Goal: Task Accomplishment & Management: Use online tool/utility

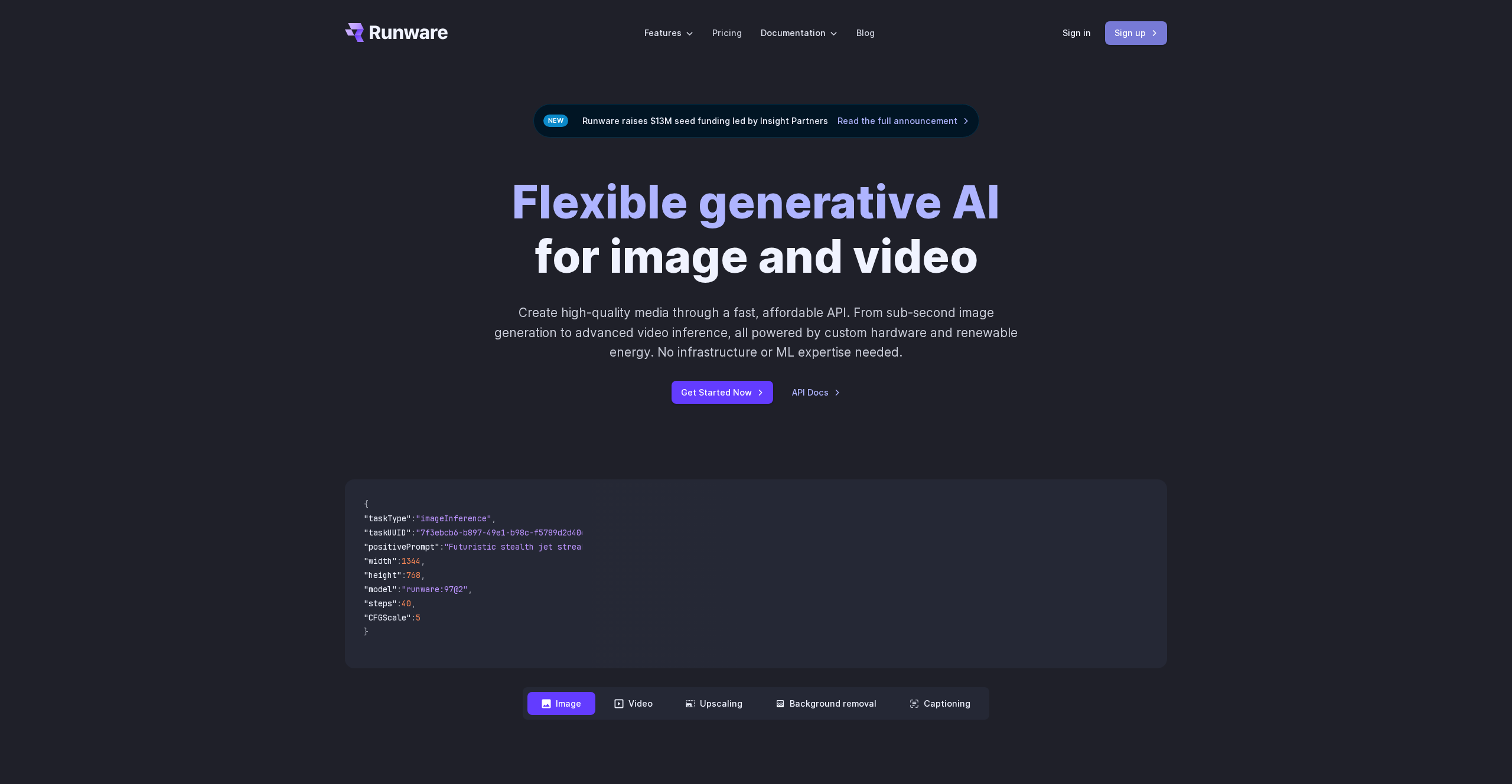
click at [1130, 32] on link "Sign up" at bounding box center [1136, 33] width 62 height 23
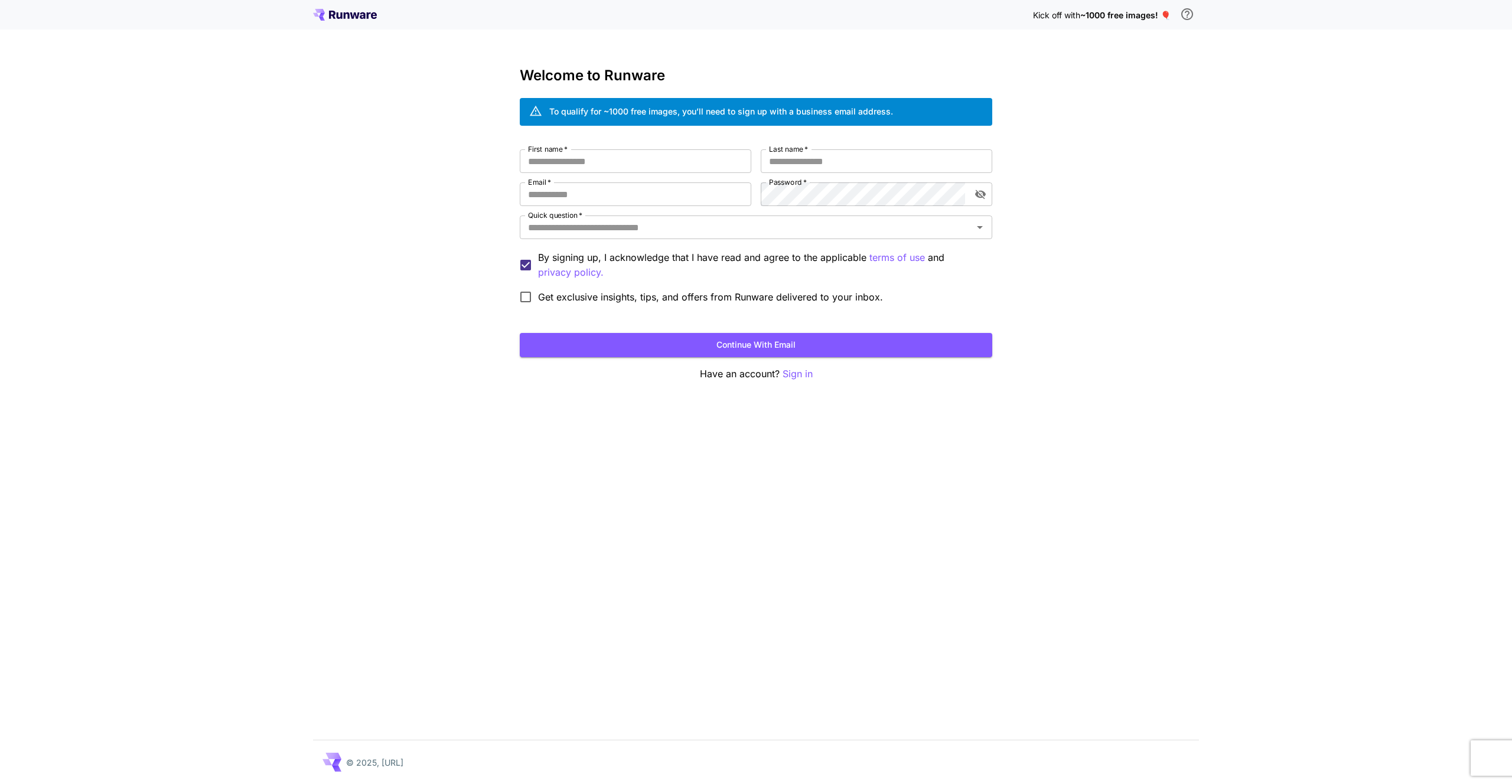
click at [721, 264] on p "By signing up, I acknowledge that I have read and agree to the applicable terms…" at bounding box center [760, 264] width 445 height 29
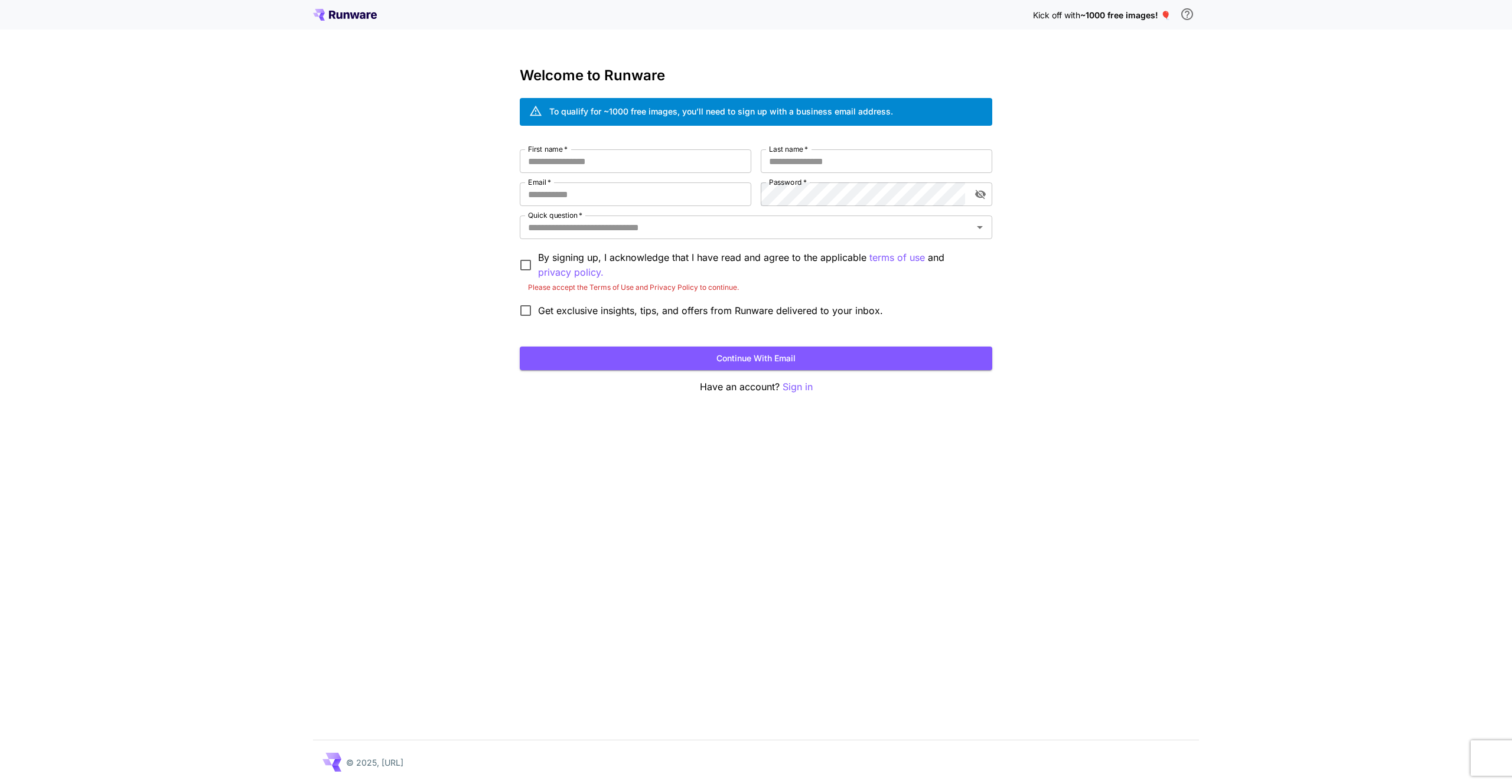
click at [712, 252] on p "By signing up, I acknowledge that I have read and agree to the applicable terms…" at bounding box center [760, 264] width 445 height 29
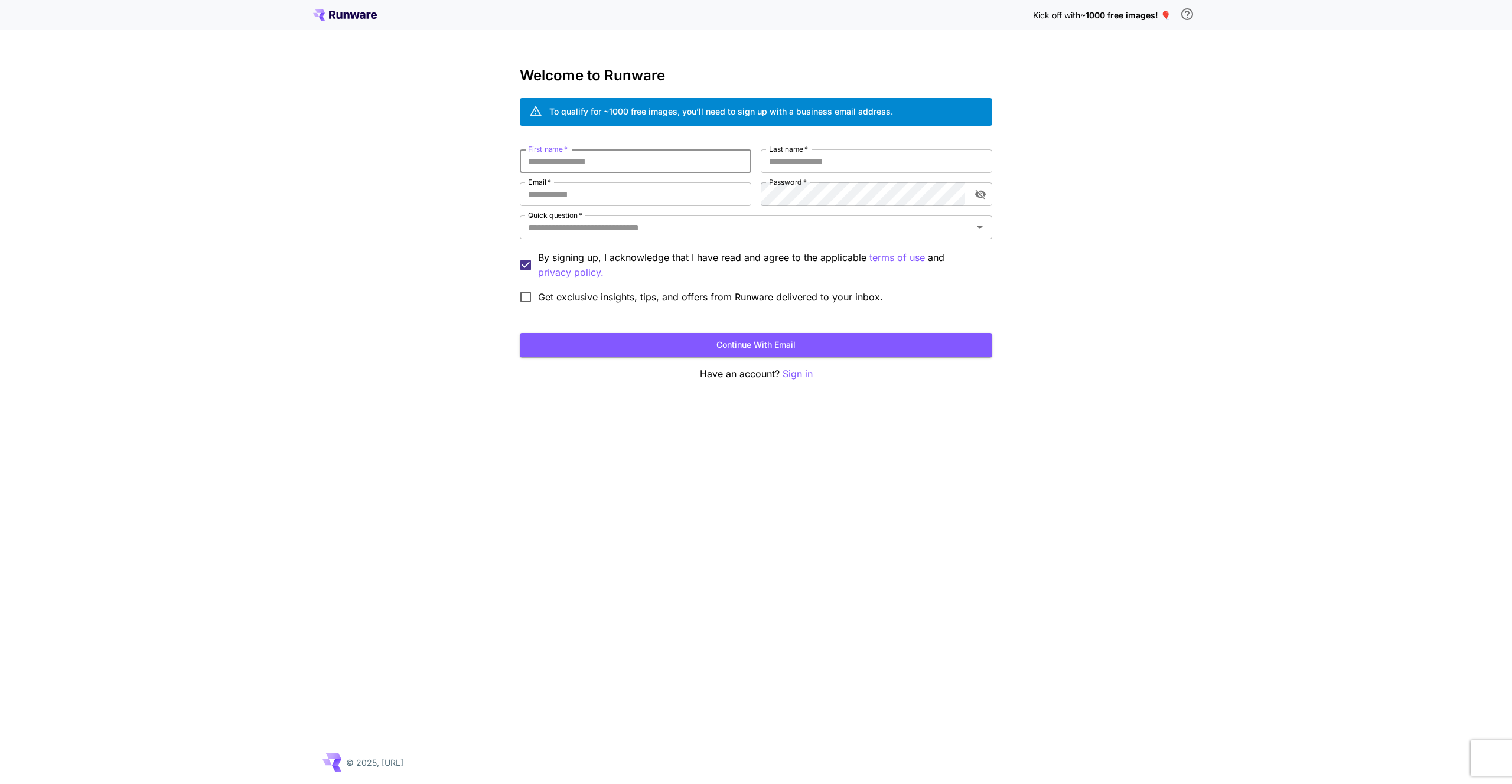
click at [677, 170] on input "First name   *" at bounding box center [635, 161] width 231 height 24
type input "*"
type input "*****"
type input "******"
type input "**********"
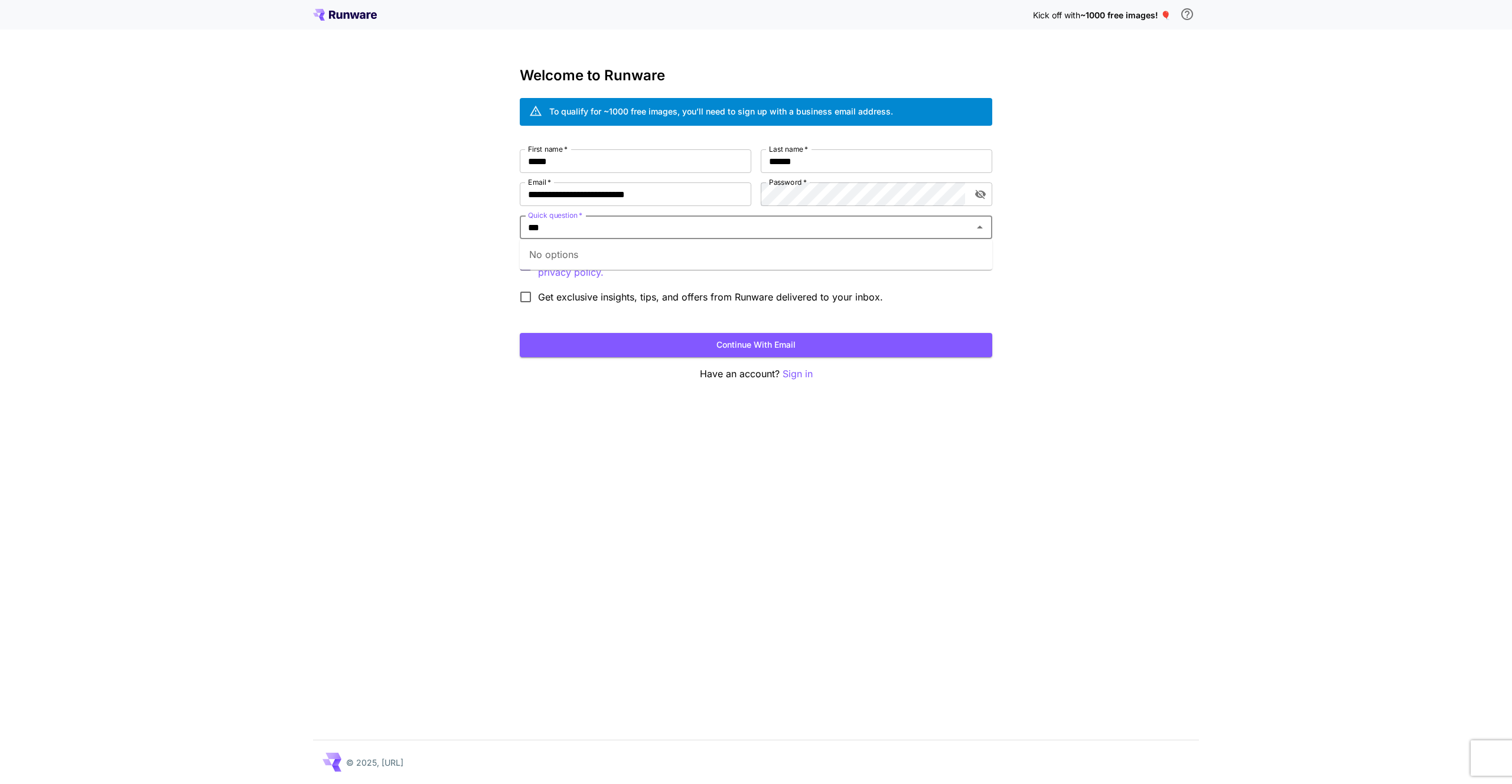
type input "***"
click at [709, 436] on div "**********" at bounding box center [756, 392] width 1512 height 784
click at [783, 212] on div "**********" at bounding box center [755, 229] width 472 height 160
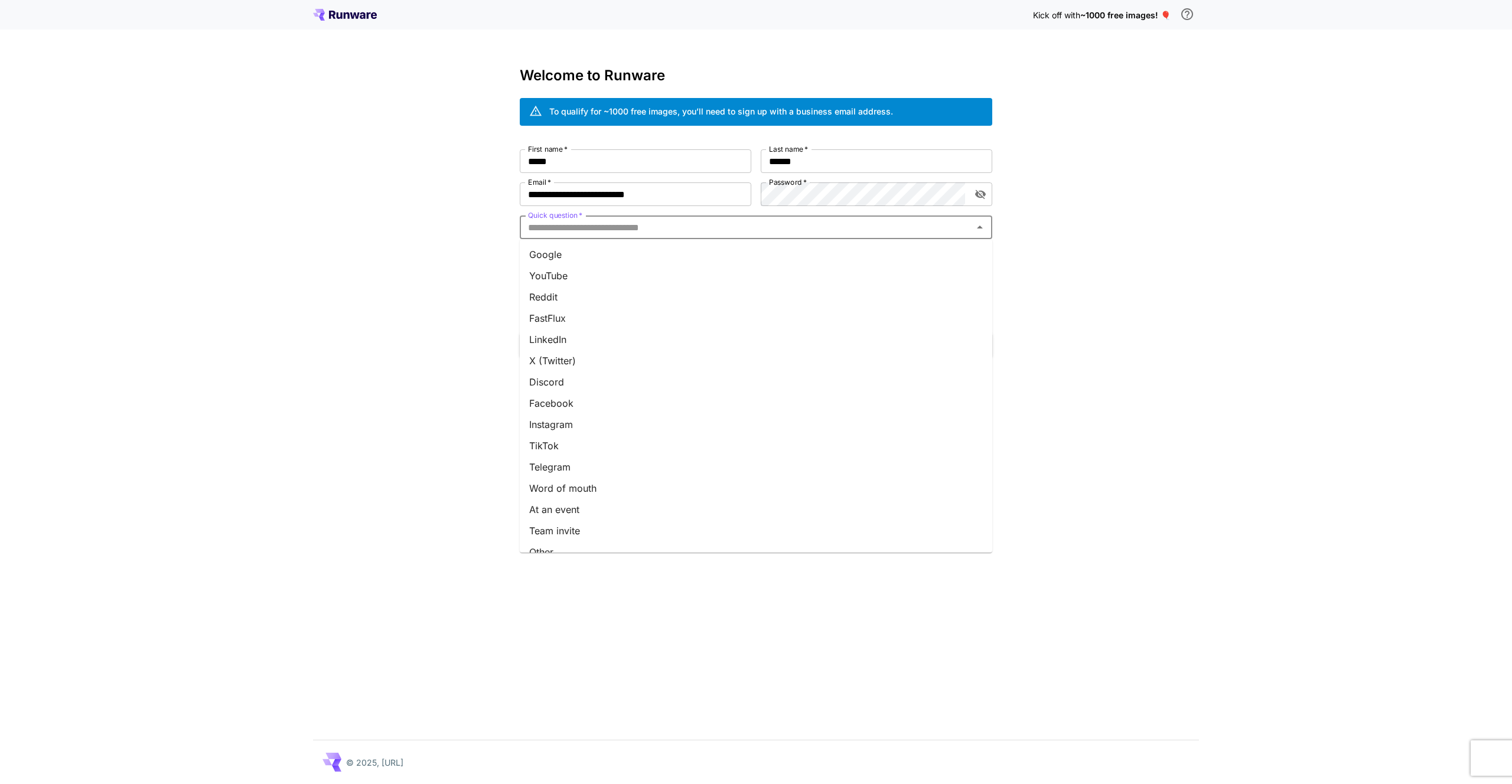
click at [779, 222] on input "Quick question   *" at bounding box center [745, 227] width 446 height 17
click at [761, 245] on li "Google" at bounding box center [755, 254] width 472 height 21
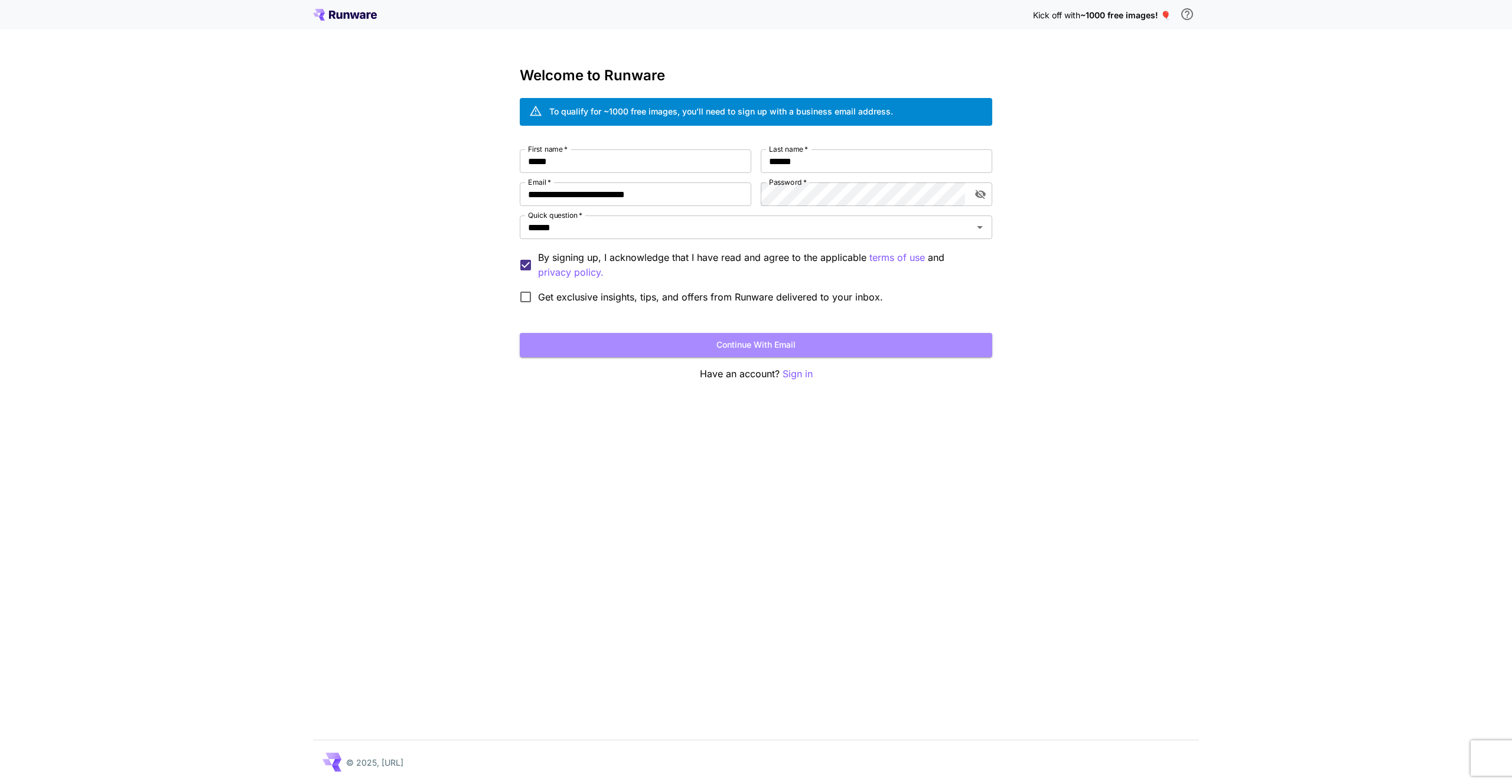
click at [736, 339] on button "Continue with email" at bounding box center [755, 344] width 472 height 24
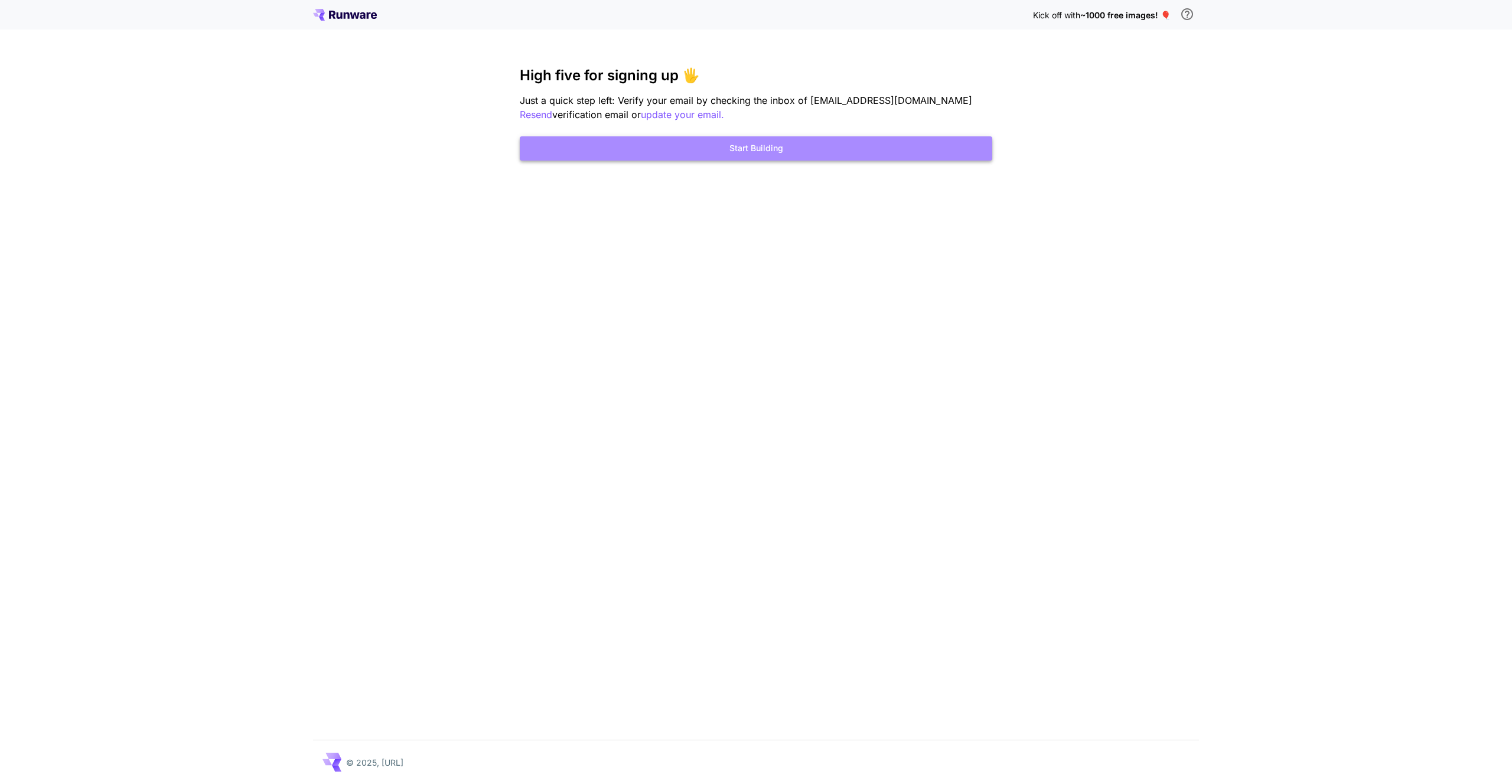
click at [593, 138] on button "Start Building" at bounding box center [755, 148] width 472 height 24
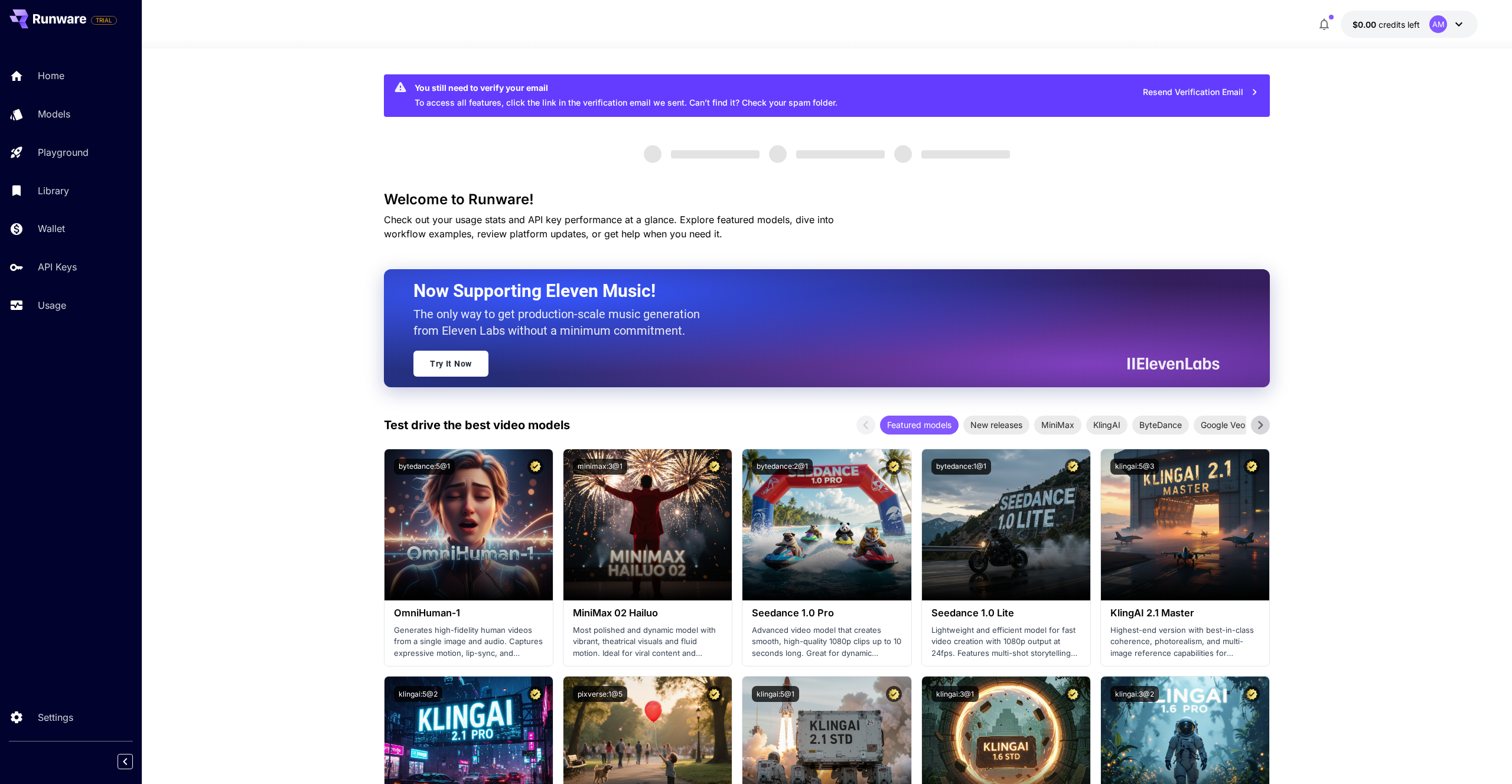
scroll to position [1, 0]
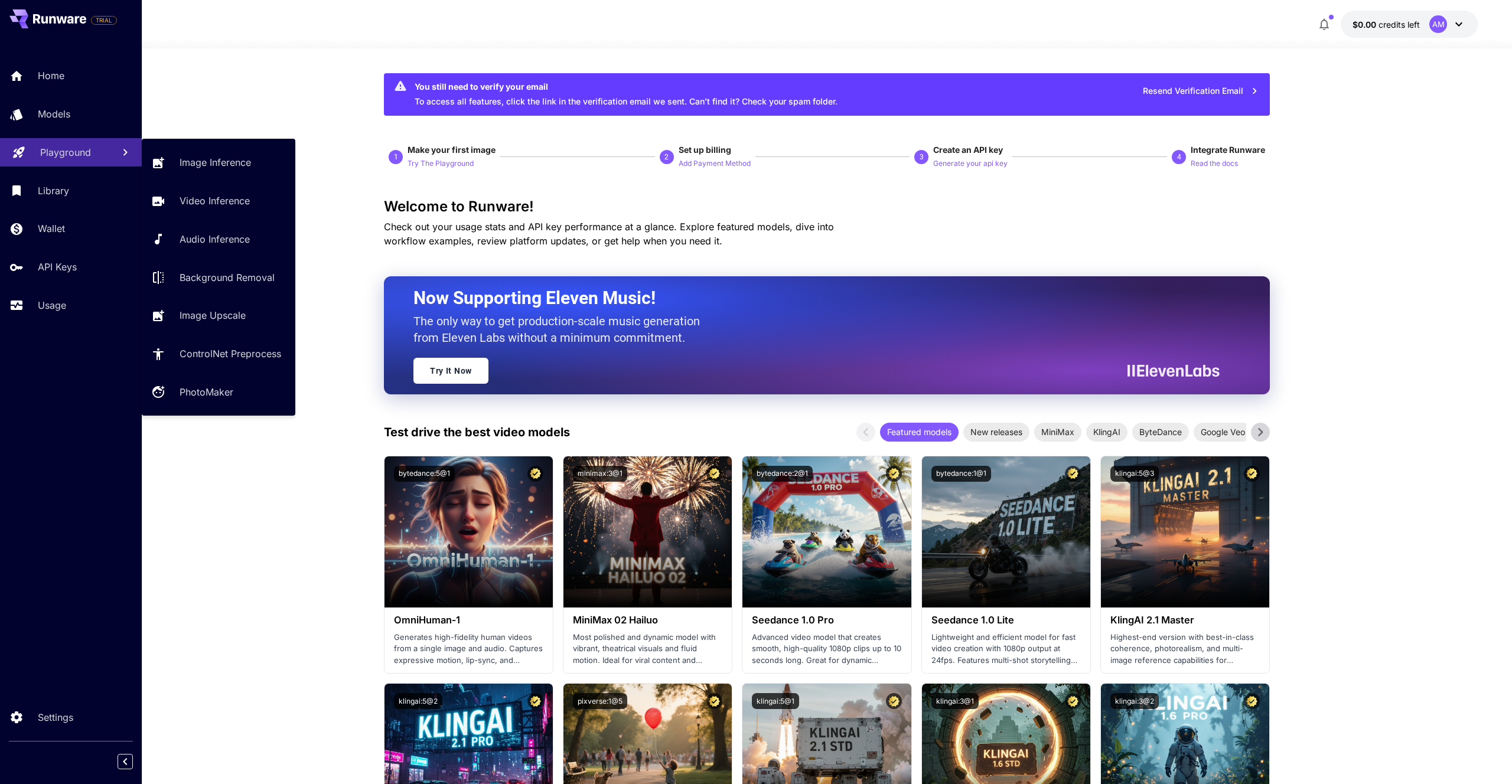
click at [99, 152] on div "Playground" at bounding box center [72, 152] width 64 height 14
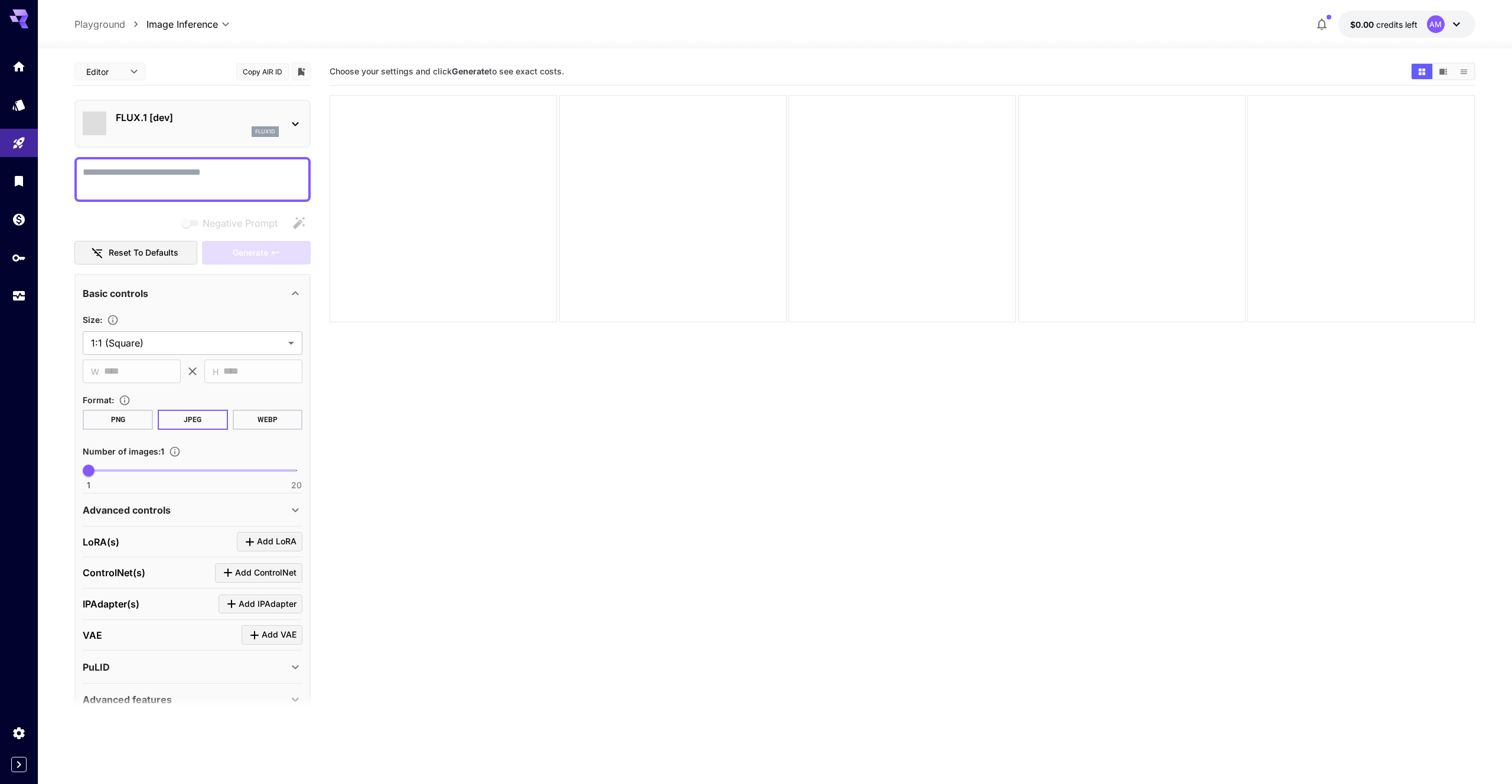
click at [220, 124] on p "FLUX.1 [dev]" at bounding box center [197, 117] width 163 height 14
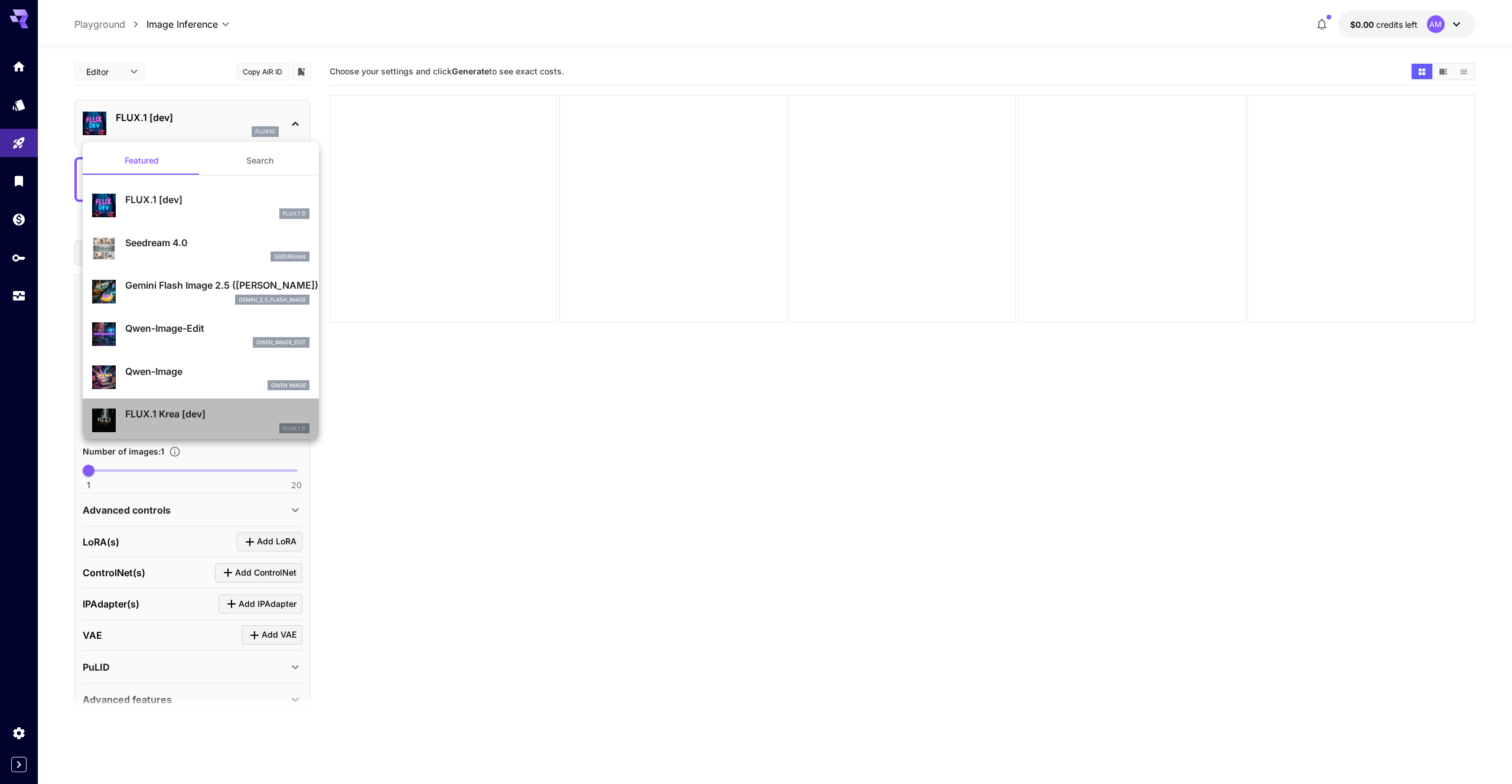
click at [215, 414] on p "FLUX.1 Krea [dev]" at bounding box center [217, 413] width 184 height 14
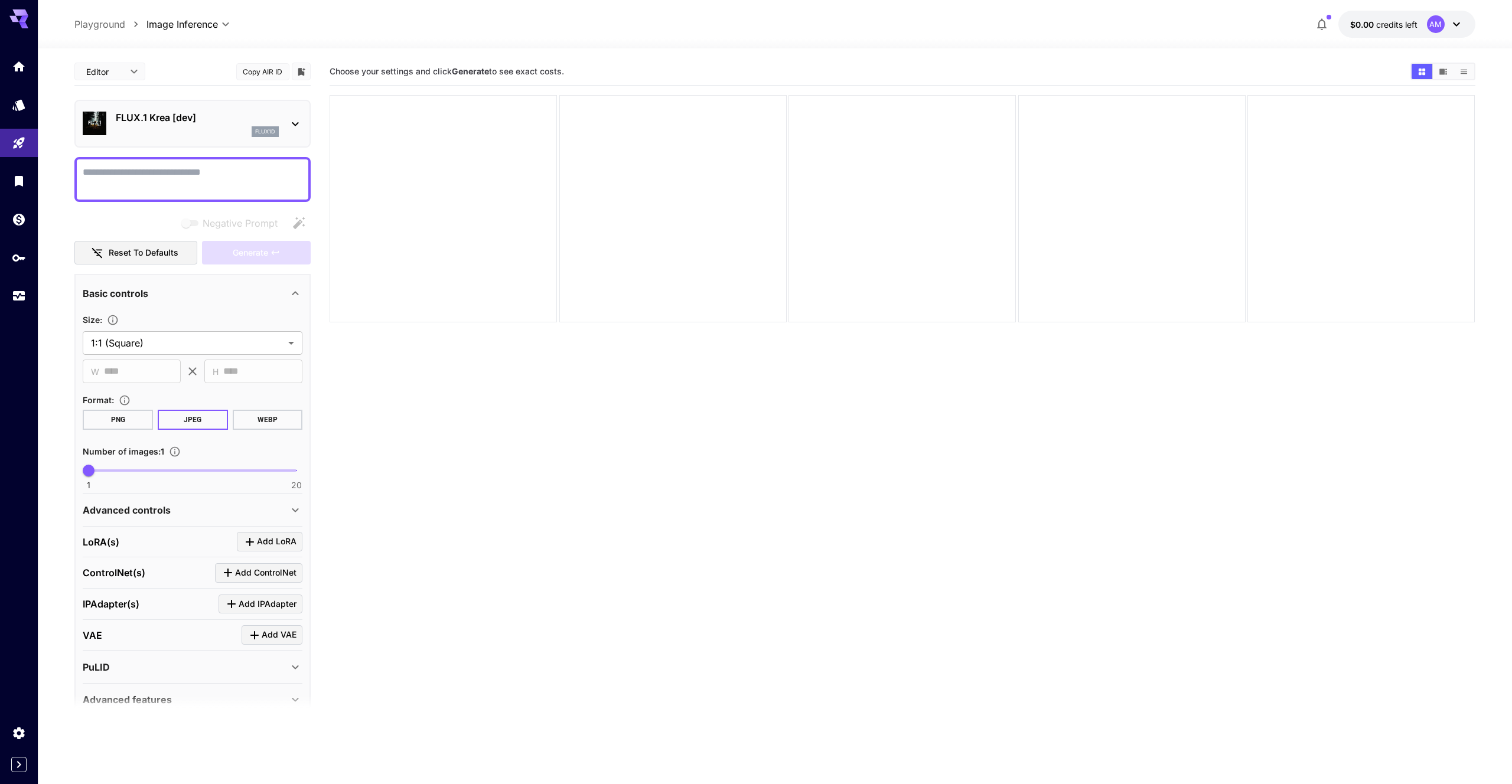
click at [212, 185] on textarea "Negative Prompt" at bounding box center [192, 180] width 220 height 28
paste textarea "**********"
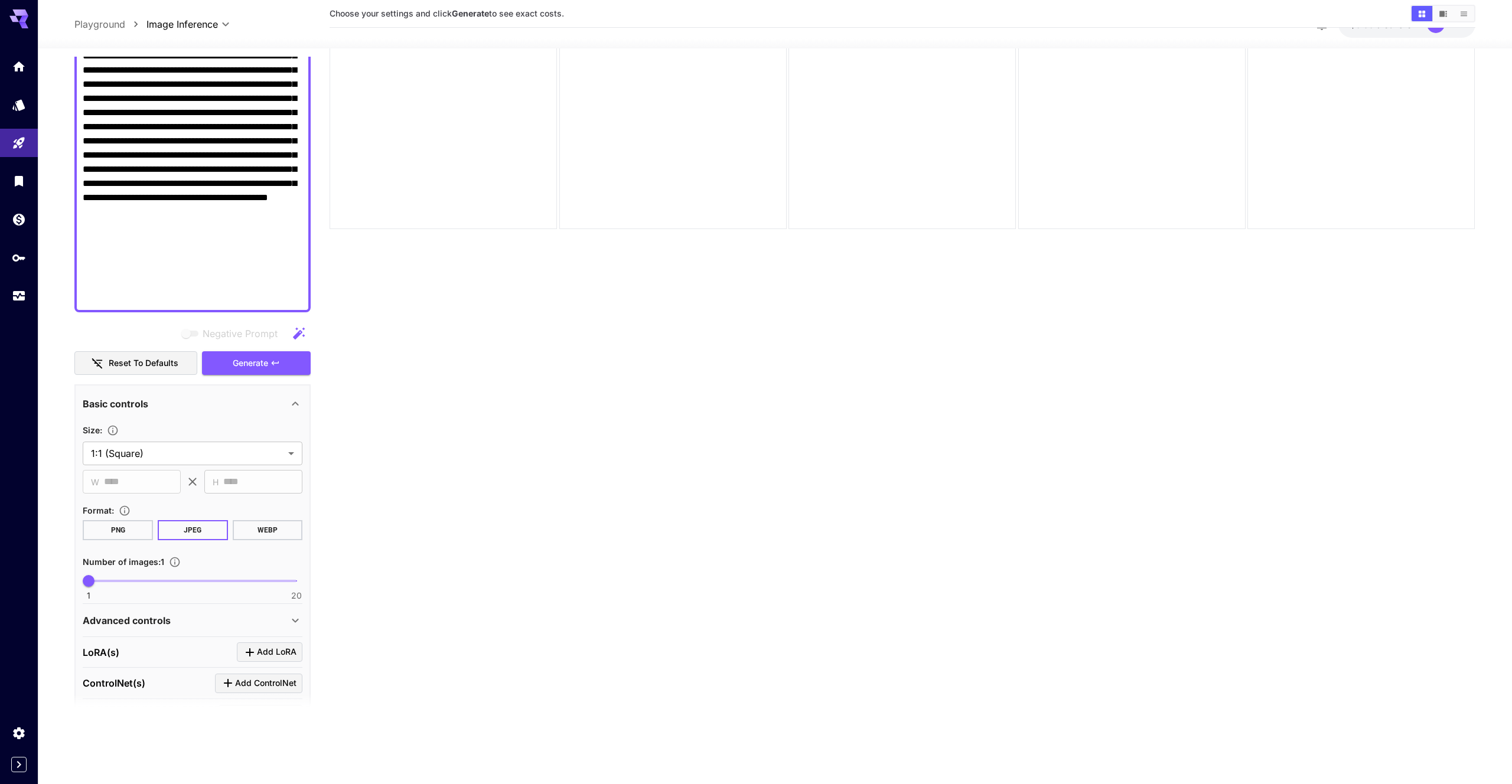
scroll to position [429, 0]
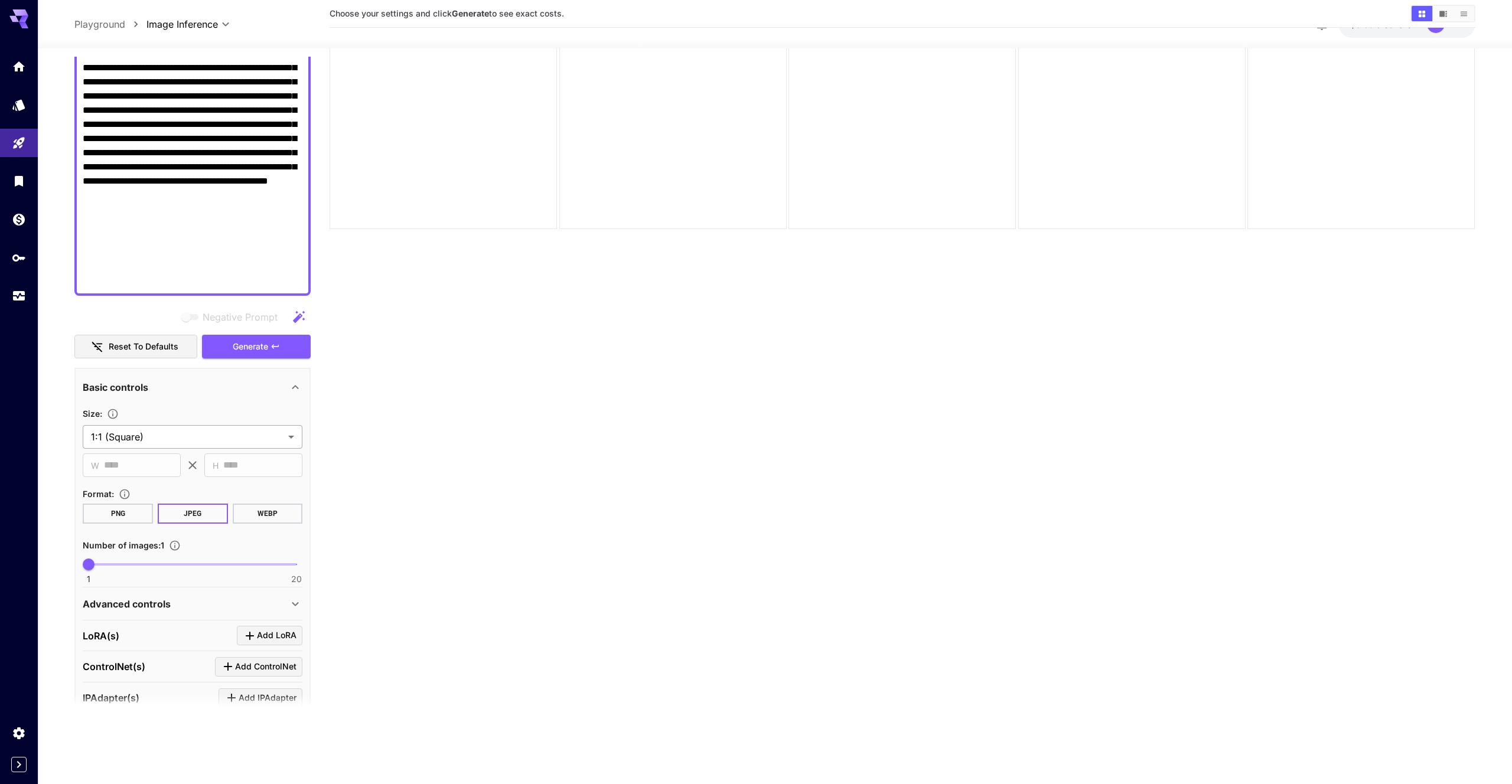
type textarea "**********"
click at [275, 440] on body "**********" at bounding box center [756, 345] width 1512 height 877
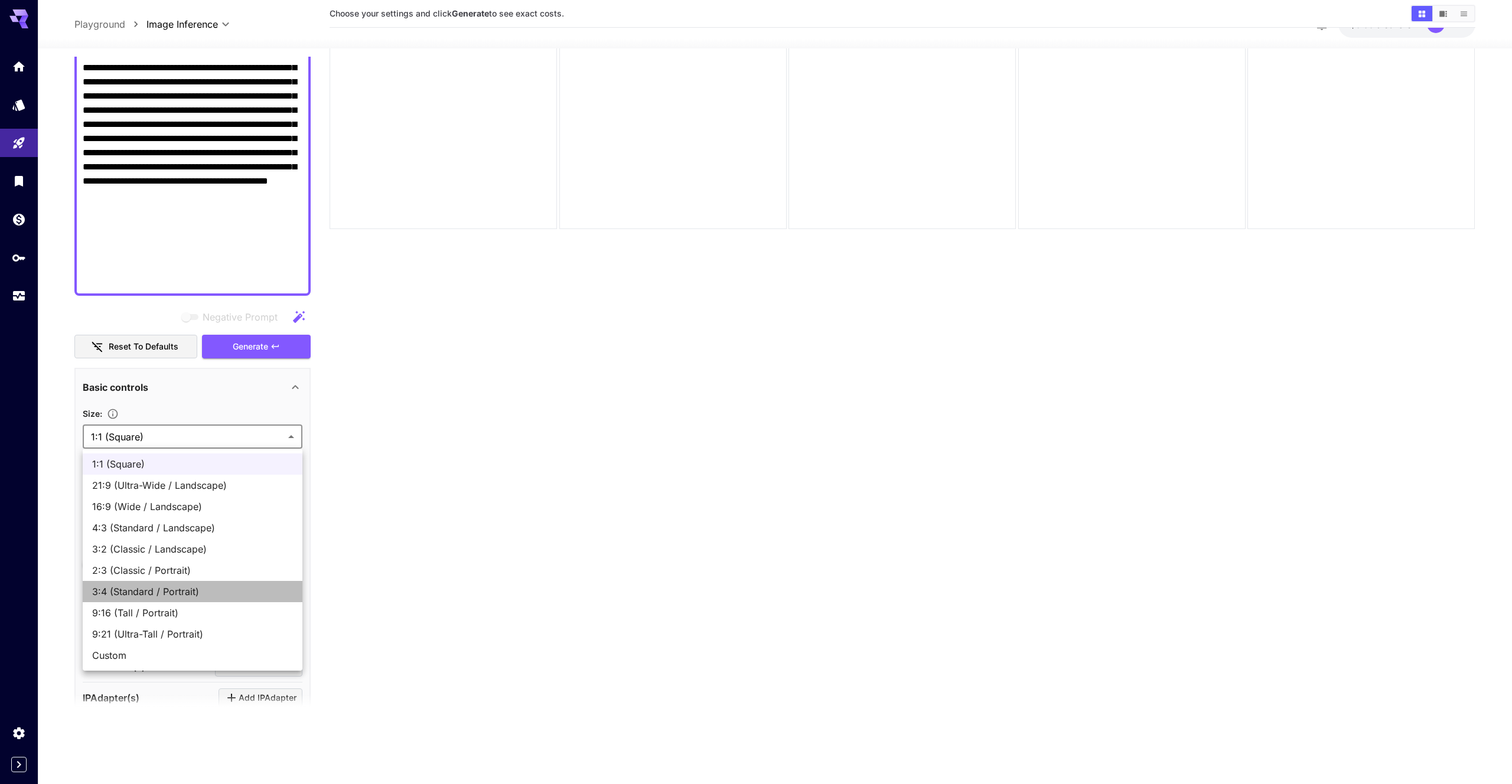
click at [262, 584] on span "3:4 (Standard / Portrait)" at bounding box center [193, 591] width 201 height 14
type input "**********"
type input "***"
type input "****"
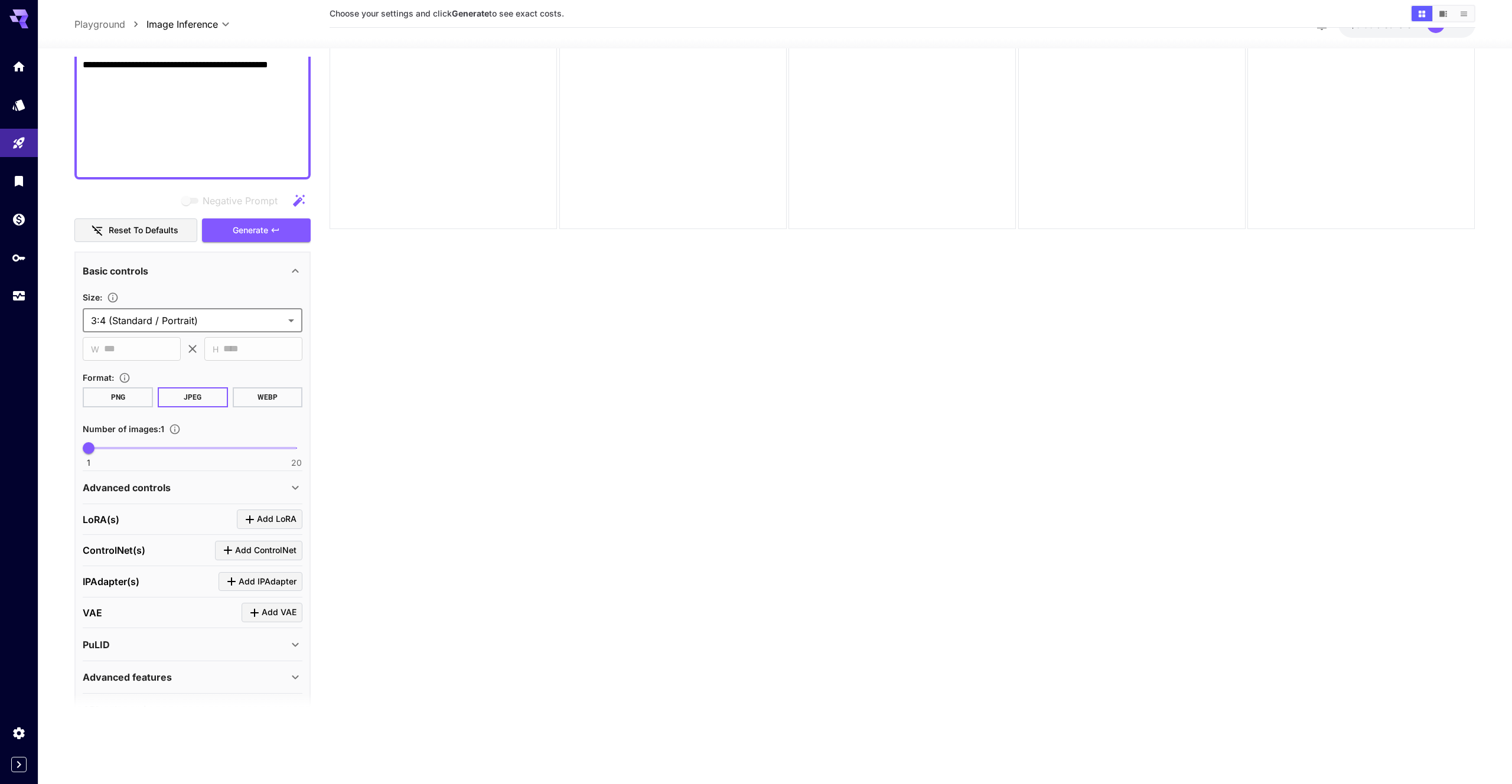
scroll to position [579, 0]
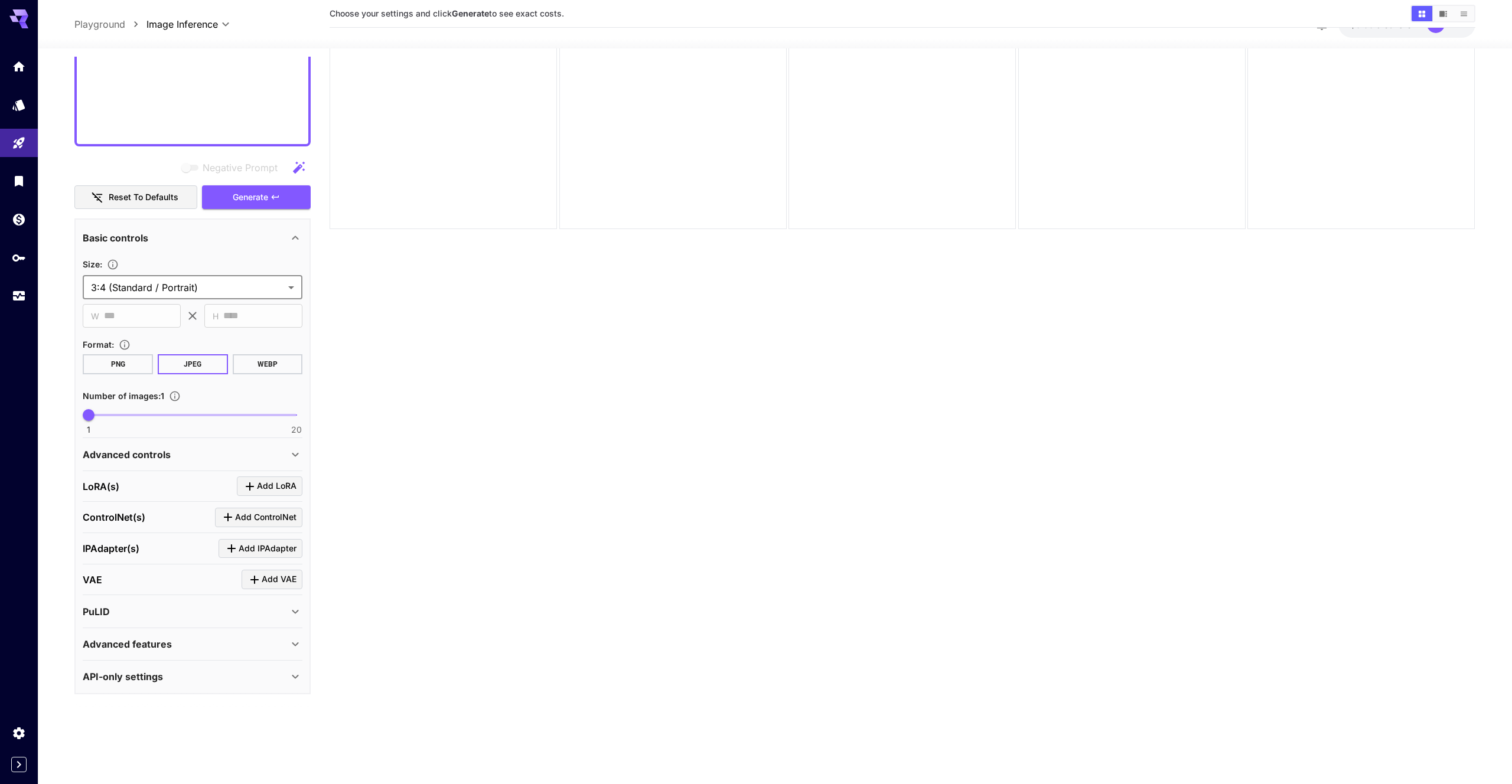
click at [206, 456] on div "Advanced controls" at bounding box center [185, 454] width 205 height 14
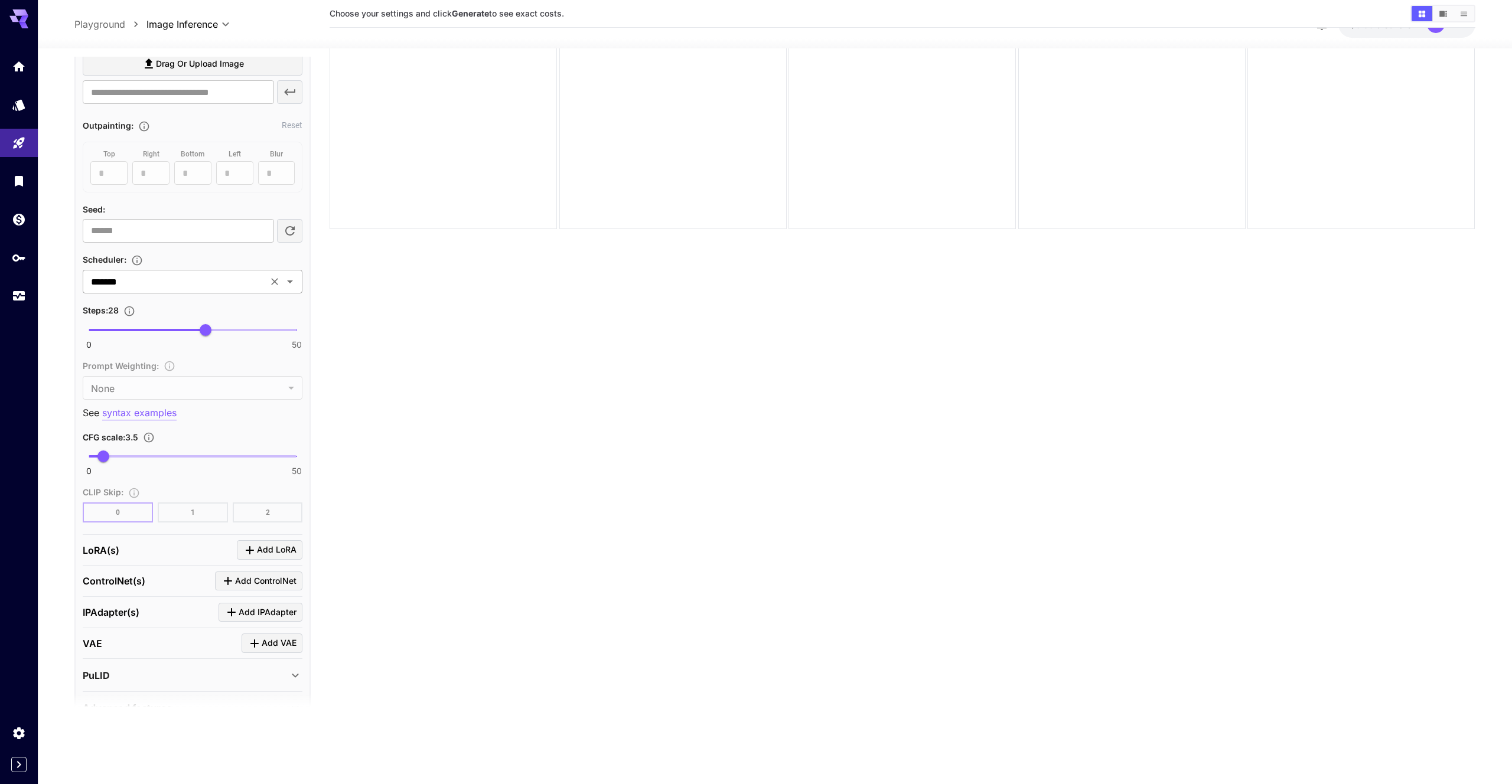
scroll to position [1164, 0]
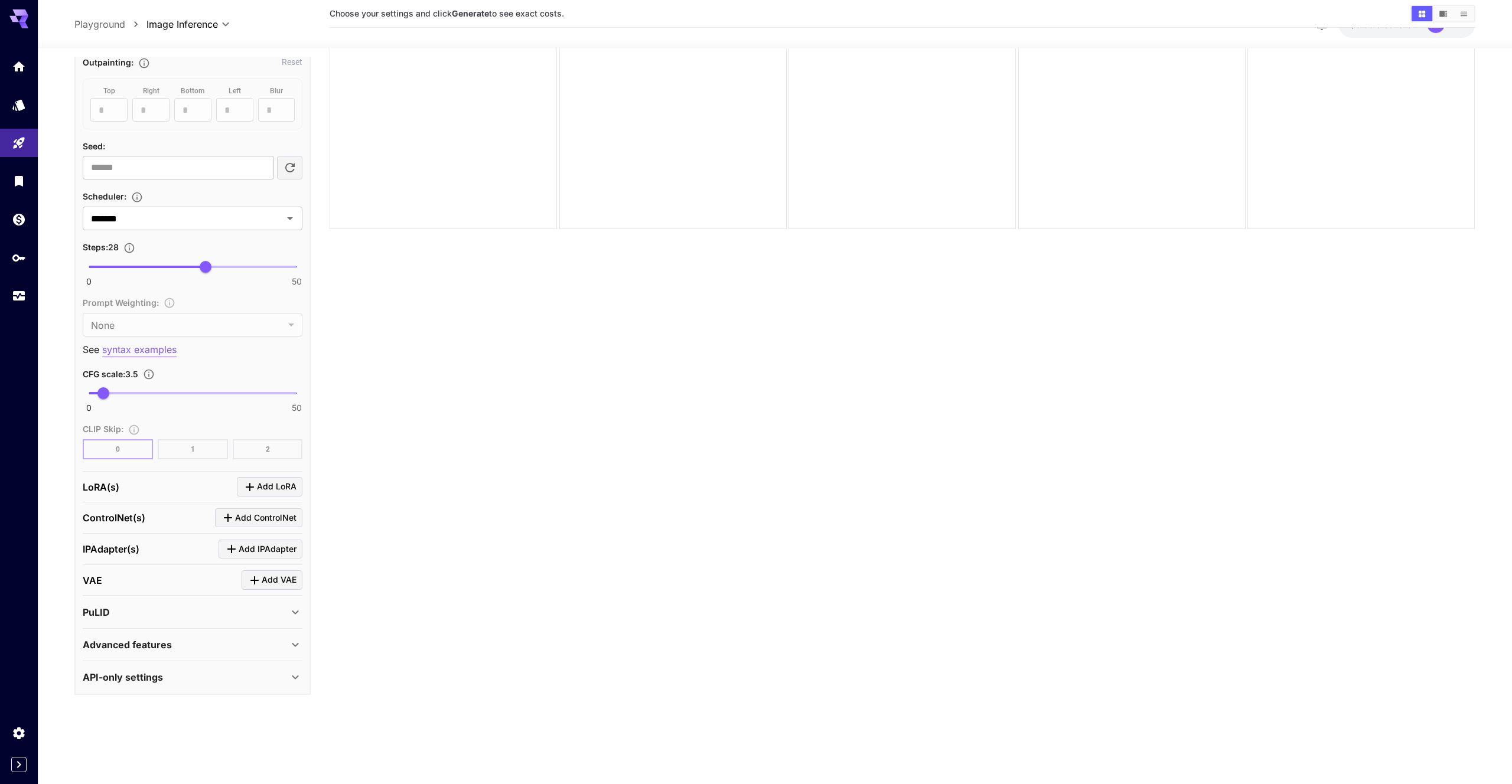
click at [230, 638] on div "Advanced features" at bounding box center [185, 644] width 205 height 14
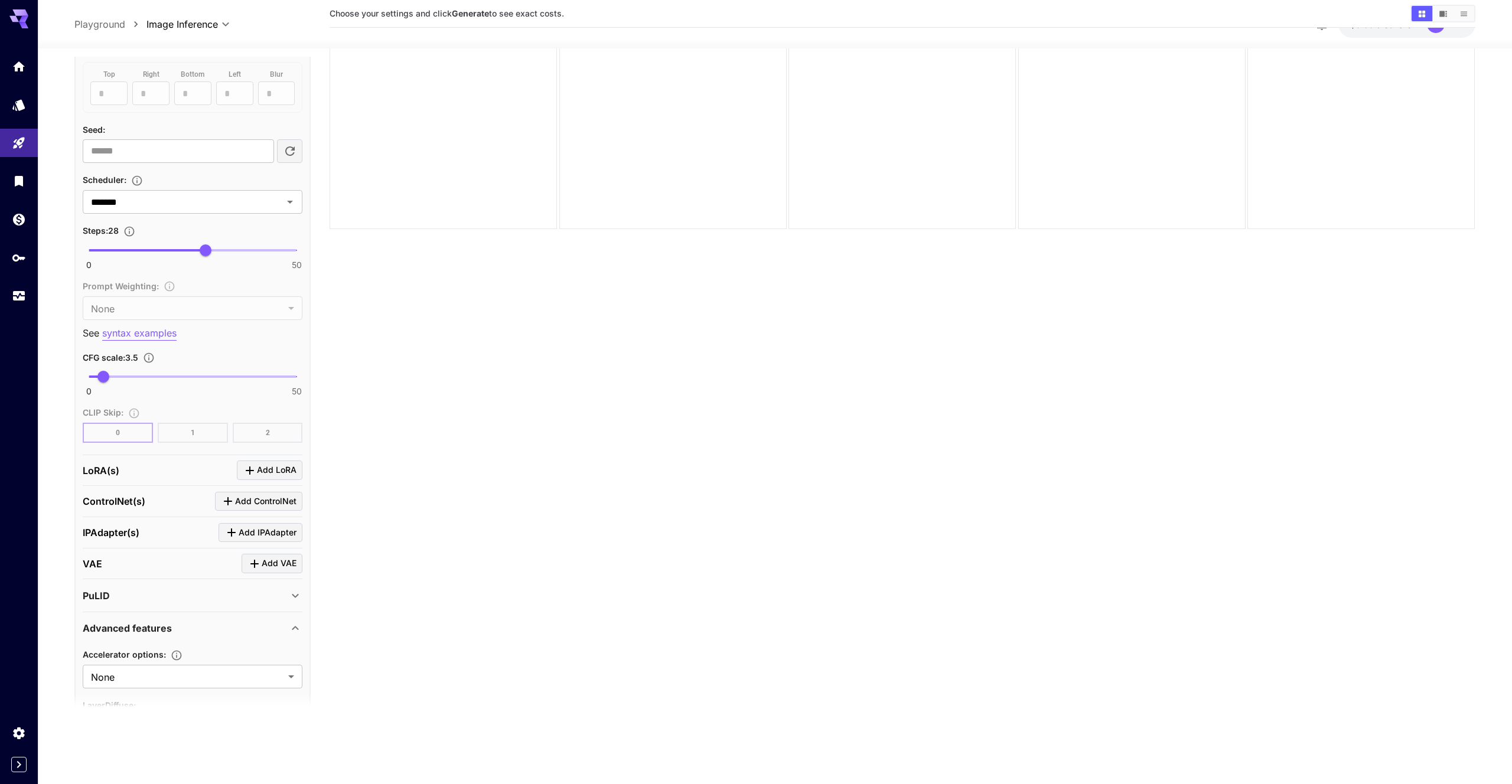
scroll to position [1261, 0]
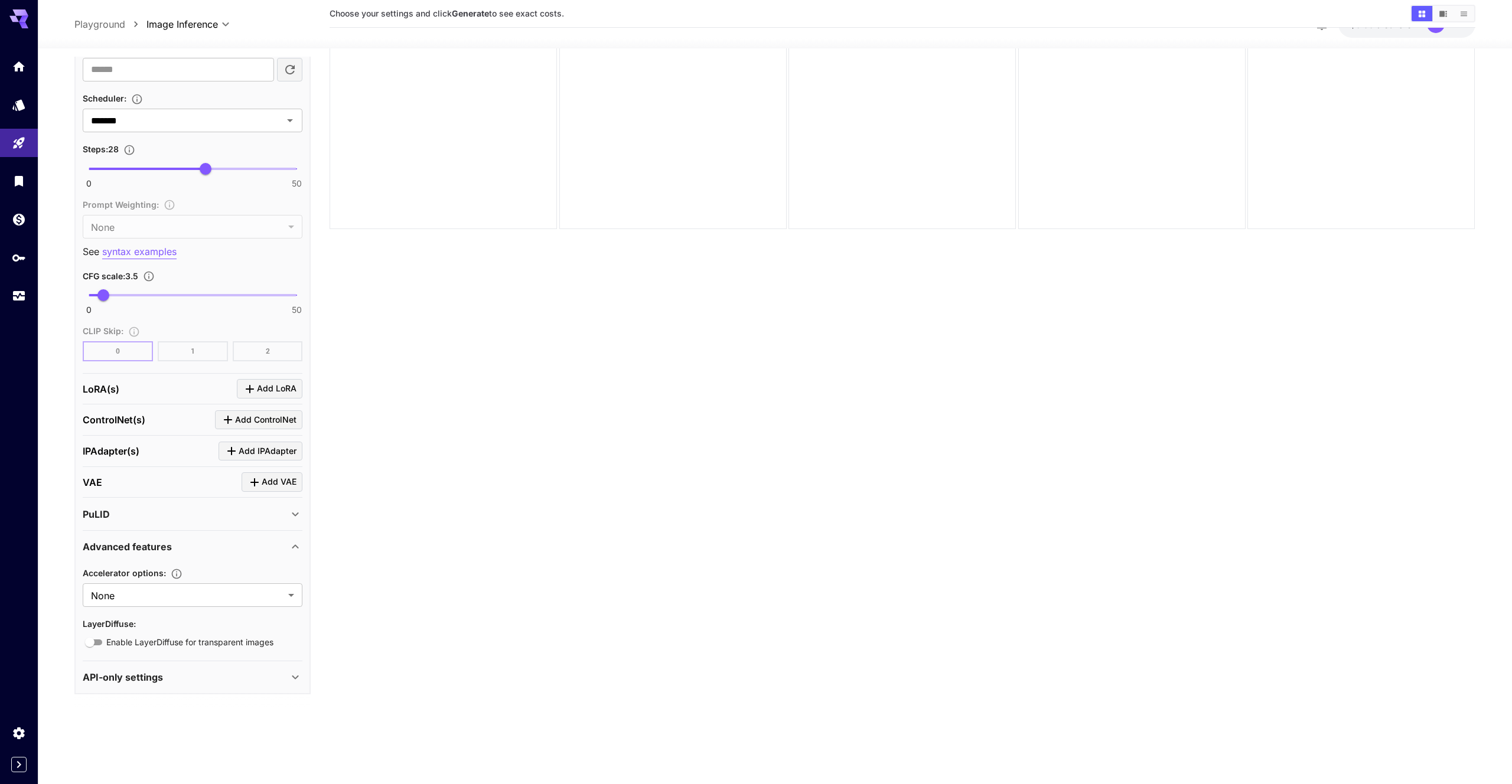
click at [259, 670] on div "API-only settings" at bounding box center [185, 677] width 205 height 14
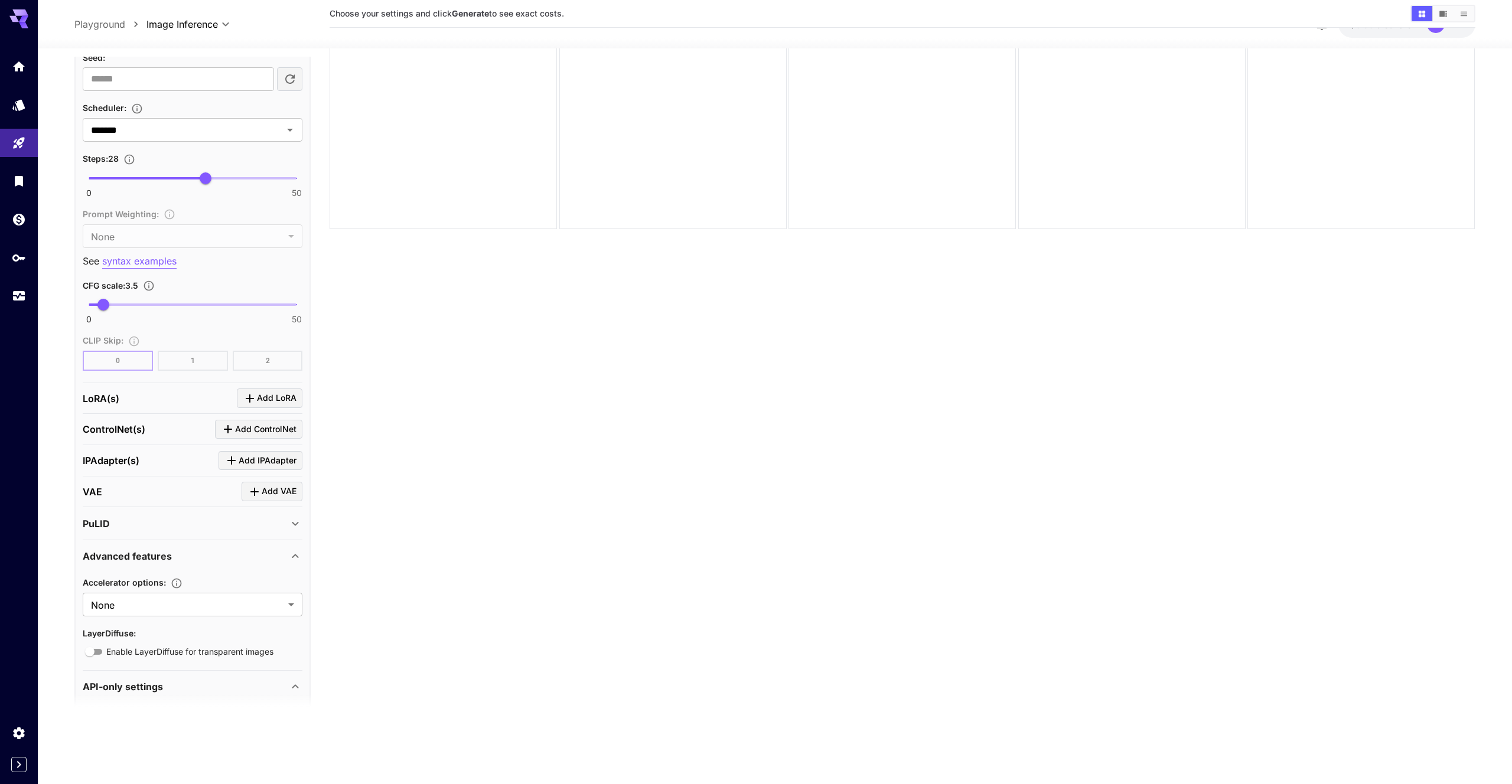
scroll to position [1243, 0]
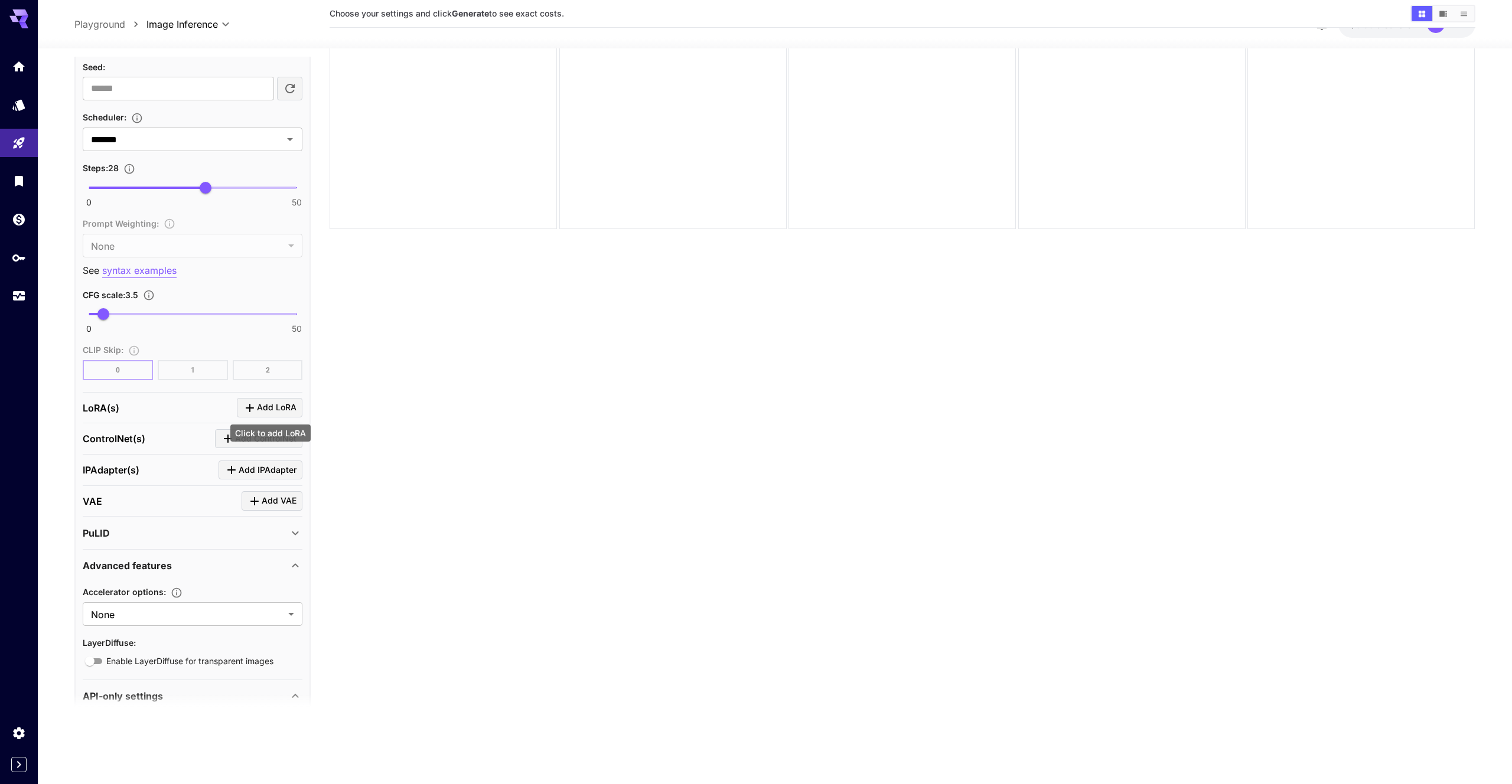
click at [269, 403] on span "Add LoRA" at bounding box center [277, 407] width 39 height 15
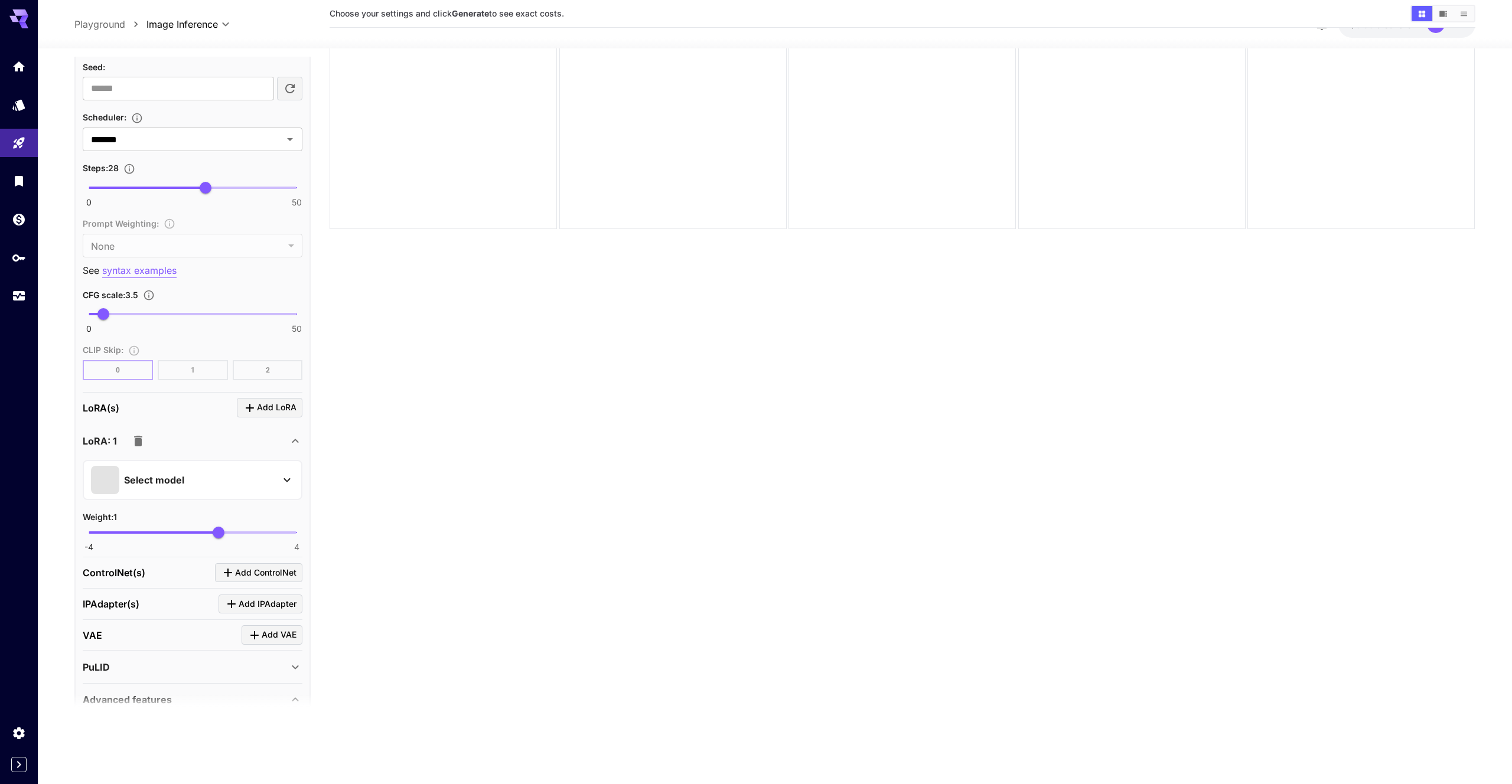
click at [207, 472] on div "Select model" at bounding box center [182, 480] width 184 height 28
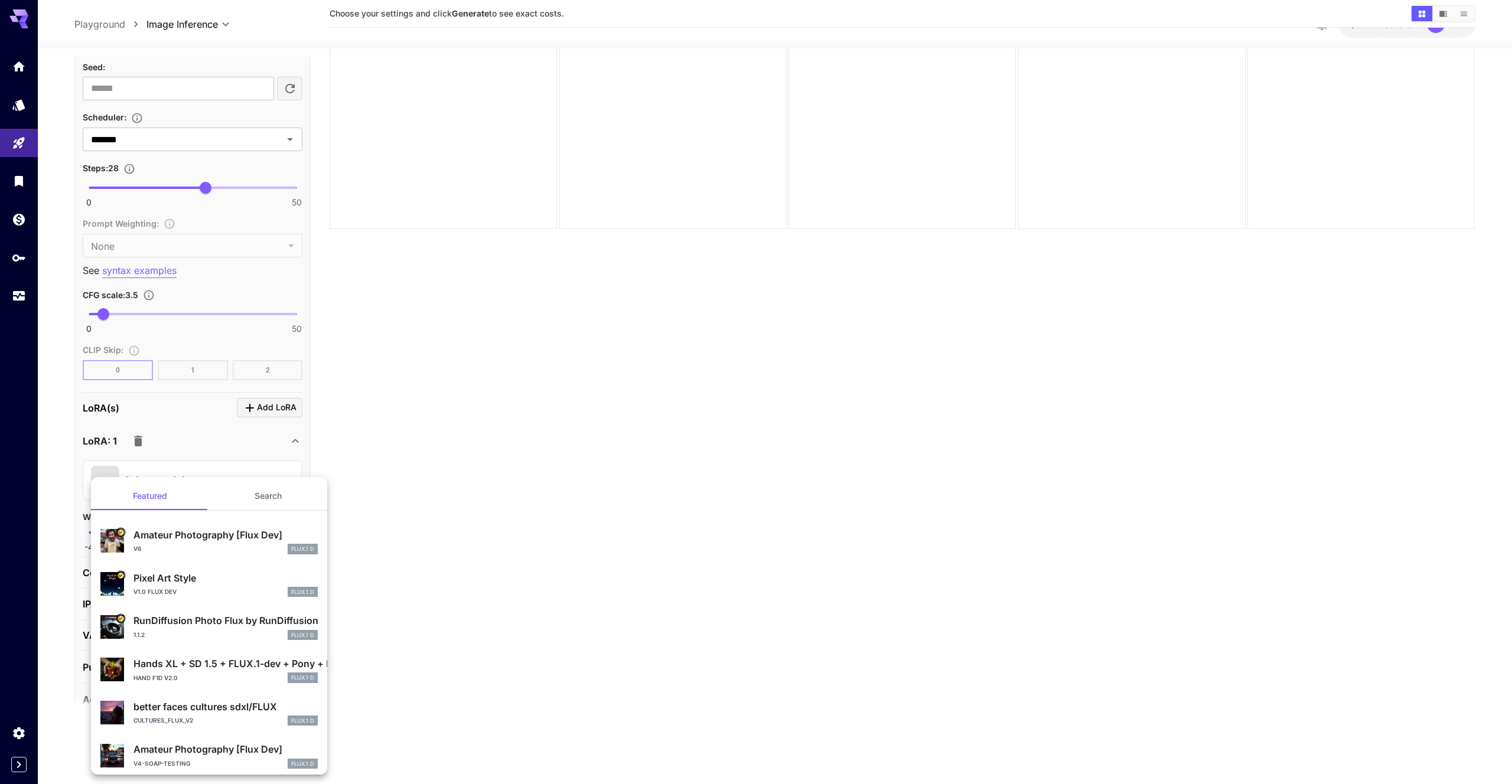
click at [217, 531] on p "Amateur Photography [Flux Dev]" at bounding box center [225, 535] width 184 height 14
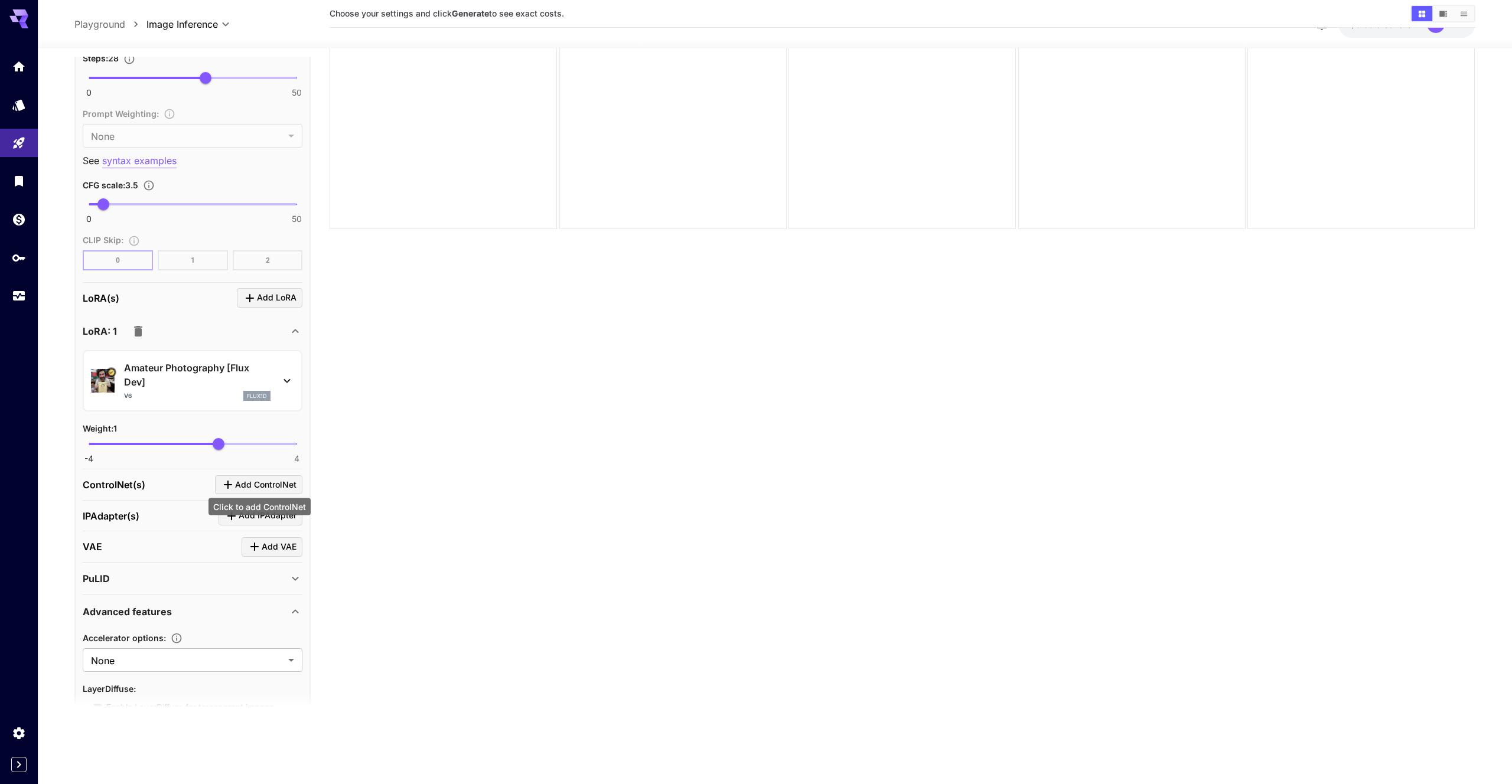
scroll to position [1356, 0]
click at [252, 474] on span "Add ControlNet" at bounding box center [265, 481] width 61 height 15
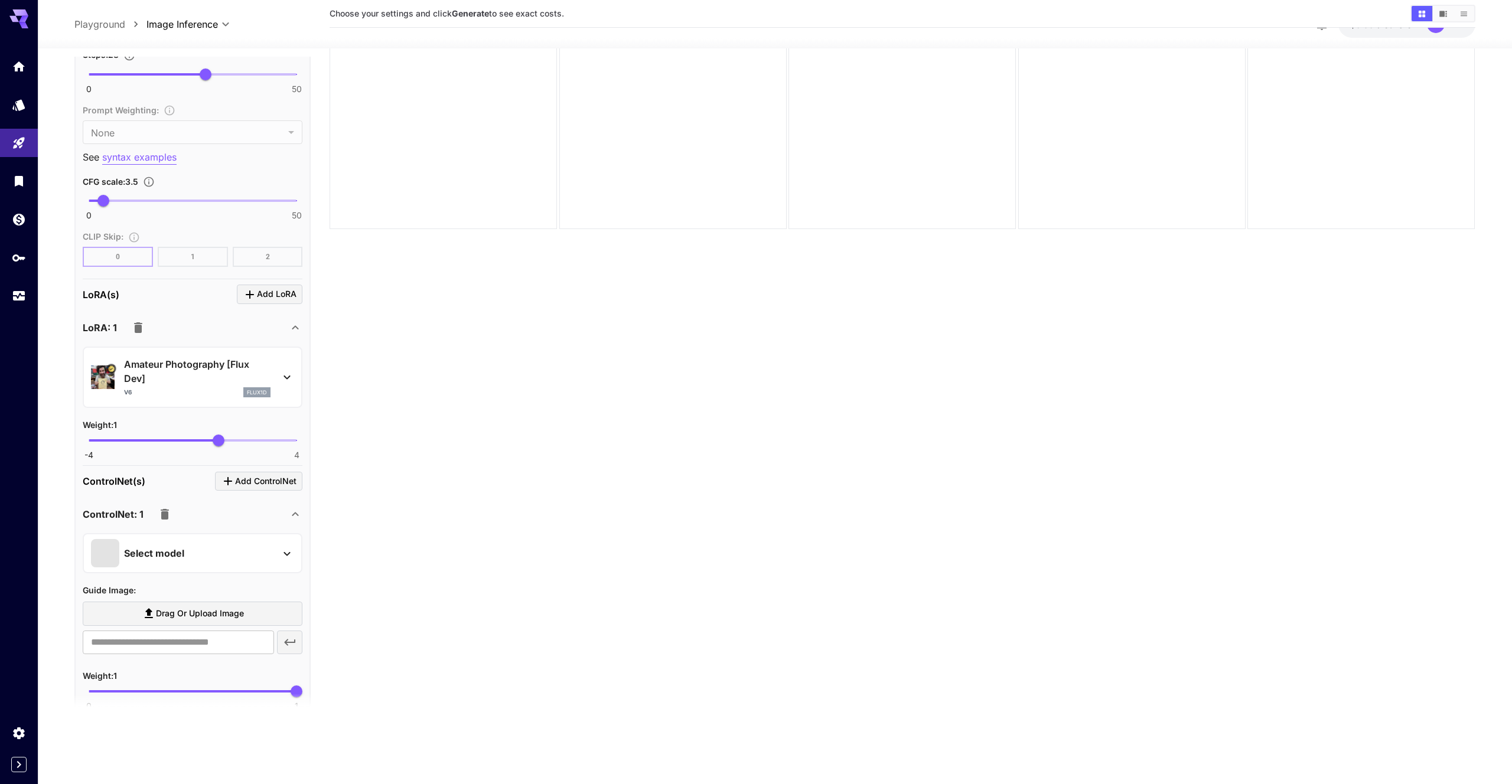
click at [213, 554] on div "Select model" at bounding box center [182, 553] width 184 height 28
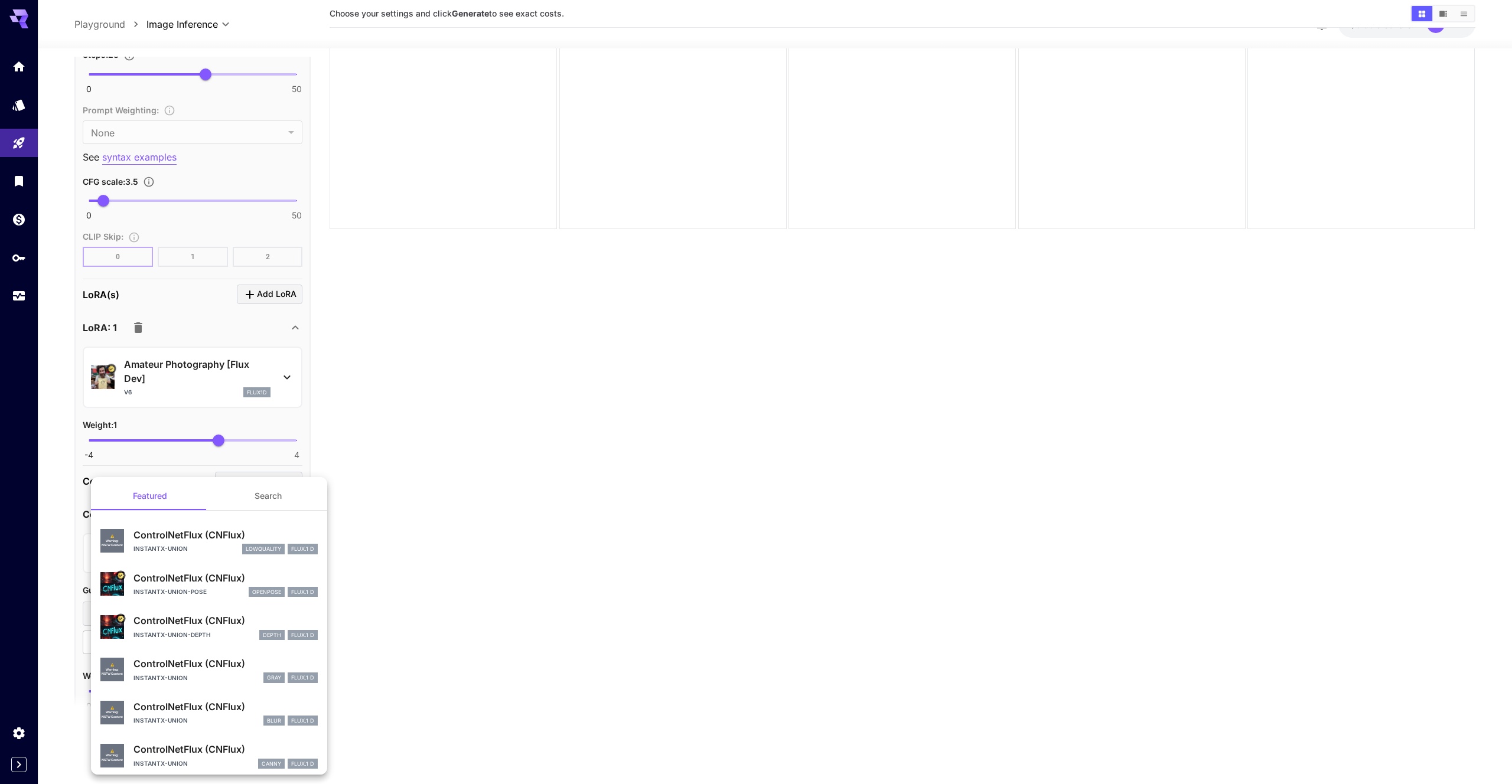
scroll to position [50, 0]
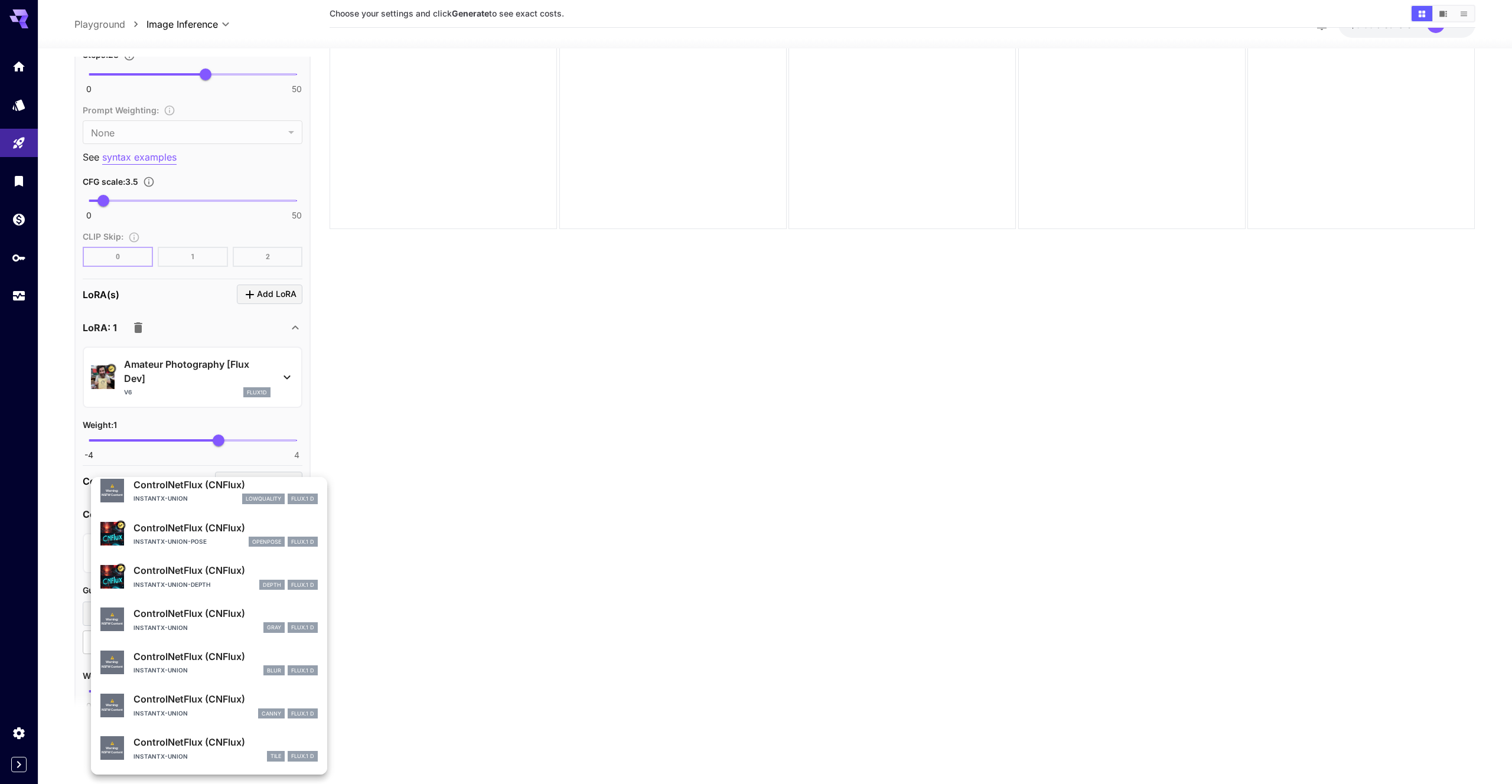
click at [414, 473] on div at bounding box center [756, 392] width 1512 height 784
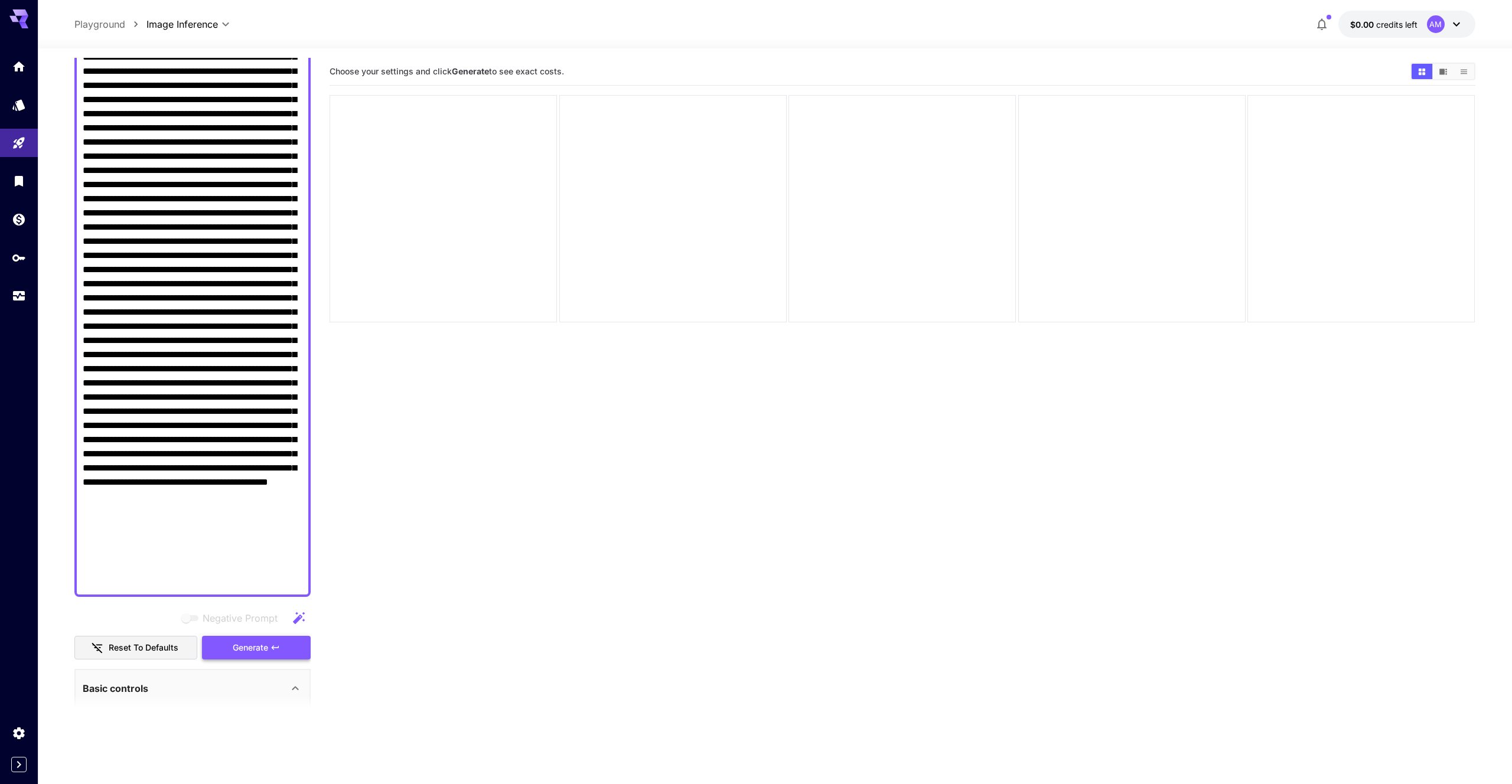
scroll to position [145, 0]
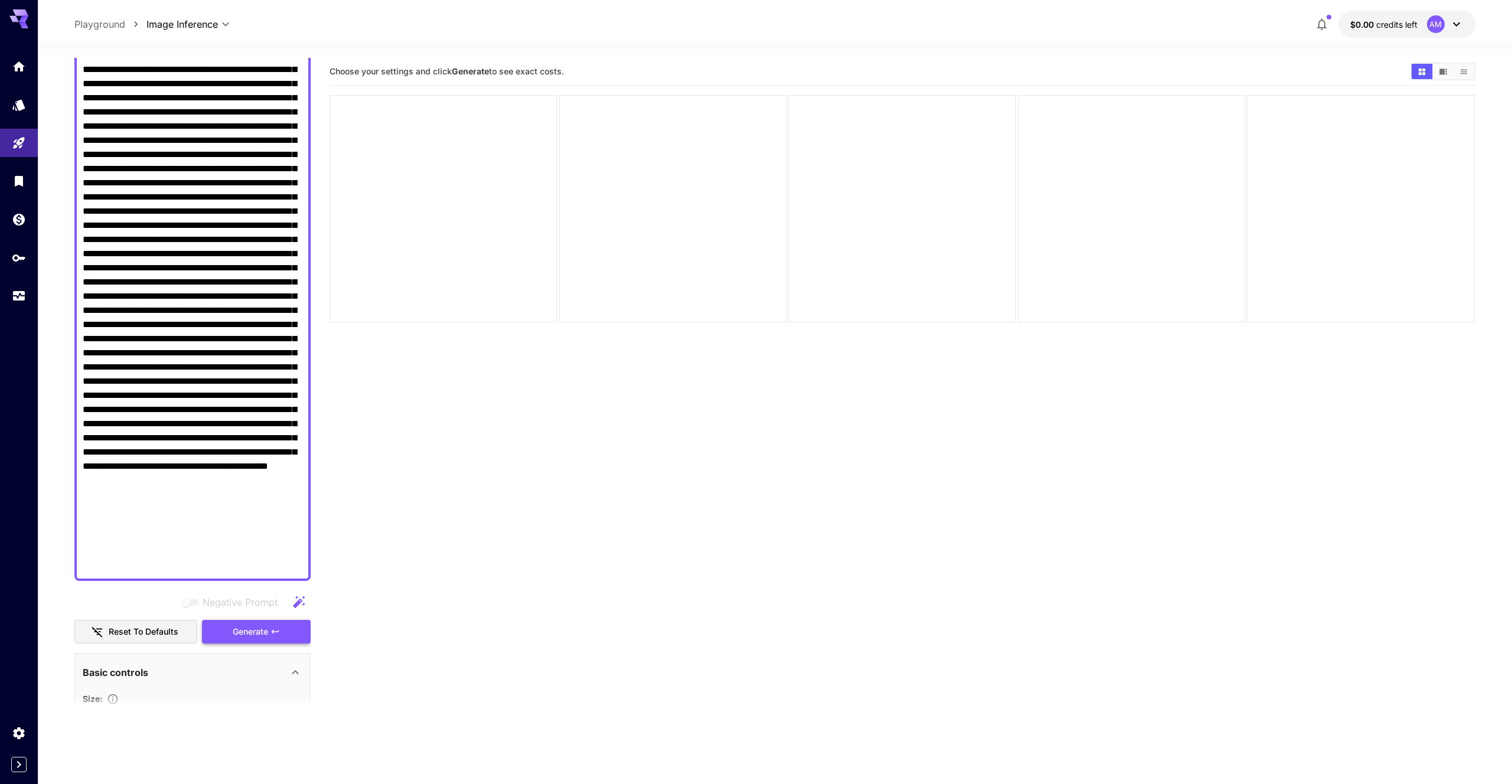
click at [253, 628] on span "Generate" at bounding box center [251, 631] width 36 height 15
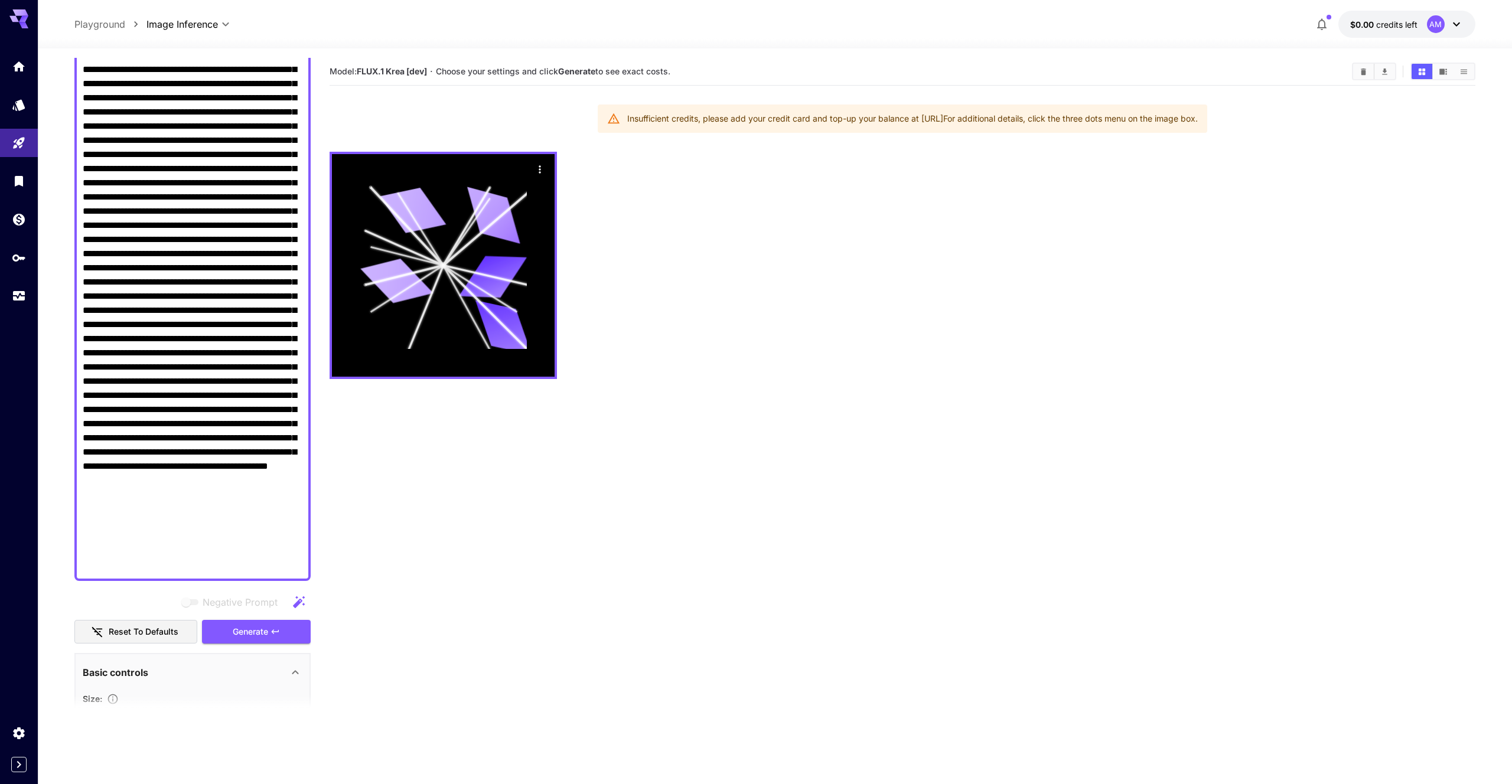
click at [1387, 13] on button "$0.00 credits left AM" at bounding box center [1406, 24] width 137 height 28
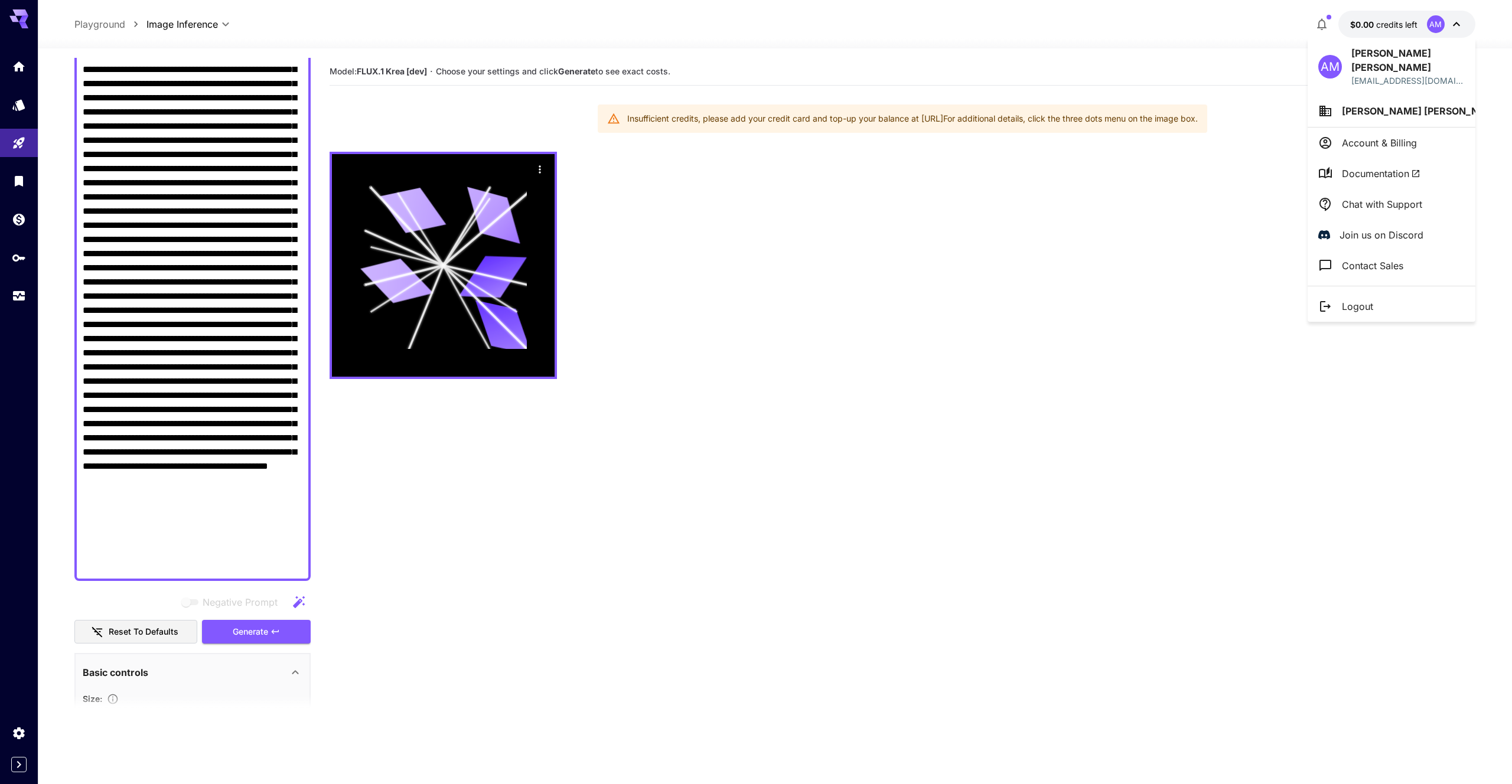
click at [1353, 127] on li "Account & Billing" at bounding box center [1391, 142] width 168 height 31
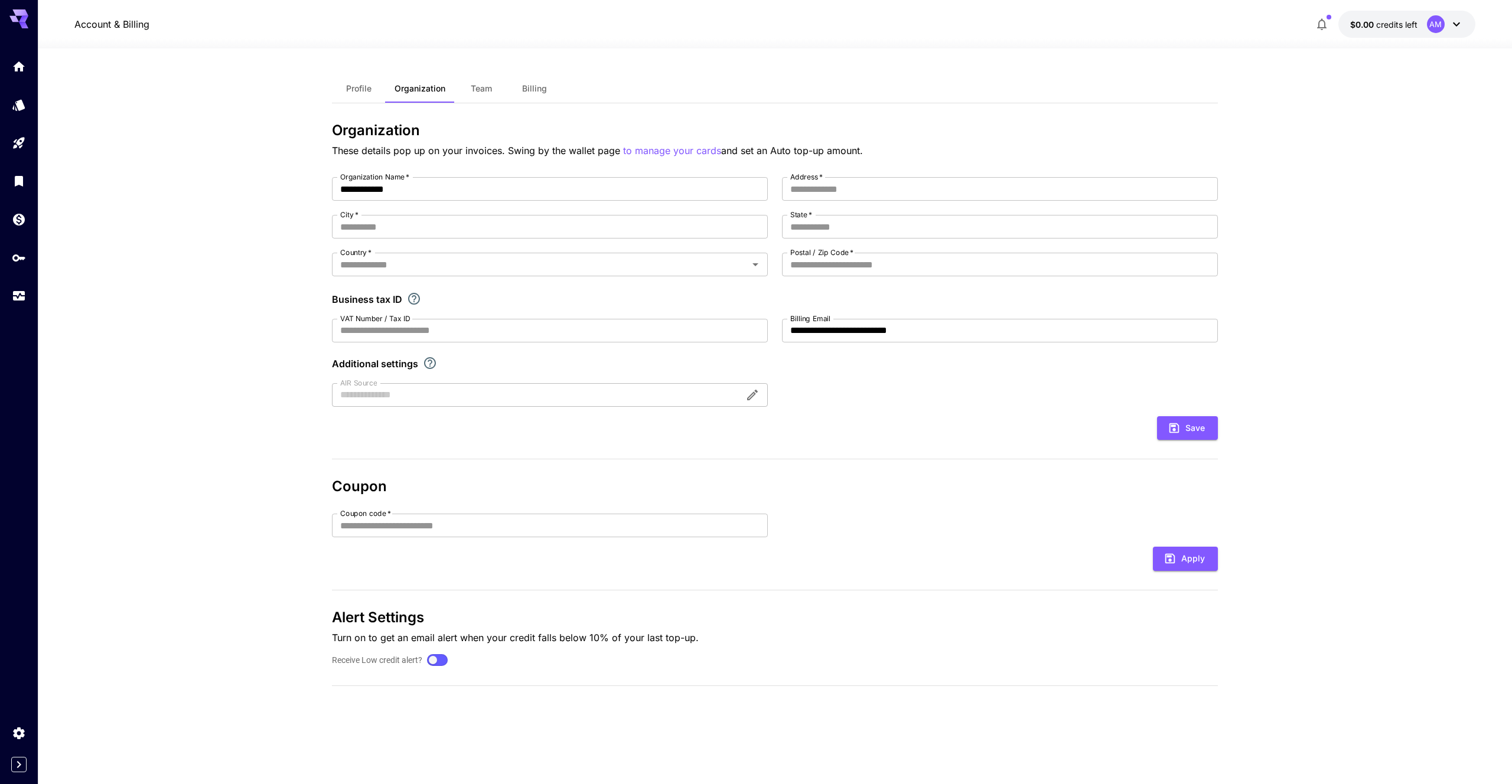
drag, startPoint x: 492, startPoint y: 86, endPoint x: 535, endPoint y: 88, distance: 43.0
click at [492, 86] on button "Team" at bounding box center [481, 89] width 53 height 28
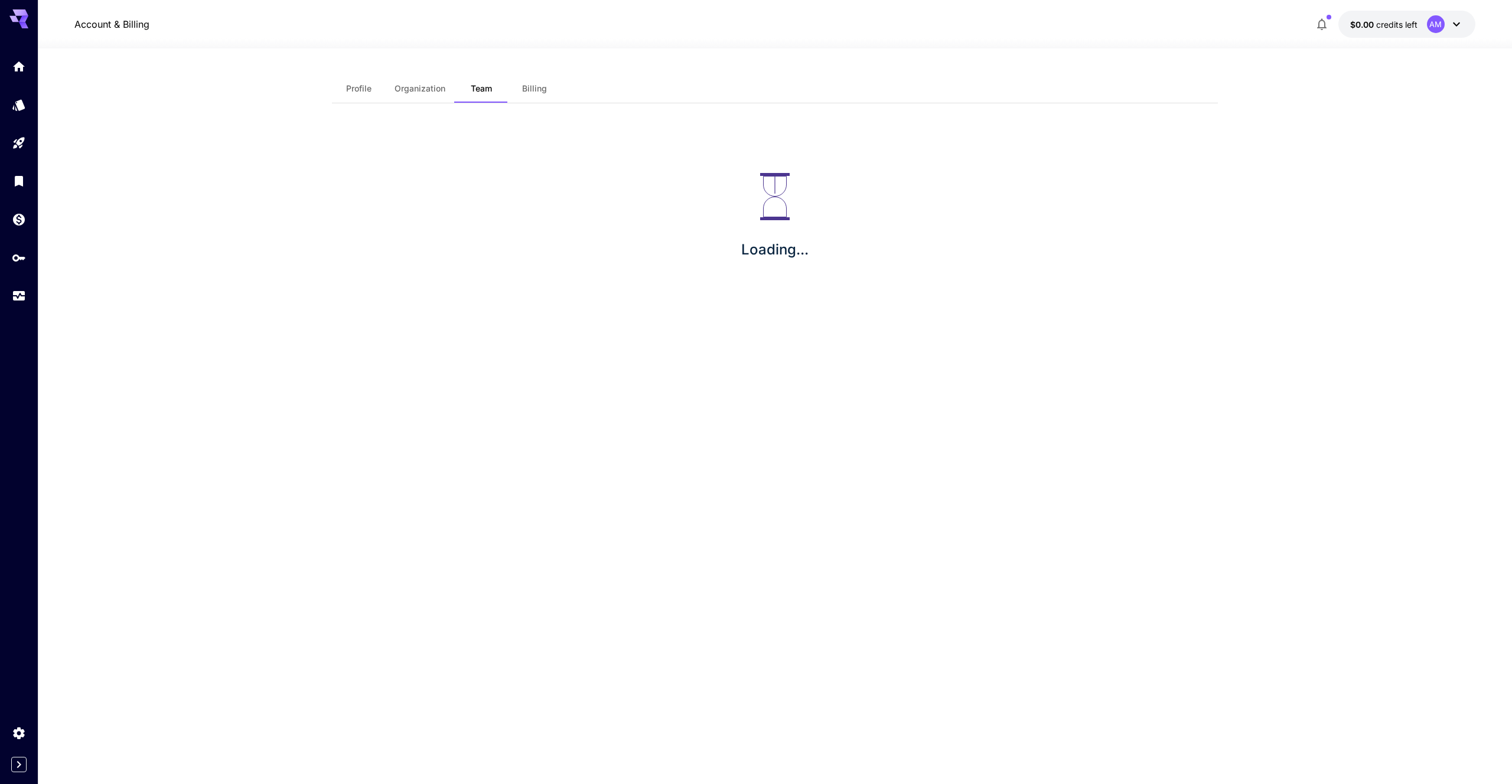
click at [535, 88] on span "Billing" at bounding box center [535, 89] width 25 height 11
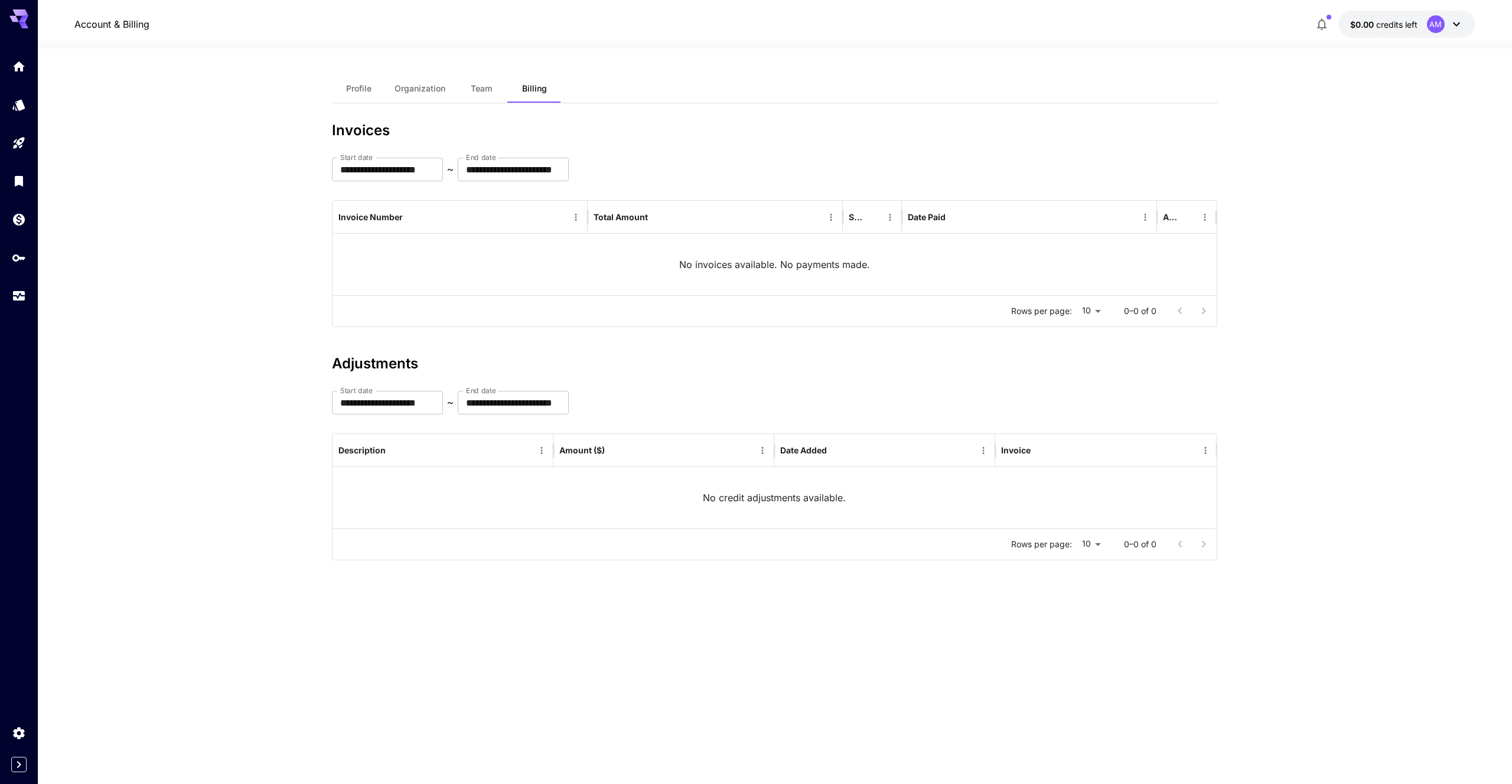
click at [368, 88] on span "Profile" at bounding box center [358, 89] width 26 height 11
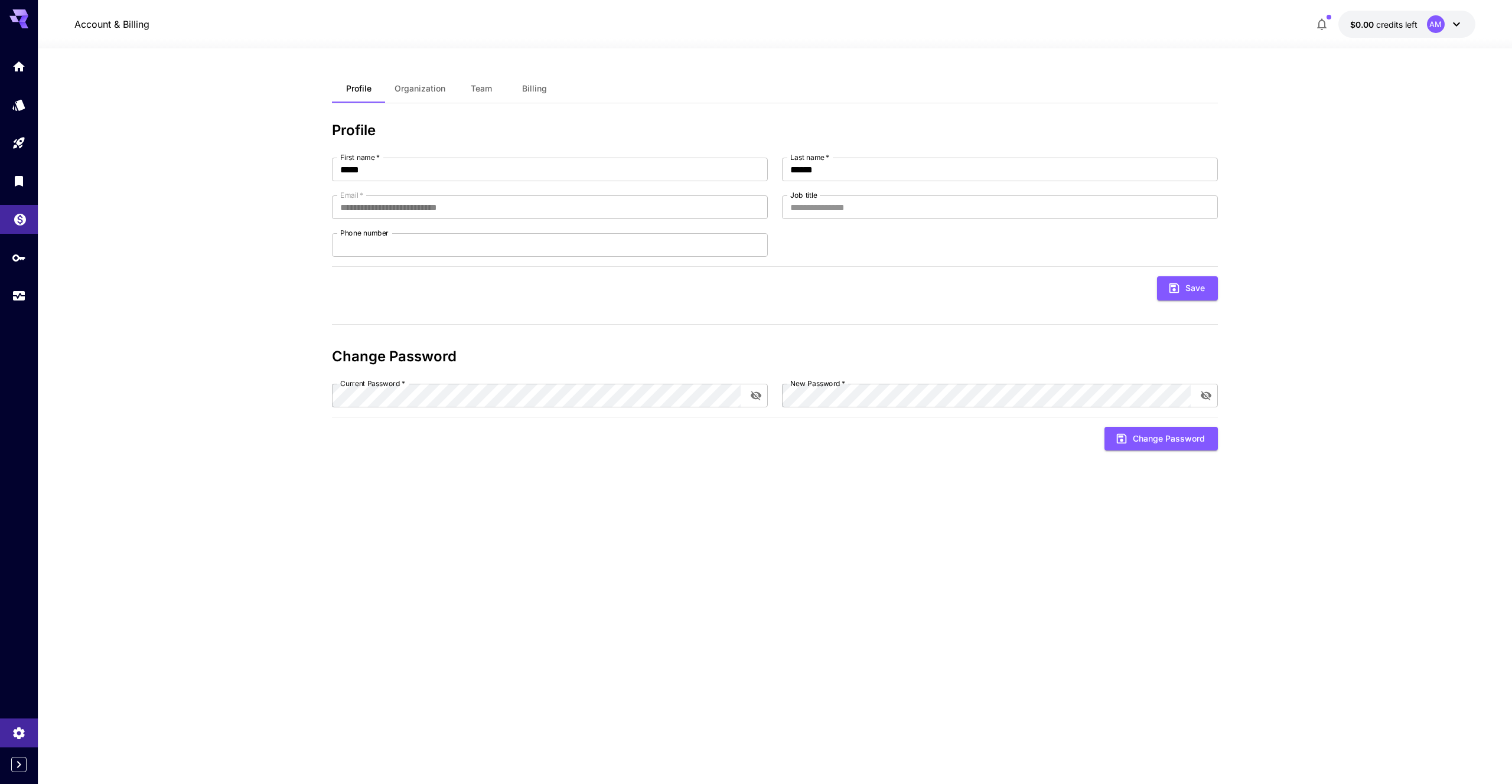
click at [21, 226] on link at bounding box center [19, 219] width 37 height 29
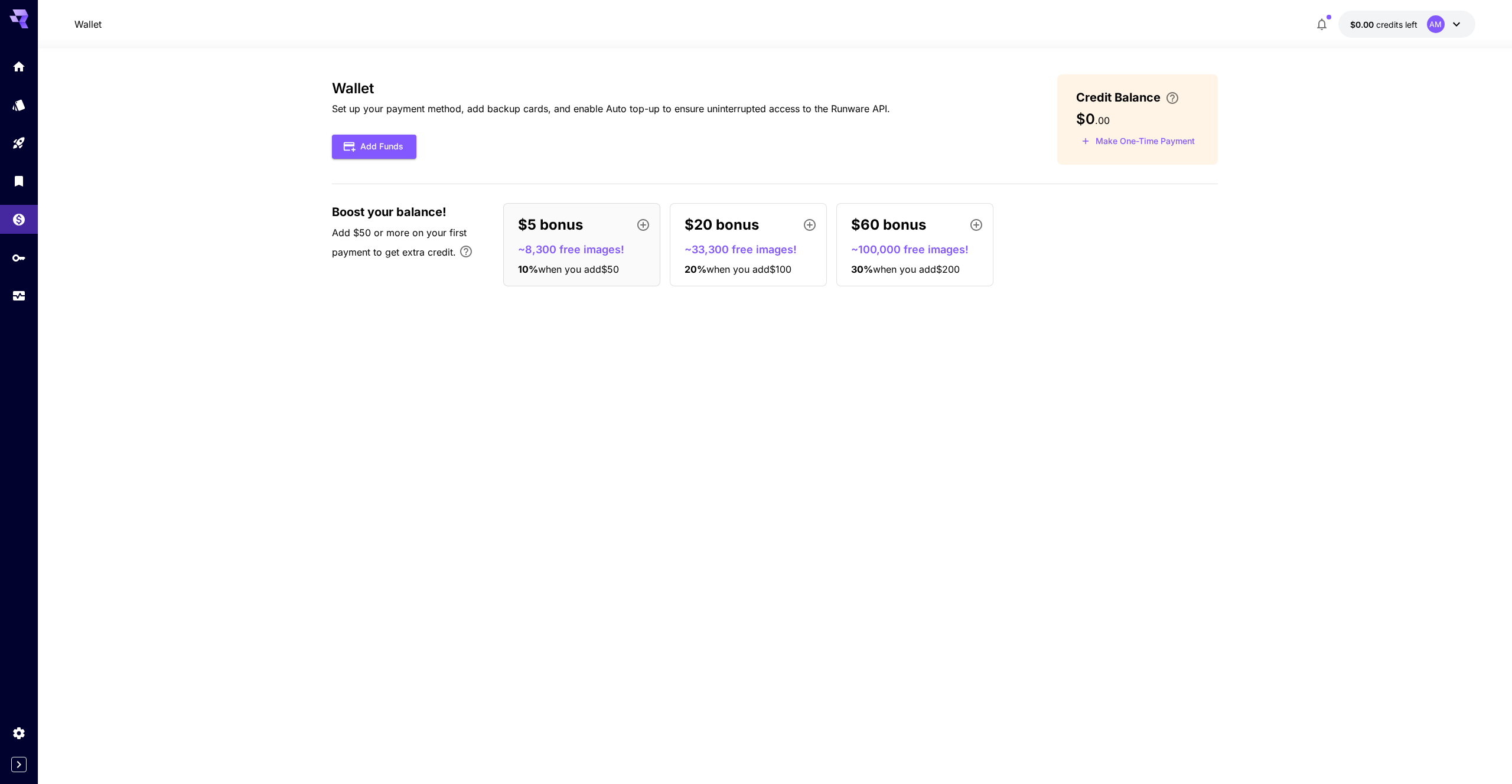
click at [562, 222] on p "$5 bonus" at bounding box center [550, 225] width 65 height 21
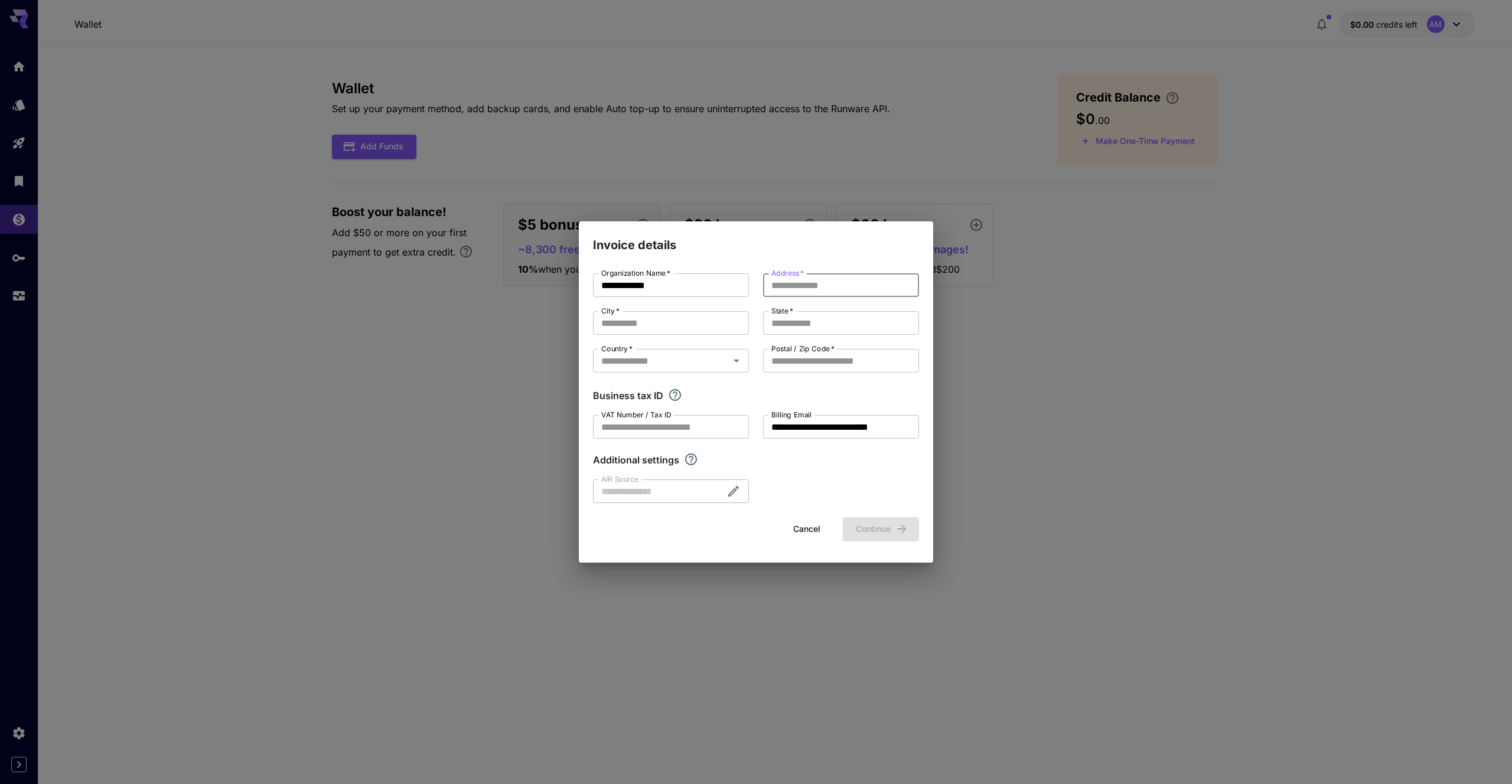
click at [805, 293] on input "Address   *" at bounding box center [840, 284] width 156 height 24
type input "*******"
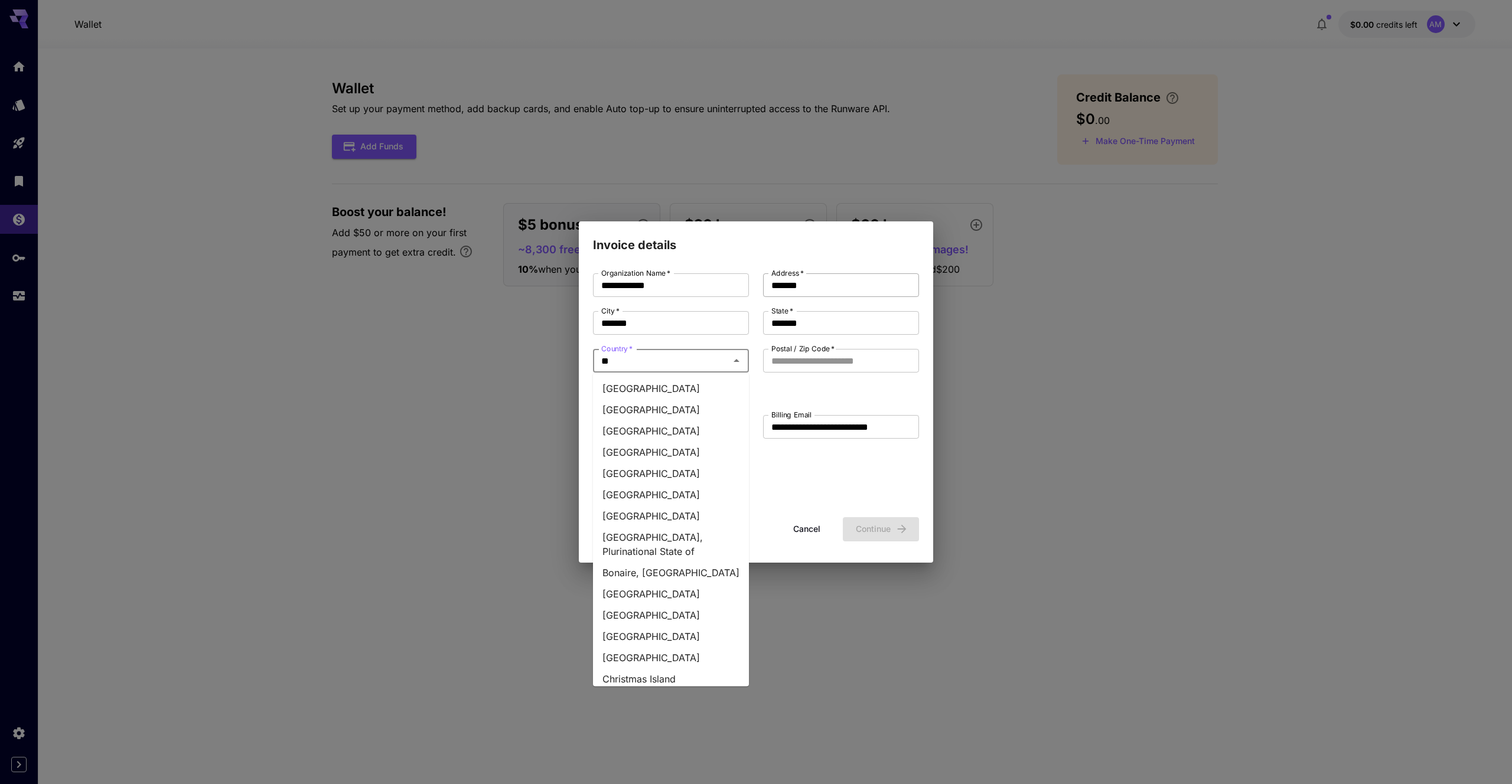
type input "***"
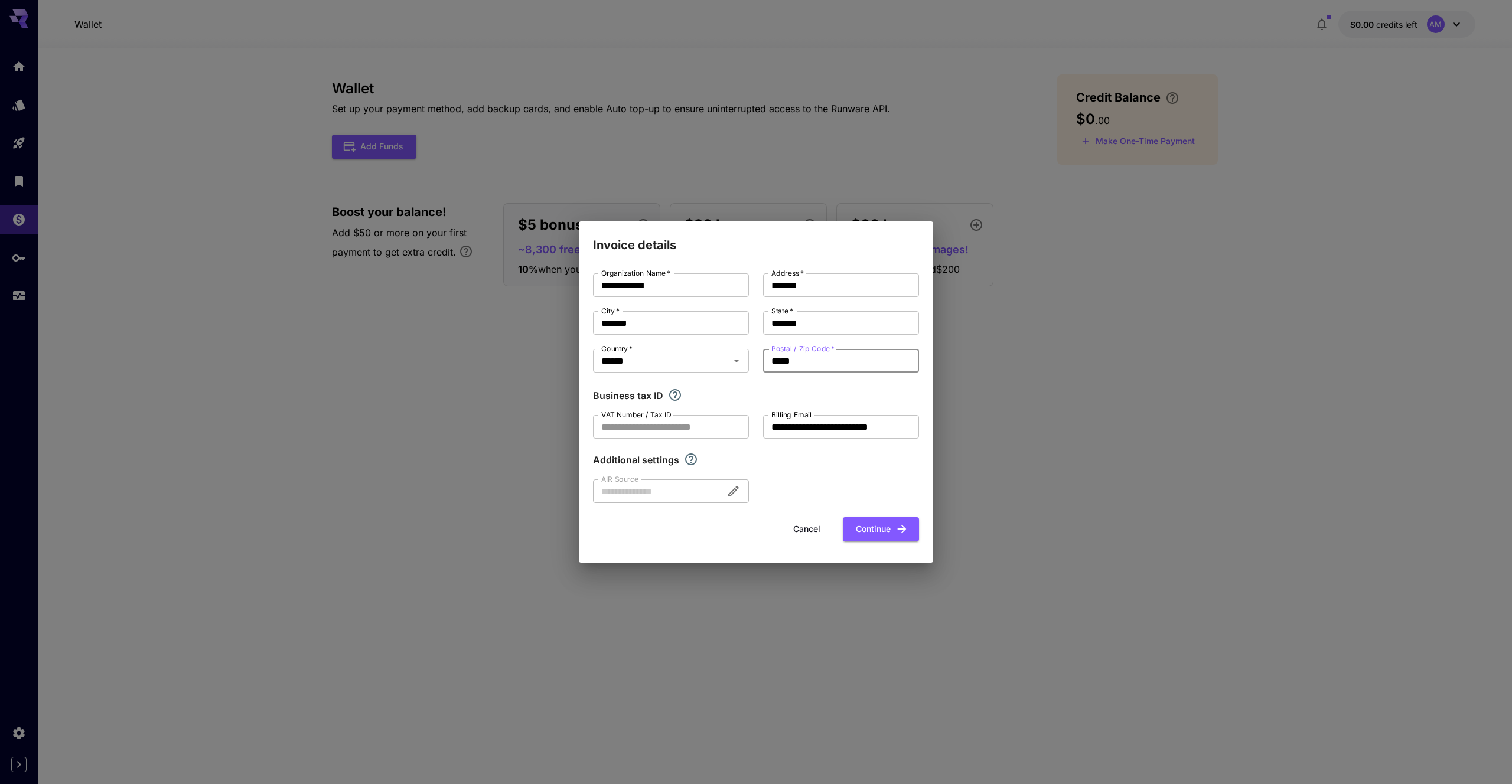
type input "*****"
click at [880, 542] on div "**********" at bounding box center [756, 411] width 326 height 276
click at [883, 528] on button "Continue" at bounding box center [881, 529] width 76 height 24
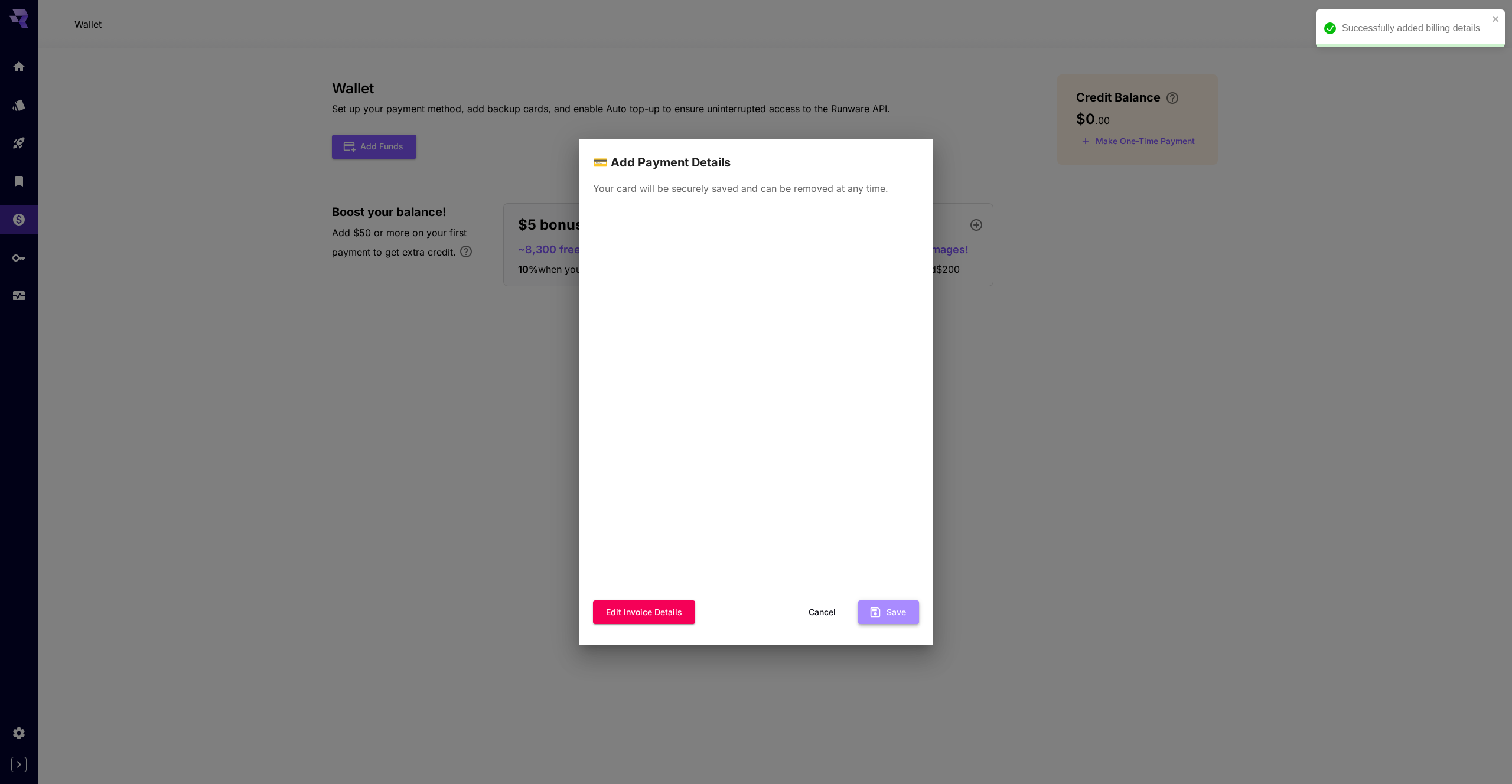
click at [878, 609] on icon "button" at bounding box center [875, 612] width 10 height 10
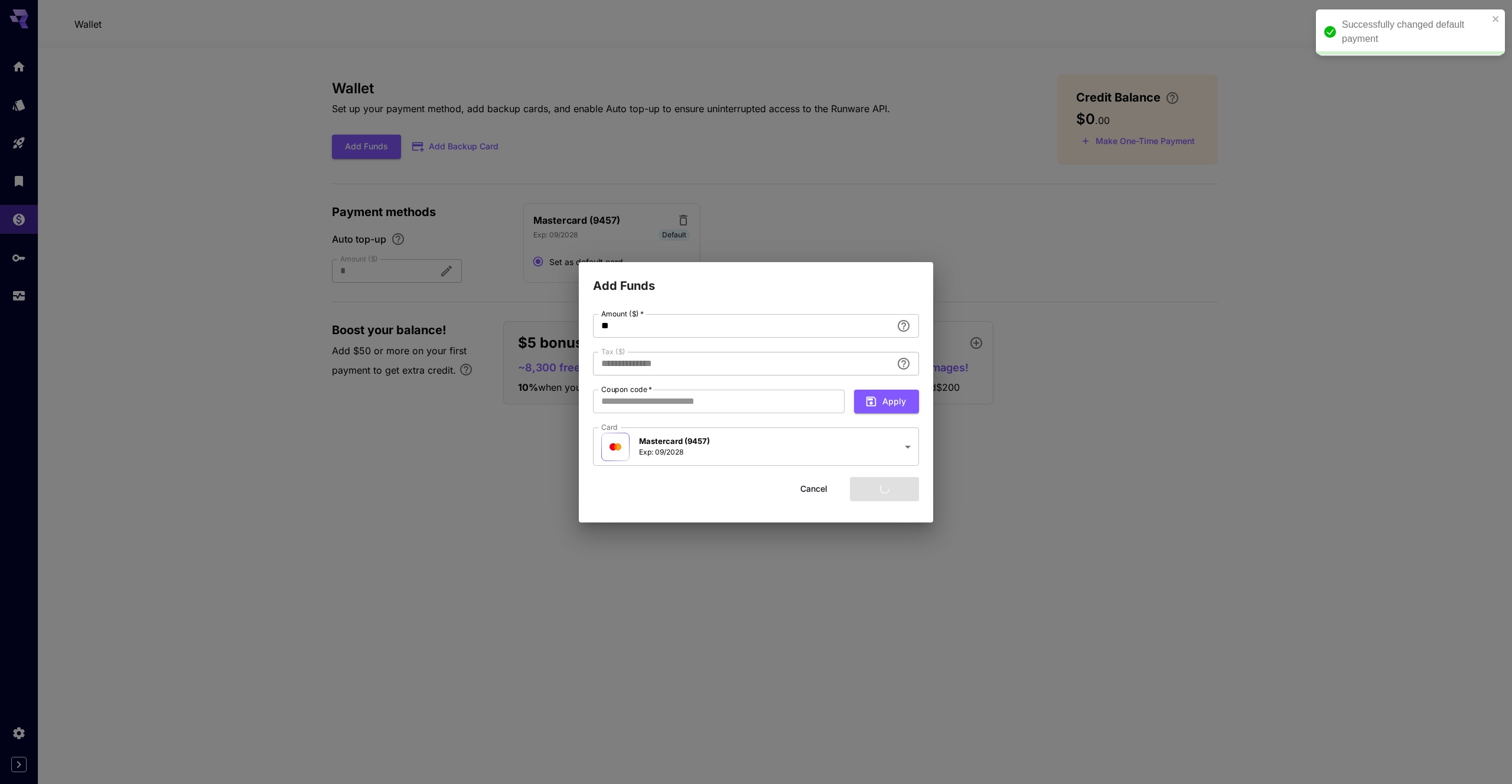
type input "****"
click at [608, 320] on input "**" at bounding box center [743, 325] width 299 height 24
click at [747, 332] on input "**" at bounding box center [743, 325] width 299 height 24
type input "*"
type input "****"
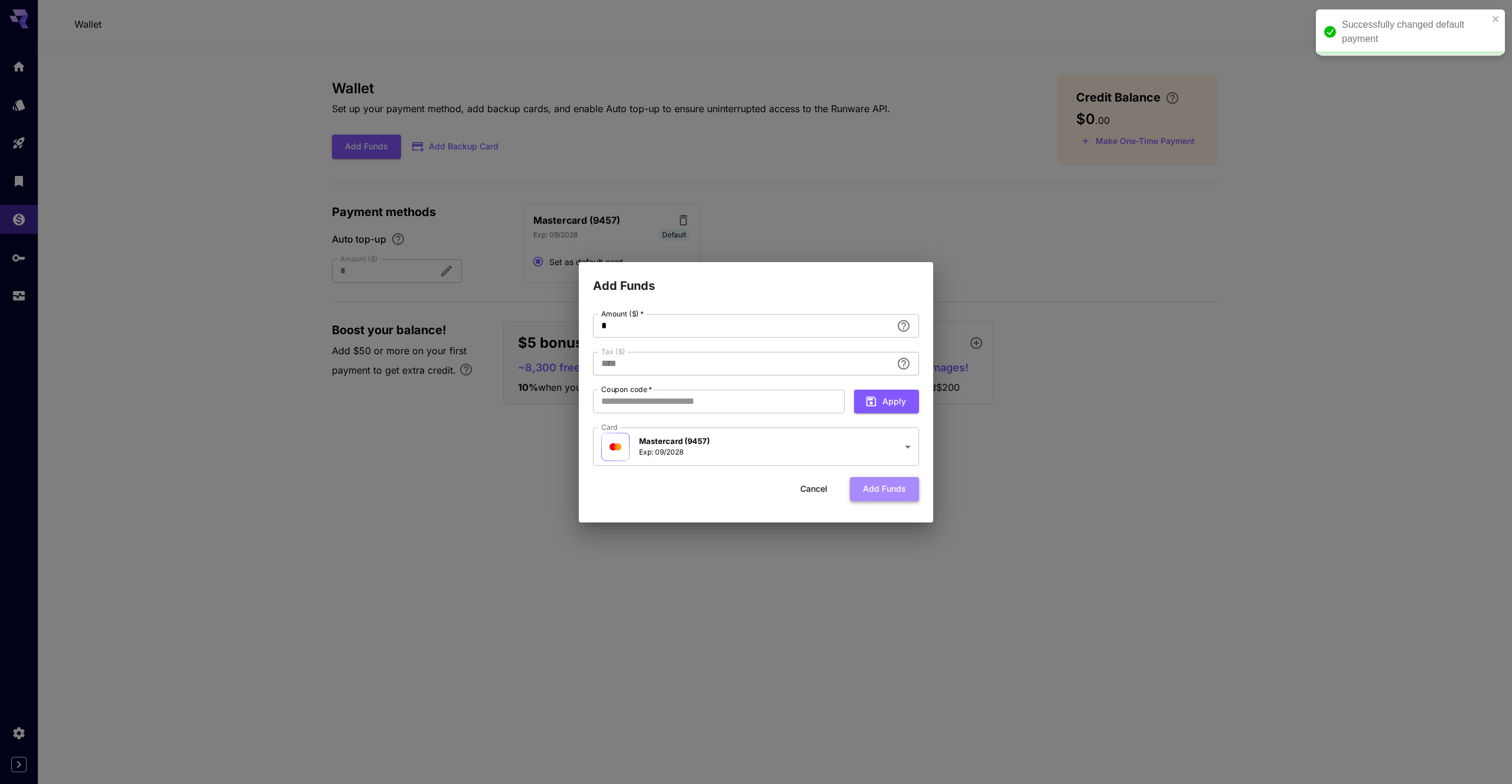
click at [873, 480] on button "Add funds" at bounding box center [884, 488] width 69 height 24
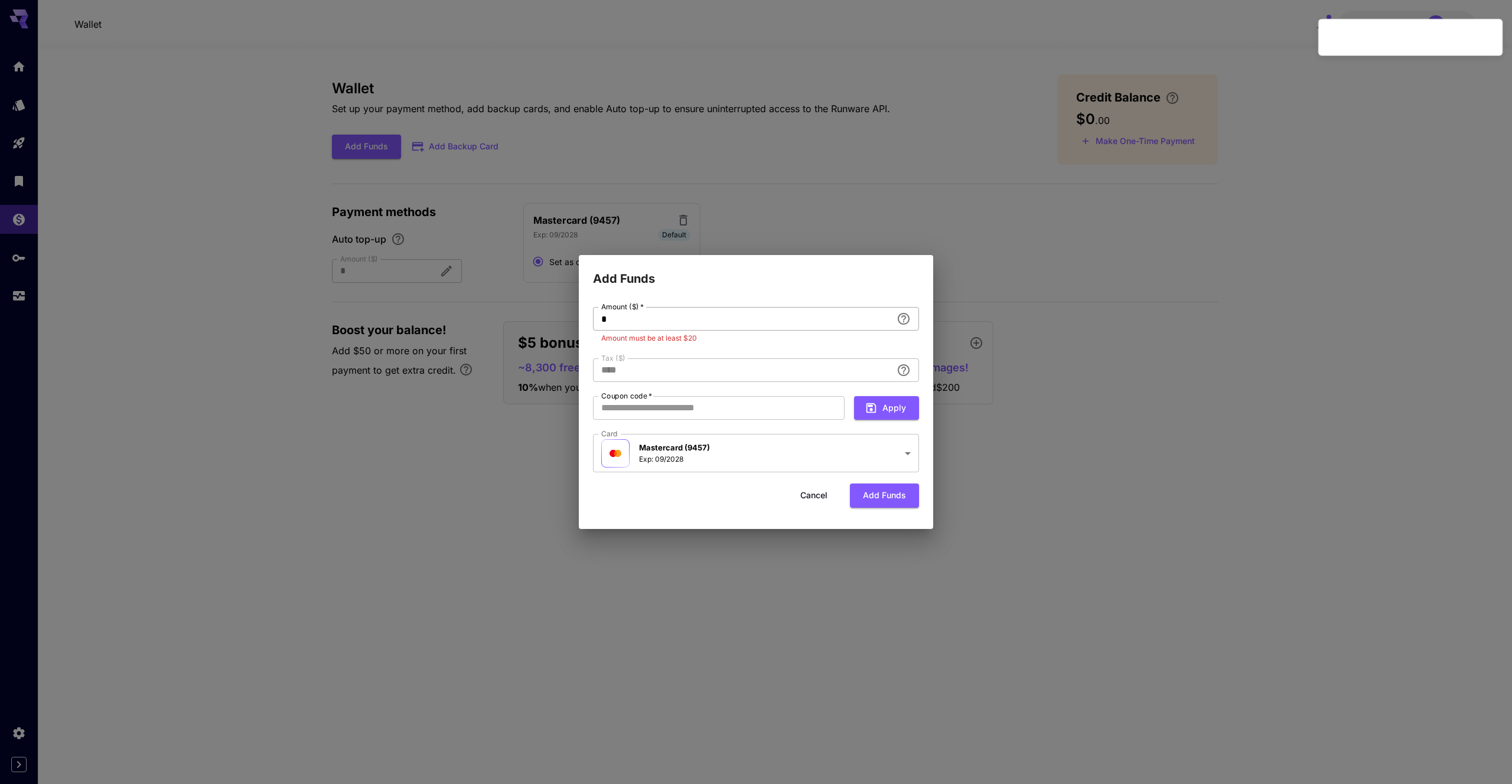
click at [760, 313] on input "*" at bounding box center [743, 318] width 299 height 24
type input "**"
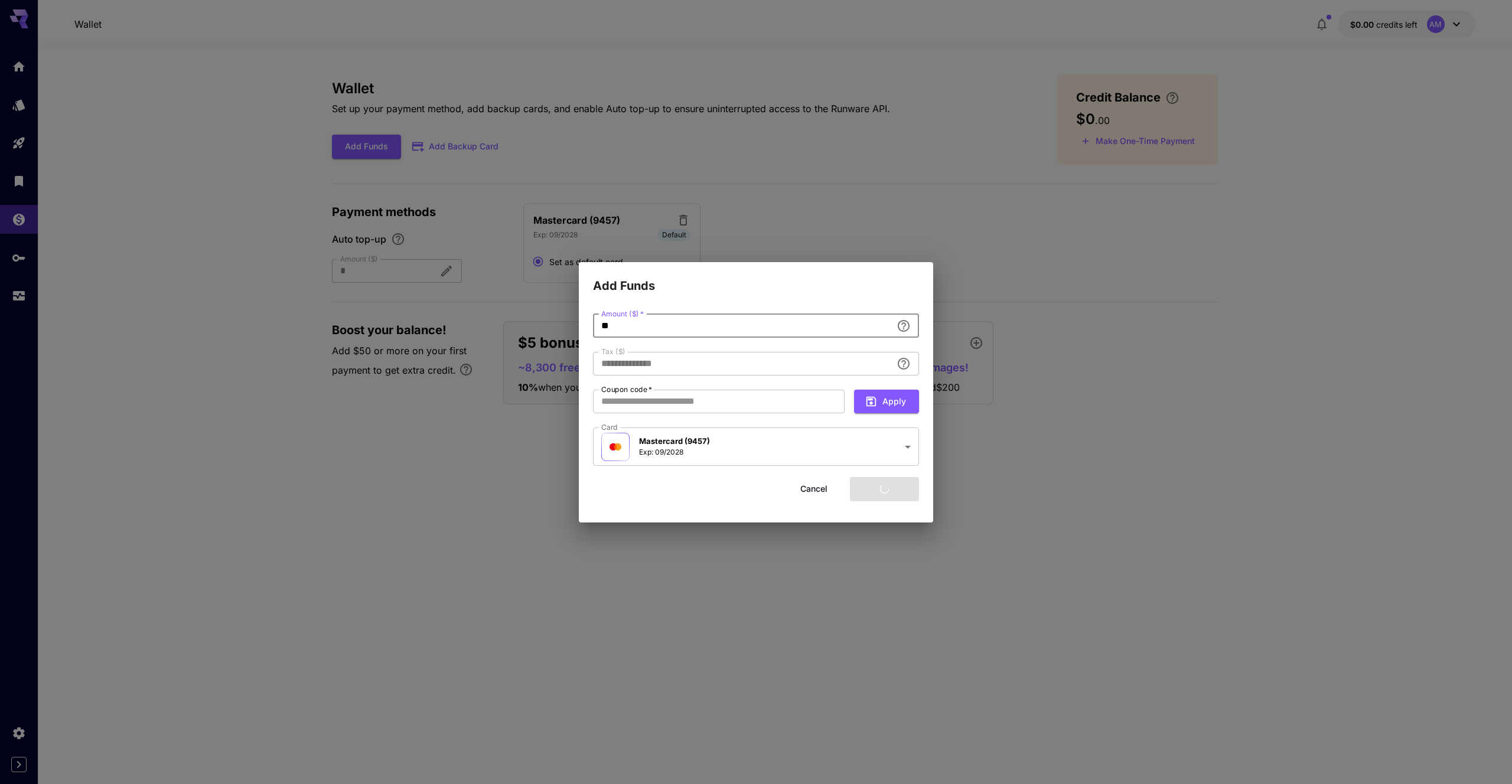
type input "****"
type input "**"
click at [900, 487] on button "Add funds" at bounding box center [884, 488] width 69 height 24
click at [889, 476] on form "**********" at bounding box center [756, 407] width 326 height 187
click at [883, 487] on button "Add funds" at bounding box center [884, 488] width 69 height 24
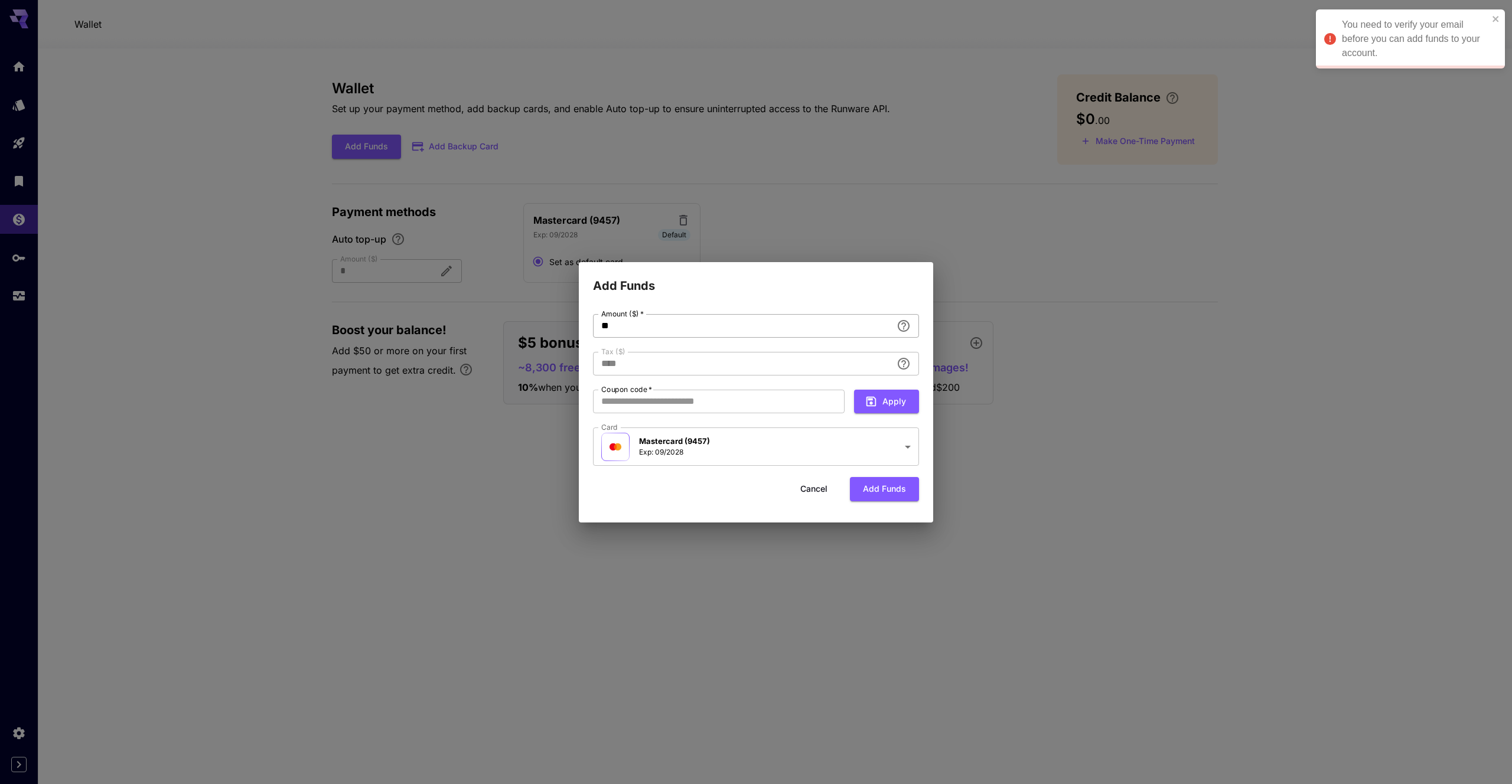
click at [898, 329] on body "You need to verify your email before you can add funds to your account. Wallet …" at bounding box center [756, 392] width 1512 height 784
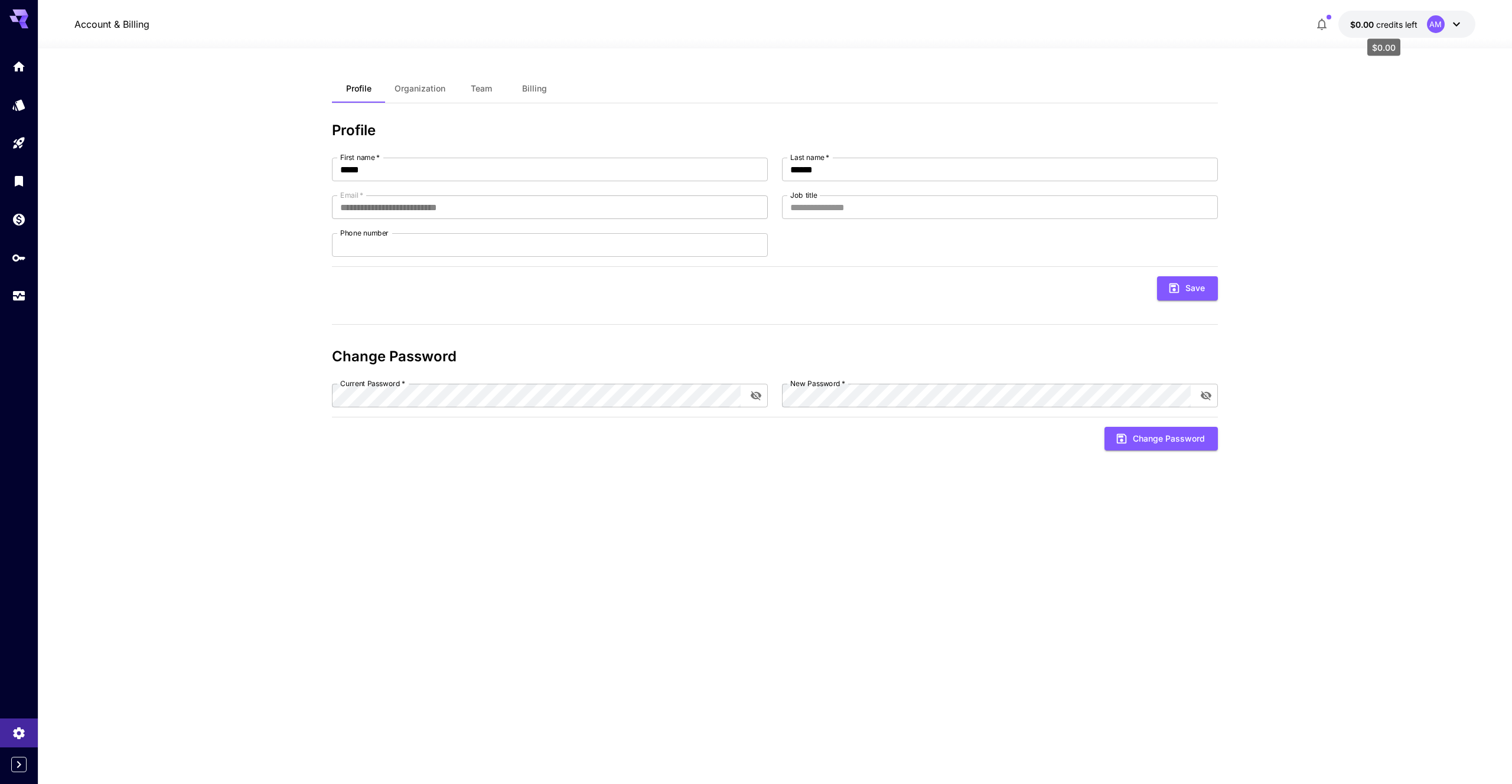
click at [1404, 19] on p "$0.00 credits left" at bounding box center [1384, 25] width 68 height 12
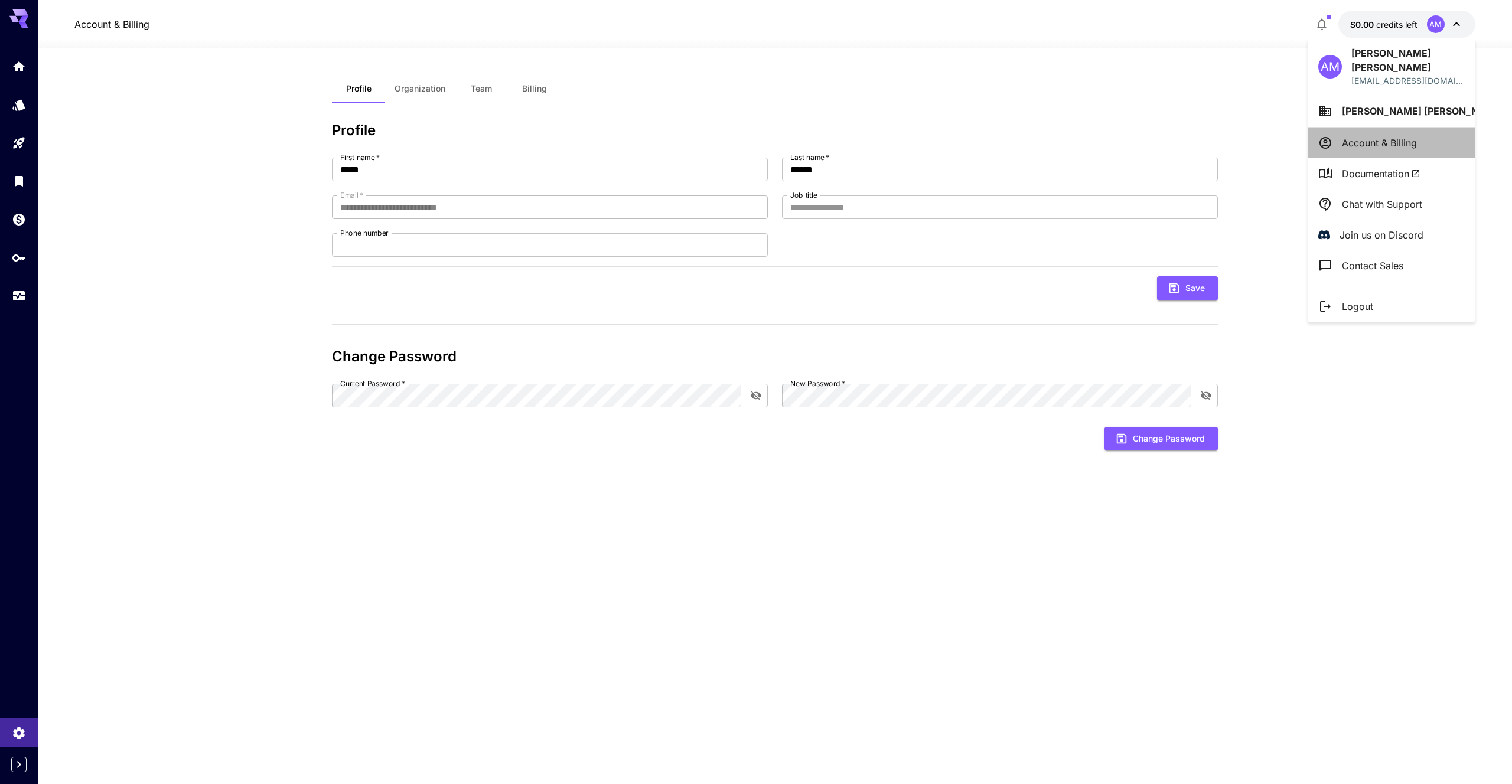
click at [1401, 127] on li "Account & Billing" at bounding box center [1391, 142] width 168 height 31
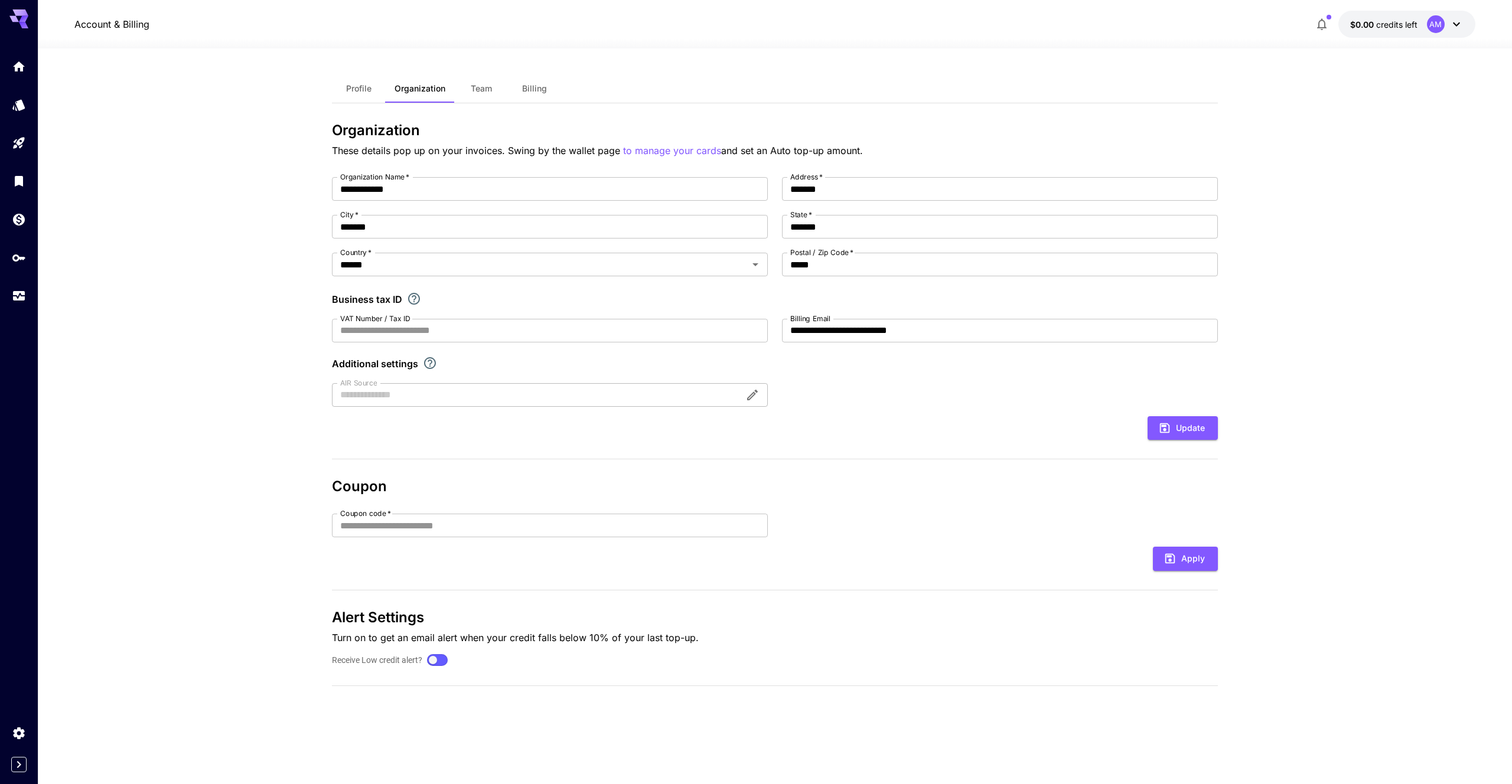
click at [1451, 20] on icon at bounding box center [1456, 24] width 14 height 14
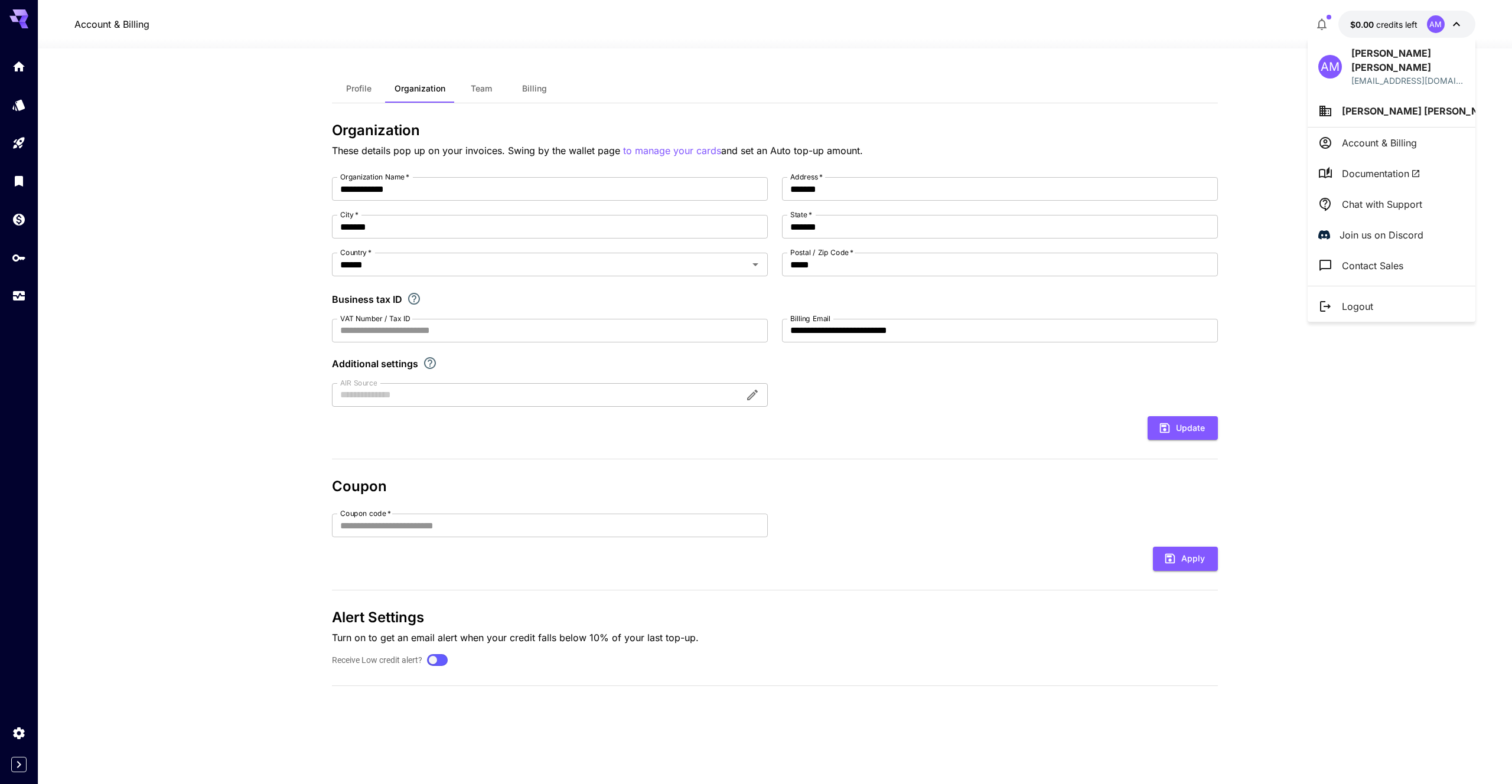
click at [21, 209] on div at bounding box center [756, 392] width 1512 height 784
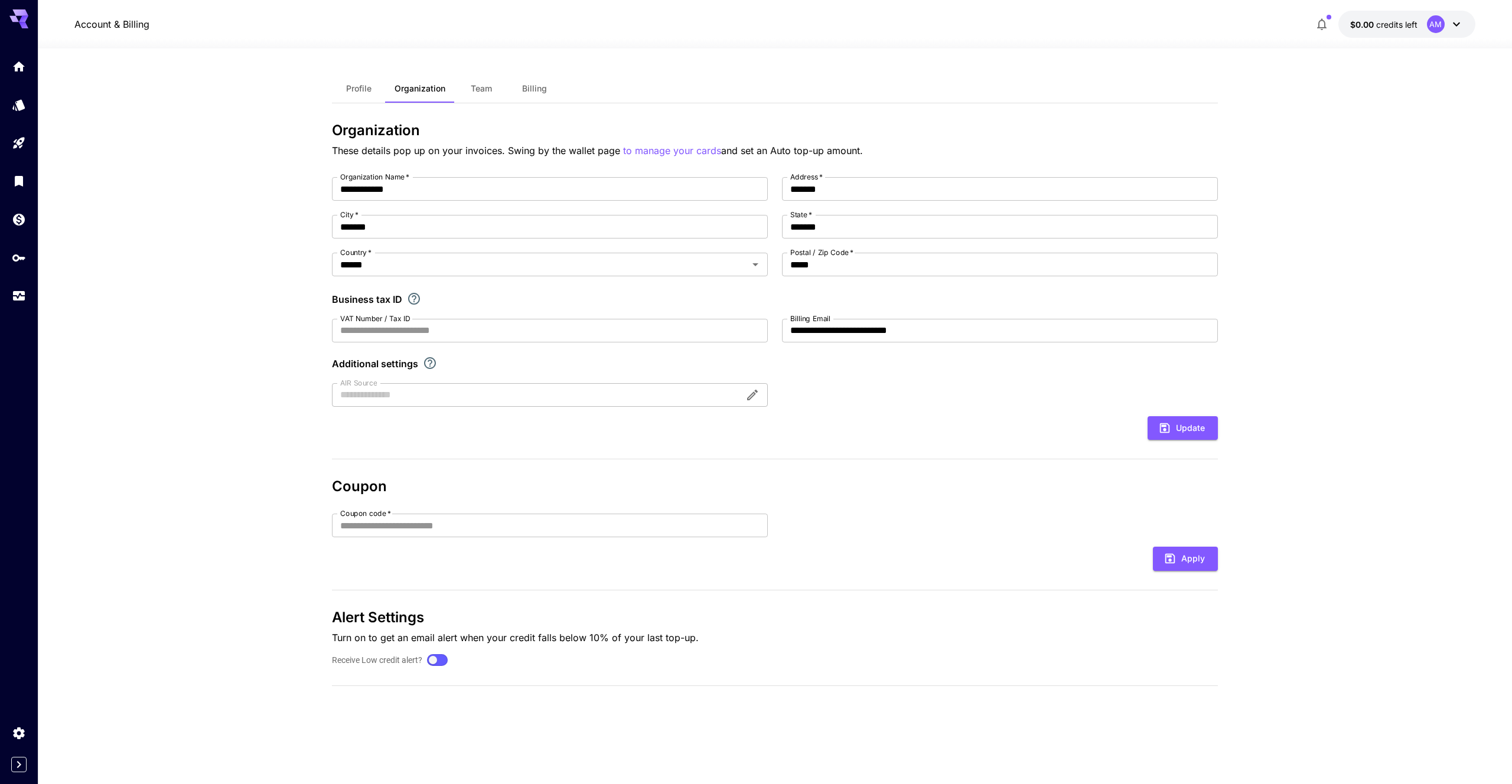
click at [20, 220] on div "AM Ahmet Mehmet wowahmetmetmehmet@proton.me Ahmet Mehmet Account & Billing Docu…" at bounding box center [94, 392] width 189 height 784
click at [20, 220] on icon "Wallet" at bounding box center [19, 216] width 14 height 14
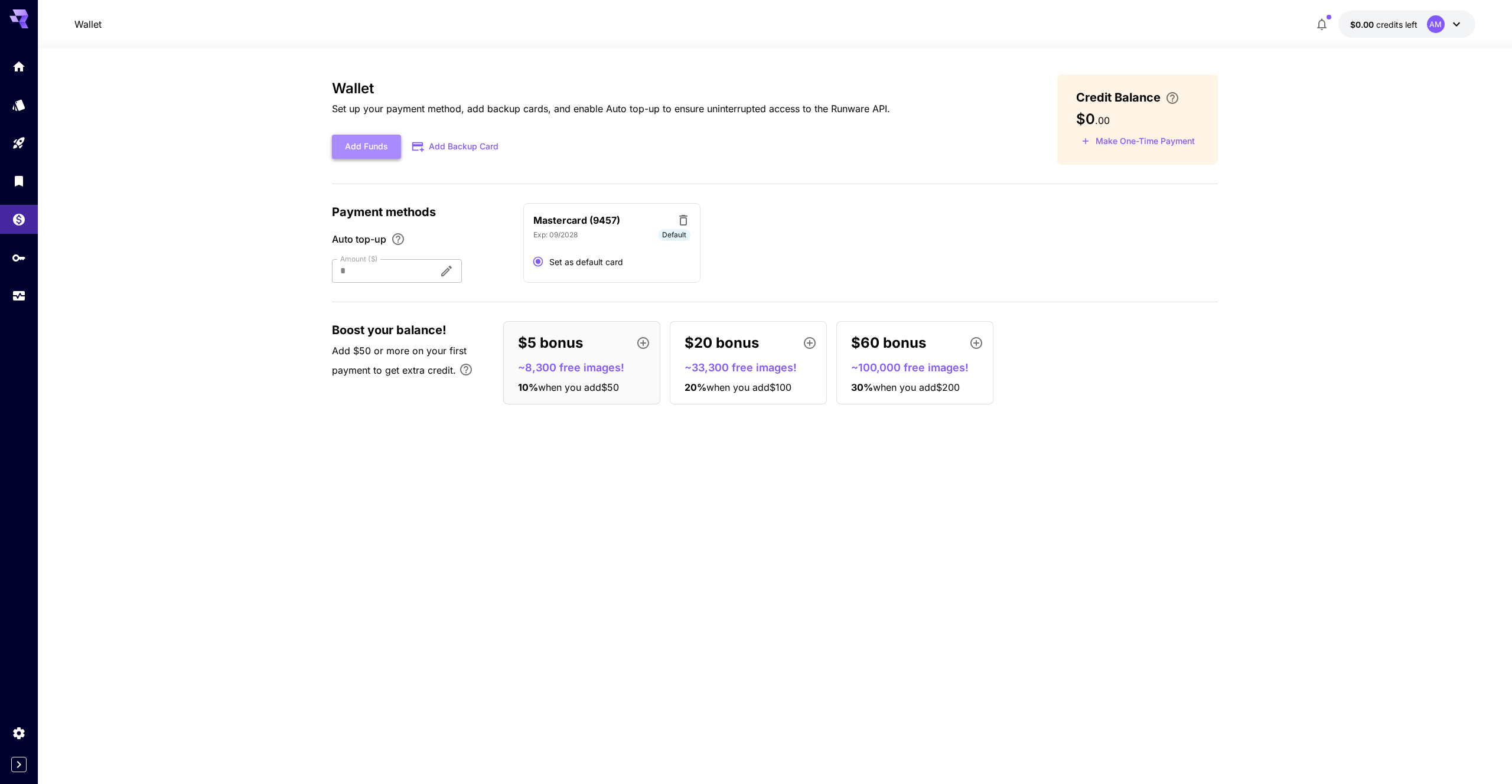
click at [383, 145] on button "Add Funds" at bounding box center [366, 146] width 69 height 24
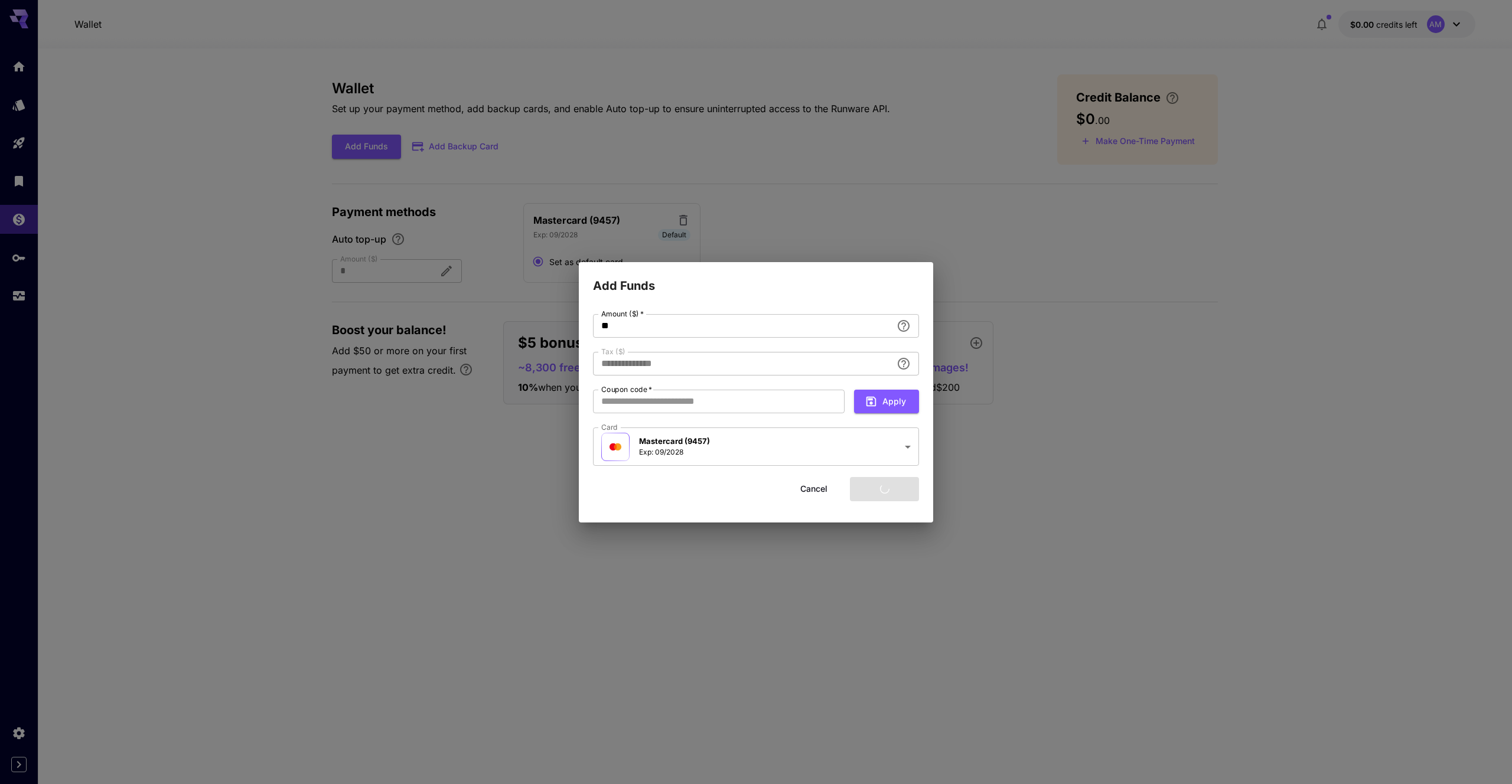
type input "****"
click at [894, 485] on button "Add funds" at bounding box center [884, 488] width 69 height 24
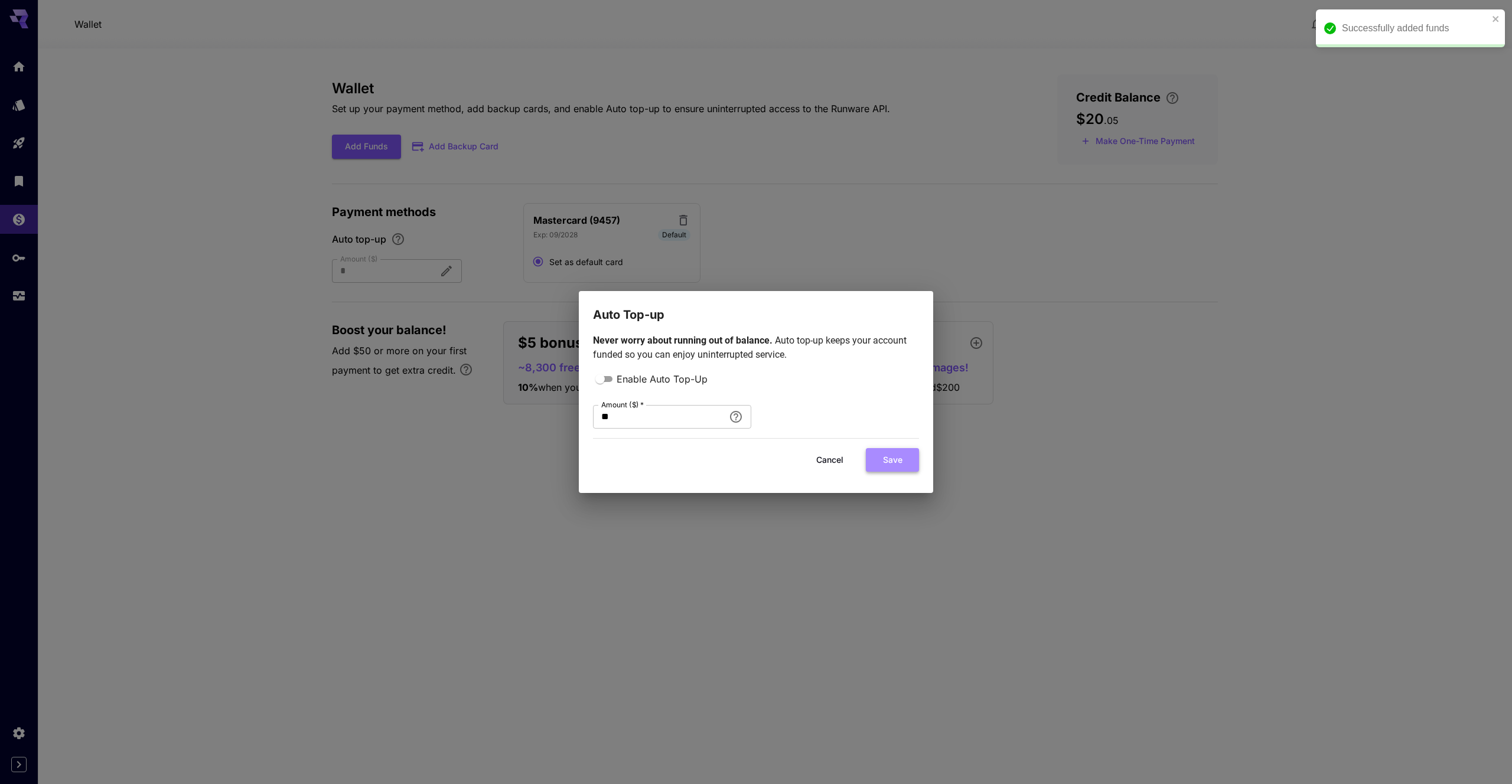
click at [897, 464] on button "Save" at bounding box center [892, 460] width 53 height 24
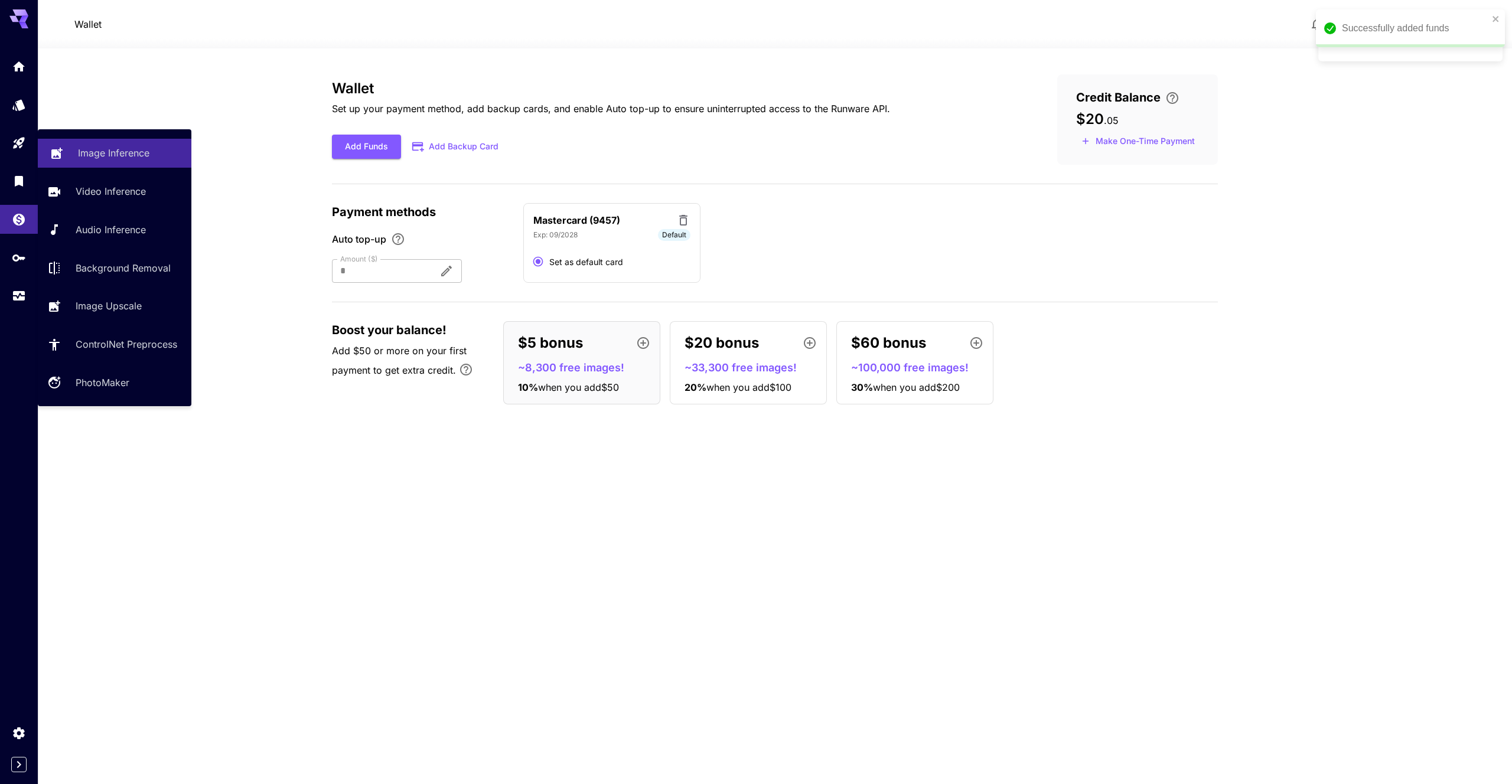
click at [104, 147] on p "Image Inference" at bounding box center [114, 153] width 71 height 14
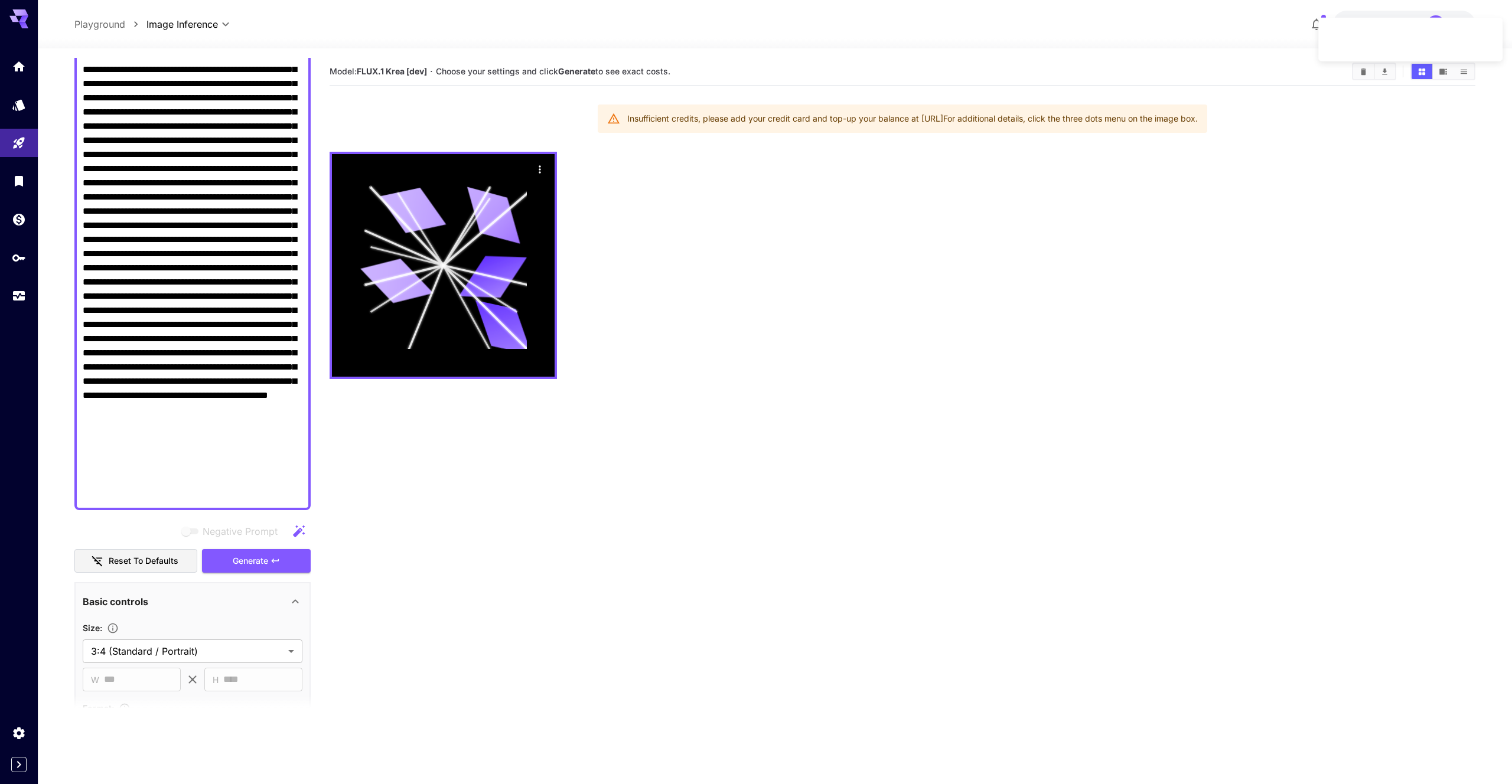
scroll to position [219, 0]
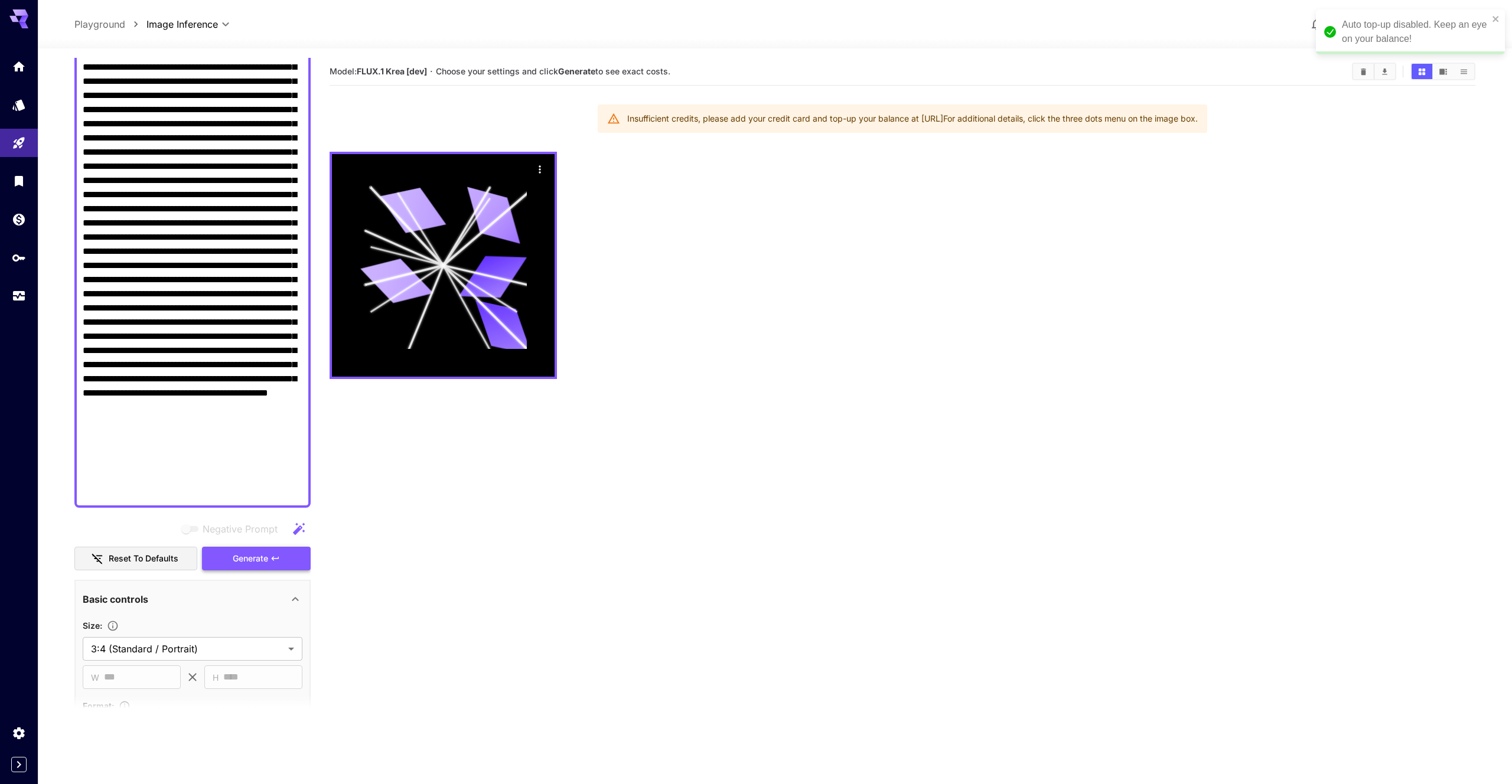
click at [277, 552] on button "Generate" at bounding box center [256, 558] width 109 height 24
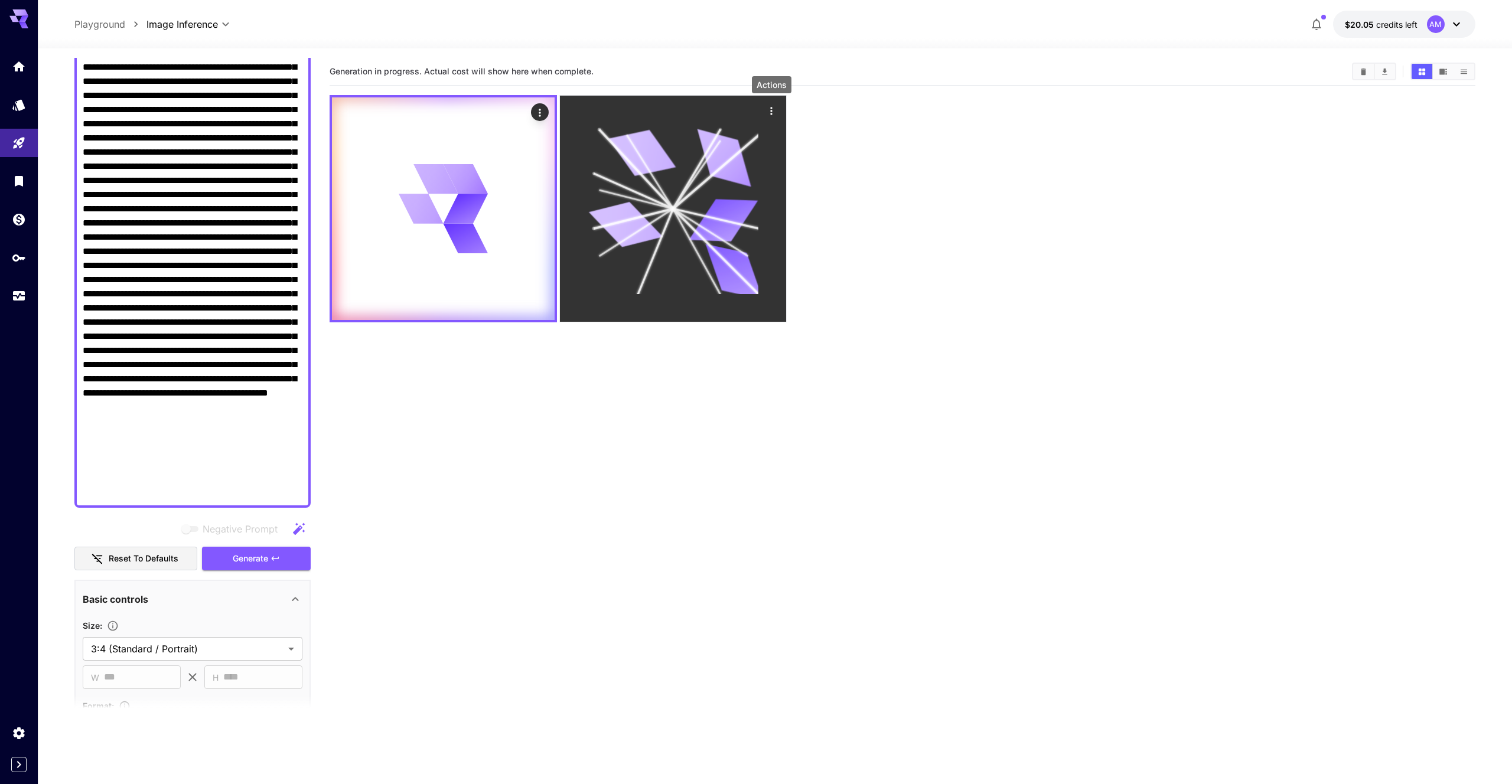
click at [769, 109] on icon "Actions" at bounding box center [770, 110] width 12 height 12
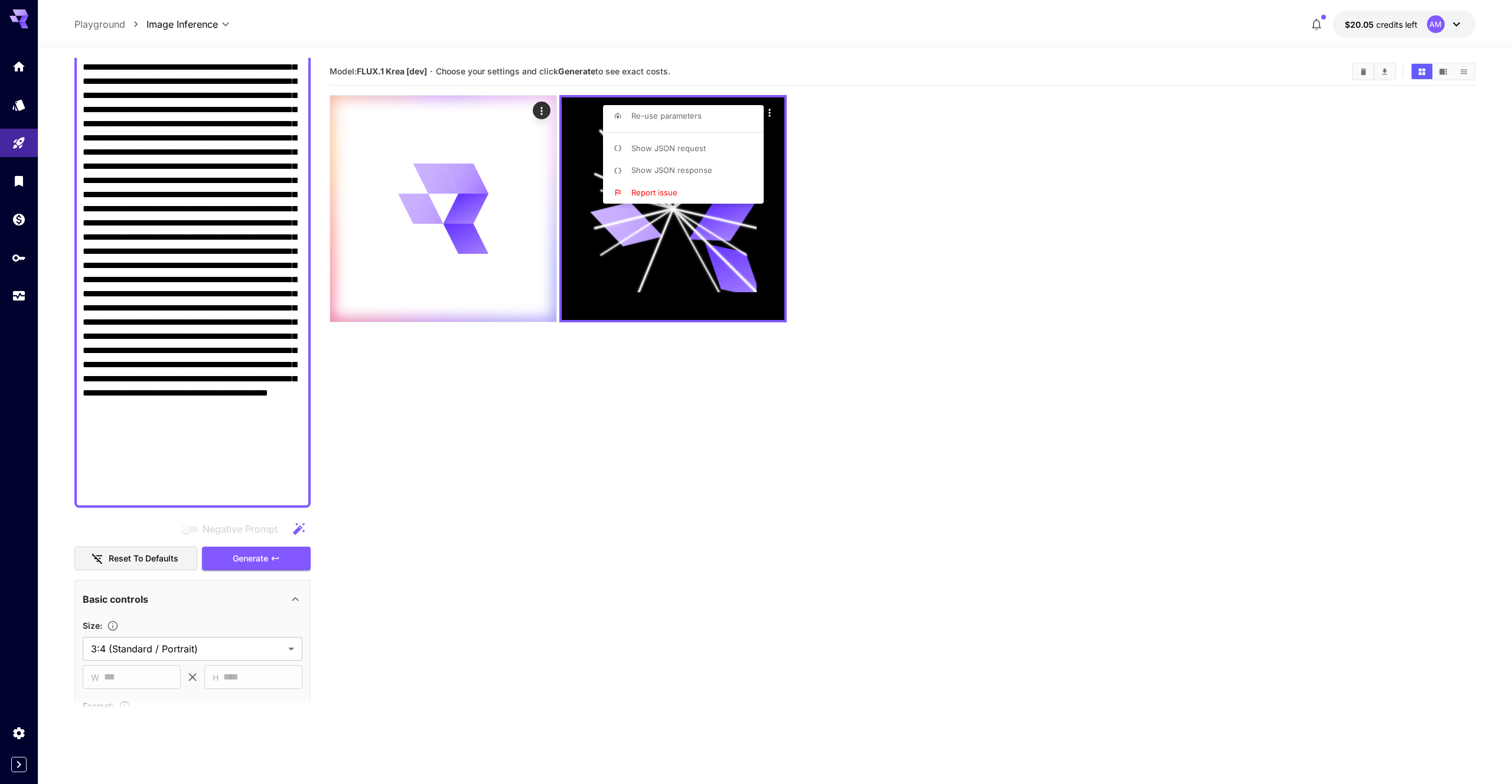
click at [909, 150] on div at bounding box center [756, 392] width 1512 height 784
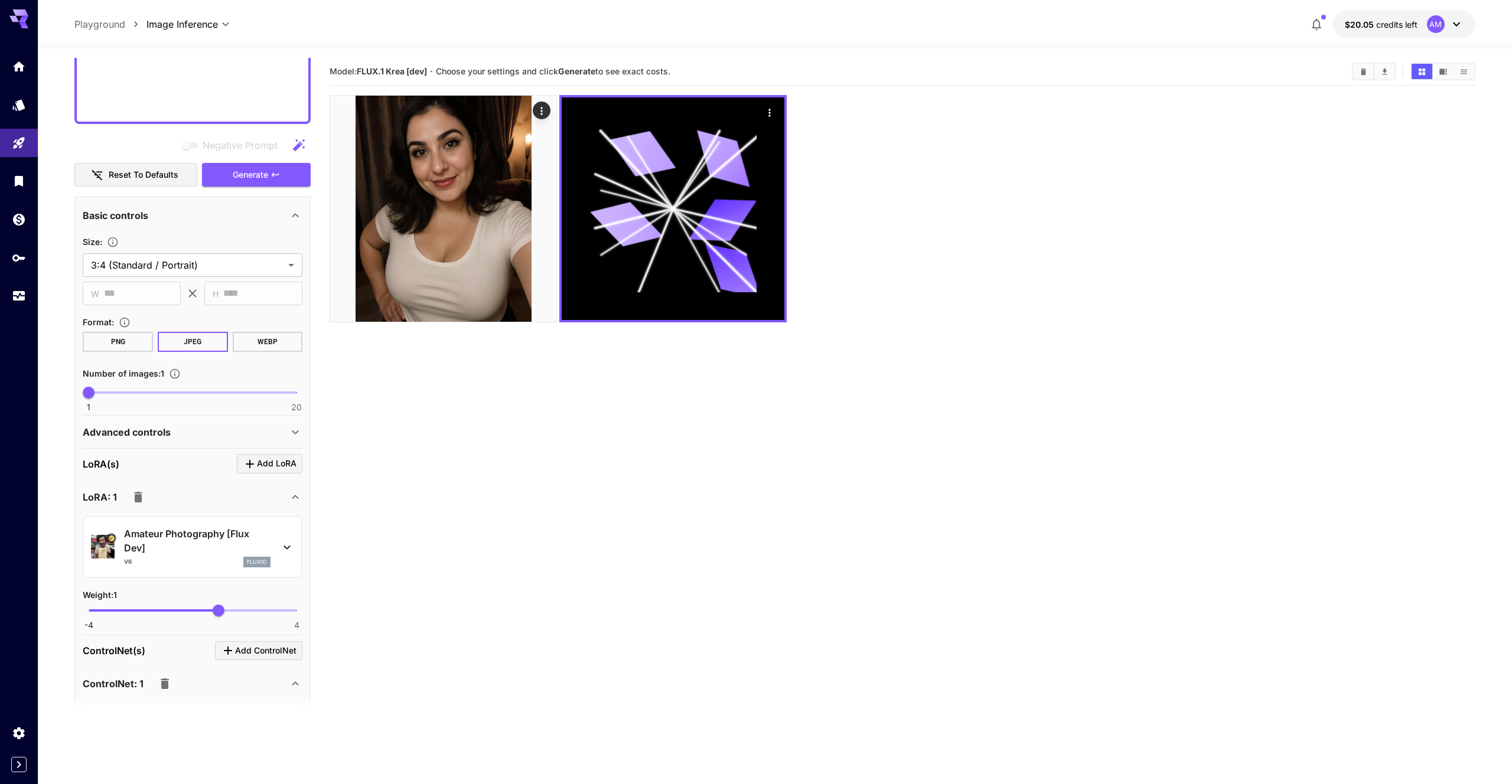
scroll to position [620, 0]
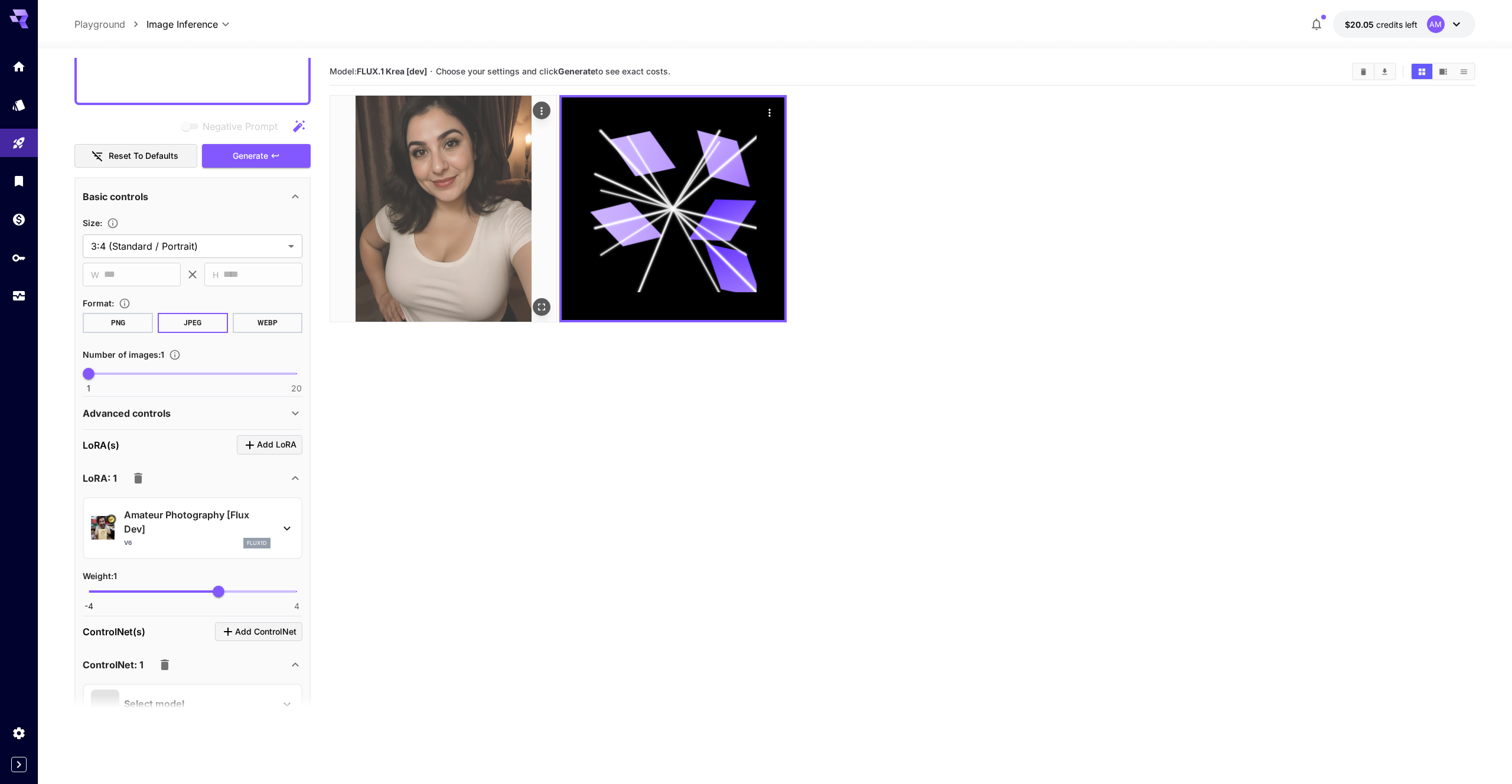
click at [462, 236] on img at bounding box center [443, 209] width 226 height 226
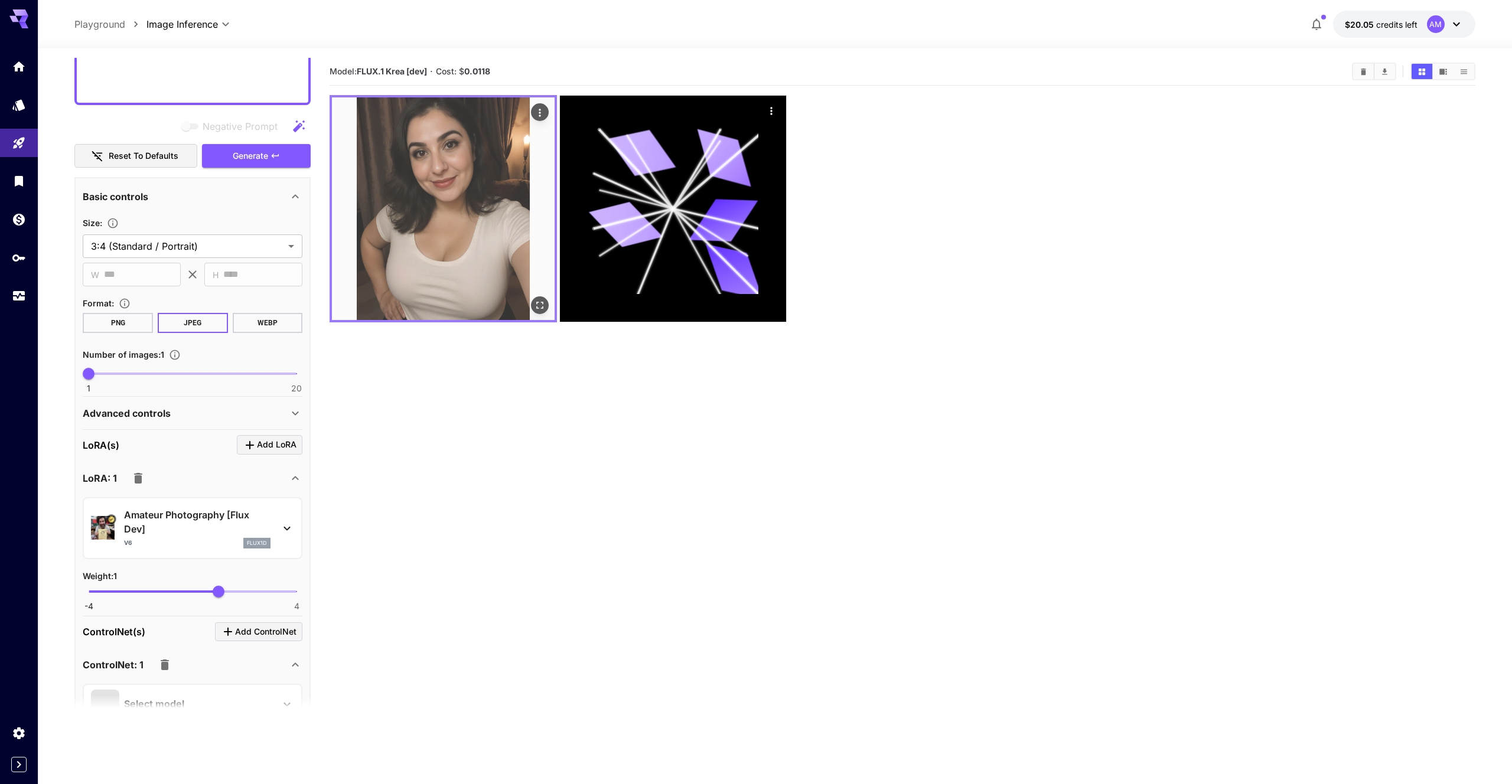
click at [472, 247] on img at bounding box center [443, 209] width 222 height 222
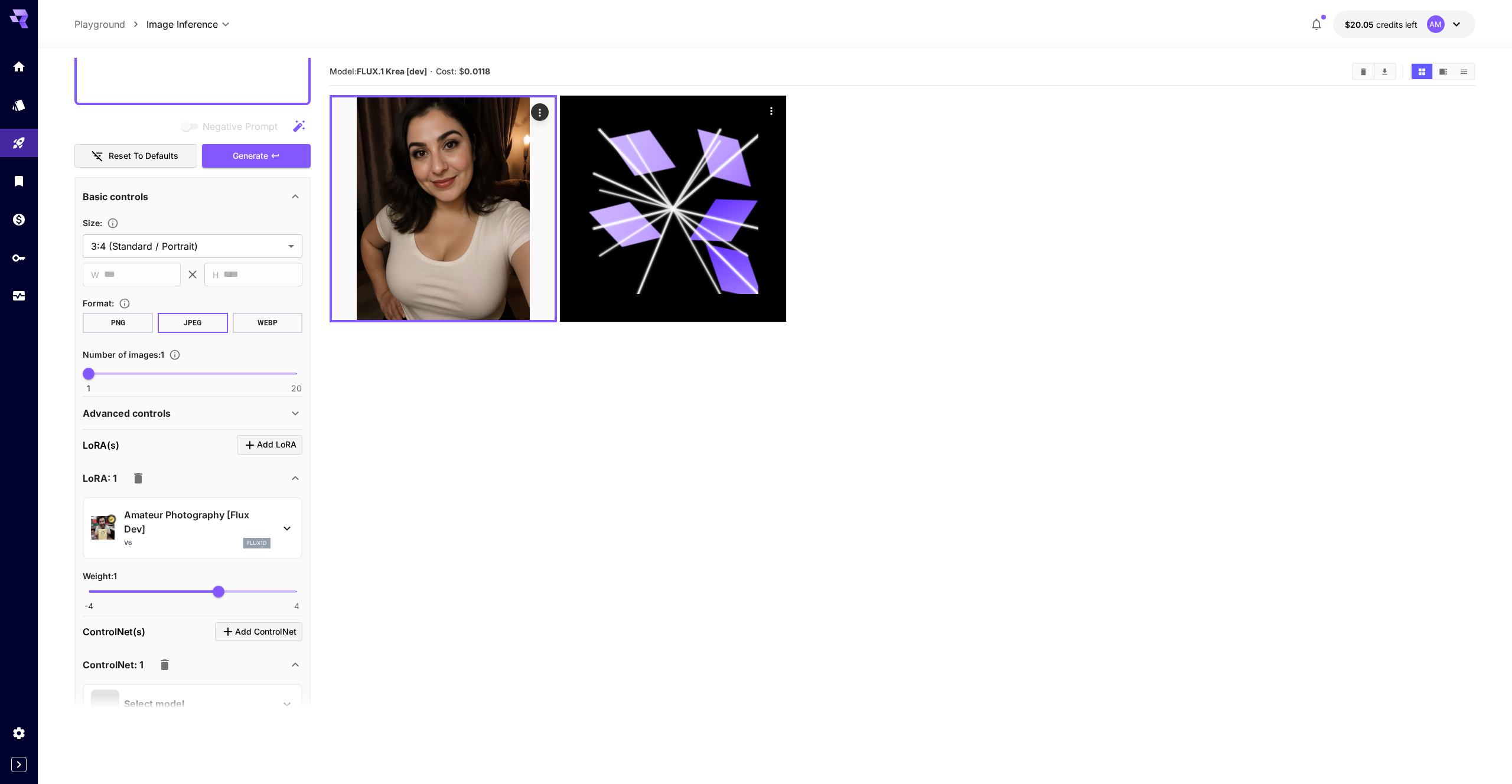
click at [675, 672] on section "Model: FLUX.1 Krea [dev] · Cost: $ 0.0118" at bounding box center [901, 450] width 1145 height 784
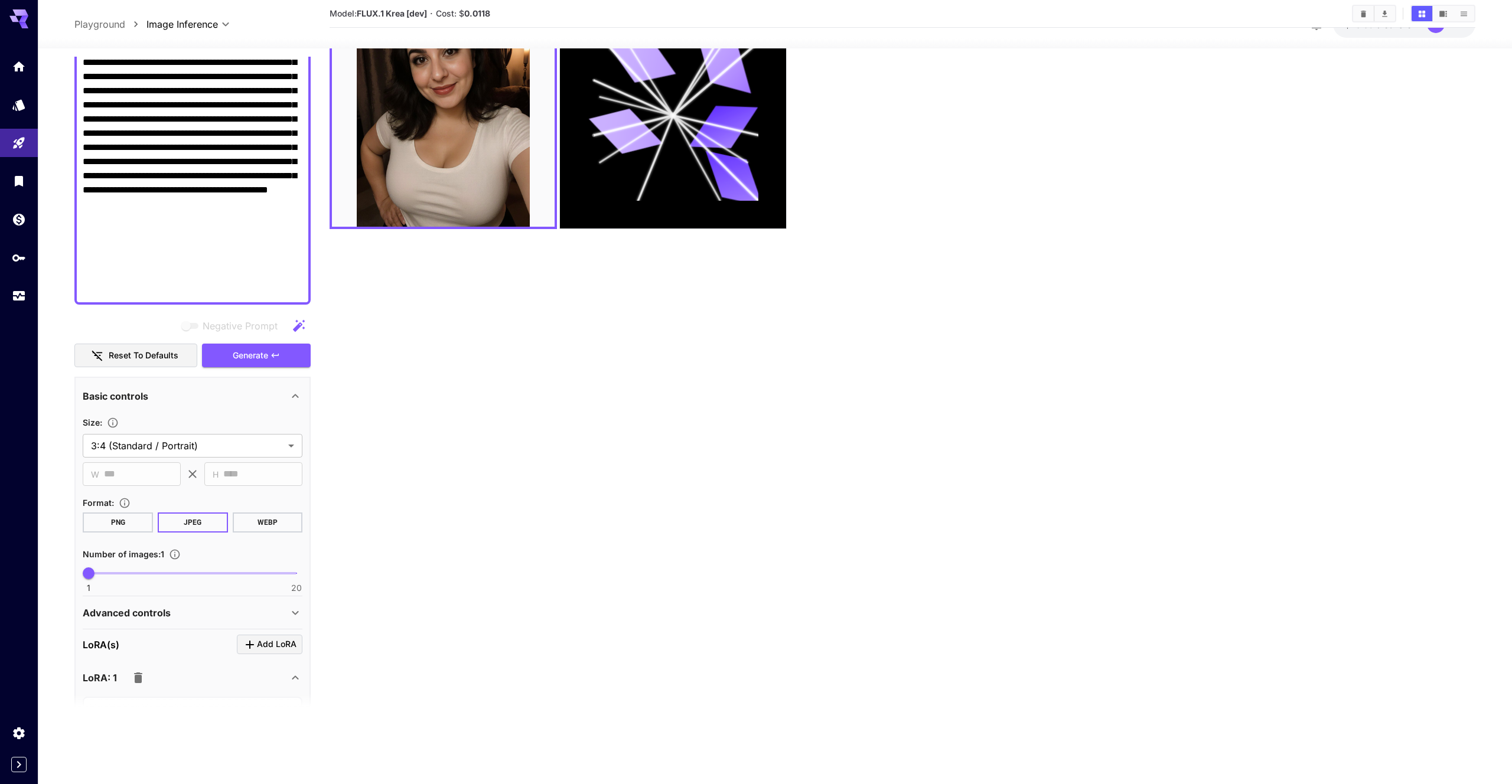
scroll to position [0, 0]
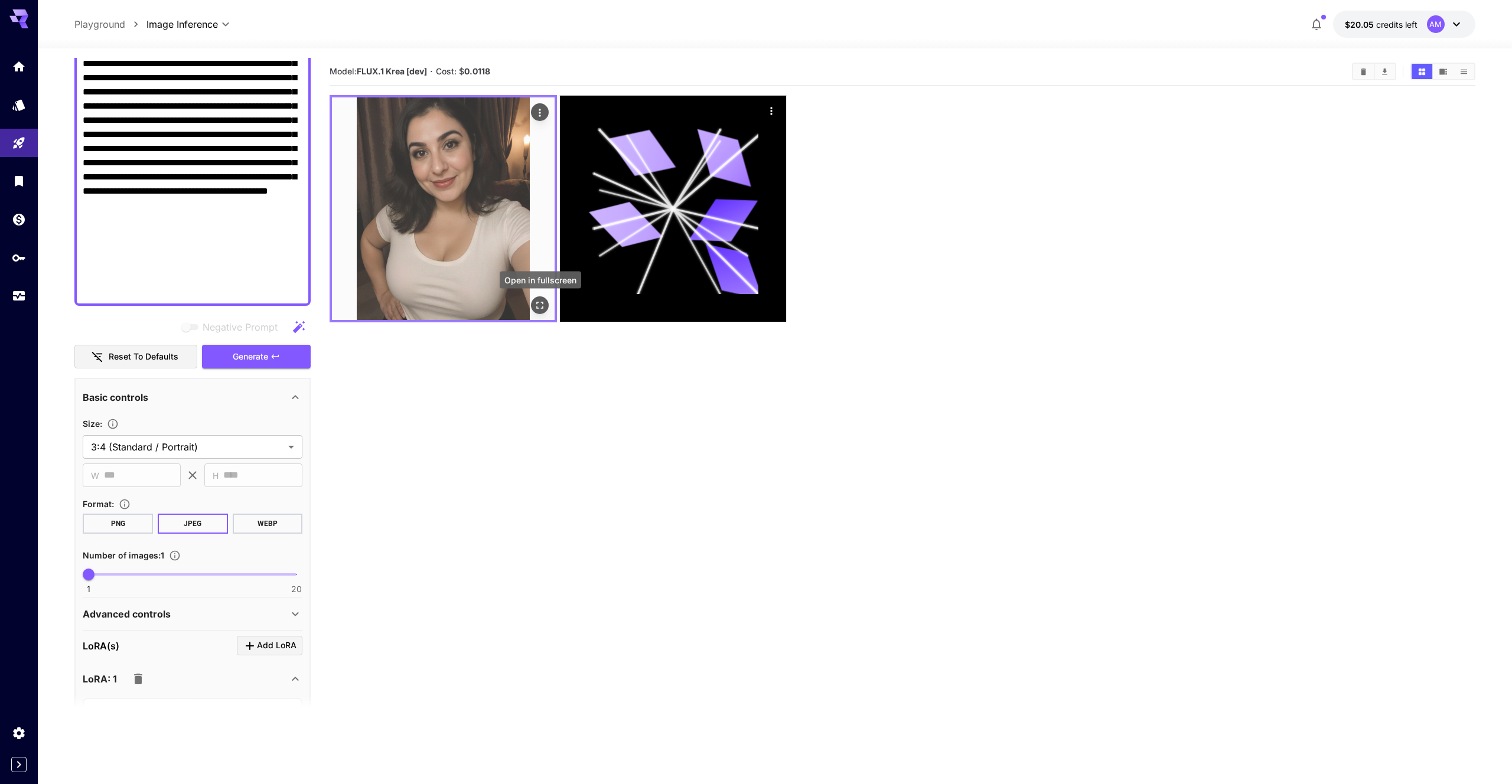
click at [533, 303] on button "Open in fullscreen" at bounding box center [541, 305] width 18 height 18
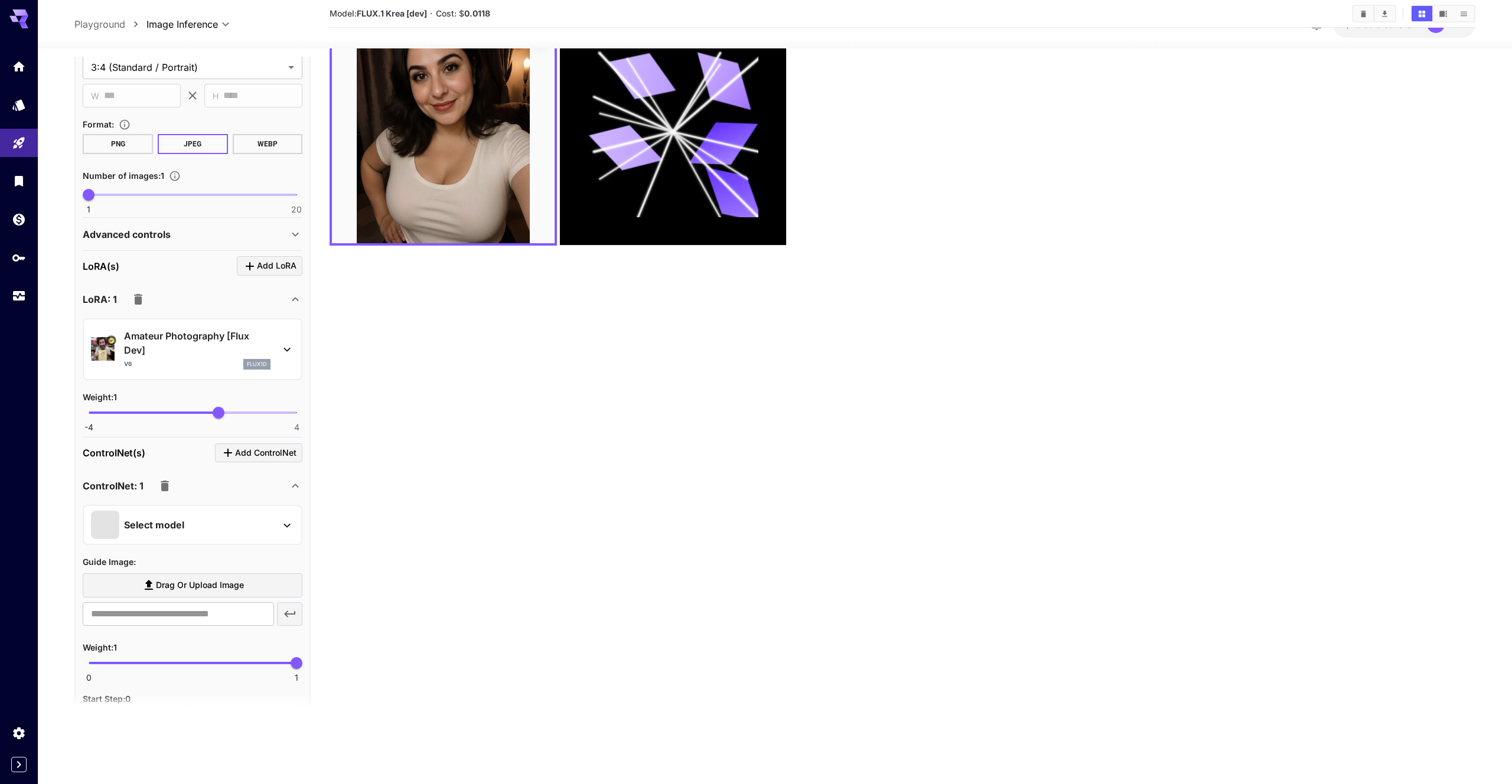
scroll to position [798, 0]
click at [229, 521] on div "Select model" at bounding box center [182, 525] width 184 height 28
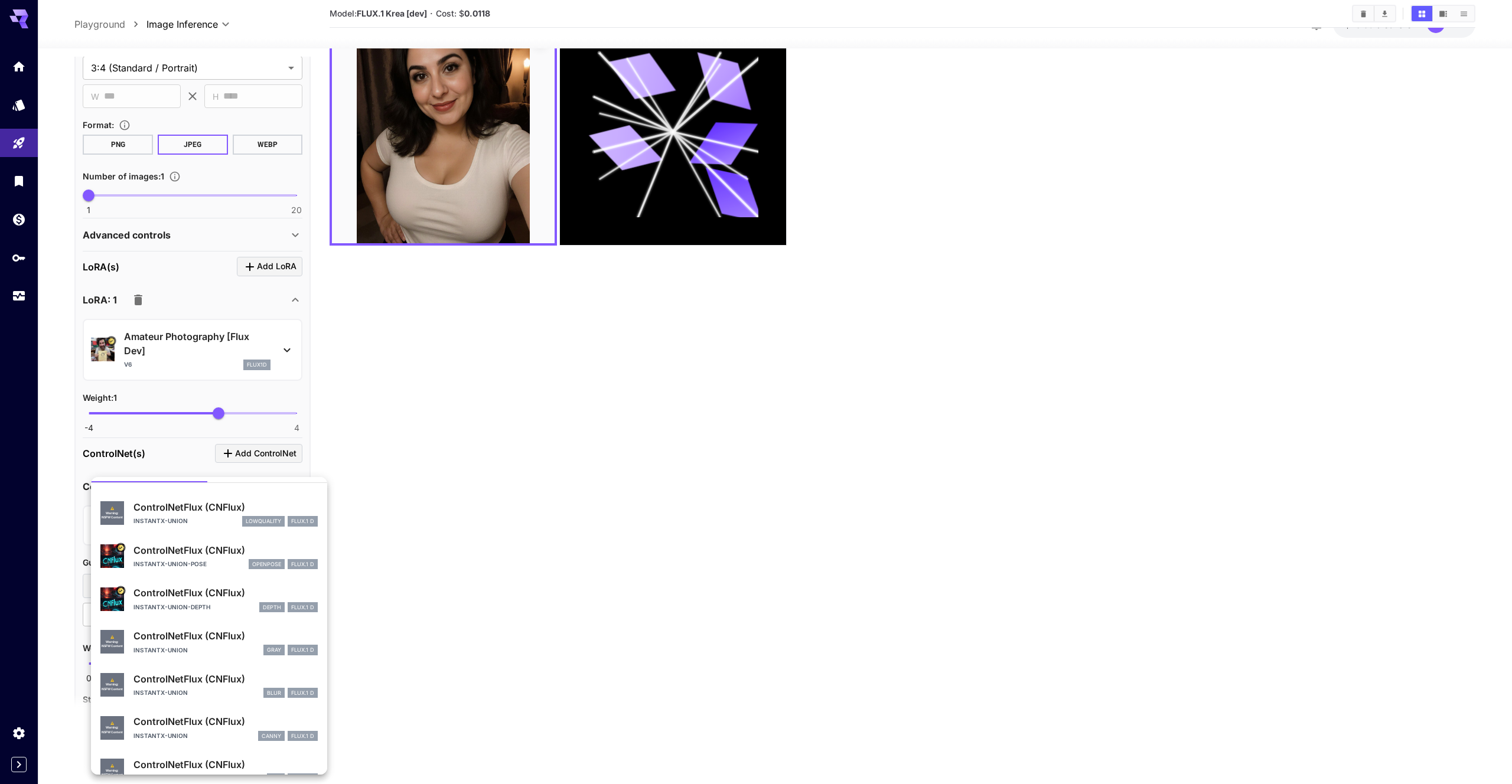
scroll to position [50, 0]
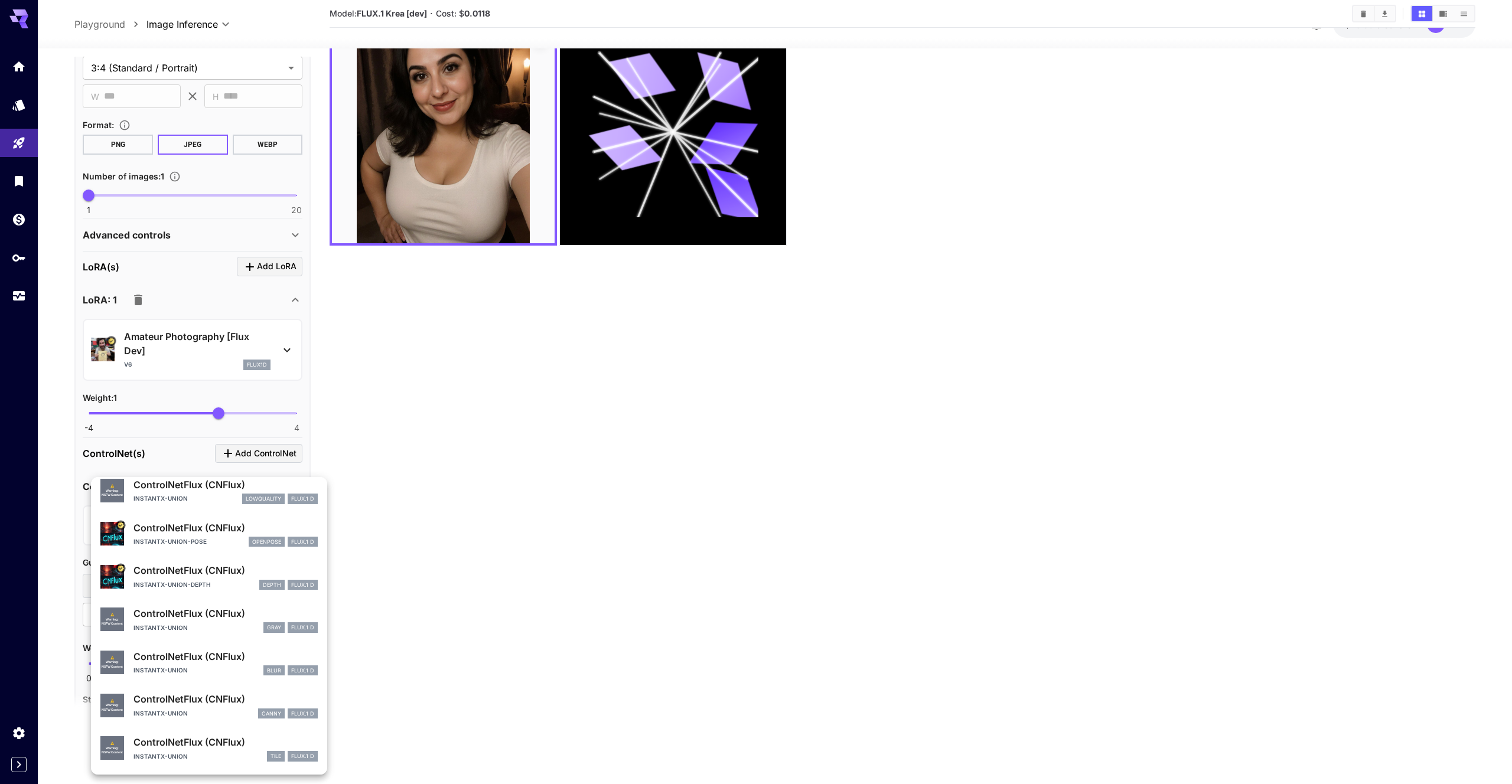
click at [410, 540] on div at bounding box center [756, 392] width 1512 height 784
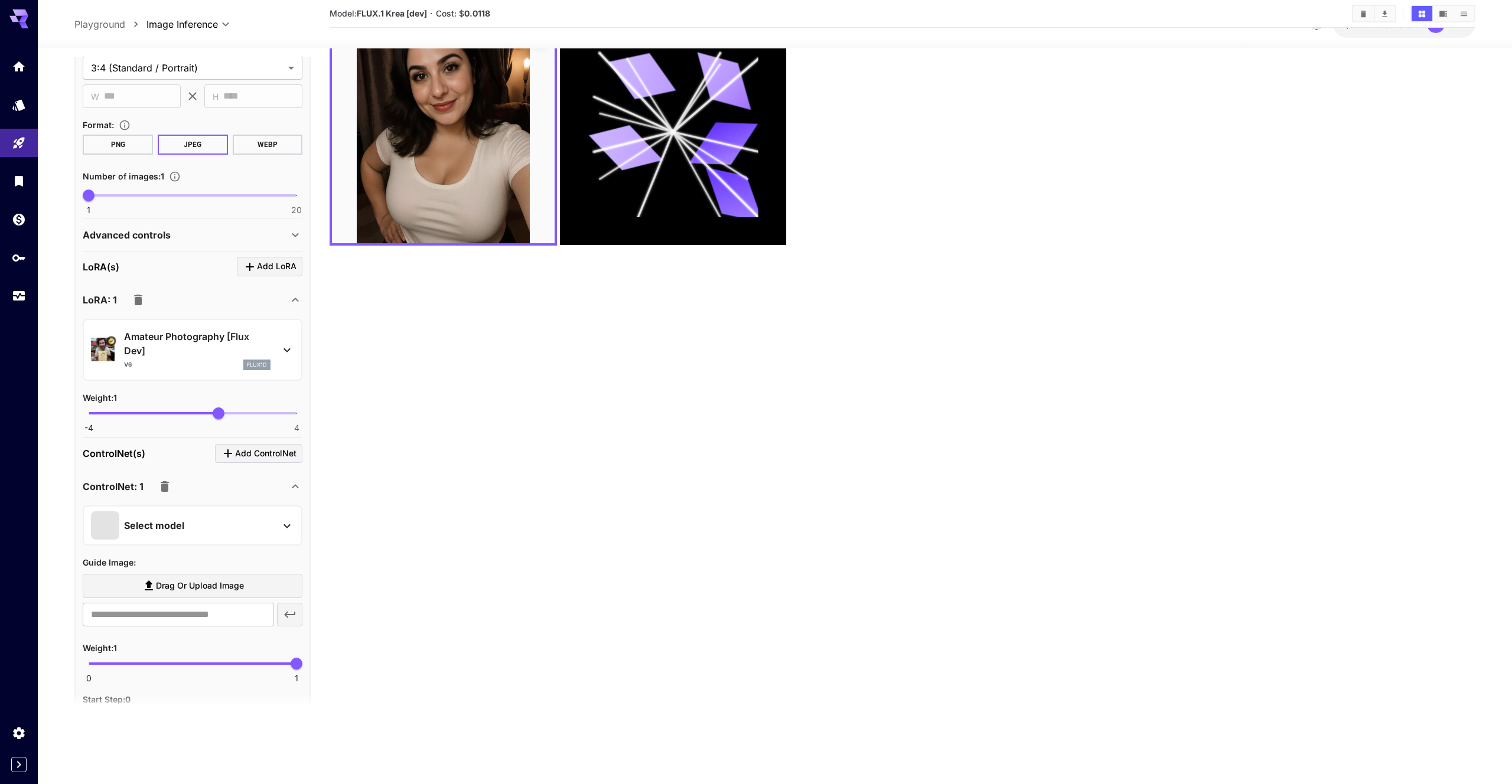
click at [292, 492] on icon at bounding box center [295, 486] width 14 height 14
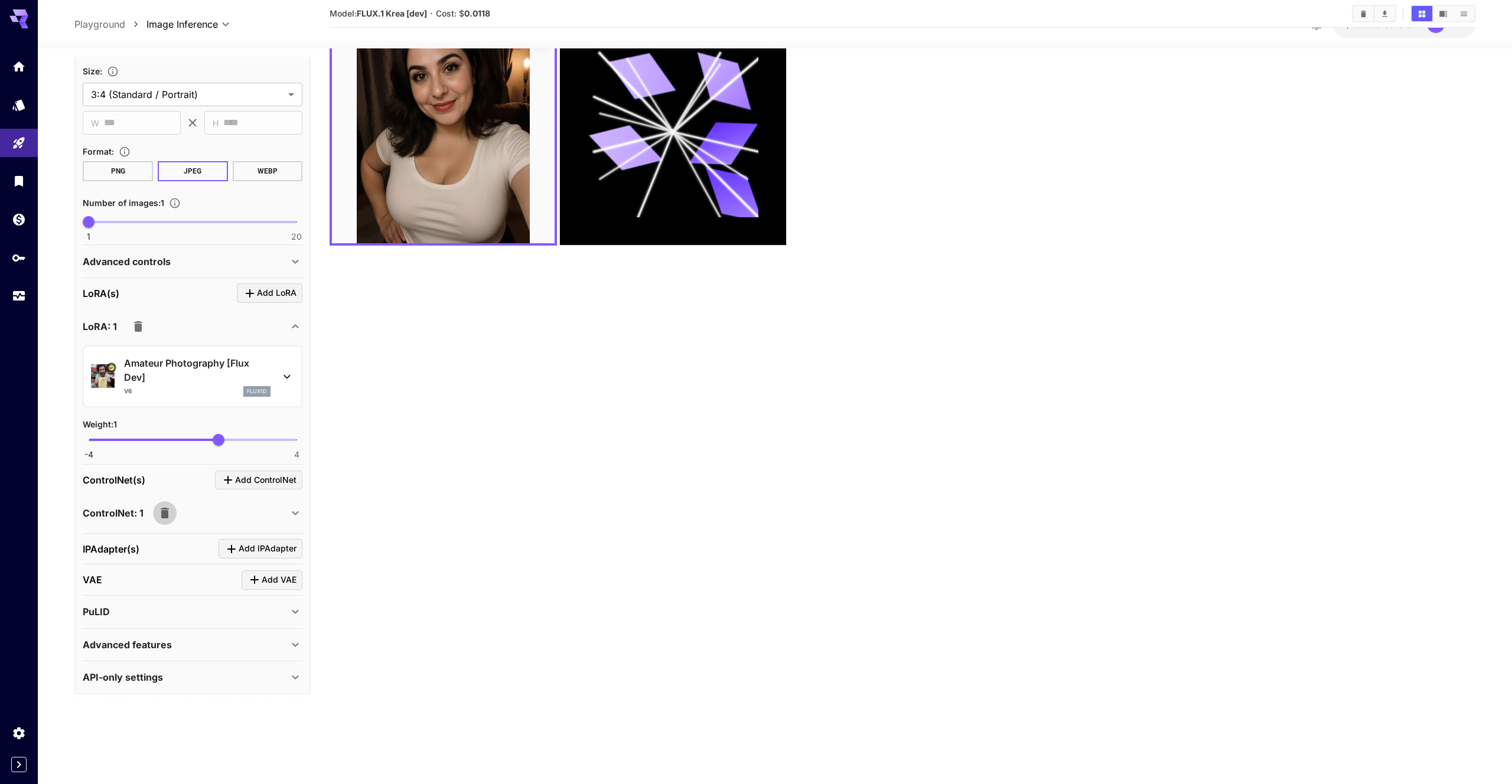
click at [161, 504] on button "button" at bounding box center [165, 513] width 24 height 24
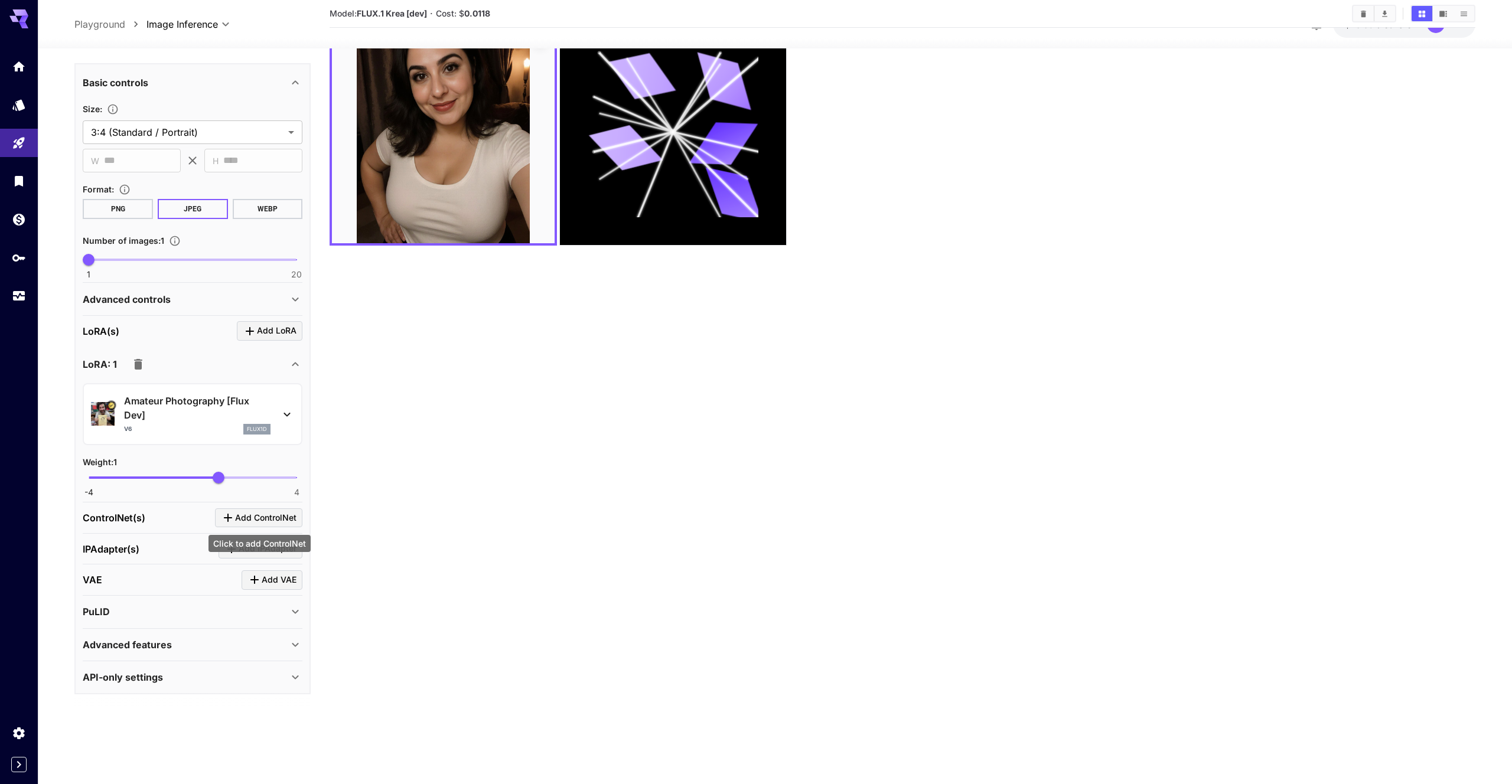
scroll to position [93, 0]
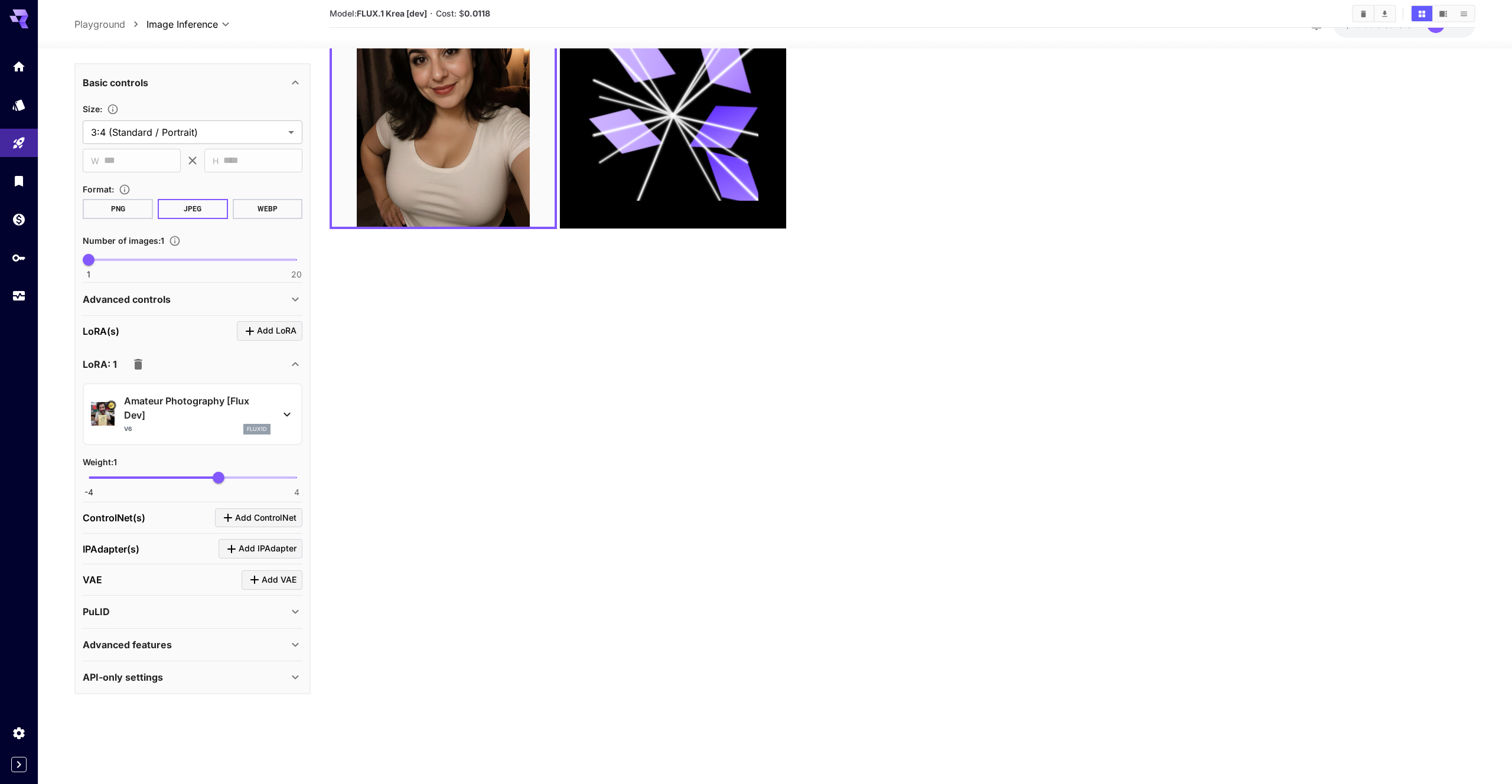
click at [146, 367] on button "button" at bounding box center [138, 364] width 24 height 24
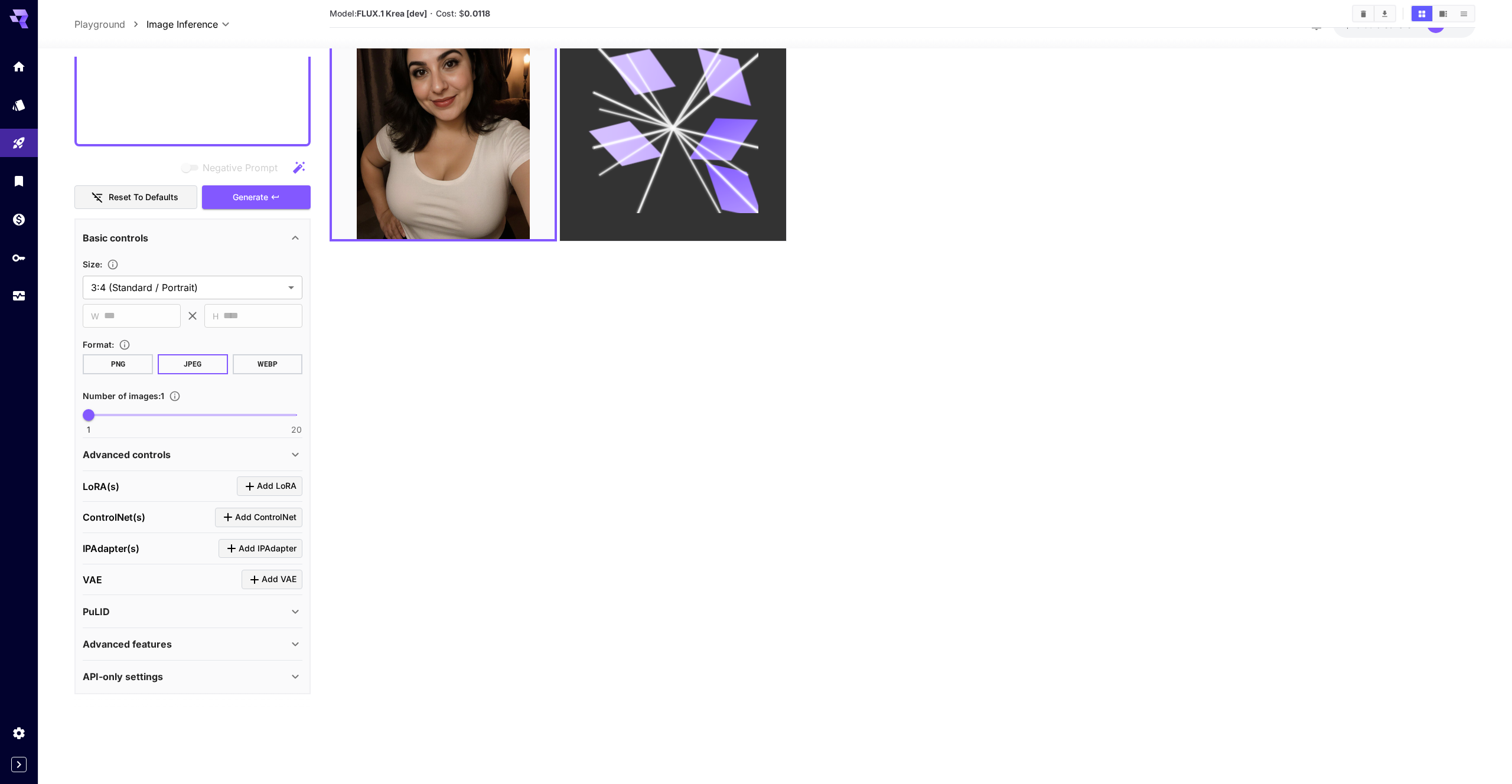
scroll to position [0, 0]
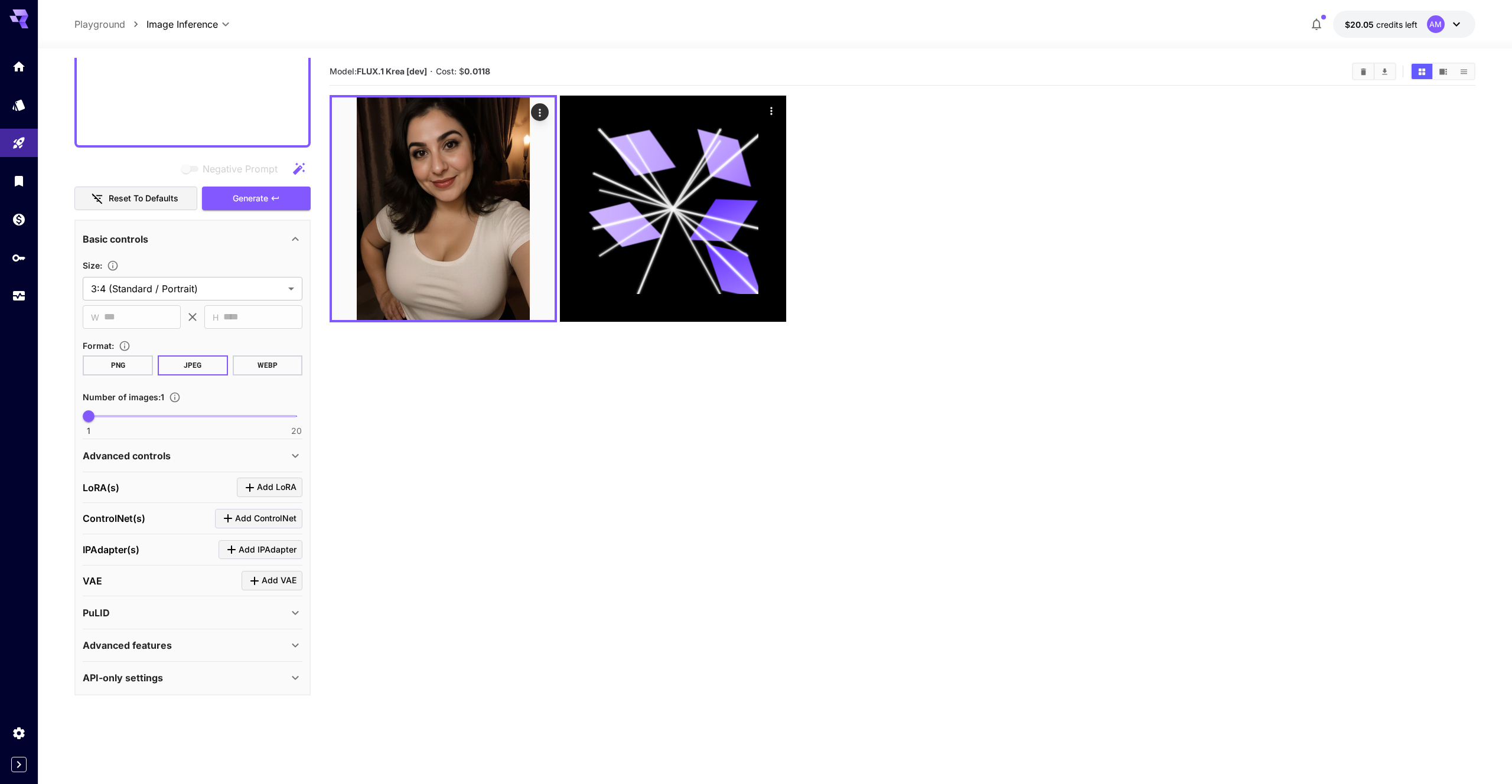
click at [245, 487] on icon "Click to add LoRA" at bounding box center [250, 487] width 14 height 14
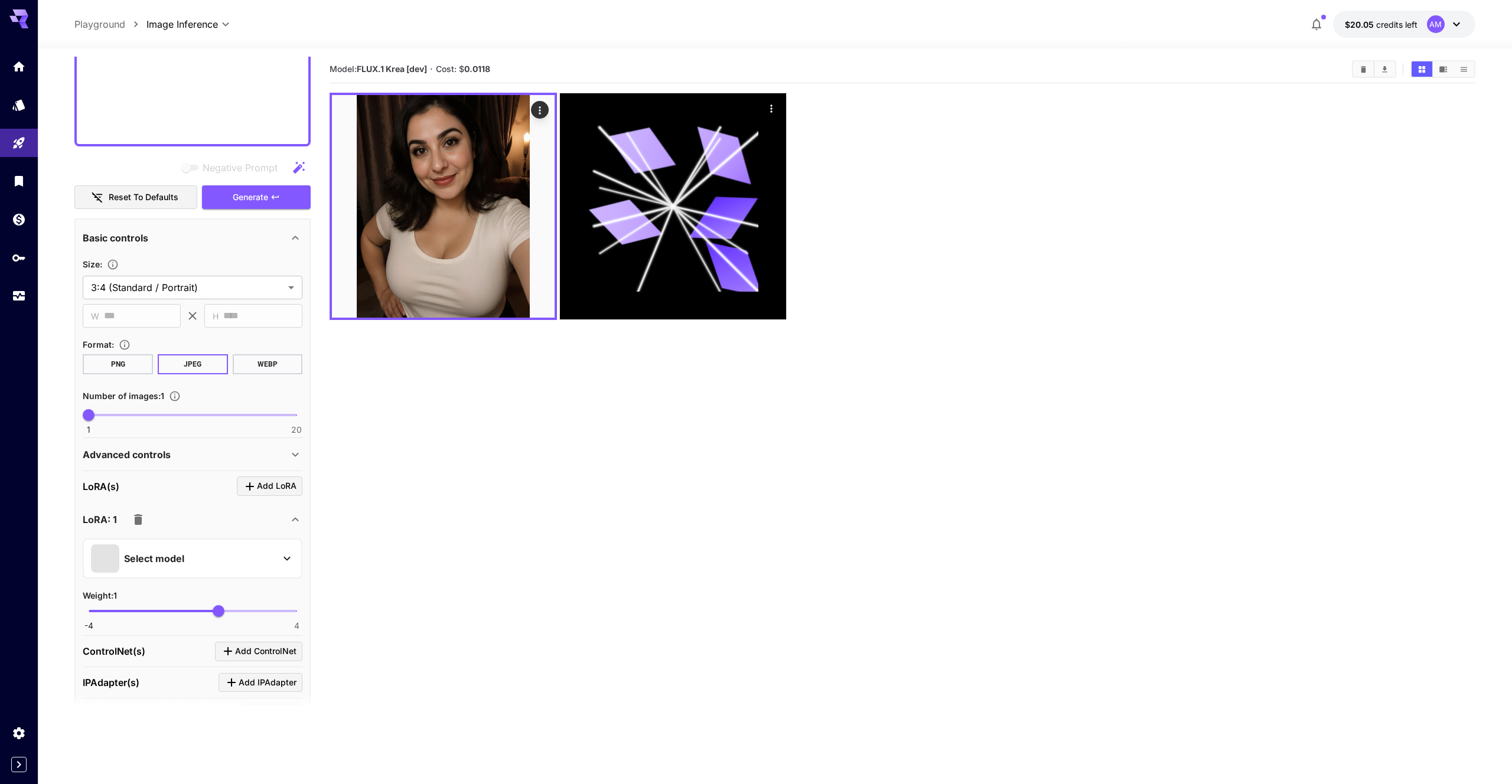
scroll to position [93, 0]
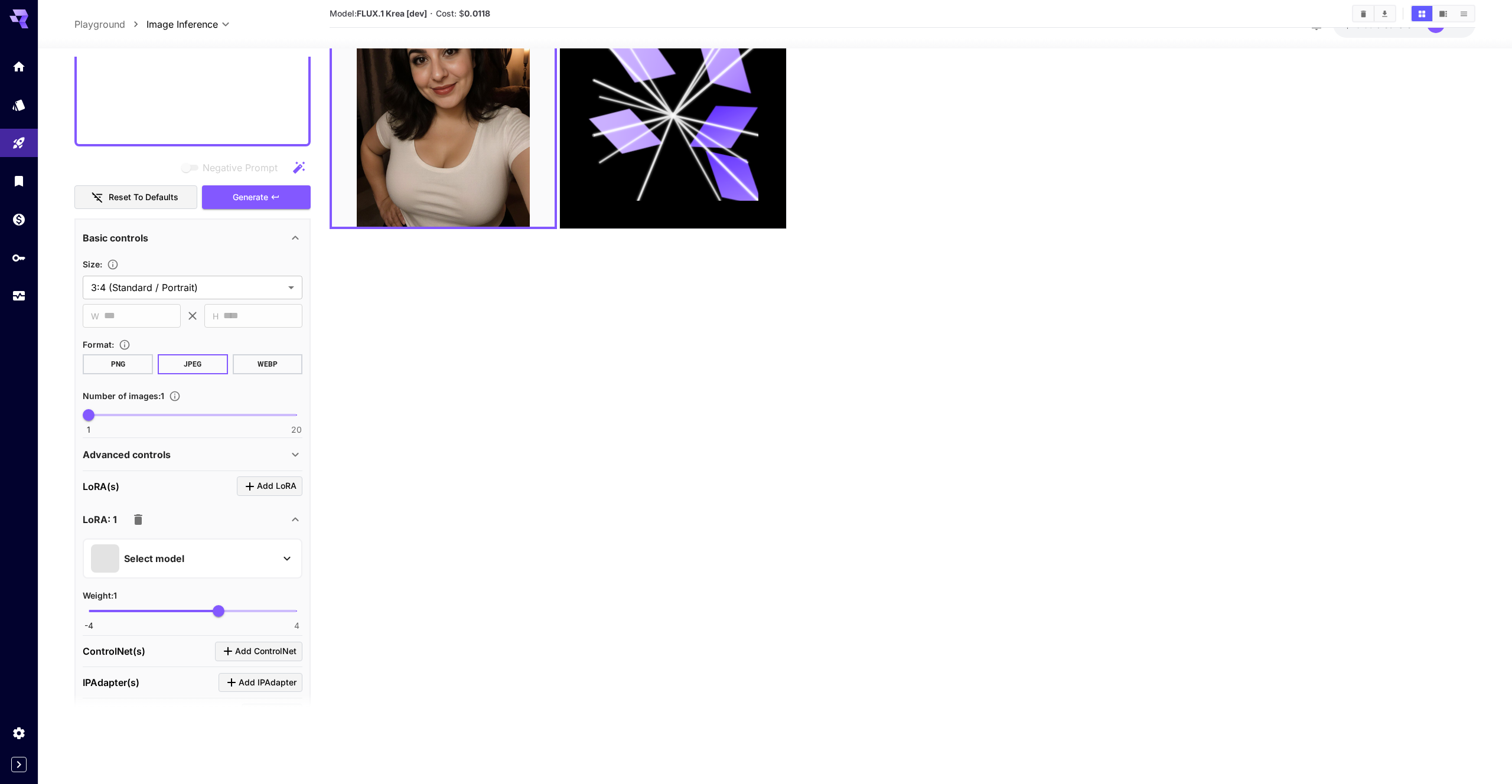
click at [257, 542] on div "Select model" at bounding box center [192, 557] width 220 height 40
click at [260, 547] on div "Select model" at bounding box center [182, 558] width 184 height 28
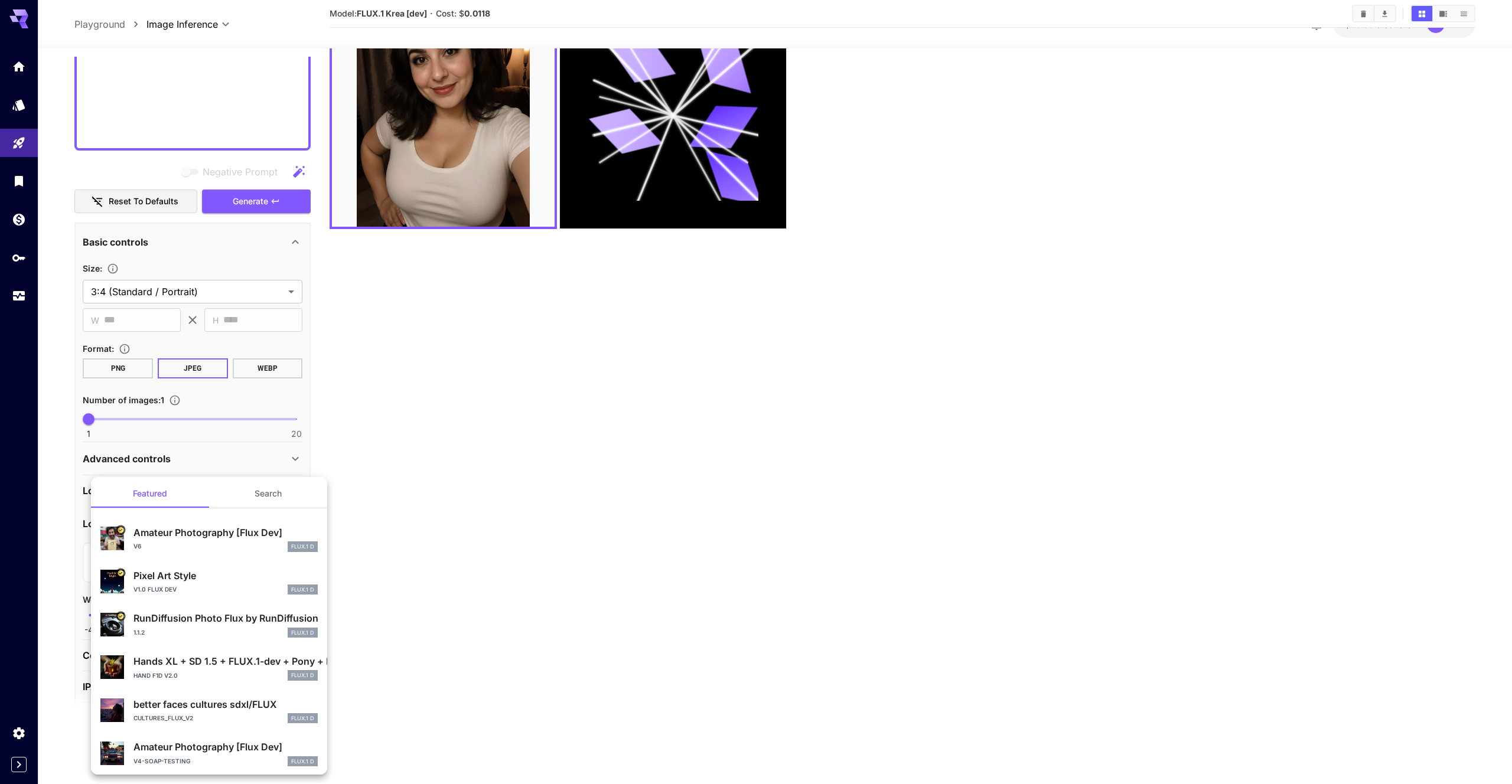
scroll to position [0, 0]
click at [213, 530] on p "Amateur Photography [Flux Dev]" at bounding box center [225, 535] width 184 height 14
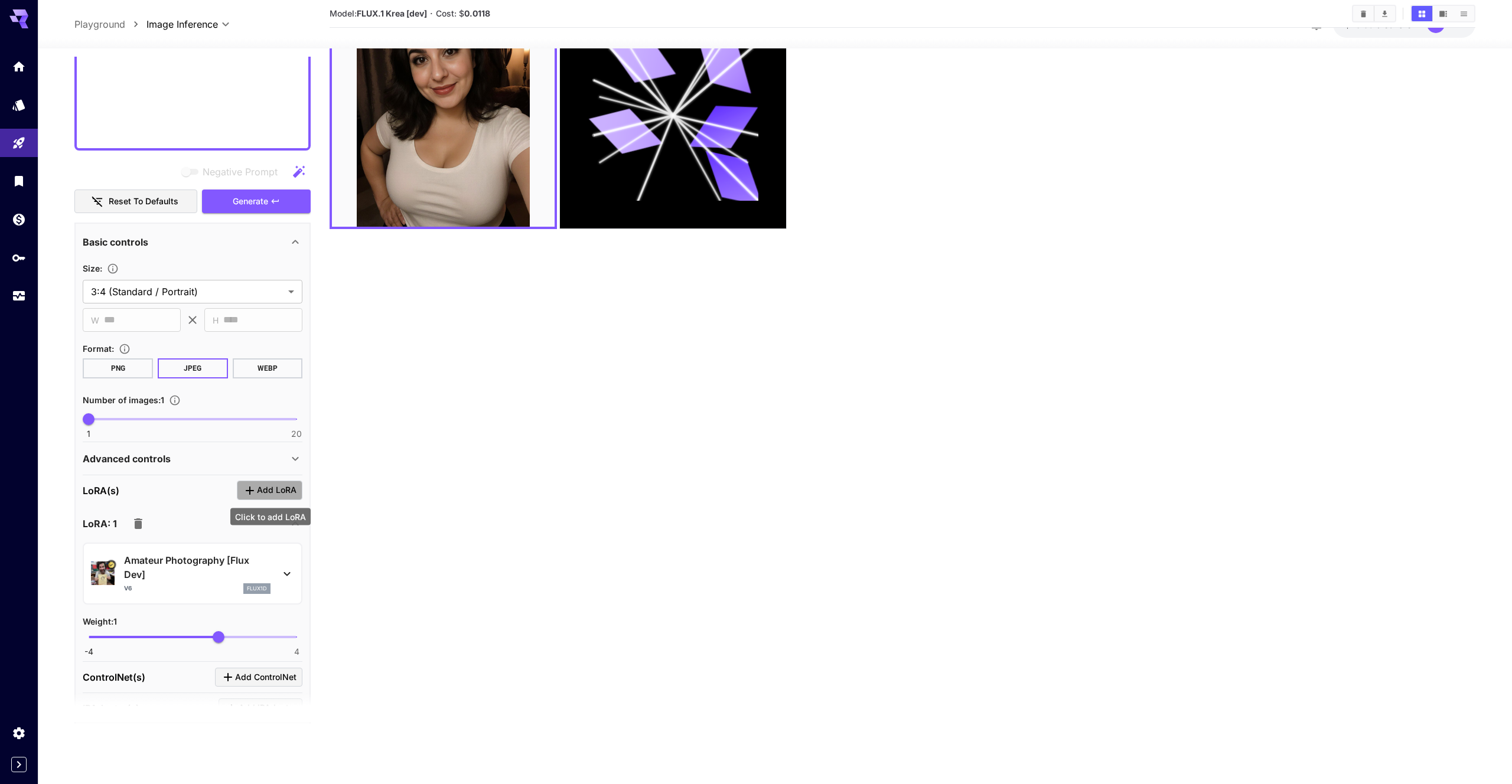
click at [285, 497] on span "Add LoRA" at bounding box center [277, 490] width 39 height 15
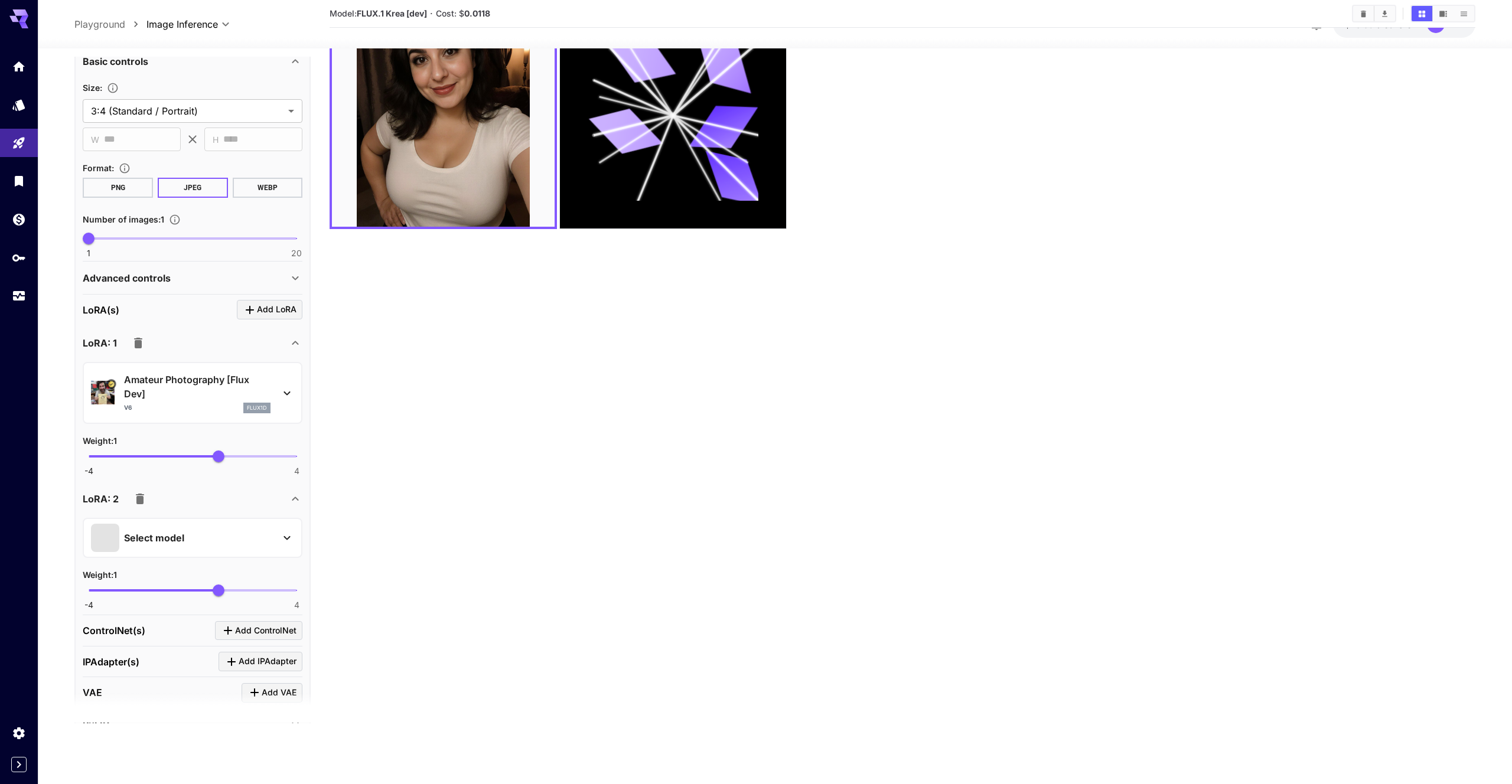
click at [261, 548] on div "Select model" at bounding box center [192, 537] width 220 height 40
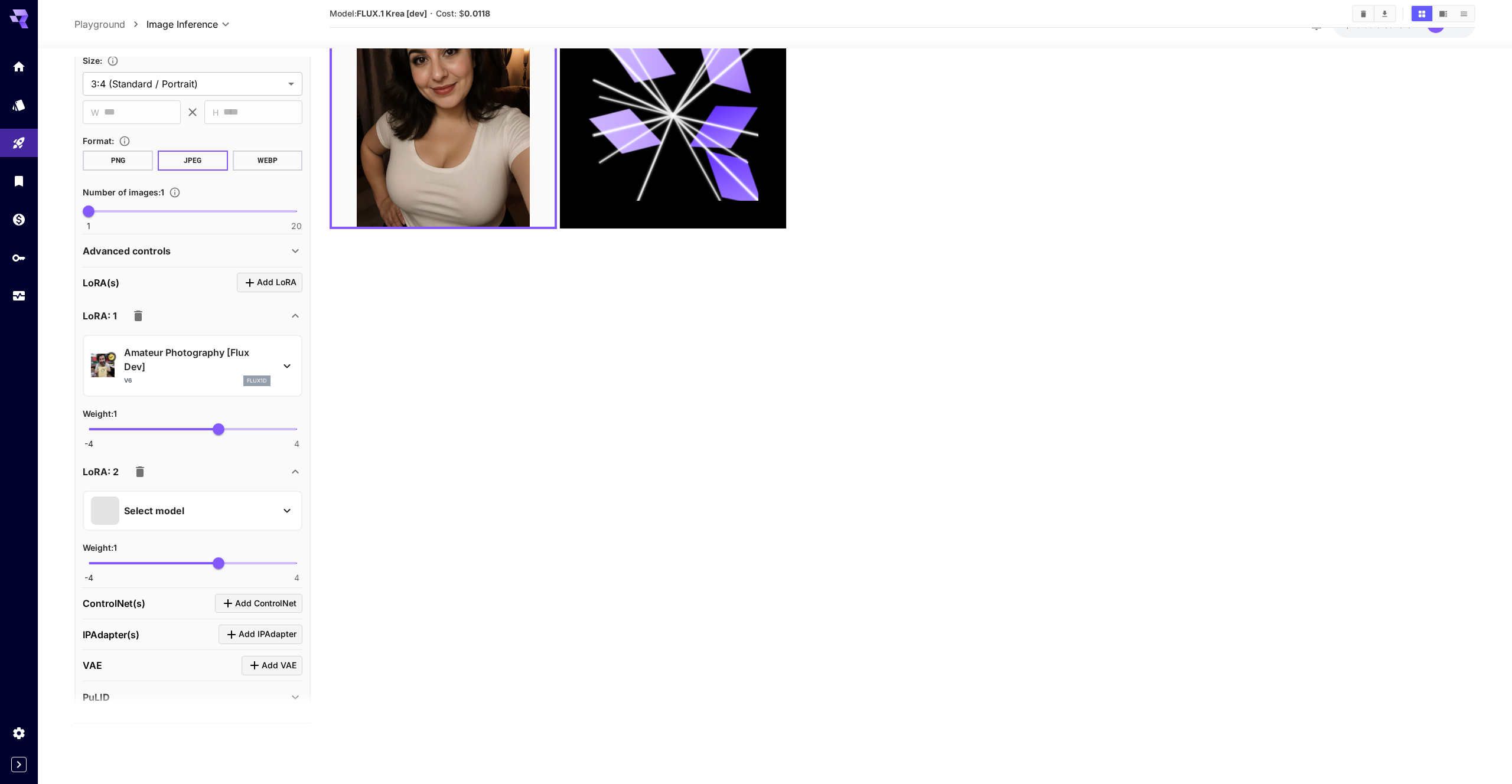
scroll to position [787, 0]
click at [271, 495] on div "Select model" at bounding box center [182, 506] width 184 height 28
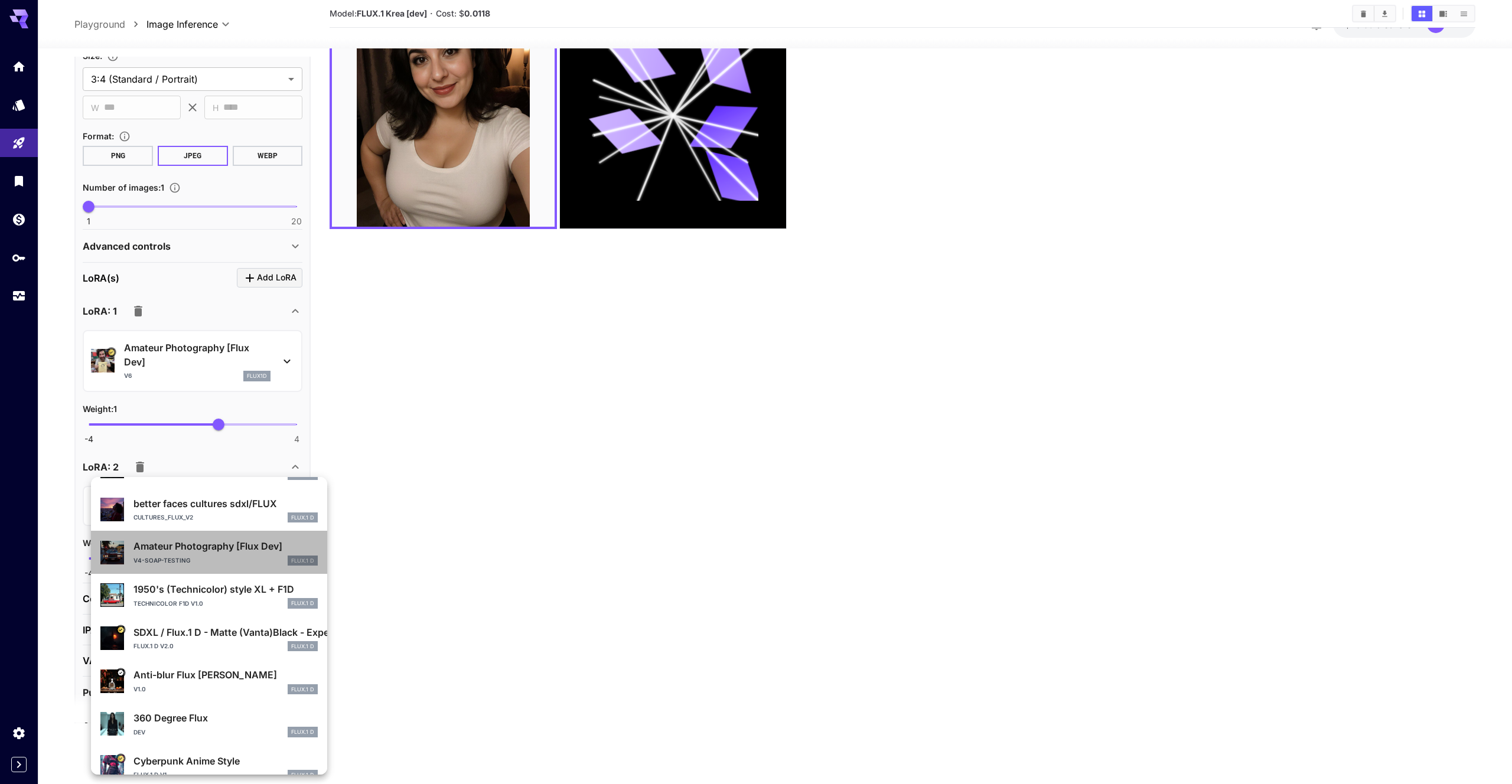
scroll to position [201, 0]
click at [261, 550] on p "Amateur Photography [Flux Dev]" at bounding box center [225, 547] width 184 height 14
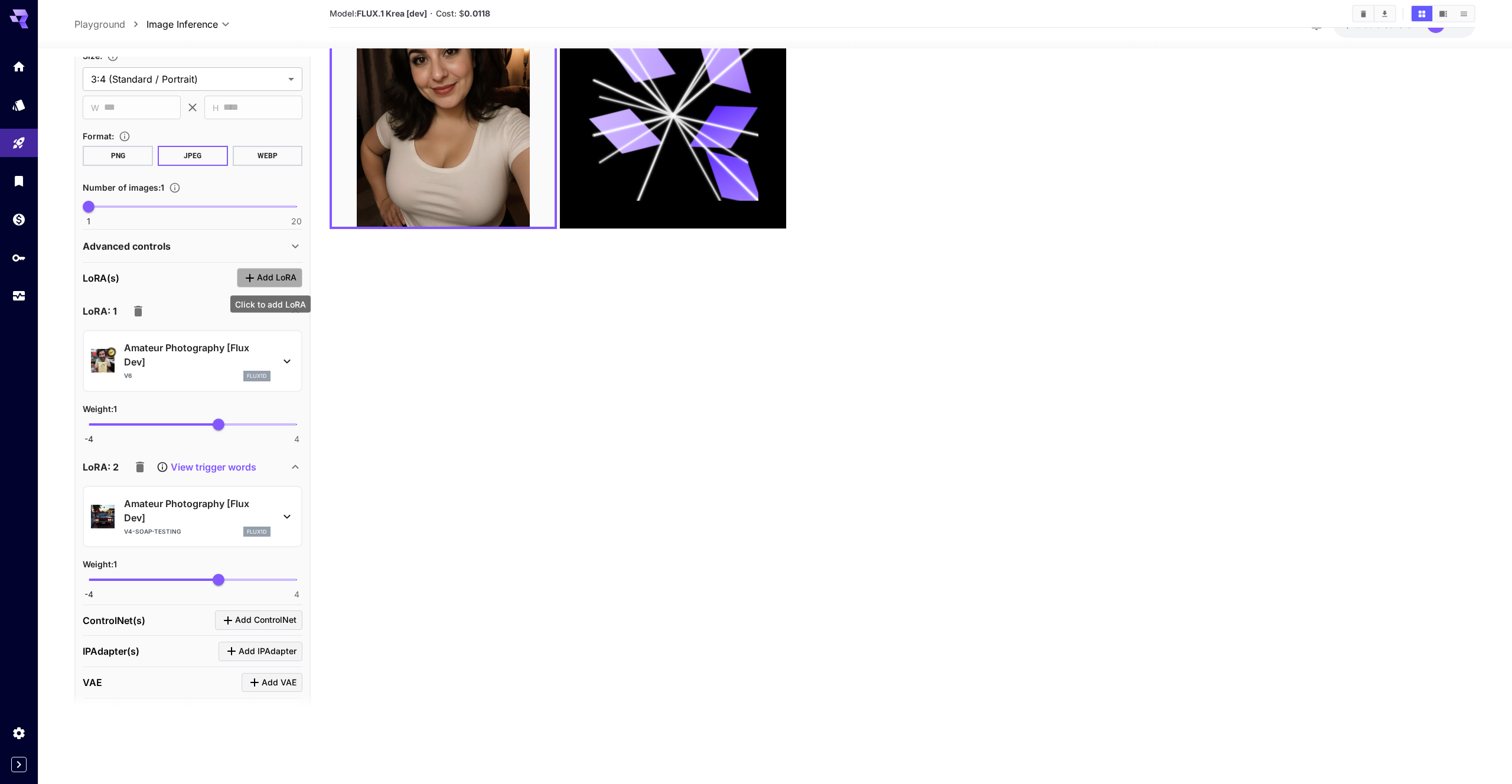
drag, startPoint x: 286, startPoint y: 283, endPoint x: 285, endPoint y: 368, distance: 85.0
click at [286, 284] on span "Add LoRA" at bounding box center [277, 277] width 39 height 15
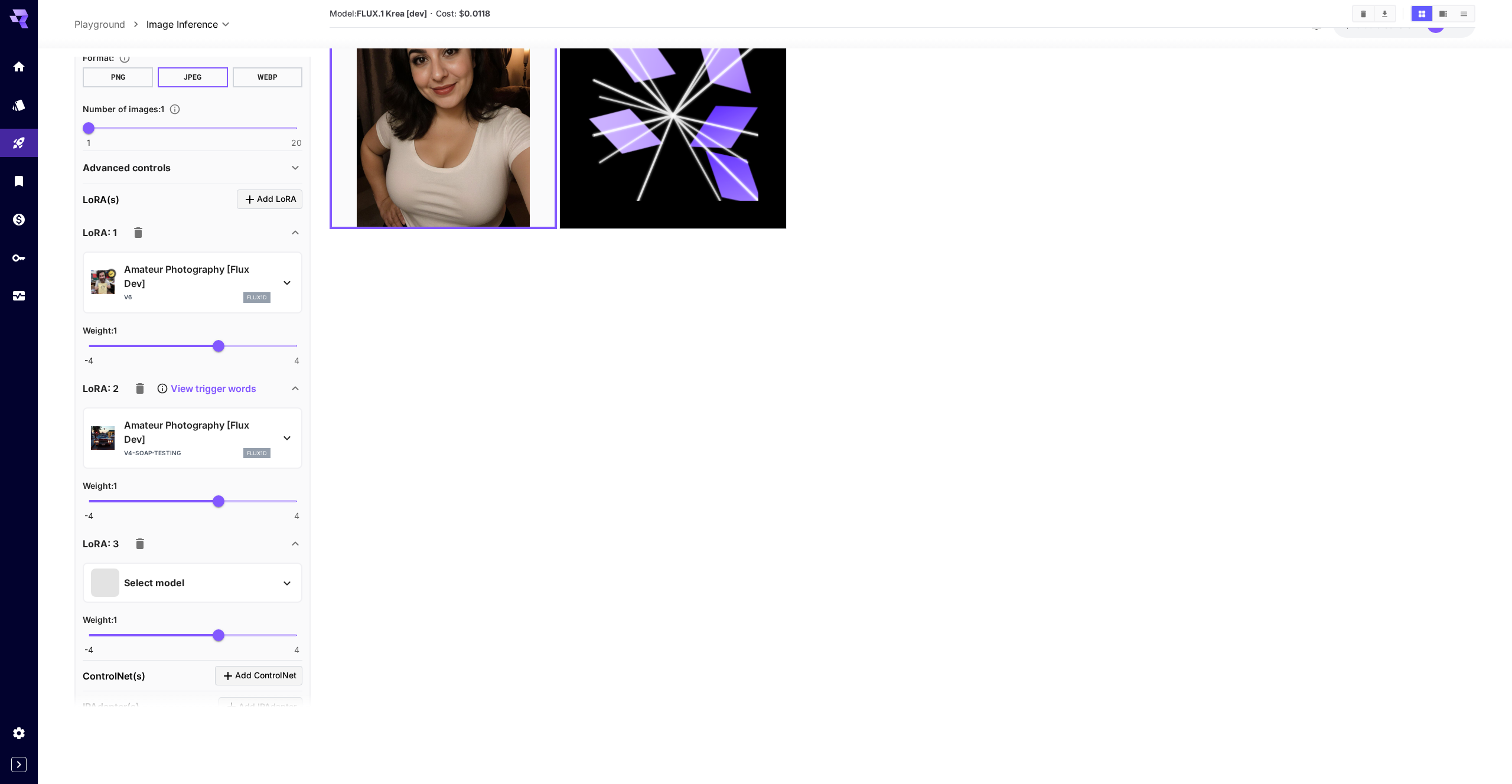
scroll to position [949, 0]
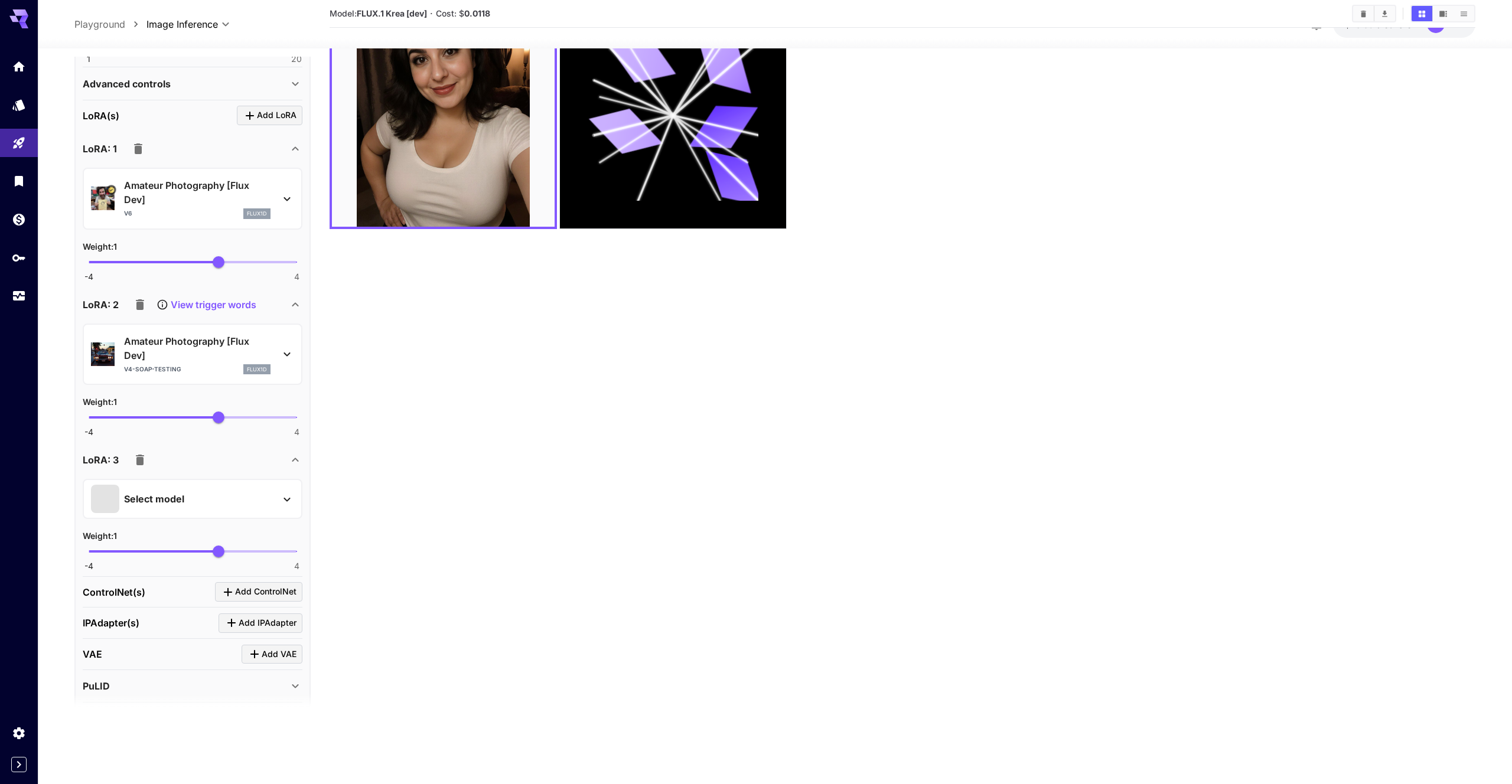
click at [259, 516] on div "Select model" at bounding box center [192, 498] width 220 height 40
click at [265, 508] on div "Select model" at bounding box center [182, 499] width 184 height 28
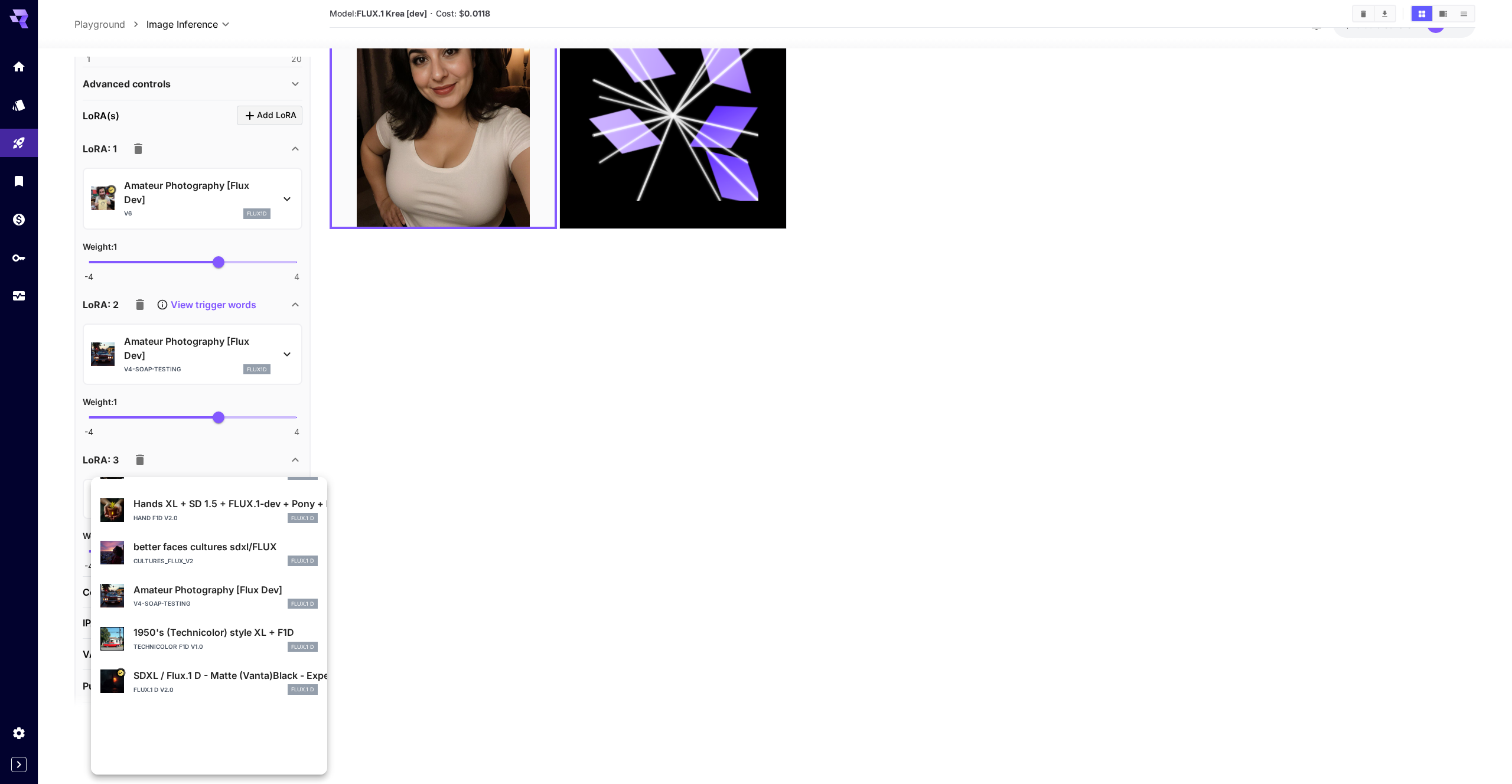
scroll to position [222, 0]
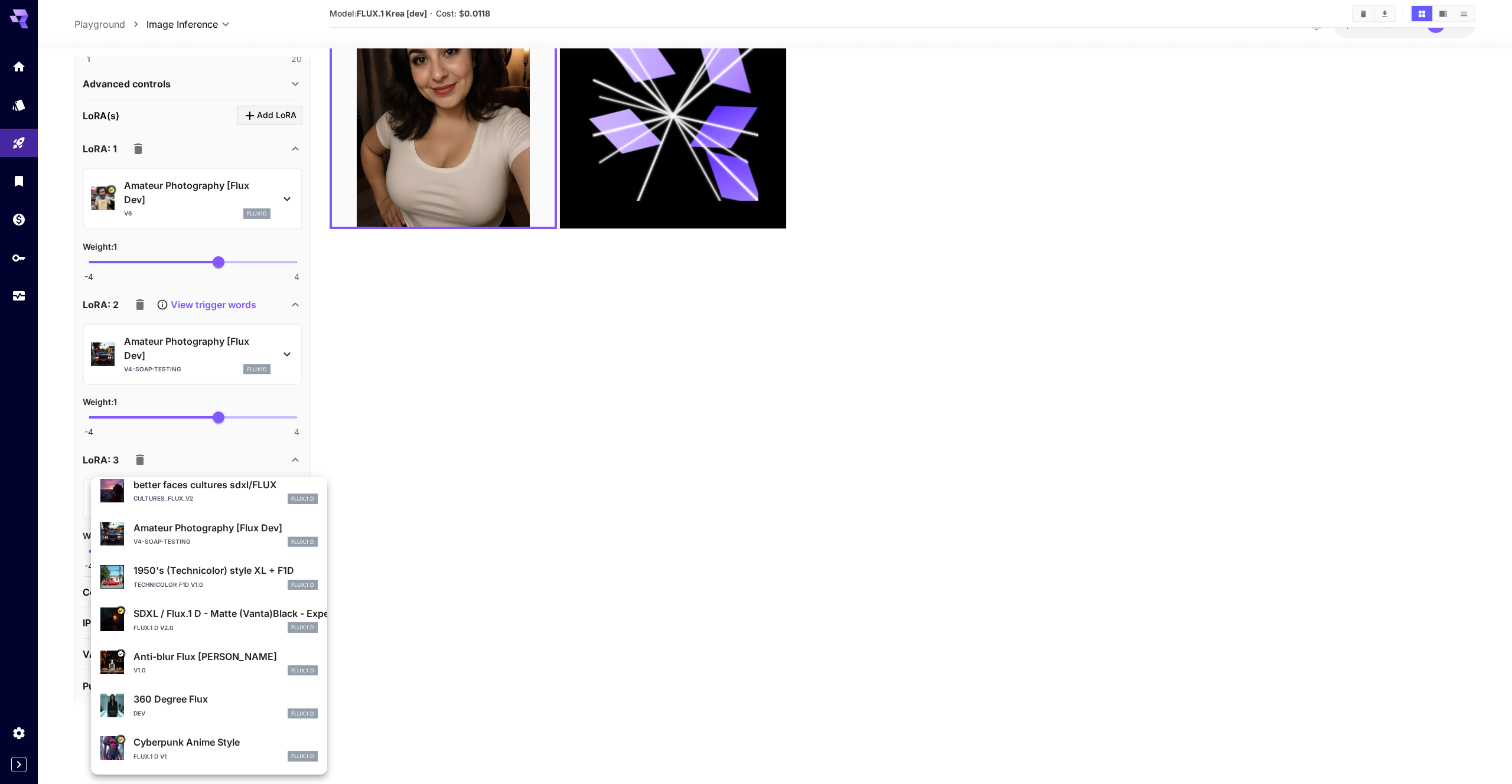
click at [234, 660] on p "Anti-blur Flux [PERSON_NAME]" at bounding box center [225, 656] width 184 height 14
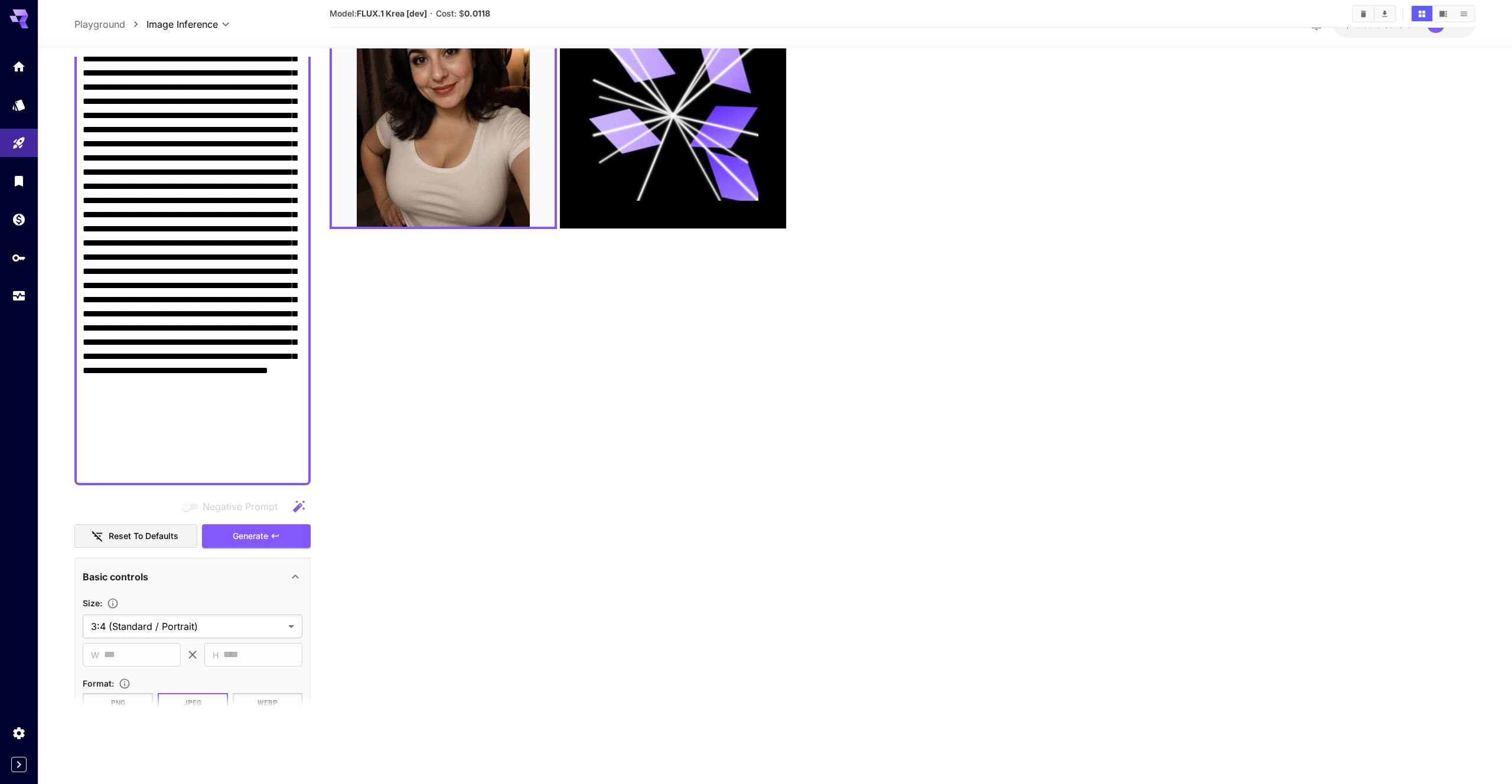
scroll to position [164, 0]
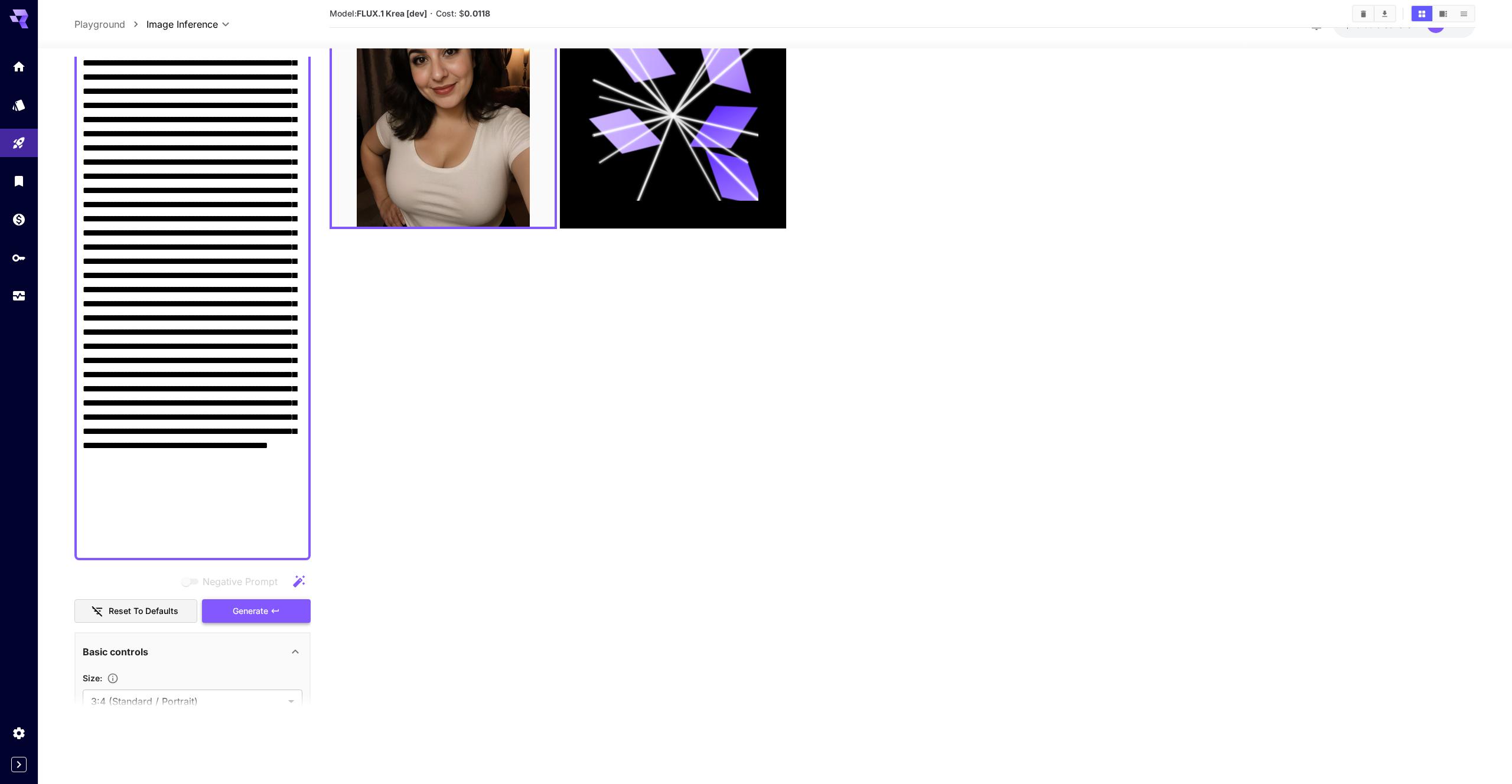
click at [266, 615] on span "Generate" at bounding box center [251, 611] width 36 height 15
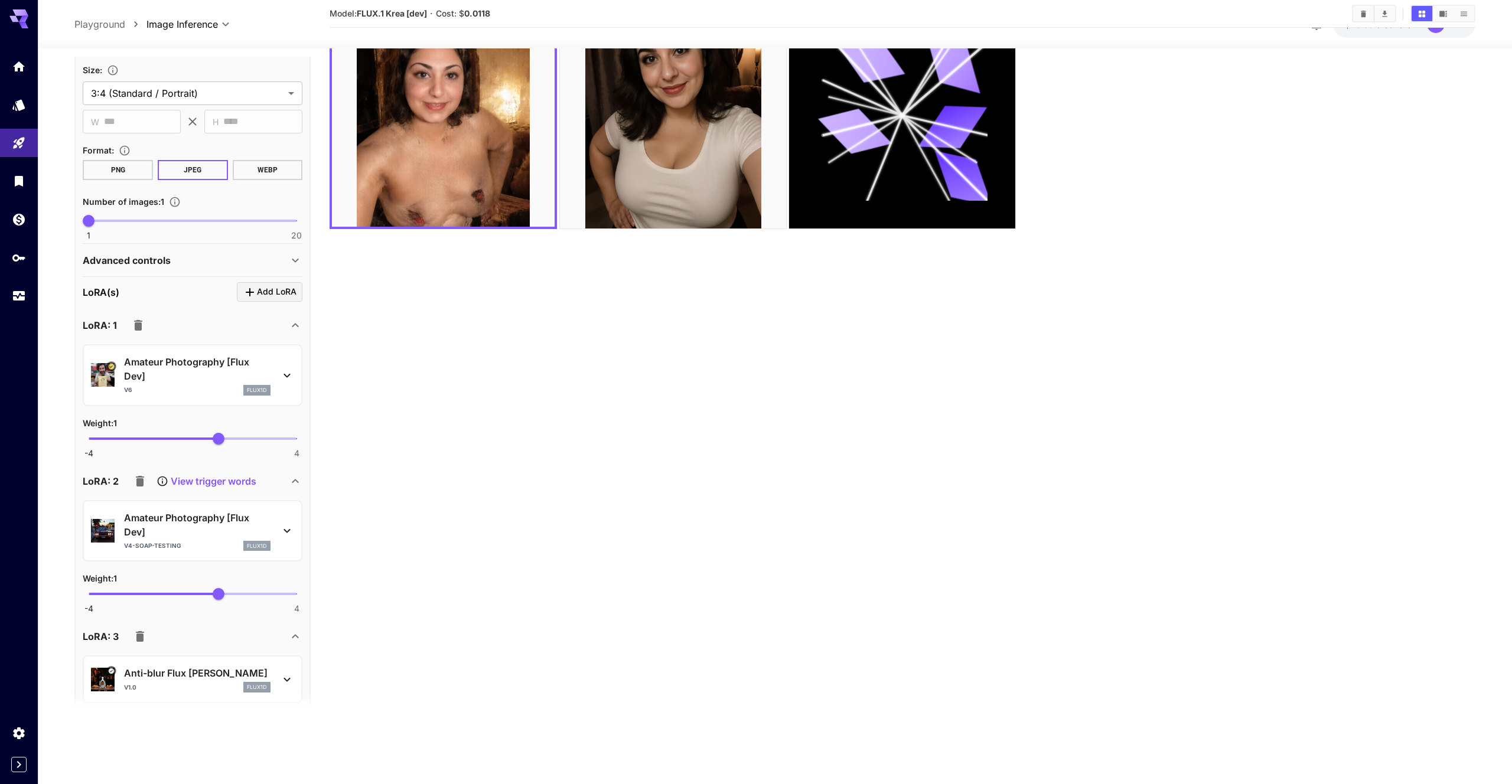
scroll to position [789, 0]
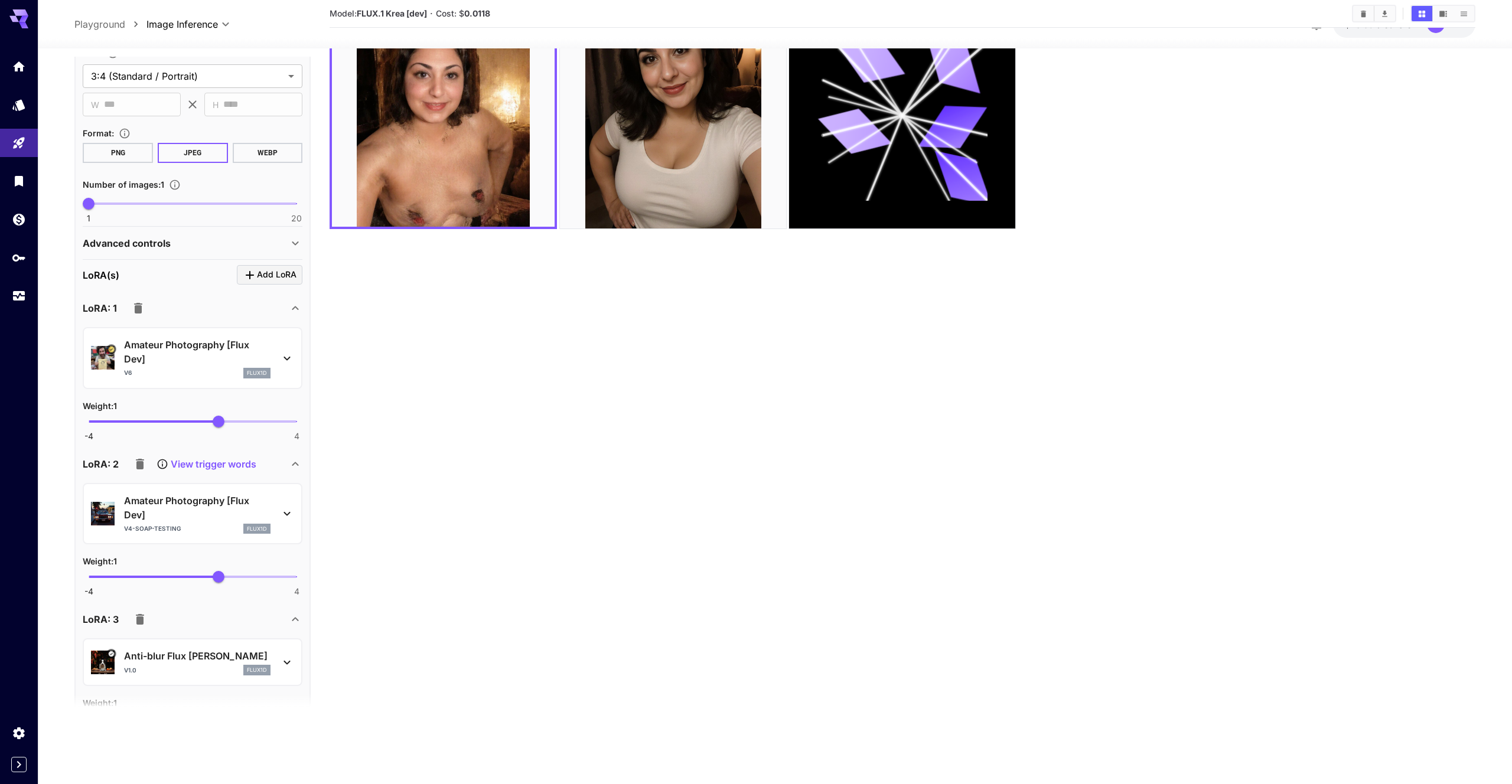
click at [289, 511] on icon at bounding box center [287, 514] width 14 height 14
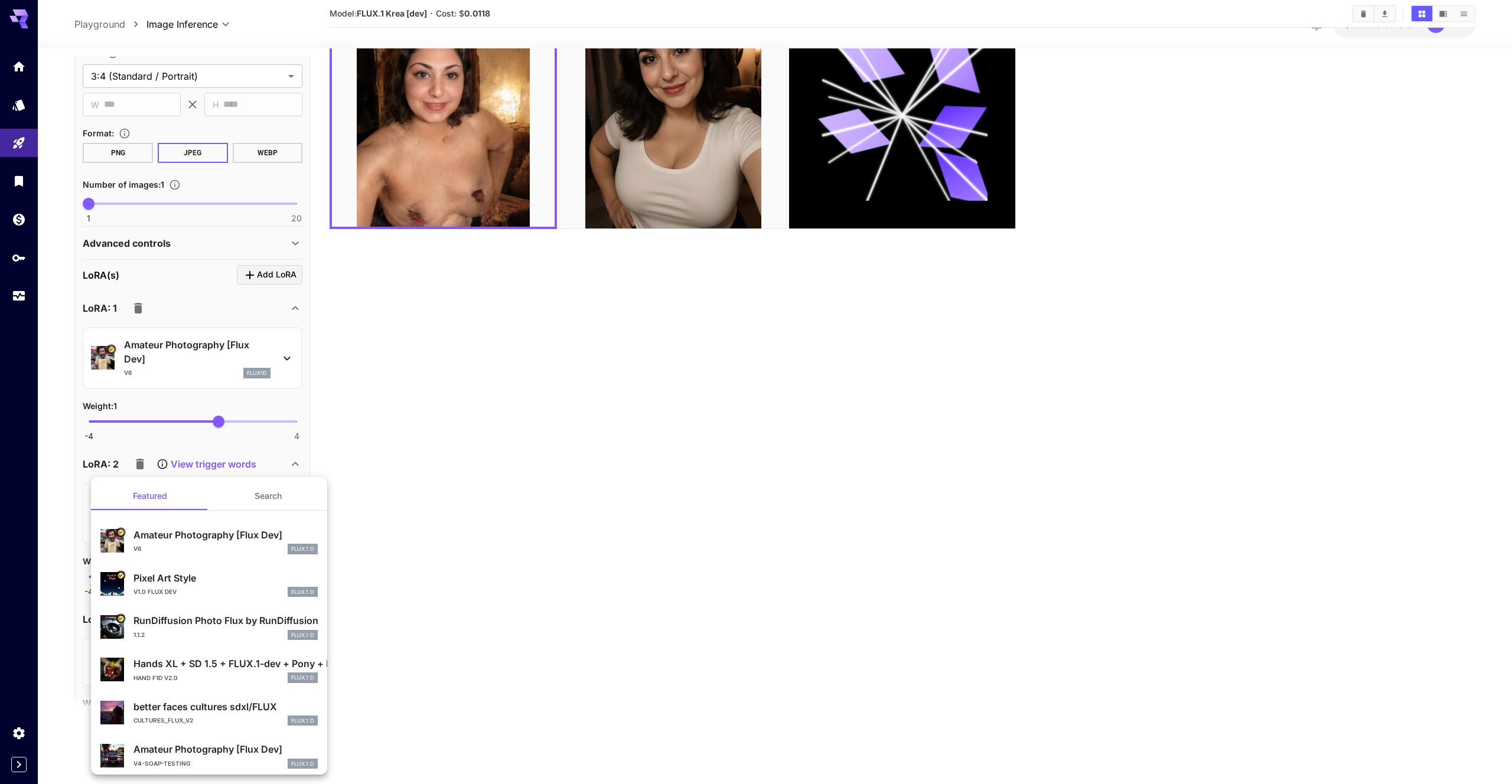
drag, startPoint x: 394, startPoint y: 476, endPoint x: 374, endPoint y: 484, distance: 21.5
click at [394, 476] on div at bounding box center [756, 392] width 1512 height 784
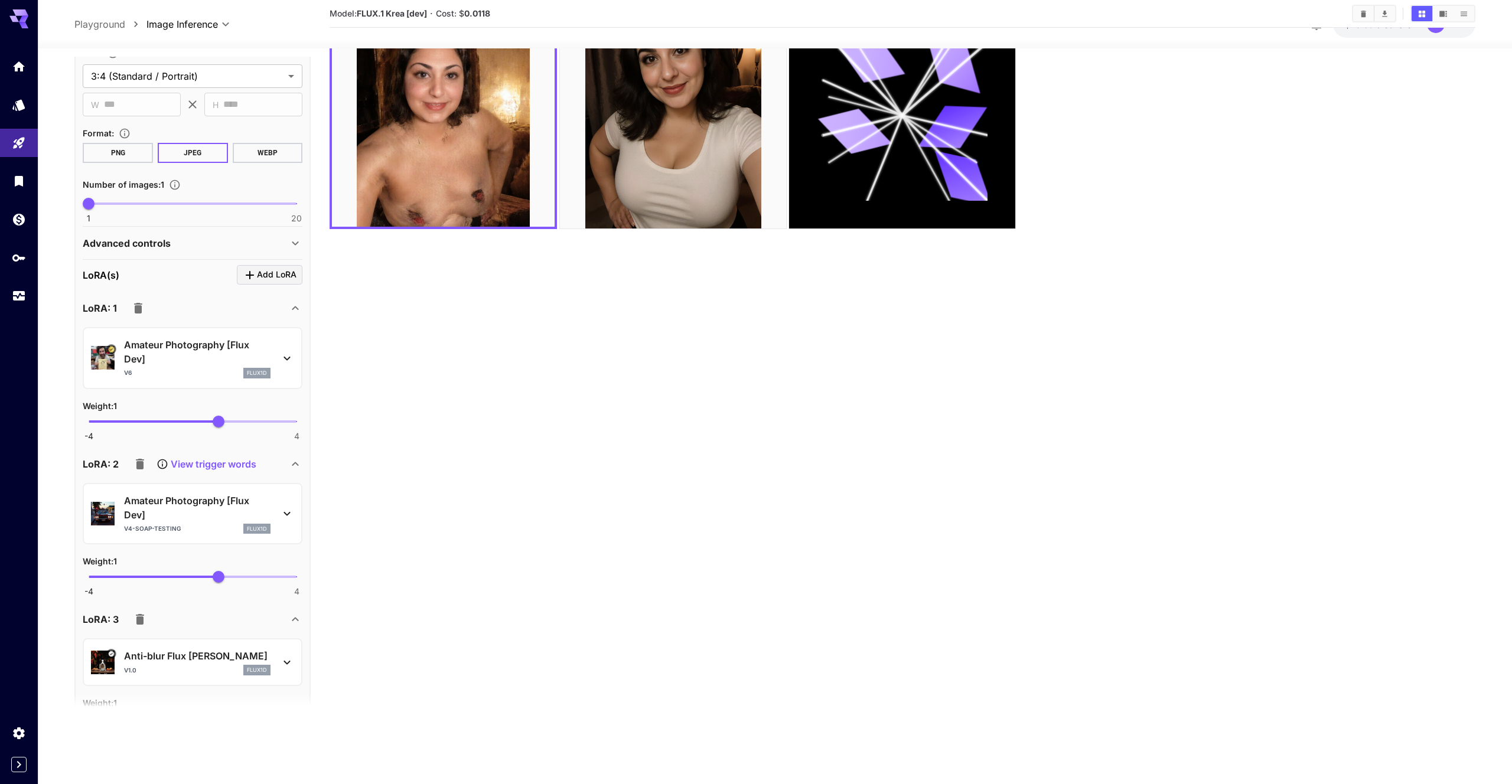
click at [134, 462] on icon "button" at bounding box center [140, 464] width 14 height 14
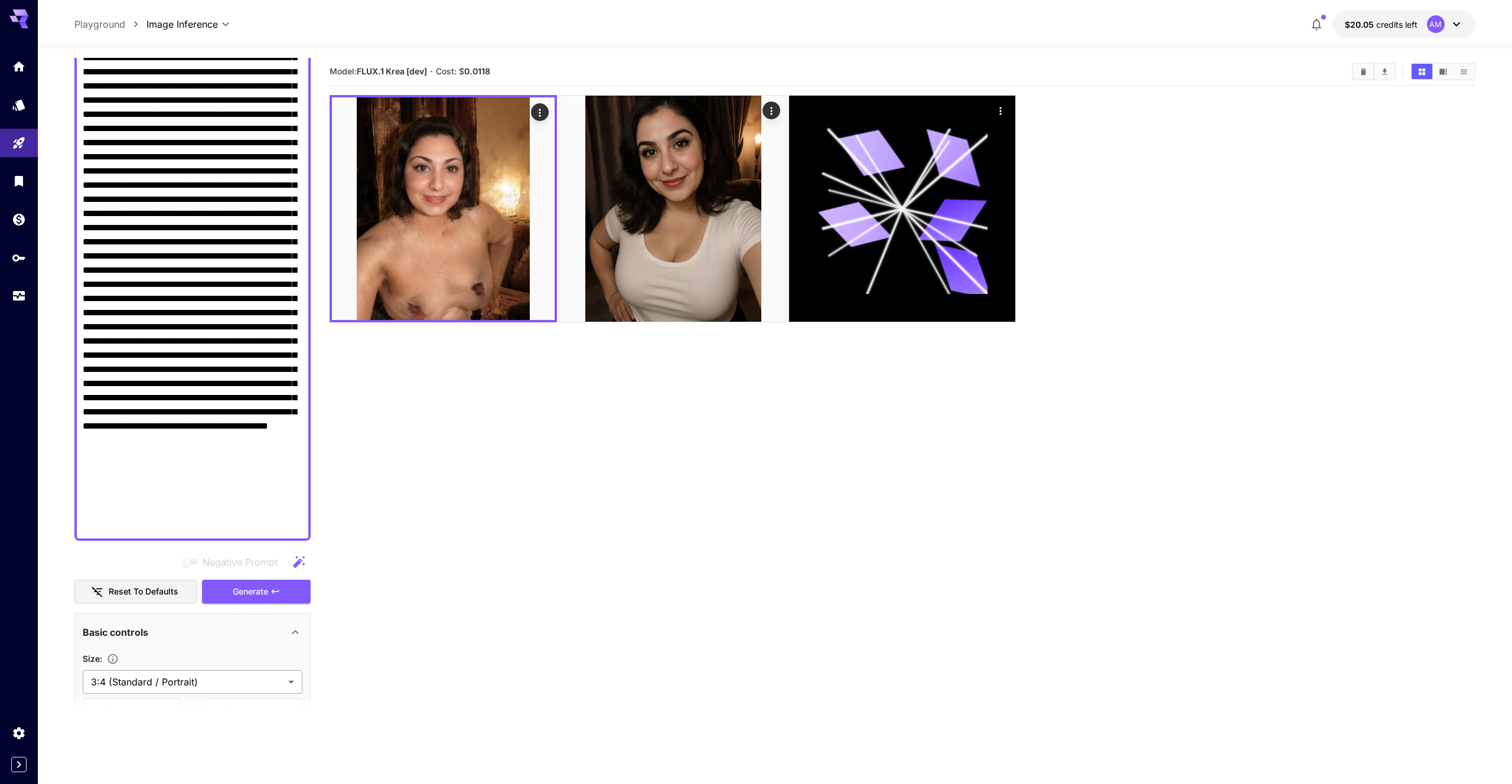
scroll to position [261, 0]
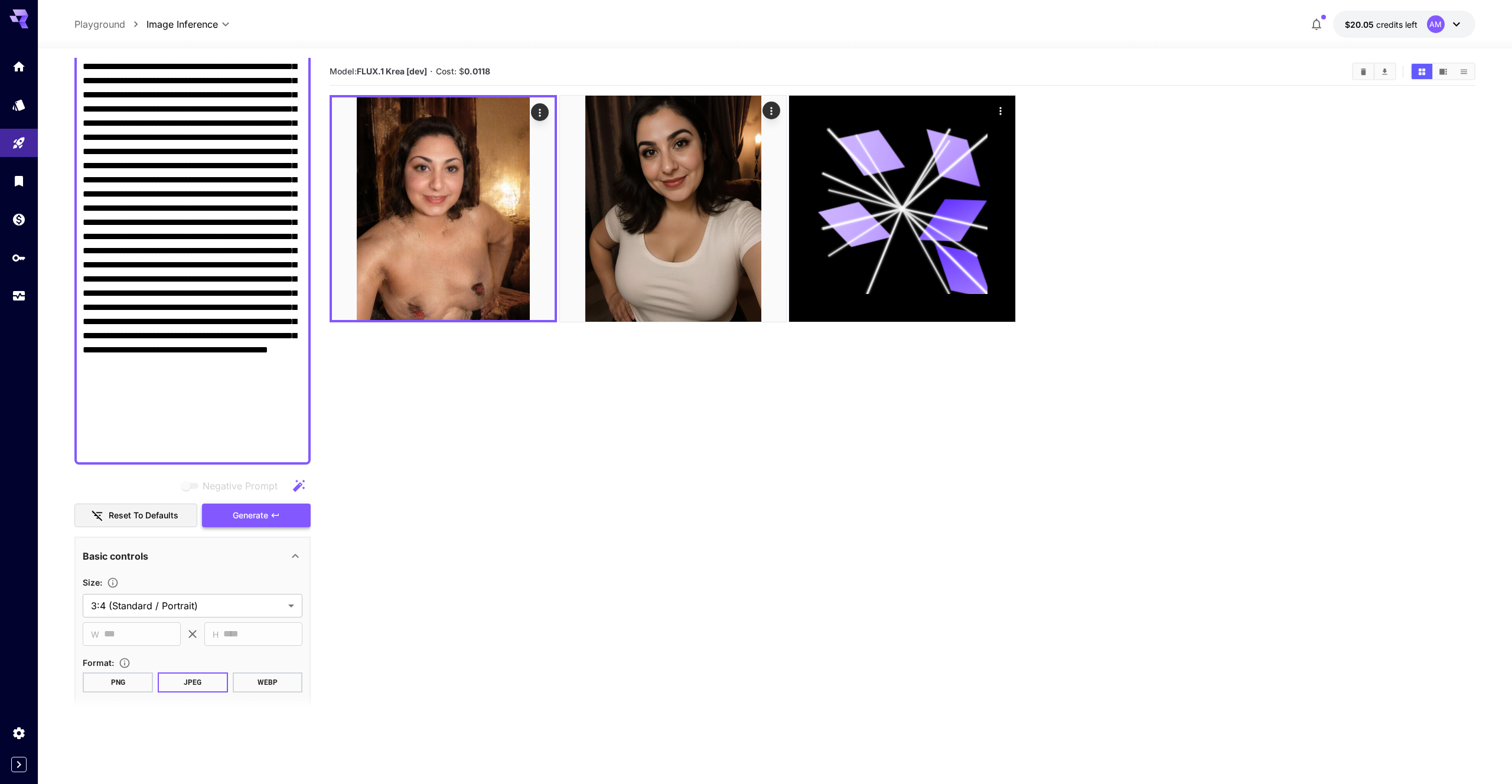
click at [283, 508] on button "Generate" at bounding box center [256, 515] width 109 height 24
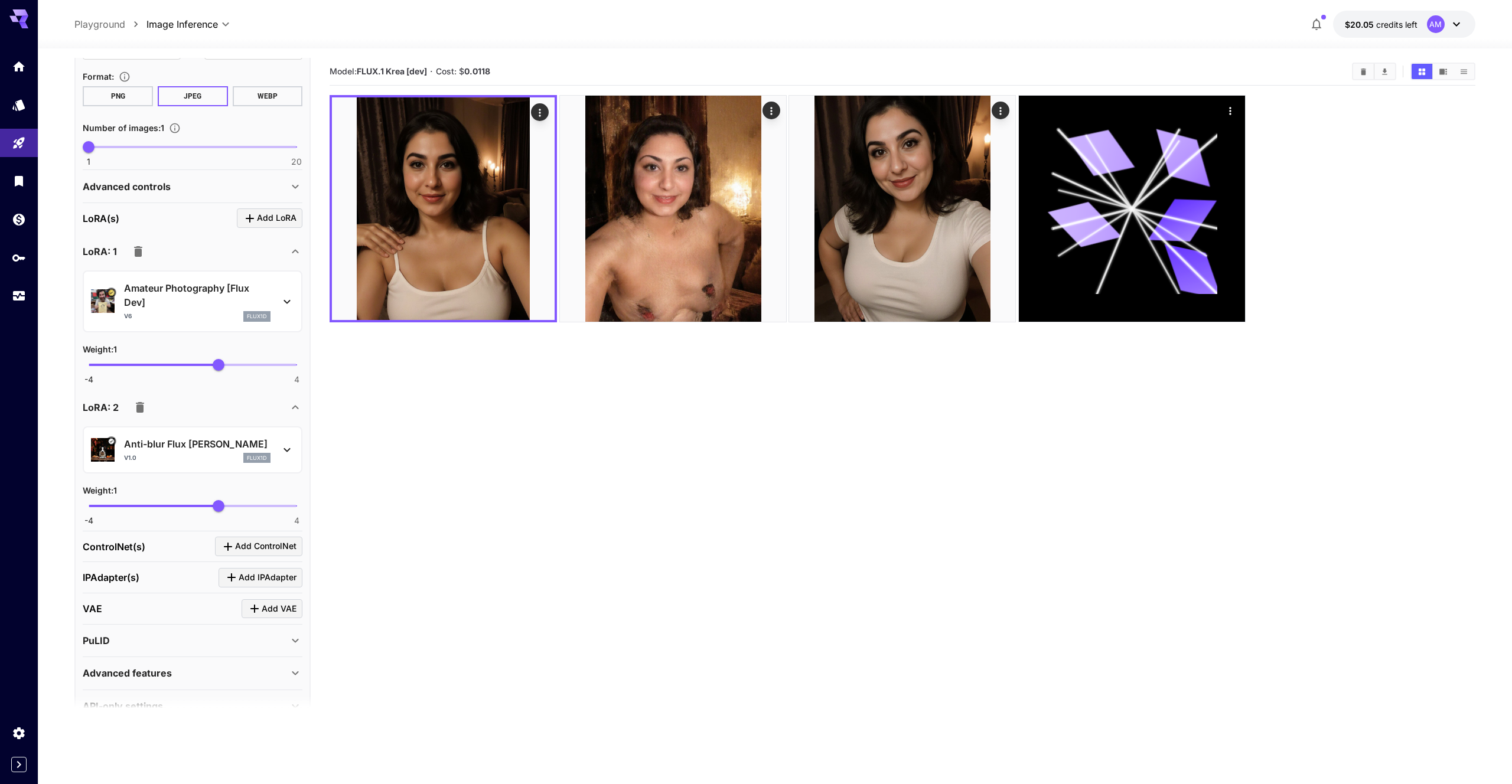
scroll to position [850, 0]
click at [269, 224] on button "Add LoRA" at bounding box center [269, 216] width 66 height 20
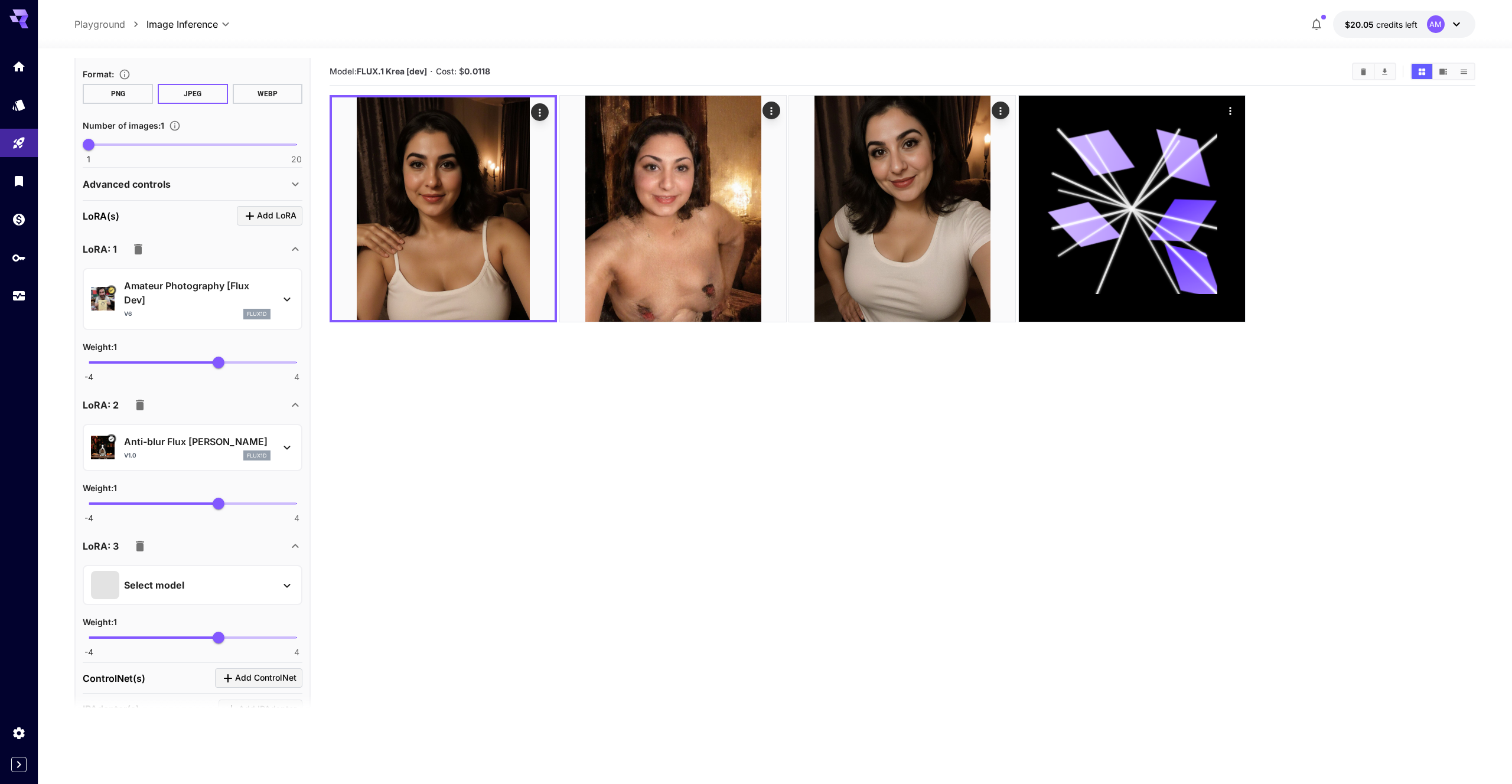
click at [205, 560] on div "Select model Weight : 1 -4 4 1" at bounding box center [192, 608] width 220 height 96
click at [204, 564] on div "Select model" at bounding box center [192, 584] width 220 height 40
click at [208, 579] on div "Select model" at bounding box center [182, 585] width 184 height 28
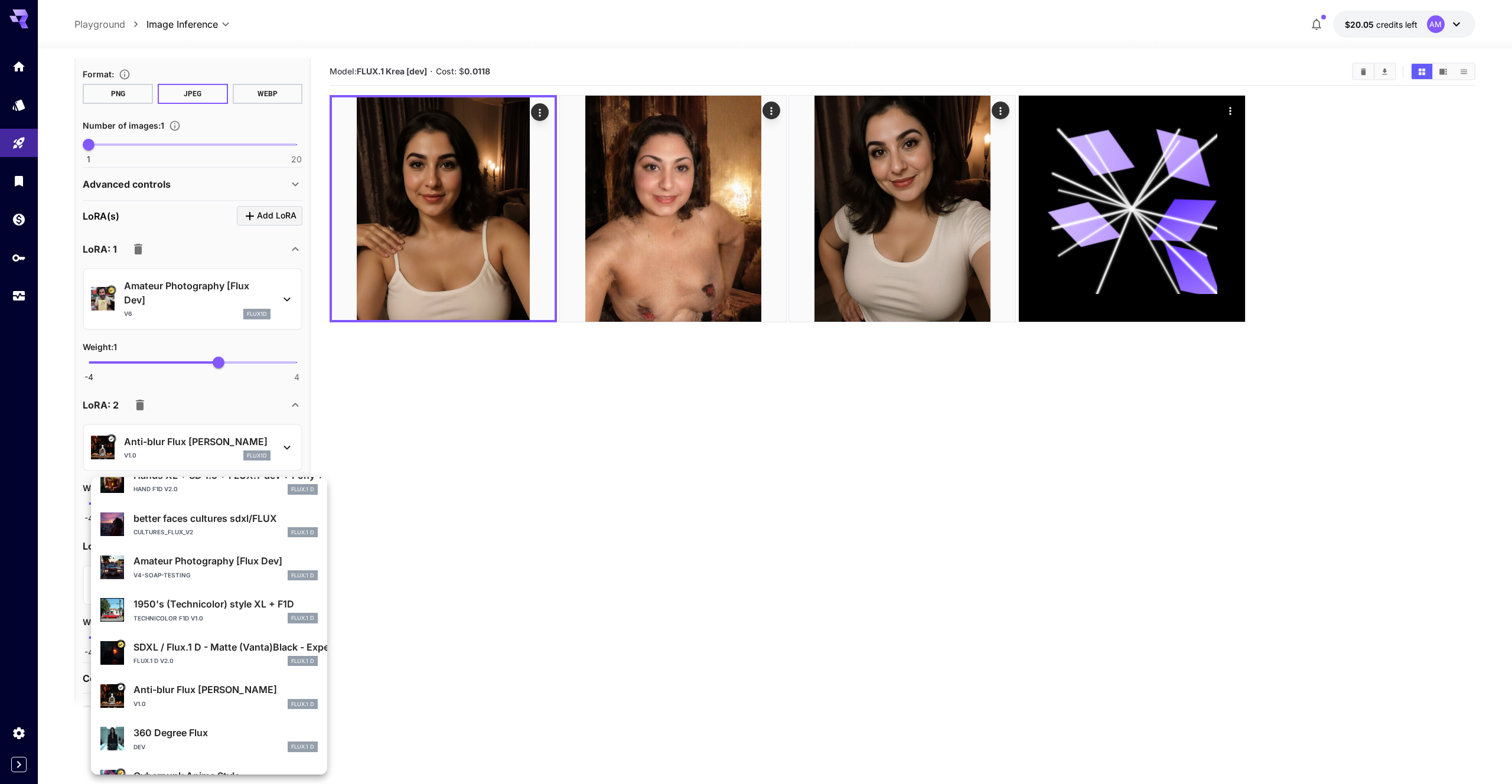
scroll to position [188, 0]
click at [226, 539] on div "better faces cultures sdxl/FLUX cultures_flux_v2 FLUX.1 D" at bounding box center [209, 524] width 217 height 36
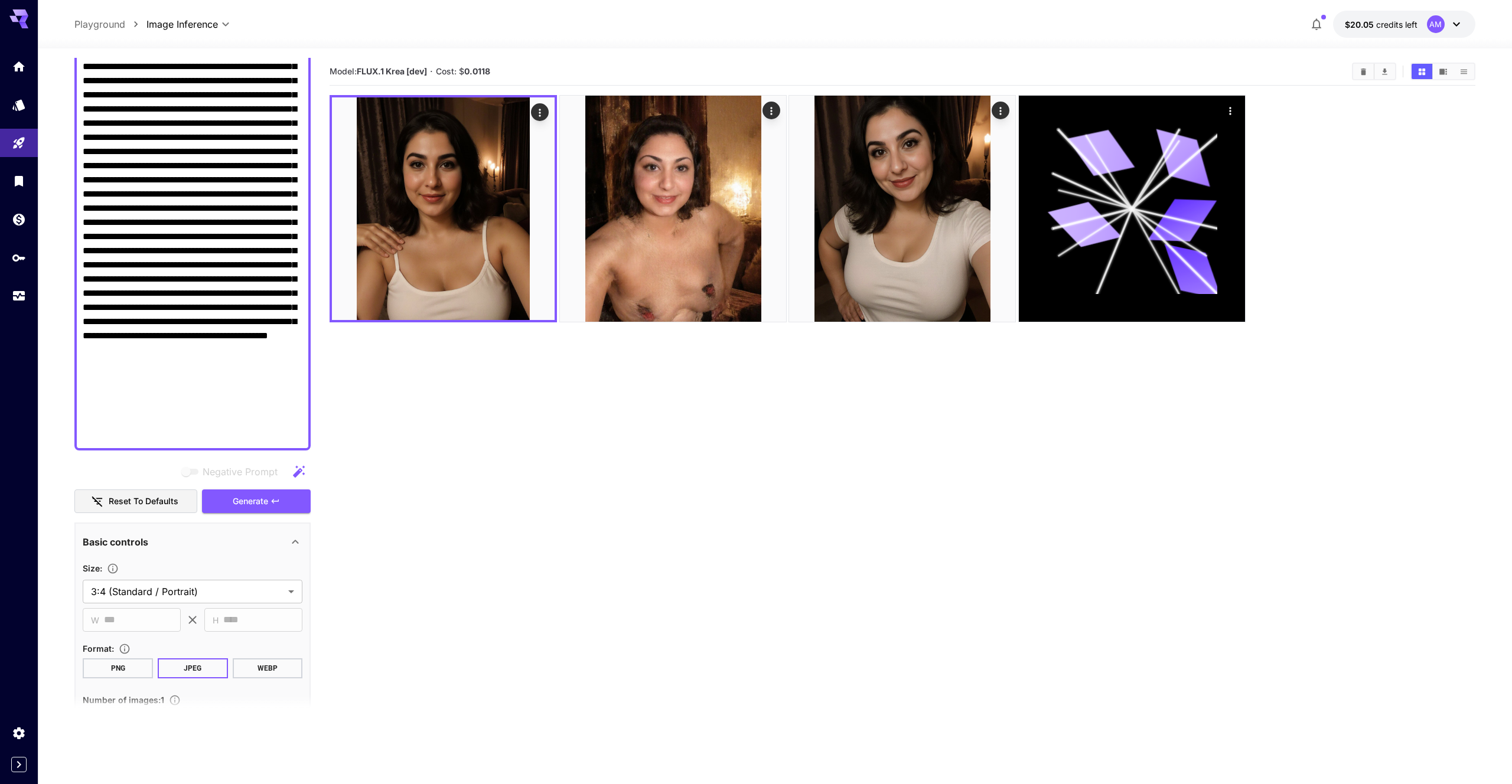
scroll to position [244, 0]
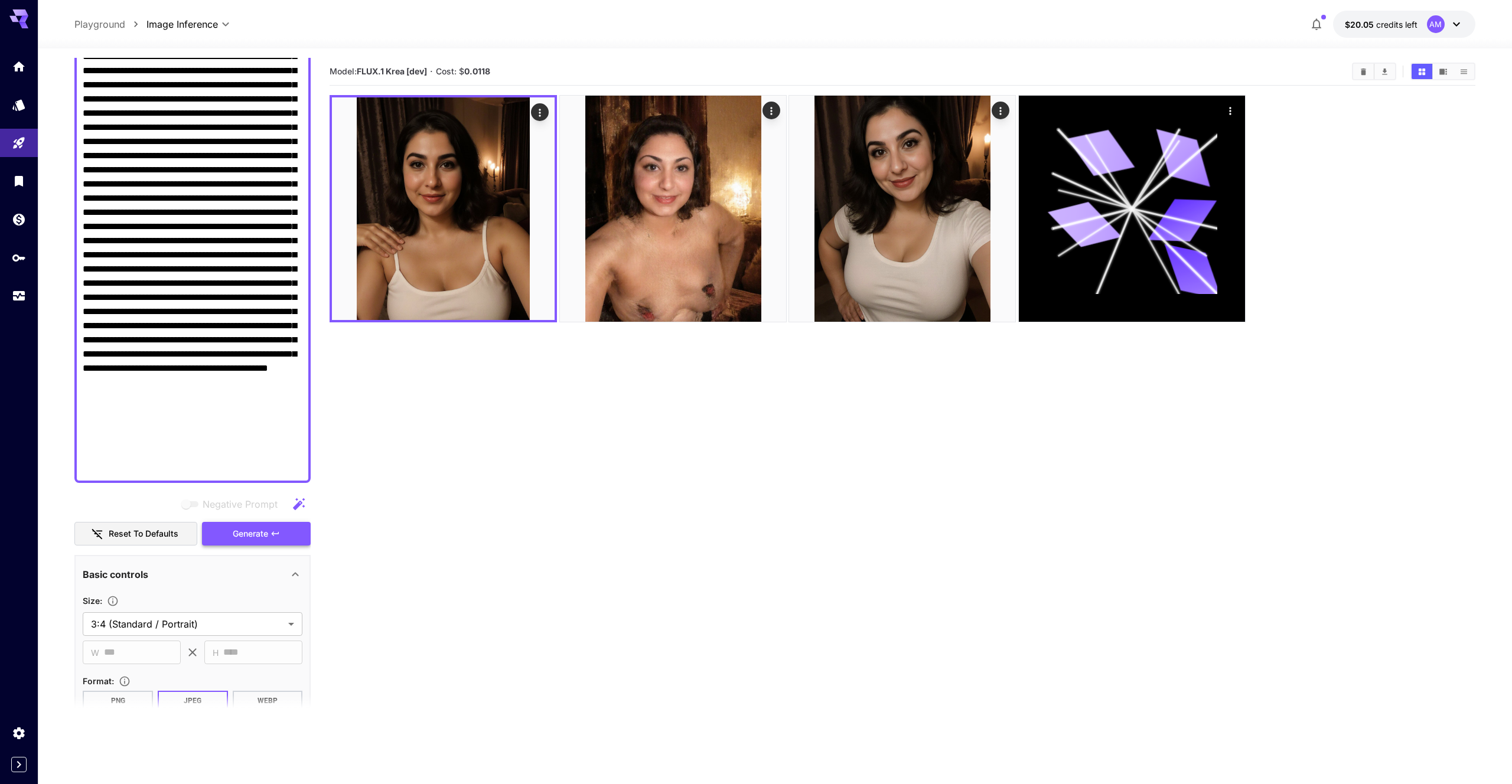
click at [280, 525] on button "Generate" at bounding box center [256, 533] width 109 height 24
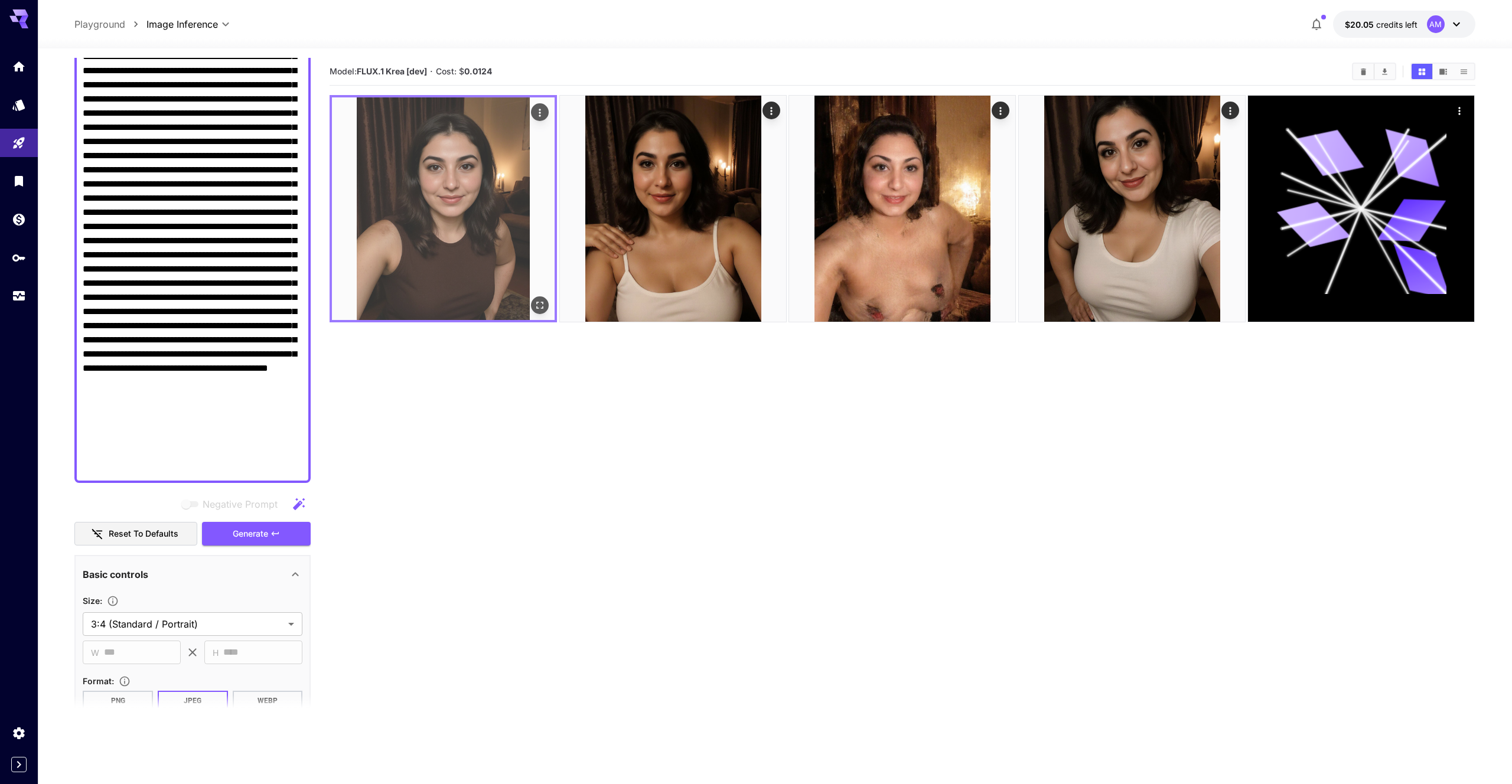
click at [439, 198] on img at bounding box center [443, 209] width 222 height 222
click at [542, 300] on icon "Open in fullscreen" at bounding box center [540, 305] width 12 height 12
click at [546, 300] on button "Open in fullscreen" at bounding box center [541, 305] width 18 height 18
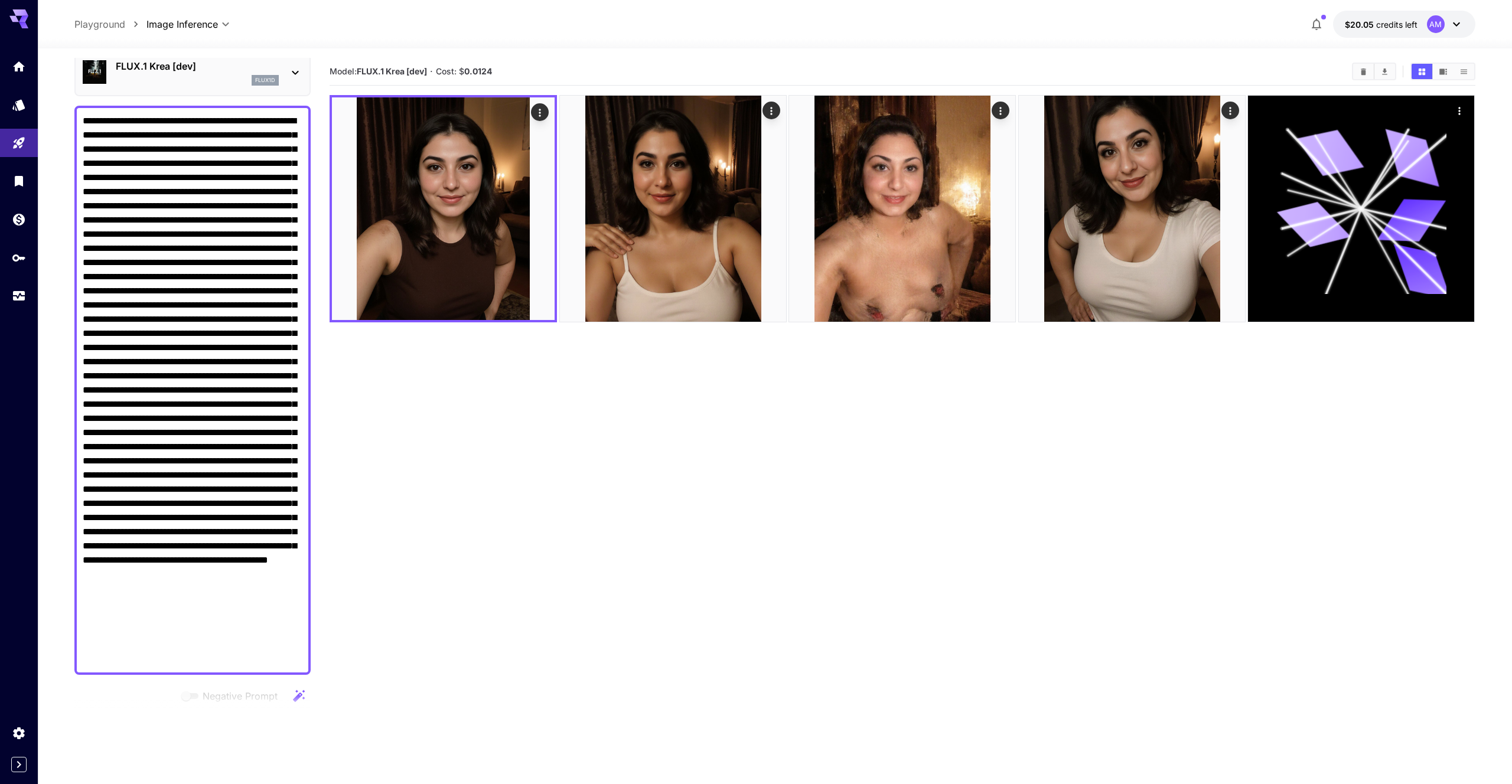
scroll to position [0, 0]
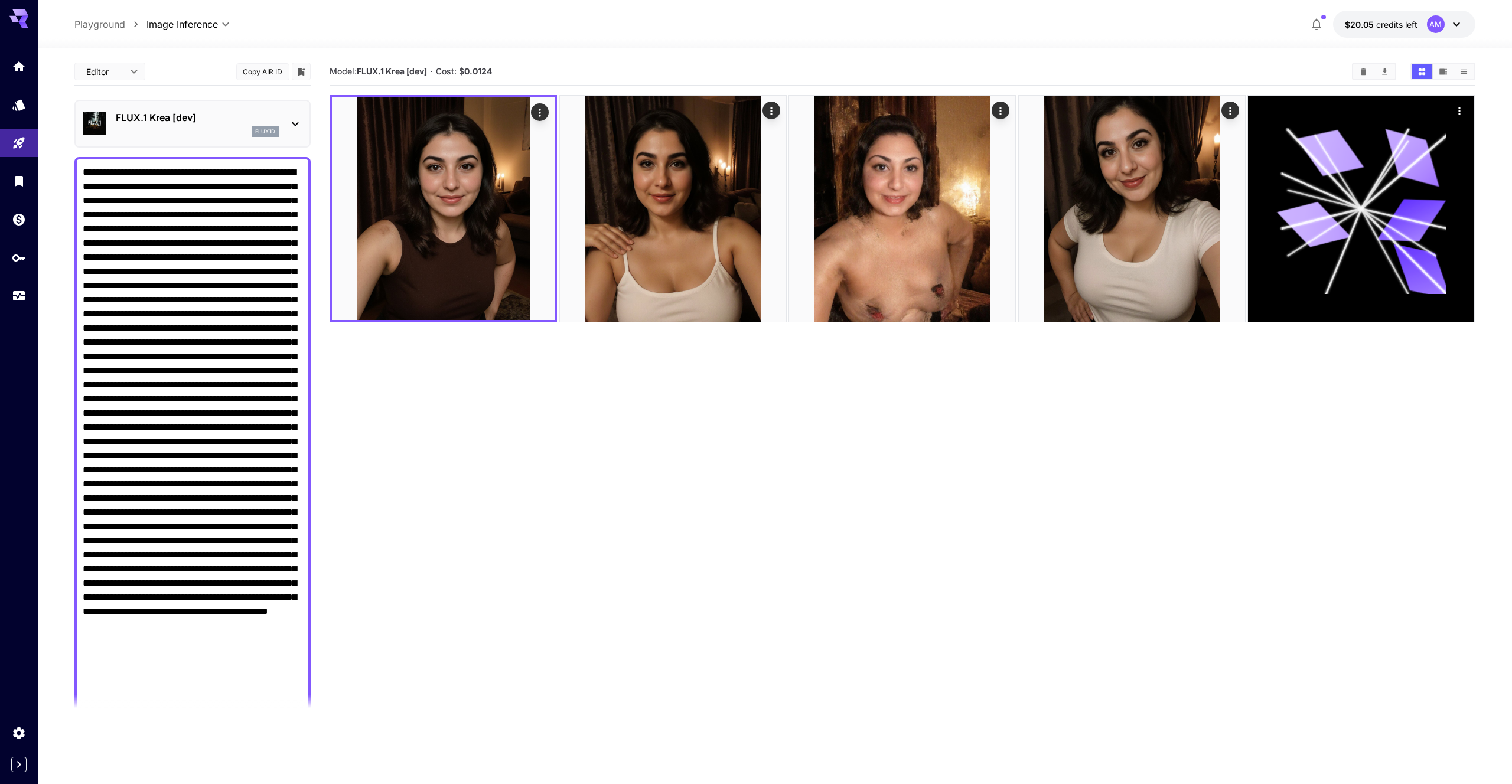
click at [242, 130] on div "flux1d" at bounding box center [197, 132] width 163 height 11
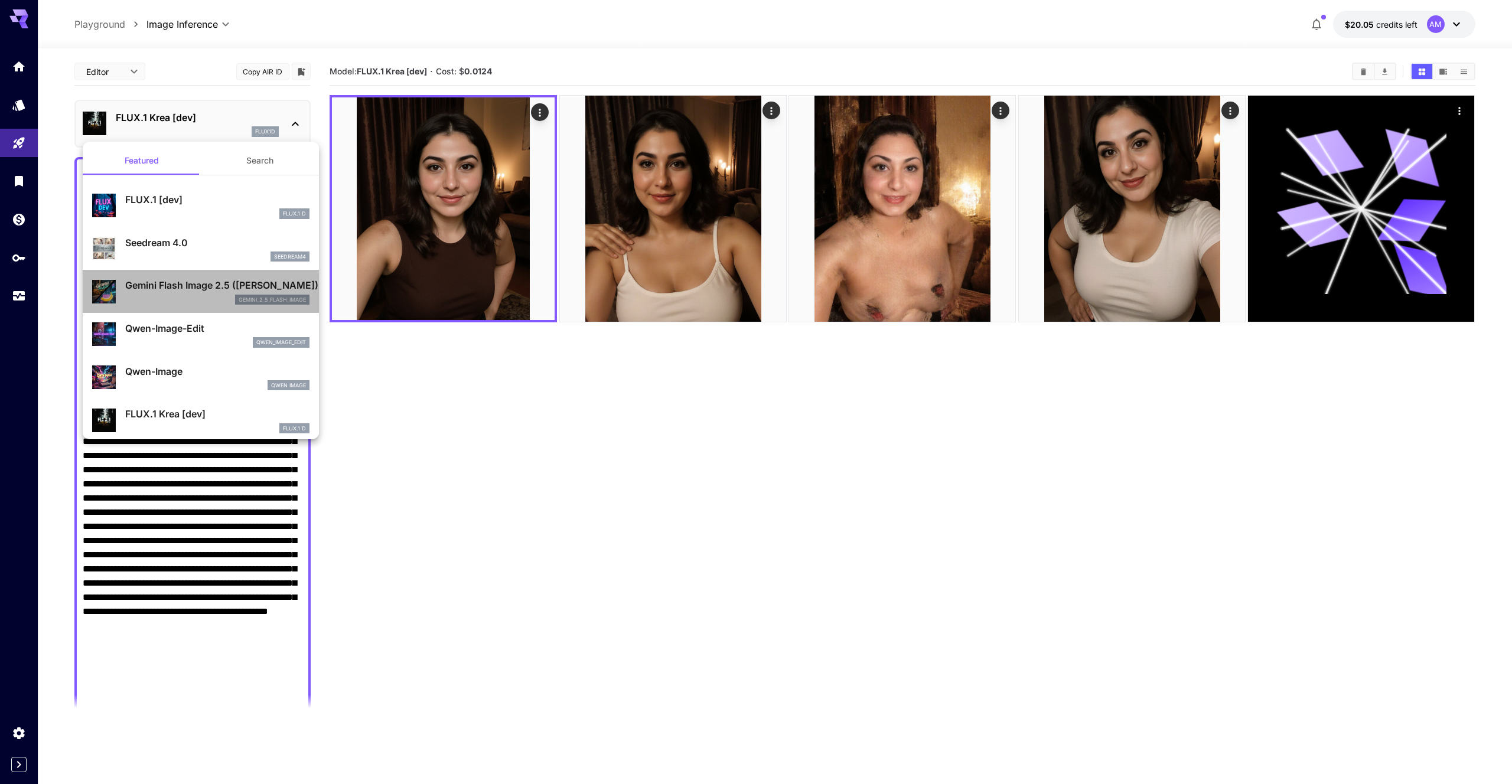
click at [234, 280] on p "Gemini Flash Image 2.5 ([PERSON_NAME])" at bounding box center [217, 285] width 184 height 14
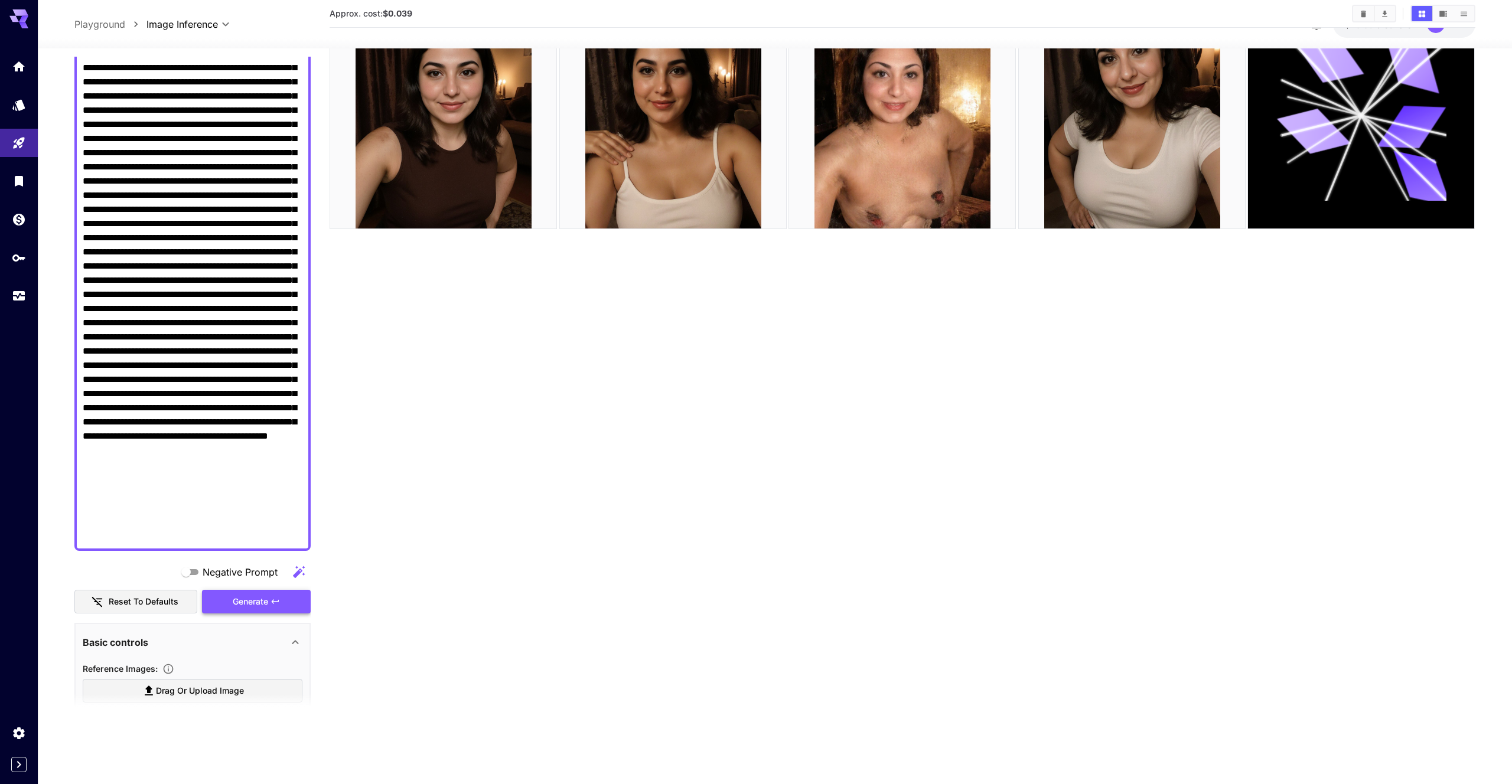
scroll to position [196, 0]
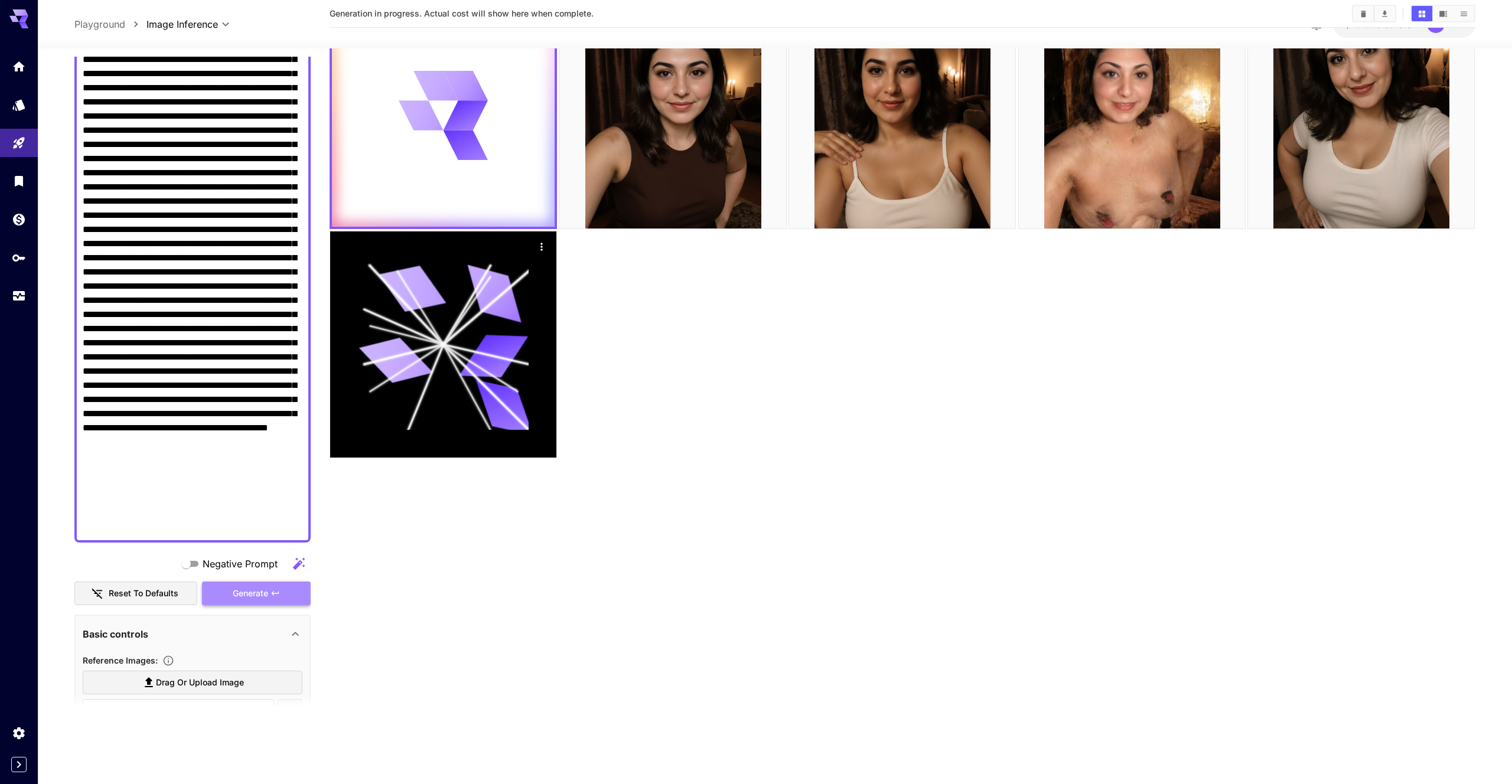
click at [299, 591] on button "Generate" at bounding box center [256, 593] width 109 height 24
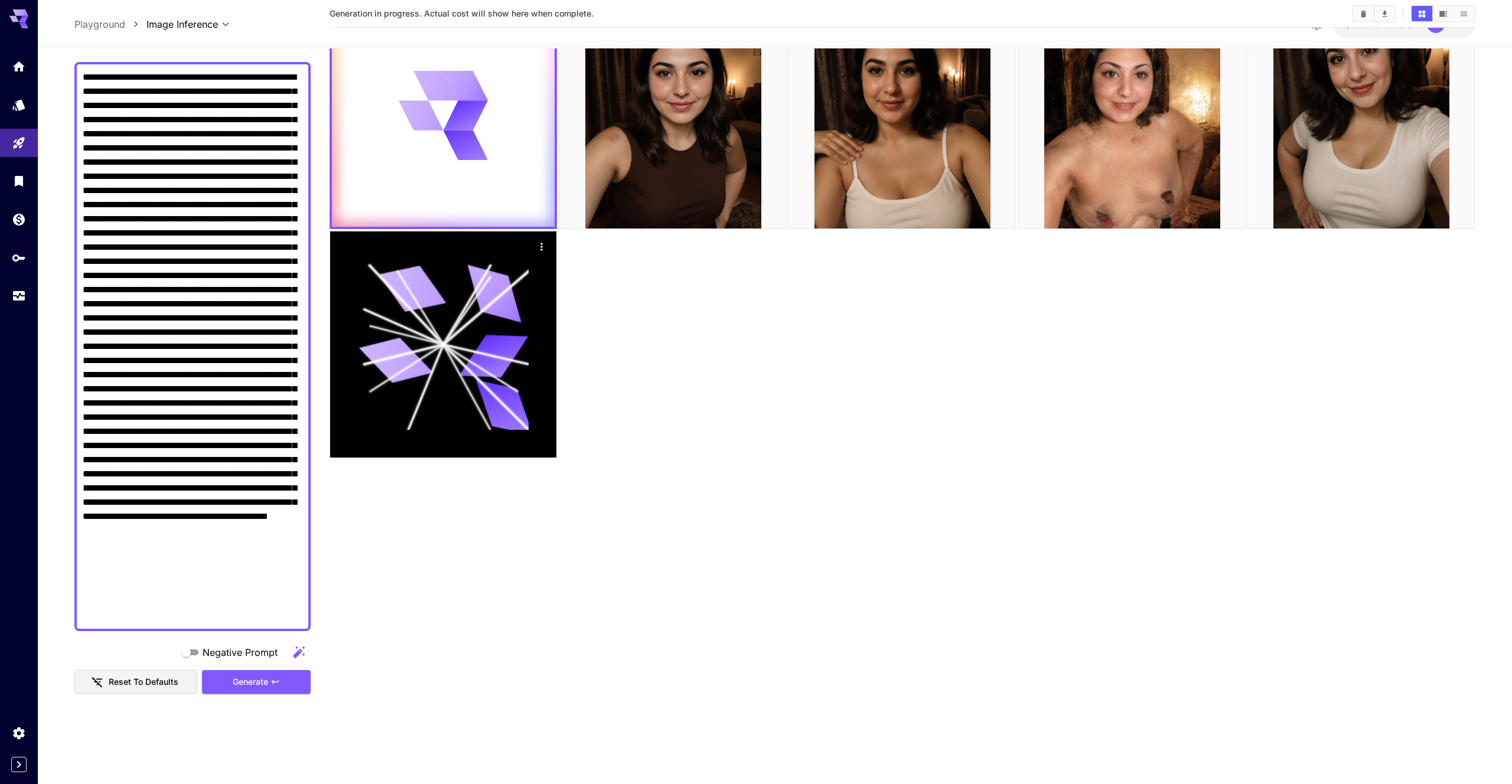
scroll to position [0, 0]
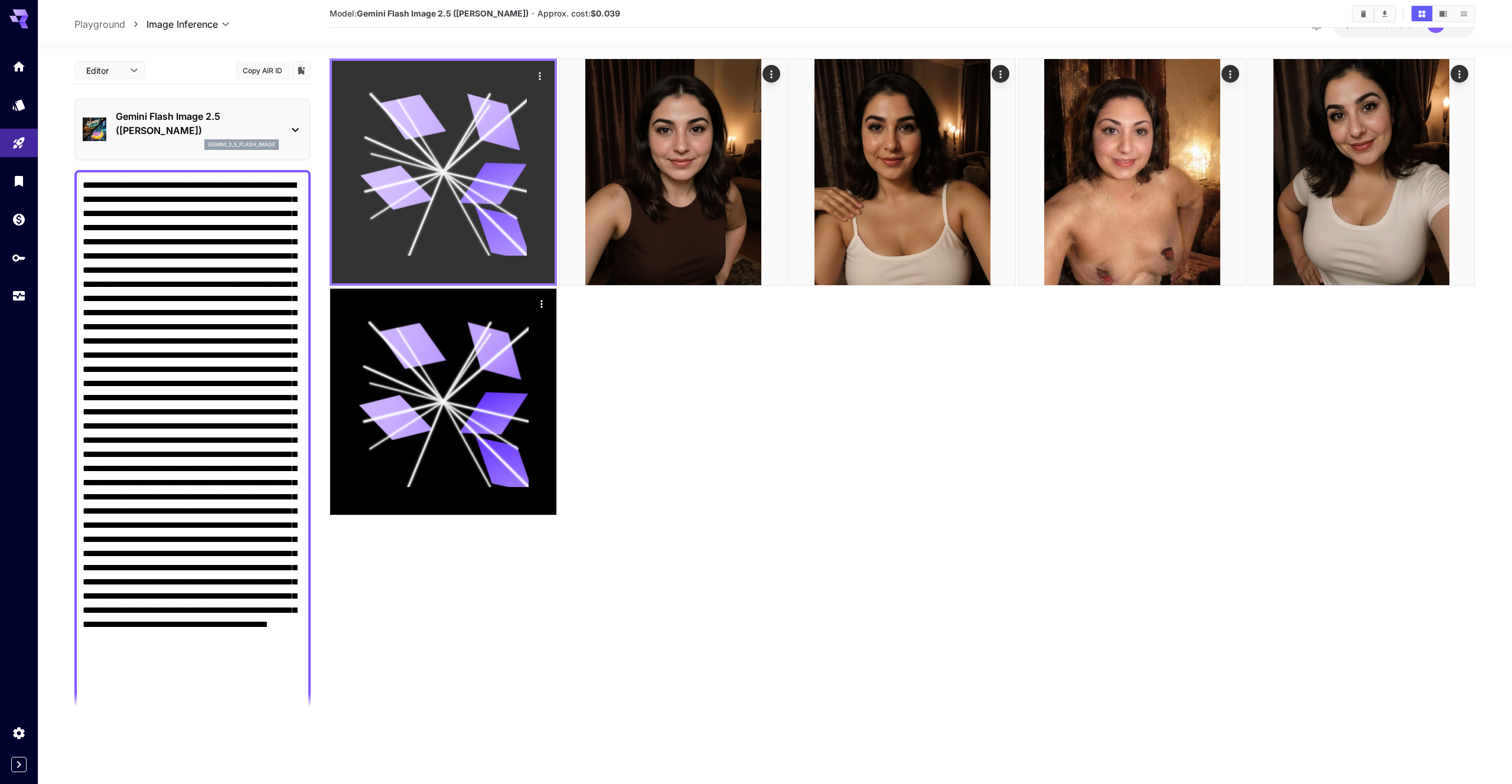
click at [519, 145] on icon at bounding box center [494, 123] width 68 height 57
click at [541, 75] on icon "Actions" at bounding box center [540, 76] width 12 height 12
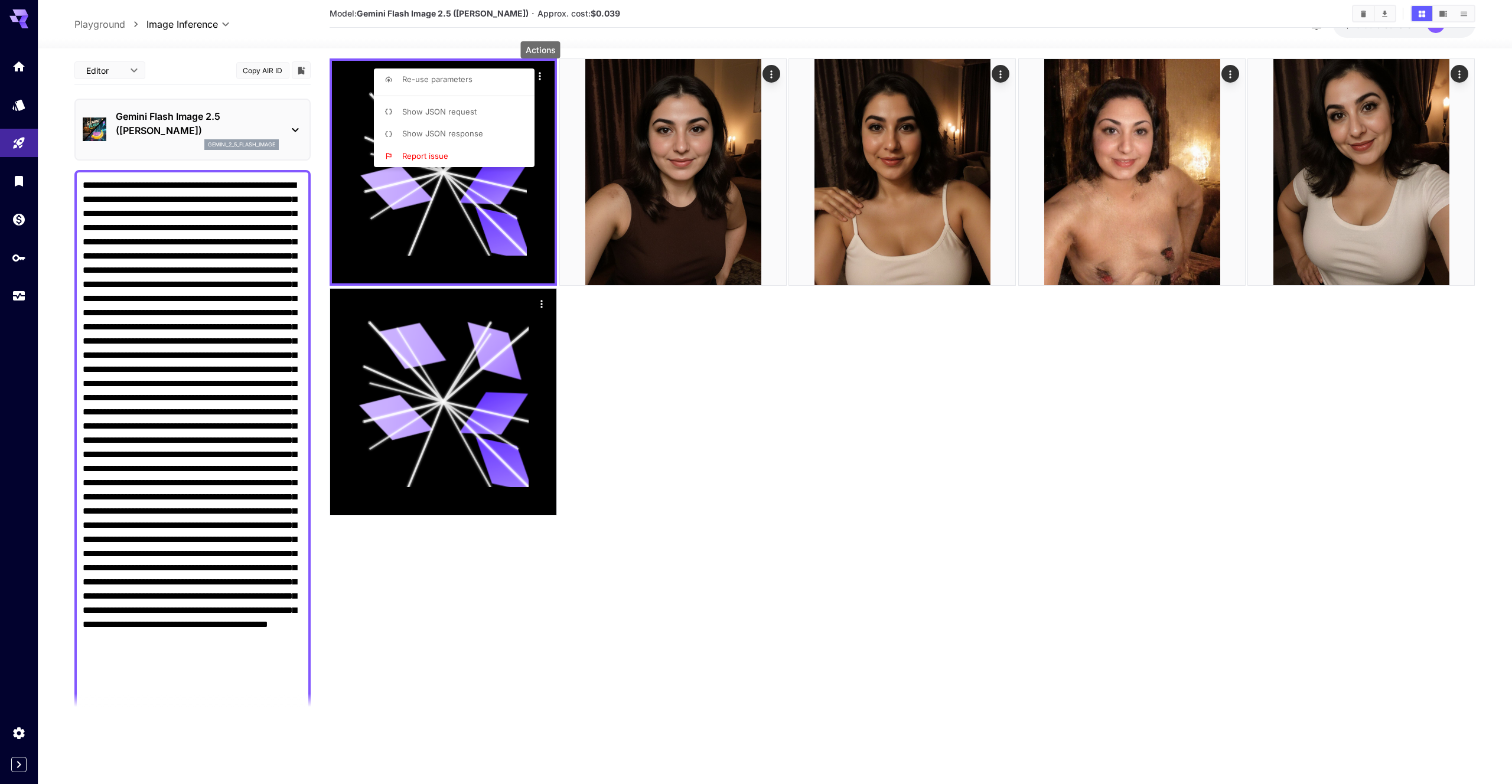
drag, startPoint x: 824, startPoint y: 497, endPoint x: 811, endPoint y: 488, distance: 15.8
click at [824, 497] on div at bounding box center [756, 392] width 1512 height 784
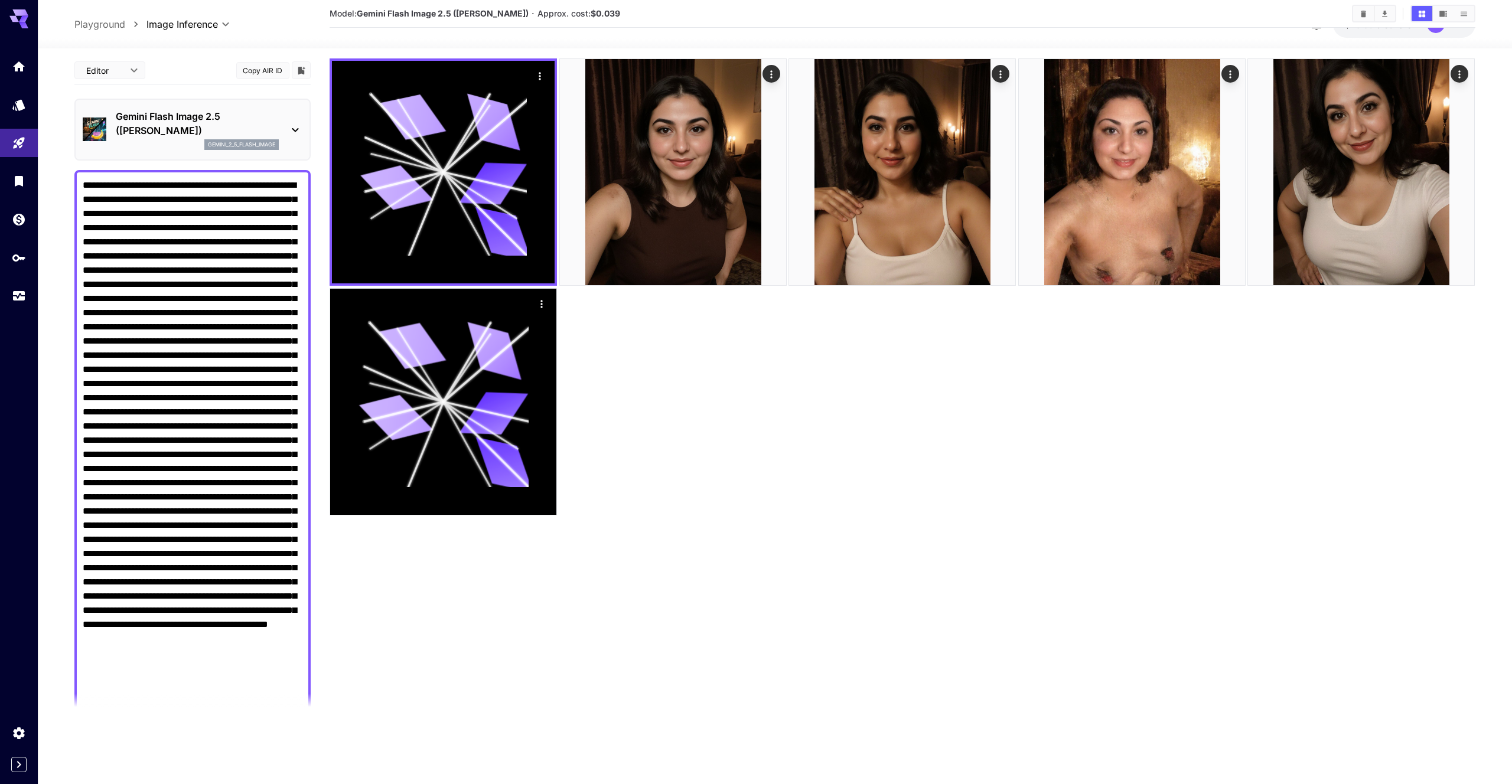
click at [272, 113] on p "Gemini Flash Image 2.5 ([PERSON_NAME])" at bounding box center [197, 124] width 163 height 28
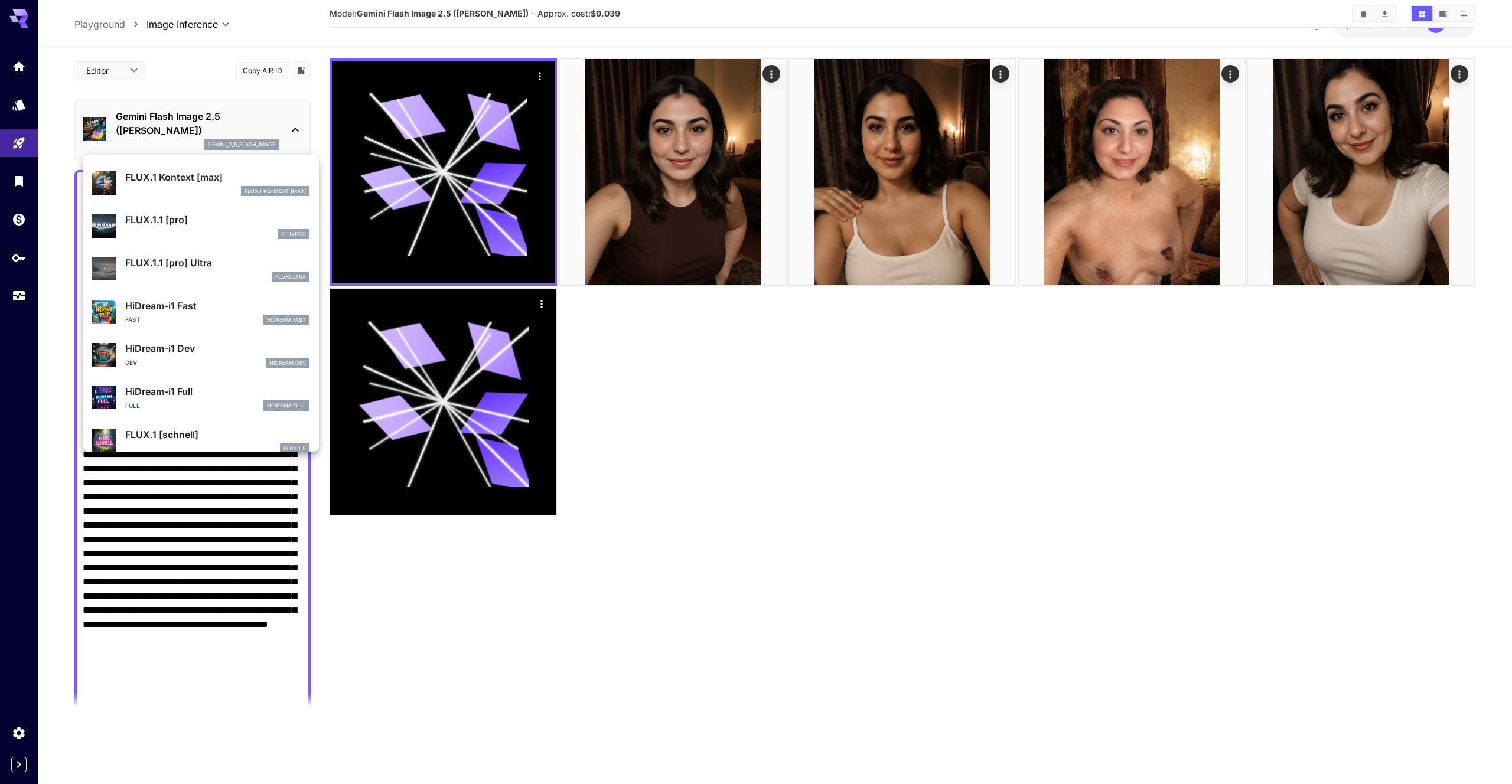
scroll to position [849, 0]
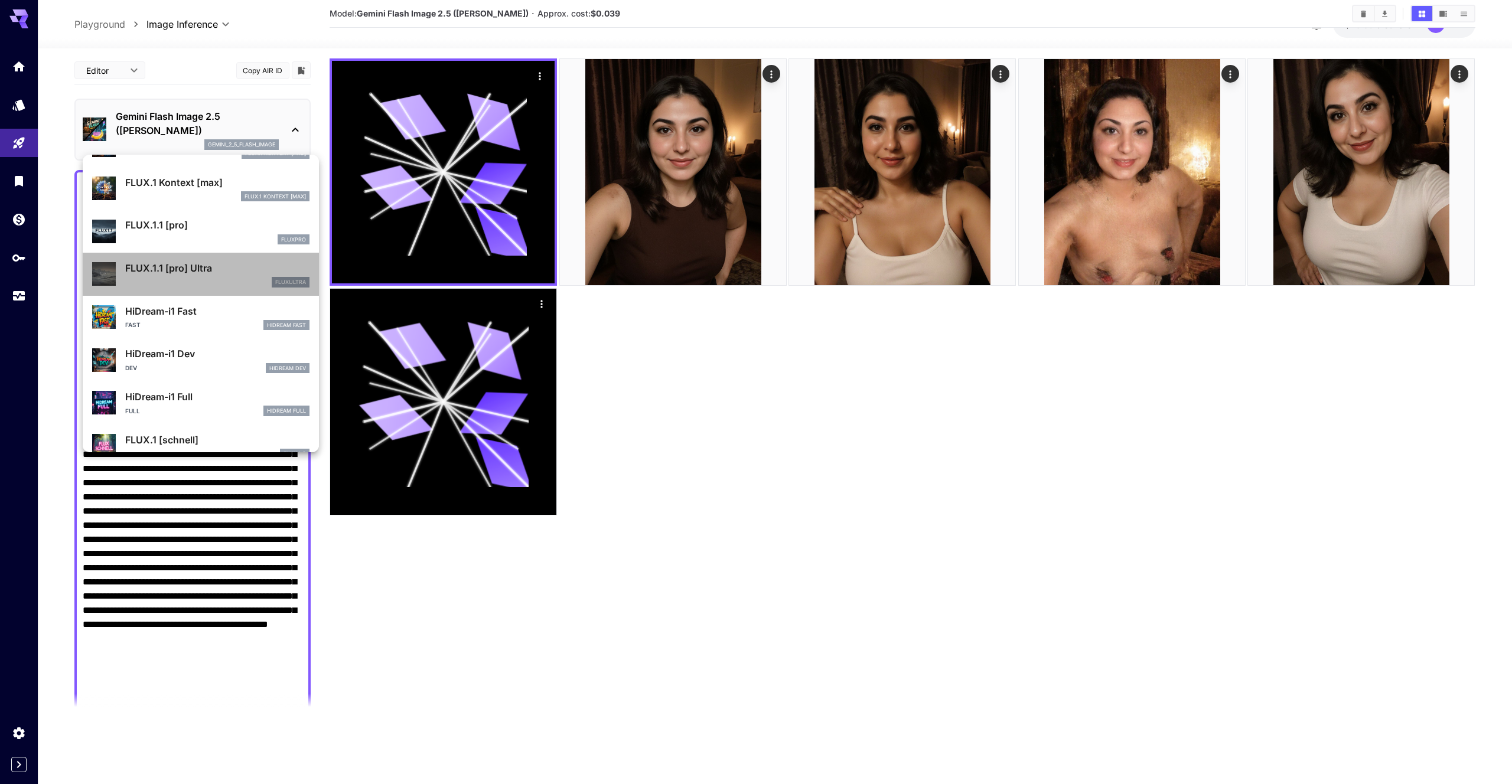
click at [248, 280] on div "fluxultra" at bounding box center [217, 282] width 184 height 11
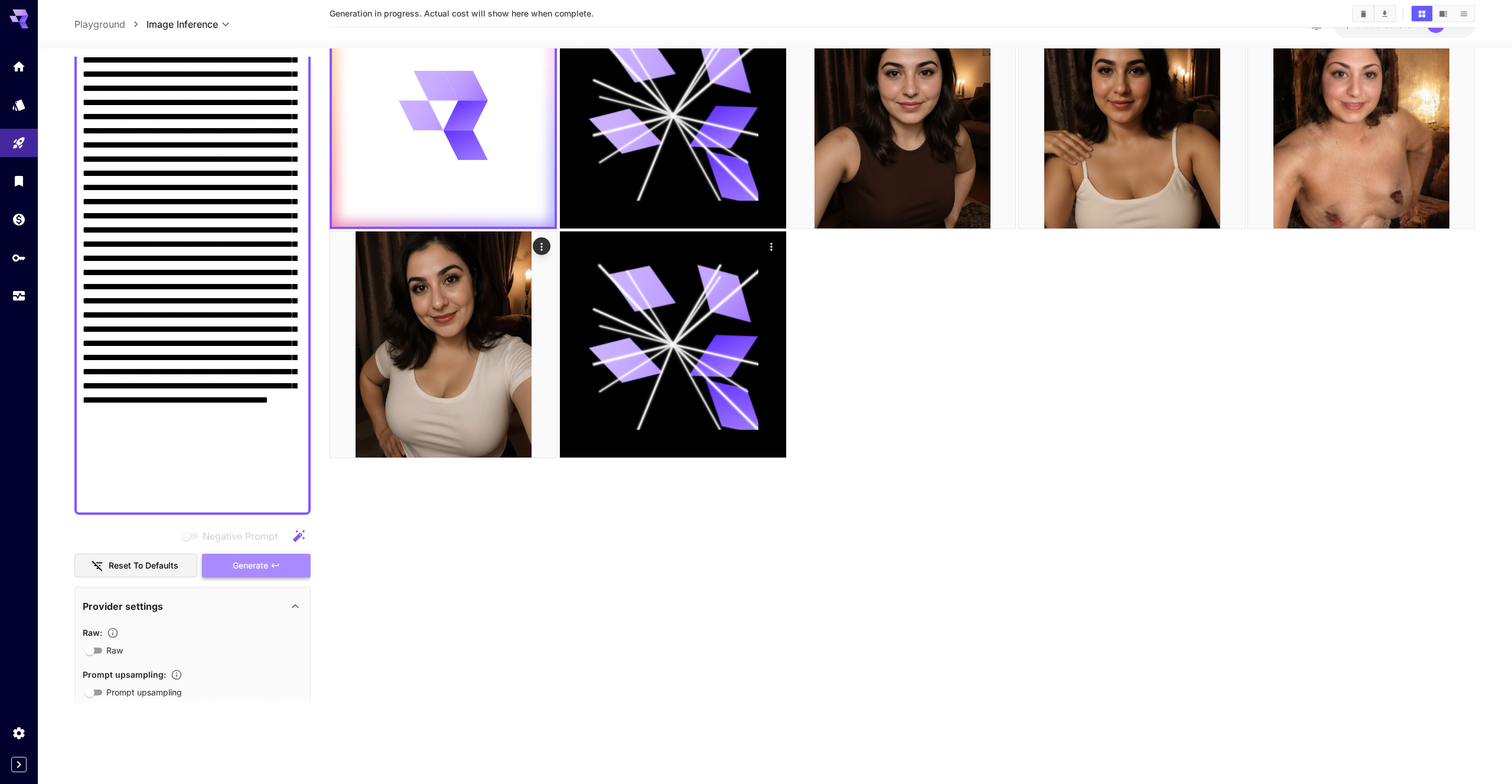
click at [293, 561] on button "Generate" at bounding box center [256, 565] width 109 height 24
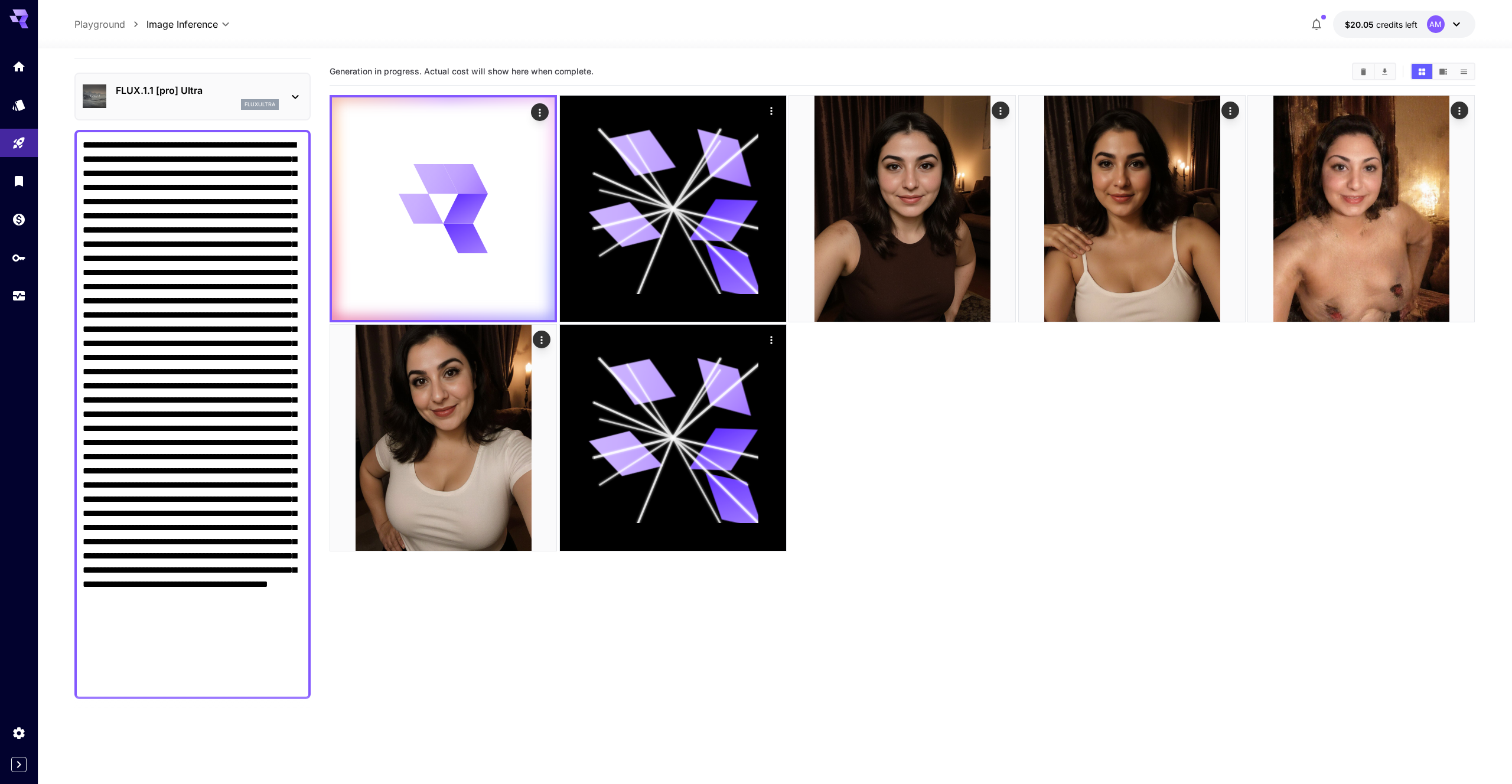
scroll to position [48, 0]
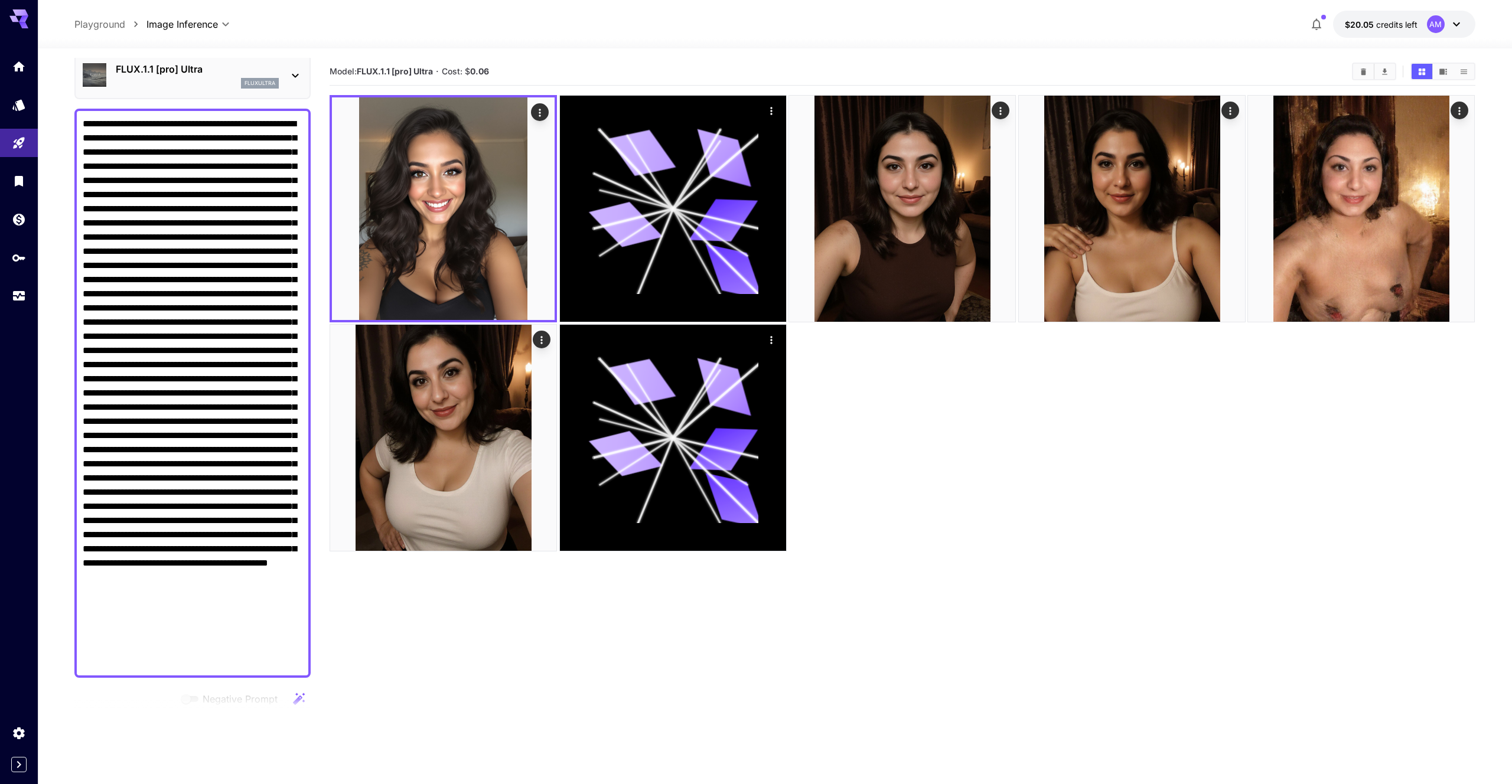
click at [285, 83] on div "FLUX.1.1 [pro] Ultra fluxultra" at bounding box center [192, 75] width 220 height 36
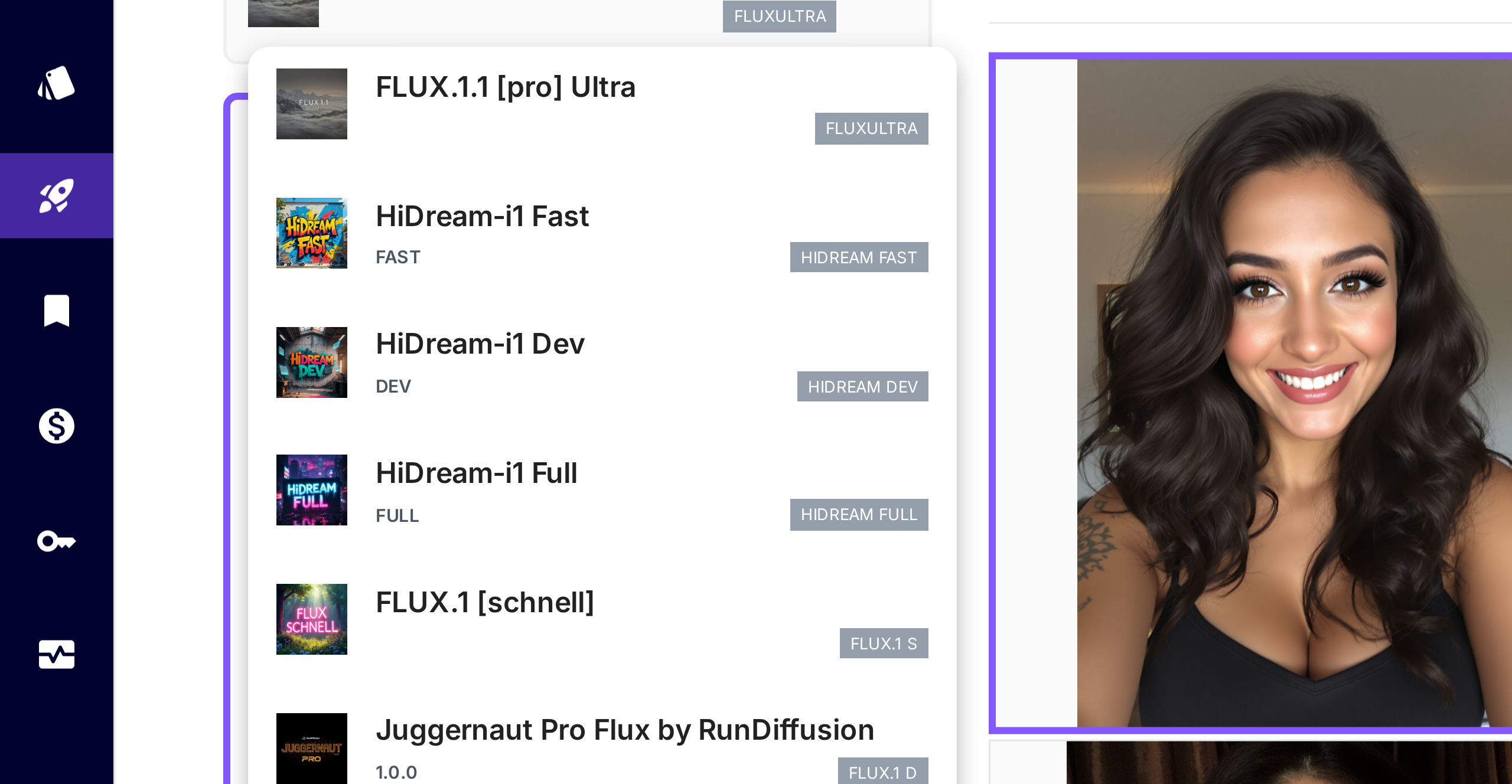
scroll to position [955, 0]
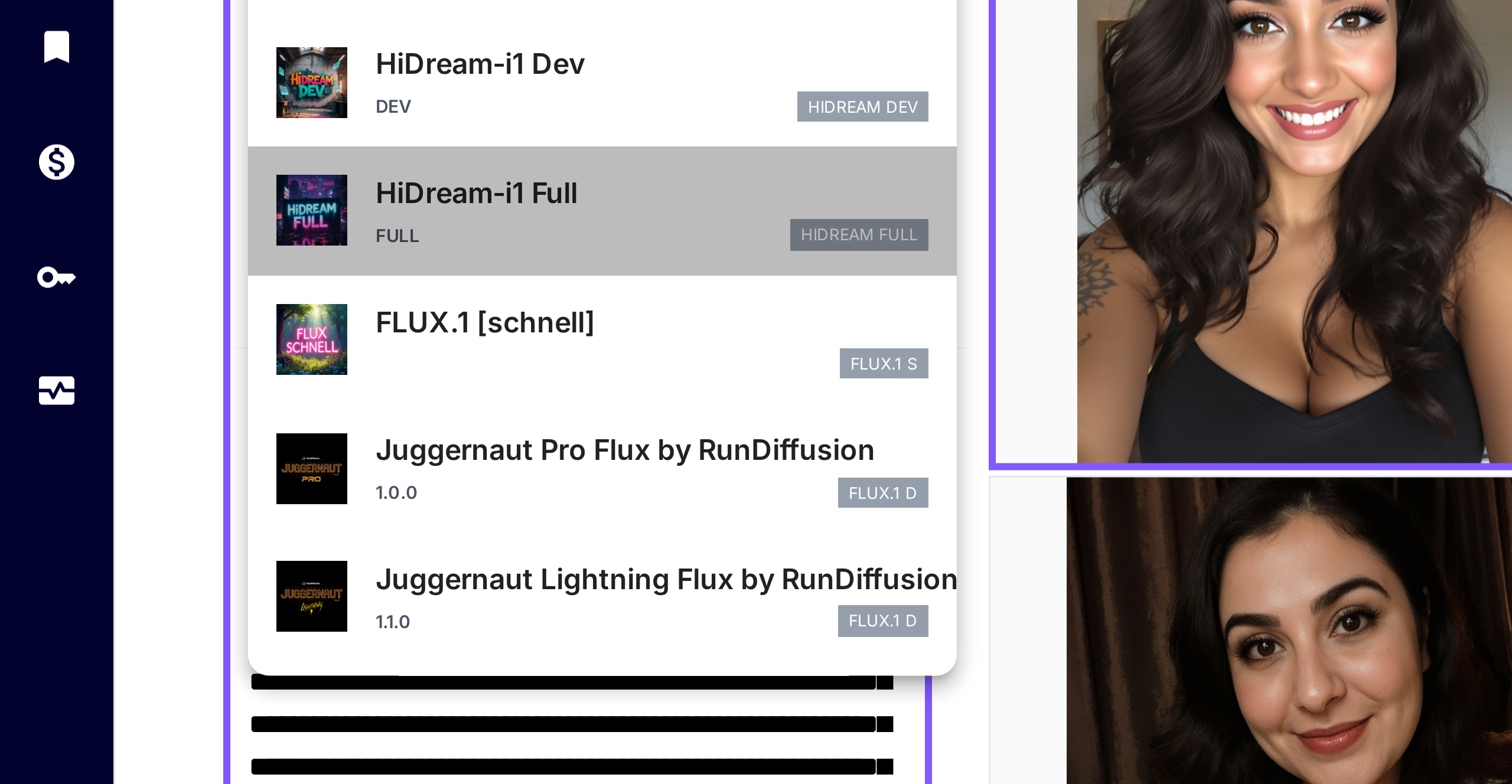
click at [192, 243] on div "Full HiDream Full" at bounding box center [217, 244] width 184 height 11
type input "**********"
type input "***"
type input "****"
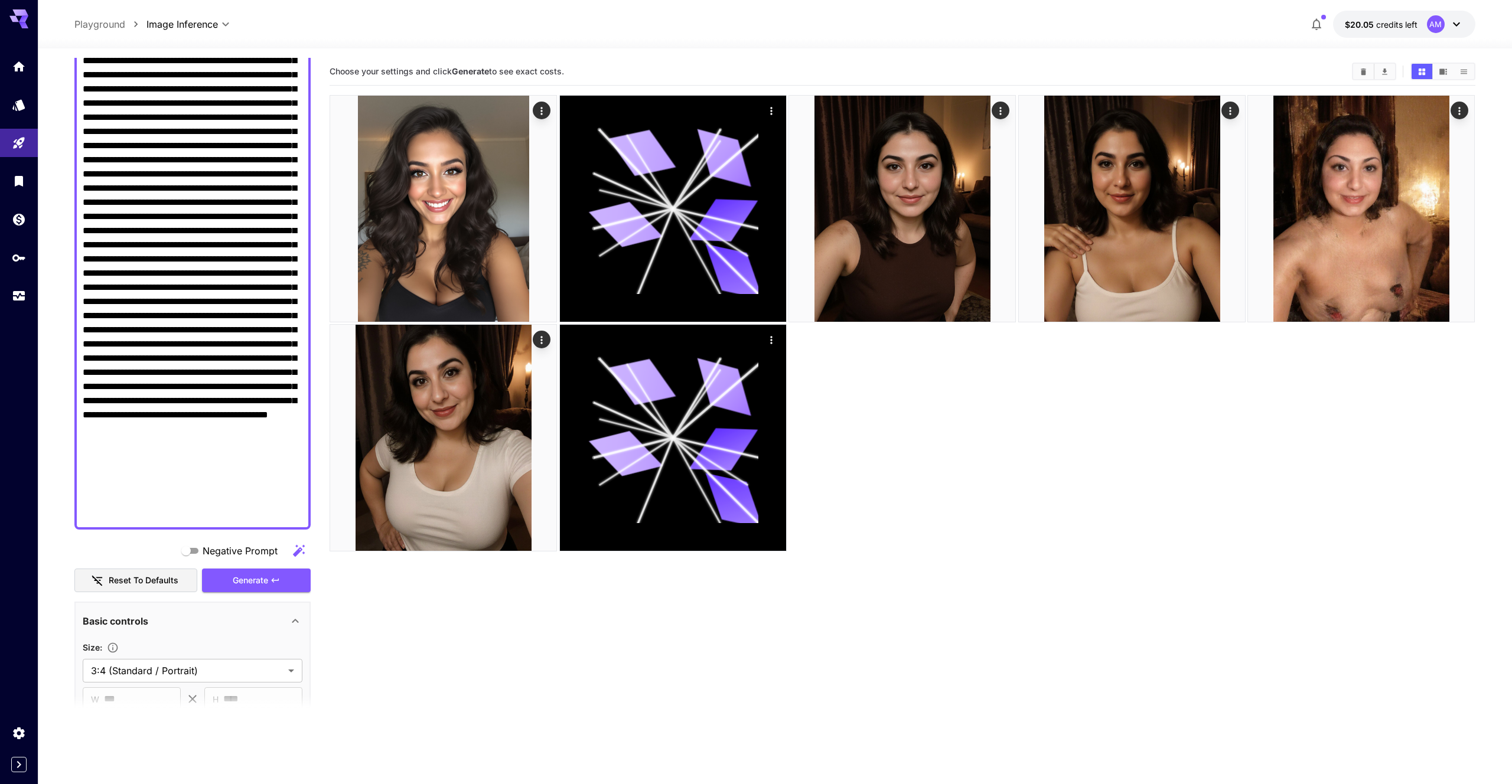
scroll to position [203, 0]
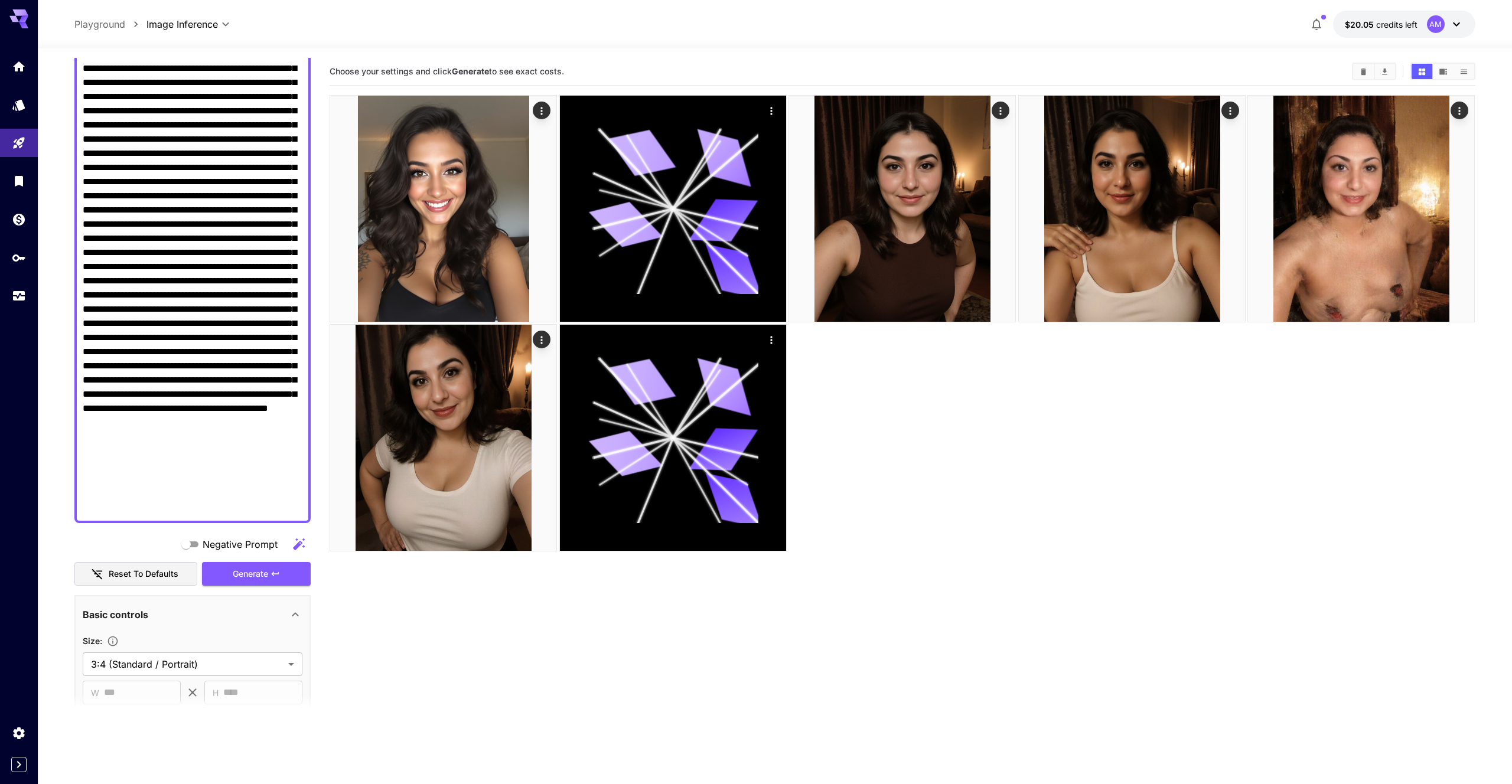
click at [284, 587] on div "**********" at bounding box center [193, 650] width 237 height 1590
click at [286, 585] on button "Generate" at bounding box center [256, 573] width 109 height 24
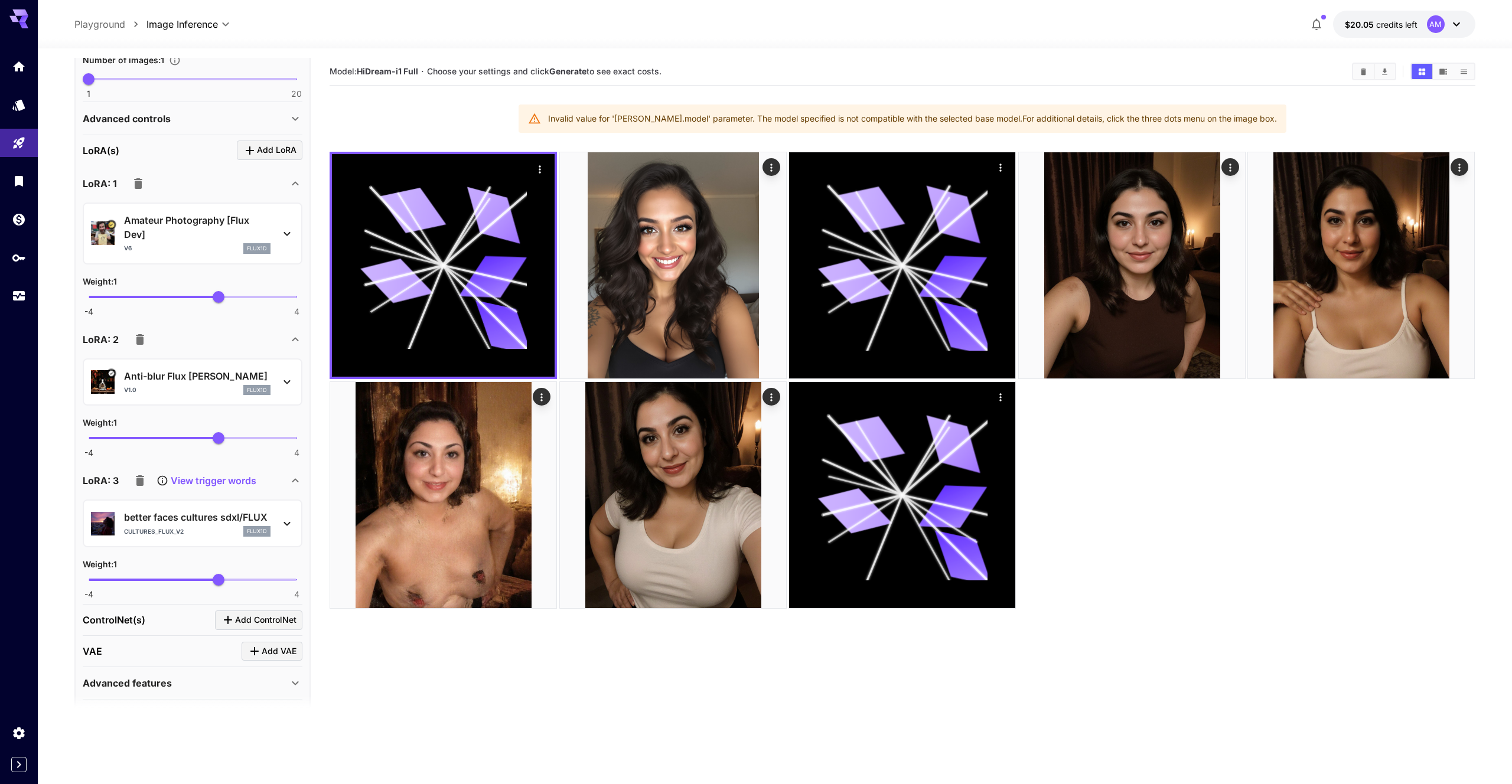
scroll to position [952, 0]
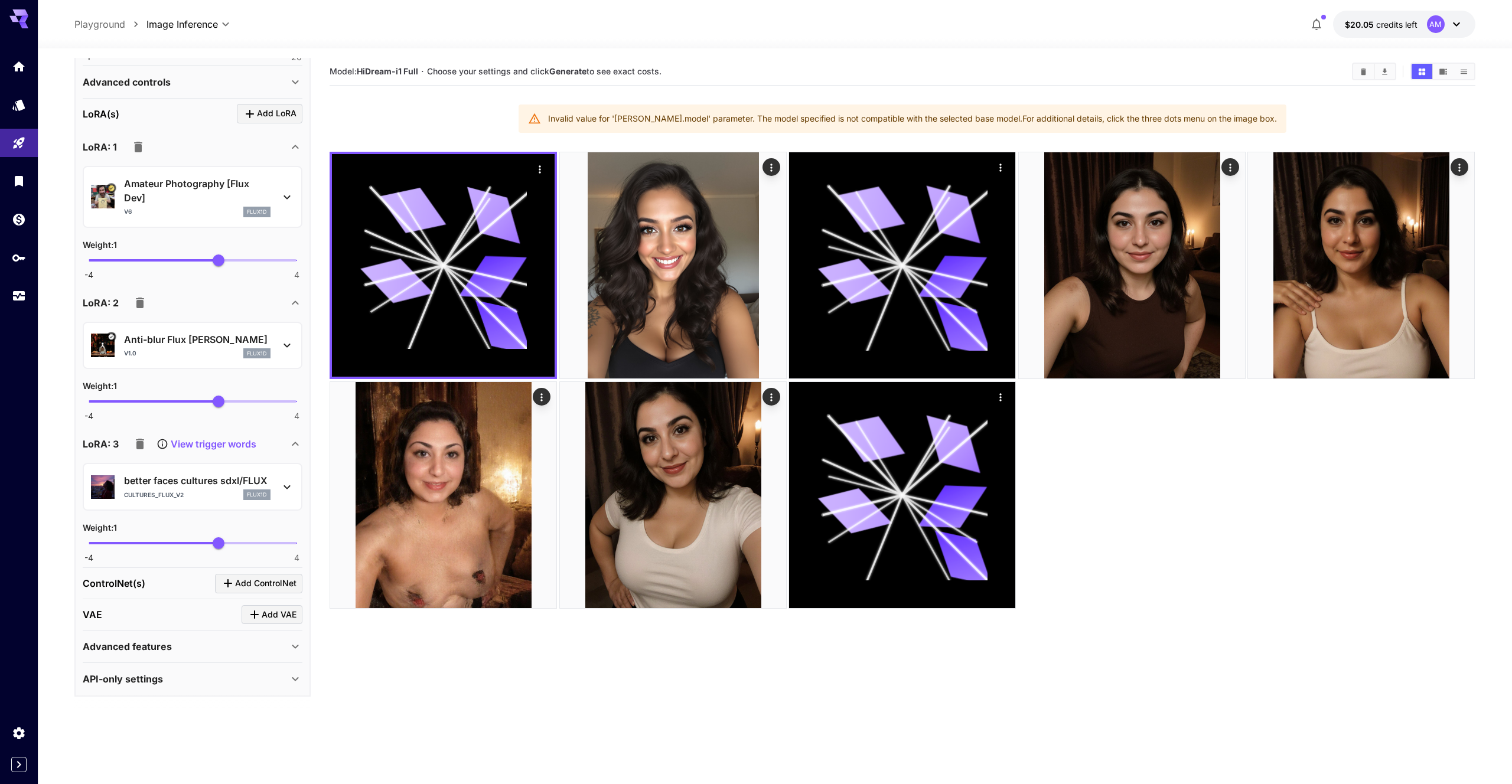
click at [143, 312] on button "button" at bounding box center [140, 302] width 24 height 24
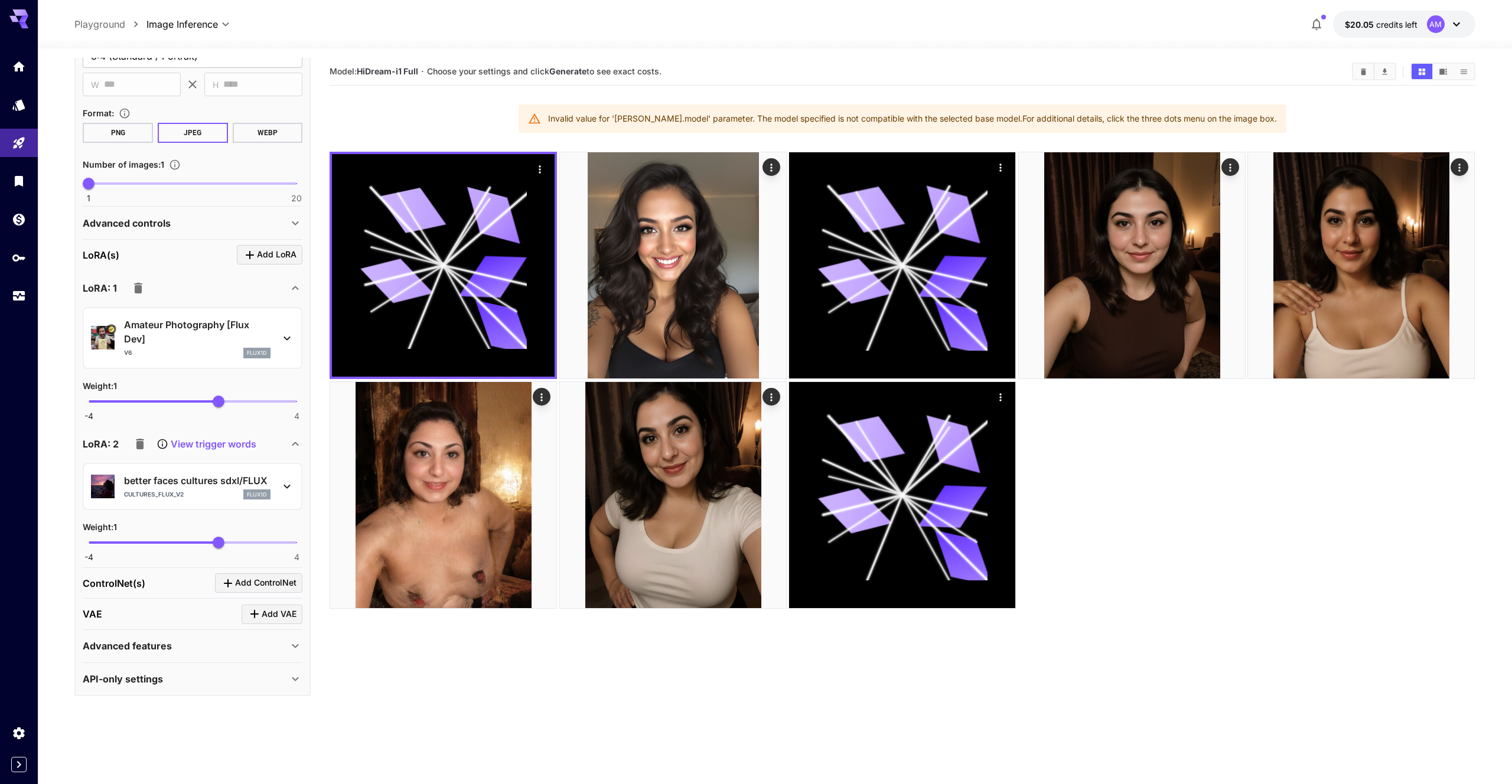
click at [141, 442] on icon "button" at bounding box center [140, 444] width 8 height 11
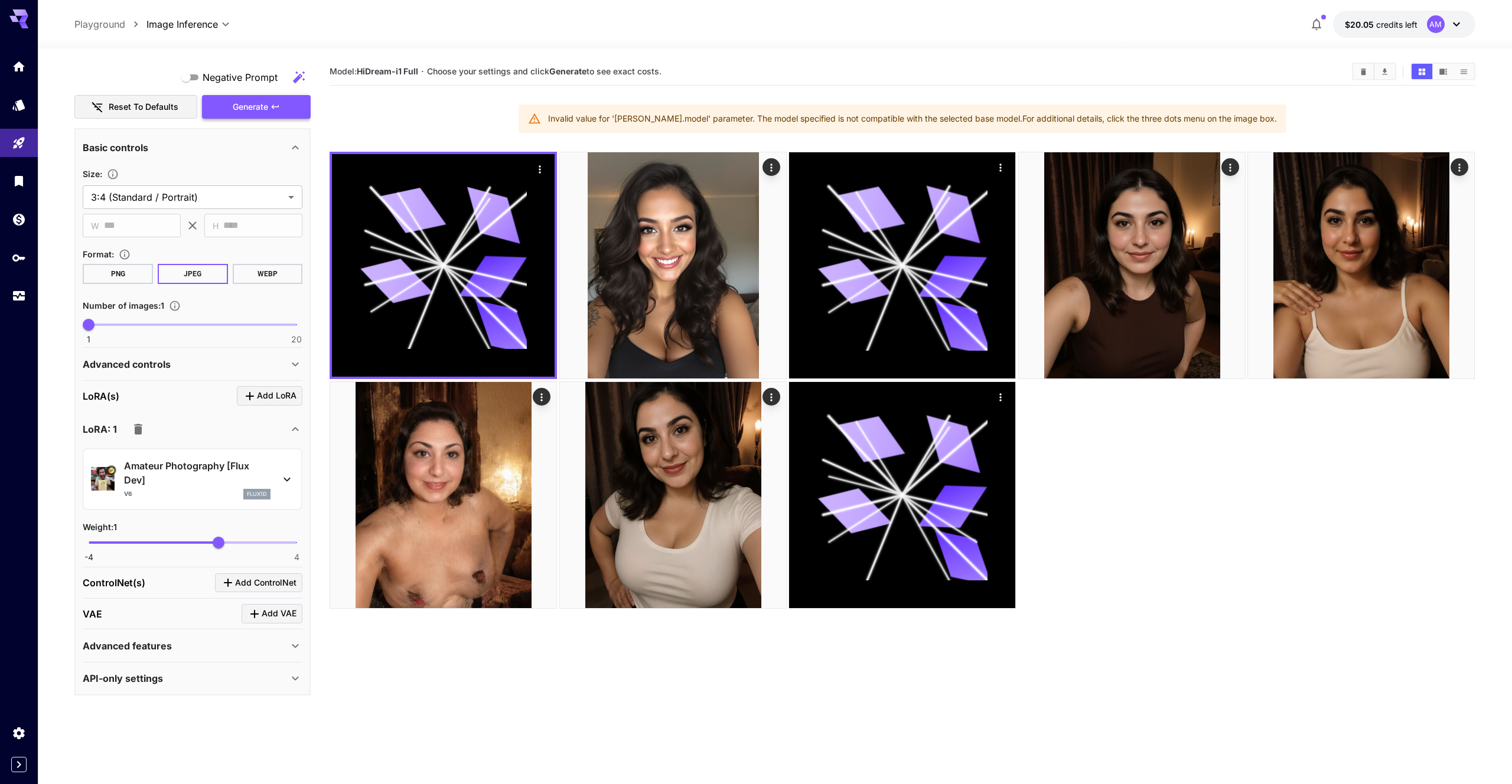
click at [269, 108] on button "Generate" at bounding box center [256, 107] width 109 height 24
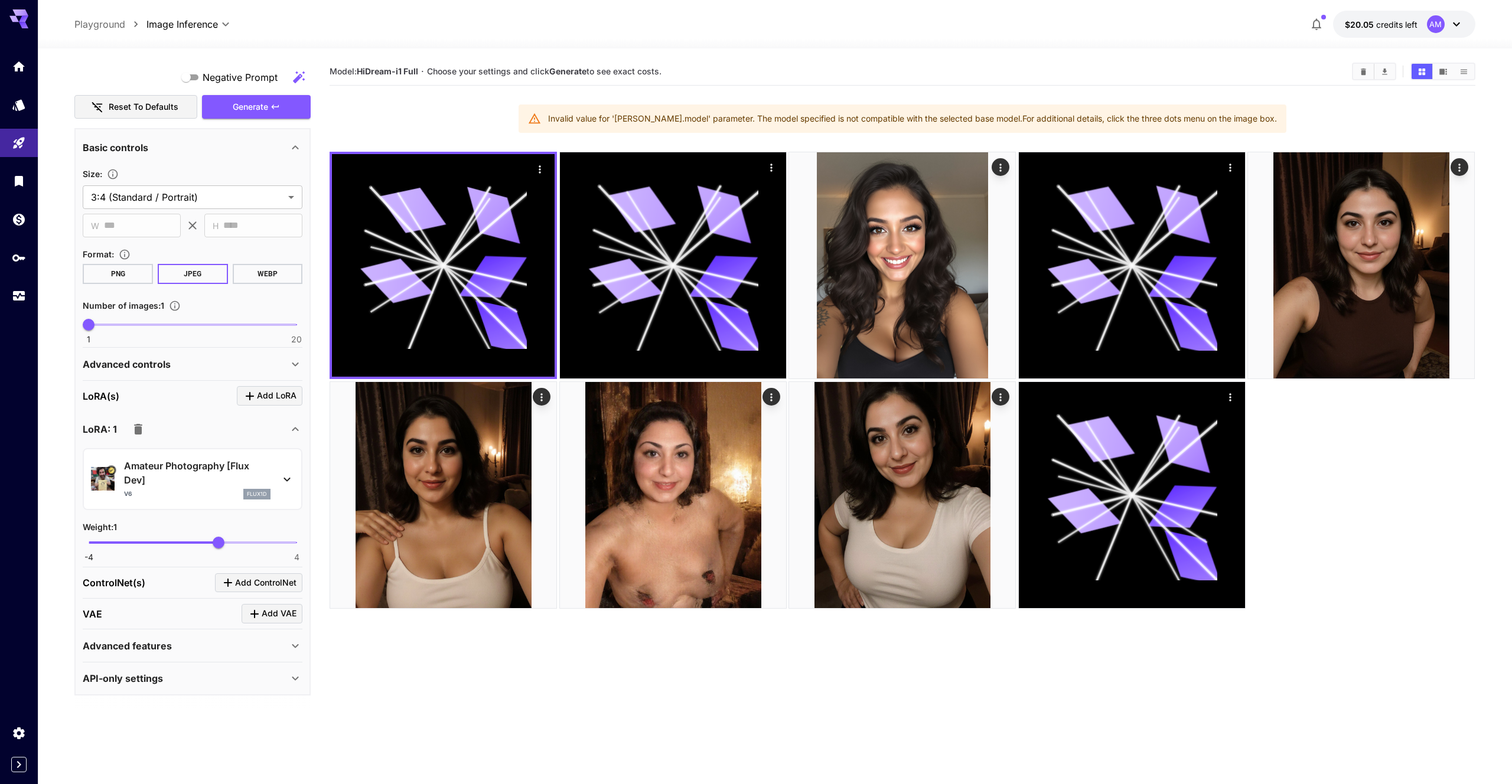
click at [141, 429] on icon "button" at bounding box center [138, 429] width 8 height 11
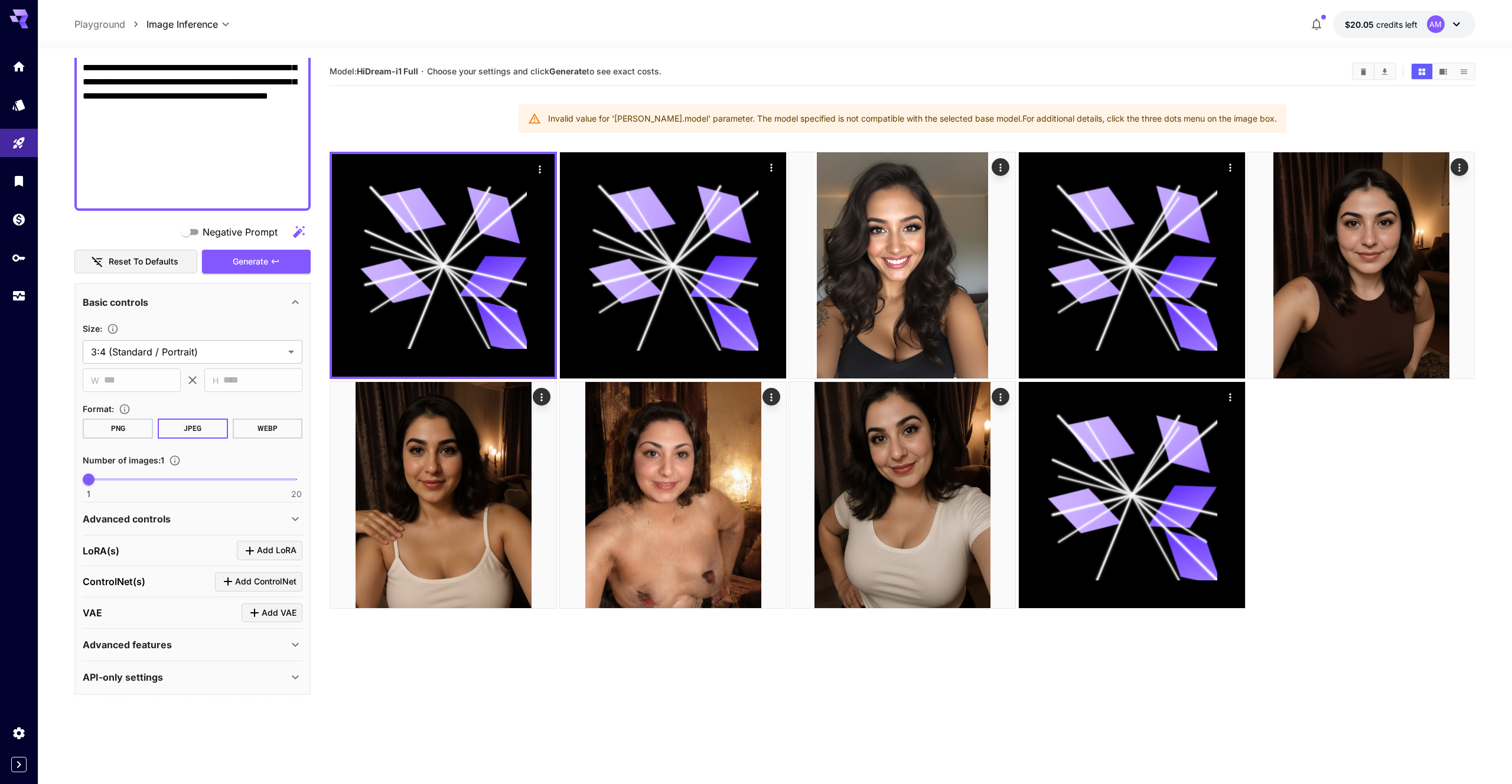
scroll to position [515, 0]
click at [244, 255] on span "Generate" at bounding box center [251, 262] width 36 height 15
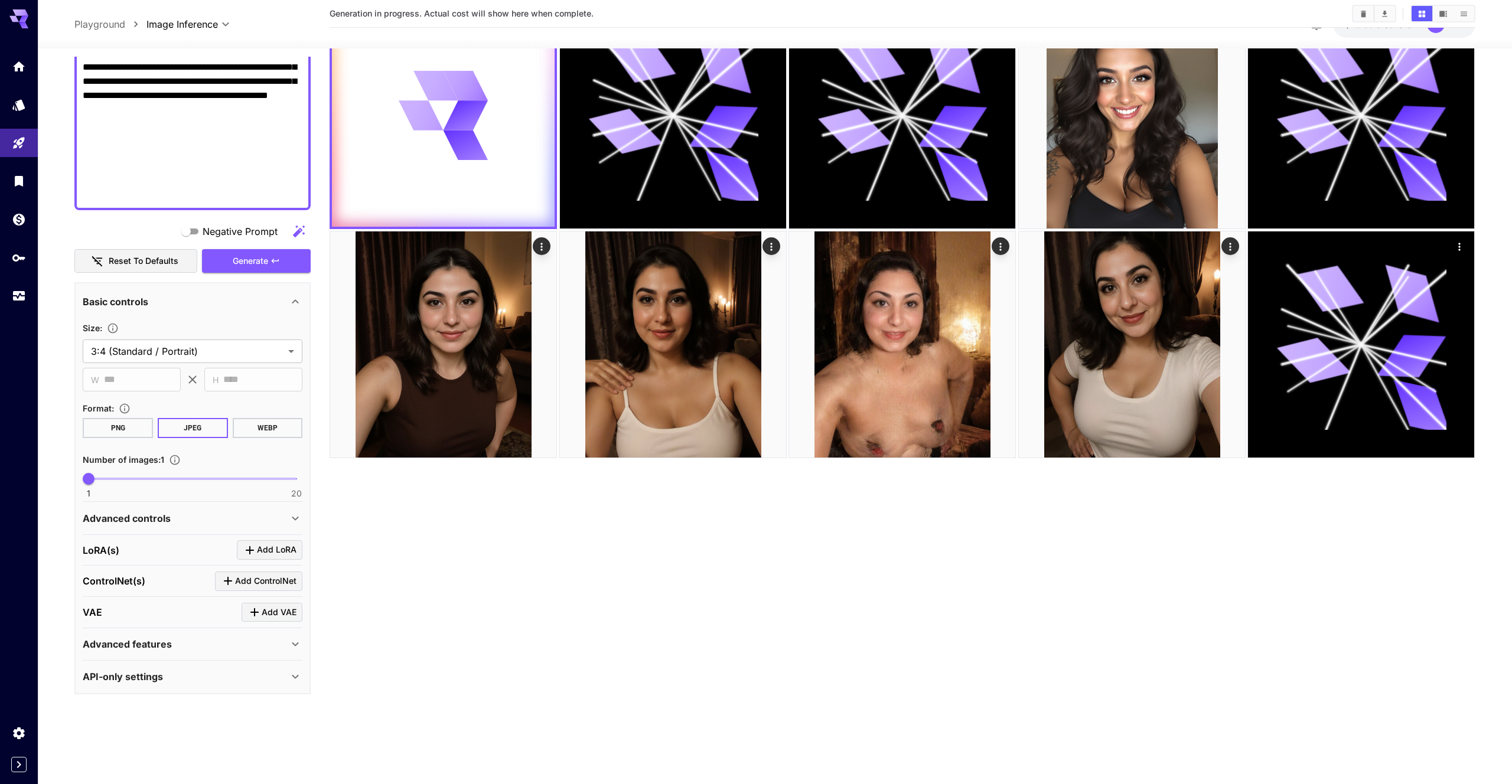
click at [259, 672] on div "API-only settings" at bounding box center [185, 676] width 205 height 14
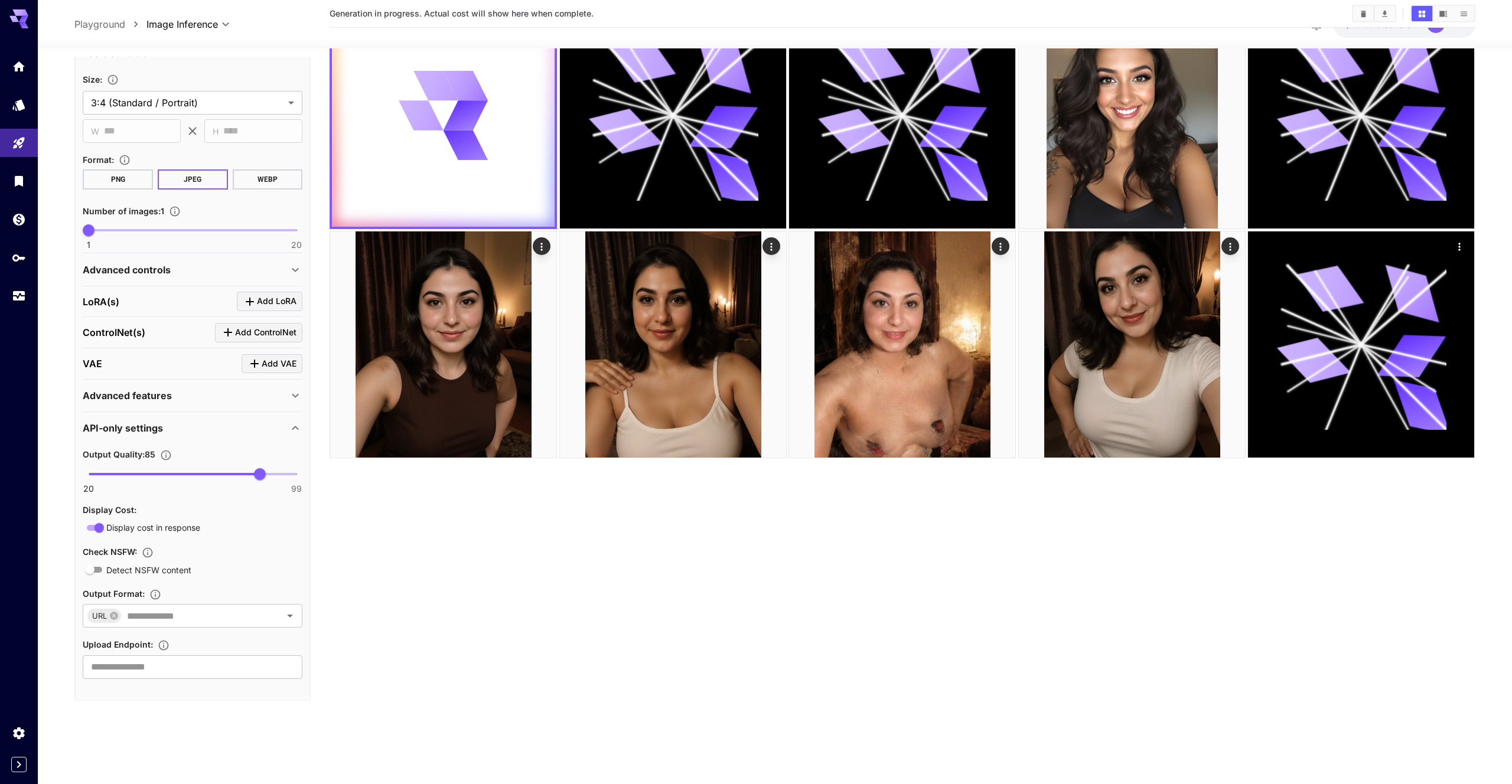
scroll to position [770, 0]
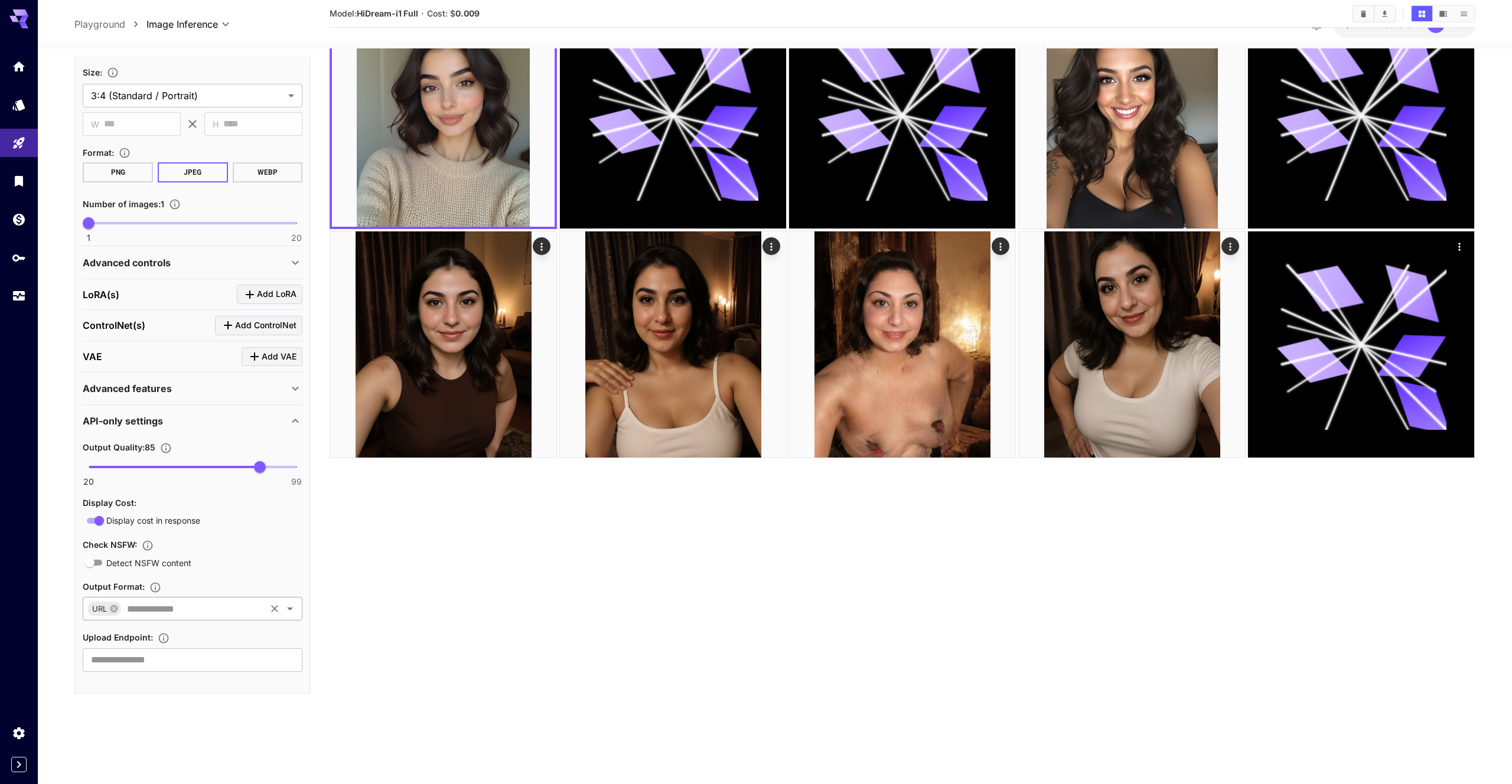
click at [170, 608] on input "text" at bounding box center [192, 608] width 141 height 17
click at [399, 581] on section "Model: HiDream-i1 Full · Cost: $ 0.009" at bounding box center [901, 356] width 1145 height 784
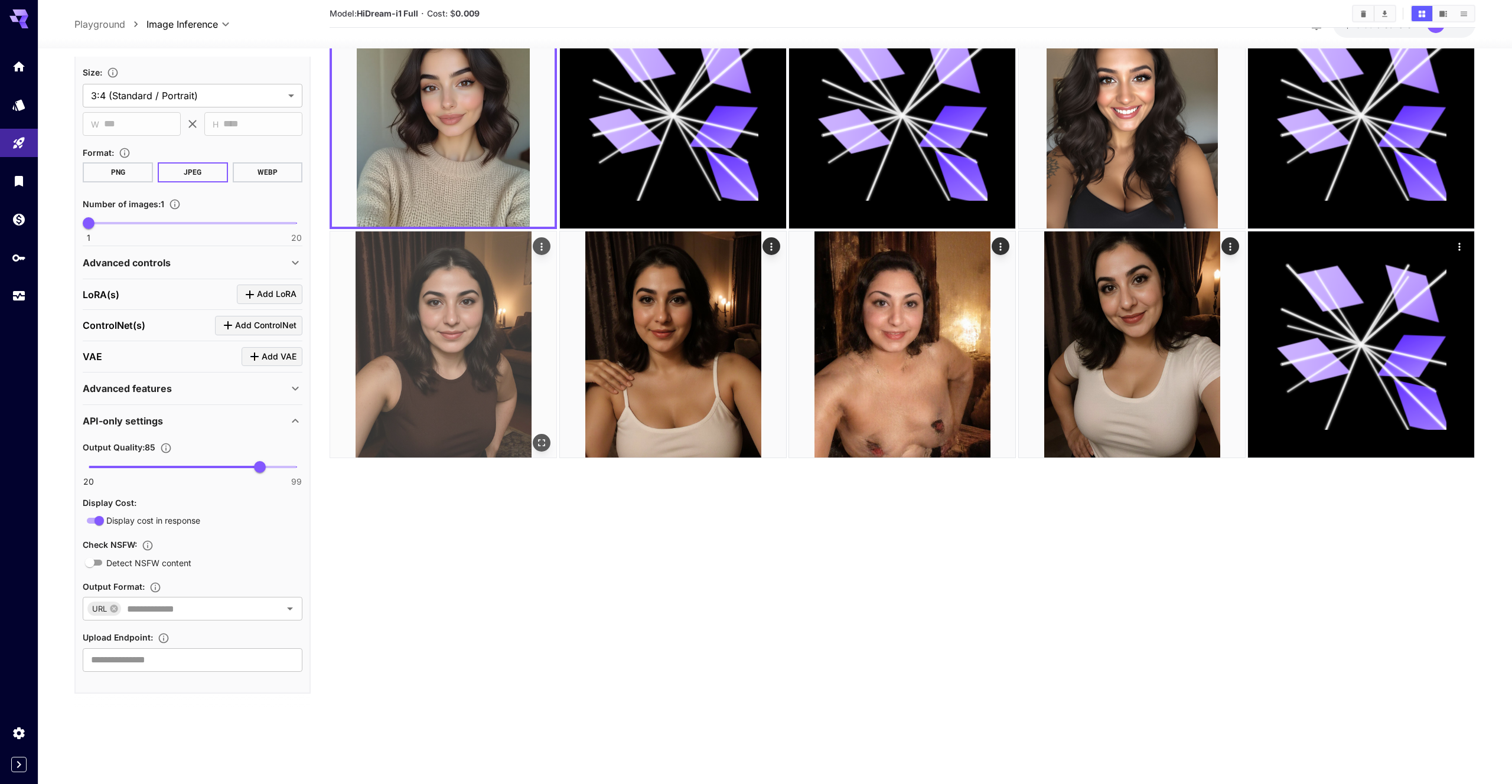
scroll to position [0, 0]
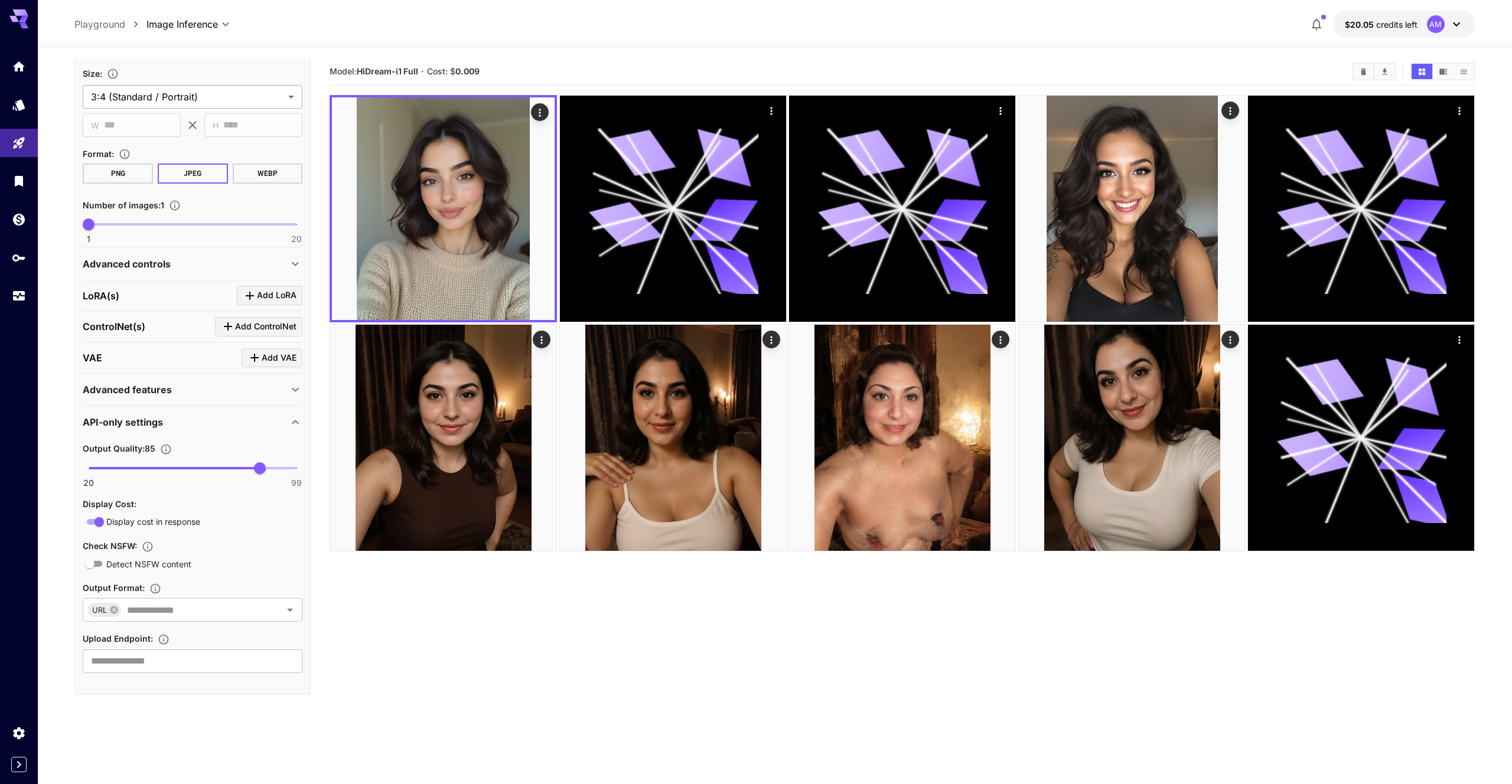
click at [221, 103] on body "**********" at bounding box center [756, 438] width 1512 height 877
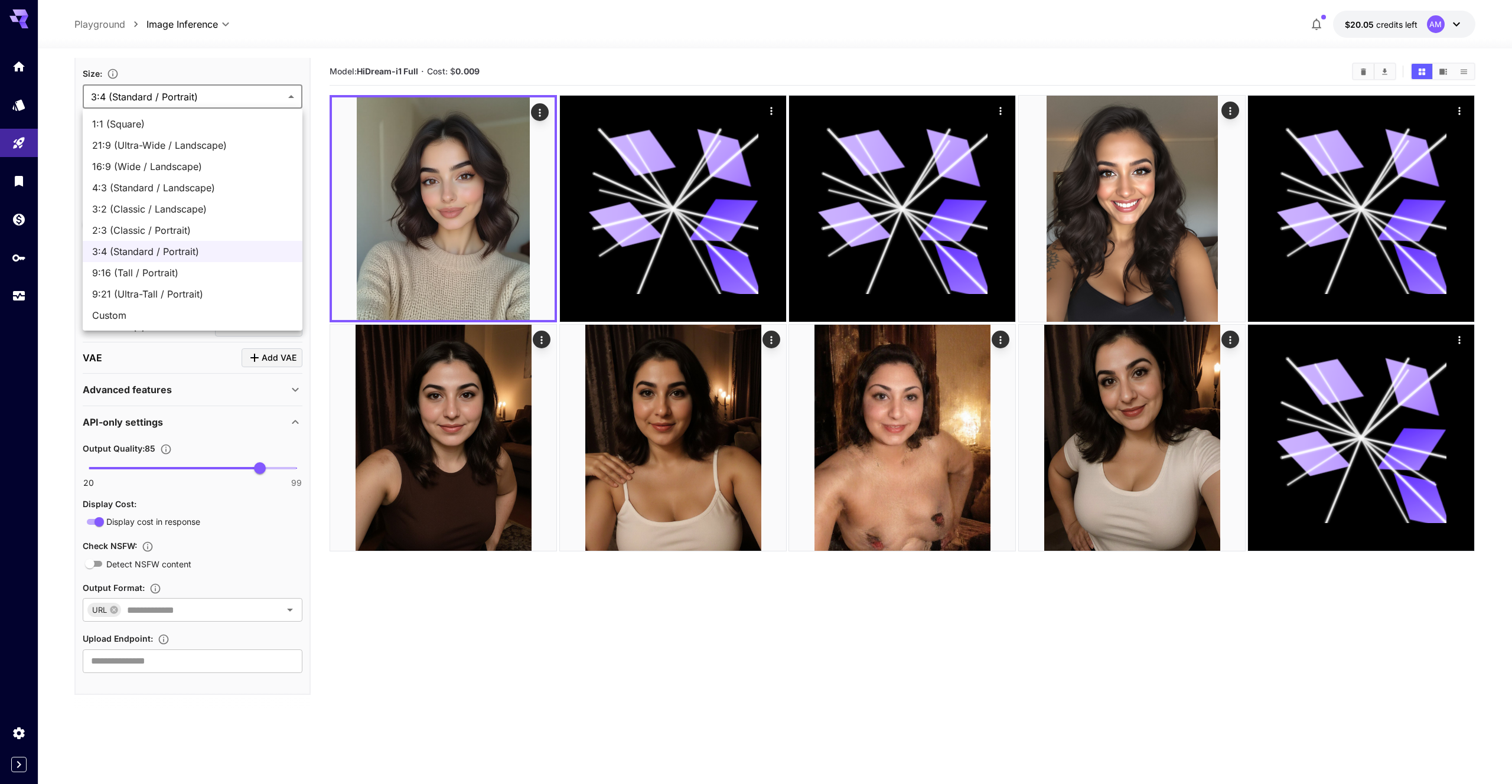
click at [316, 113] on div at bounding box center [756, 392] width 1512 height 784
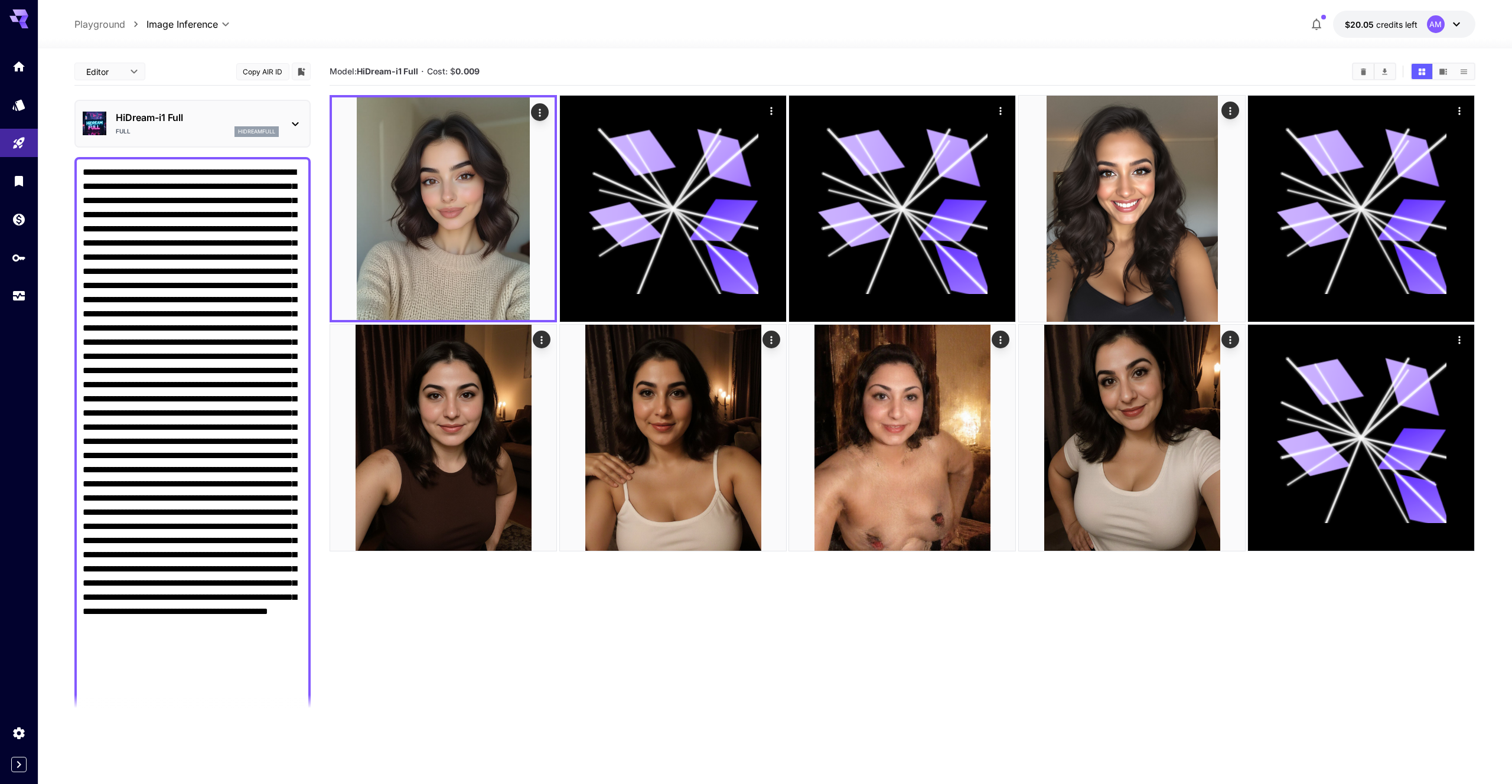
click at [270, 141] on div "HiDream-i1 Full Full hidreamfull" at bounding box center [193, 124] width 237 height 48
click at [270, 136] on div "hidreamfull" at bounding box center [257, 132] width 44 height 11
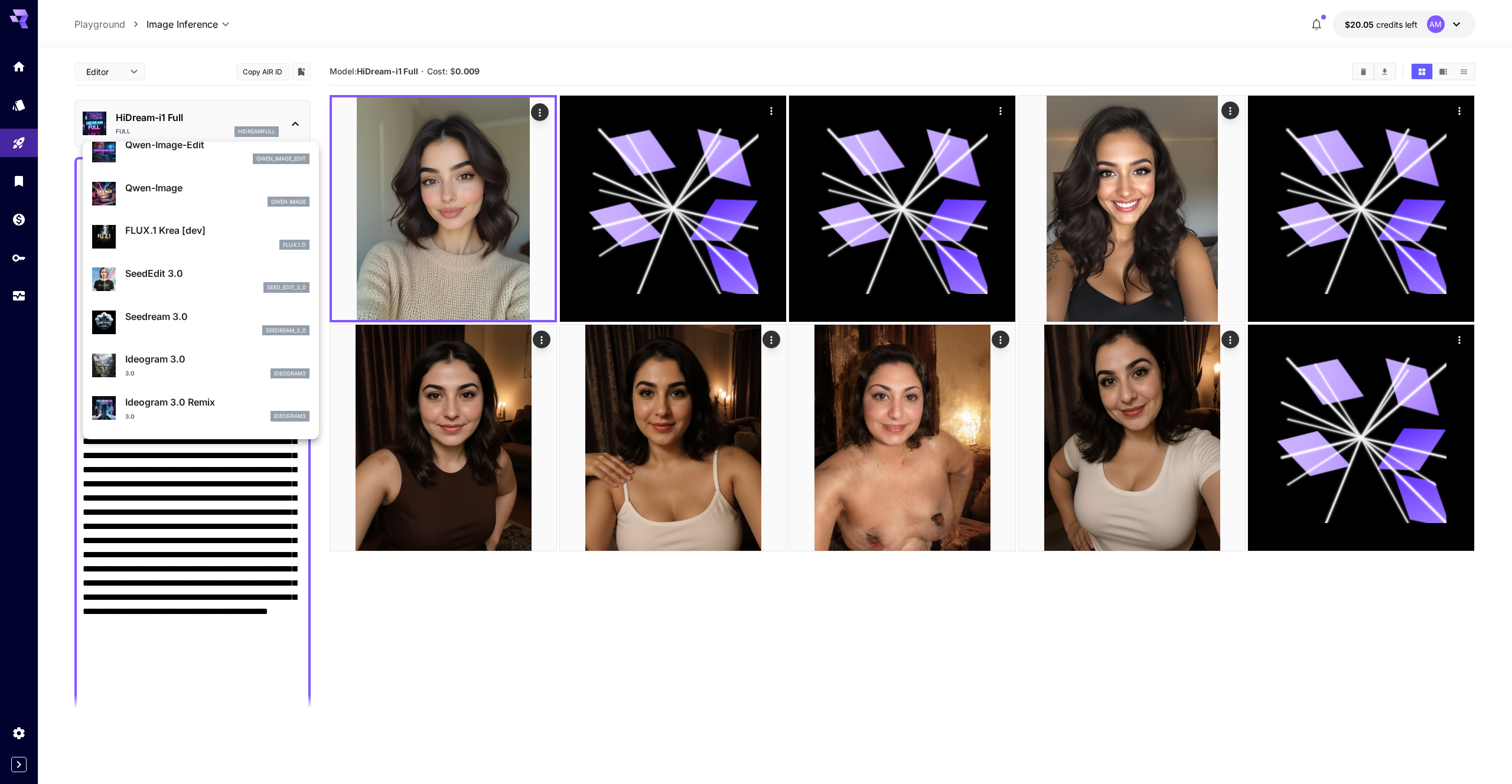
scroll to position [181, 0]
click at [251, 243] on div "FLUX.1 D" at bounding box center [217, 248] width 184 height 11
type input "**"
type input "***"
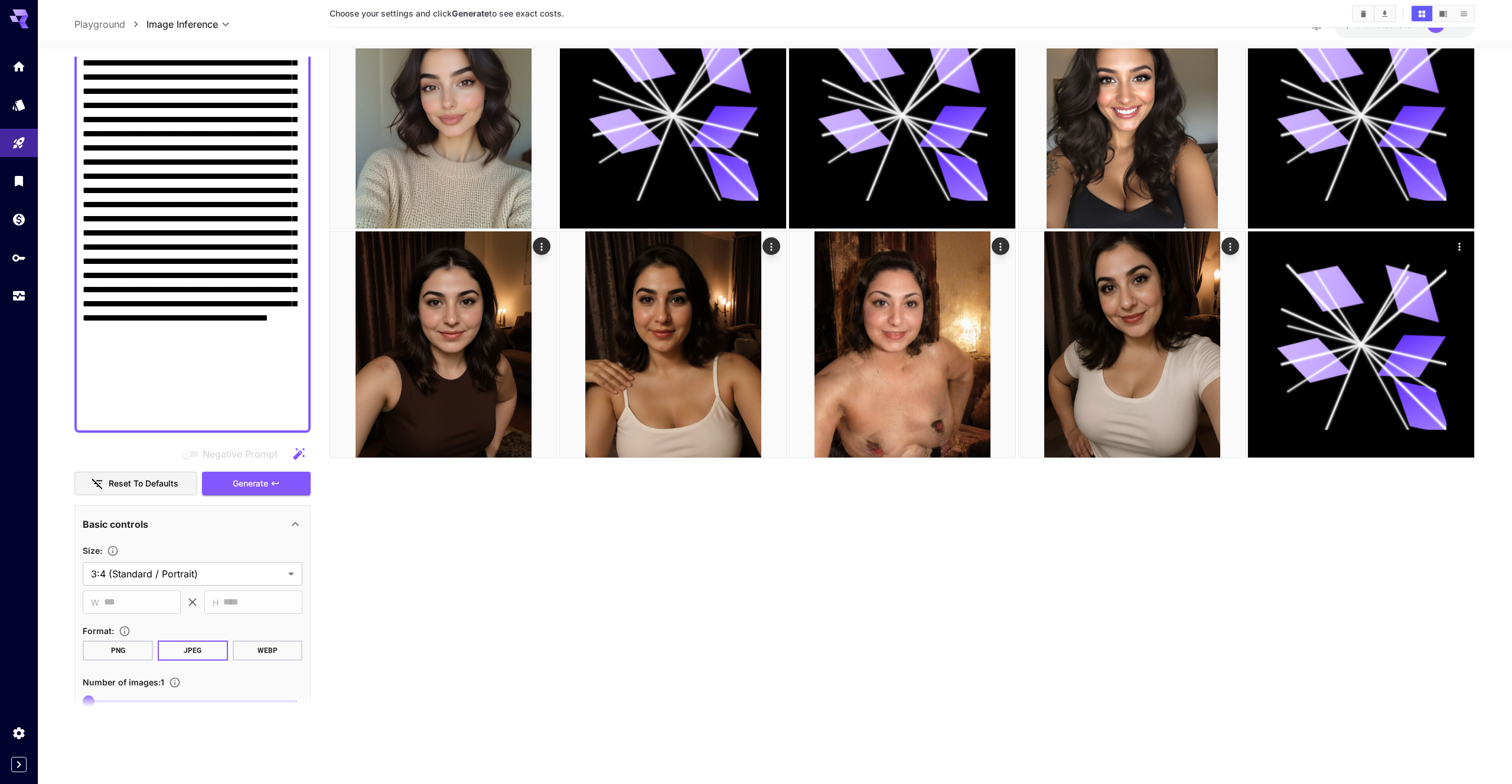
scroll to position [309, 0]
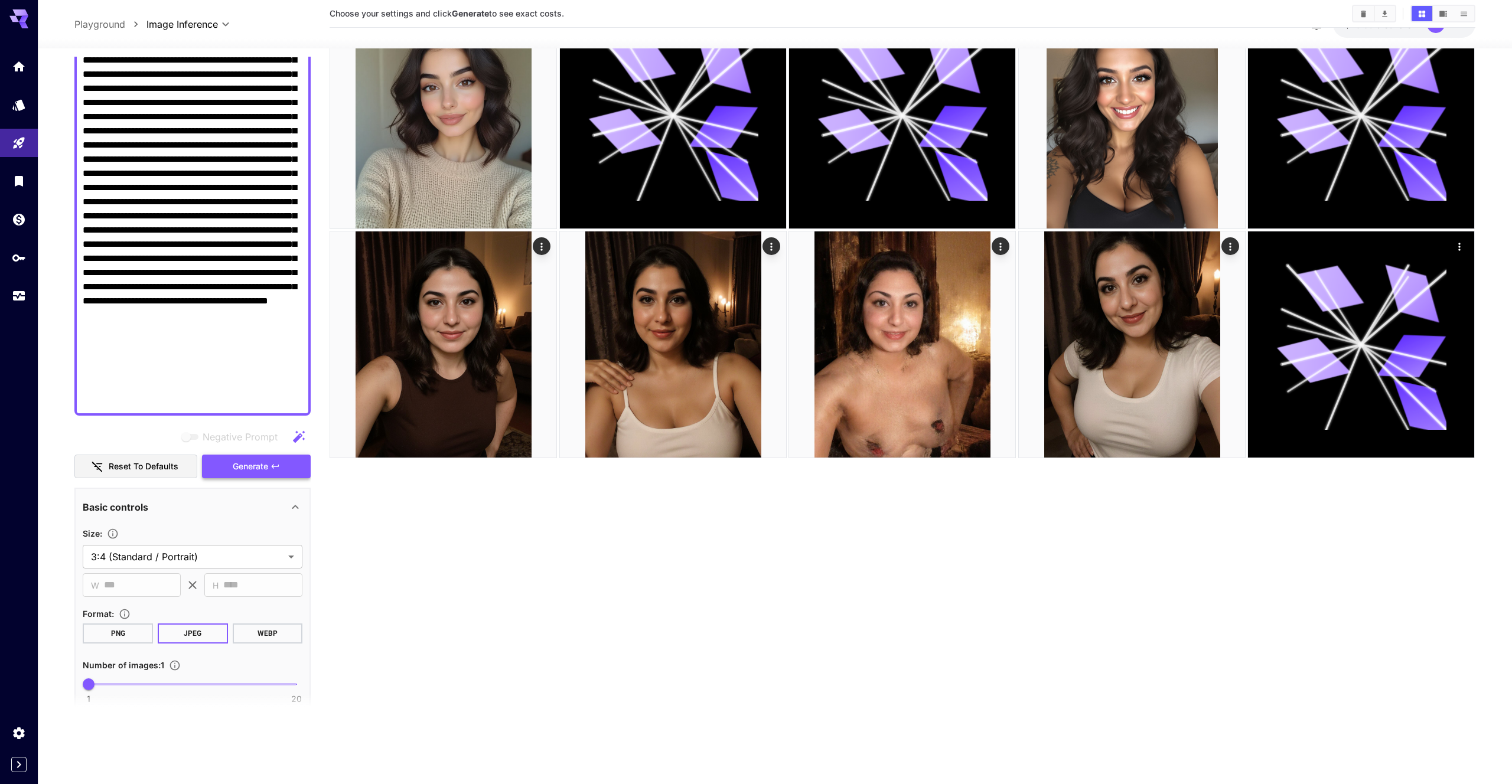
click at [284, 467] on button "Generate" at bounding box center [256, 466] width 109 height 24
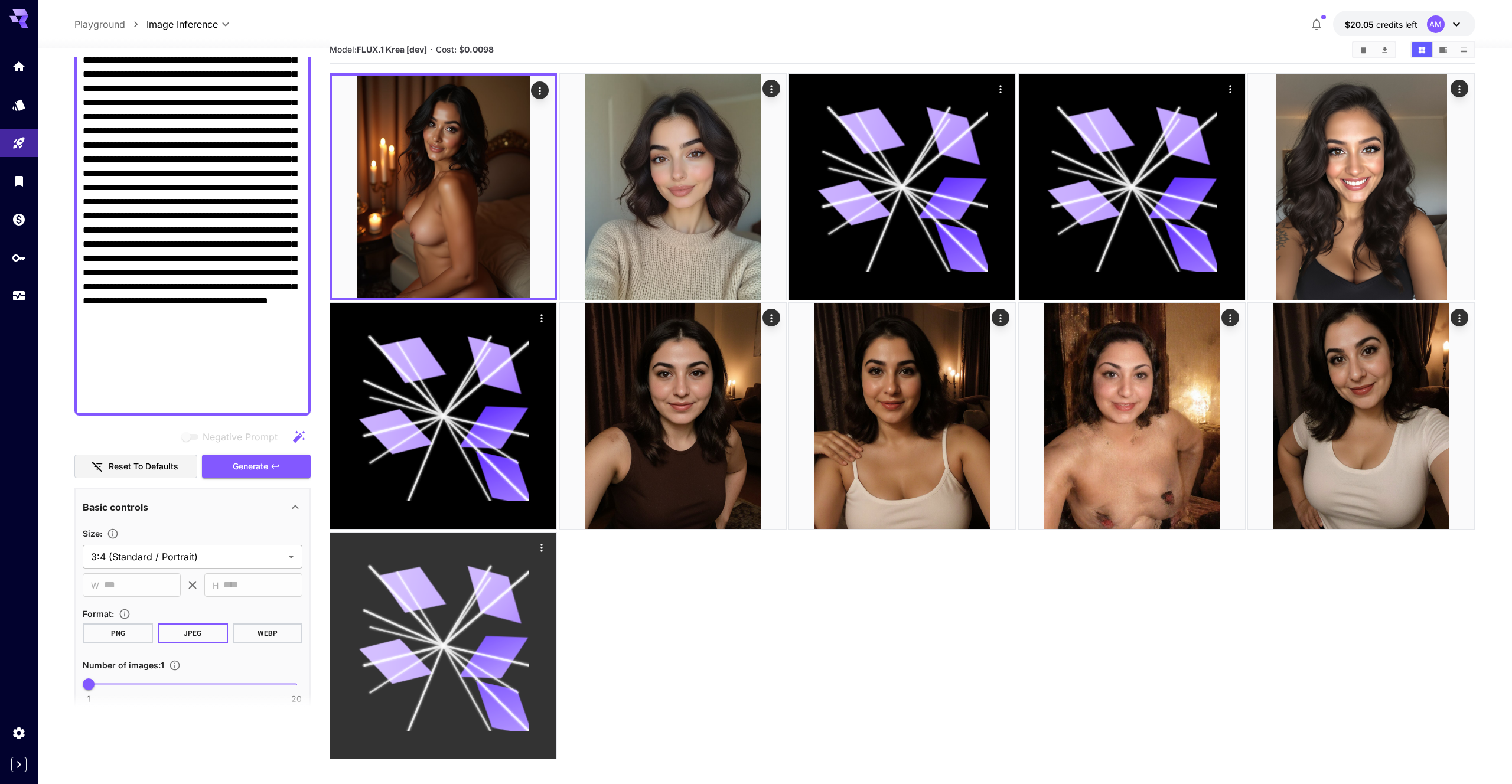
scroll to position [0, 0]
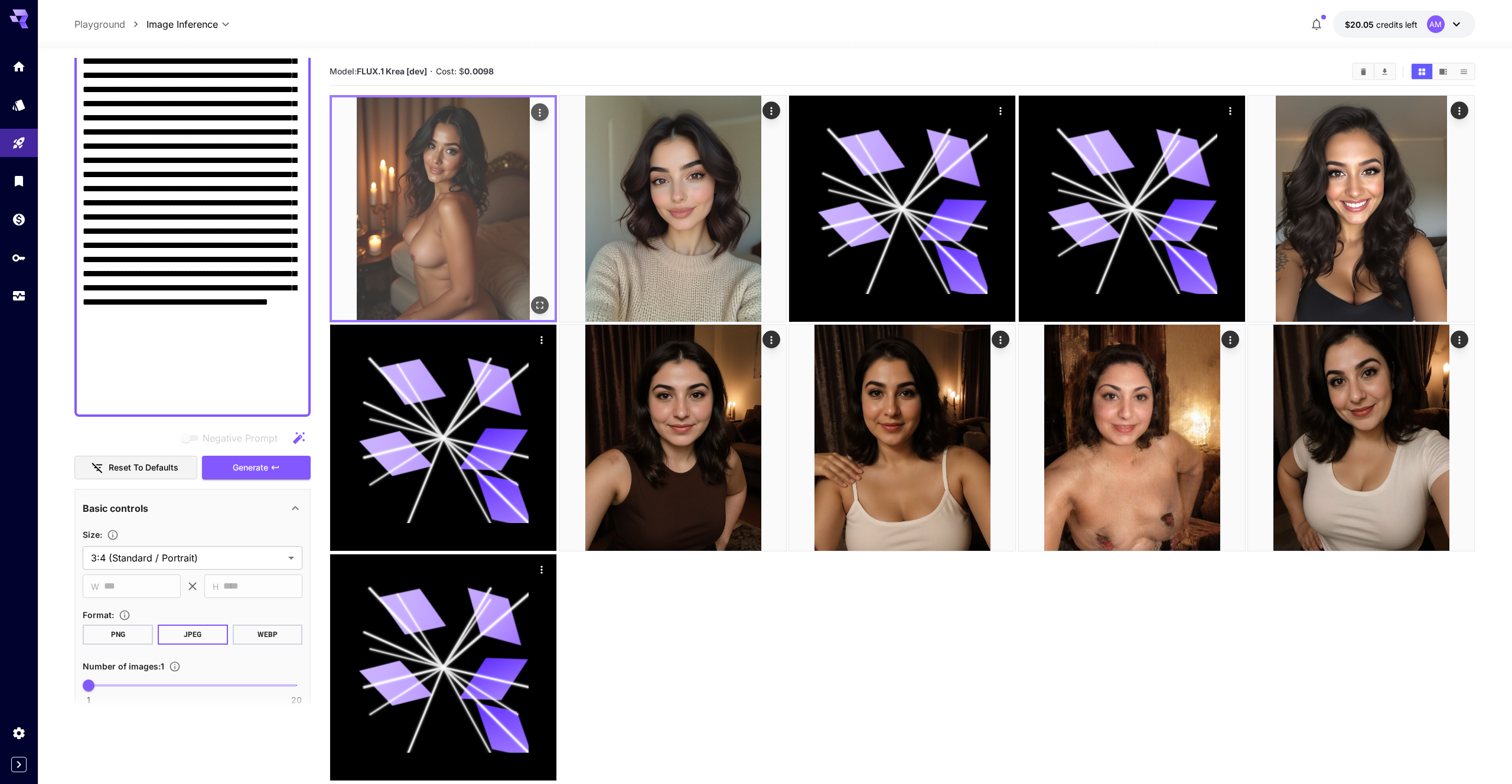
click at [471, 273] on img at bounding box center [443, 209] width 222 height 222
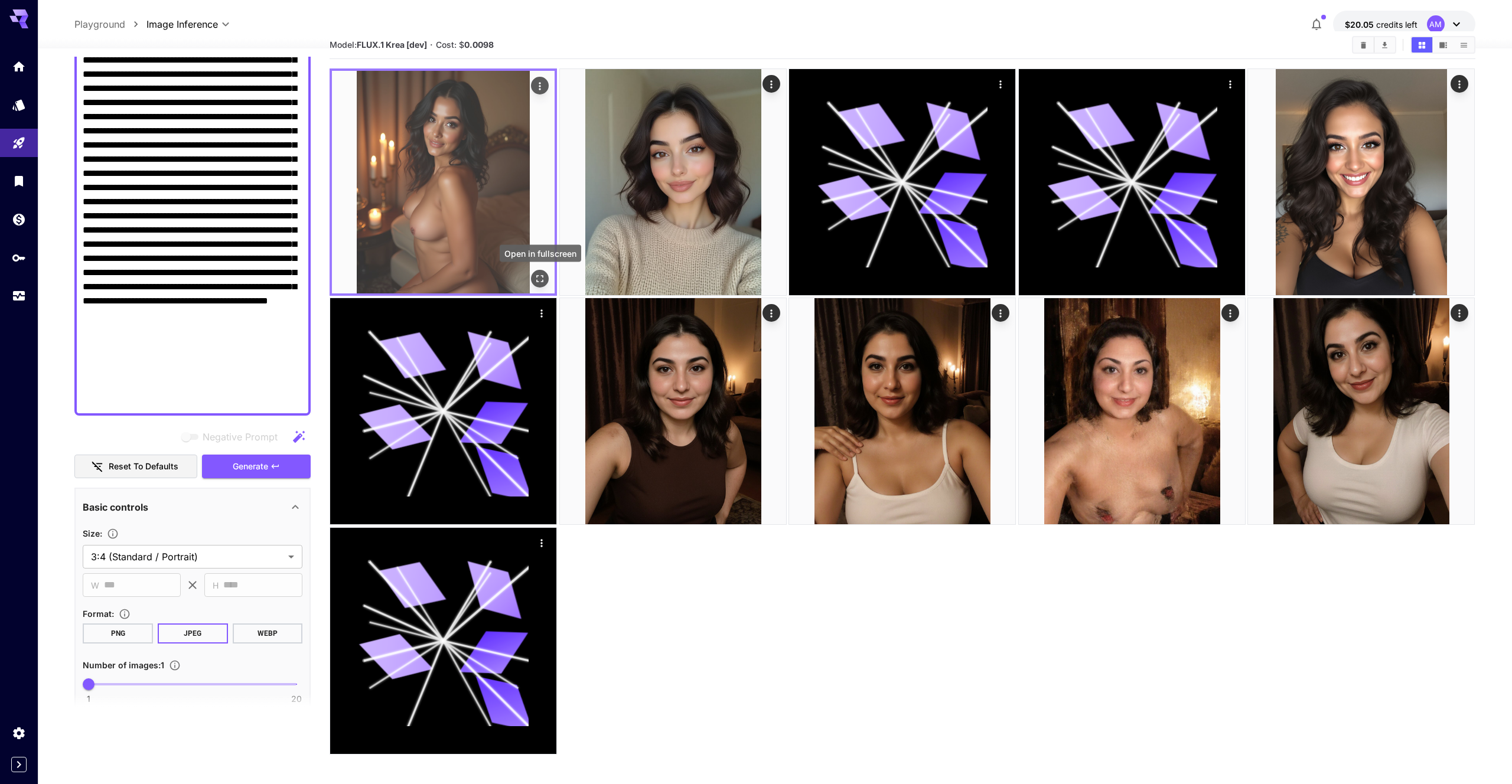
click at [536, 276] on icon "Open in fullscreen" at bounding box center [540, 278] width 12 height 12
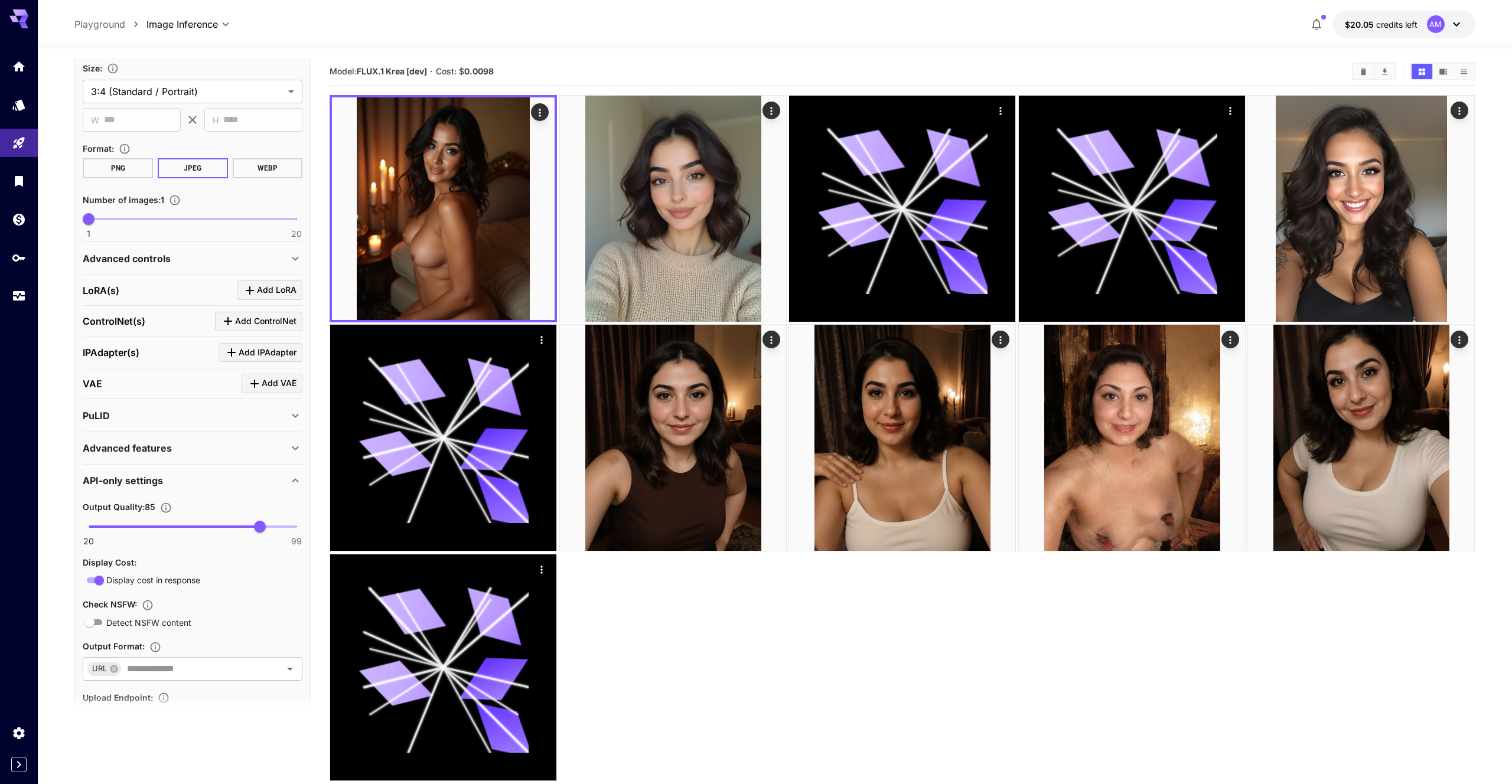
scroll to position [768, 0]
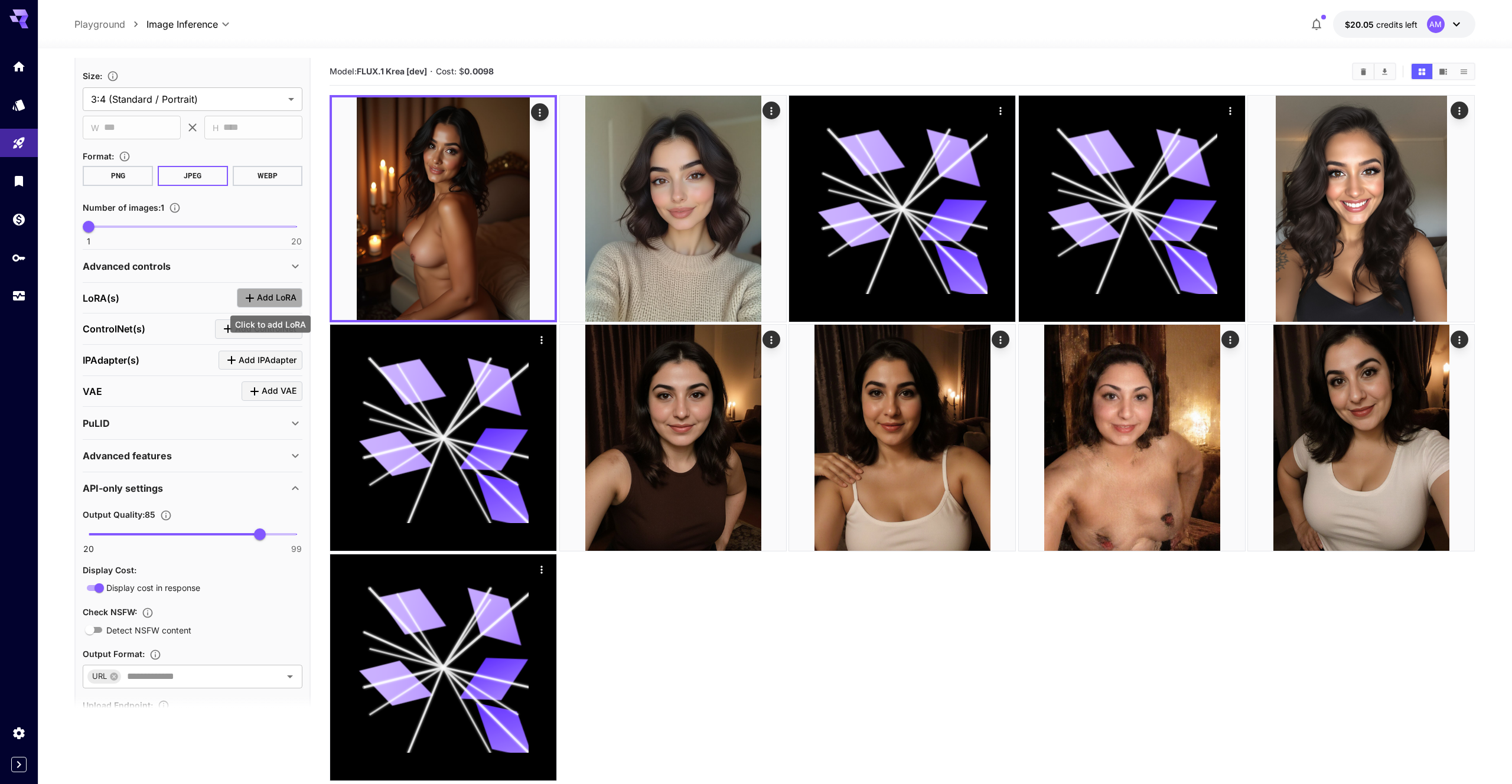
click at [264, 296] on span "Add LoRA" at bounding box center [277, 298] width 39 height 15
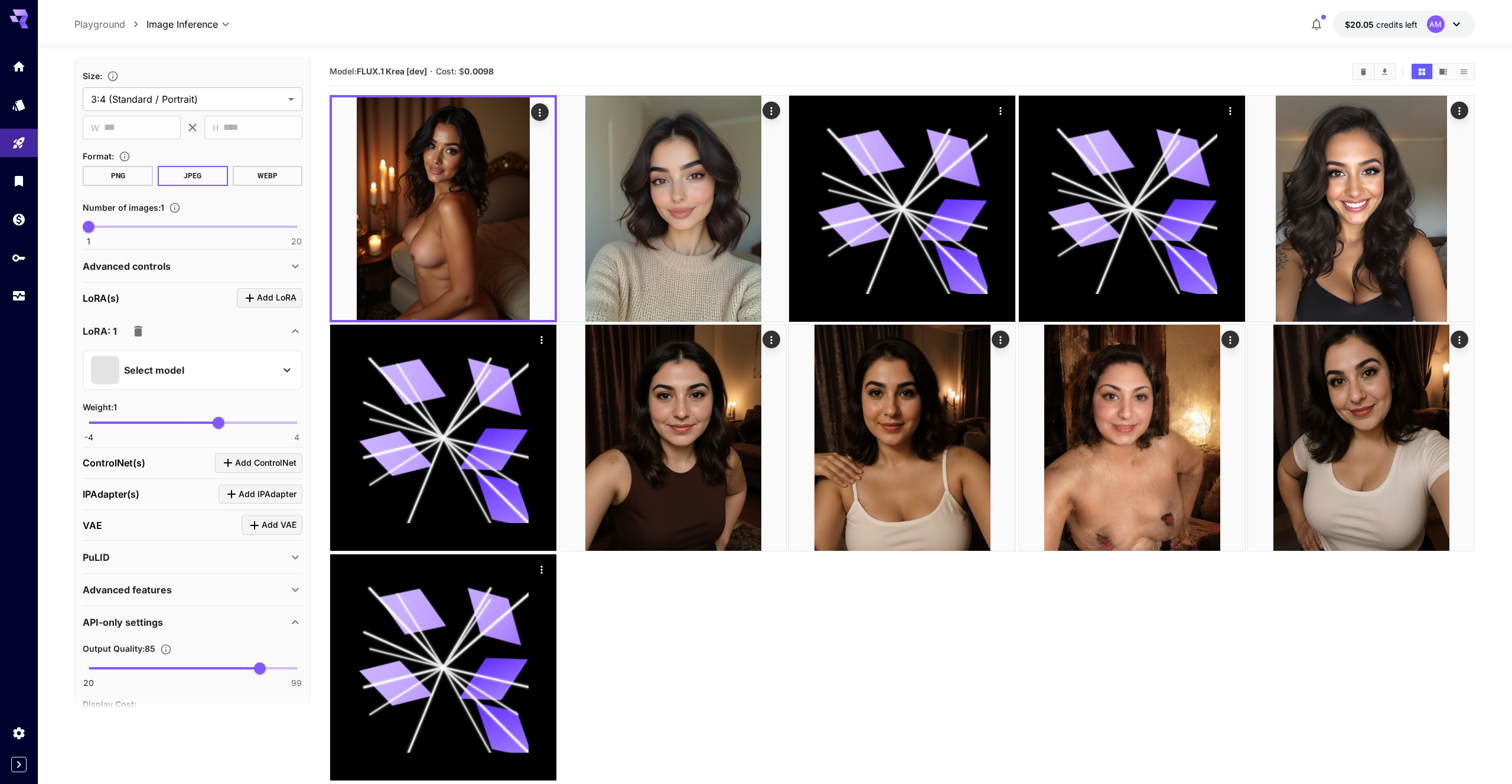
click at [235, 356] on div "Select model" at bounding box center [182, 370] width 184 height 28
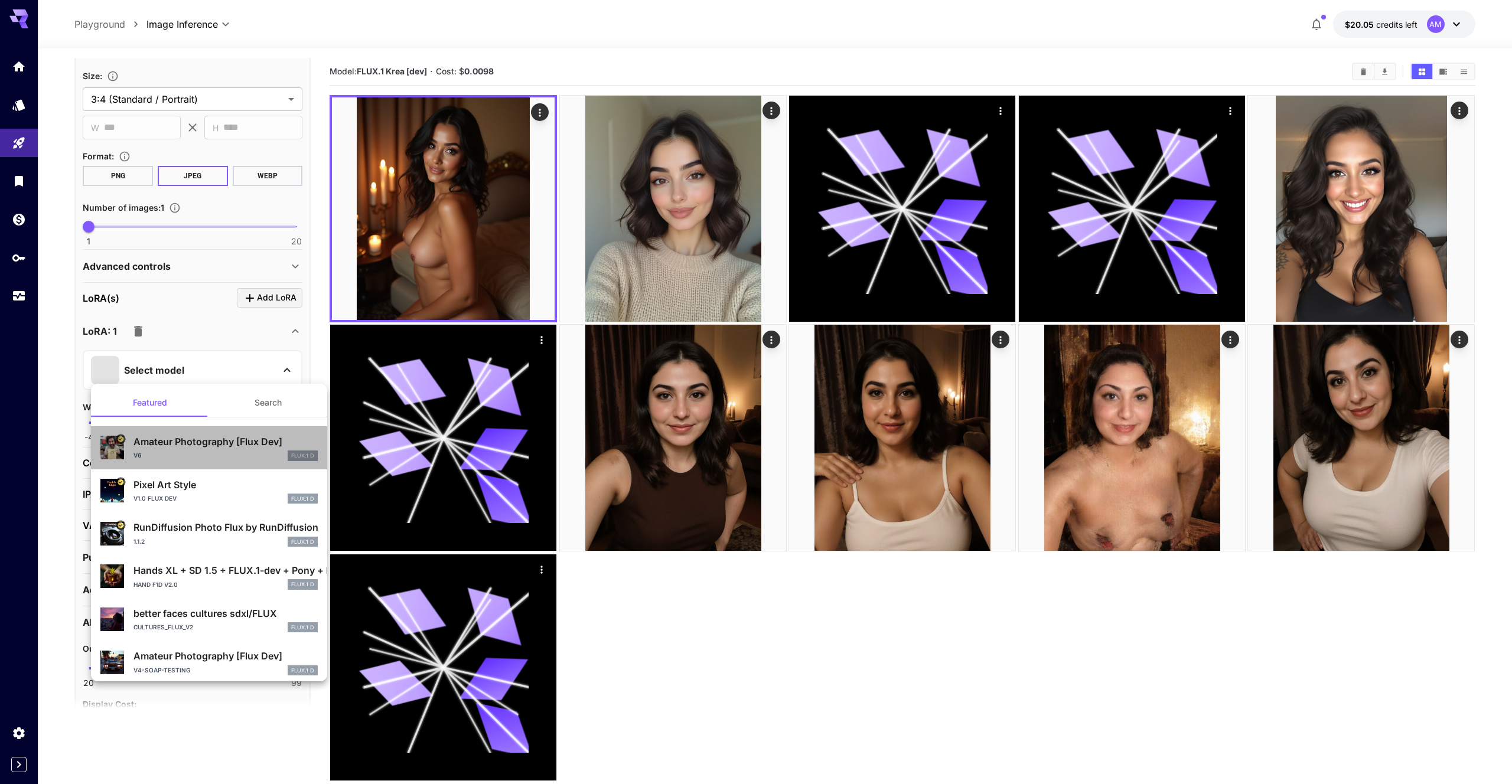
click at [229, 431] on div "Amateur Photography [Flux Dev] v6 FLUX.1 D" at bounding box center [209, 447] width 217 height 36
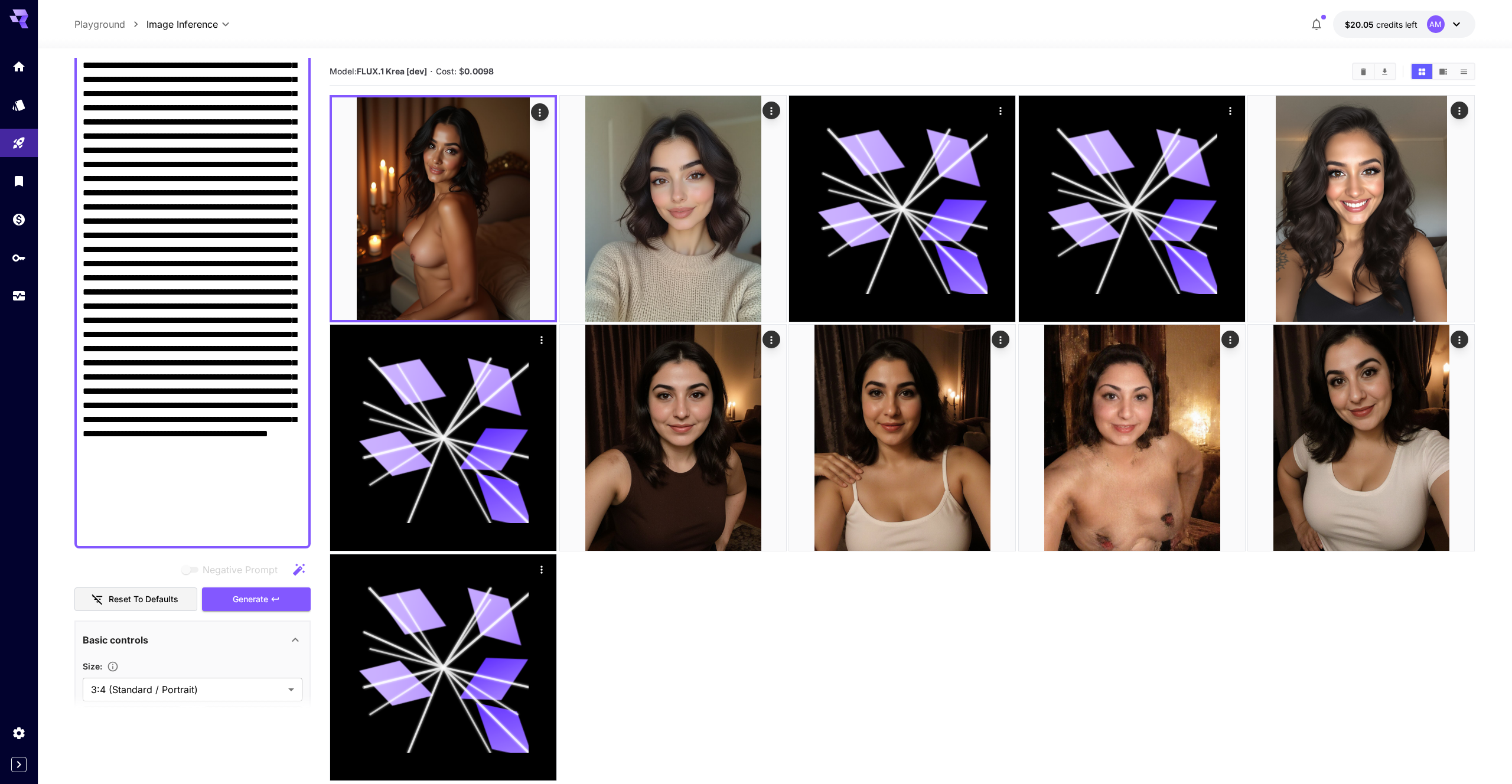
scroll to position [192, 0]
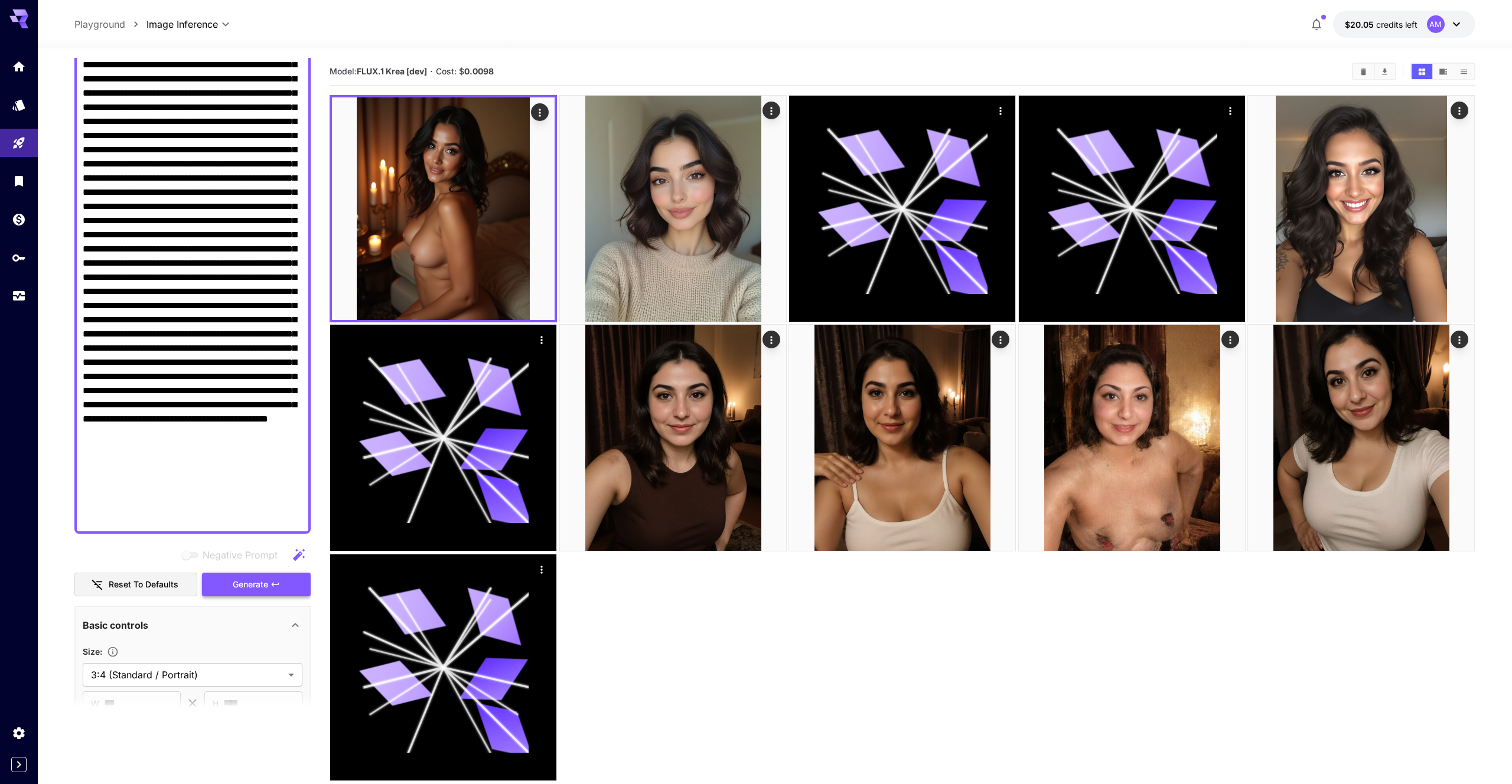
click at [278, 590] on button "Generate" at bounding box center [256, 584] width 109 height 24
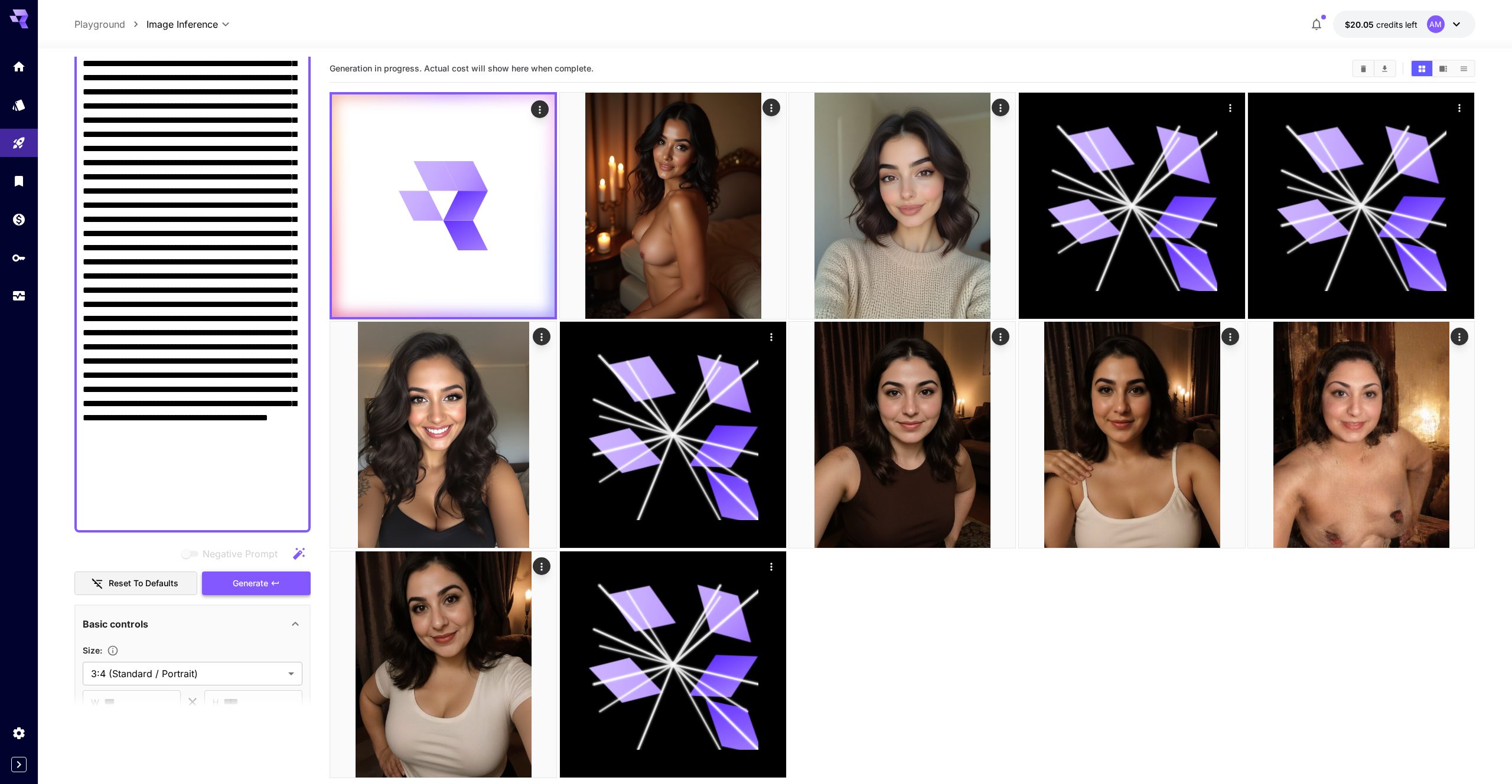
scroll to position [2, 0]
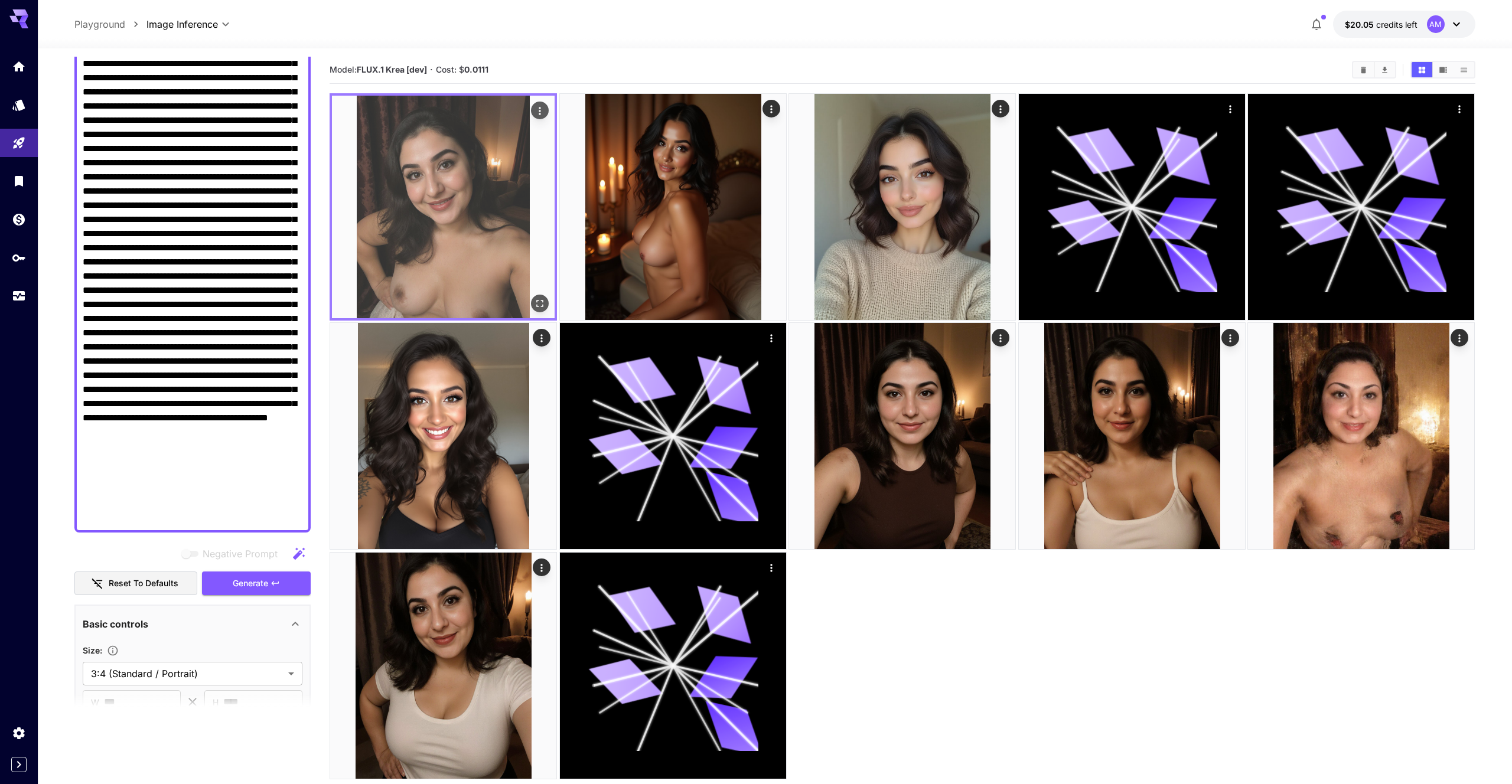
click at [427, 264] on img at bounding box center [443, 207] width 222 height 222
click at [538, 307] on icon "Open in fullscreen" at bounding box center [540, 303] width 7 height 7
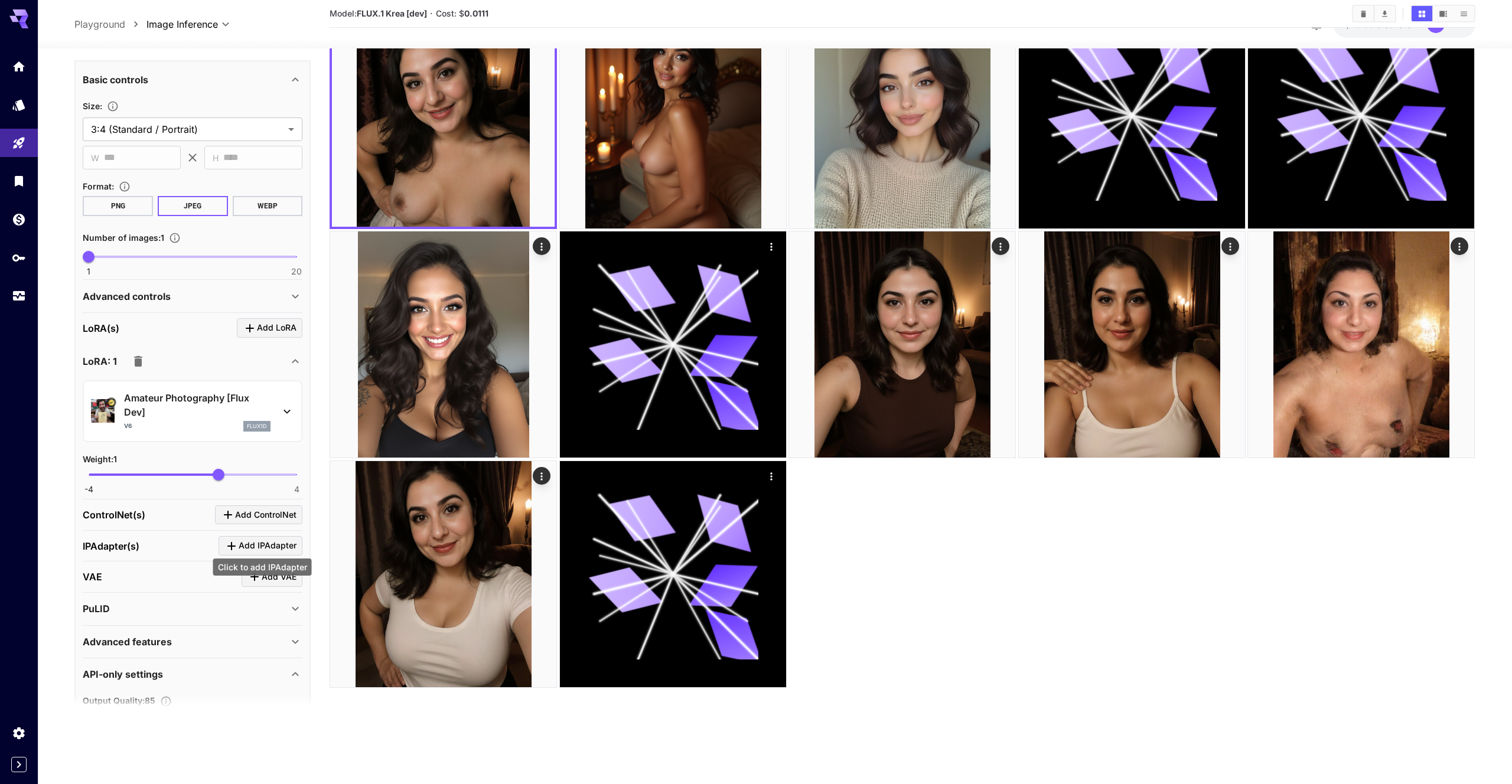
scroll to position [744, 0]
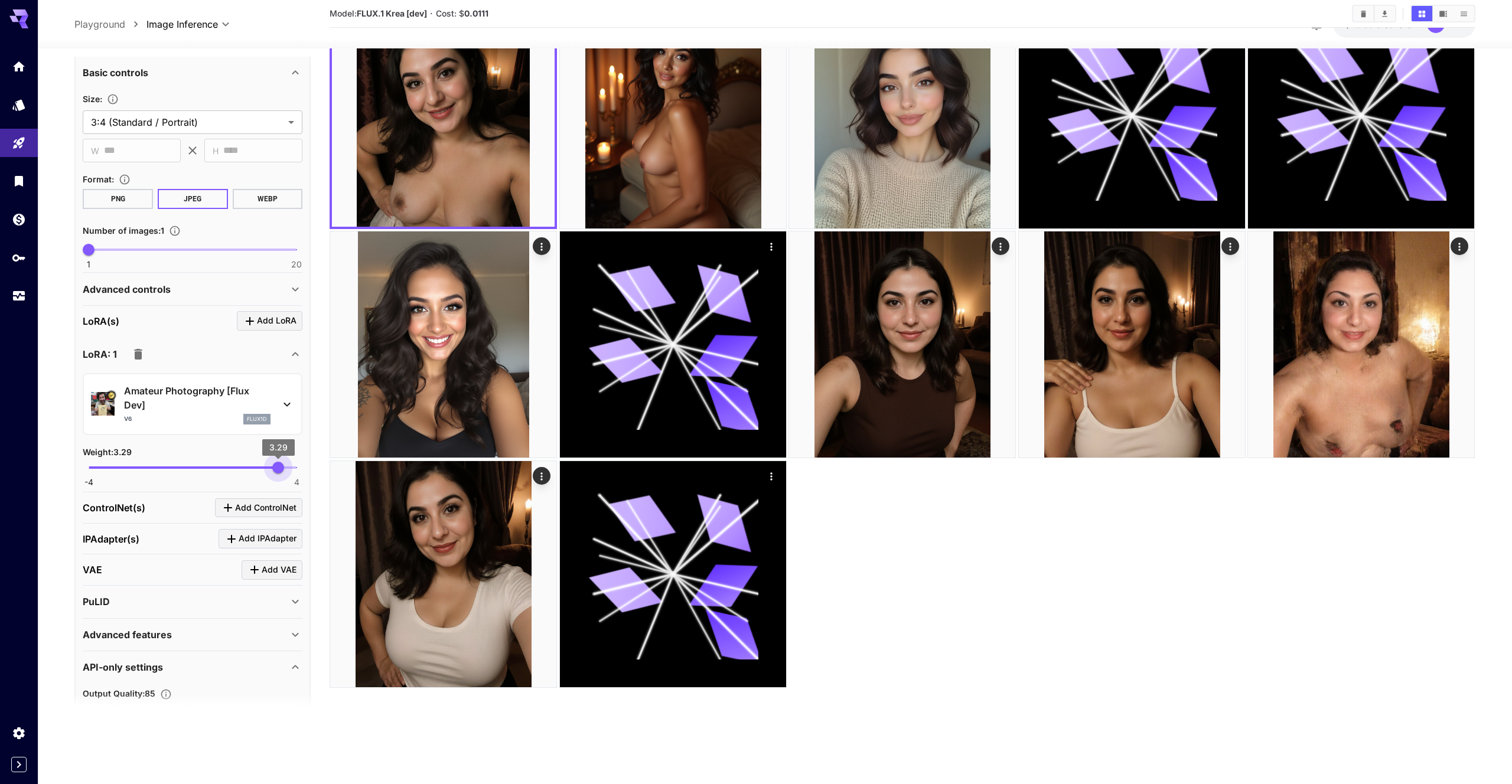
drag, startPoint x: 219, startPoint y: 468, endPoint x: 278, endPoint y: 461, distance: 59.4
click at [278, 461] on span "3.29" at bounding box center [277, 467] width 12 height 12
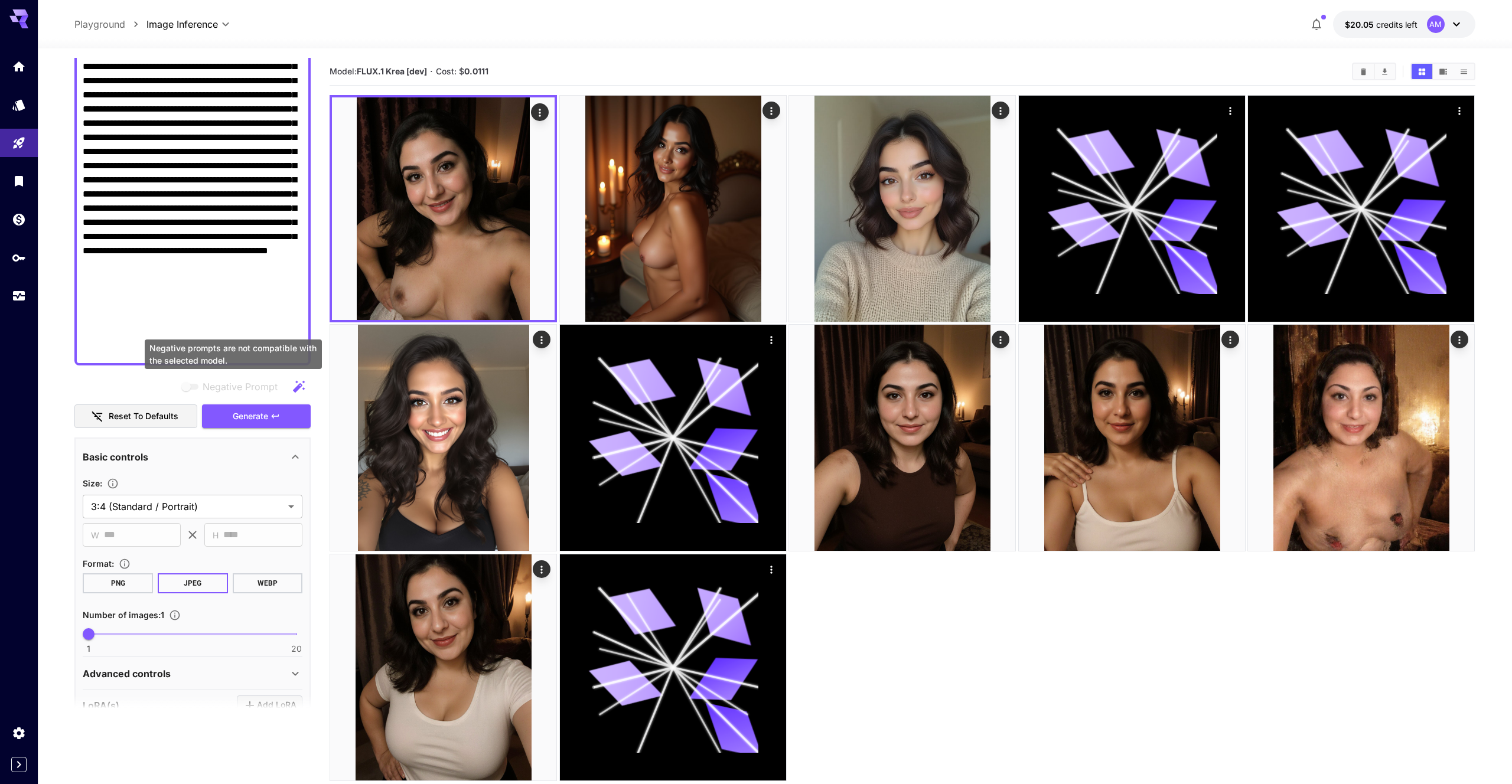
scroll to position [359, 0]
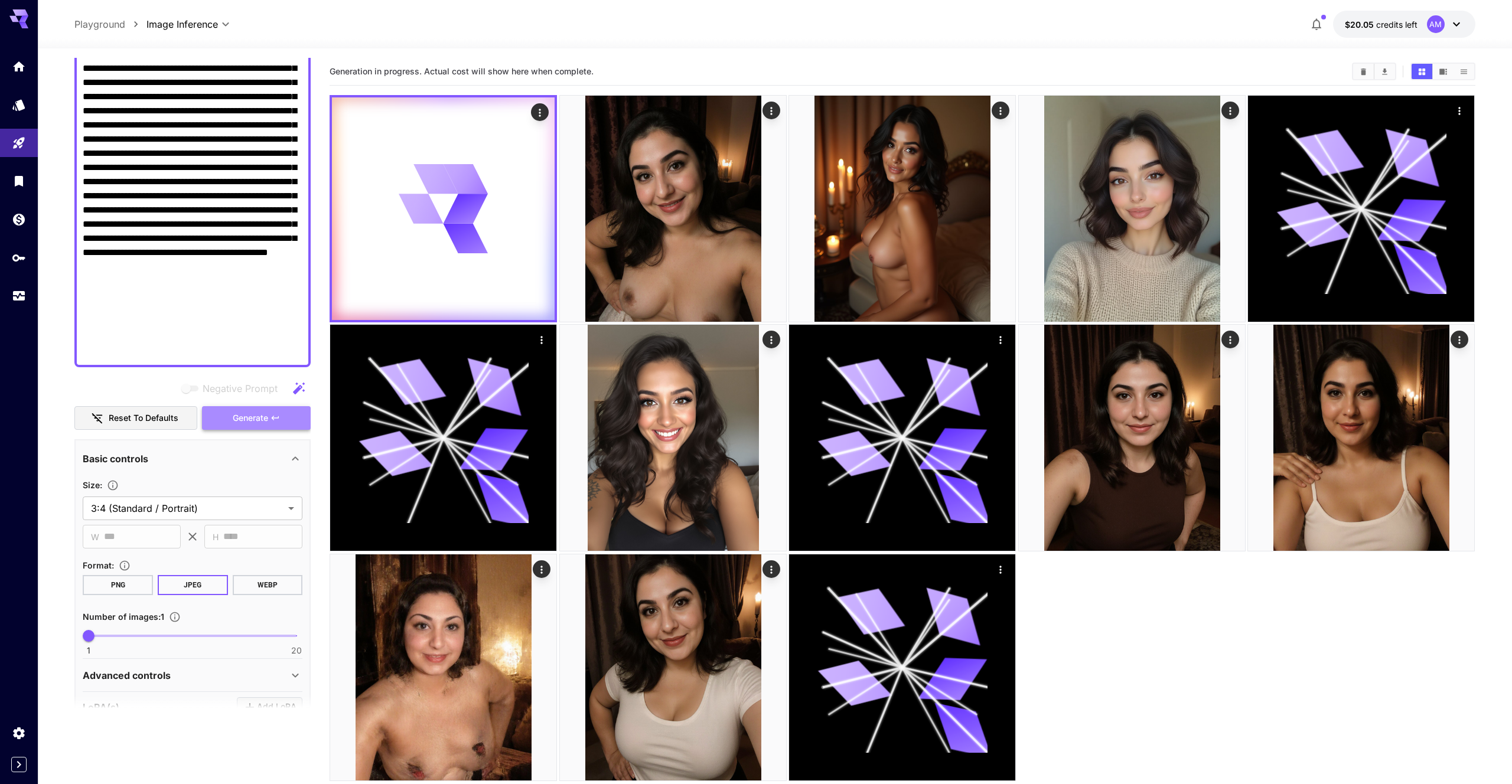
click at [275, 413] on icon "button" at bounding box center [275, 418] width 10 height 10
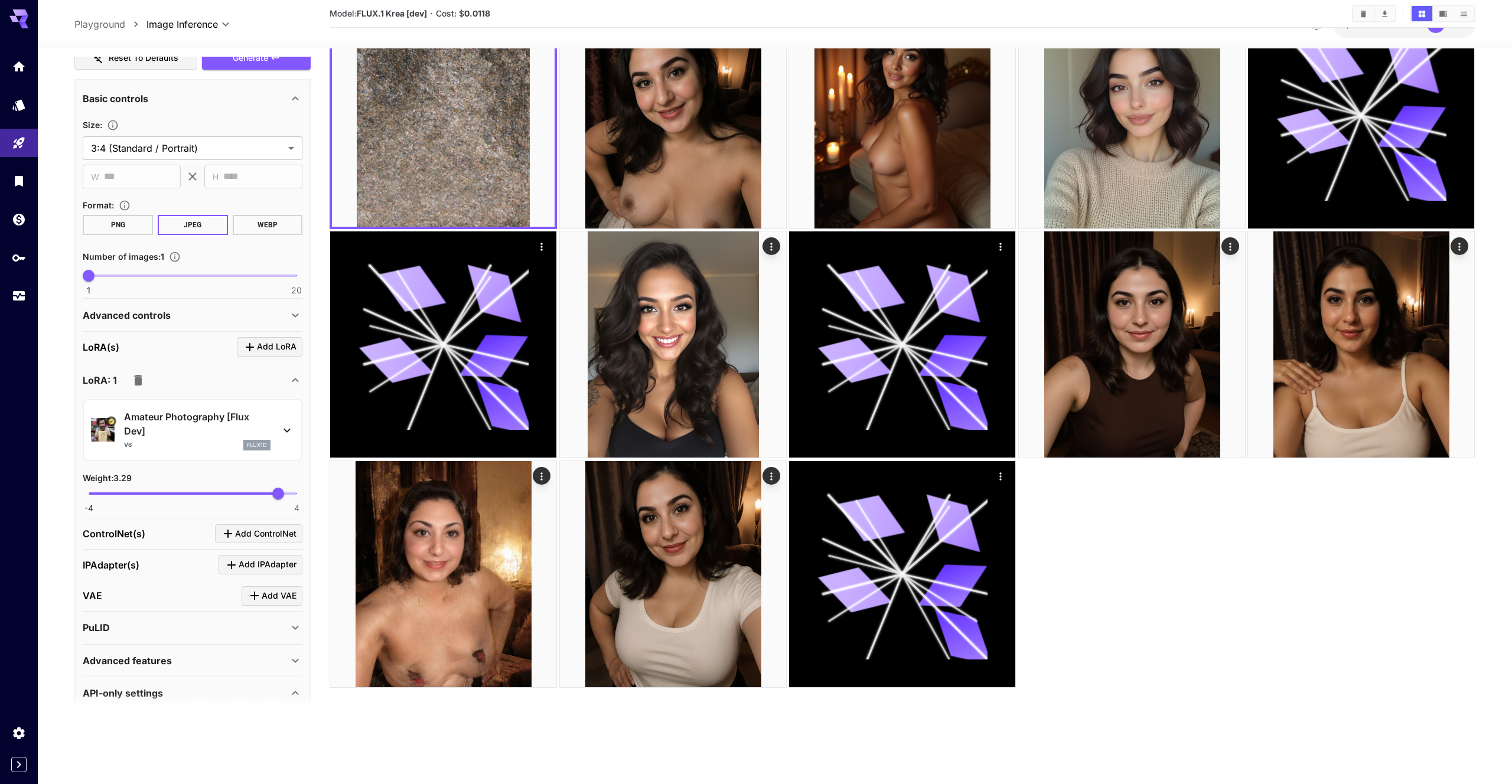
scroll to position [730, 0]
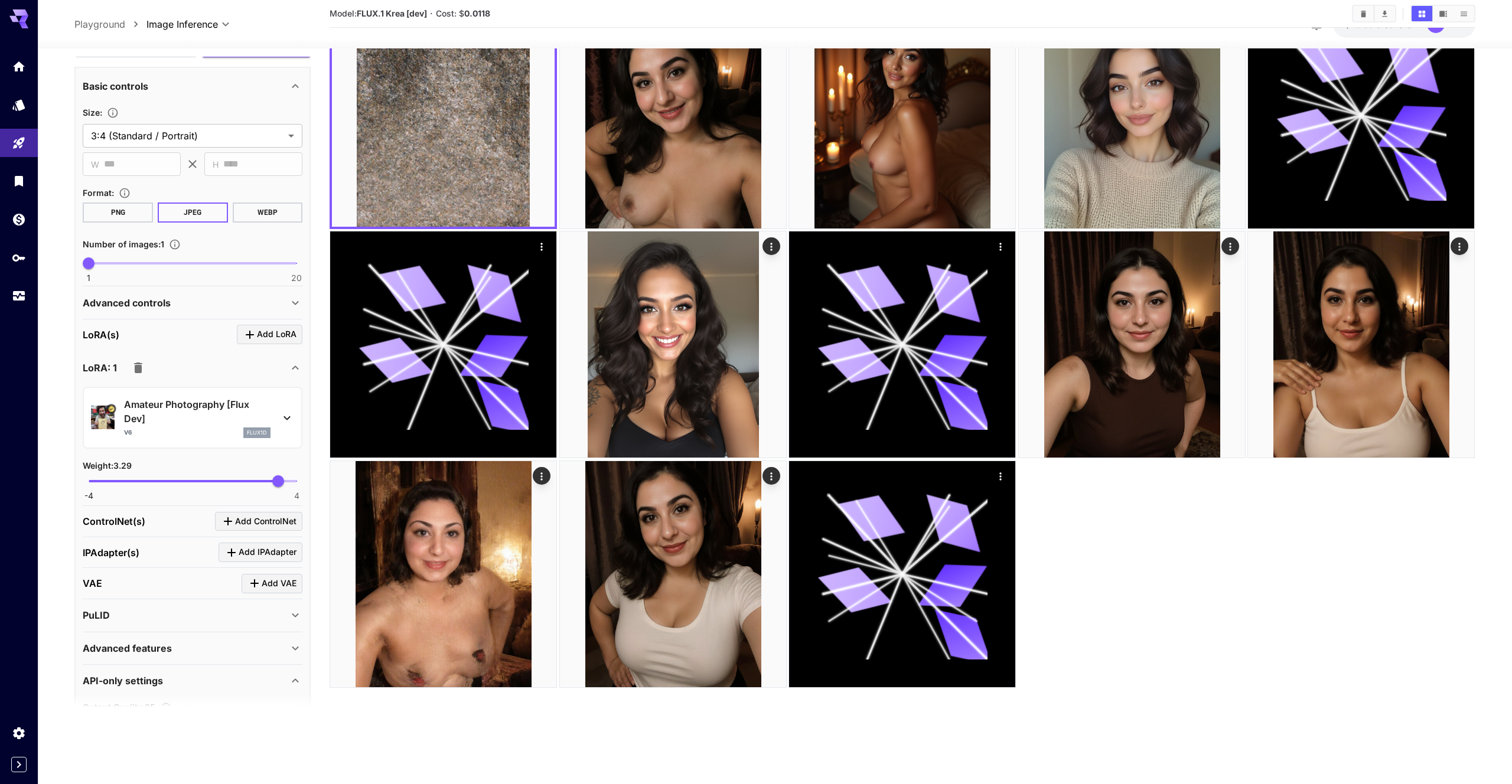
type input "****"
click at [206, 484] on span "-4 4 0.51" at bounding box center [193, 481] width 208 height 18
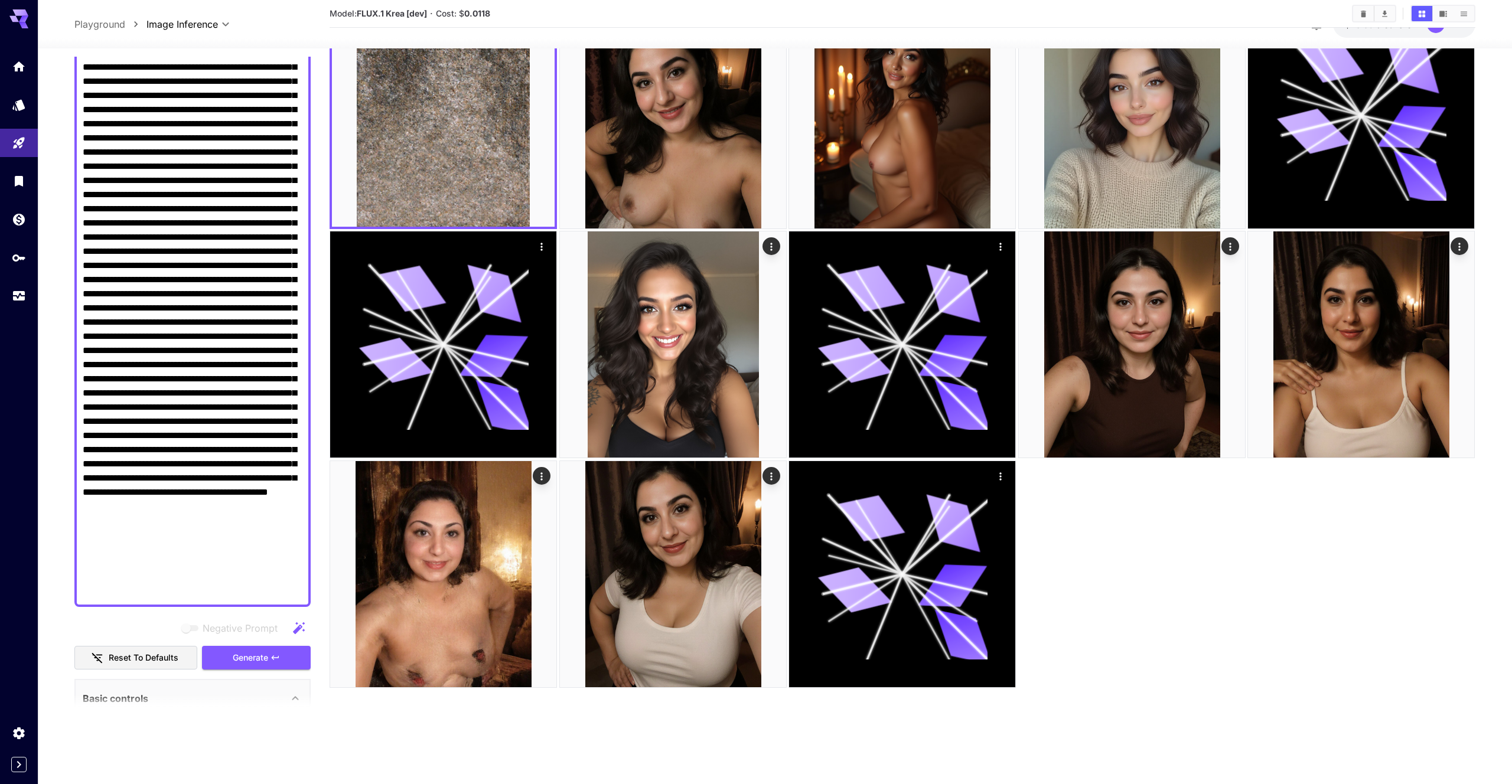
scroll to position [121, 0]
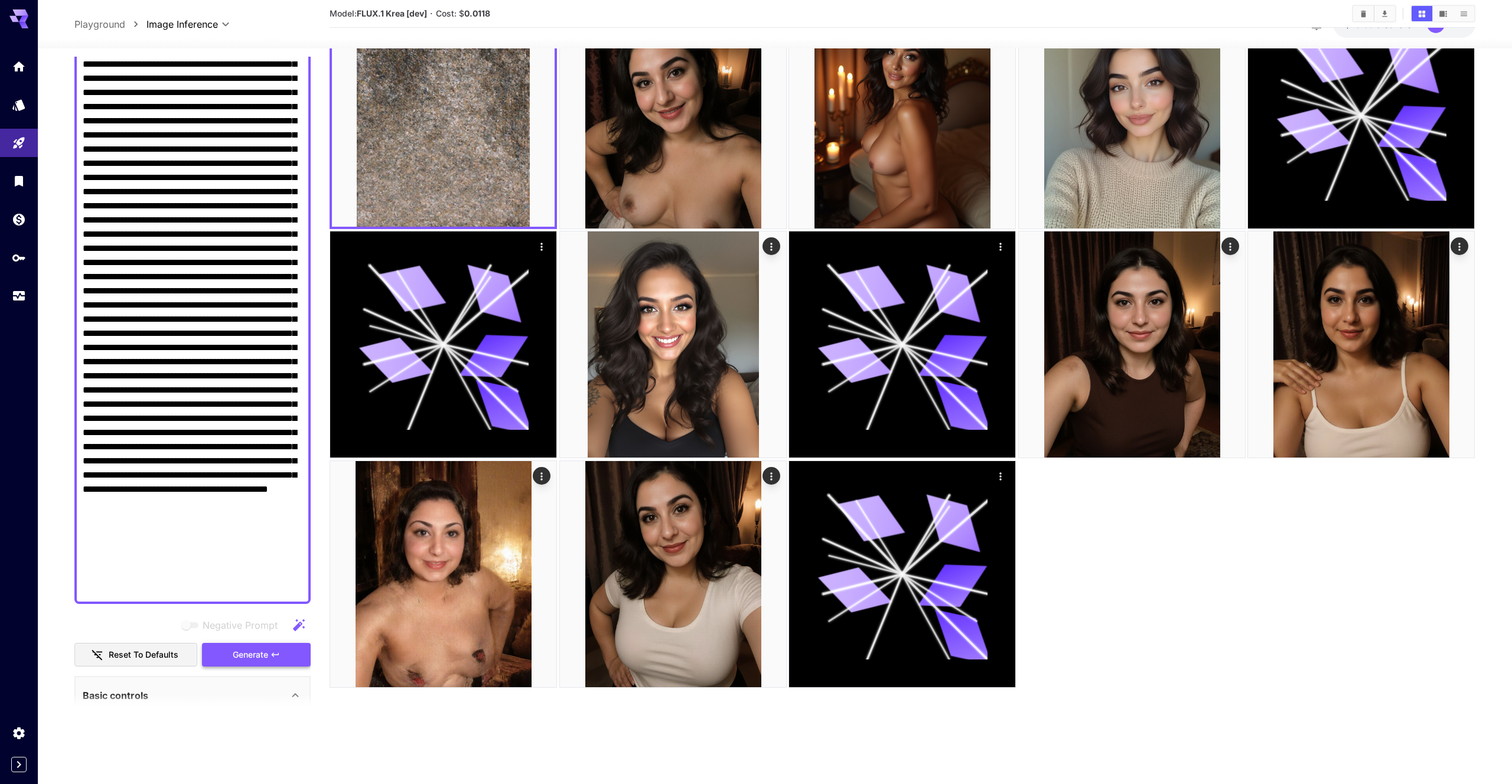
click at [261, 640] on div "Negative Prompt Reset to defaults Generate" at bounding box center [193, 640] width 237 height 53
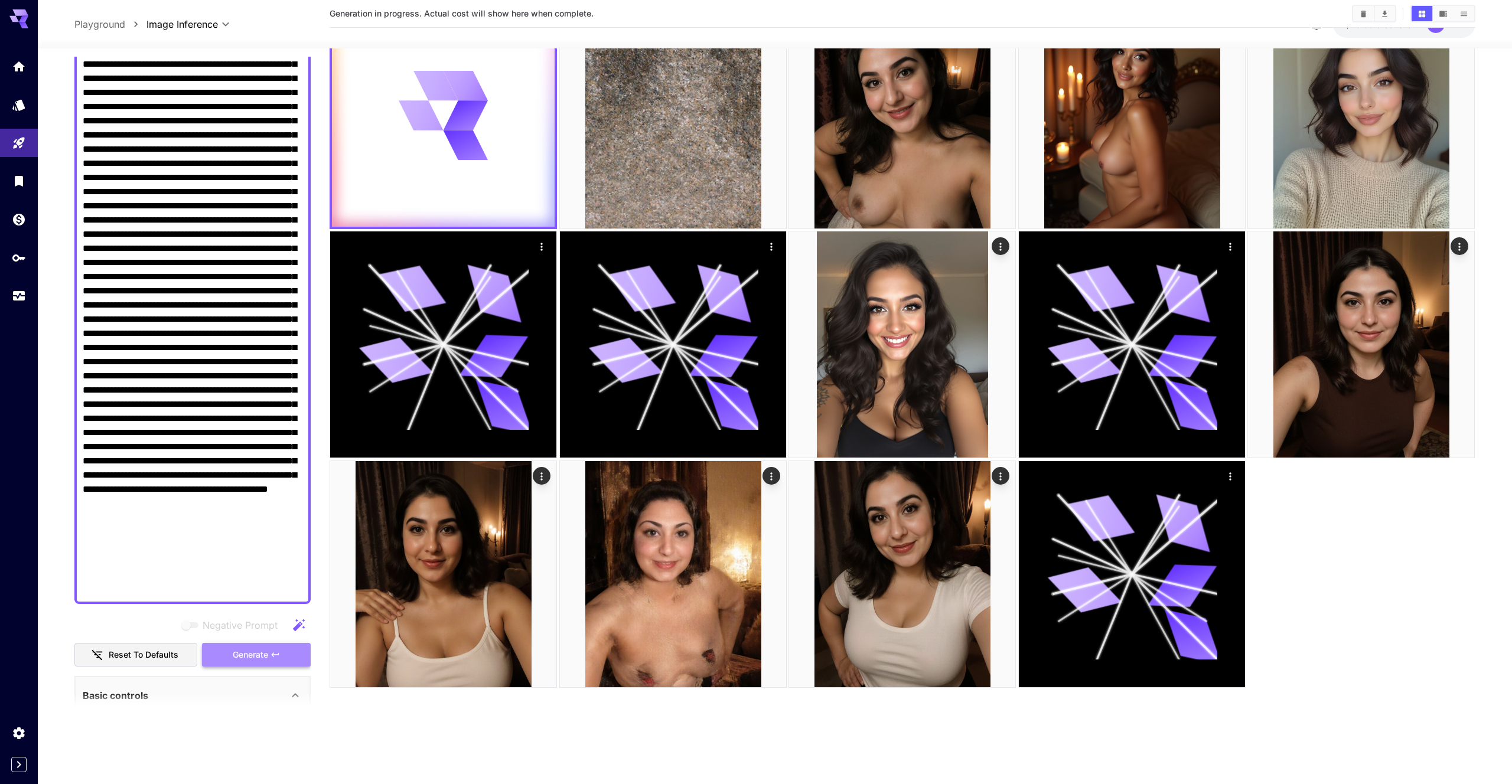
click at [260, 645] on button "Generate" at bounding box center [256, 654] width 109 height 24
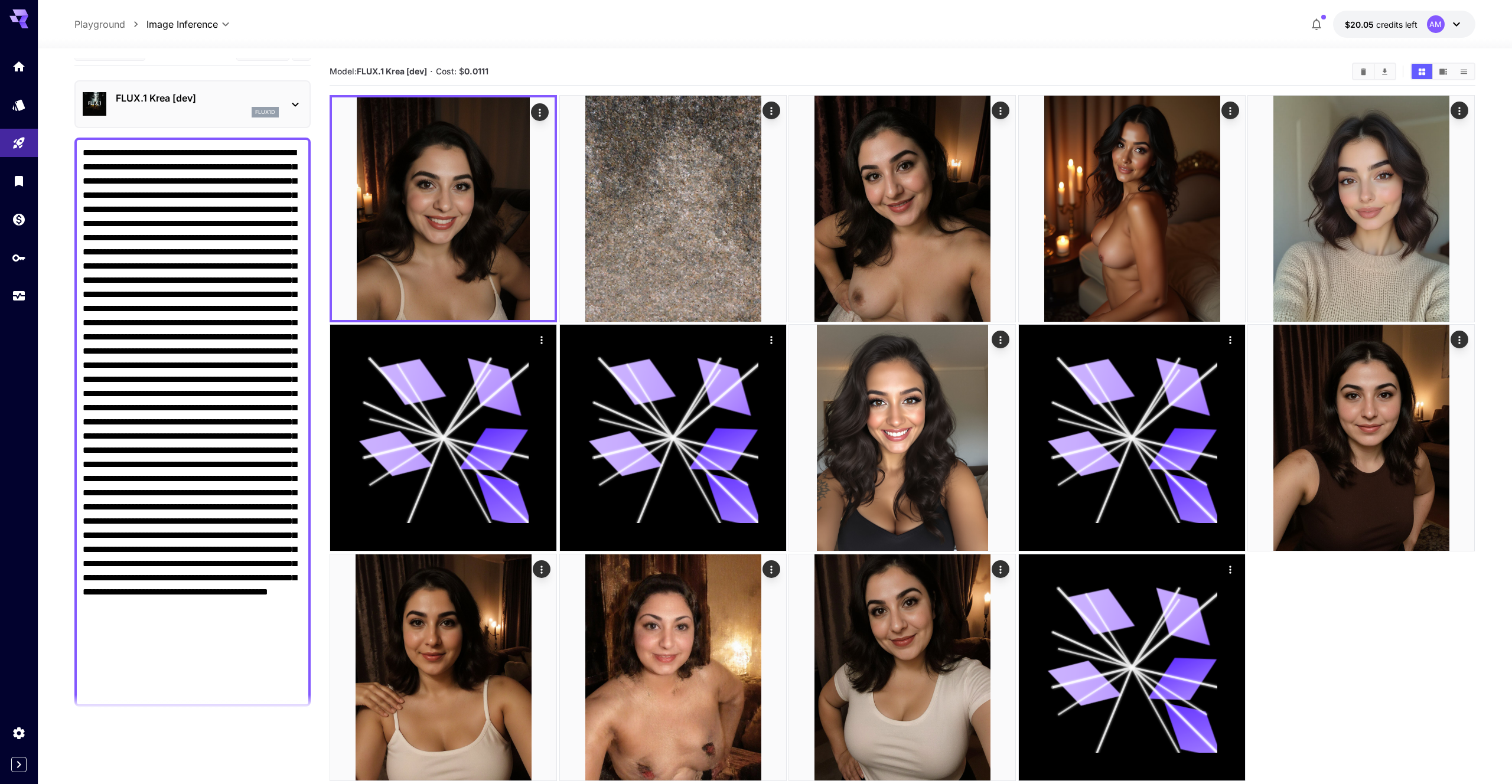
scroll to position [0, 0]
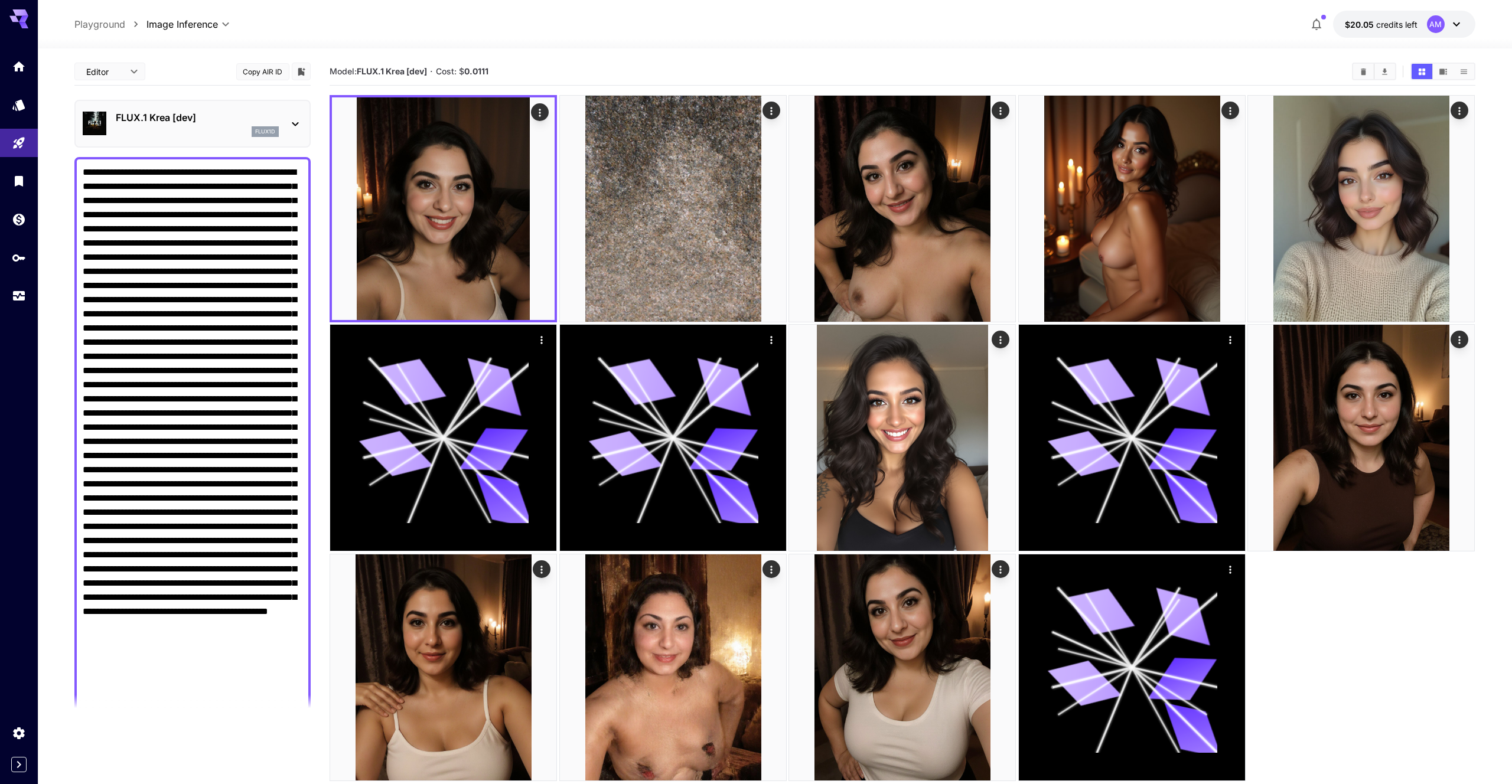
drag, startPoint x: 149, startPoint y: 484, endPoint x: 291, endPoint y: 460, distance: 144.0
click at [291, 460] on textarea "Negative Prompt" at bounding box center [192, 441] width 220 height 552
click at [322, 477] on main "**********" at bounding box center [775, 454] width 1400 height 793
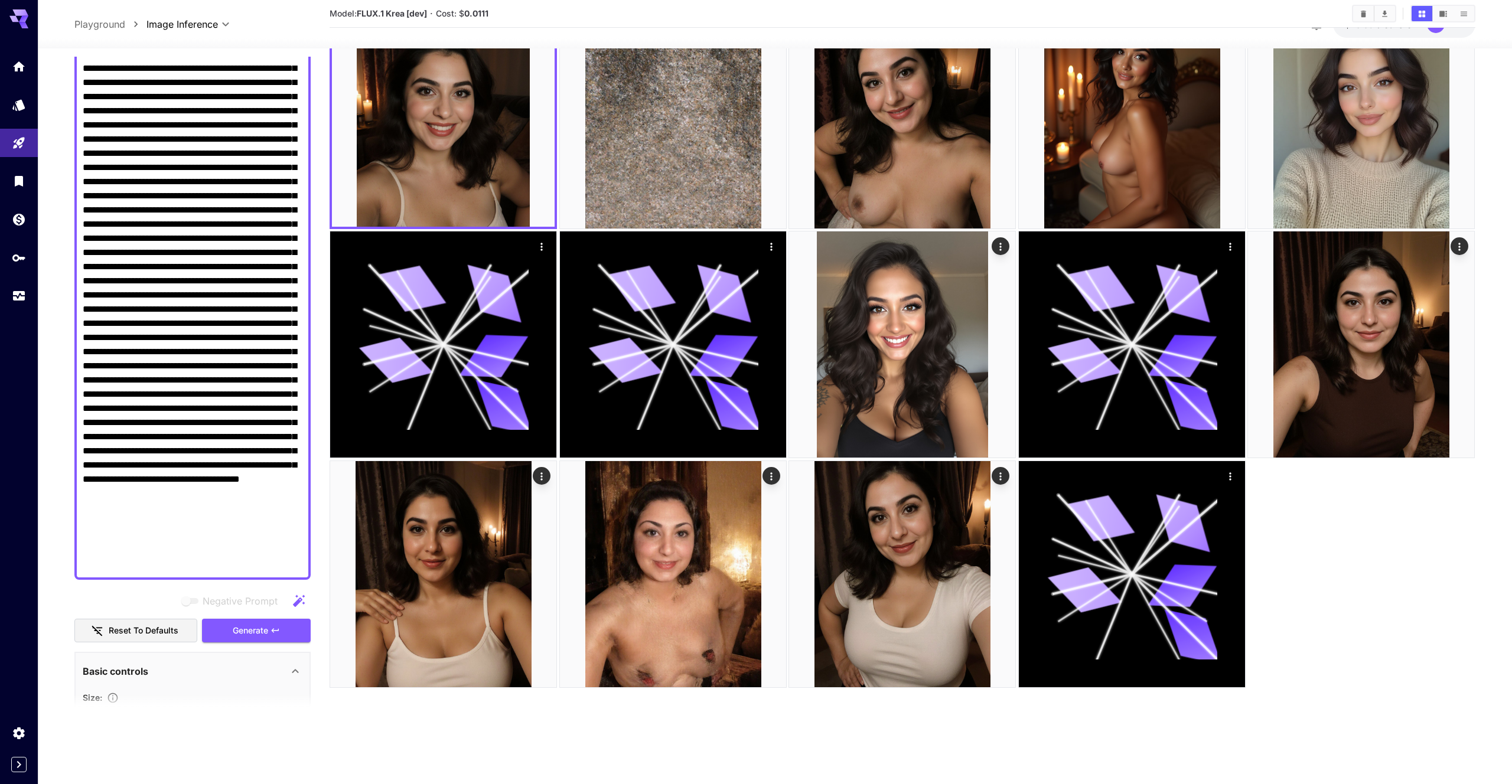
scroll to position [125, 0]
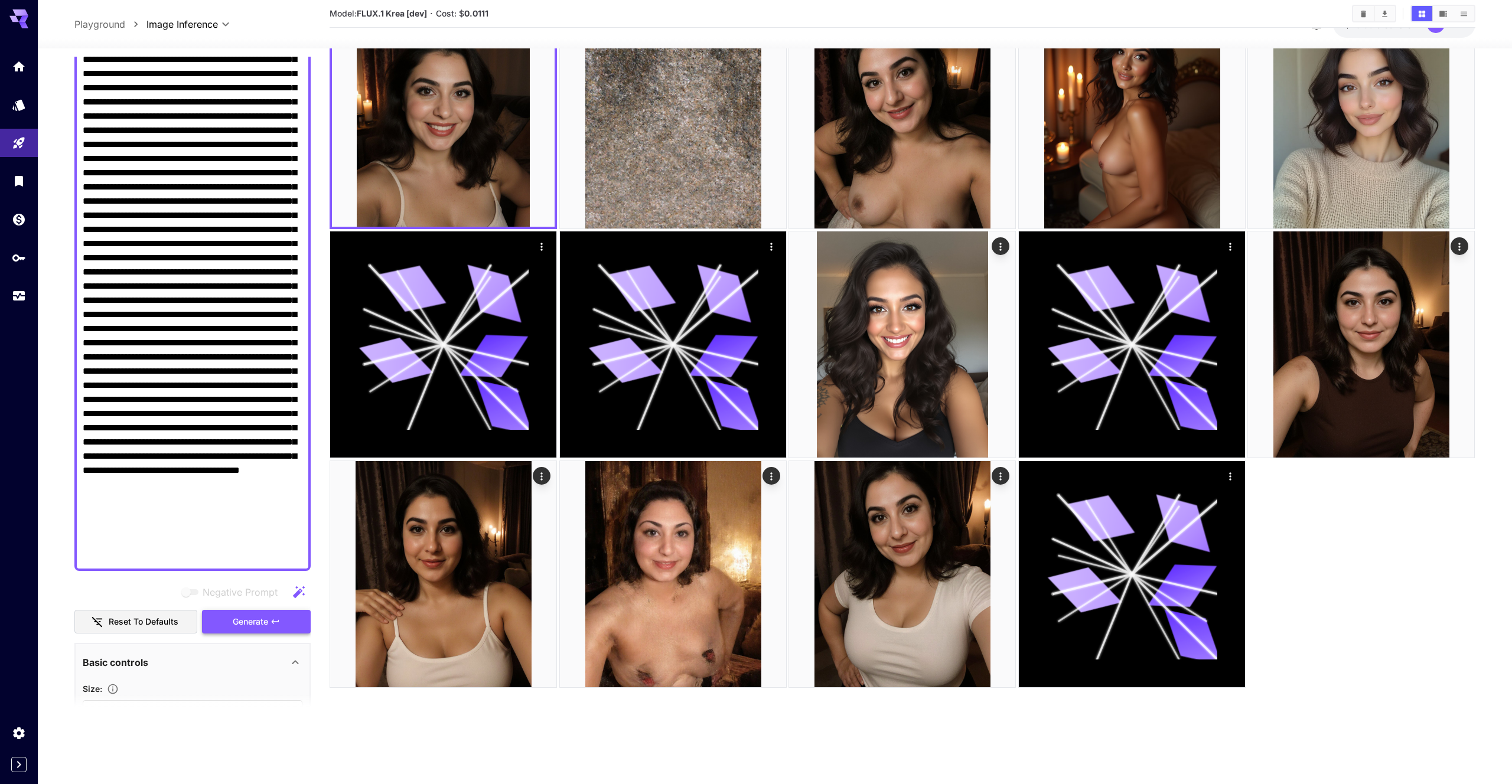
click at [280, 626] on icon "button" at bounding box center [275, 621] width 10 height 10
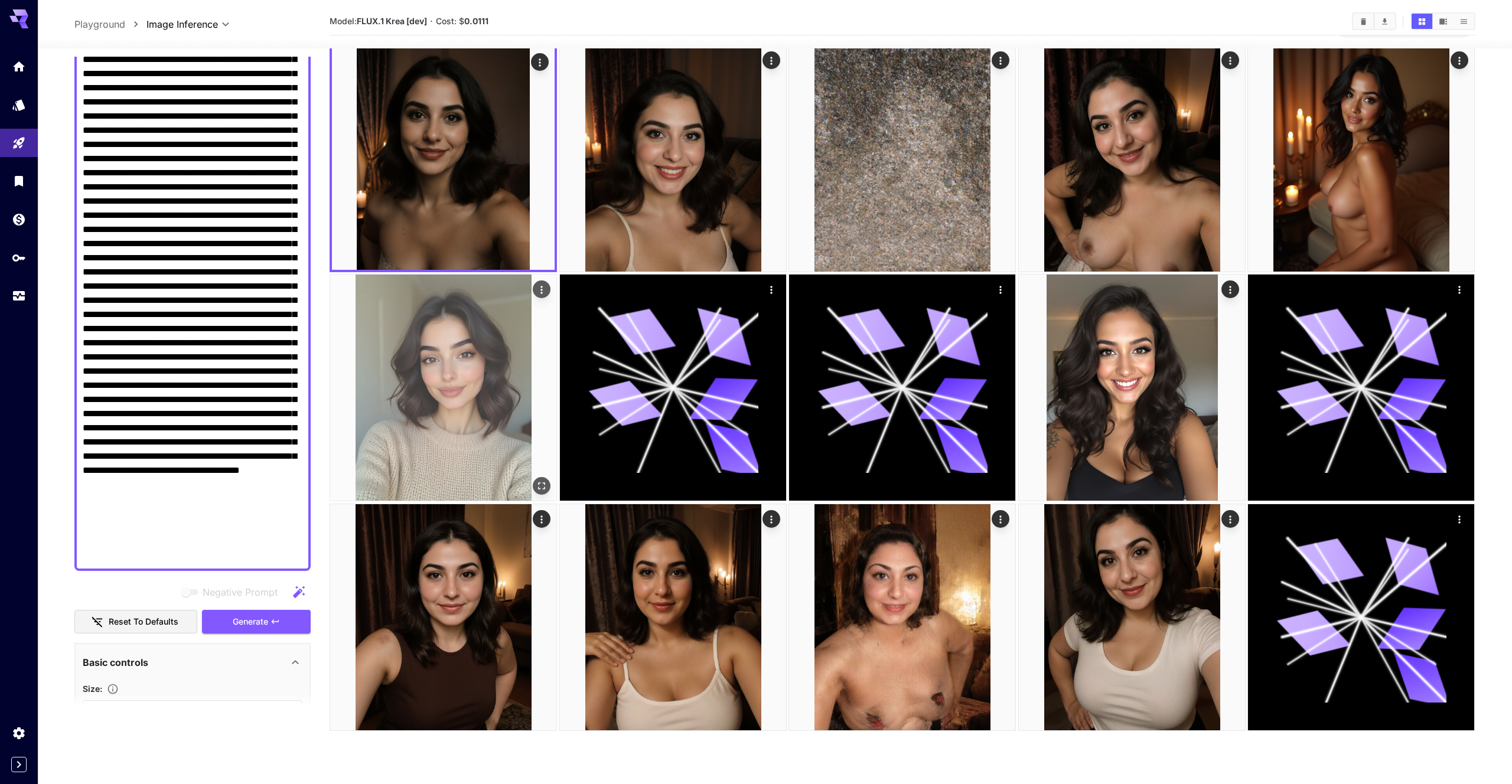
scroll to position [0, 0]
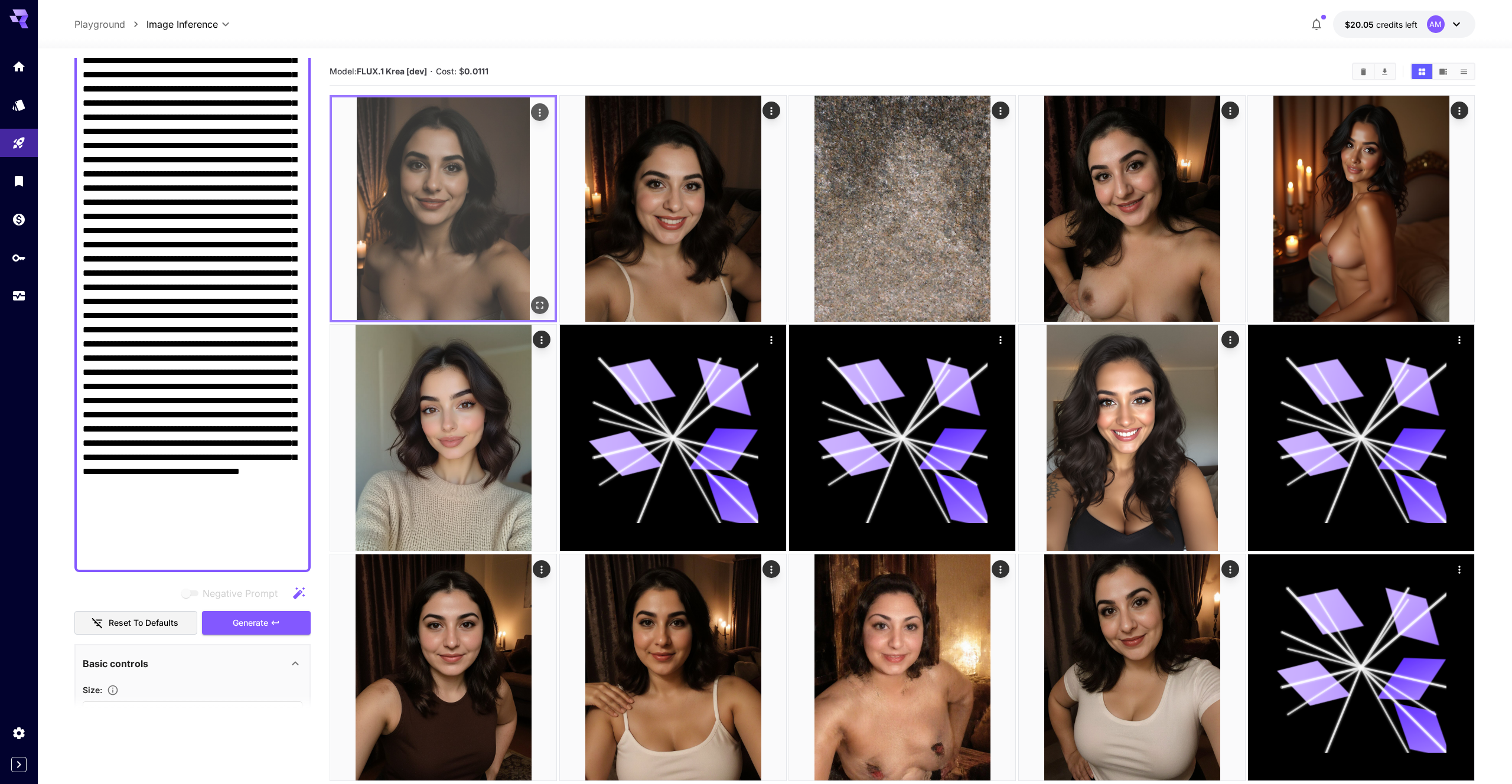
click at [380, 219] on img at bounding box center [443, 209] width 222 height 222
click at [538, 303] on icon "Open in fullscreen" at bounding box center [540, 305] width 12 height 12
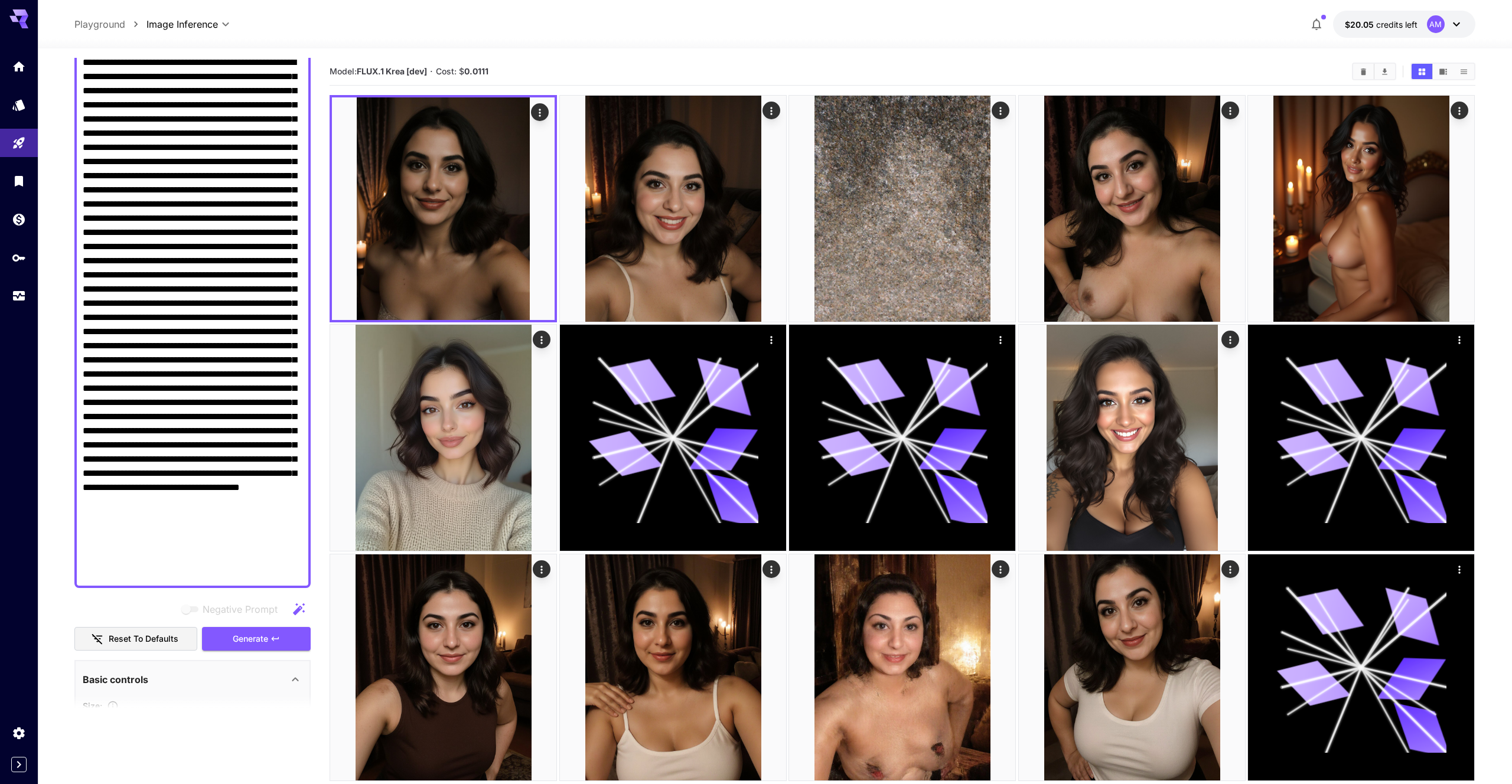
click at [249, 438] on textarea "Negative Prompt" at bounding box center [192, 317] width 220 height 524
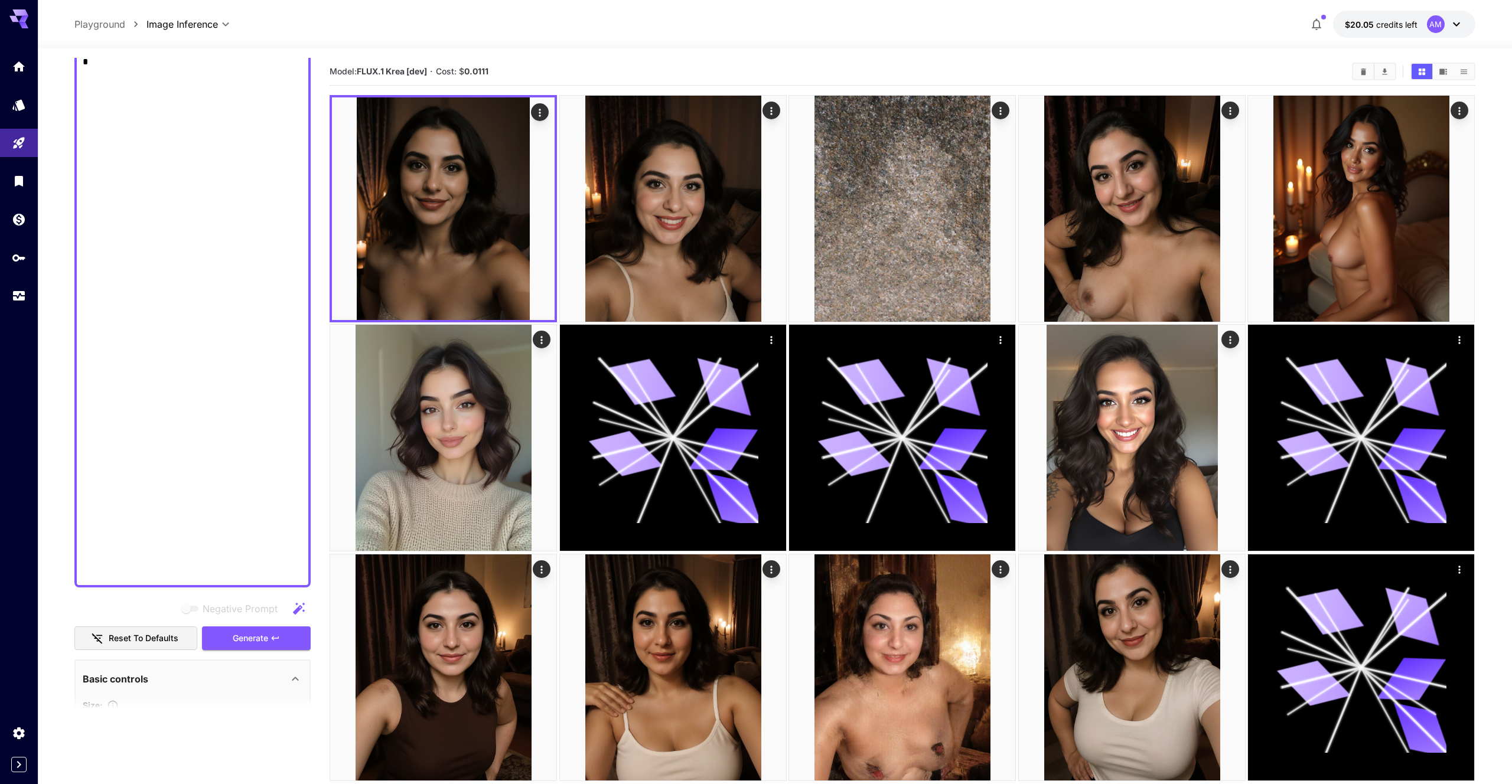
scroll to position [108, 0]
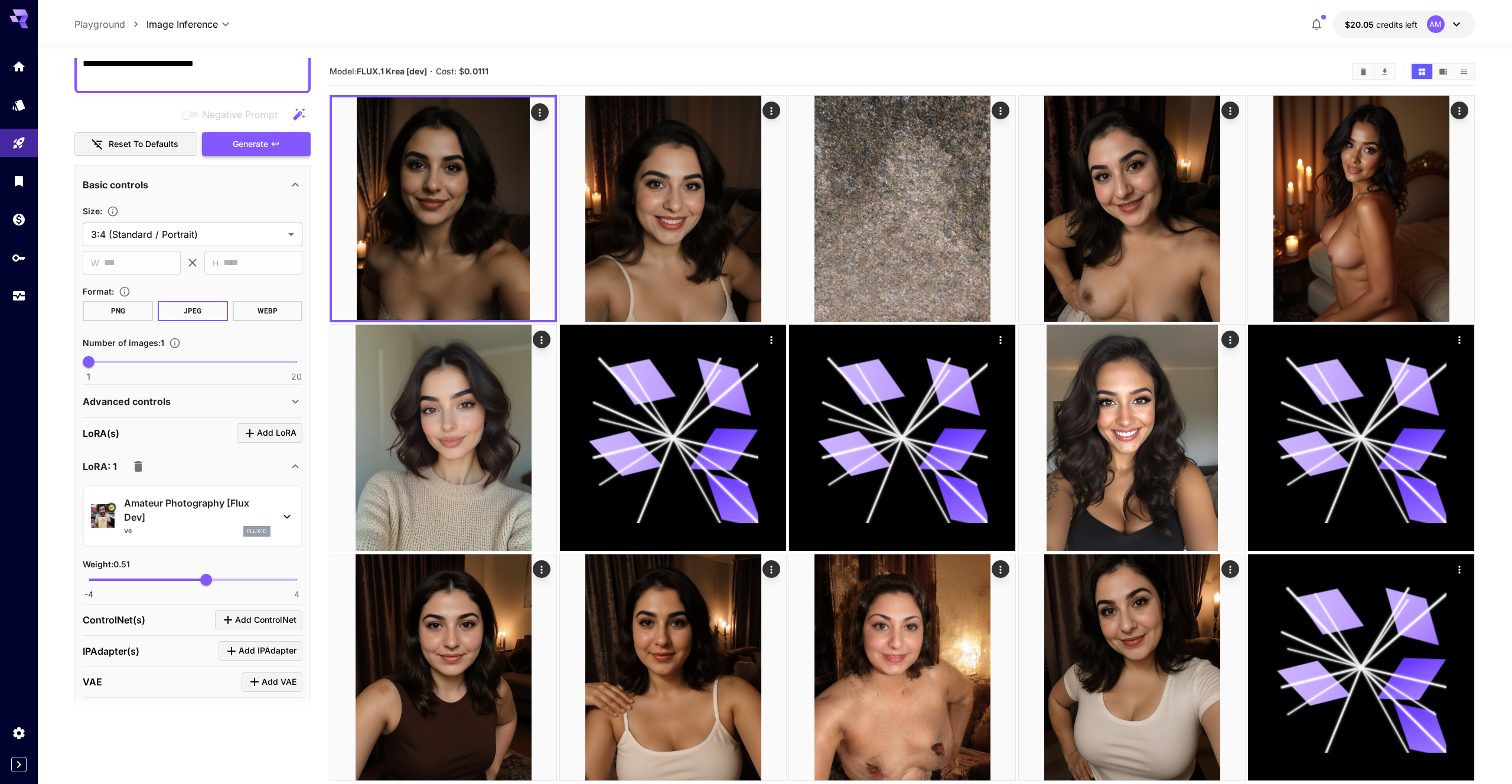
type textarea "**********"
click at [245, 134] on button "Generate" at bounding box center [256, 144] width 109 height 24
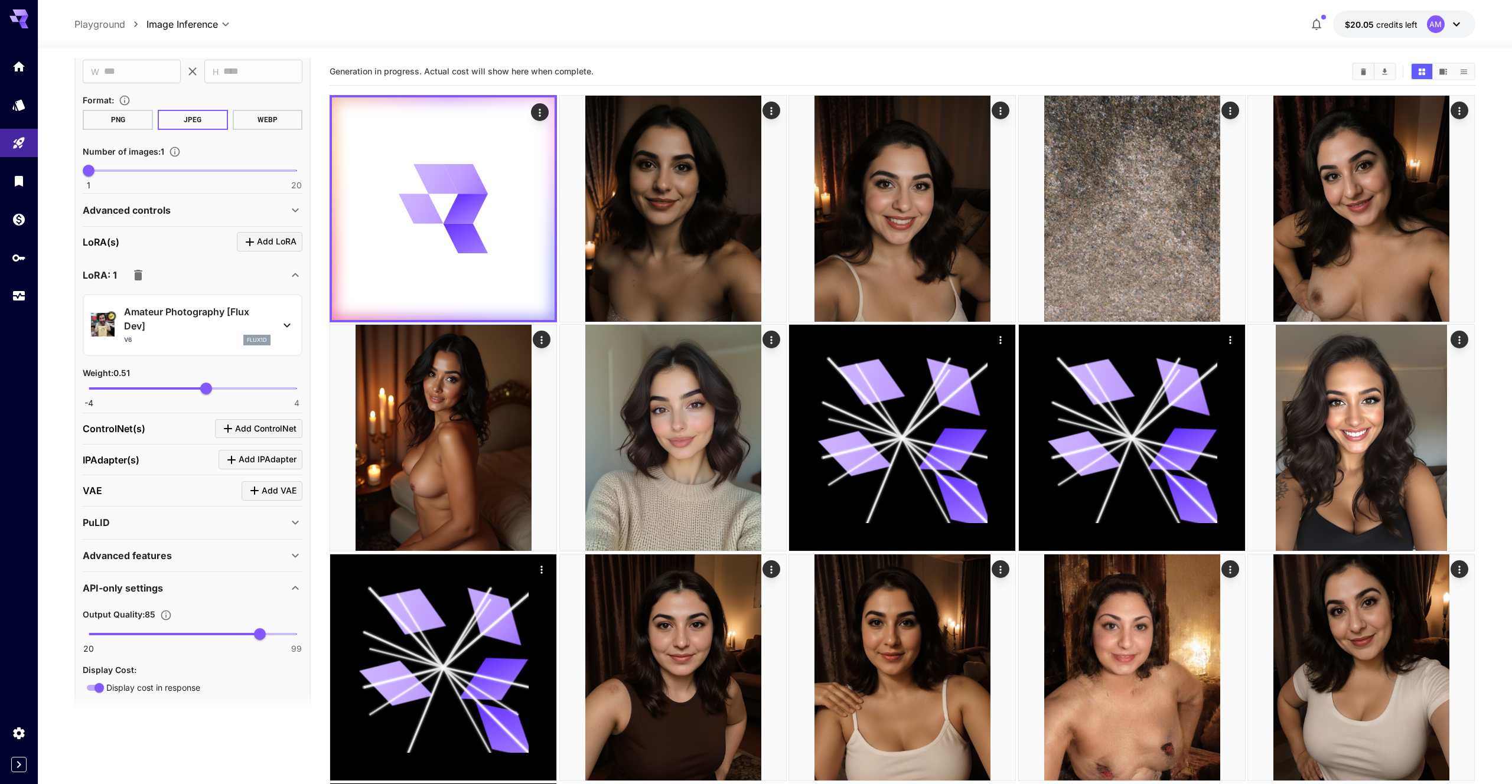
scroll to position [363, 0]
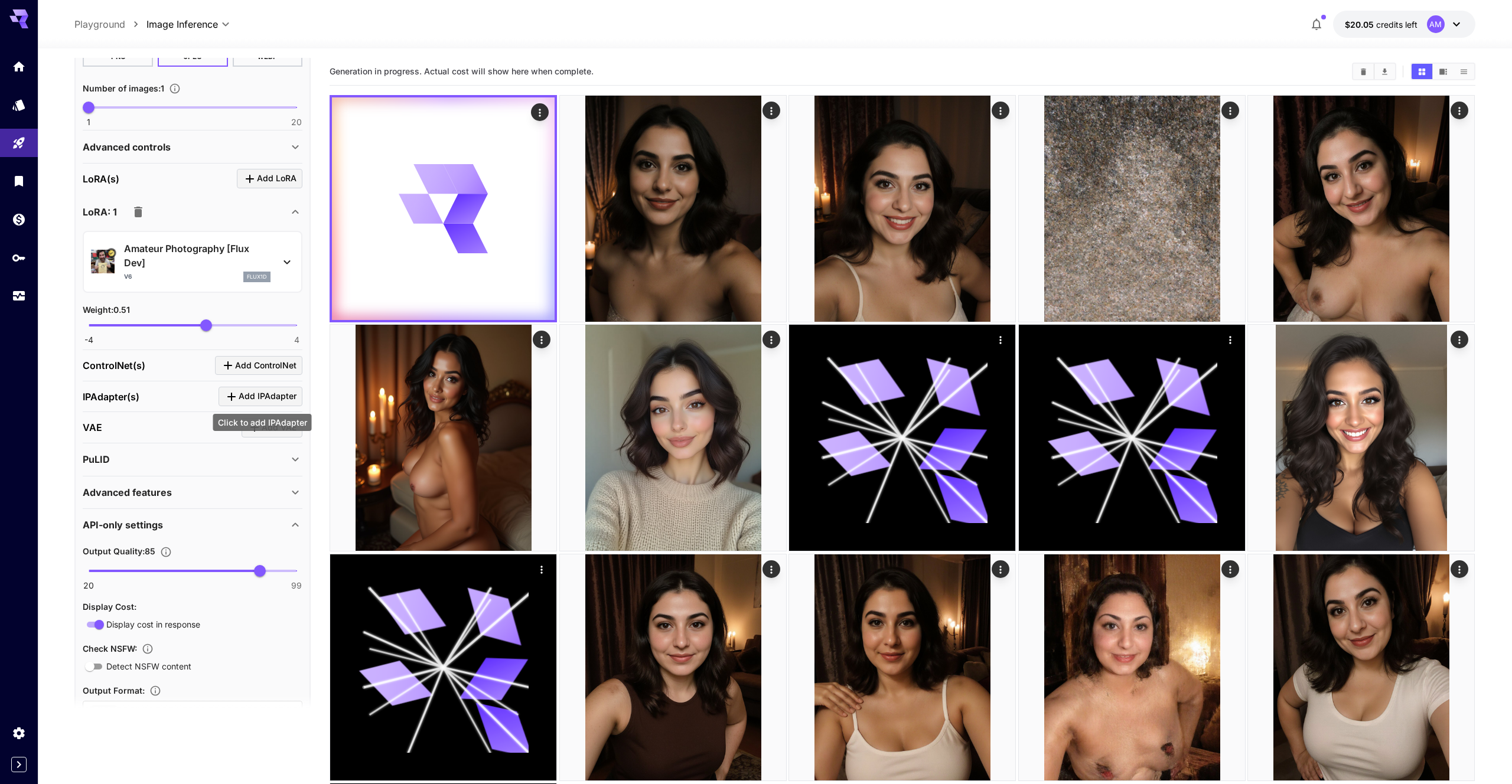
click at [271, 395] on span "Add IPAdapter" at bounding box center [267, 396] width 58 height 15
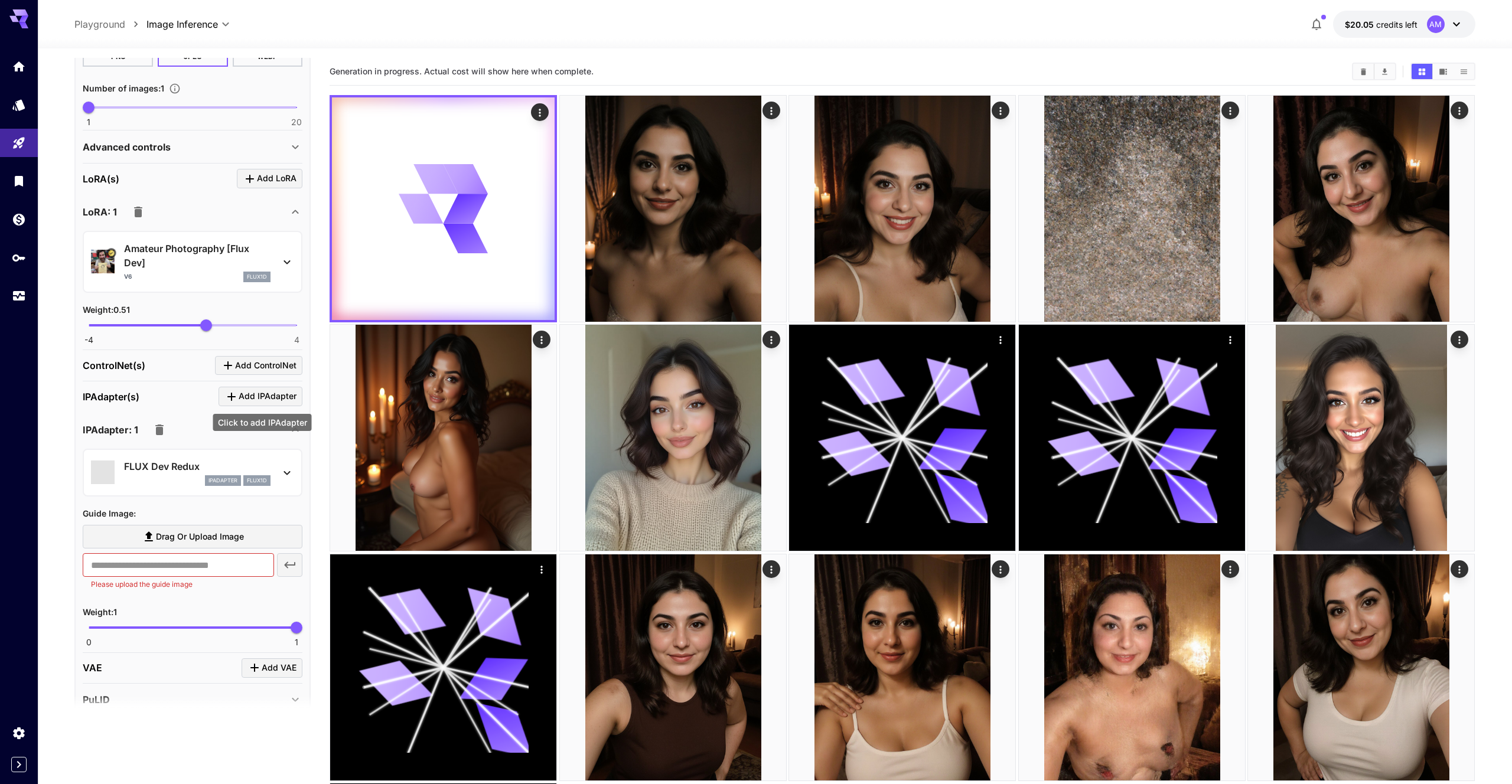
click at [271, 395] on span "Add IPAdapter" at bounding box center [267, 396] width 58 height 15
click at [287, 460] on div "FLUX Dev Redux ipAdapter flux1d" at bounding box center [192, 472] width 203 height 36
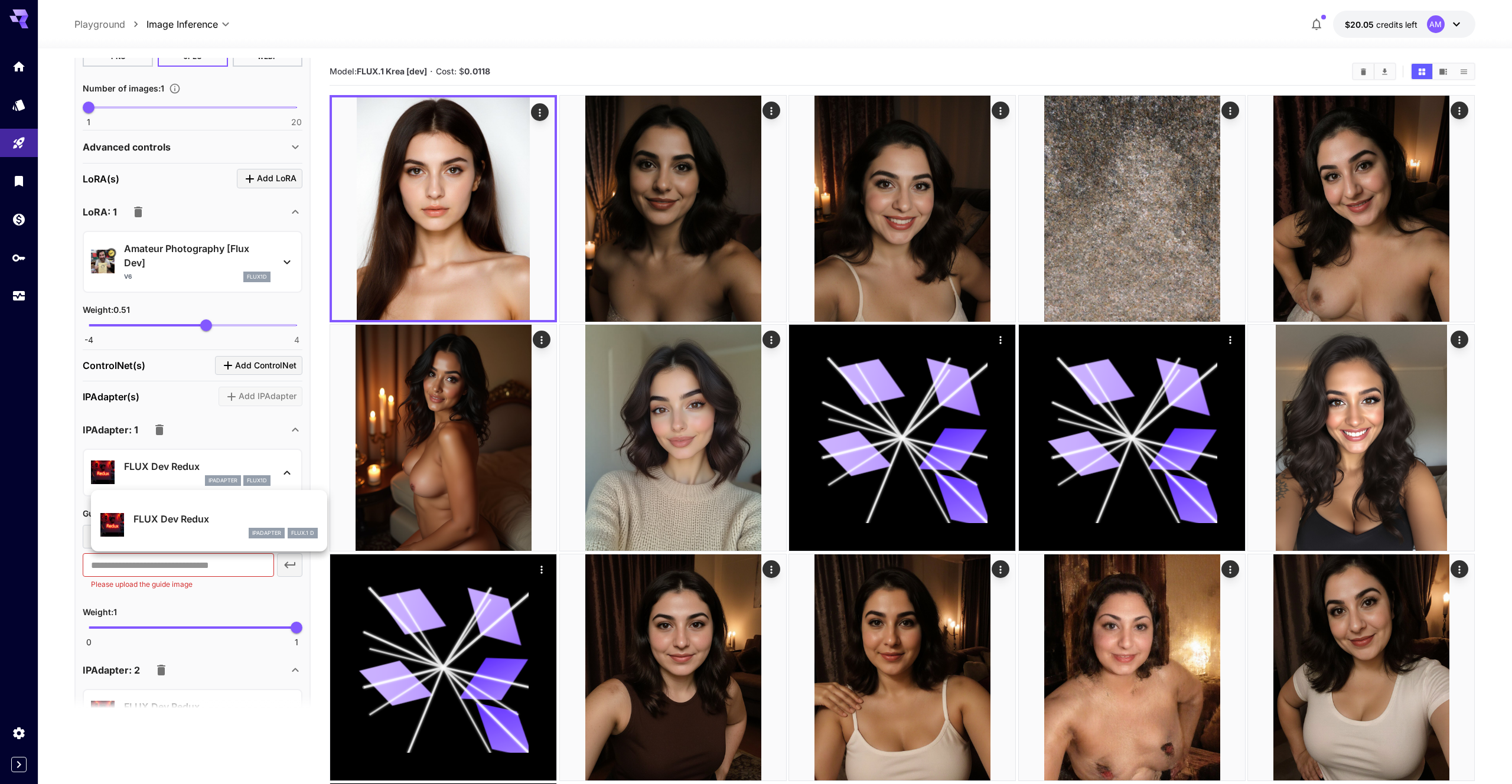
click at [287, 460] on div at bounding box center [756, 392] width 1512 height 784
click at [284, 466] on icon at bounding box center [287, 473] width 14 height 14
click at [284, 465] on div at bounding box center [756, 392] width 1512 height 784
click at [184, 400] on div "IPAdapter(s) Add IPAdapter" at bounding box center [192, 396] width 220 height 20
click at [288, 364] on span "Add ControlNet" at bounding box center [265, 365] width 61 height 15
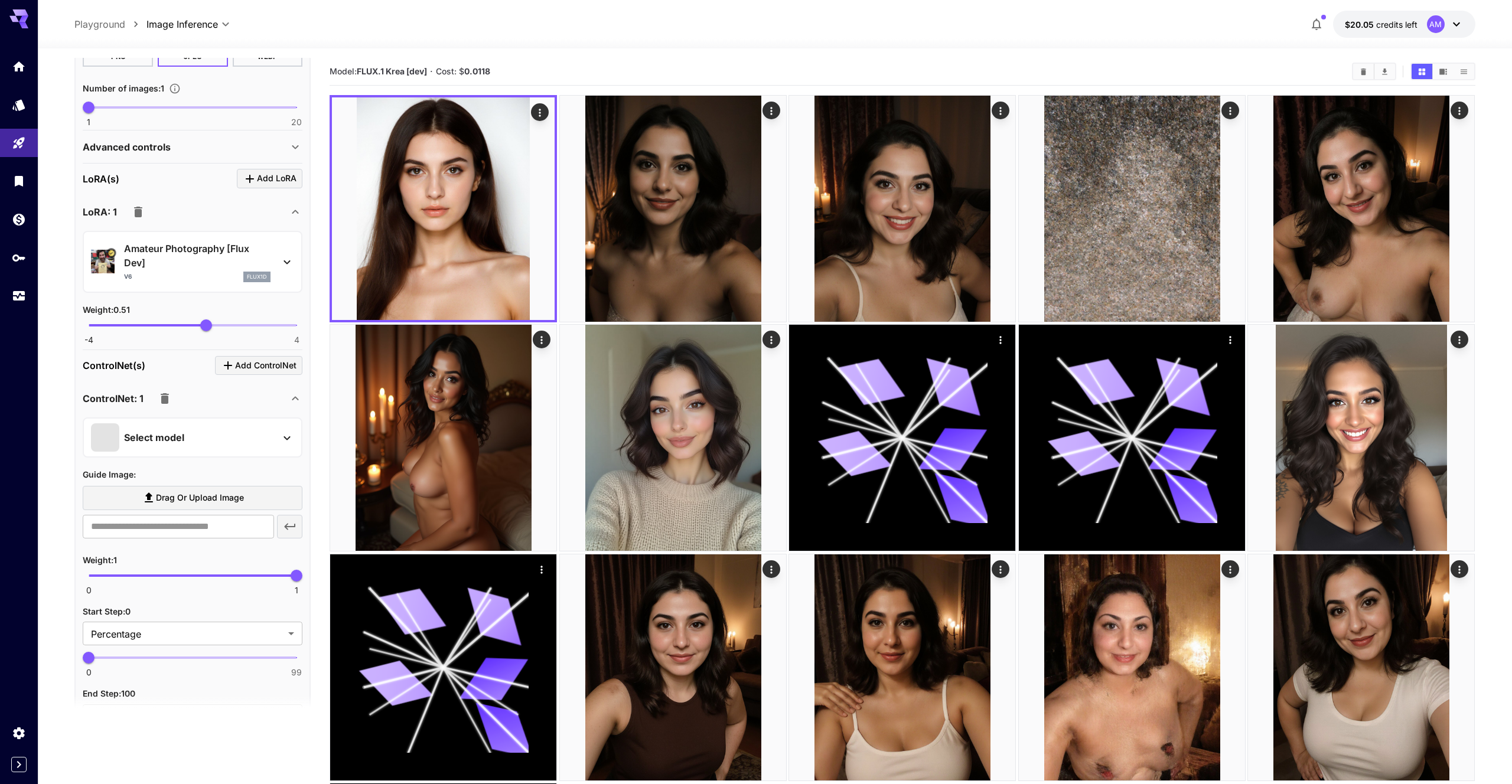
click at [271, 435] on div "Select model" at bounding box center [182, 437] width 184 height 28
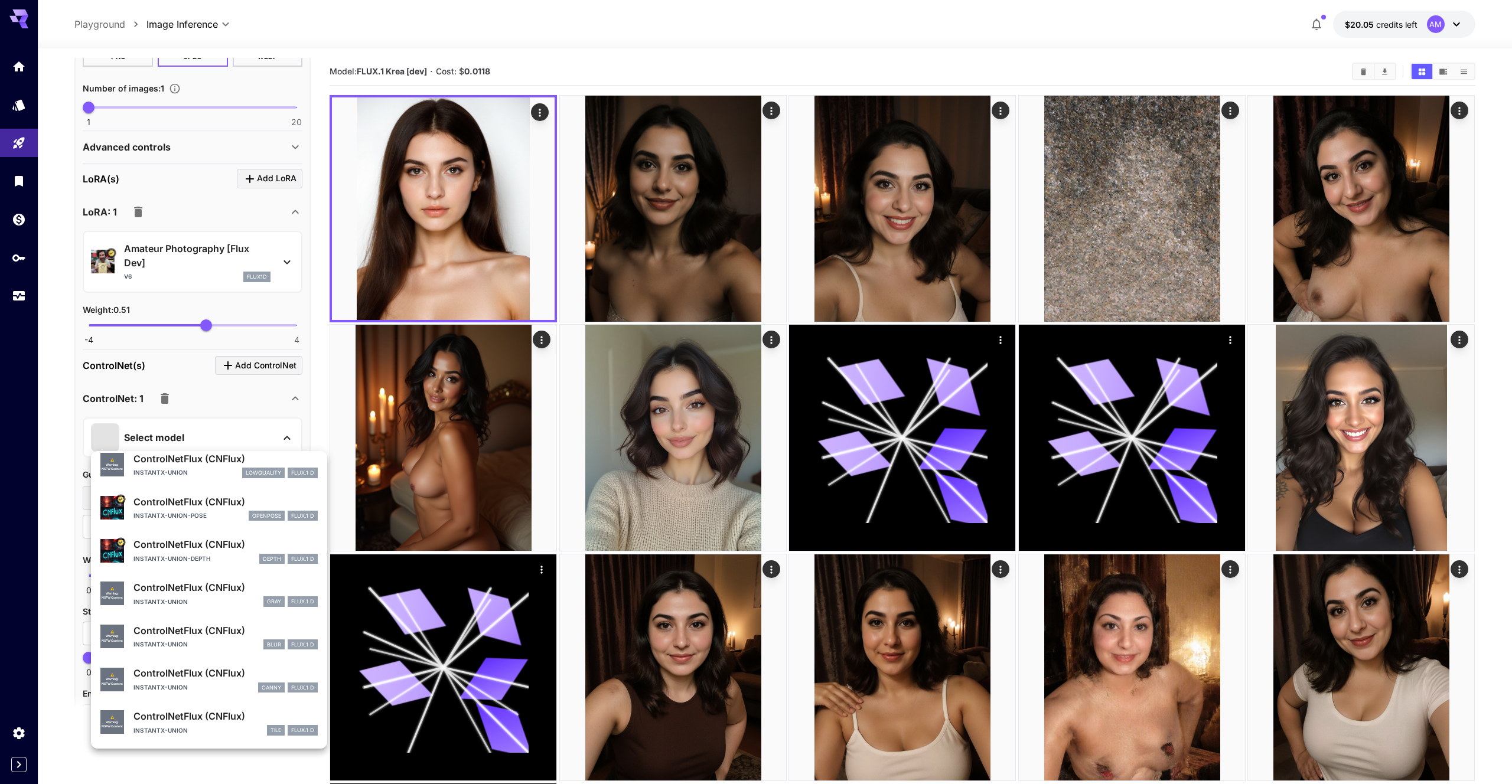
scroll to position [0, 0]
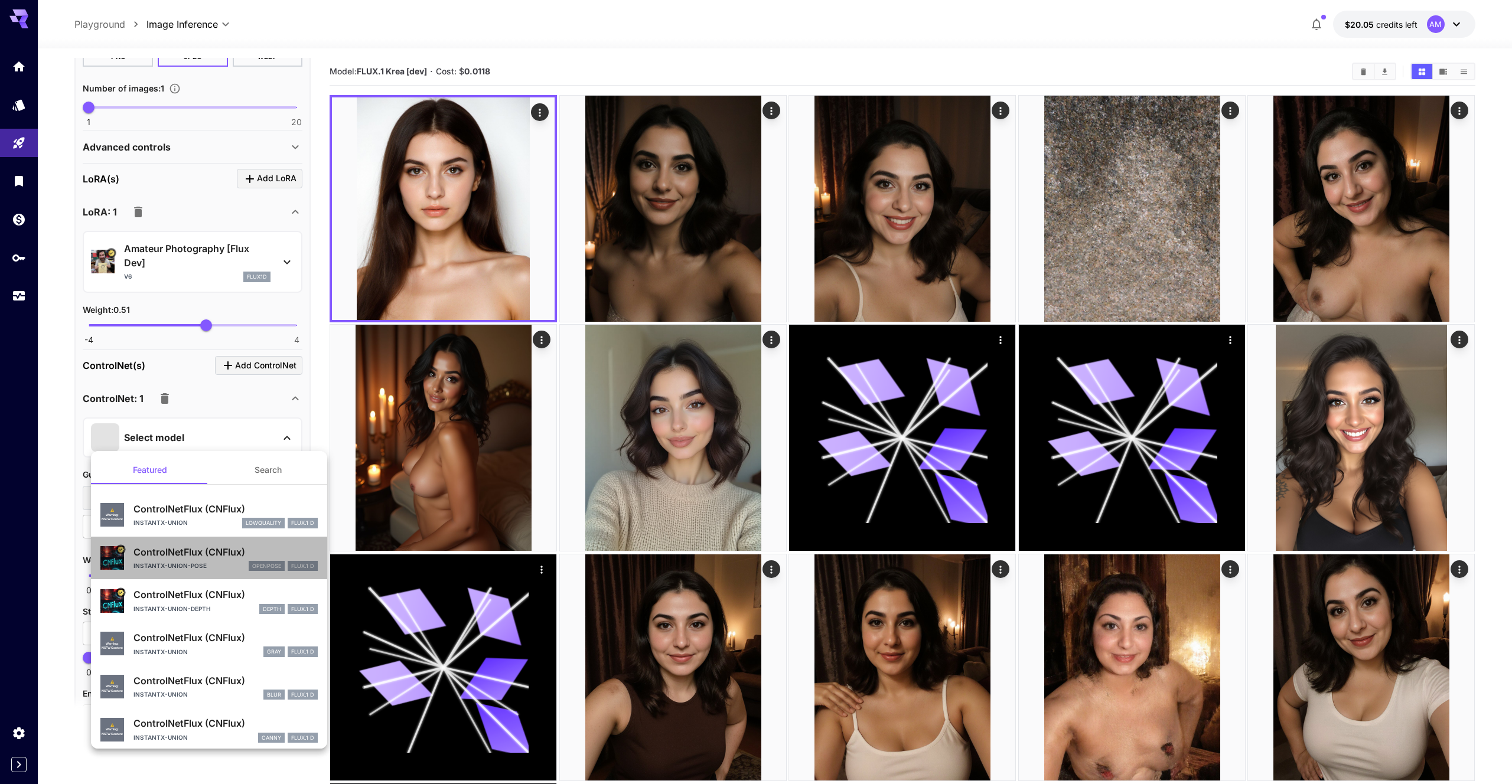
click at [243, 568] on div "instantx-union-pose openpose FLUX.1 D" at bounding box center [225, 566] width 184 height 11
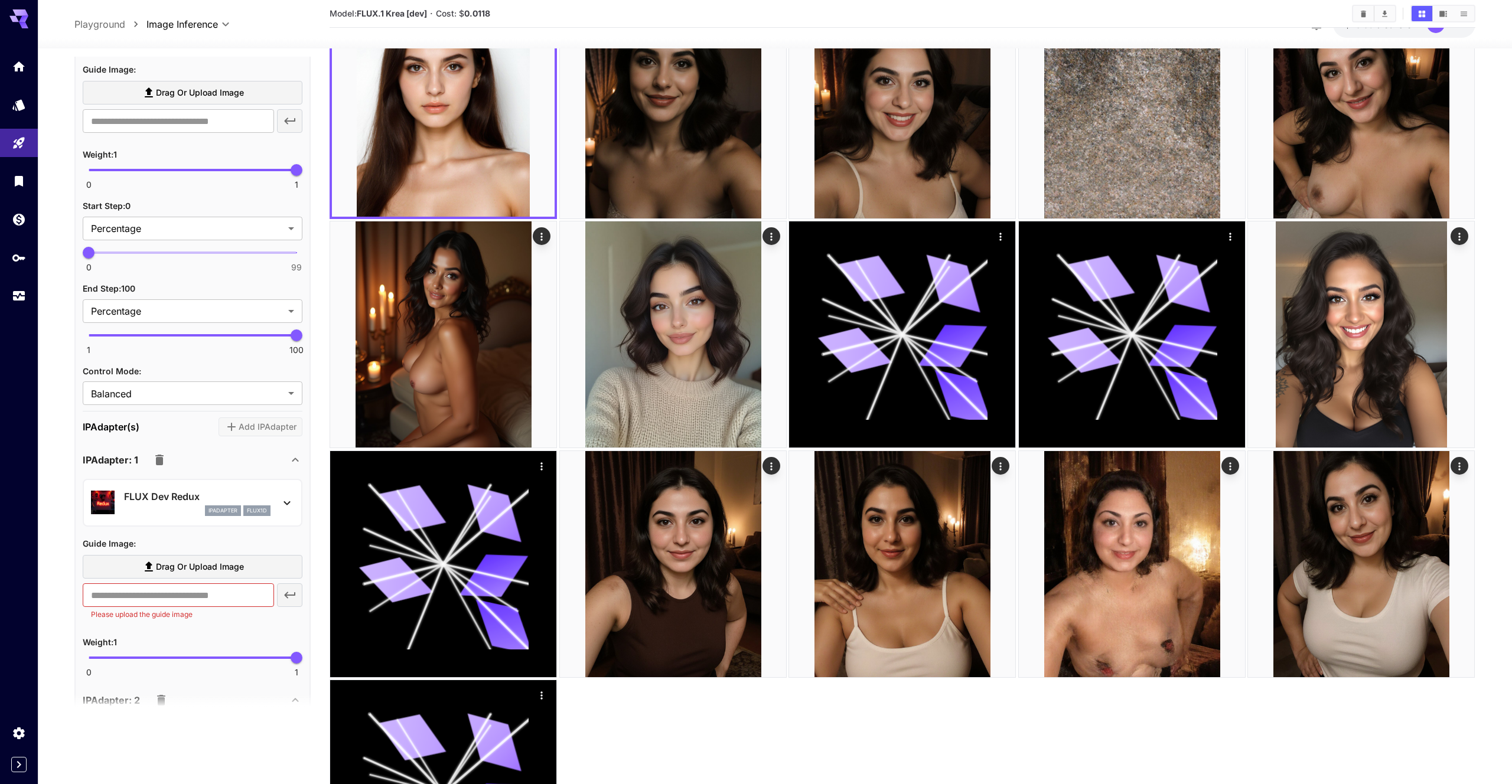
scroll to position [775, 0]
click at [217, 391] on body "**********" at bounding box center [756, 420] width 1512 height 1045
click at [221, 429] on li "Prompt" at bounding box center [192, 439] width 220 height 21
type input "******"
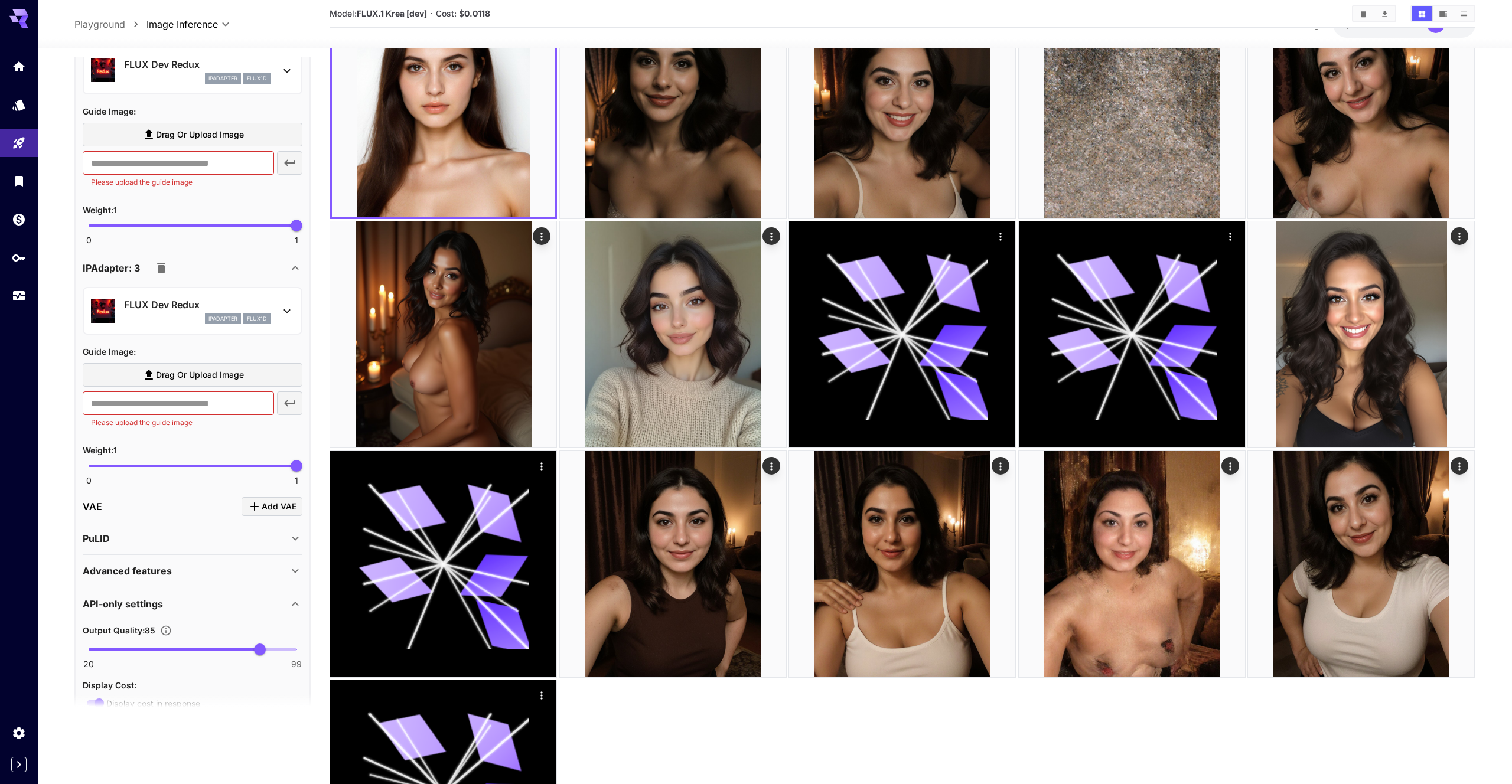
scroll to position [1512, 0]
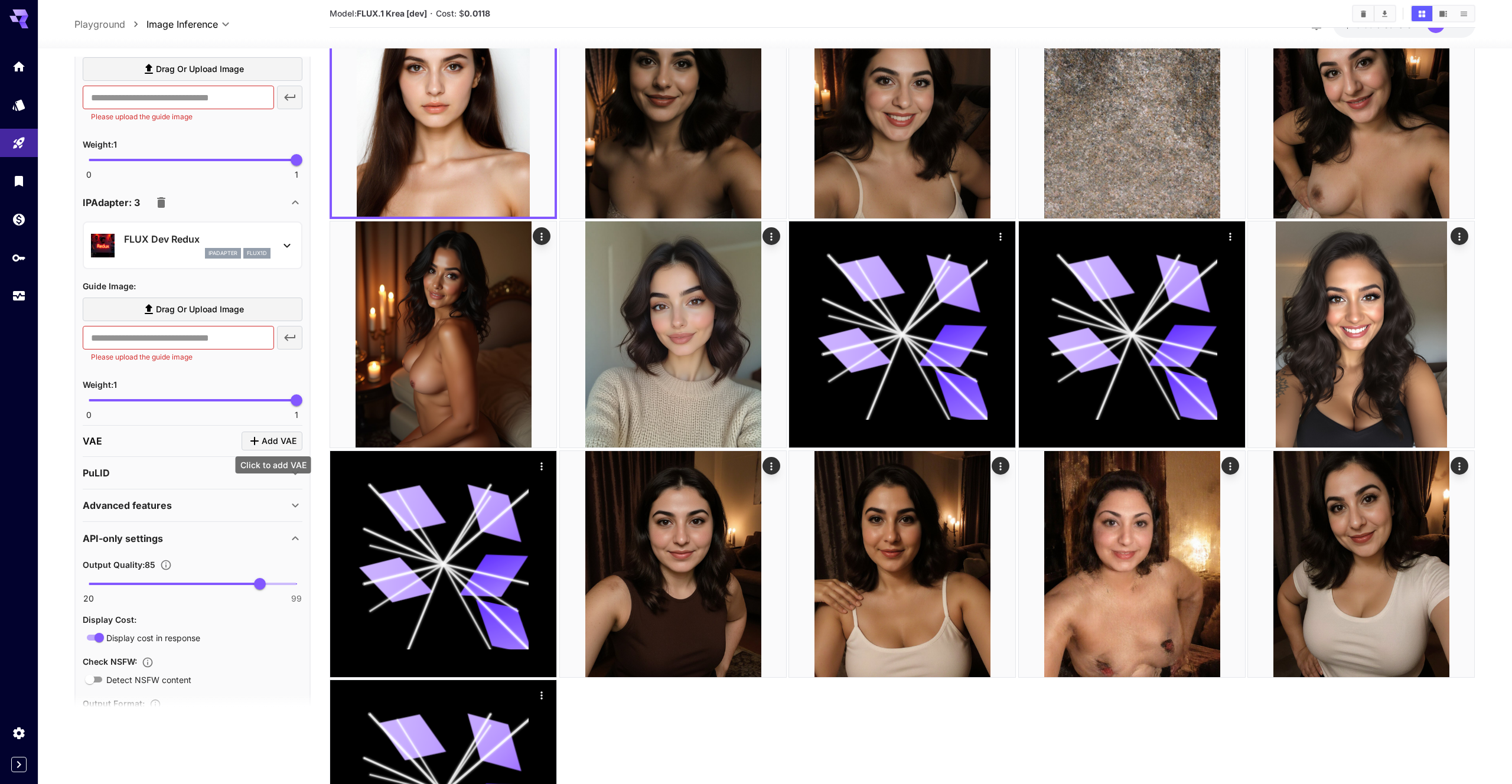
click at [269, 443] on span "Add VAE" at bounding box center [278, 441] width 35 height 15
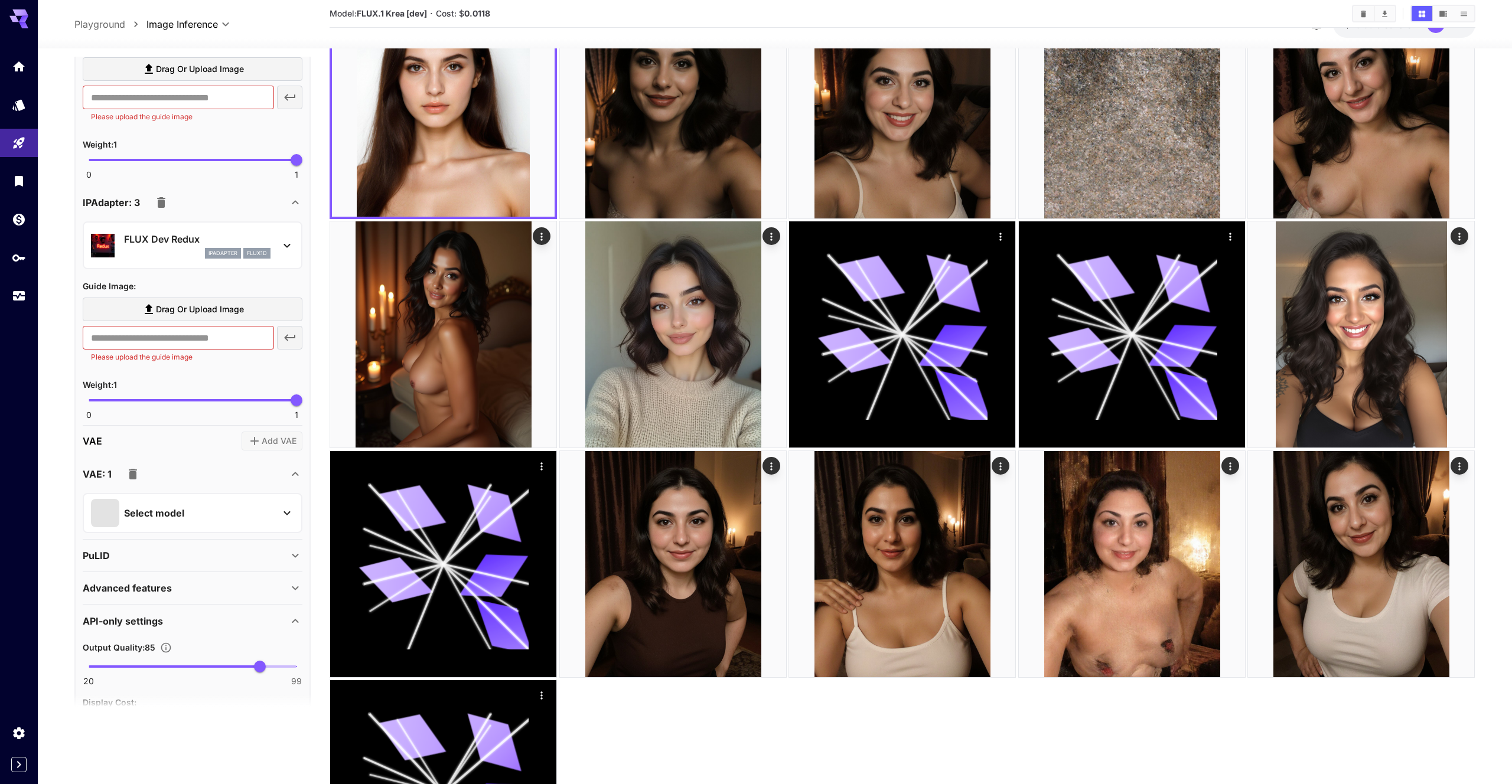
click at [213, 500] on div "Select model" at bounding box center [182, 513] width 184 height 28
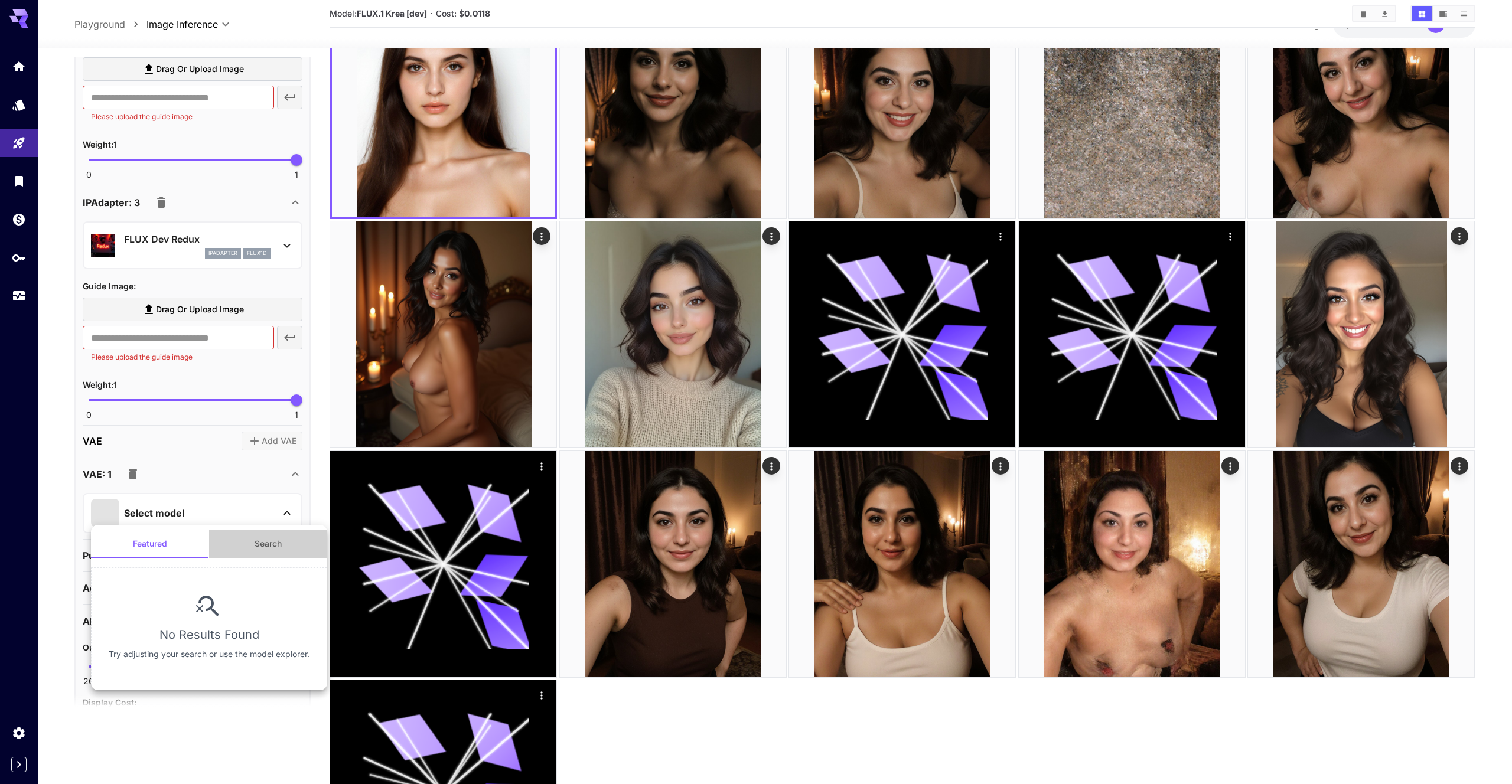
click at [286, 539] on button "Search" at bounding box center [268, 544] width 118 height 28
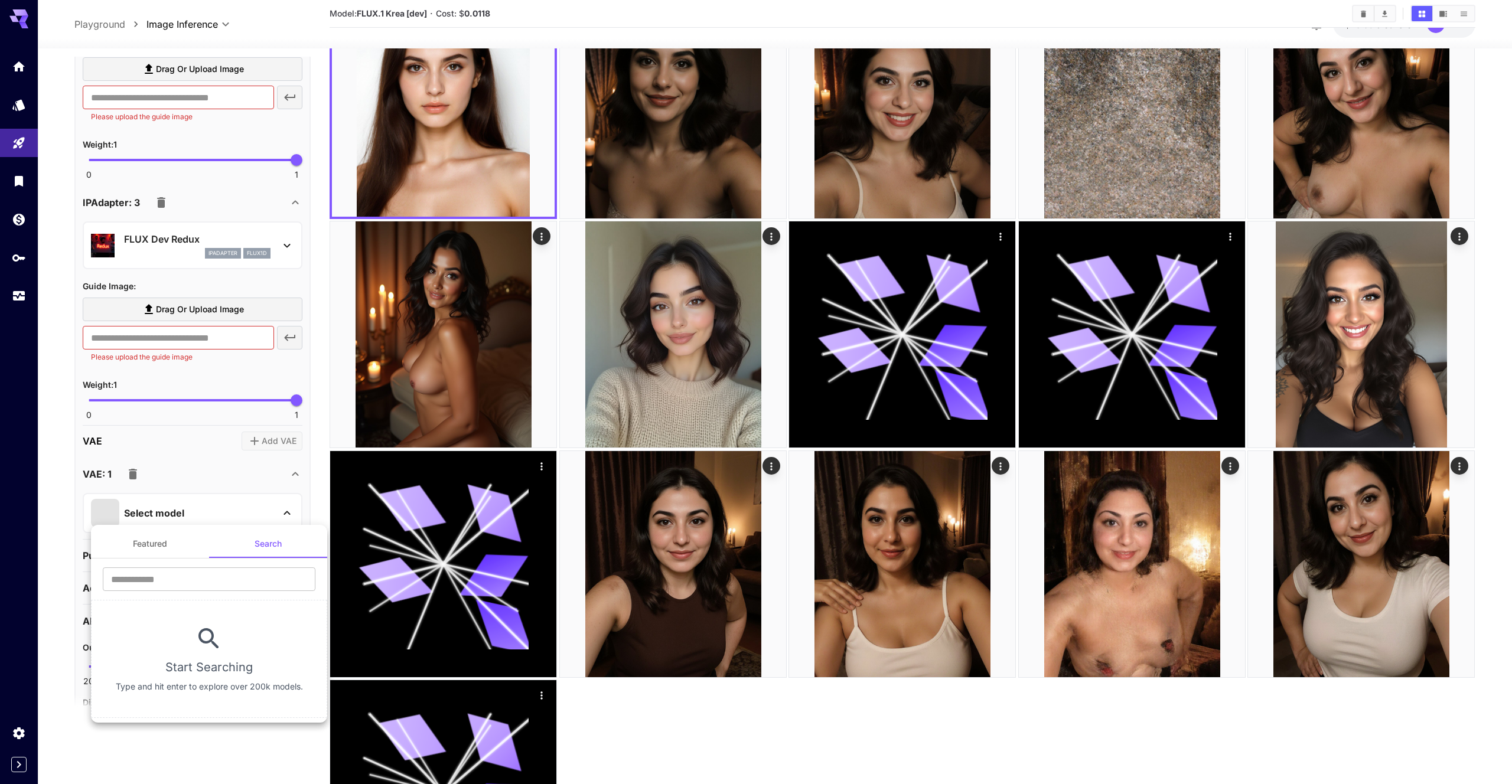
click at [291, 488] on div at bounding box center [756, 392] width 1512 height 784
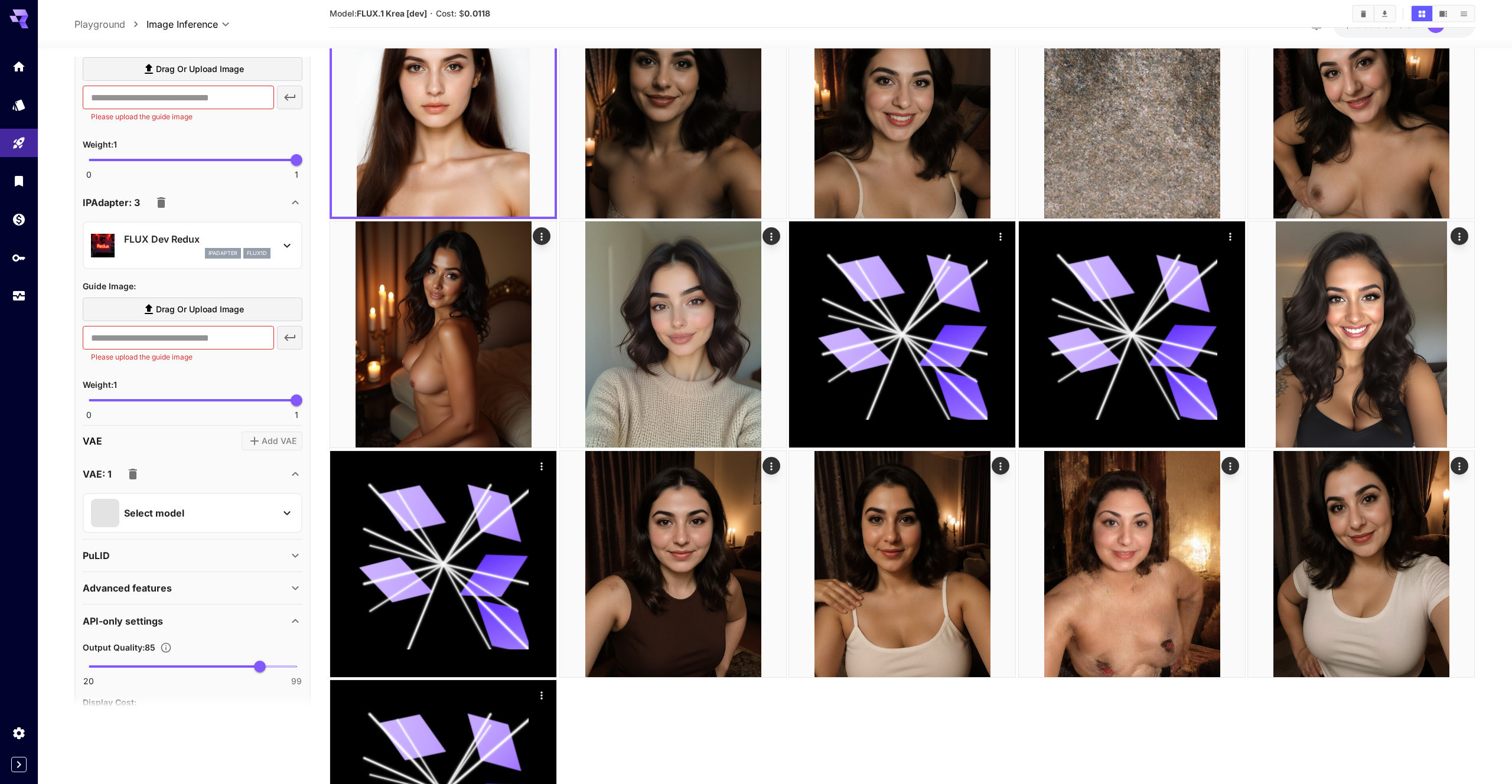
click at [296, 478] on div "VAE: 1" at bounding box center [192, 474] width 220 height 28
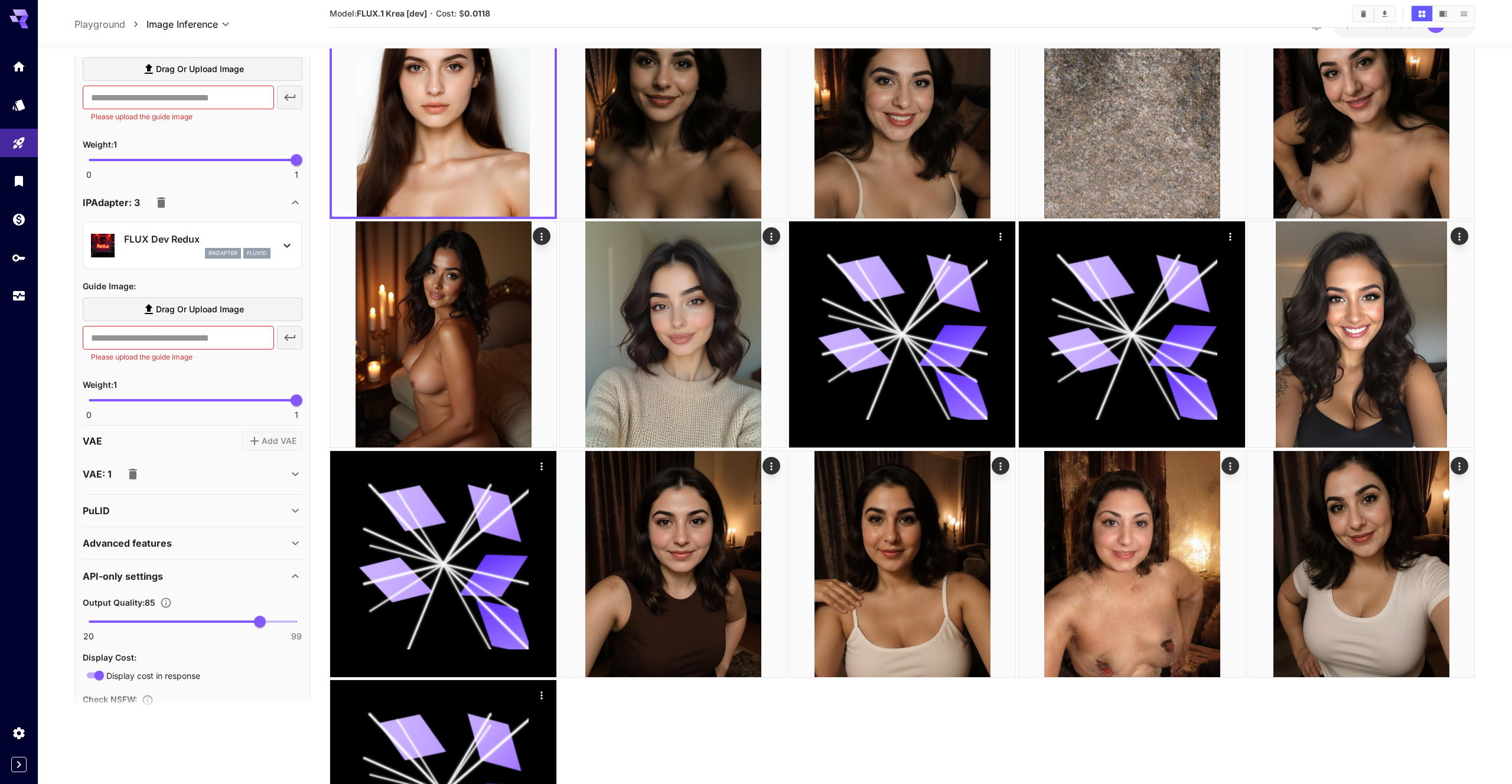
click at [140, 468] on icon "button" at bounding box center [133, 474] width 14 height 14
click at [201, 489] on div "Advanced features Accelerator options : None **** ​ LayerDiffuse : Enable Layer…" at bounding box center [192, 505] width 220 height 33
click at [206, 466] on div "PuLID" at bounding box center [185, 473] width 205 height 14
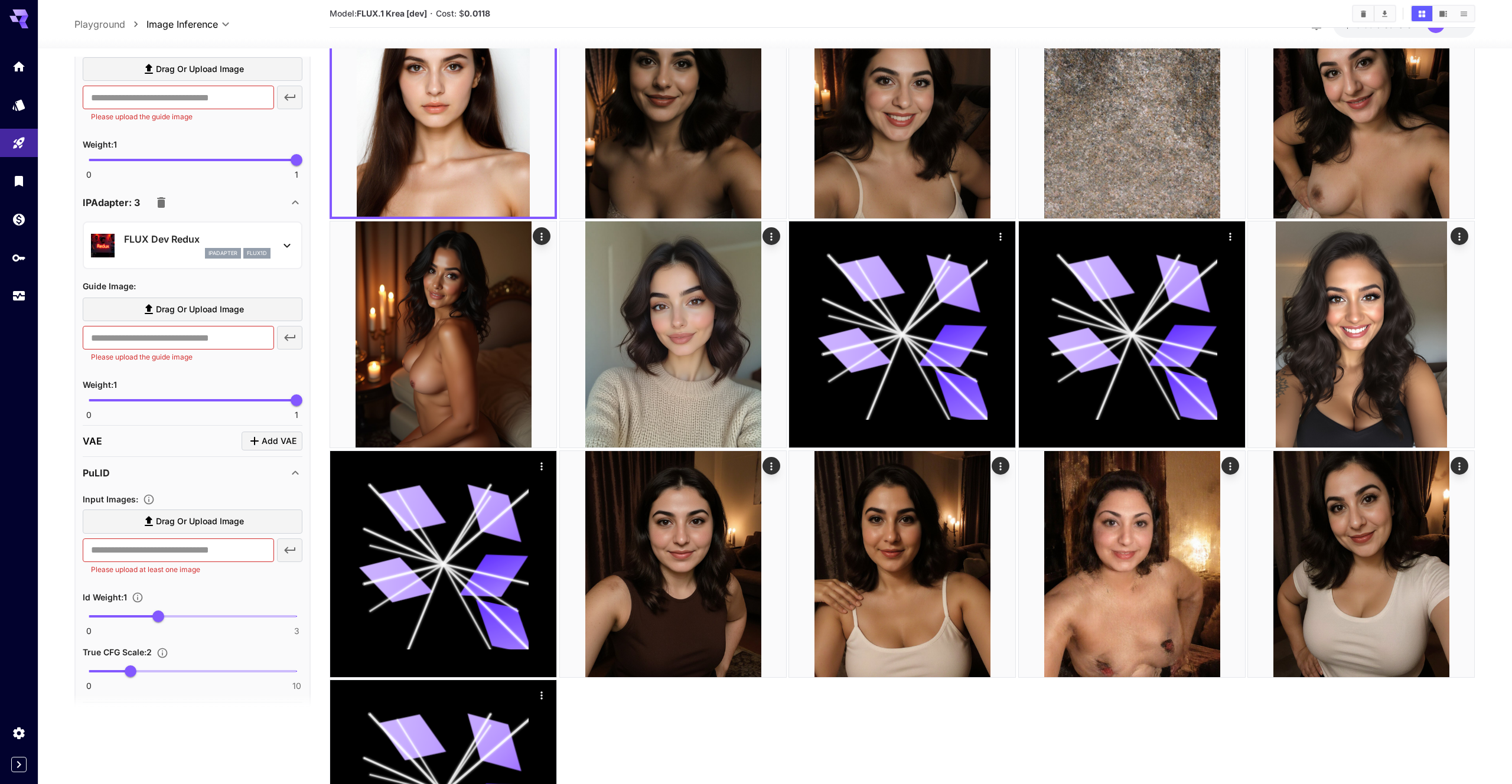
click at [223, 475] on div "PuLID" at bounding box center [185, 473] width 205 height 14
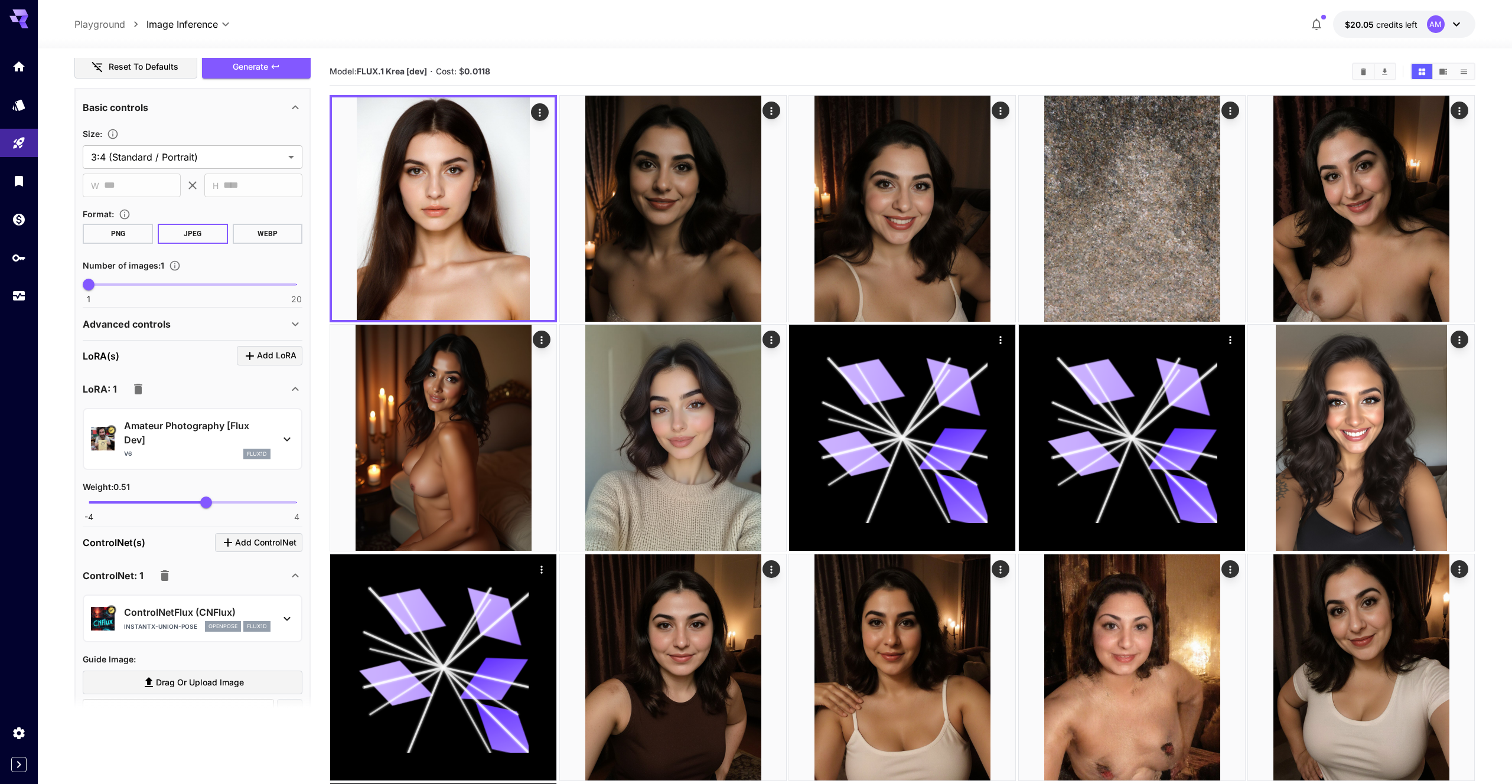
scroll to position [0, 0]
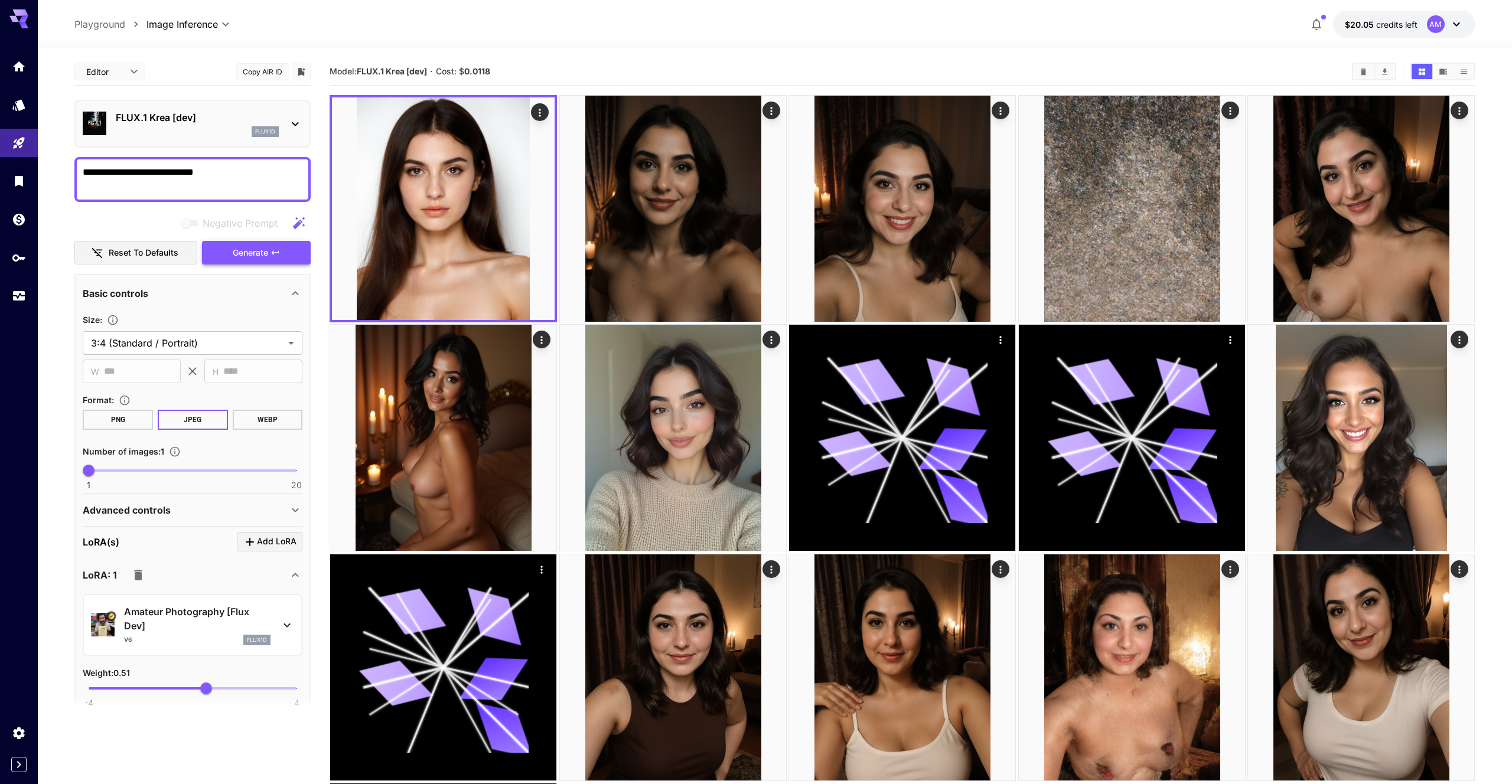
click at [269, 262] on button "Generate" at bounding box center [256, 252] width 109 height 24
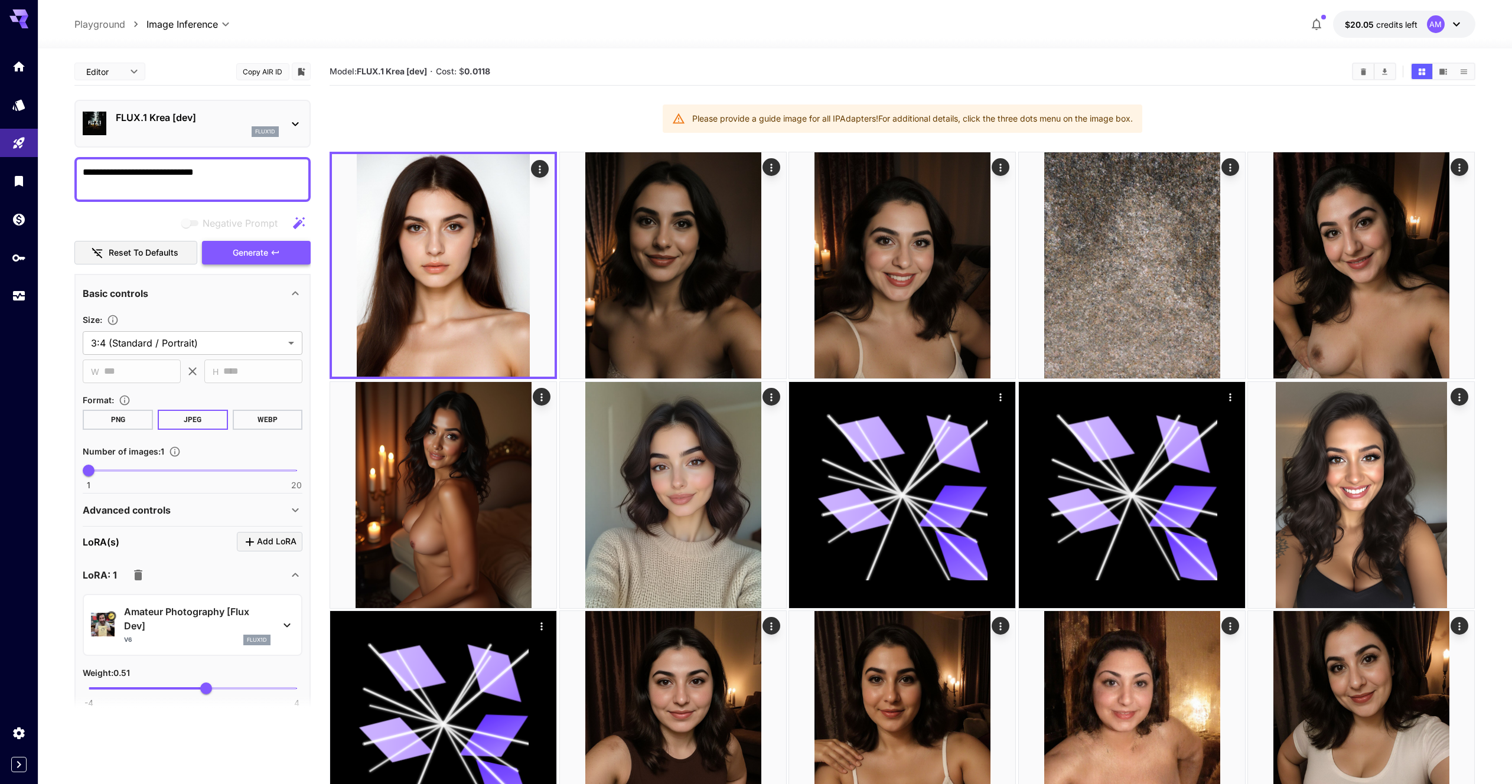
click at [264, 255] on span "Generate" at bounding box center [251, 252] width 36 height 15
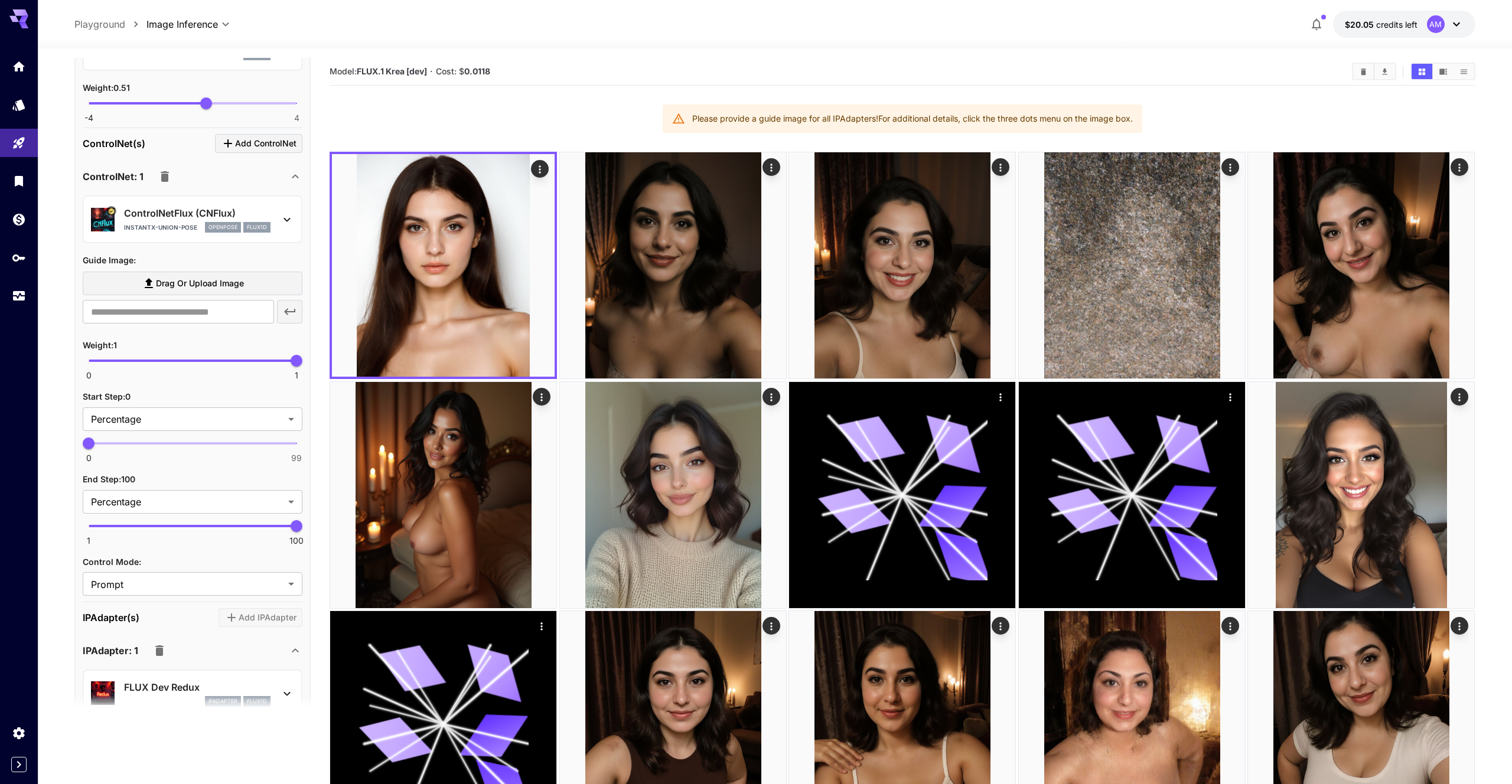
scroll to position [584, 0]
click at [243, 278] on span "Drag or upload image" at bounding box center [199, 284] width 88 height 15
click at [0, 0] on input "Drag or upload image" at bounding box center [0, 0] width 0 height 0
click at [215, 290] on span "Drag or upload image" at bounding box center [199, 284] width 88 height 15
click at [0, 0] on input "Drag or upload image" at bounding box center [0, 0] width 0 height 0
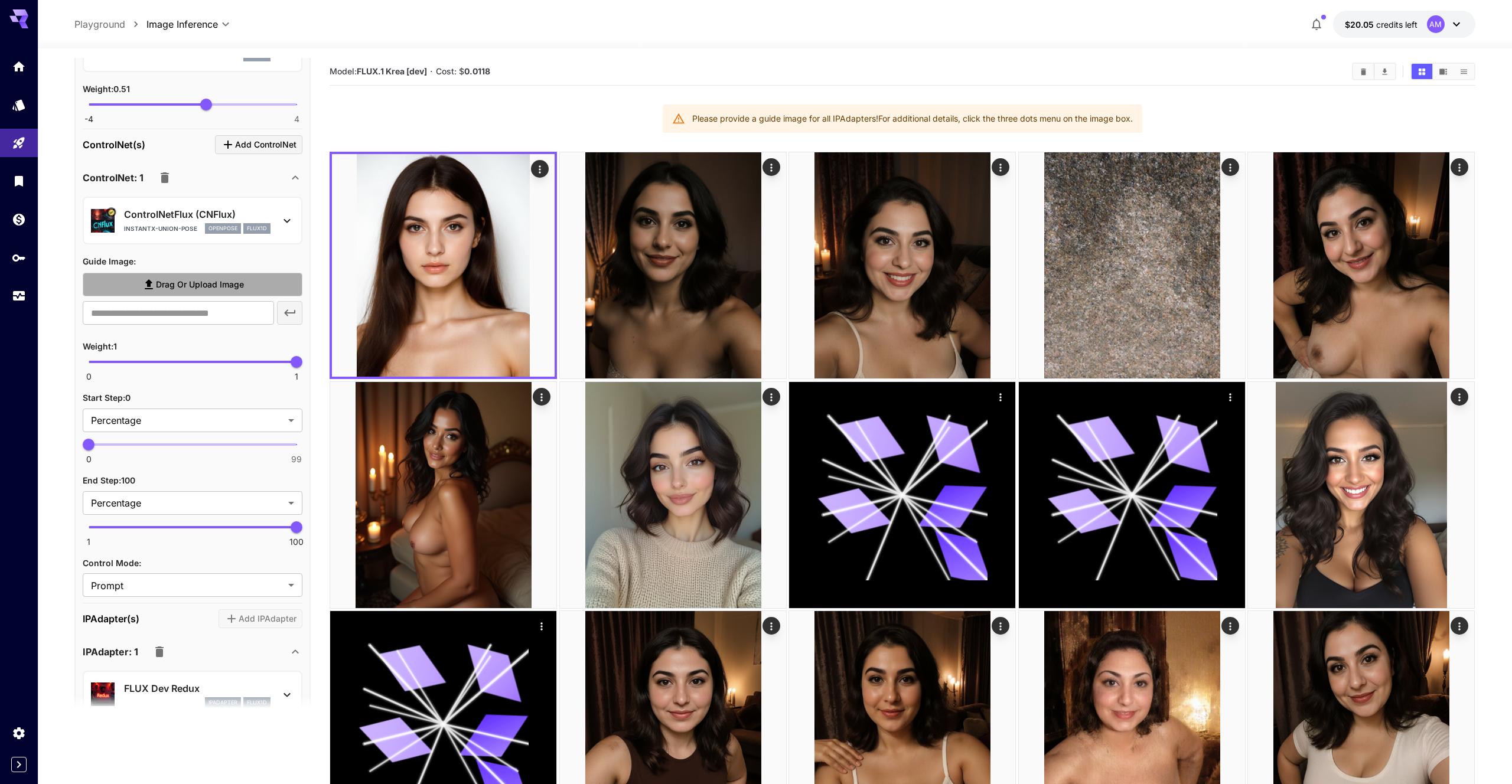
click at [160, 293] on label "Drag or upload image" at bounding box center [192, 284] width 220 height 24
click at [0, 0] on input "Drag or upload image" at bounding box center [0, 0] width 0 height 0
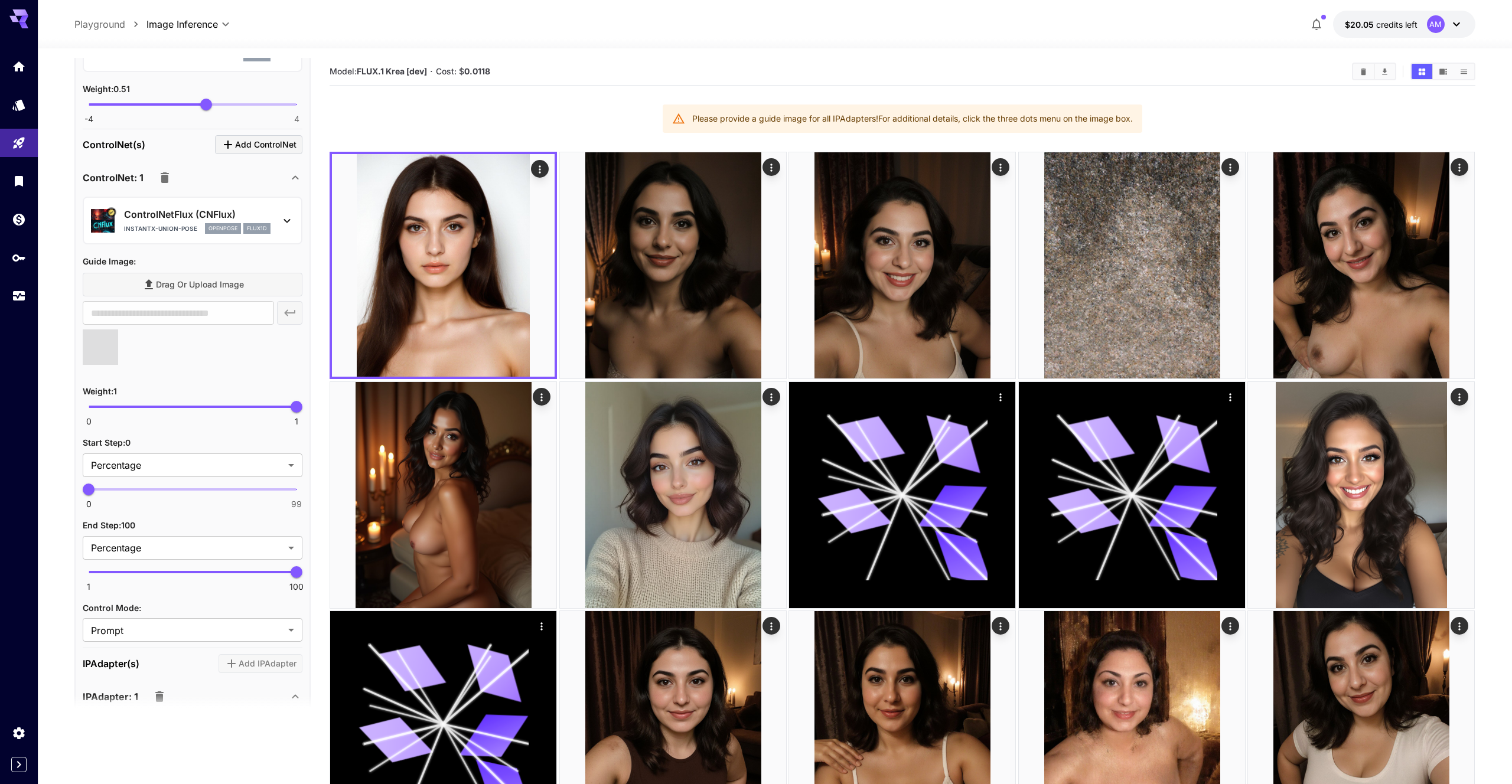
type input "**********"
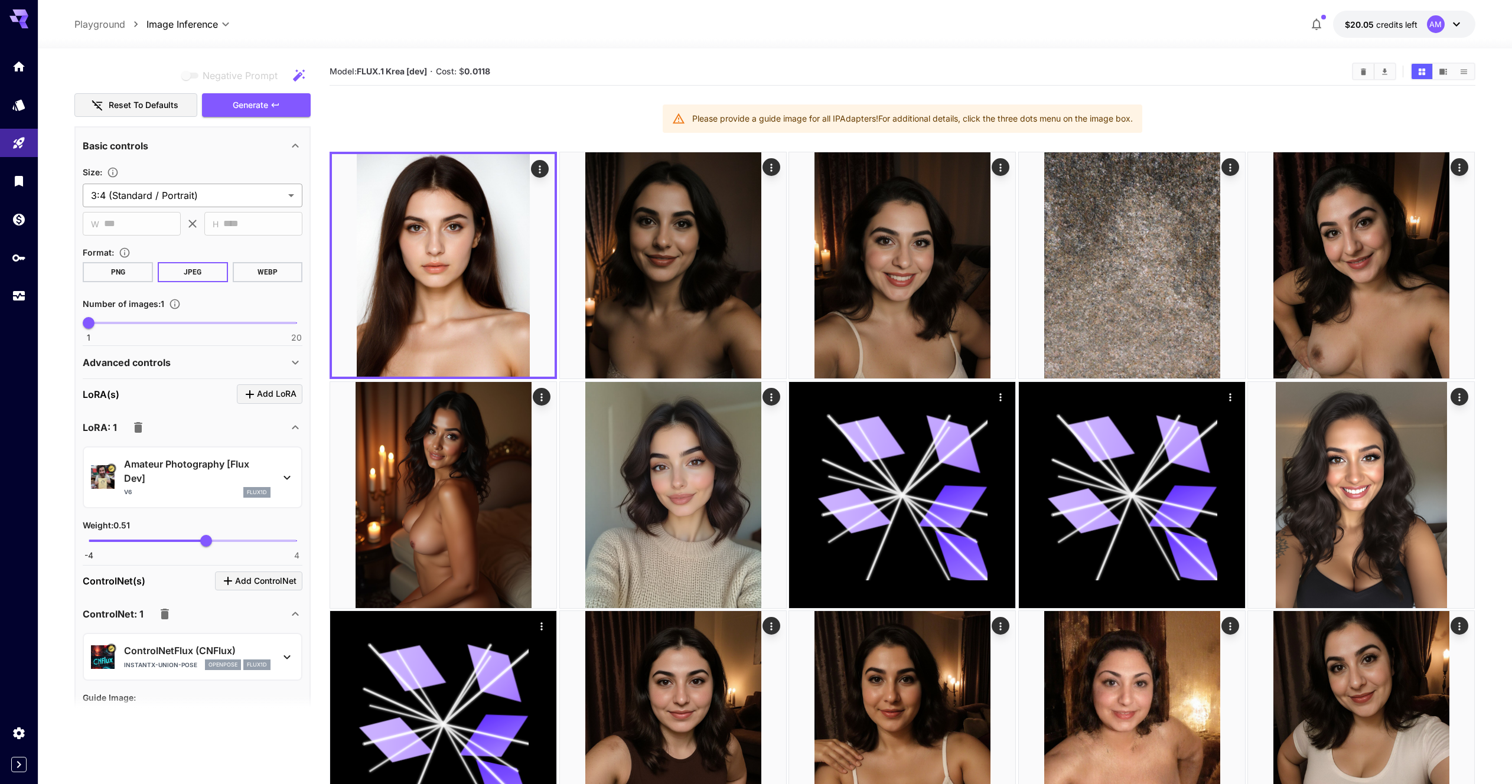
scroll to position [147, 0]
click at [273, 116] on button "Generate" at bounding box center [256, 106] width 109 height 24
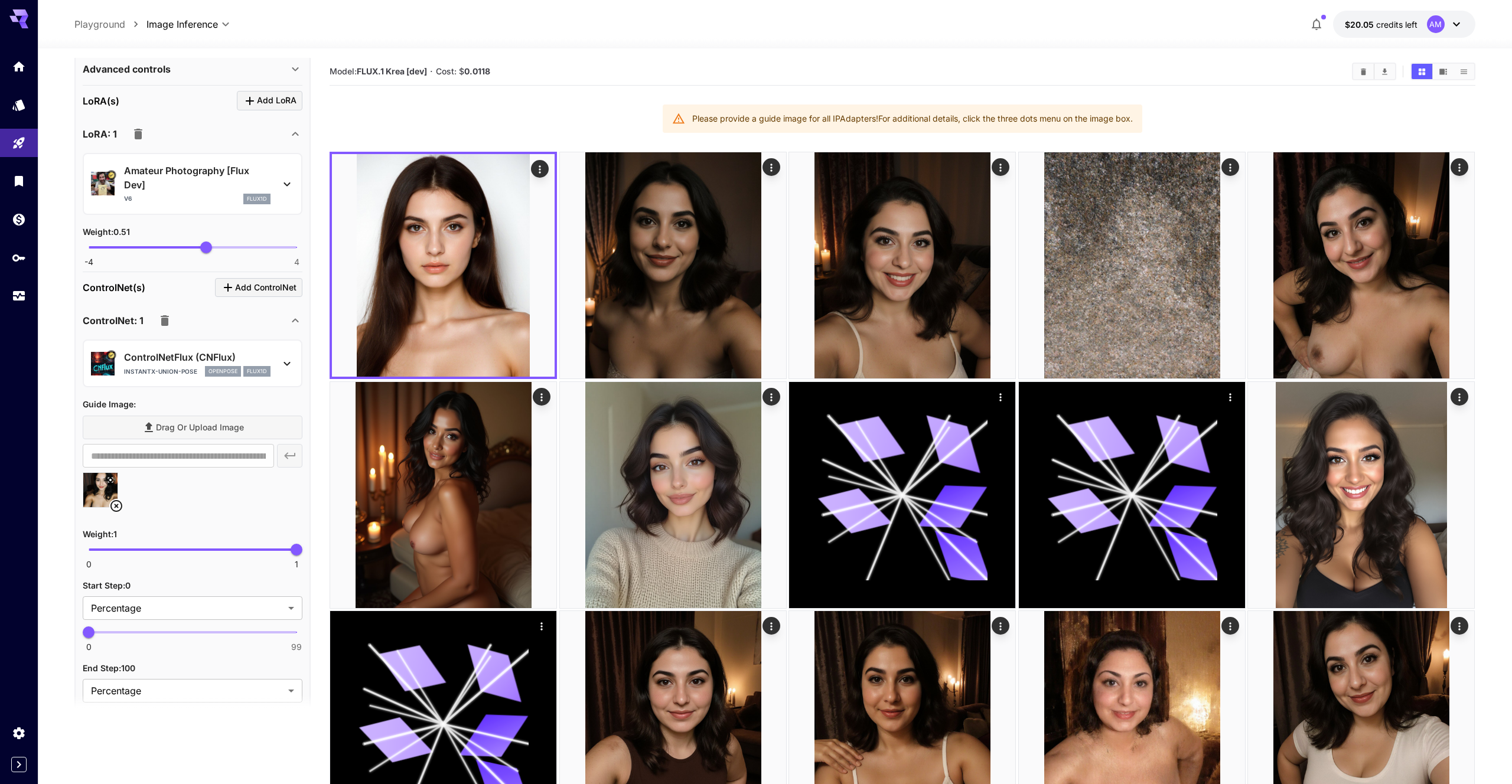
scroll to position [443, 0]
click at [202, 430] on div "Drag or upload image" at bounding box center [192, 425] width 220 height 24
click at [210, 424] on div "Drag or upload image" at bounding box center [192, 425] width 220 height 24
click at [207, 429] on div "Drag or upload image" at bounding box center [192, 425] width 220 height 24
click at [173, 424] on div "Drag or upload image" at bounding box center [192, 425] width 220 height 24
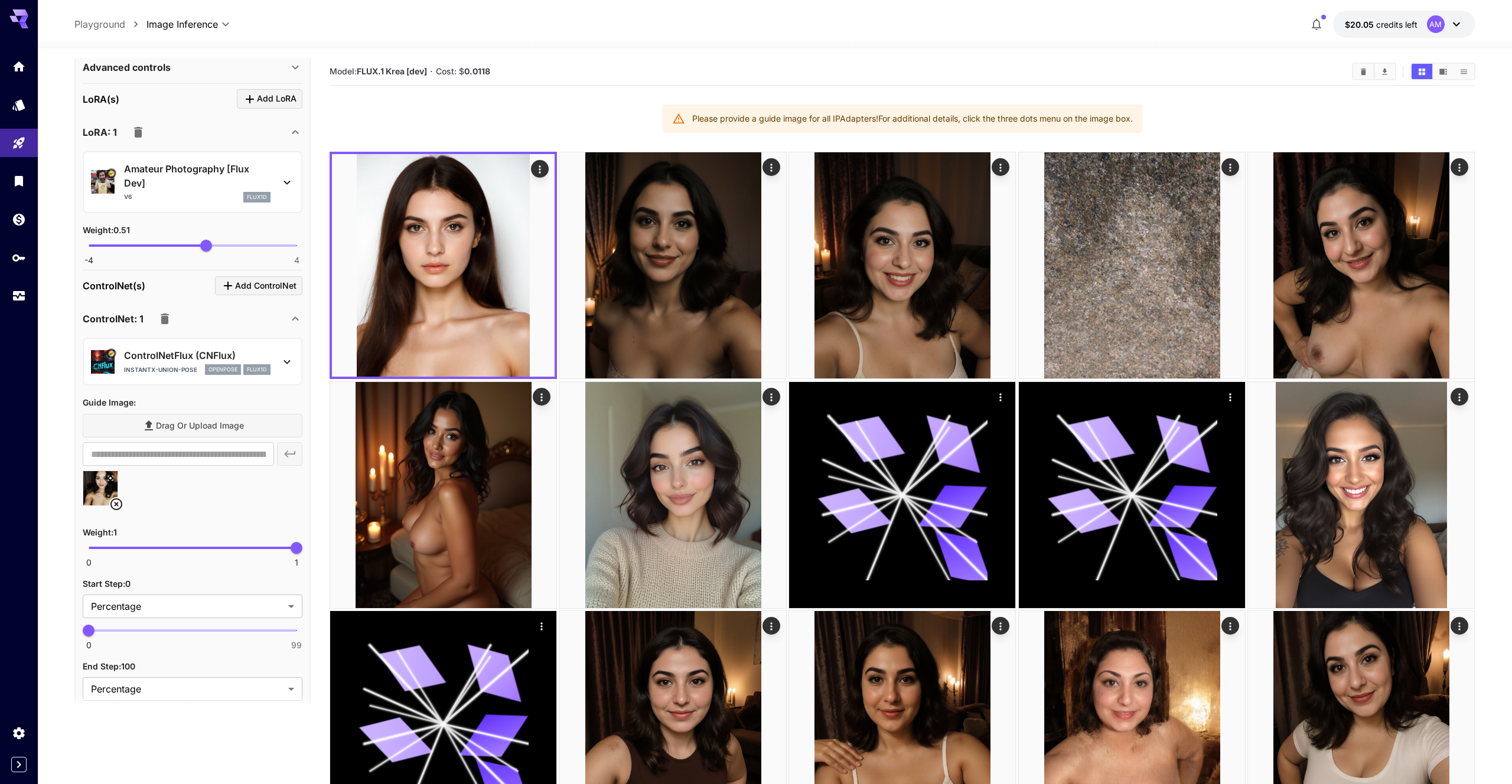
click at [173, 424] on div "Drag or upload image" at bounding box center [192, 425] width 220 height 24
click at [173, 425] on div "Drag or upload image" at bounding box center [192, 425] width 220 height 24
click at [173, 426] on div "Drag or upload image" at bounding box center [192, 425] width 220 height 24
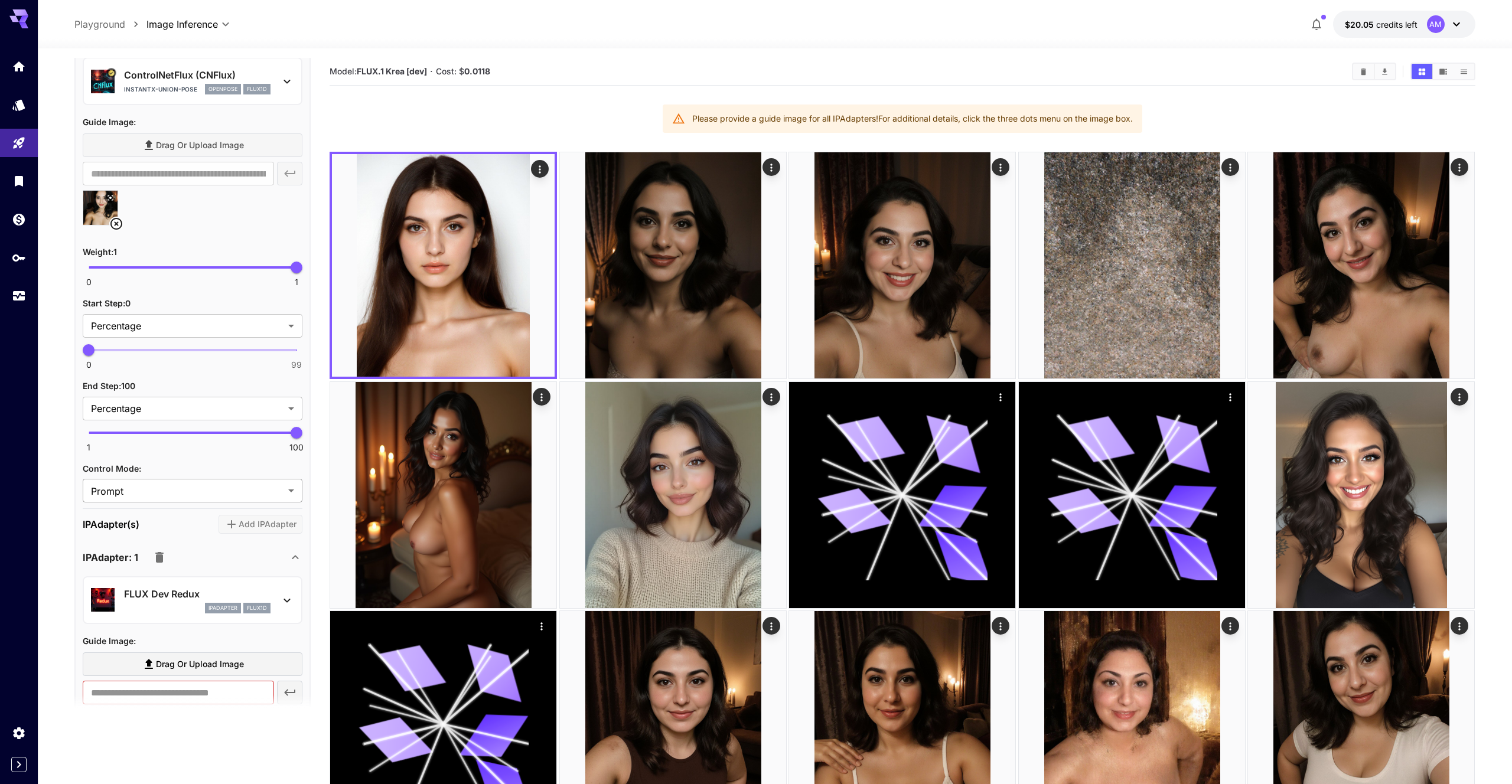
scroll to position [725, 0]
click at [240, 491] on body "**********" at bounding box center [756, 551] width 1512 height 1102
click at [240, 491] on div at bounding box center [756, 392] width 1512 height 784
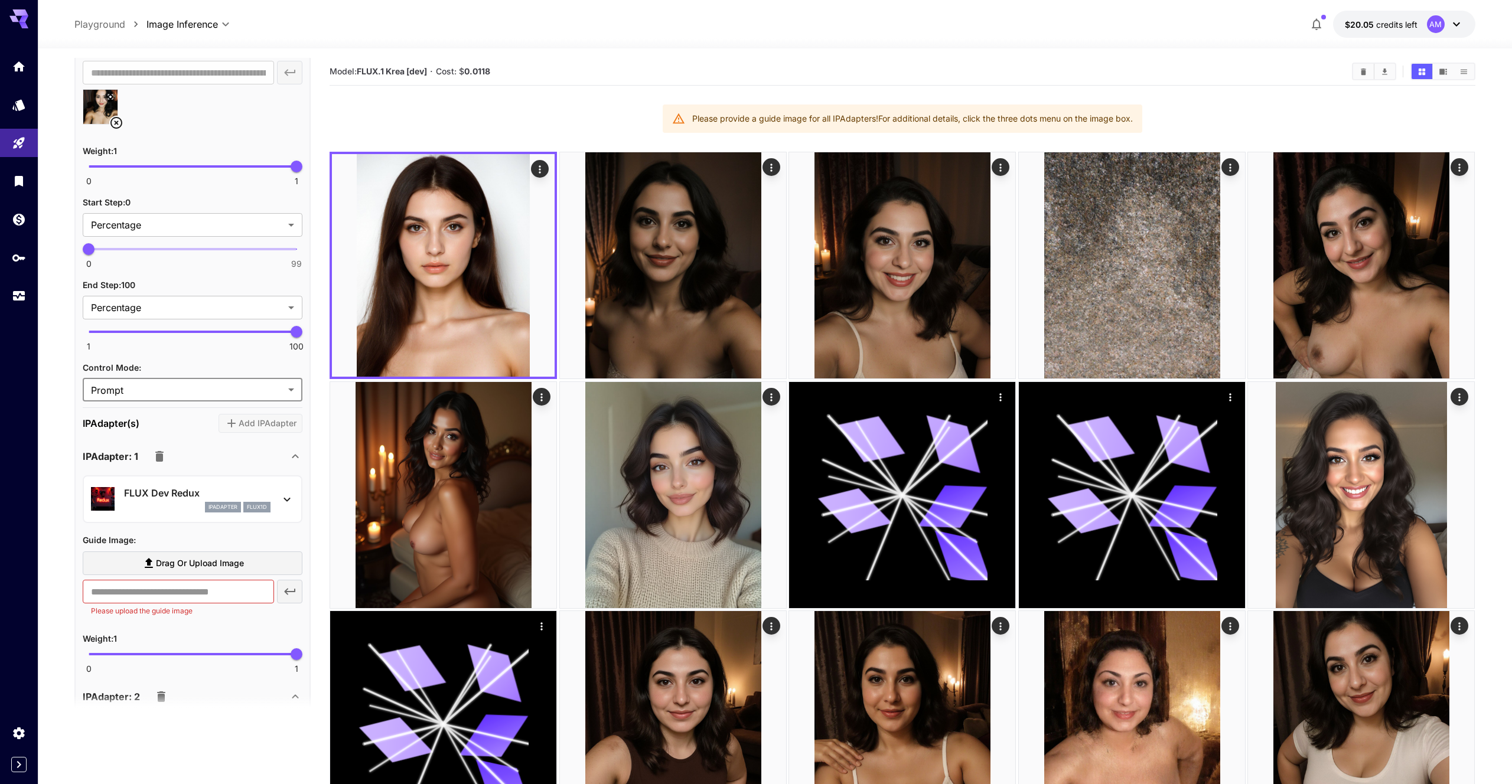
scroll to position [831, 0]
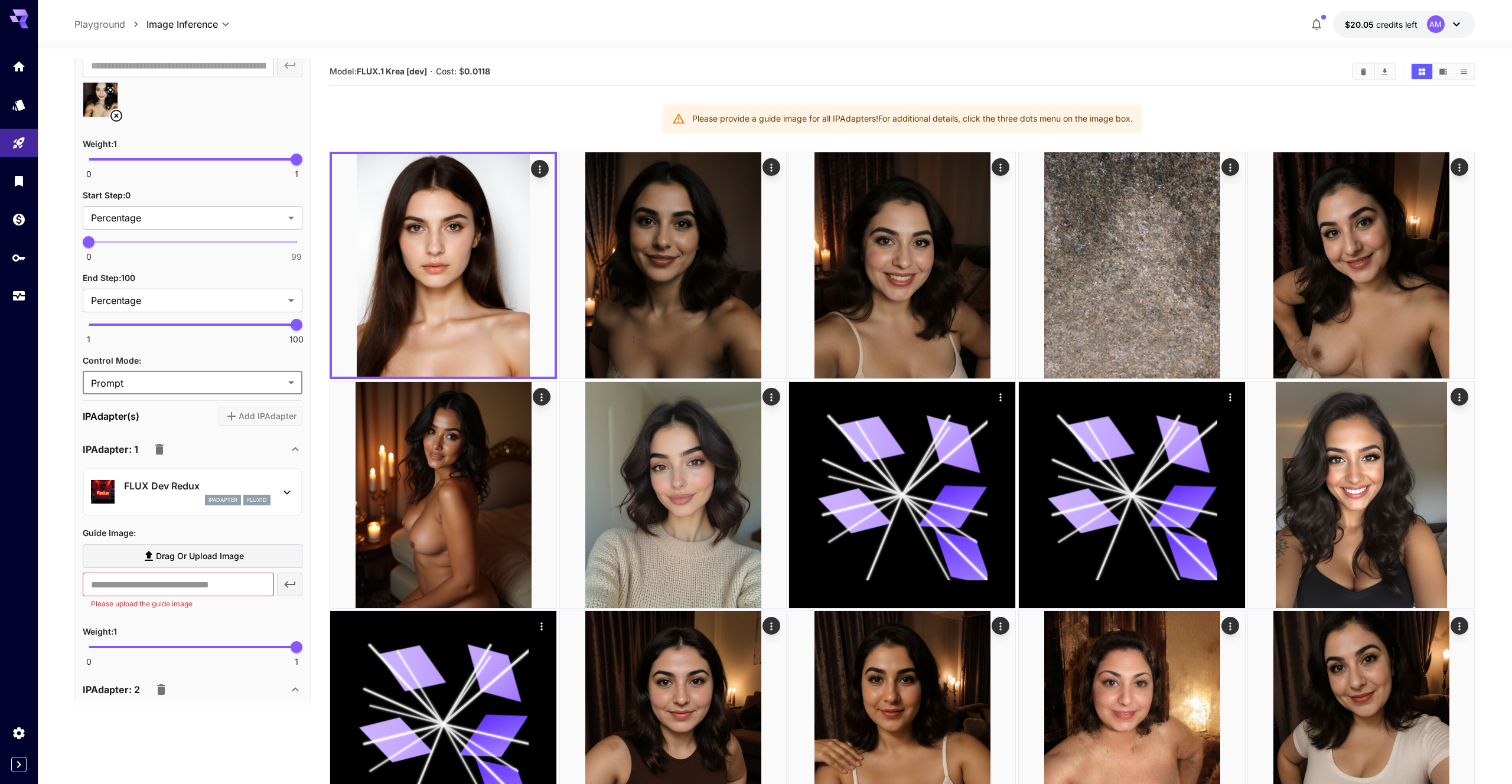
click at [241, 556] on span "Drag or upload image" at bounding box center [199, 556] width 88 height 15
click at [0, 0] on input "Drag or upload image" at bounding box center [0, 0] width 0 height 0
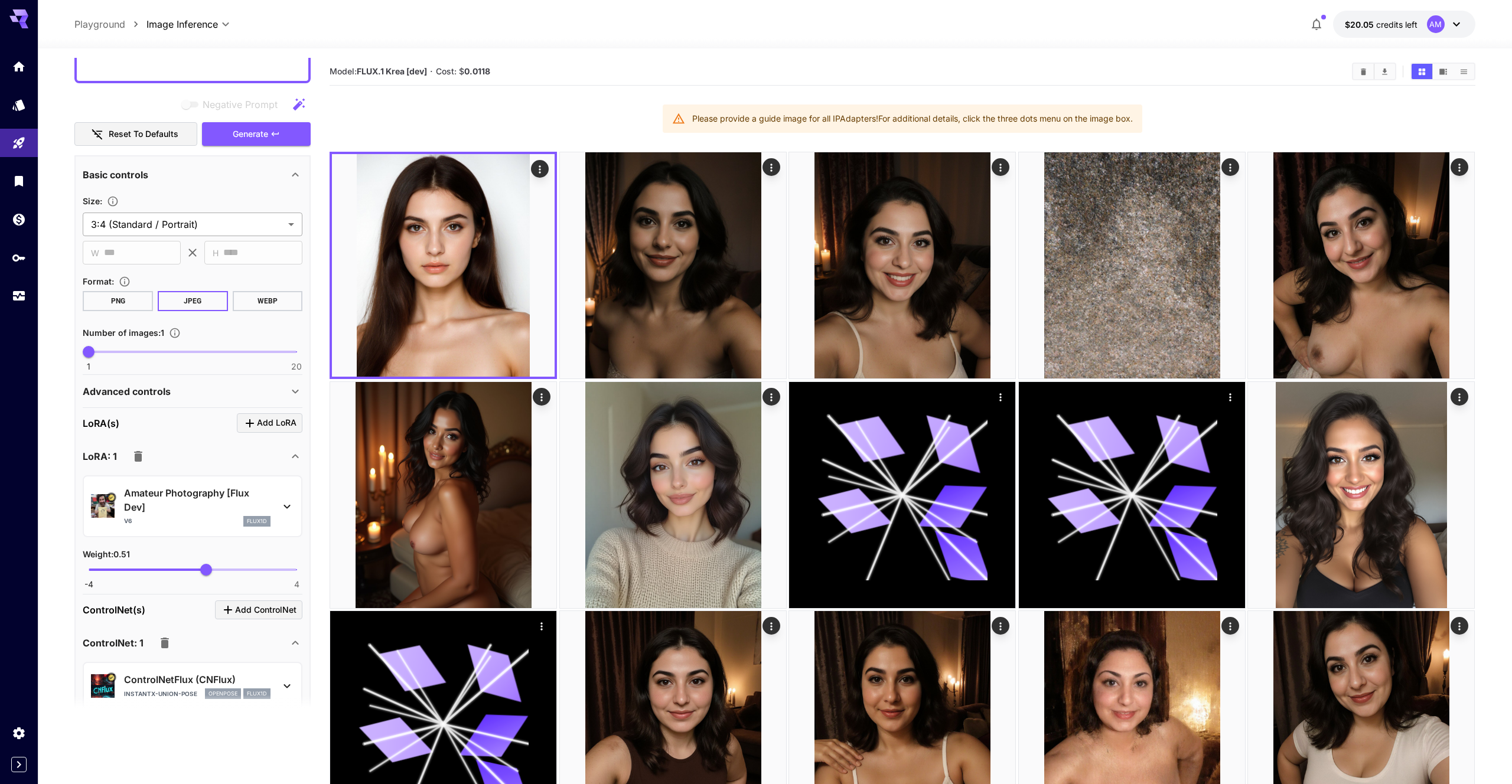
type input "**********"
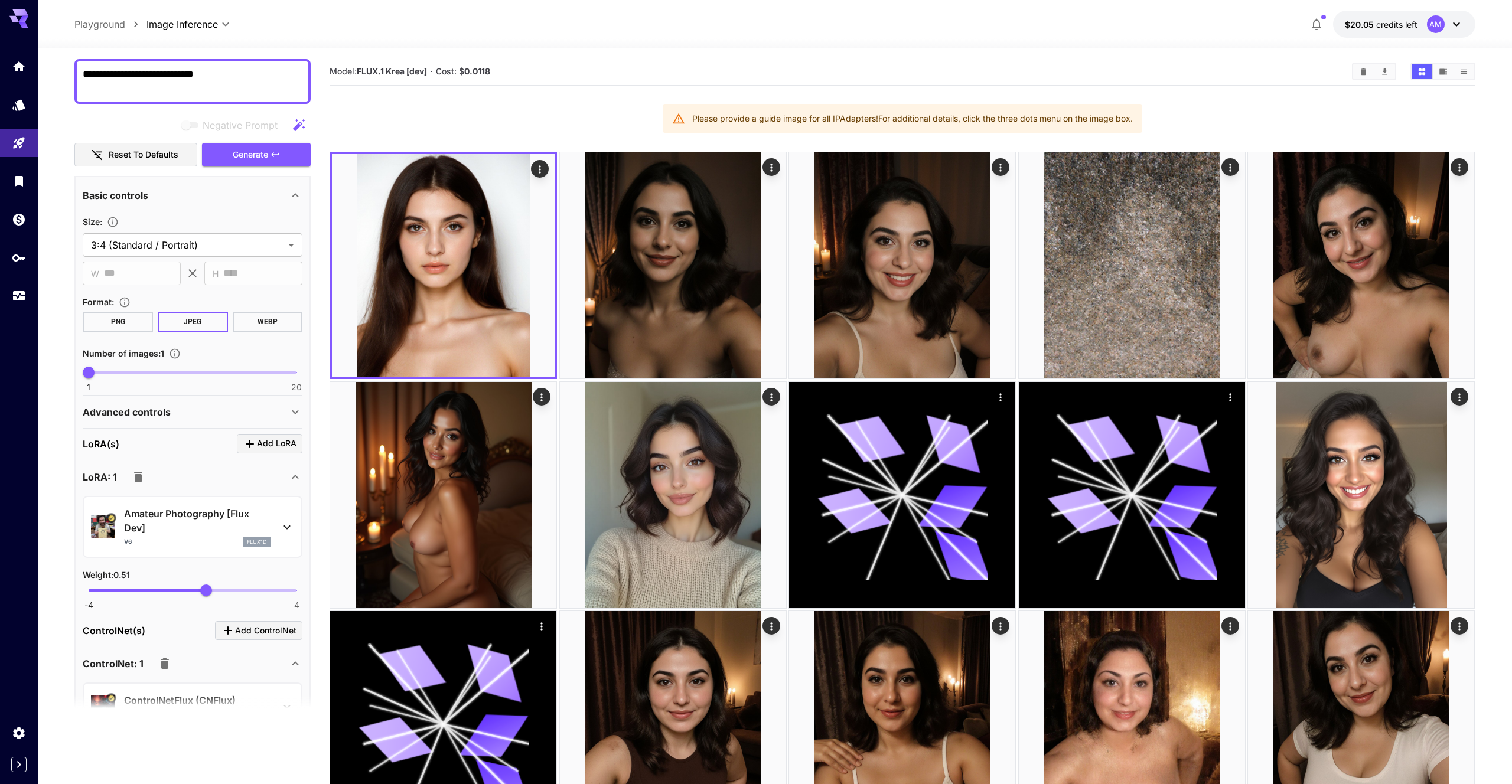
scroll to position [94, 0]
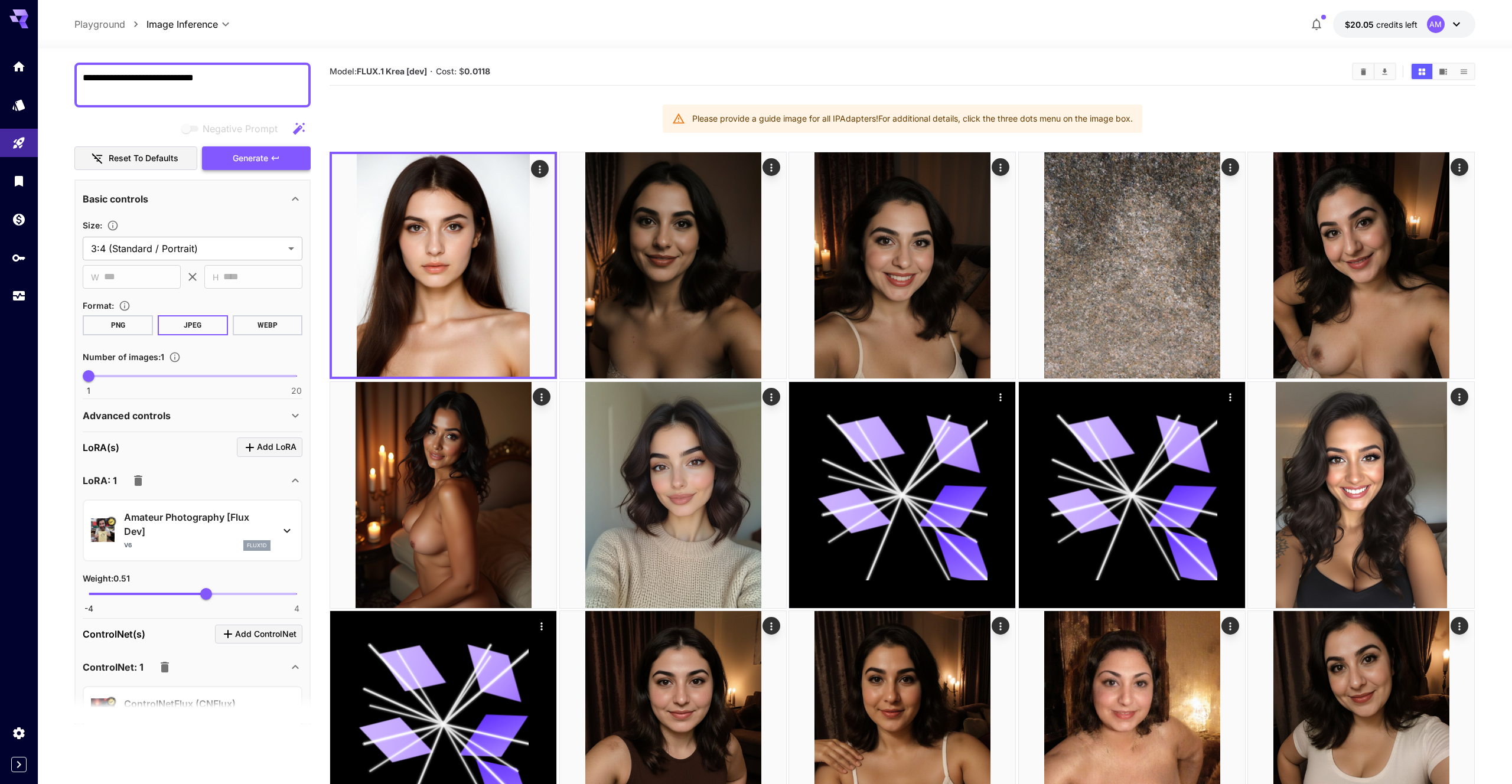
click at [268, 155] on span "Generate" at bounding box center [251, 158] width 36 height 15
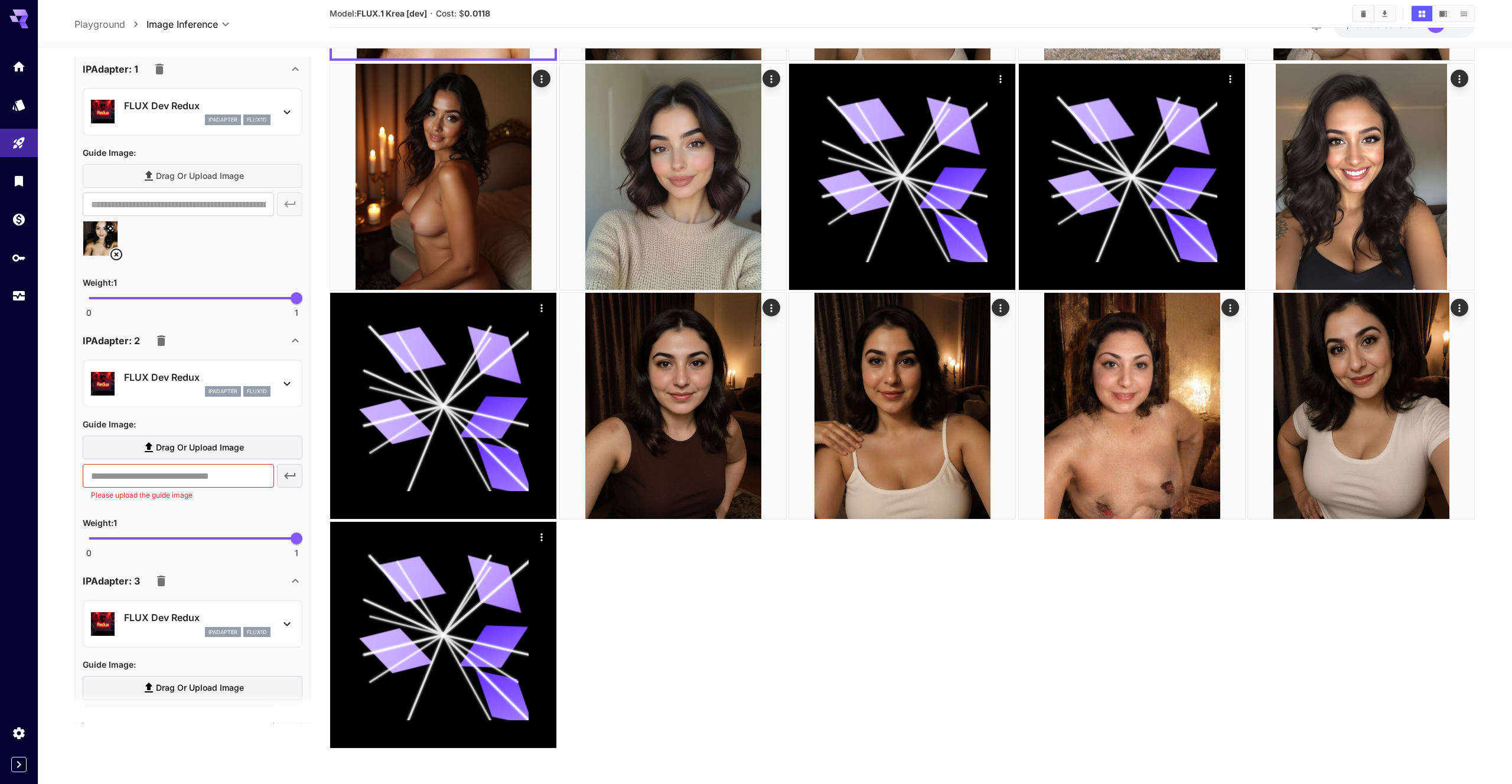
scroll to position [1220, 0]
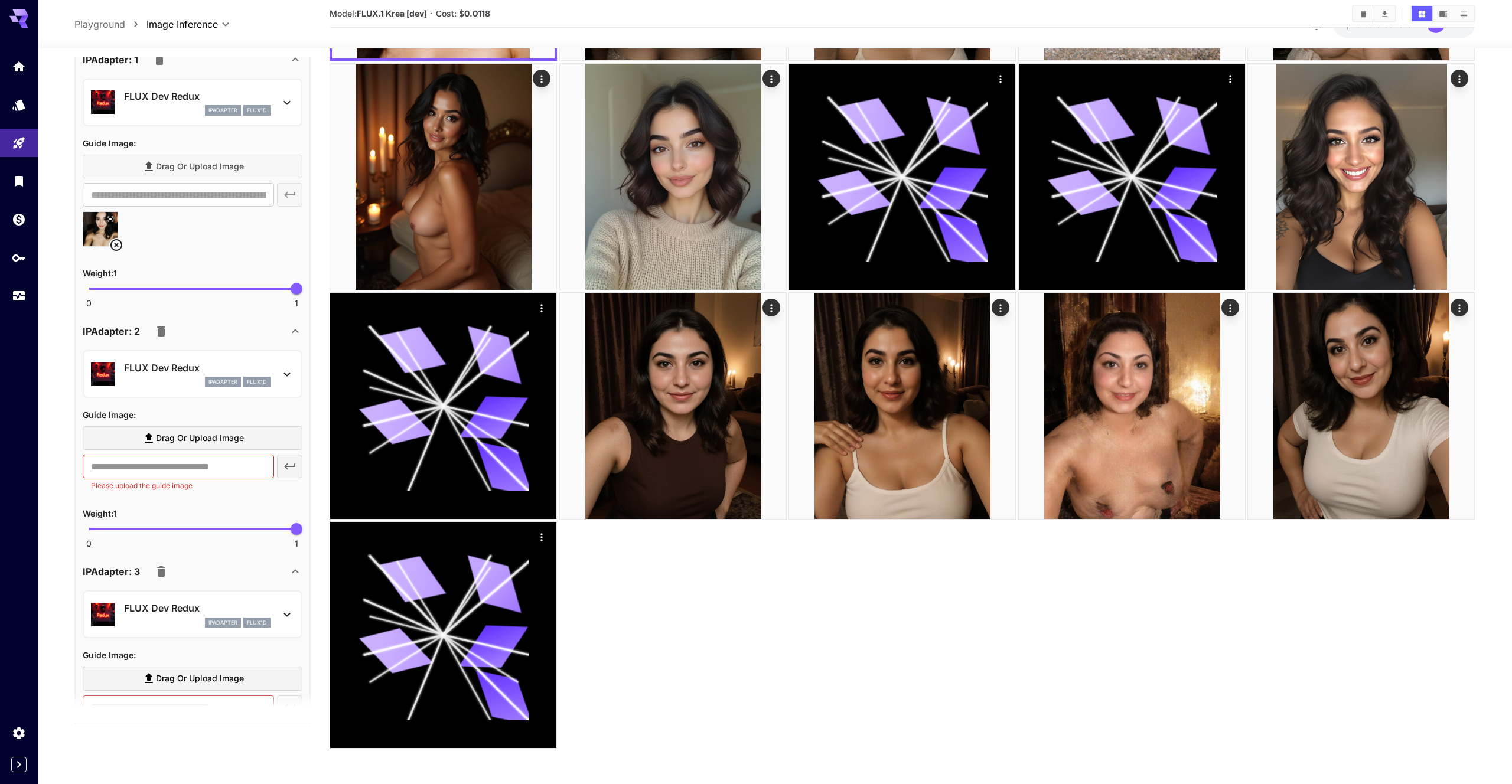
click at [230, 449] on section "Drag or upload image ​ Please upload the guide image" at bounding box center [192, 459] width 220 height 66
click at [238, 442] on span "Drag or upload image" at bounding box center [199, 438] width 88 height 15
click at [0, 0] on input "Drag or upload image" at bounding box center [0, 0] width 0 height 0
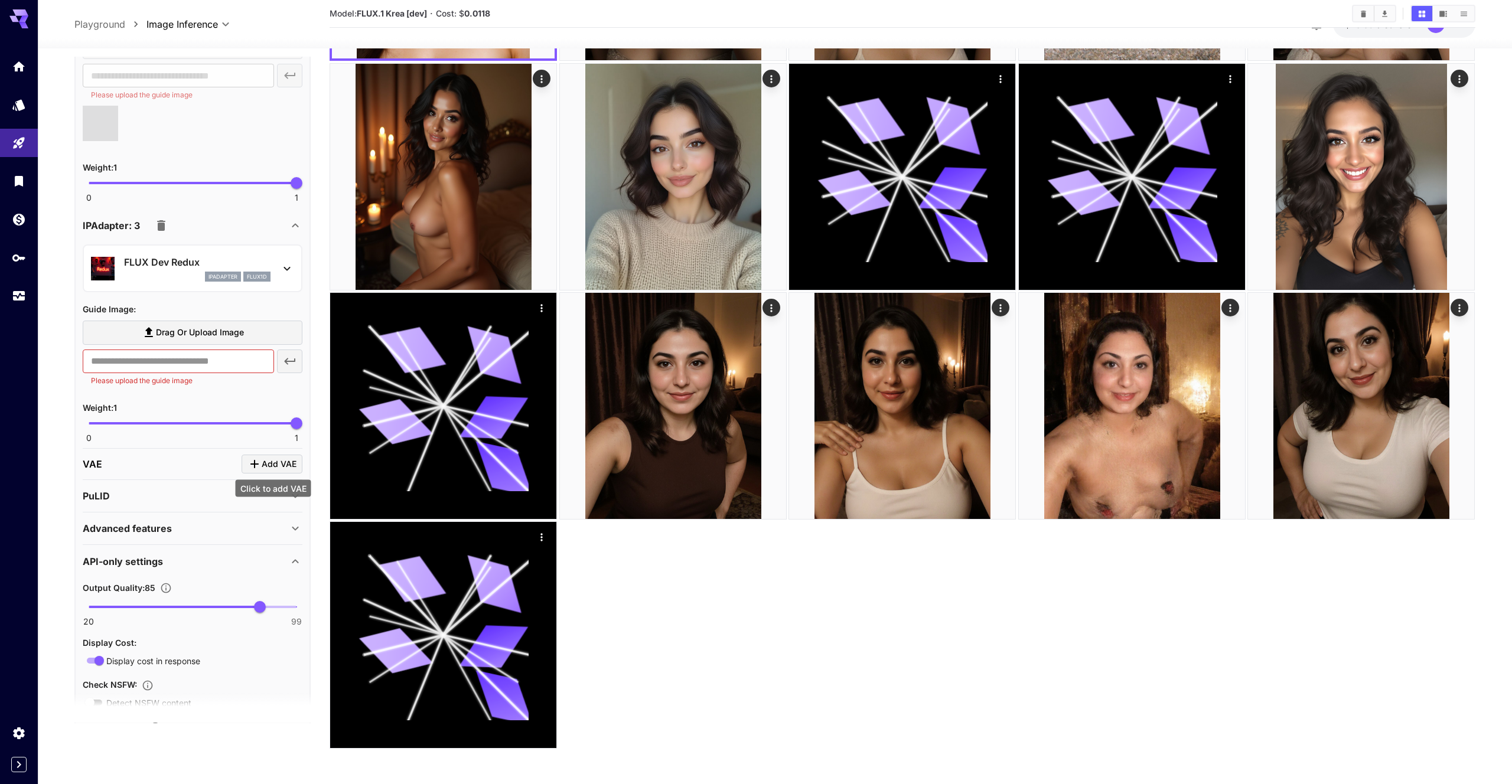
type input "**********"
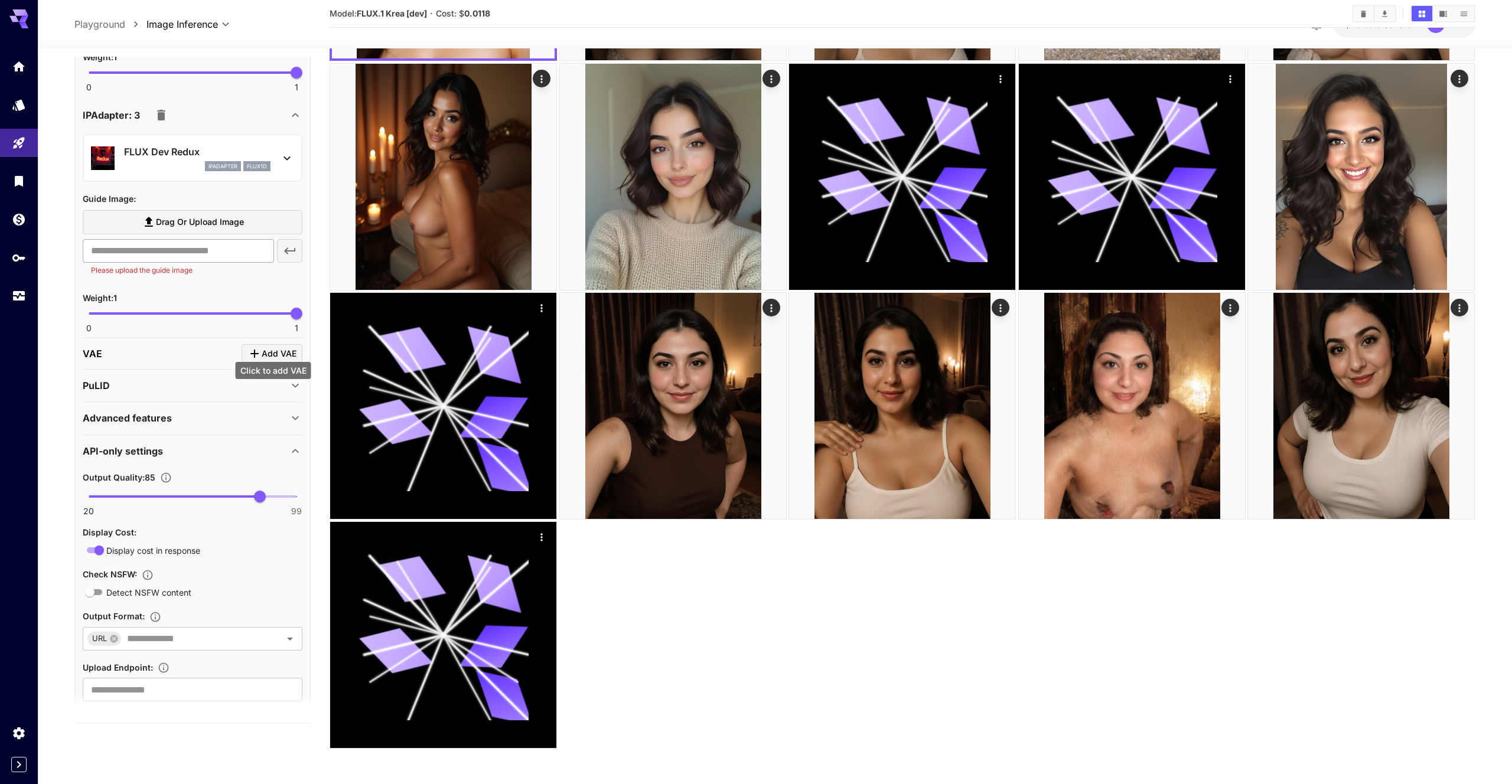
scroll to position [1716, 0]
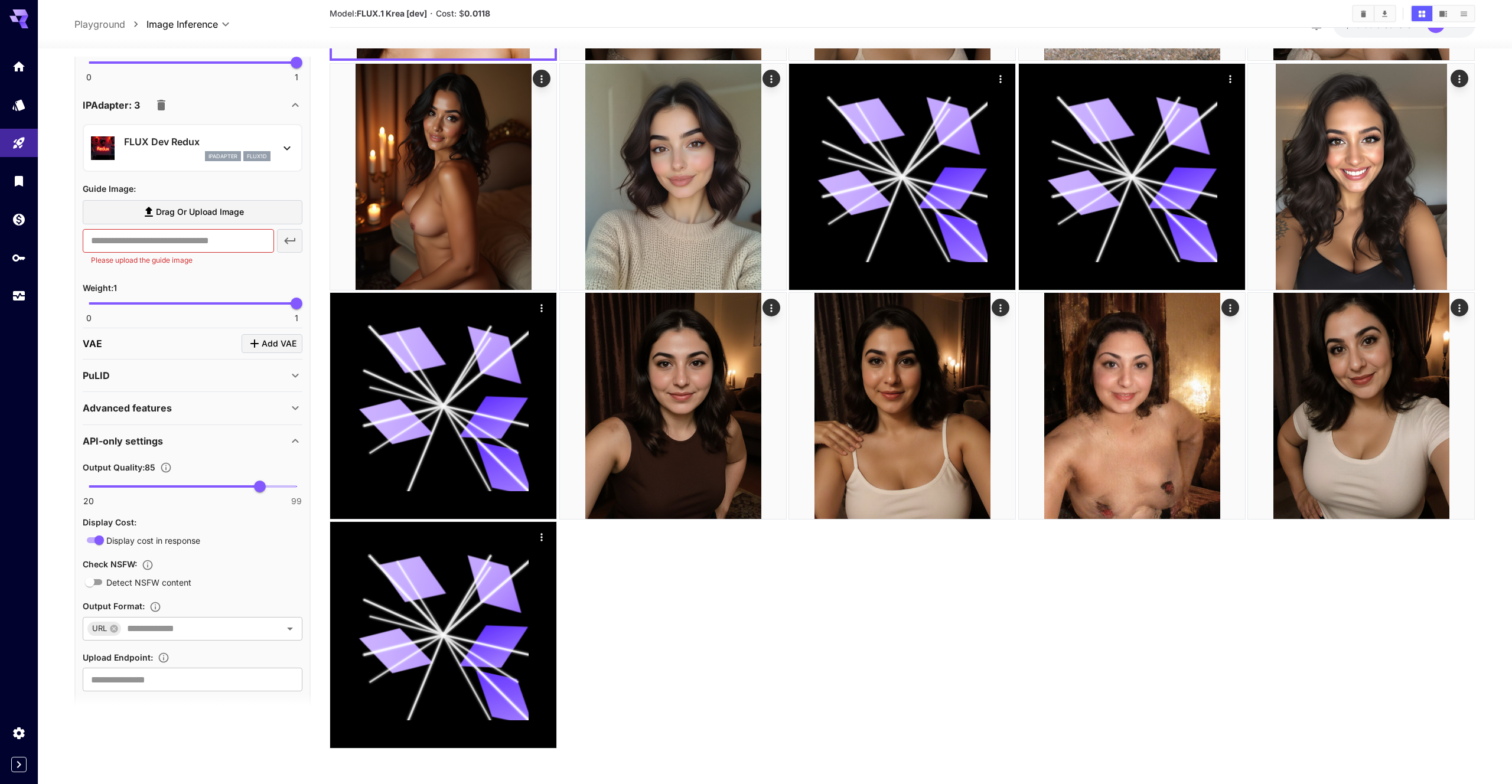
click at [257, 219] on label "Drag or upload image" at bounding box center [192, 212] width 220 height 24
click at [0, 0] on input "Drag or upload image" at bounding box center [0, 0] width 0 height 0
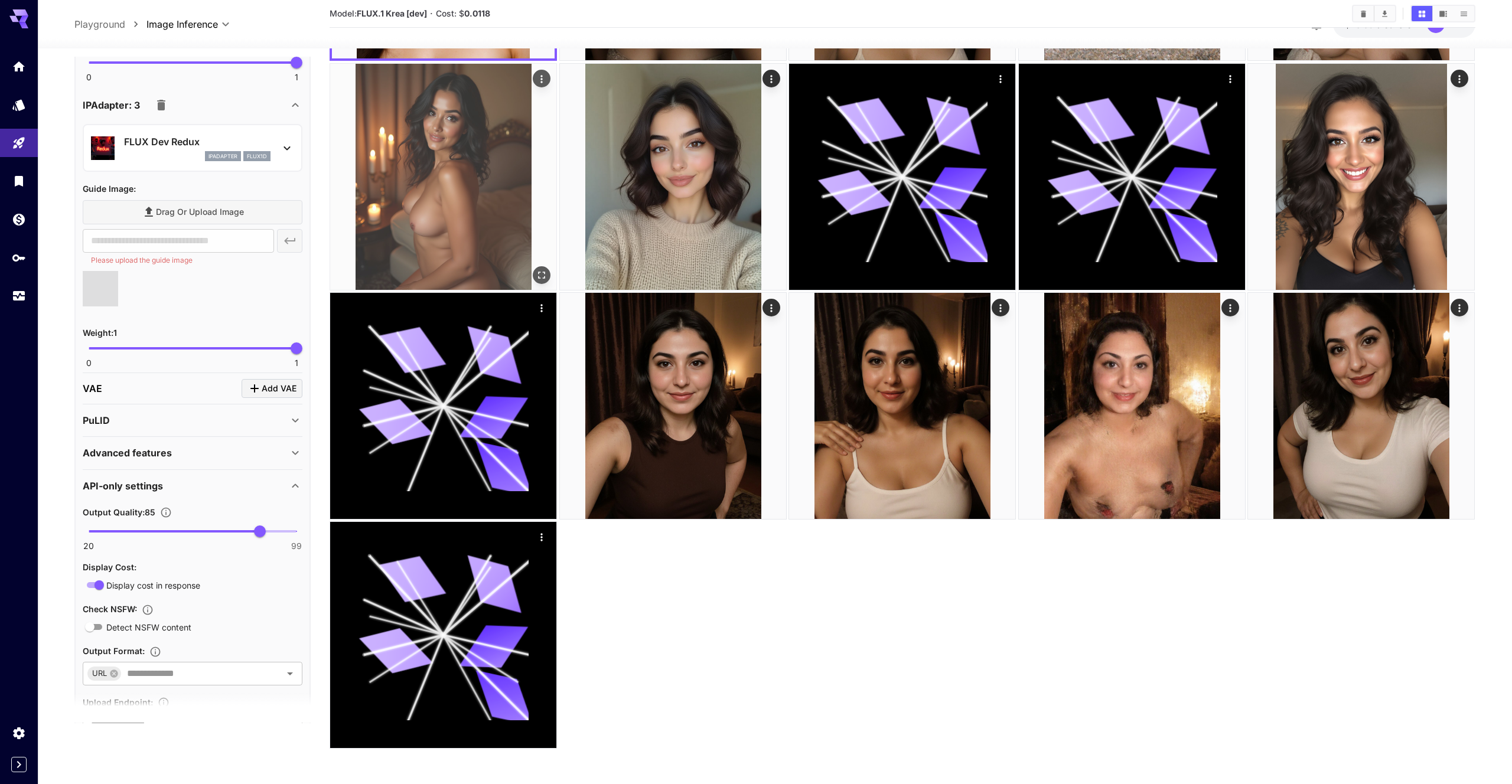
type input "**********"
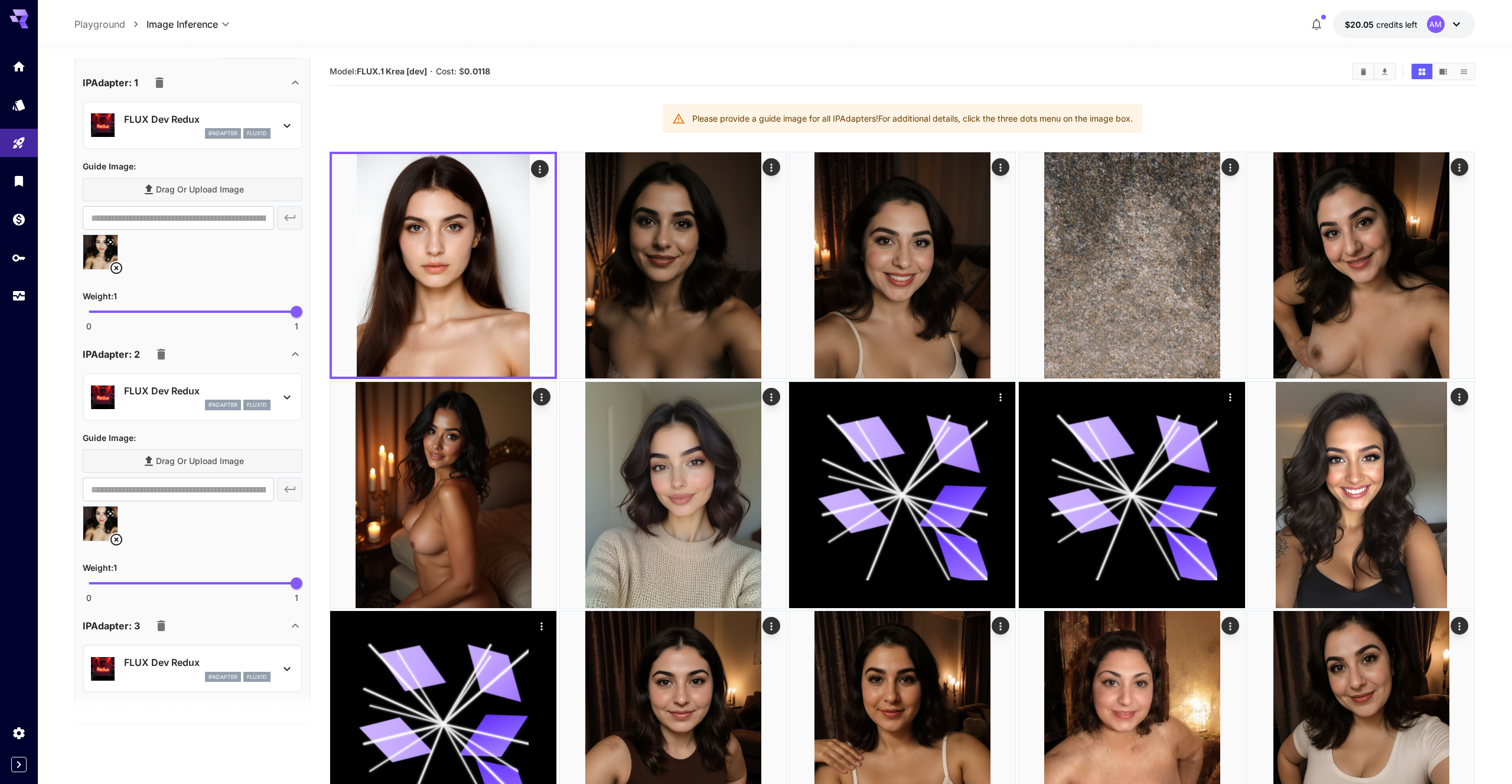
scroll to position [0, 0]
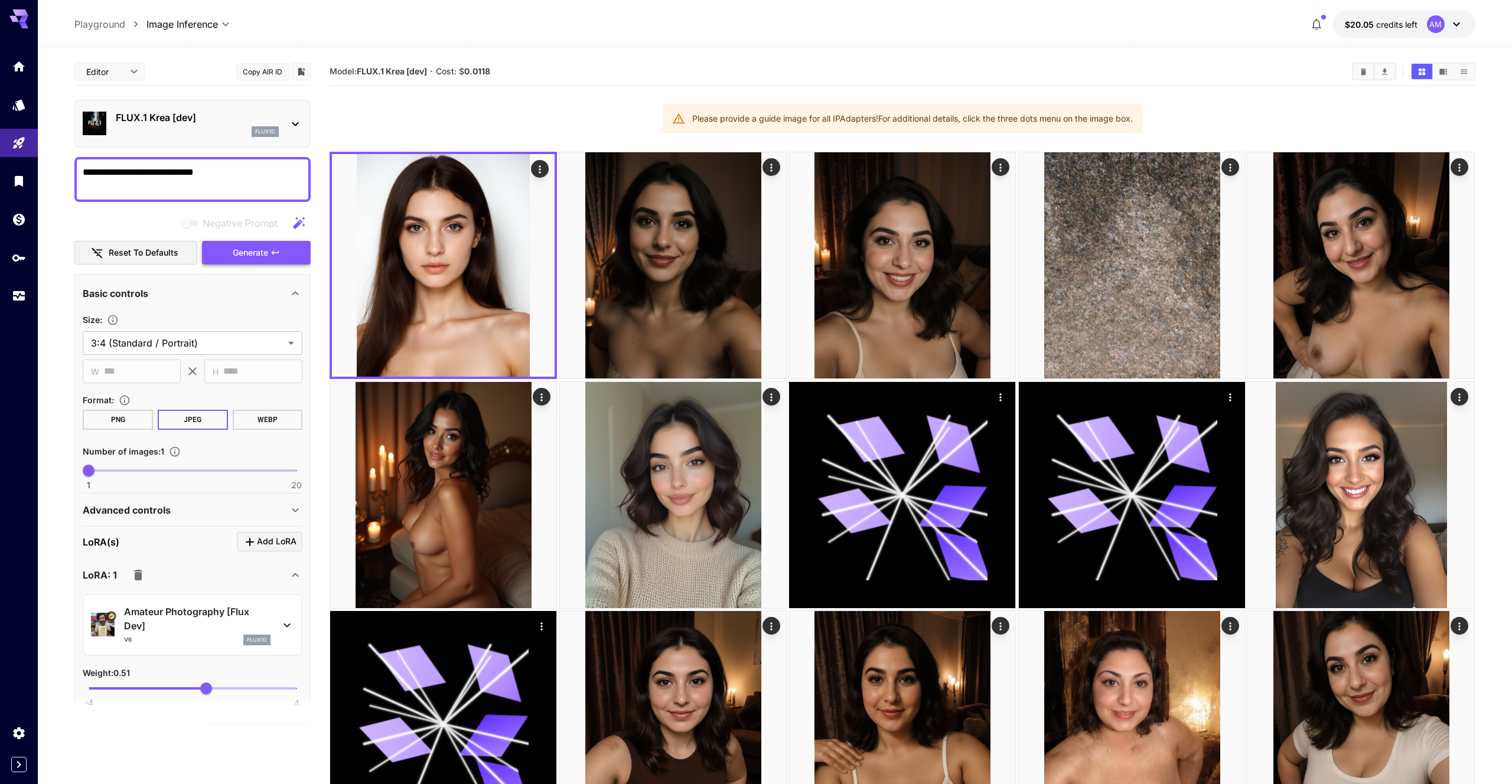
click at [268, 245] on span "Generate" at bounding box center [251, 252] width 36 height 15
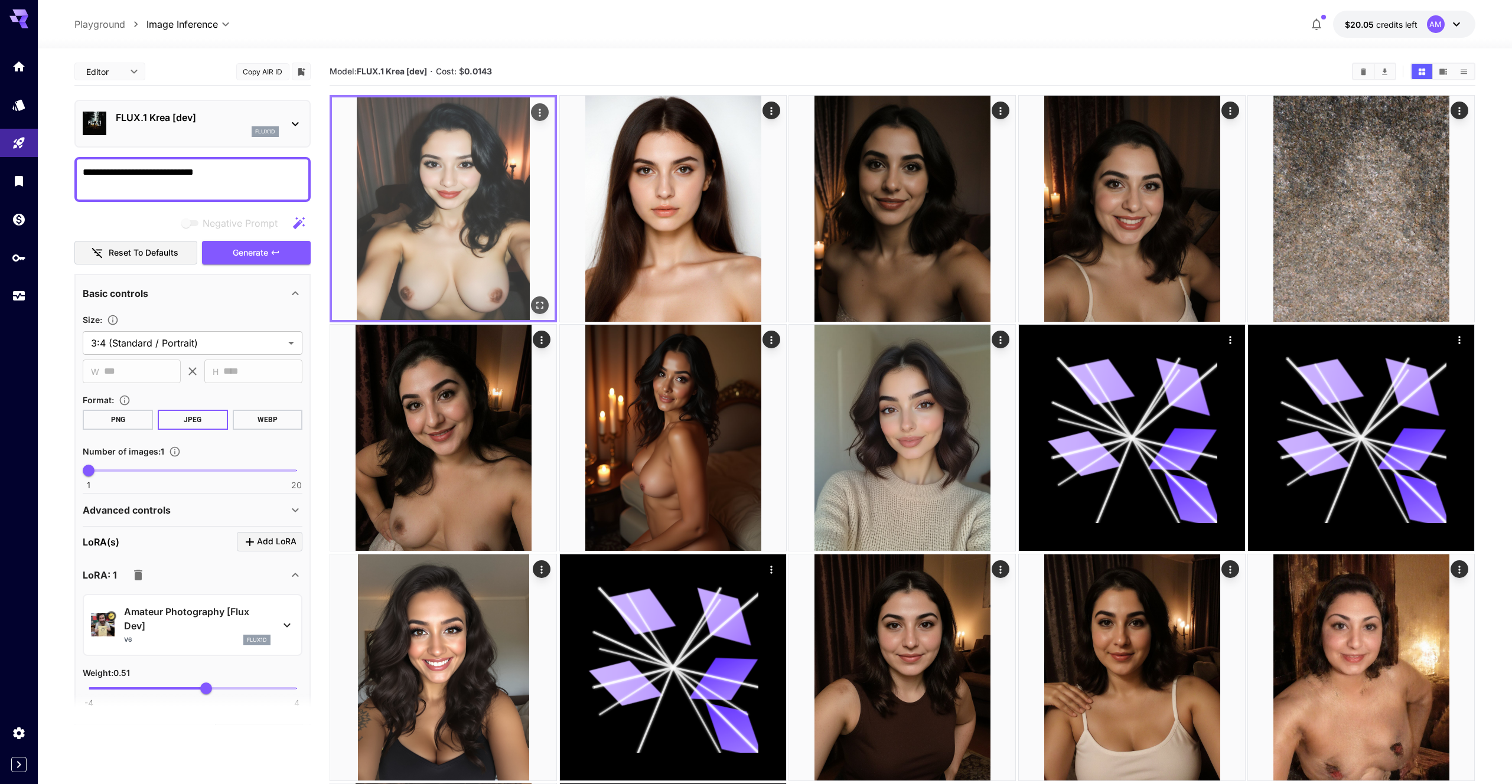
click at [426, 212] on img at bounding box center [443, 209] width 222 height 222
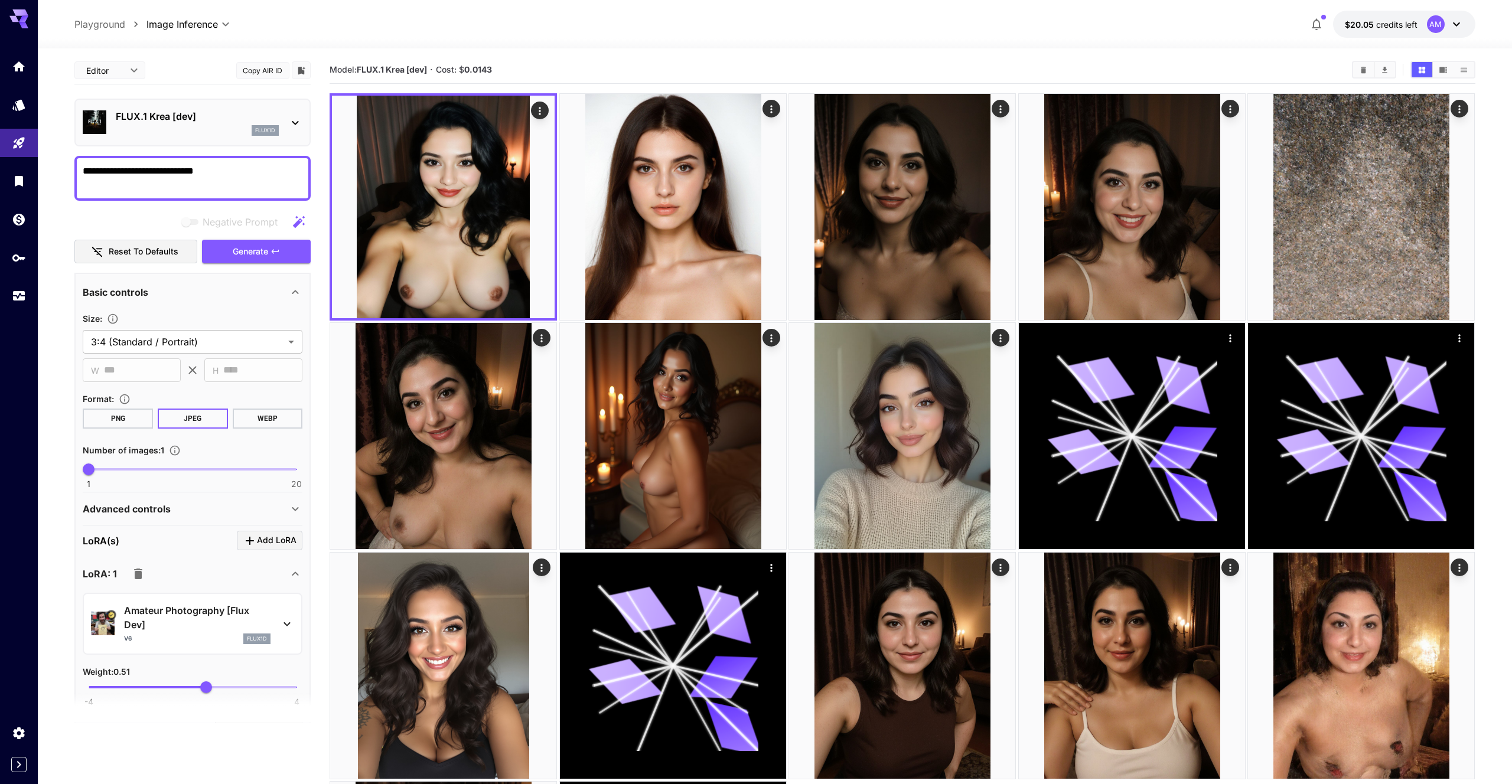
drag, startPoint x: 218, startPoint y: 177, endPoint x: 218, endPoint y: 235, distance: 58.0
click at [218, 177] on div "**********" at bounding box center [193, 178] width 237 height 44
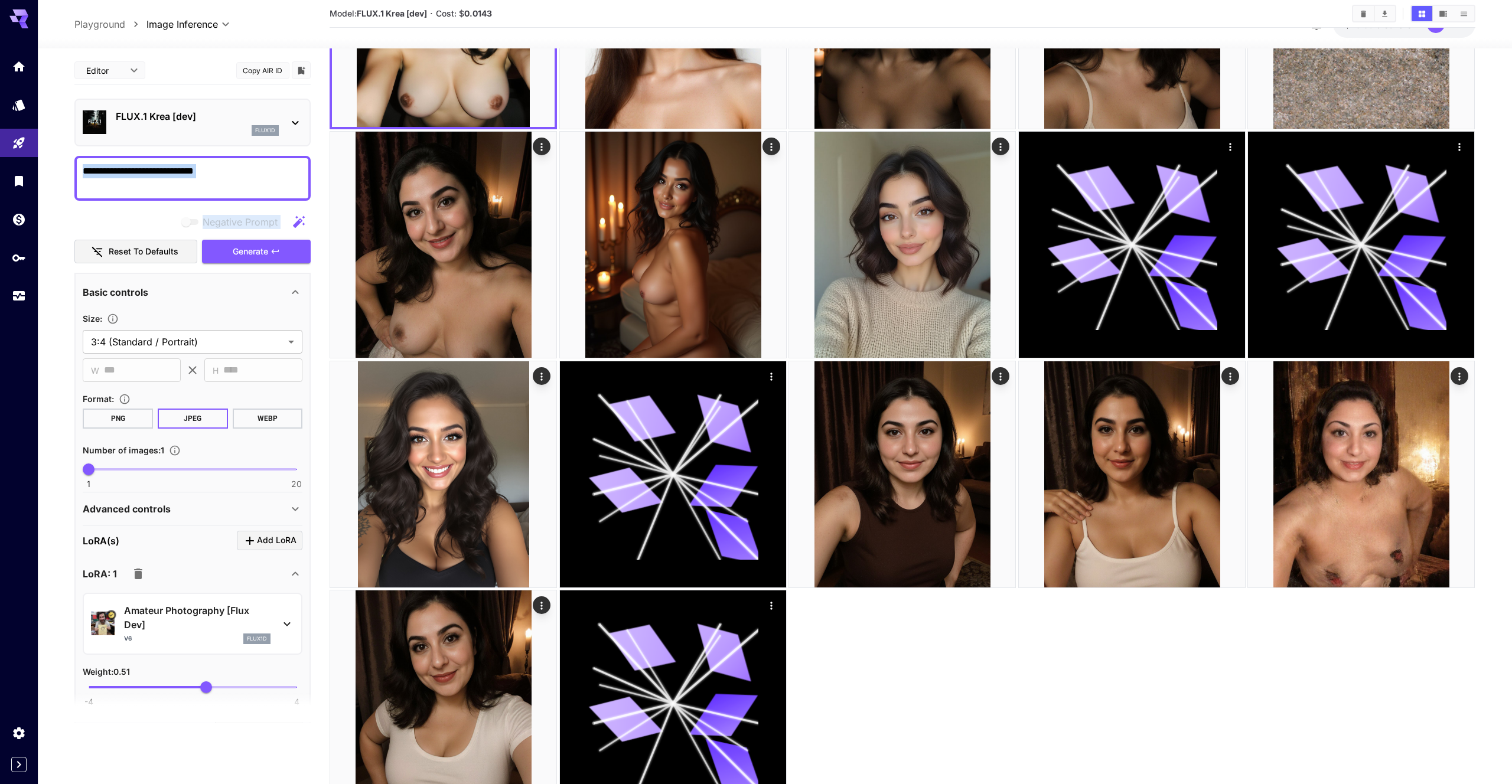
scroll to position [261, 0]
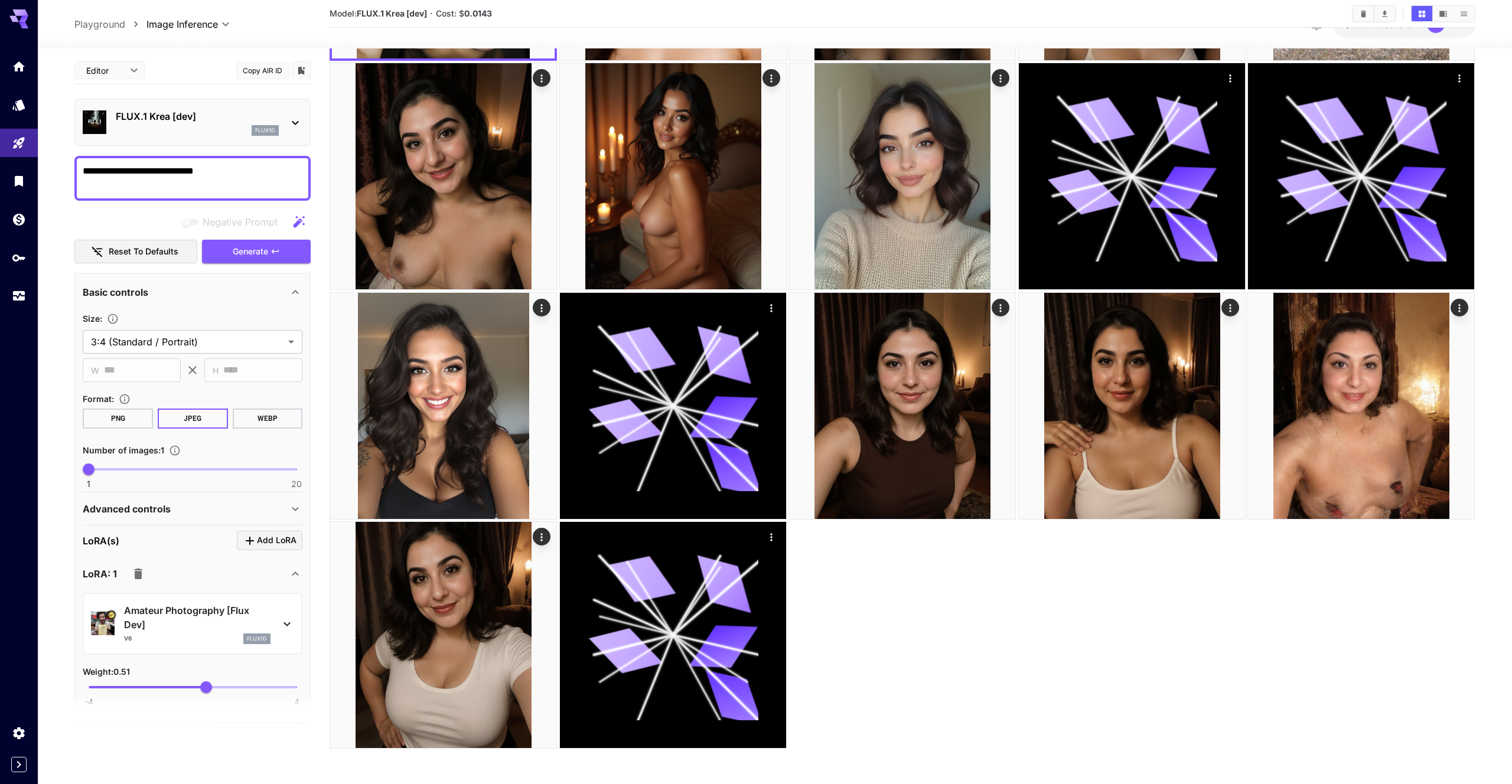
click at [228, 172] on textarea "**********" at bounding box center [192, 179] width 220 height 28
paste textarea "**********"
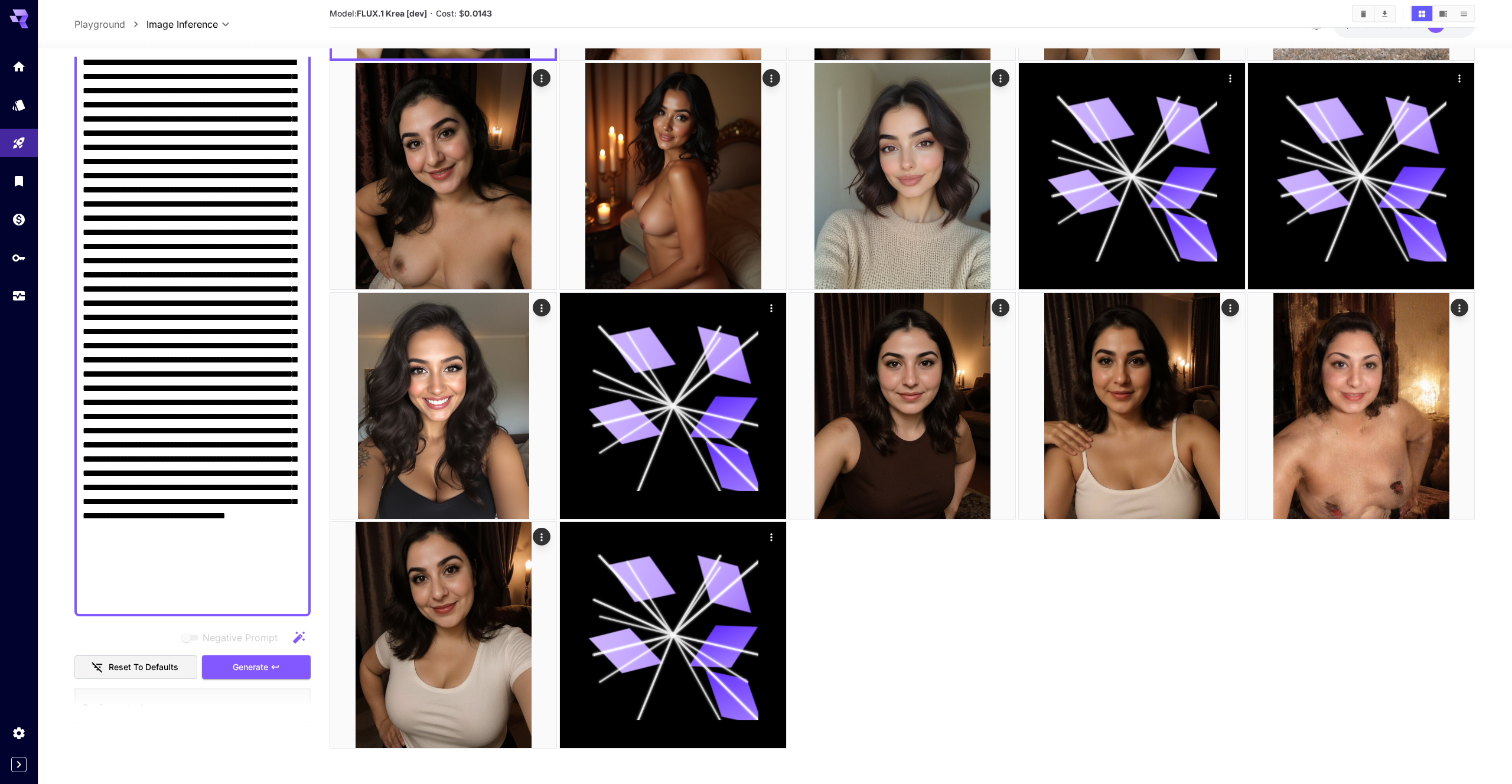
scroll to position [111, 0]
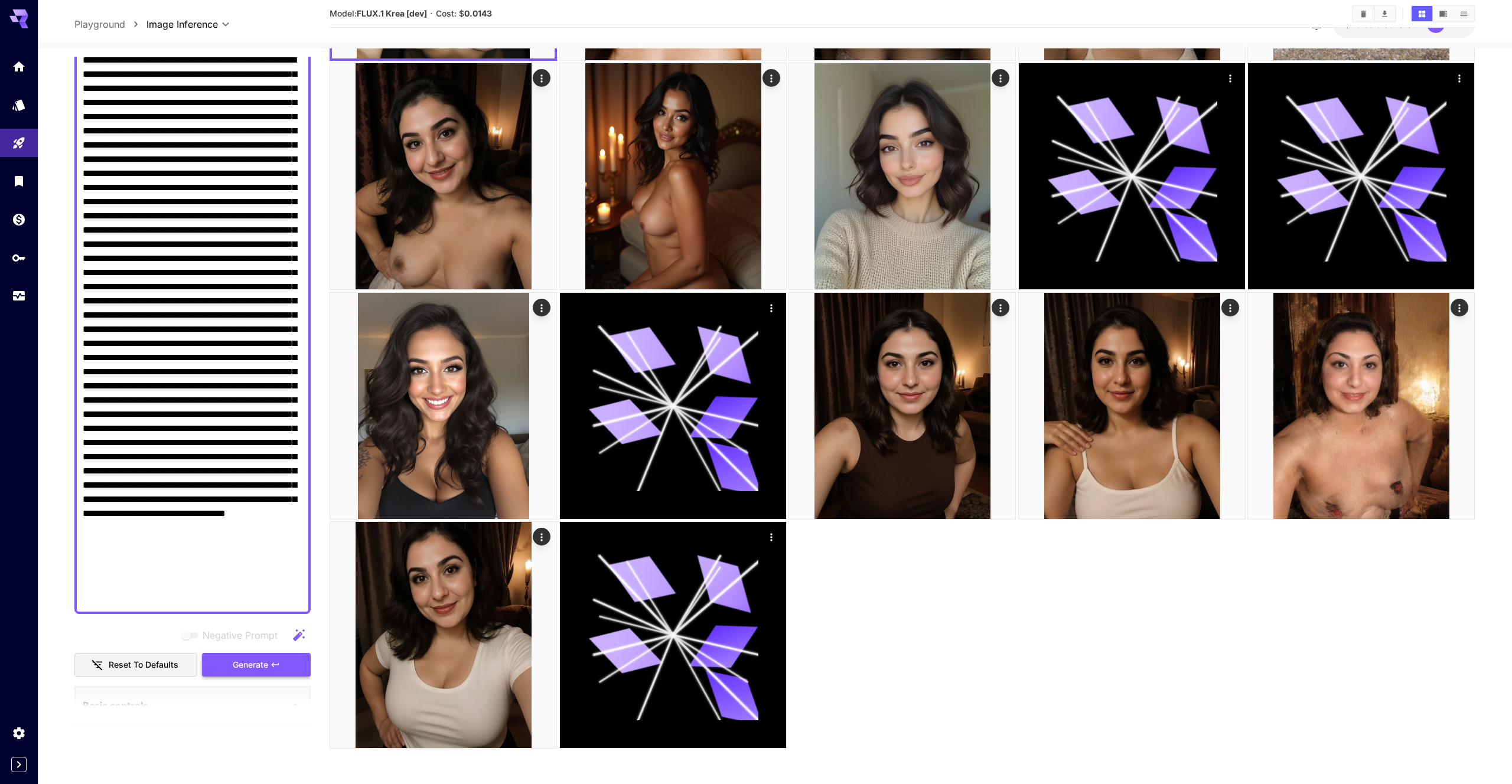
type textarea "**********"
click at [277, 665] on icon "button" at bounding box center [275, 664] width 7 height 4
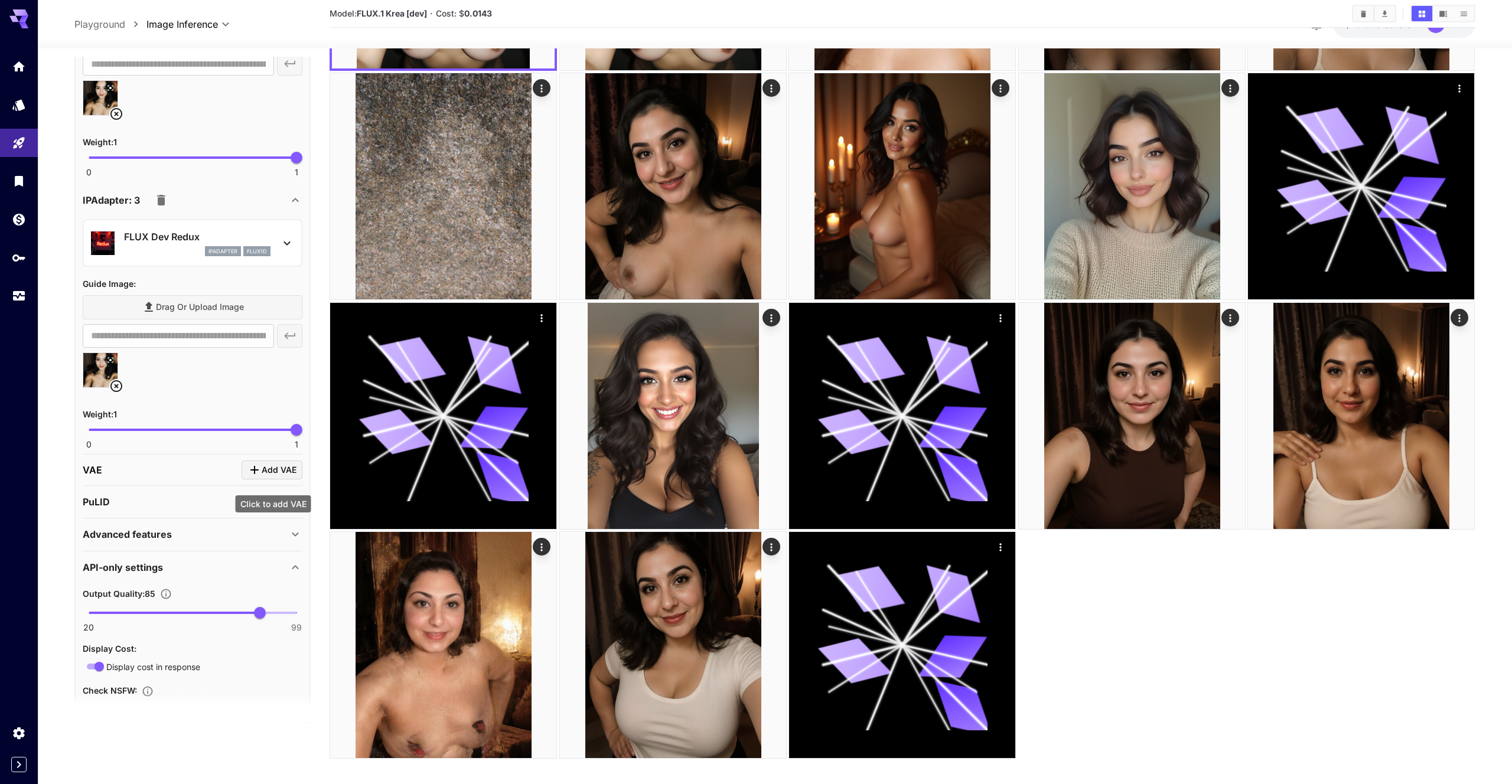
scroll to position [235, 0]
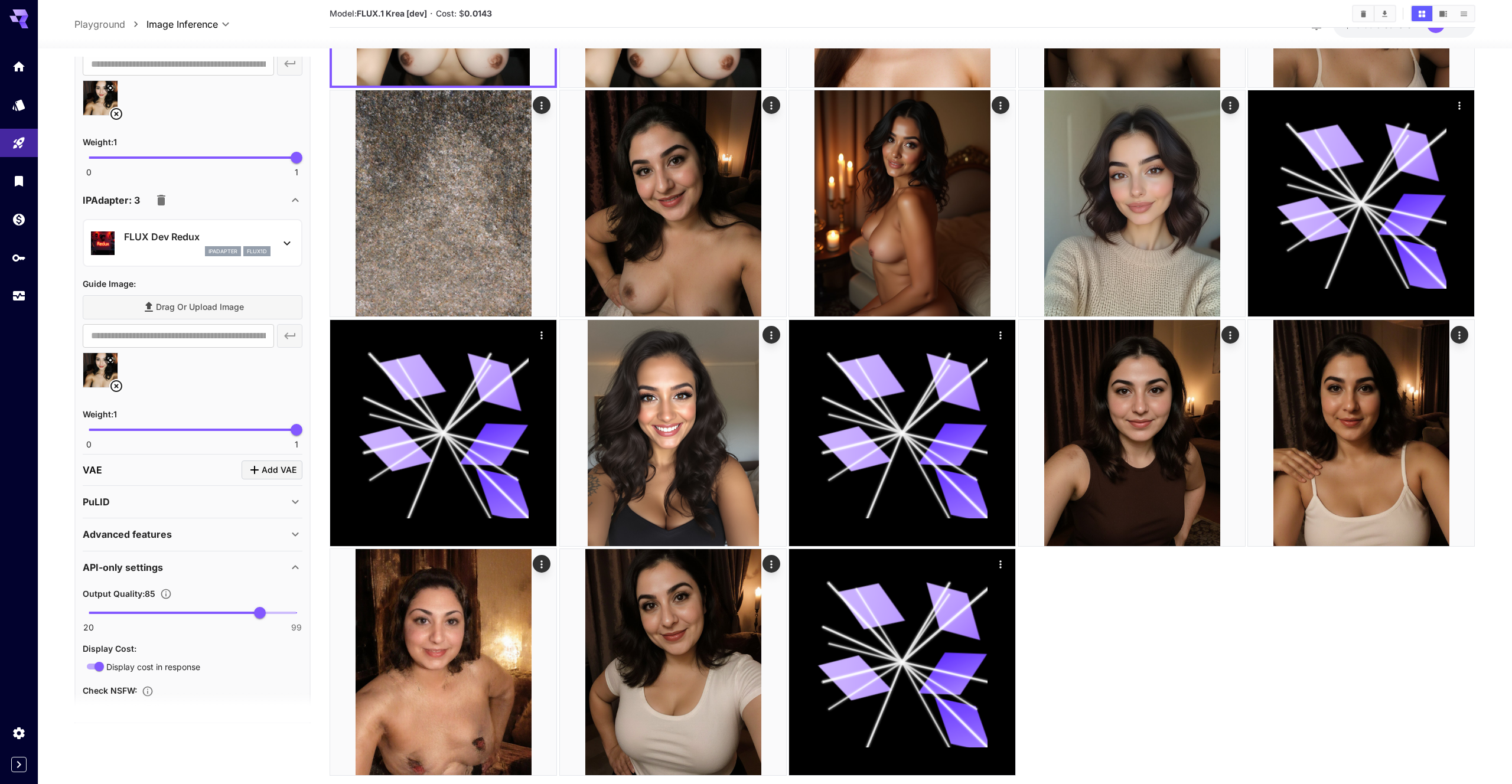
click at [251, 357] on div at bounding box center [192, 374] width 220 height 44
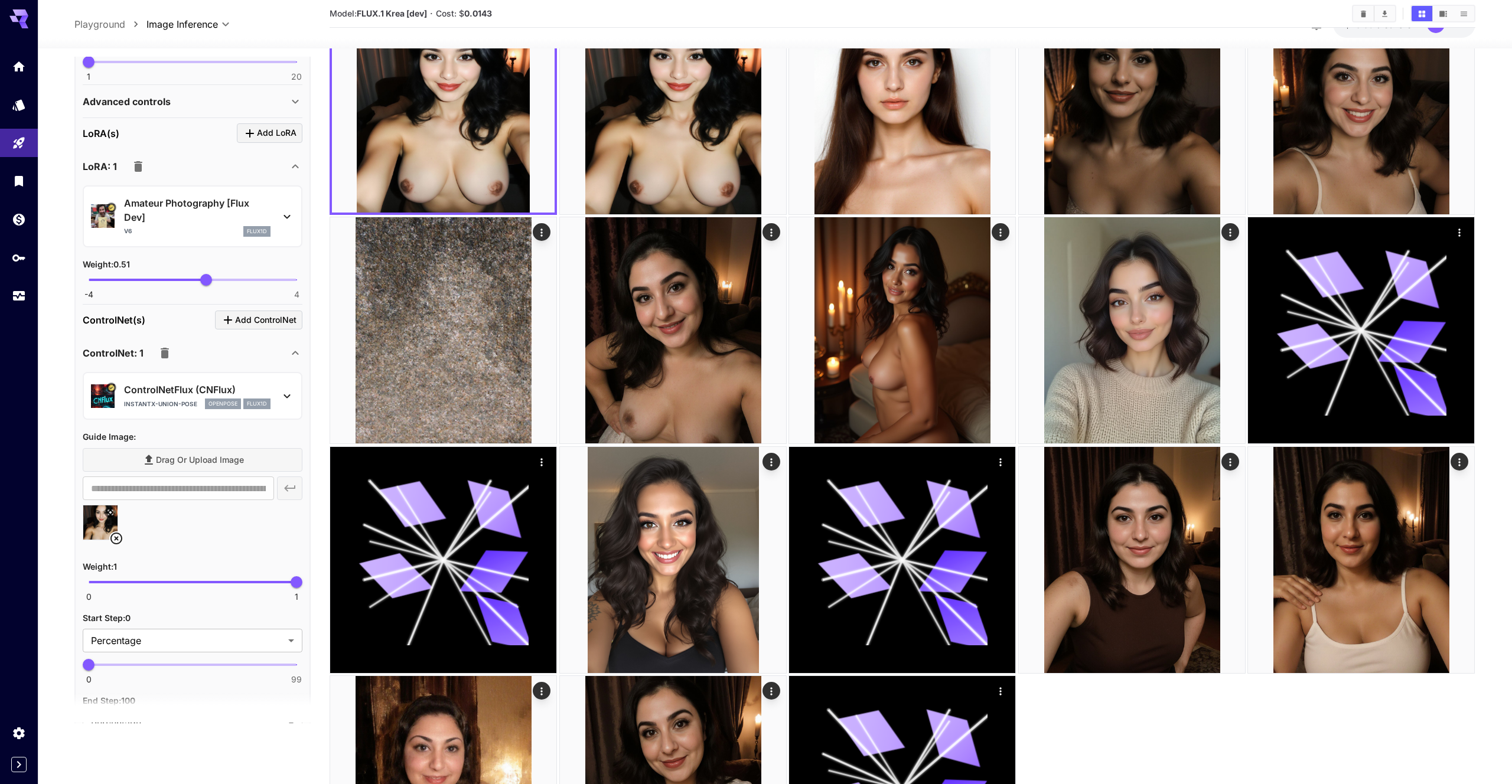
scroll to position [924, 0]
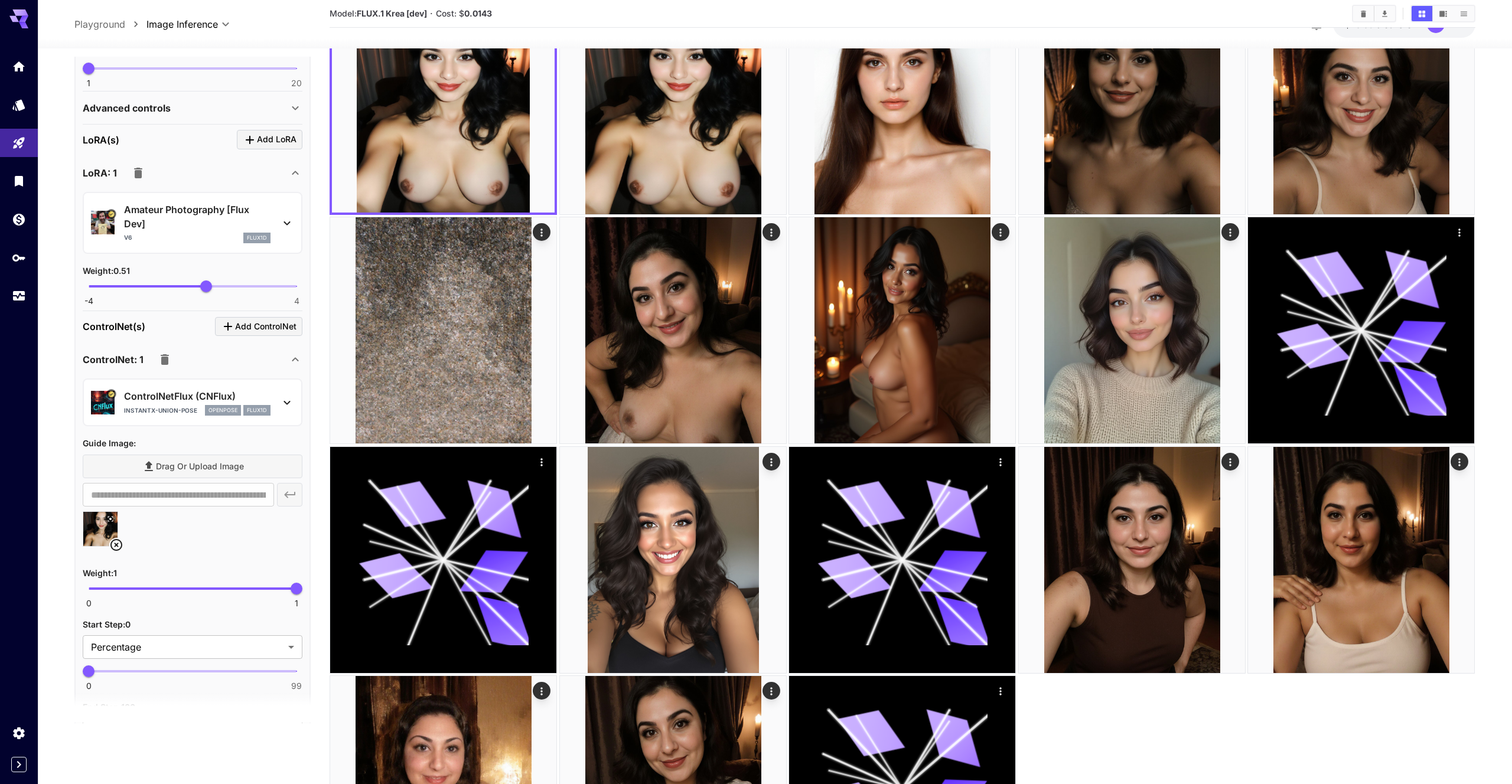
click at [302, 363] on icon at bounding box center [295, 359] width 14 height 14
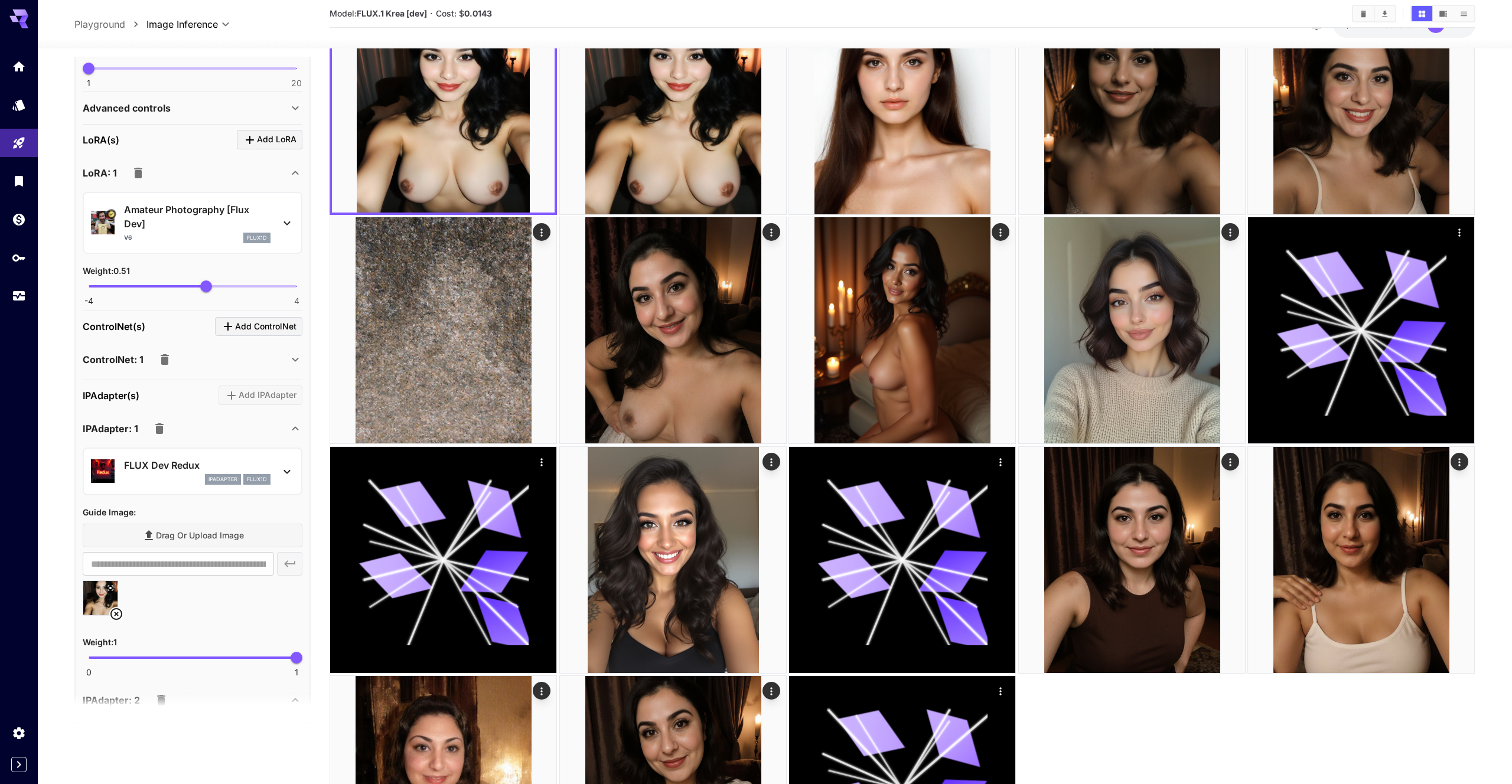
click at [289, 425] on icon at bounding box center [295, 428] width 14 height 14
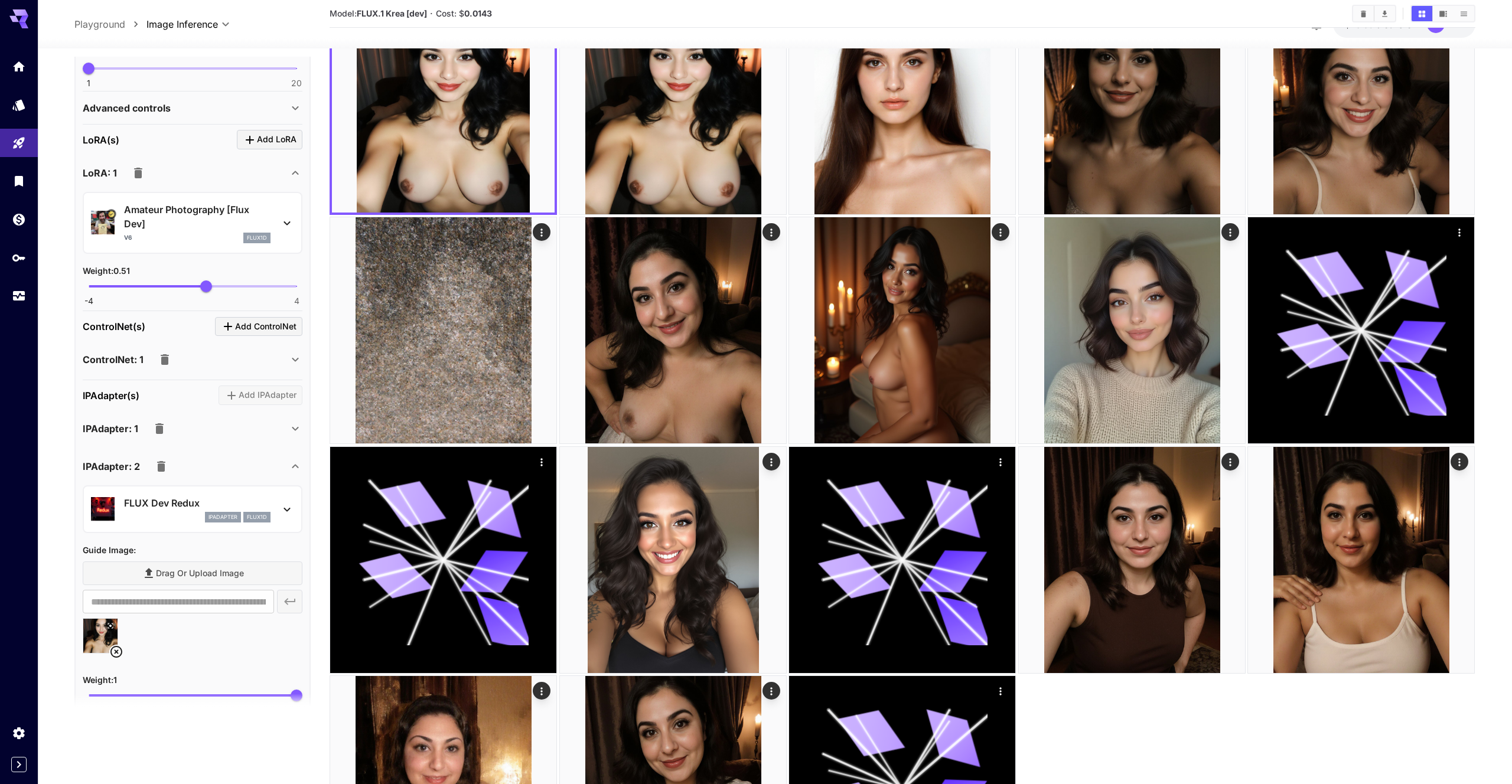
click at [291, 461] on icon at bounding box center [295, 467] width 14 height 14
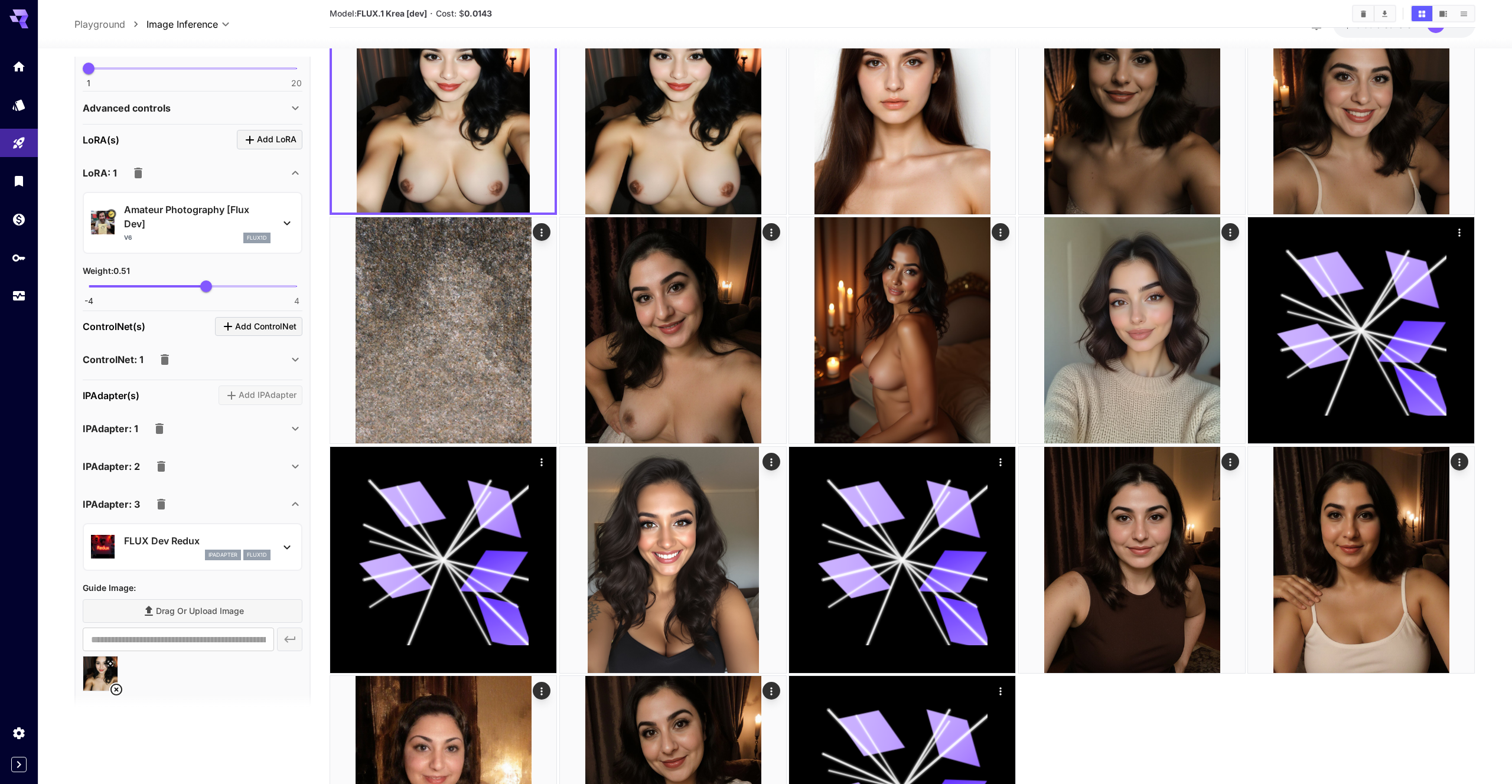
click at [291, 548] on icon at bounding box center [287, 547] width 14 height 14
click at [286, 546] on div at bounding box center [756, 392] width 1512 height 784
drag, startPoint x: 283, startPoint y: 520, endPoint x: 288, endPoint y: 510, distance: 11.2
click at [283, 520] on div "**********" at bounding box center [192, 635] width 220 height 234
click at [288, 509] on icon at bounding box center [295, 504] width 14 height 14
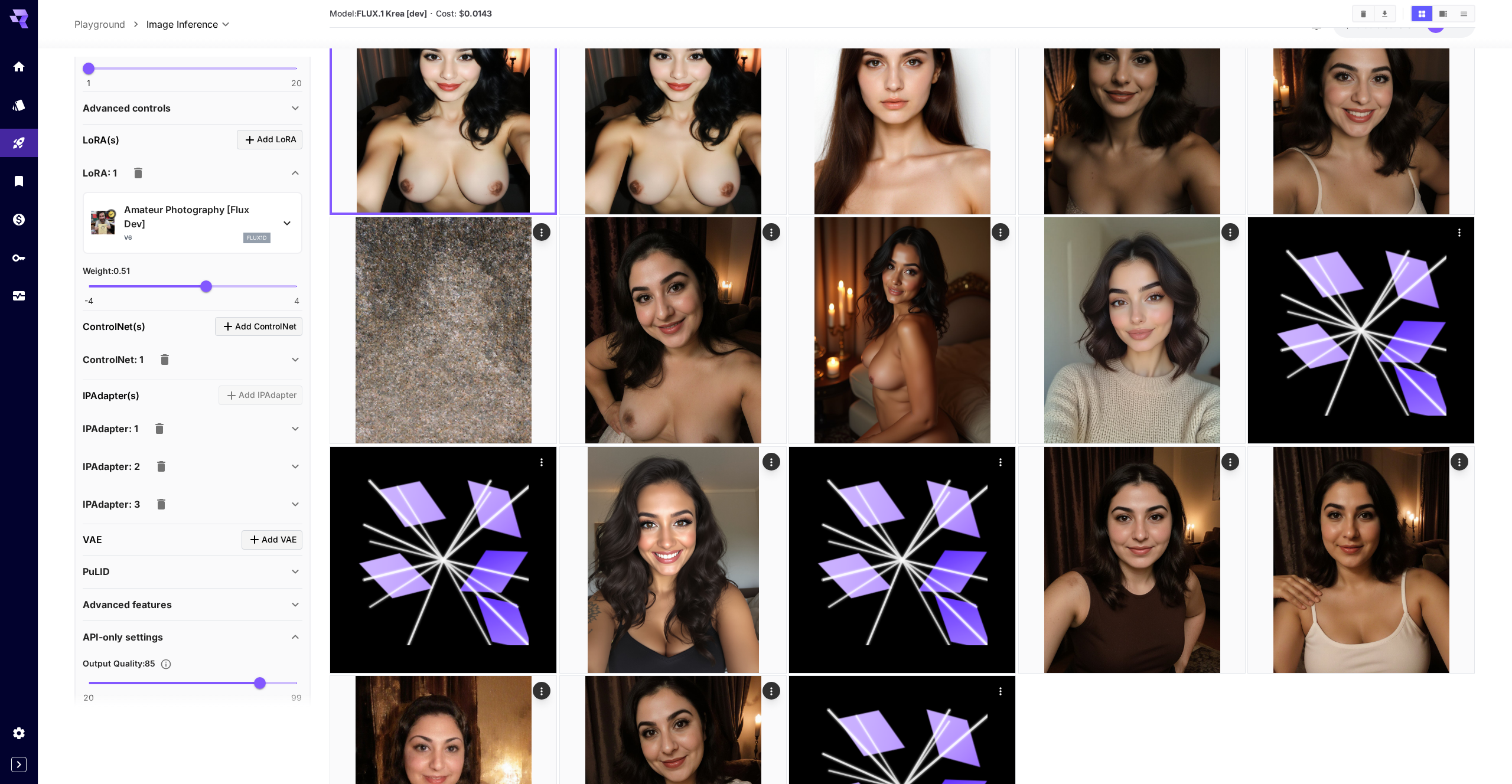
click at [164, 506] on icon "button" at bounding box center [161, 504] width 8 height 11
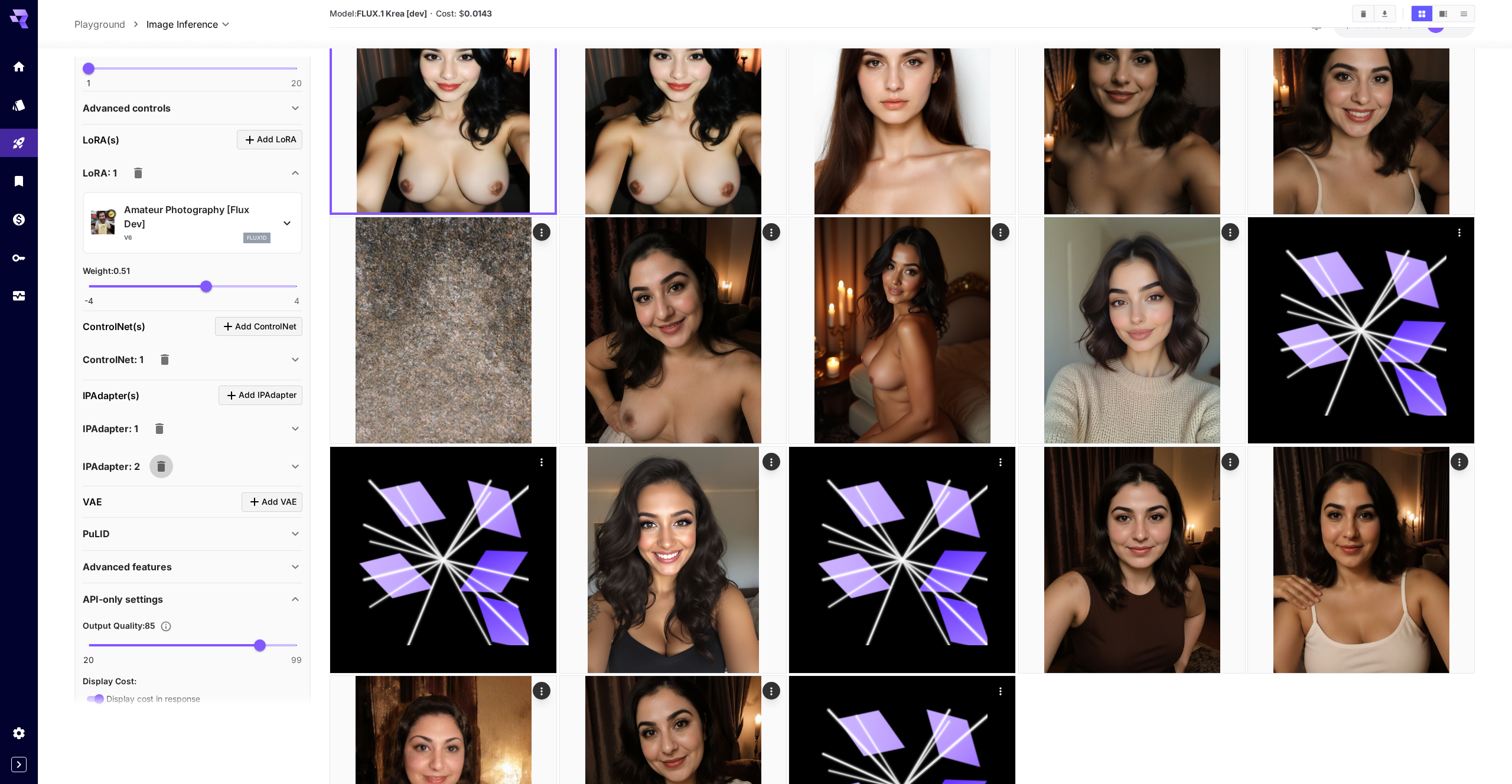
click at [165, 466] on icon "button" at bounding box center [161, 467] width 14 height 14
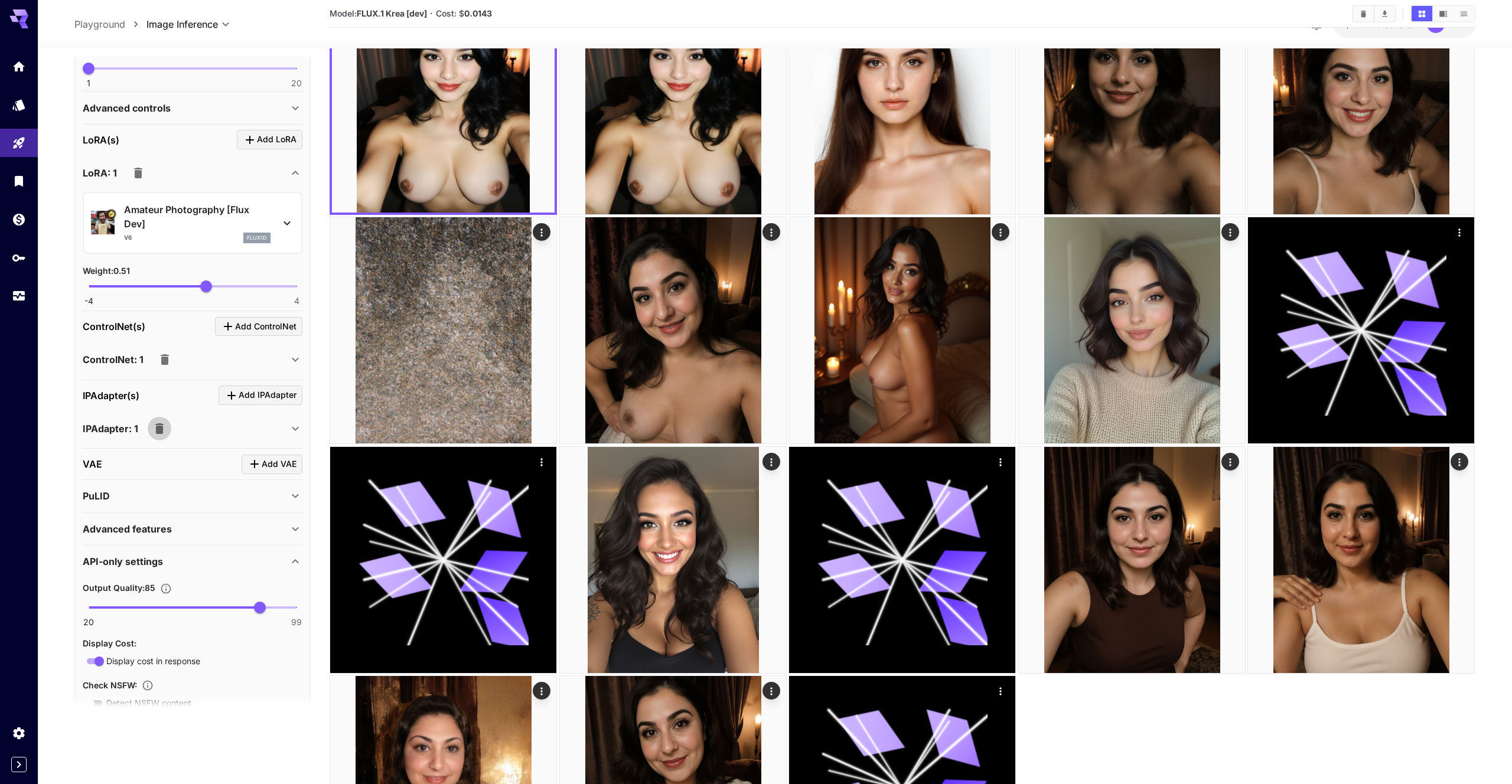
click at [165, 431] on icon "button" at bounding box center [159, 428] width 14 height 14
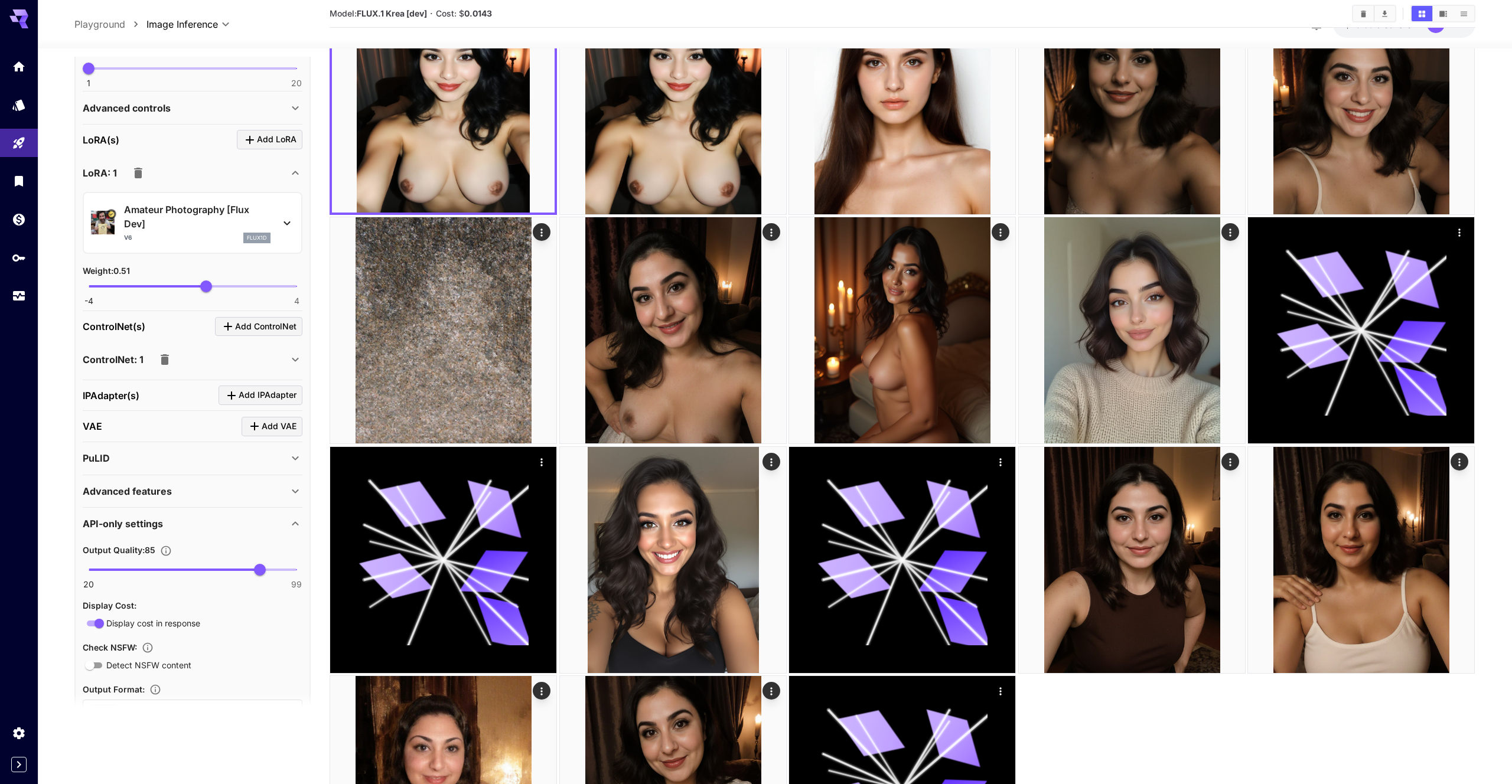
click at [190, 403] on div "IPAdapter(s) Add IPAdapter" at bounding box center [192, 396] width 220 height 20
click at [193, 364] on div "ControlNet: 1" at bounding box center [185, 359] width 205 height 24
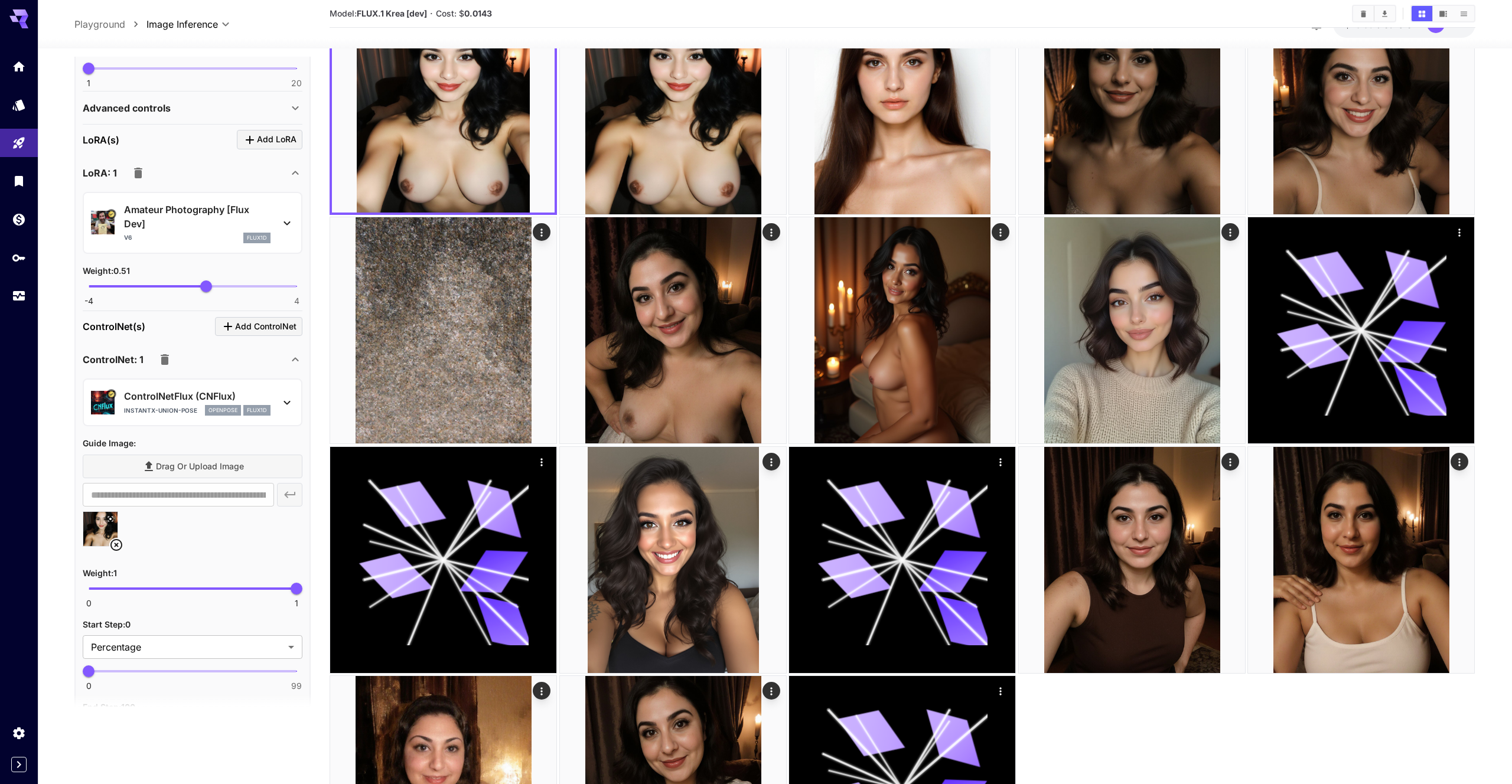
click at [194, 364] on div "ControlNet: 1" at bounding box center [185, 359] width 205 height 24
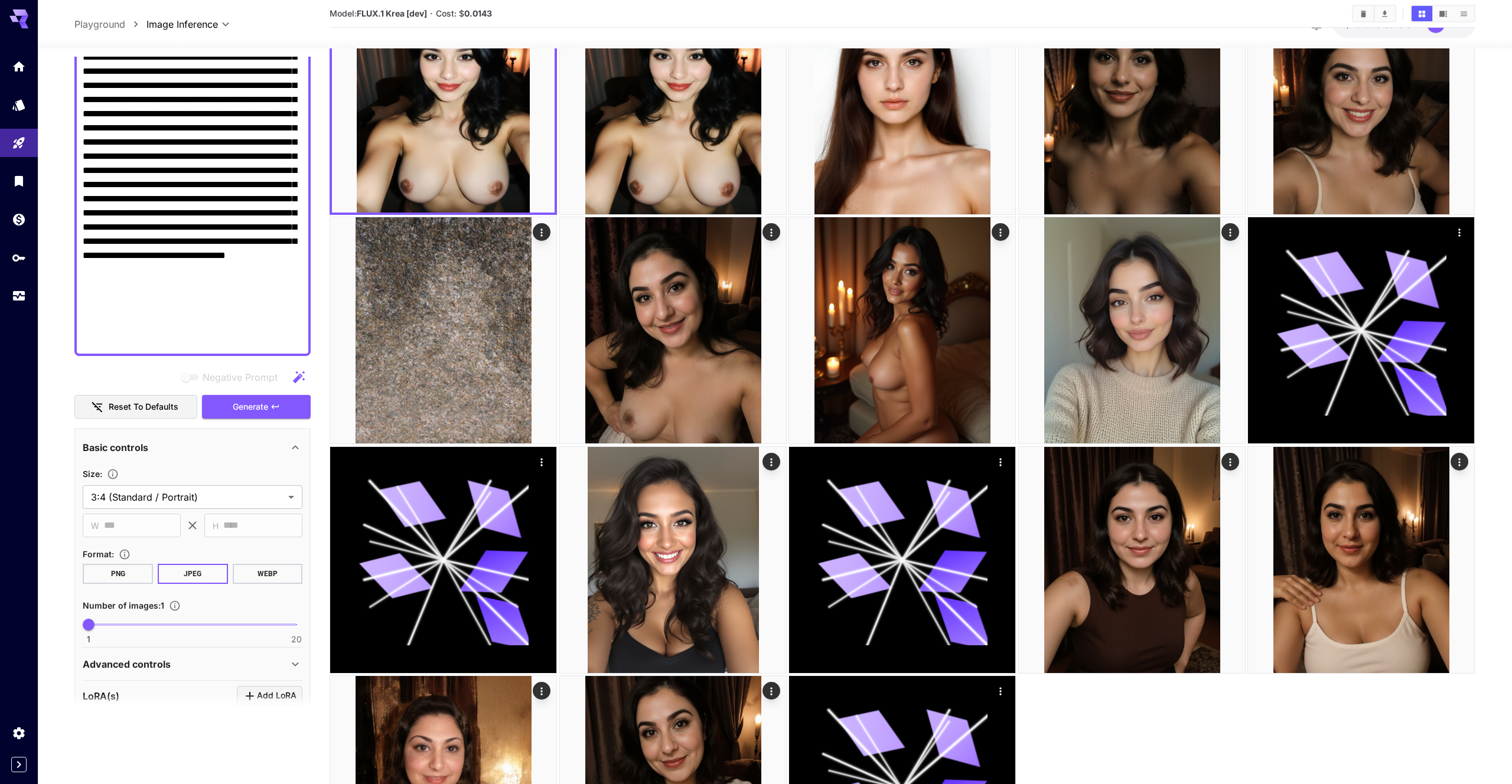
scroll to position [354, 0]
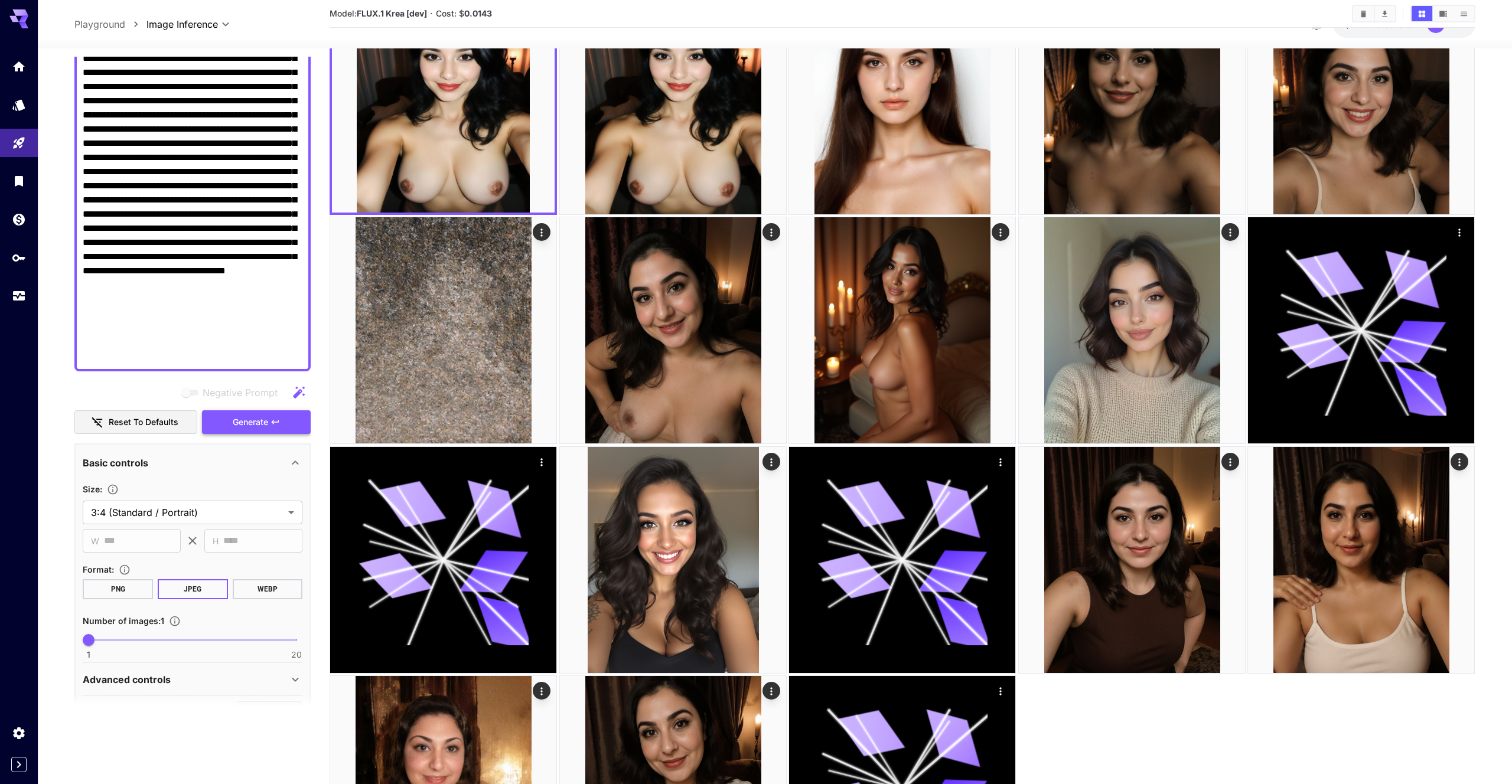
click at [264, 411] on button "Generate" at bounding box center [256, 421] width 109 height 24
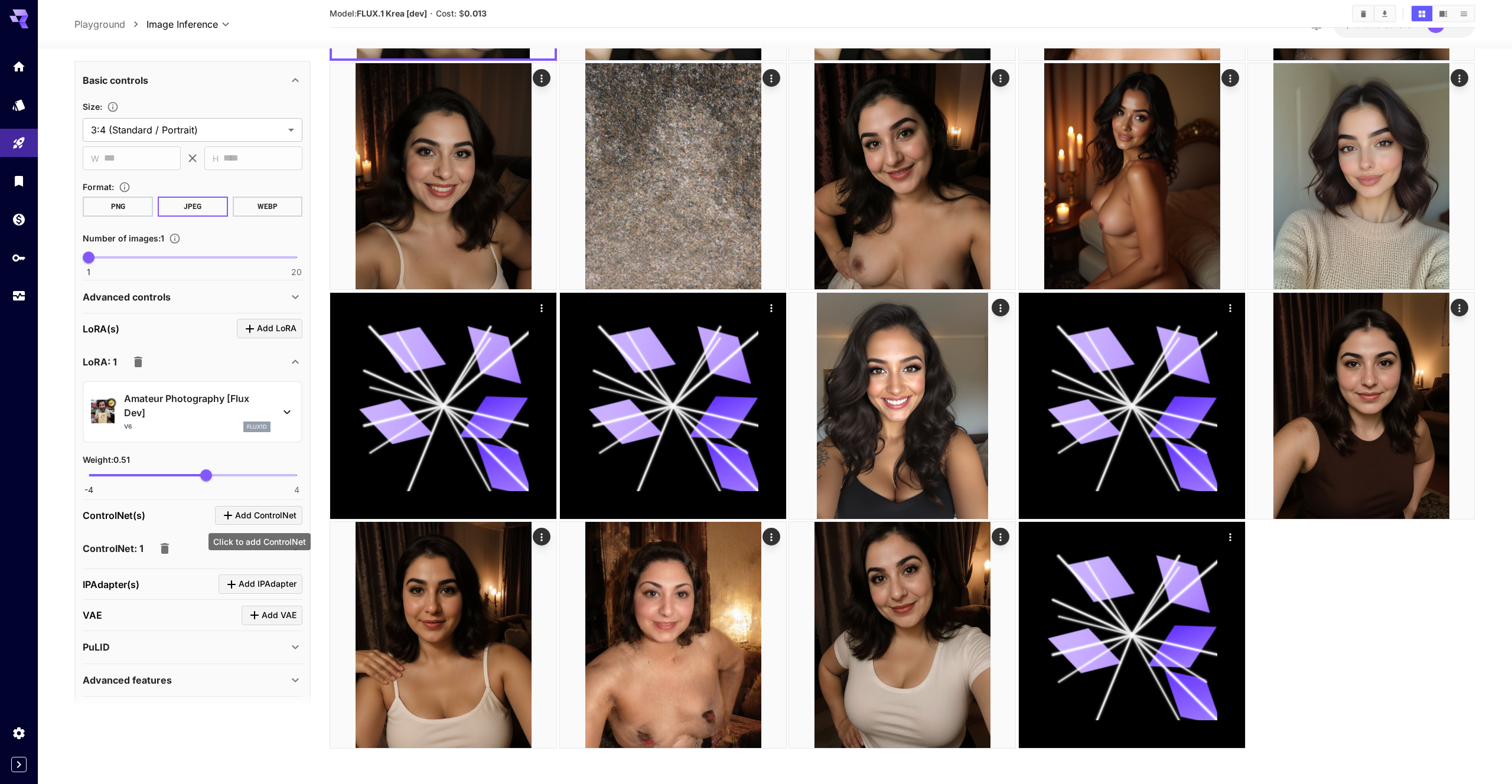
scroll to position [746, 0]
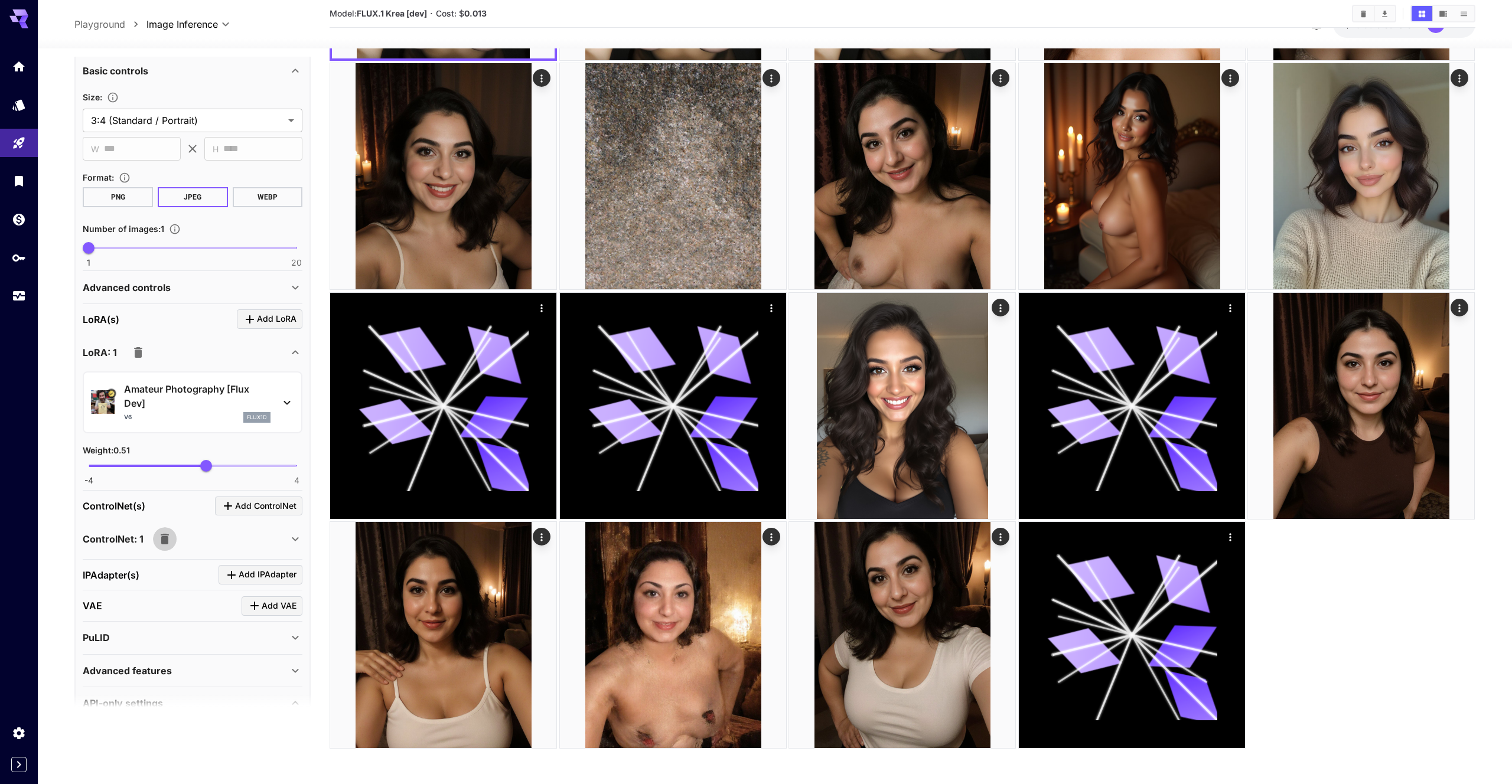
click at [163, 547] on button "button" at bounding box center [165, 539] width 24 height 24
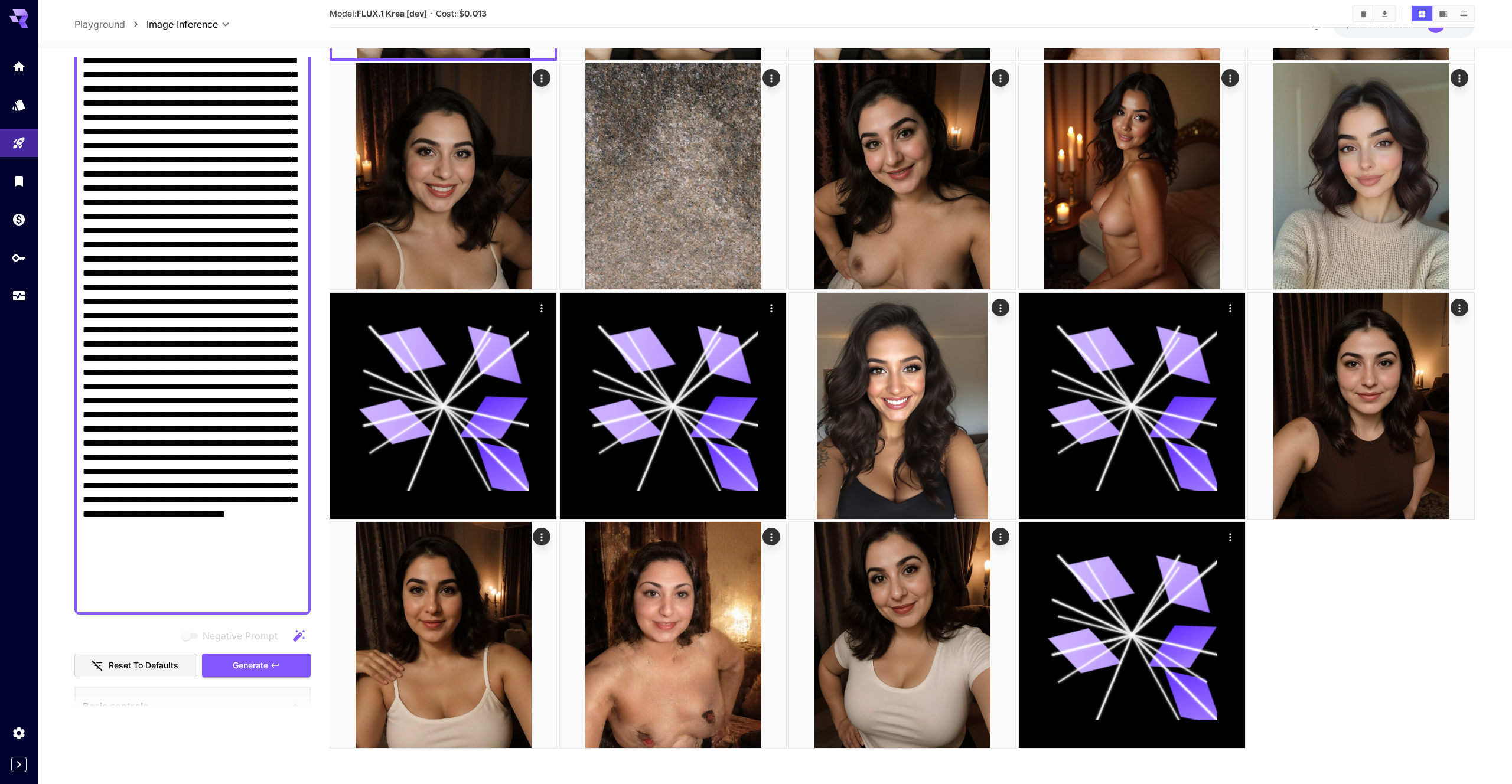
scroll to position [120, 0]
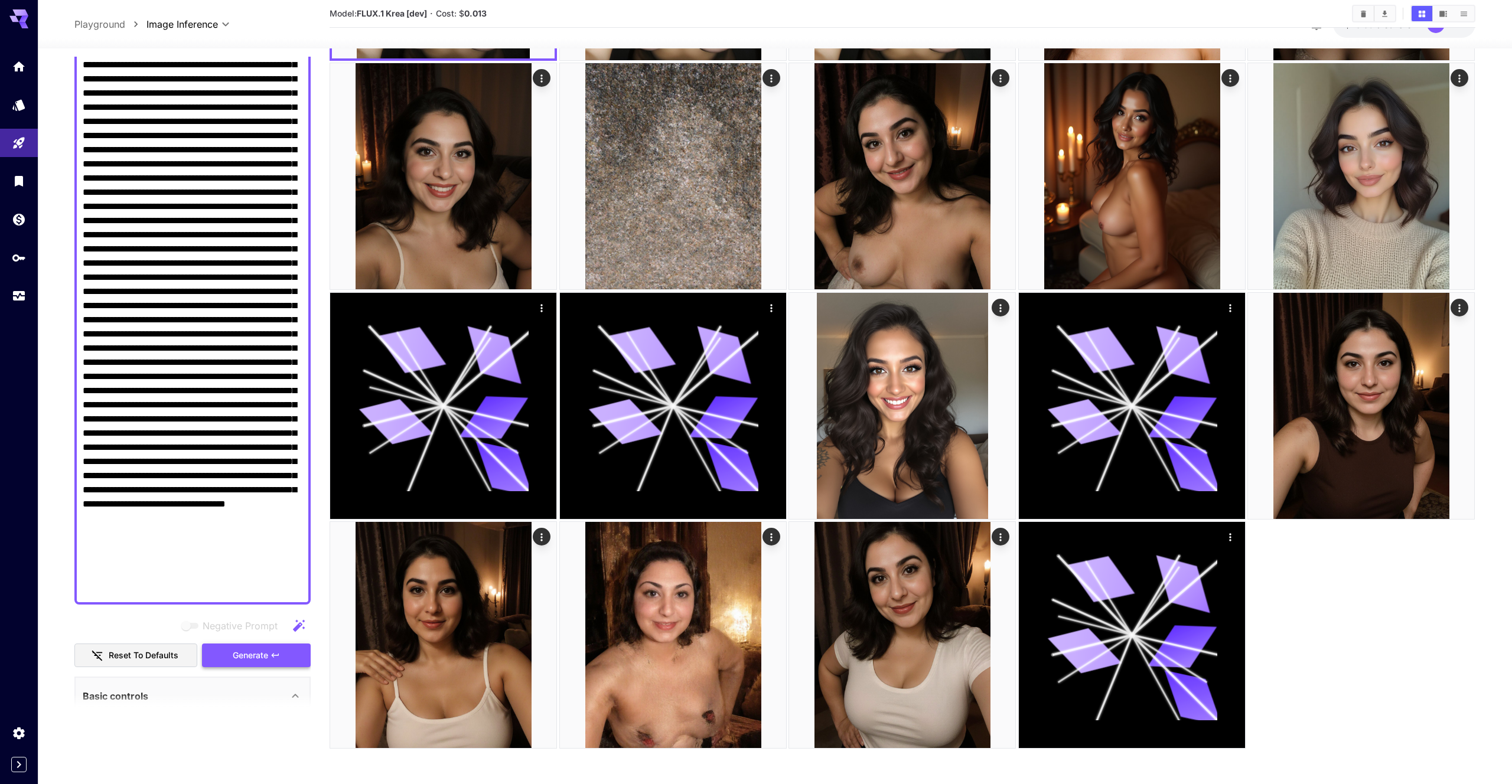
click at [287, 651] on button "Generate" at bounding box center [256, 655] width 109 height 24
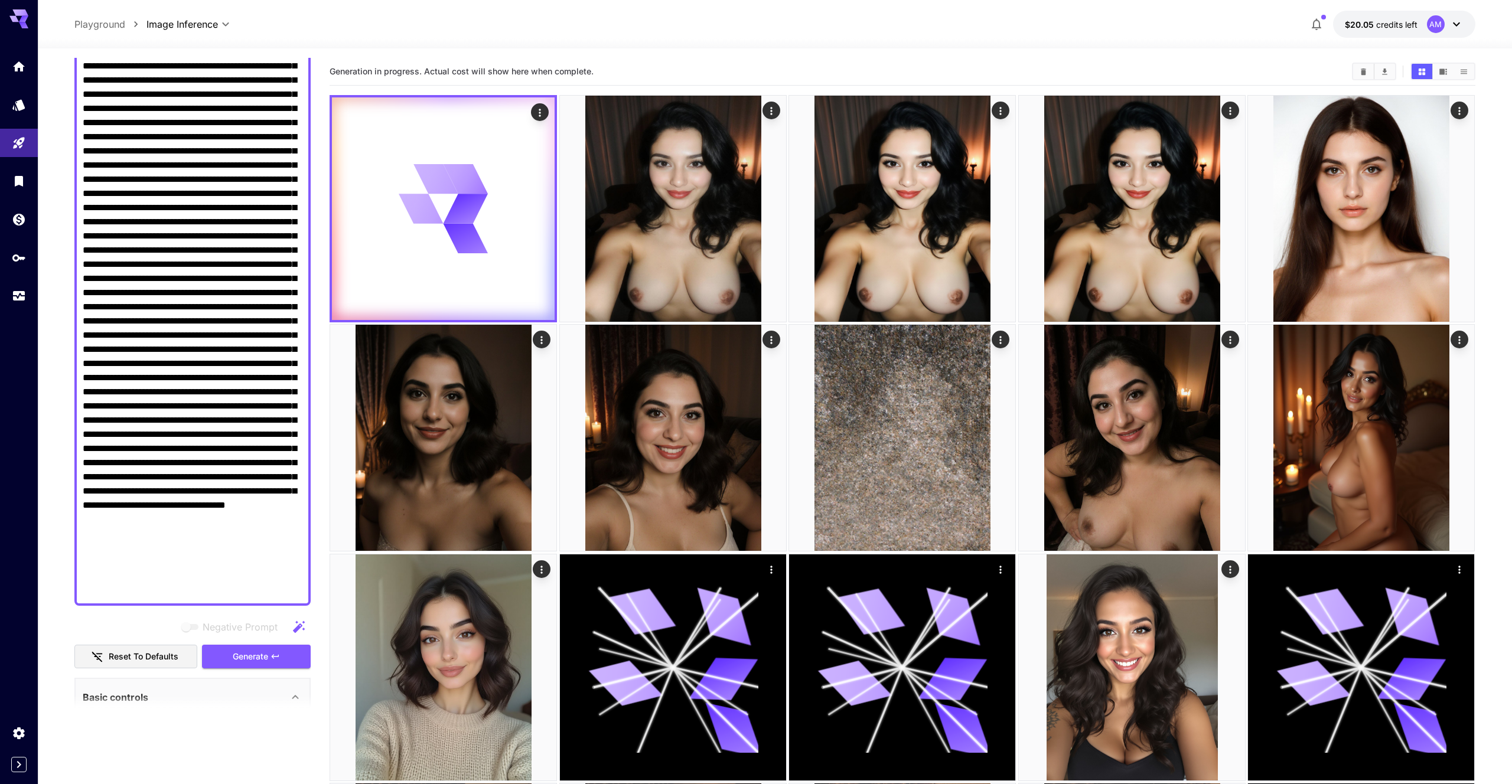
scroll to position [0, 0]
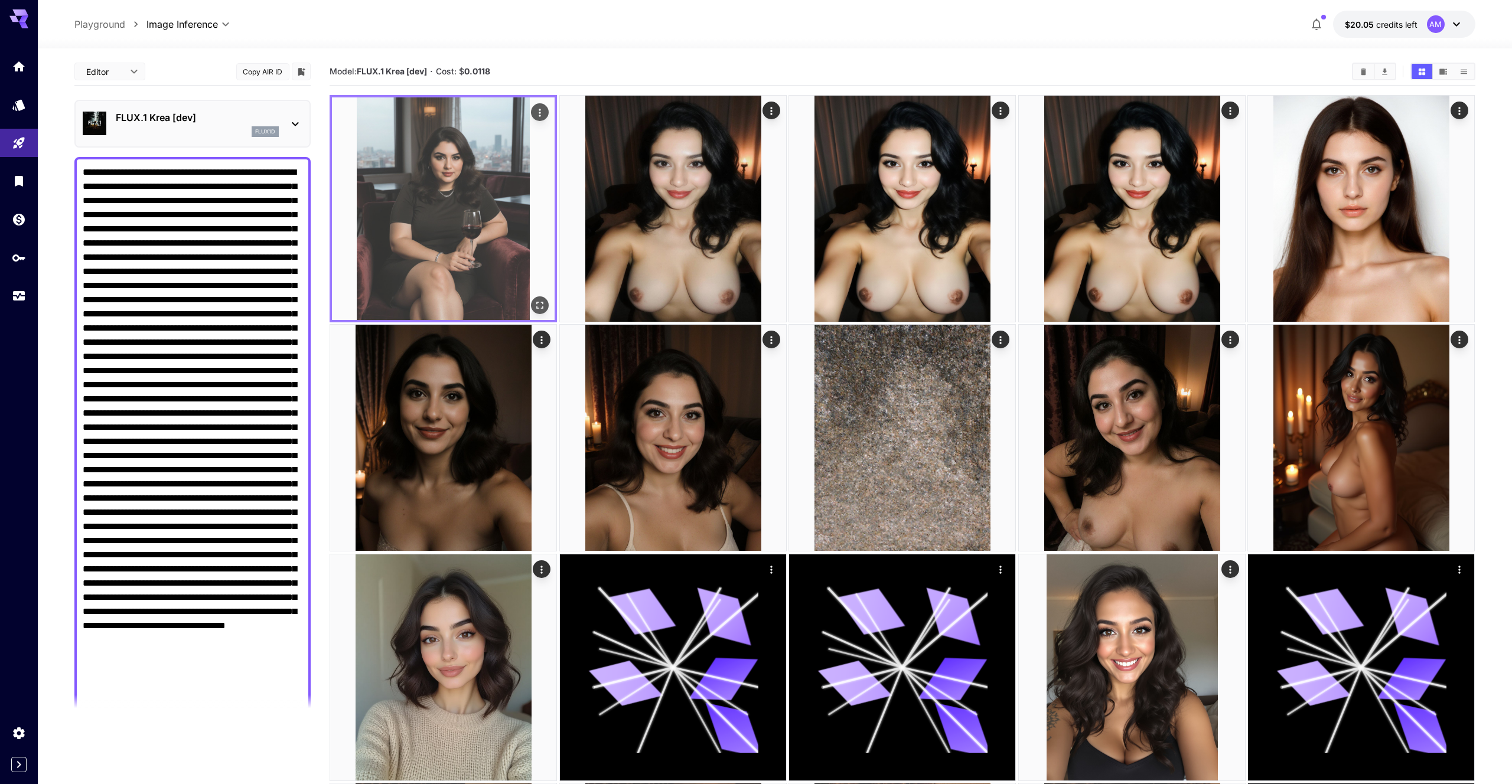
click at [414, 283] on img at bounding box center [443, 209] width 222 height 222
click at [539, 308] on icon "Open in fullscreen" at bounding box center [540, 305] width 12 height 12
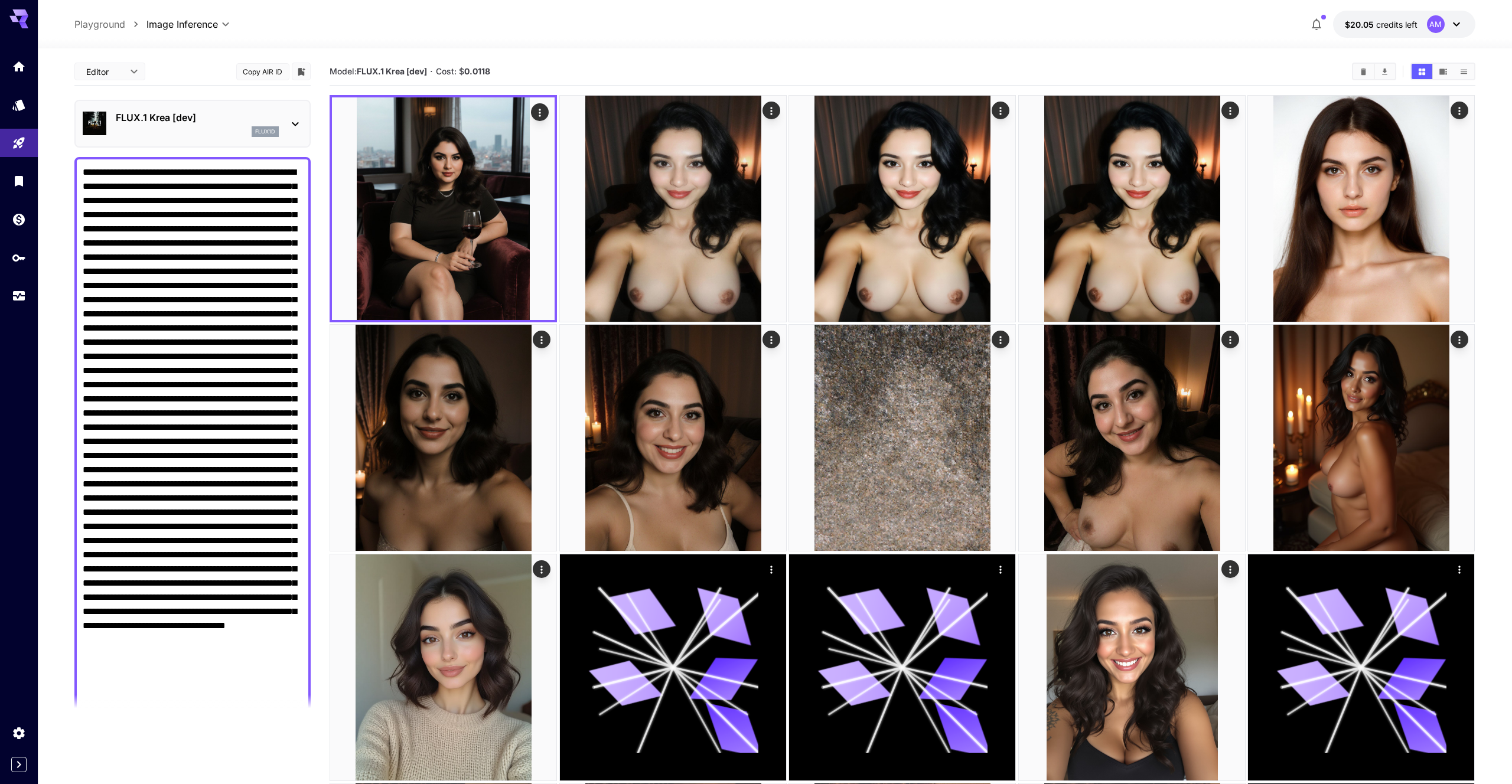
click at [293, 122] on icon at bounding box center [295, 124] width 14 height 14
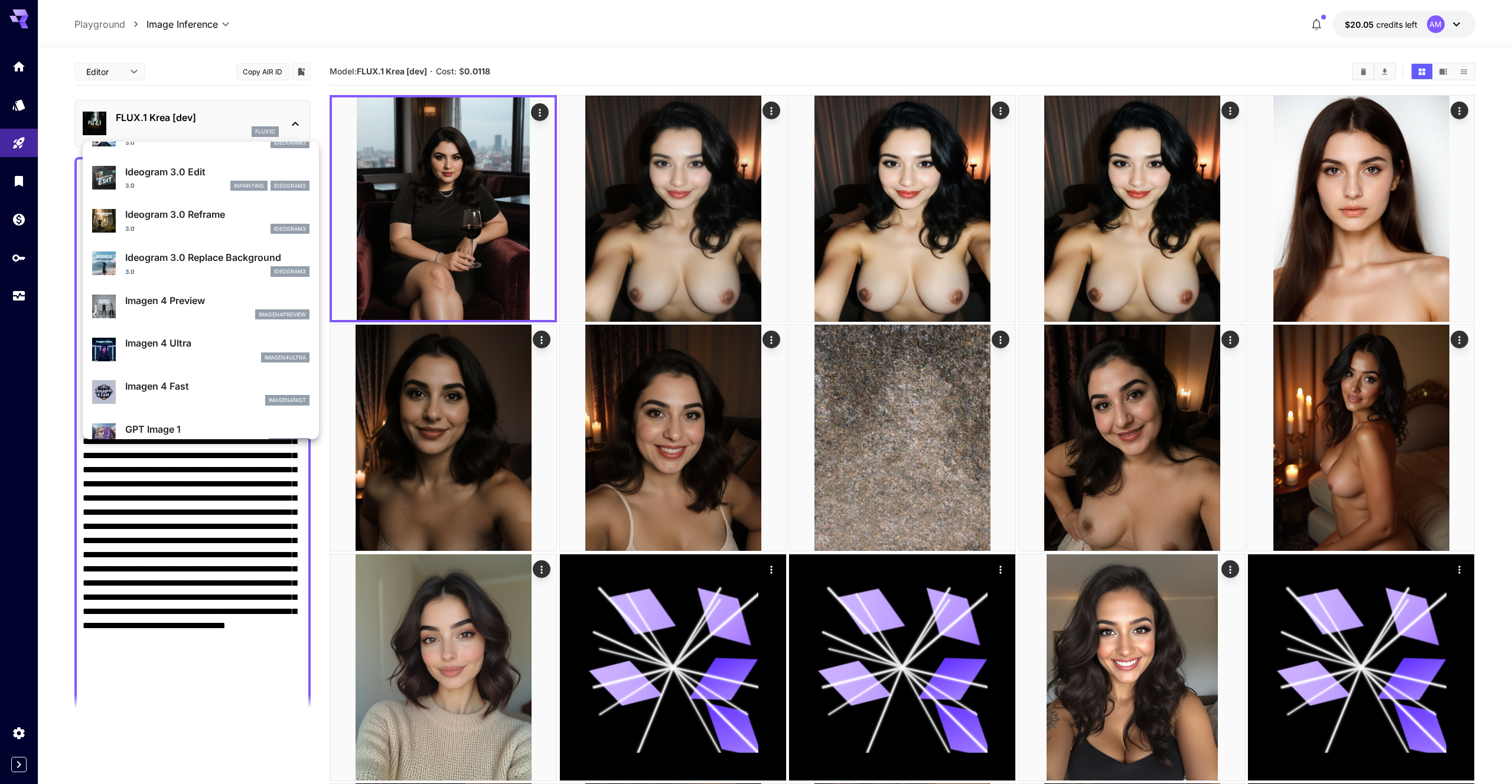
scroll to position [460, 0]
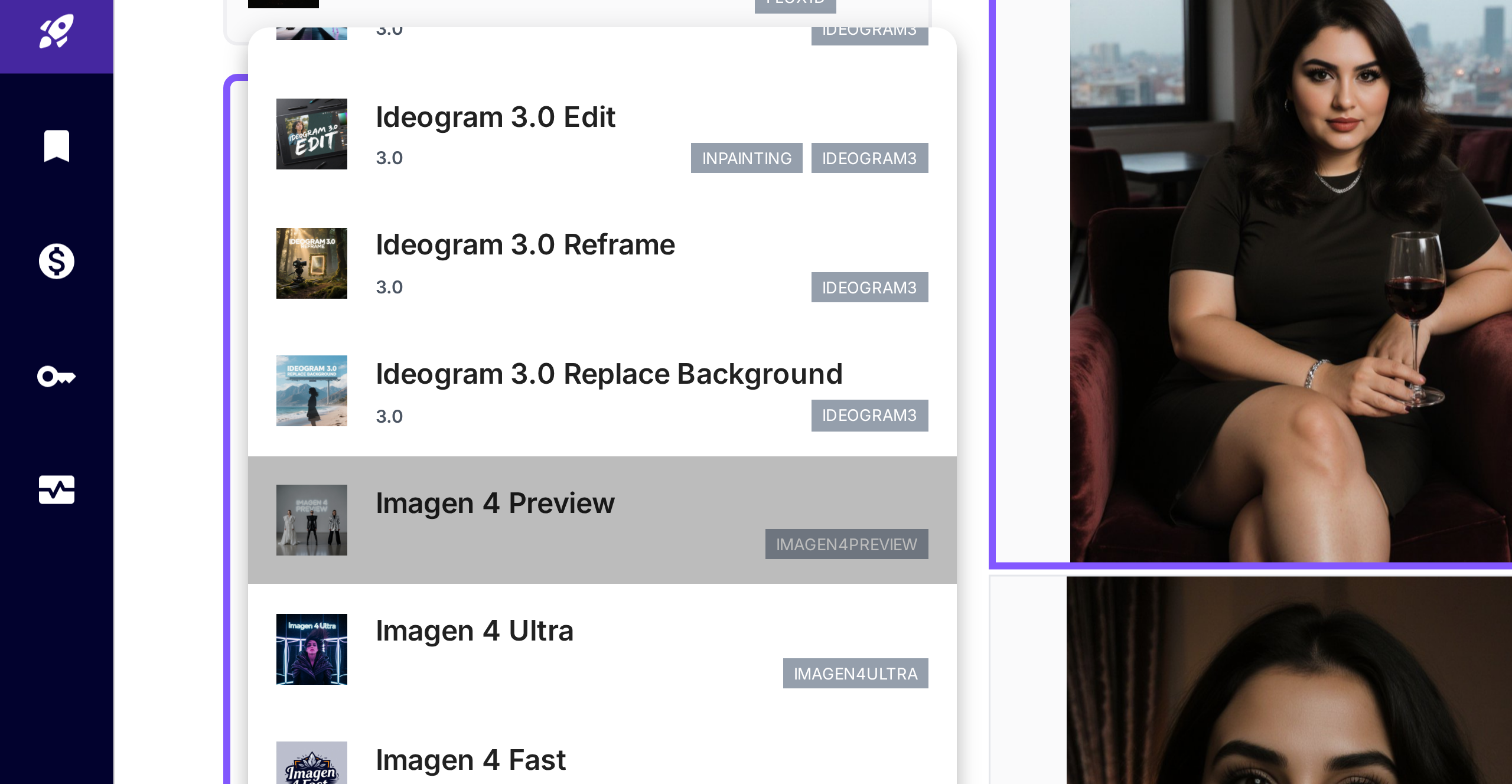
click at [185, 298] on p "Imagen 4 Preview" at bounding box center [217, 300] width 184 height 14
type input "**********"
type input "****"
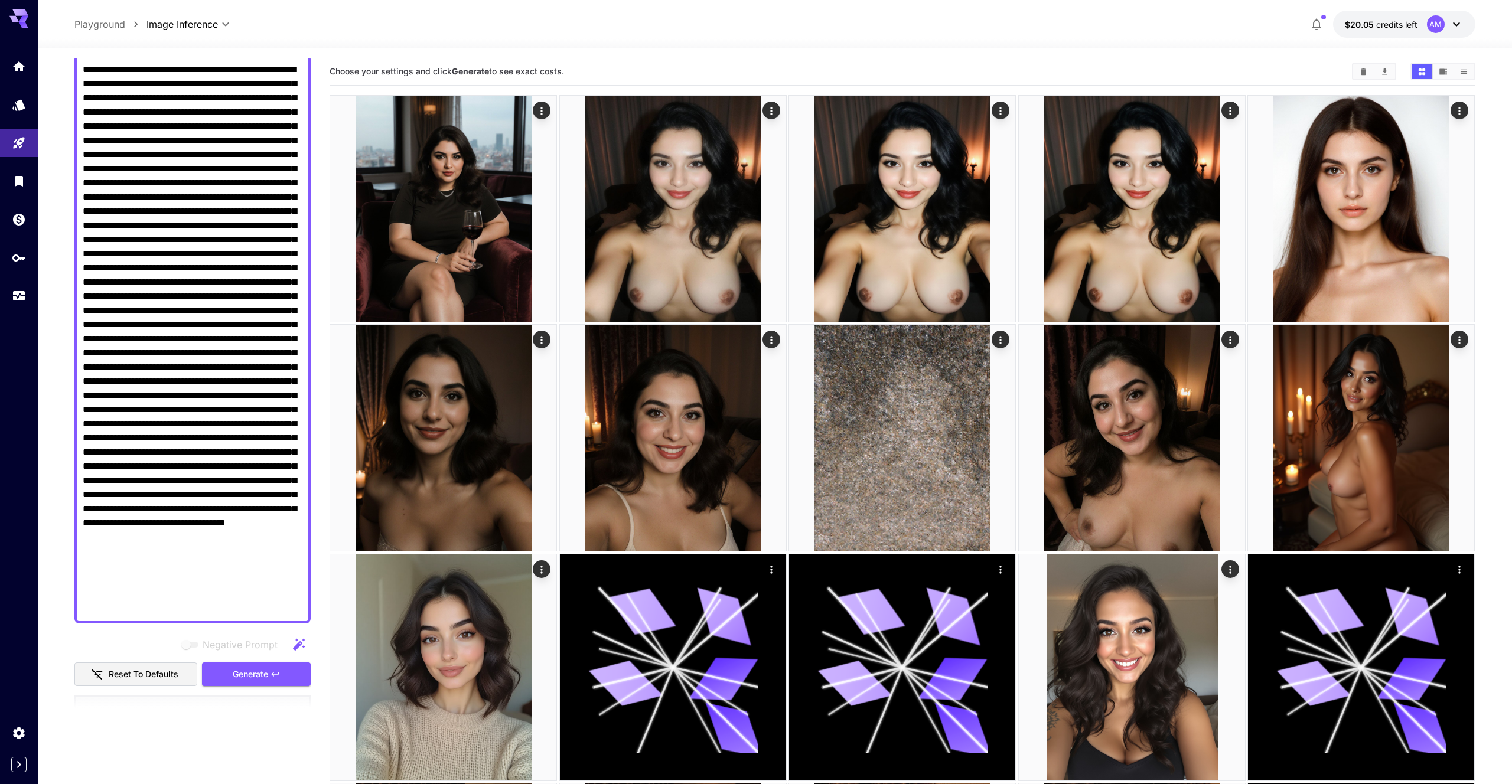
scroll to position [164, 0]
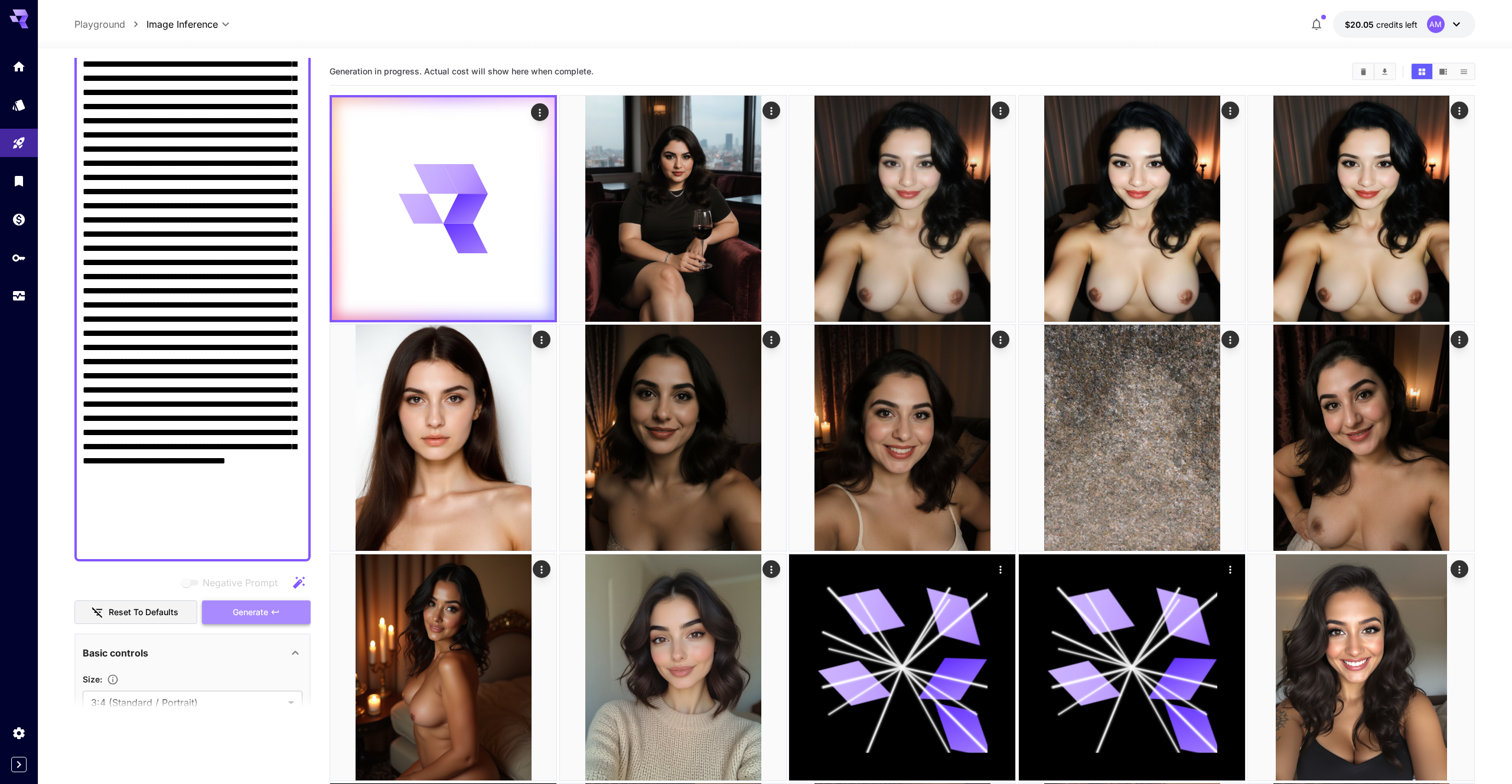
click at [272, 617] on button "Generate" at bounding box center [256, 612] width 109 height 24
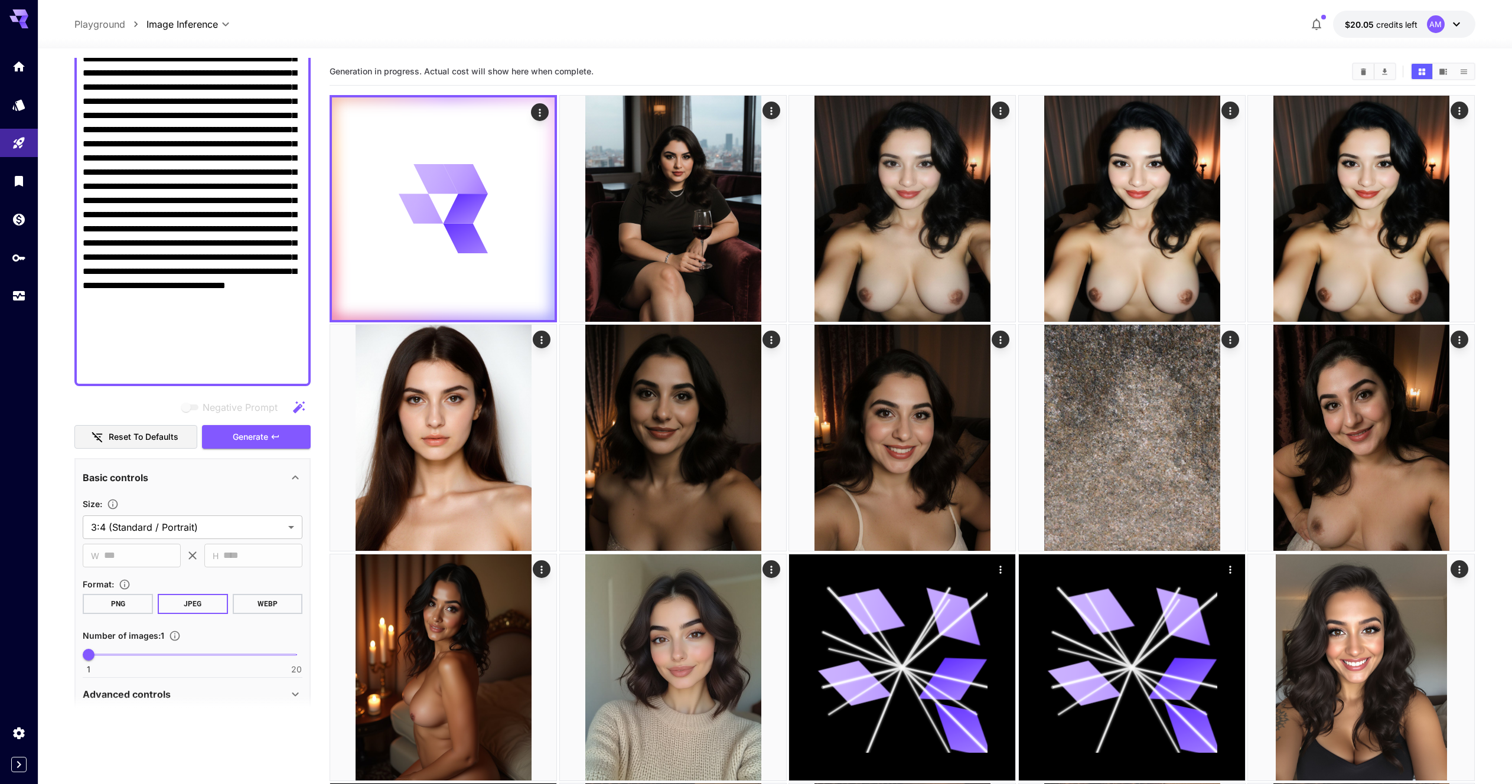
scroll to position [547, 0]
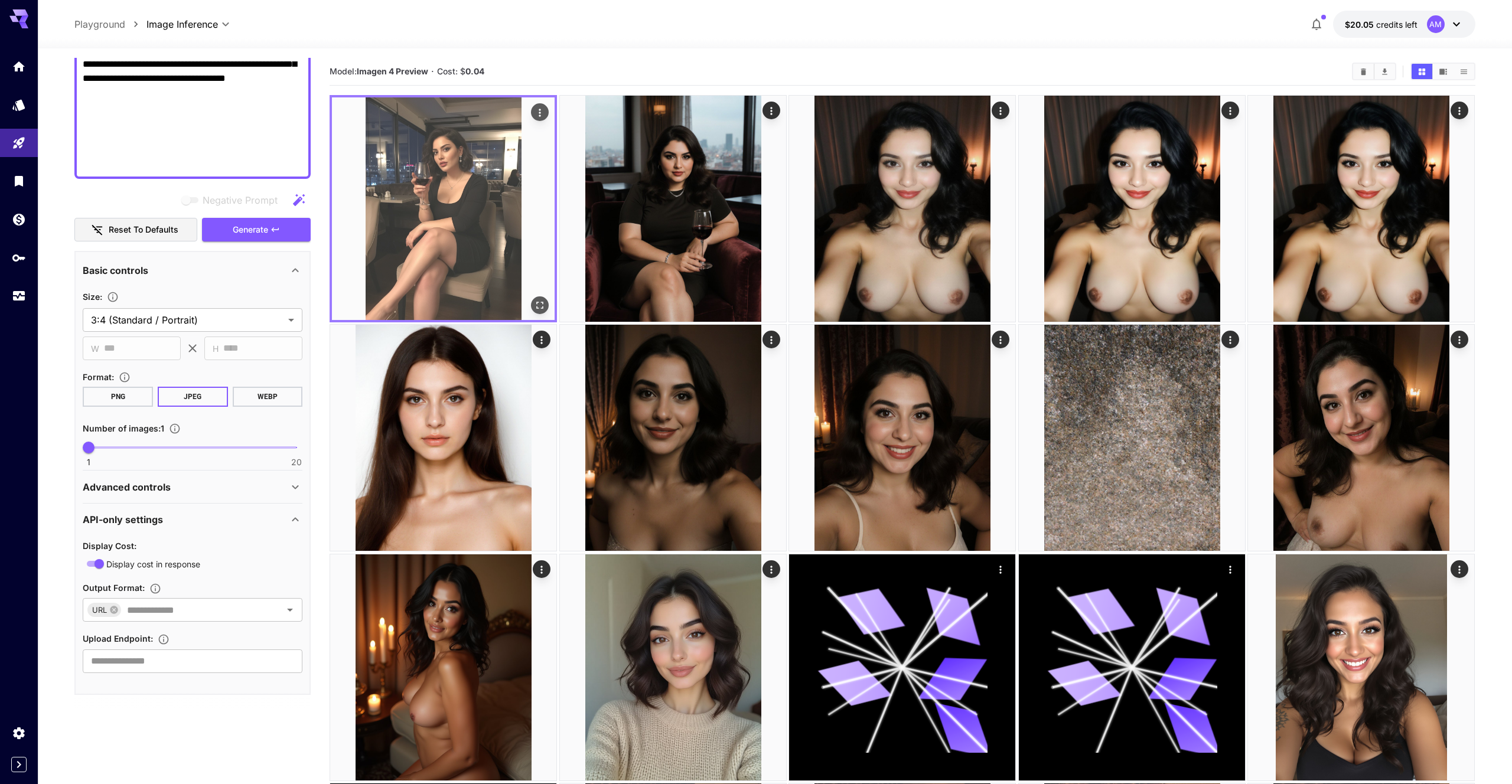
click at [395, 237] on img at bounding box center [443, 209] width 222 height 222
click at [542, 305] on icon "Open in fullscreen" at bounding box center [540, 305] width 12 height 12
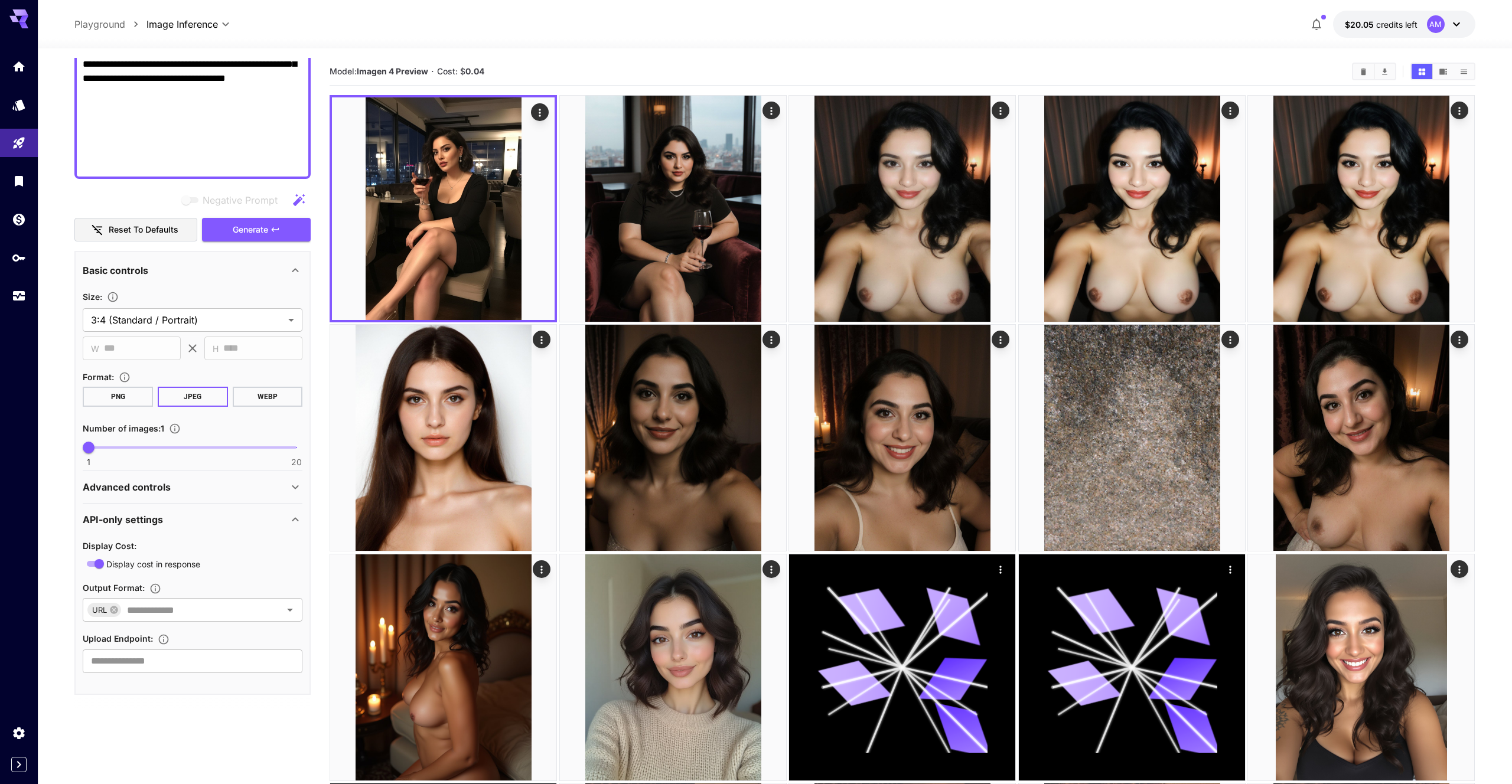
click at [252, 493] on div "Advanced controls" at bounding box center [192, 487] width 220 height 28
click at [204, 539] on input "number" at bounding box center [178, 543] width 190 height 24
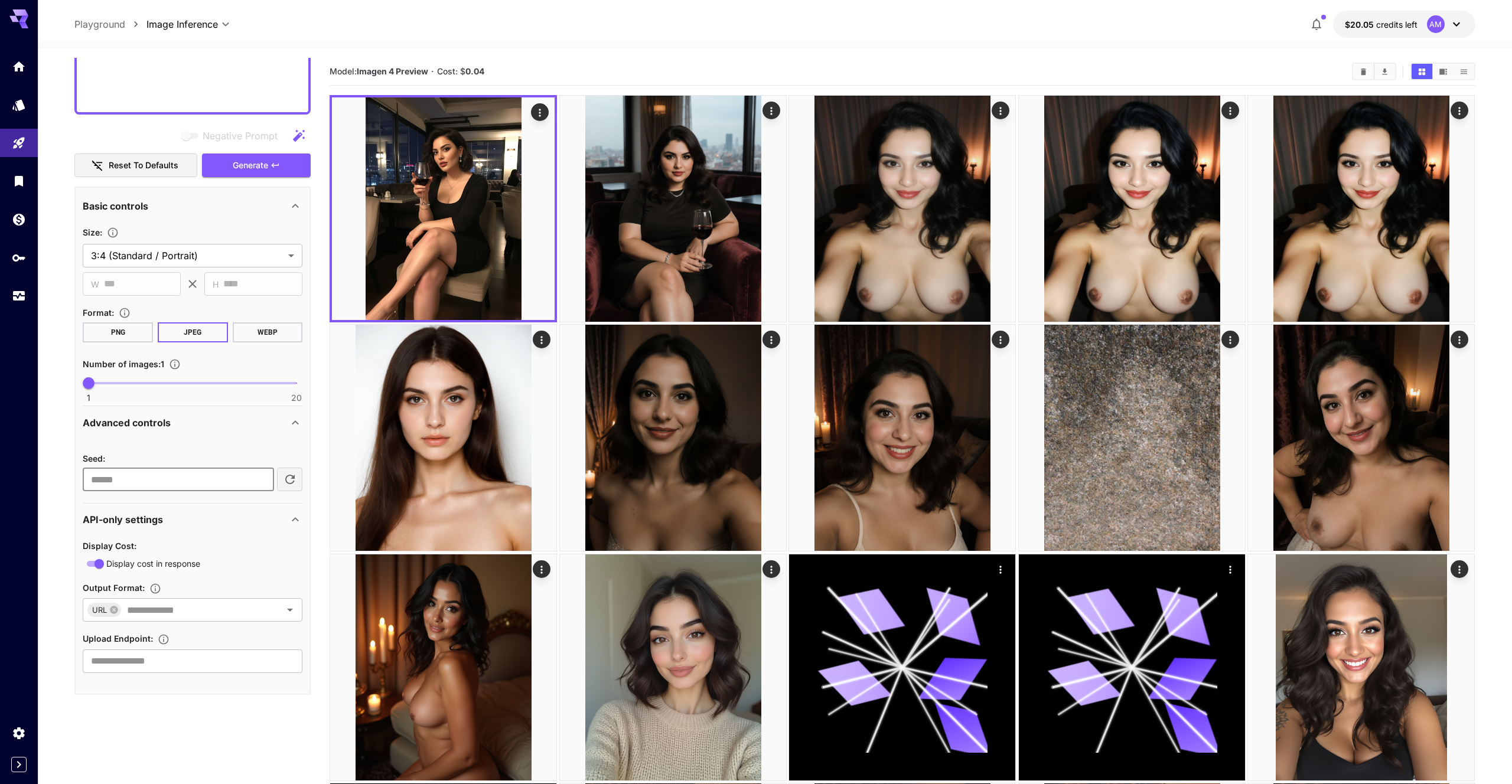
type input "****"
click at [221, 526] on div "API-only settings" at bounding box center [192, 519] width 220 height 28
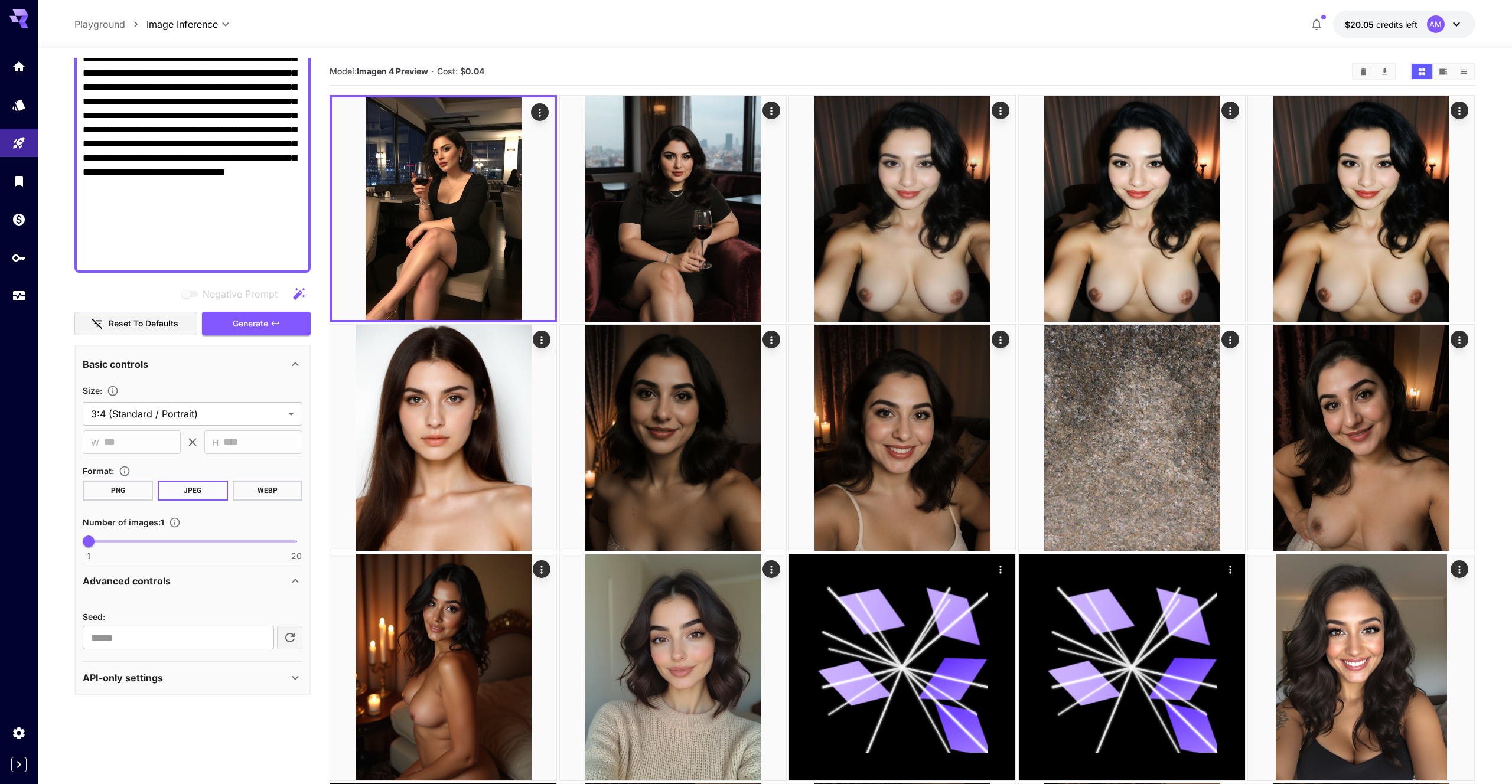
scroll to position [452, 0]
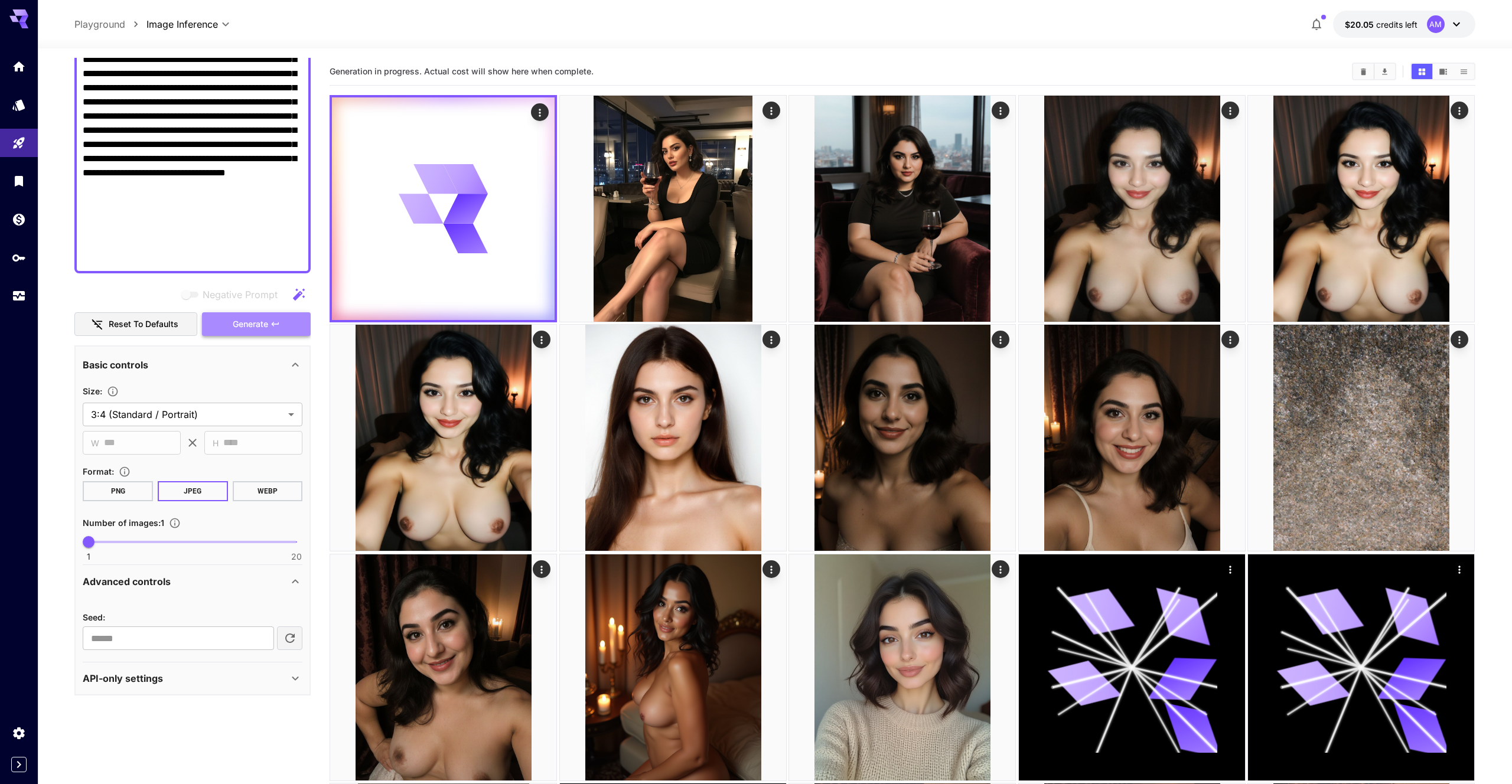
click at [239, 317] on span "Generate" at bounding box center [251, 324] width 36 height 15
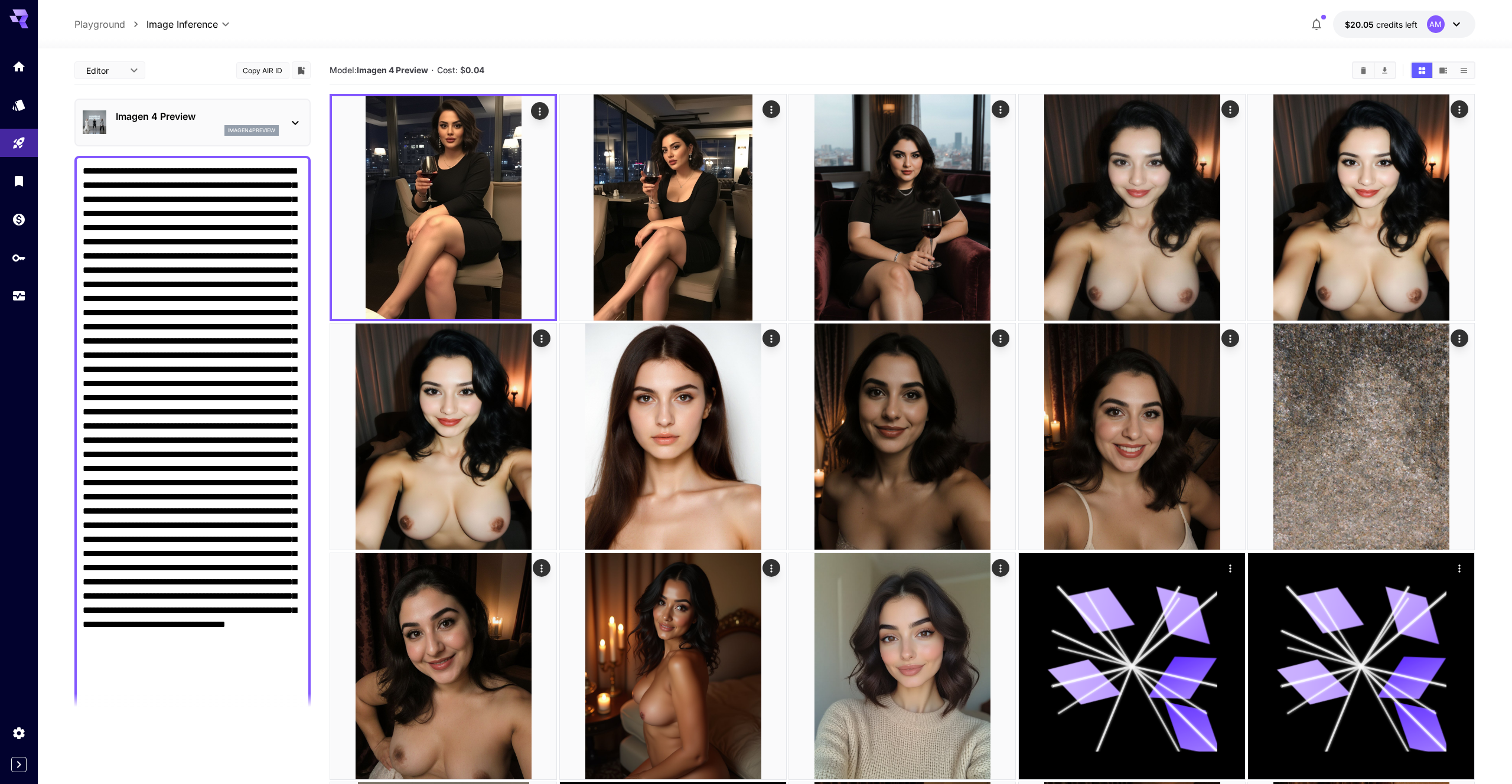
scroll to position [0, 0]
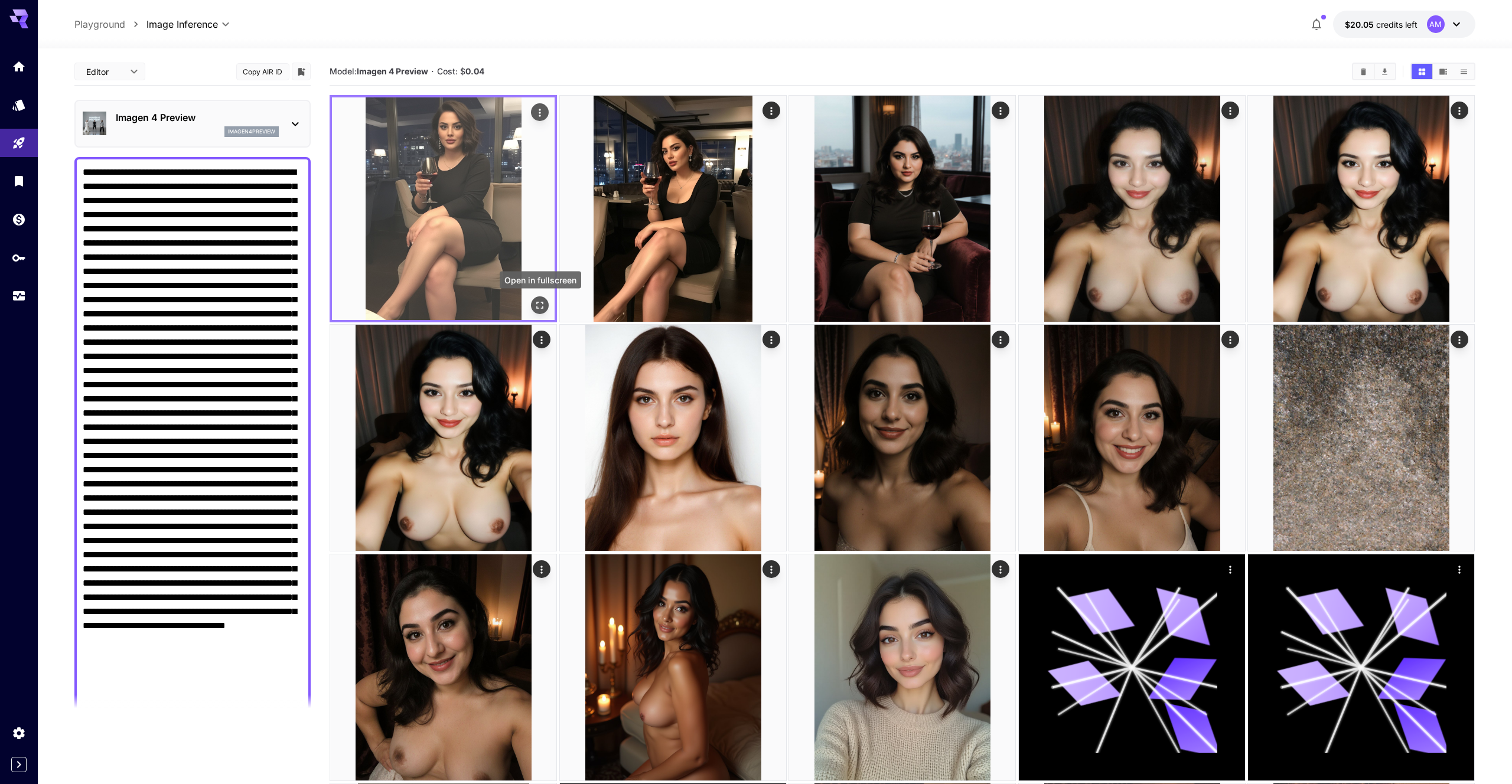
click at [542, 305] on icon "Open in fullscreen" at bounding box center [540, 305] width 12 height 12
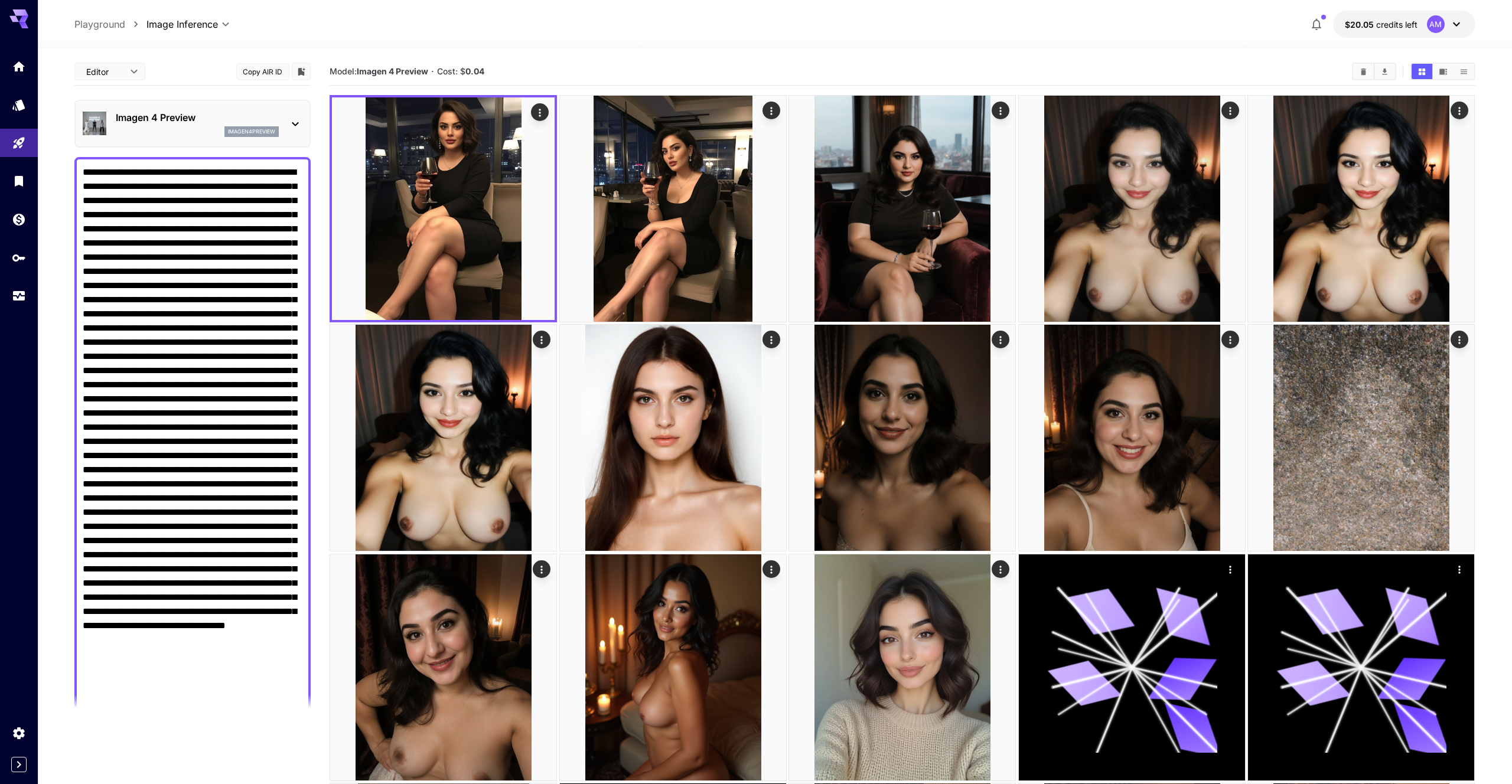
click at [294, 136] on div "Imagen 4 Preview imagen4preview" at bounding box center [192, 124] width 220 height 36
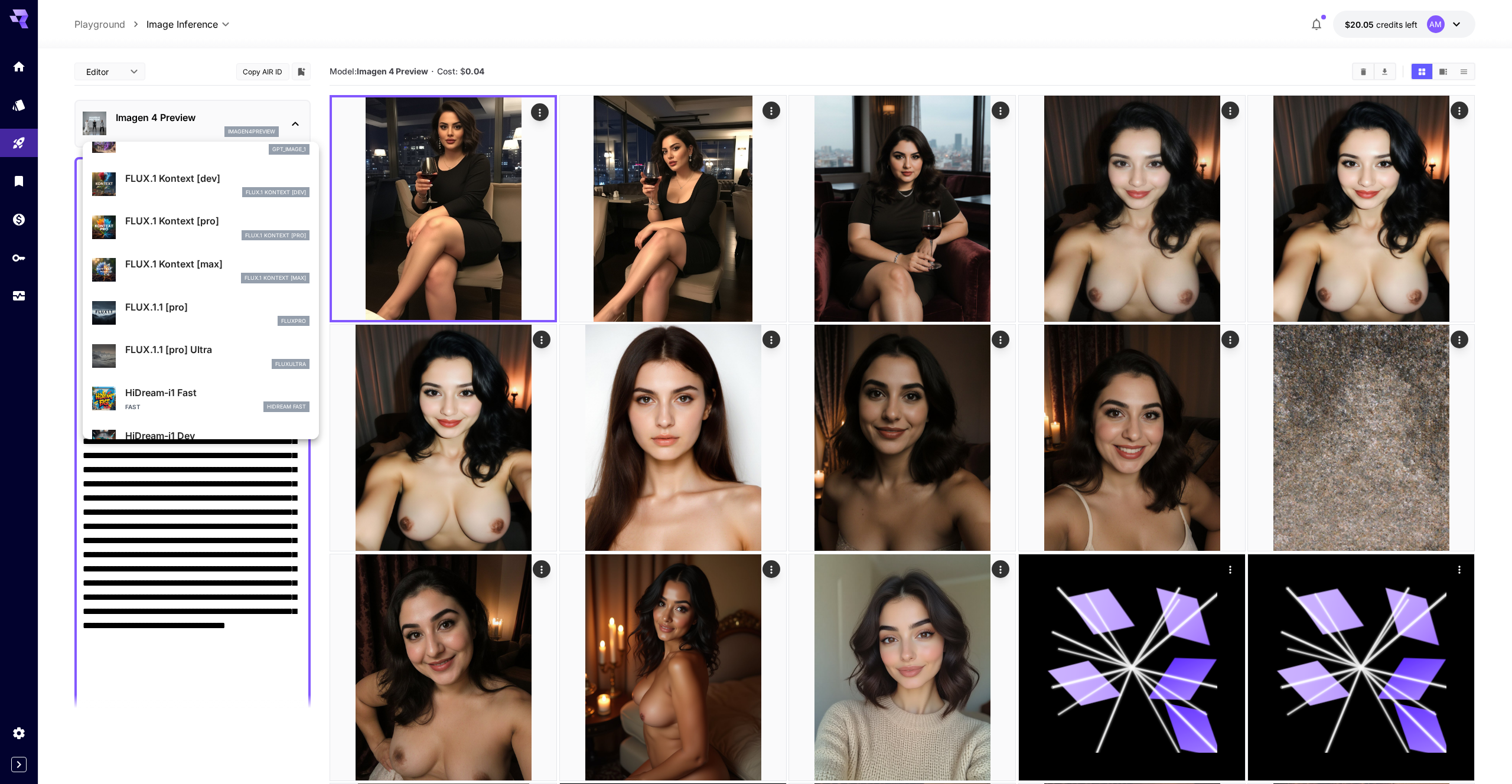
scroll to position [762, 0]
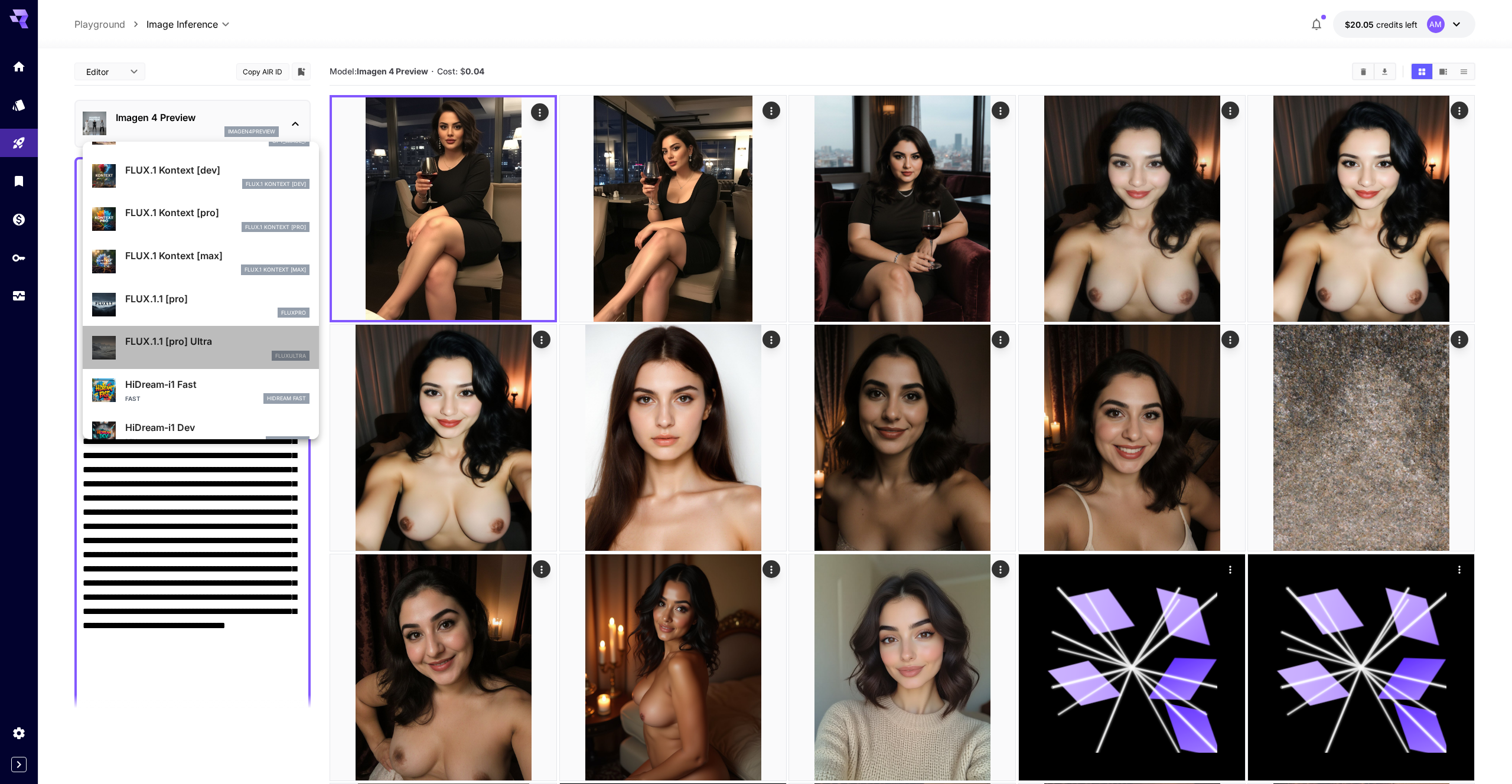
click at [238, 354] on div "fluxultra" at bounding box center [217, 356] width 184 height 11
type input "**********"
type input "****"
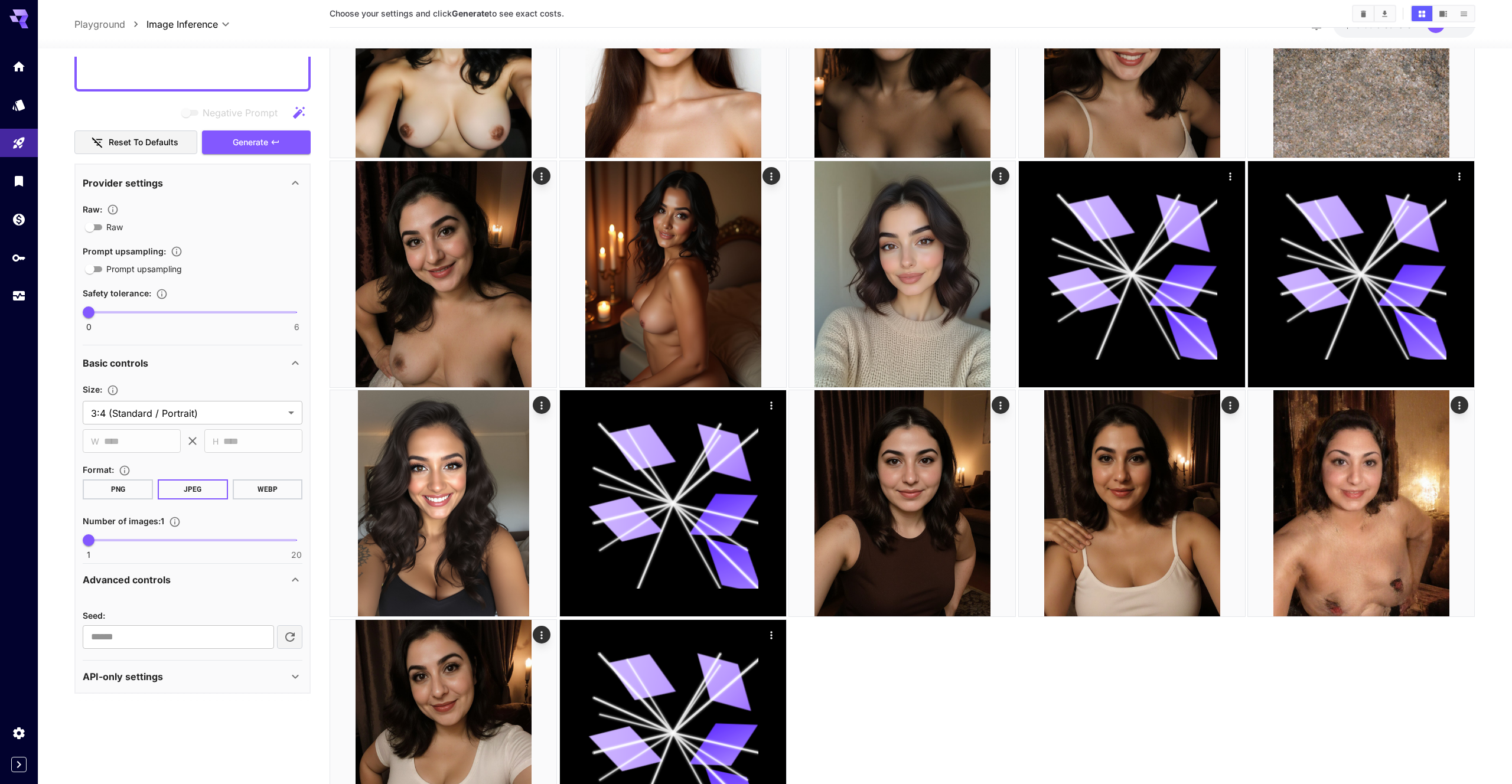
scroll to position [491, 0]
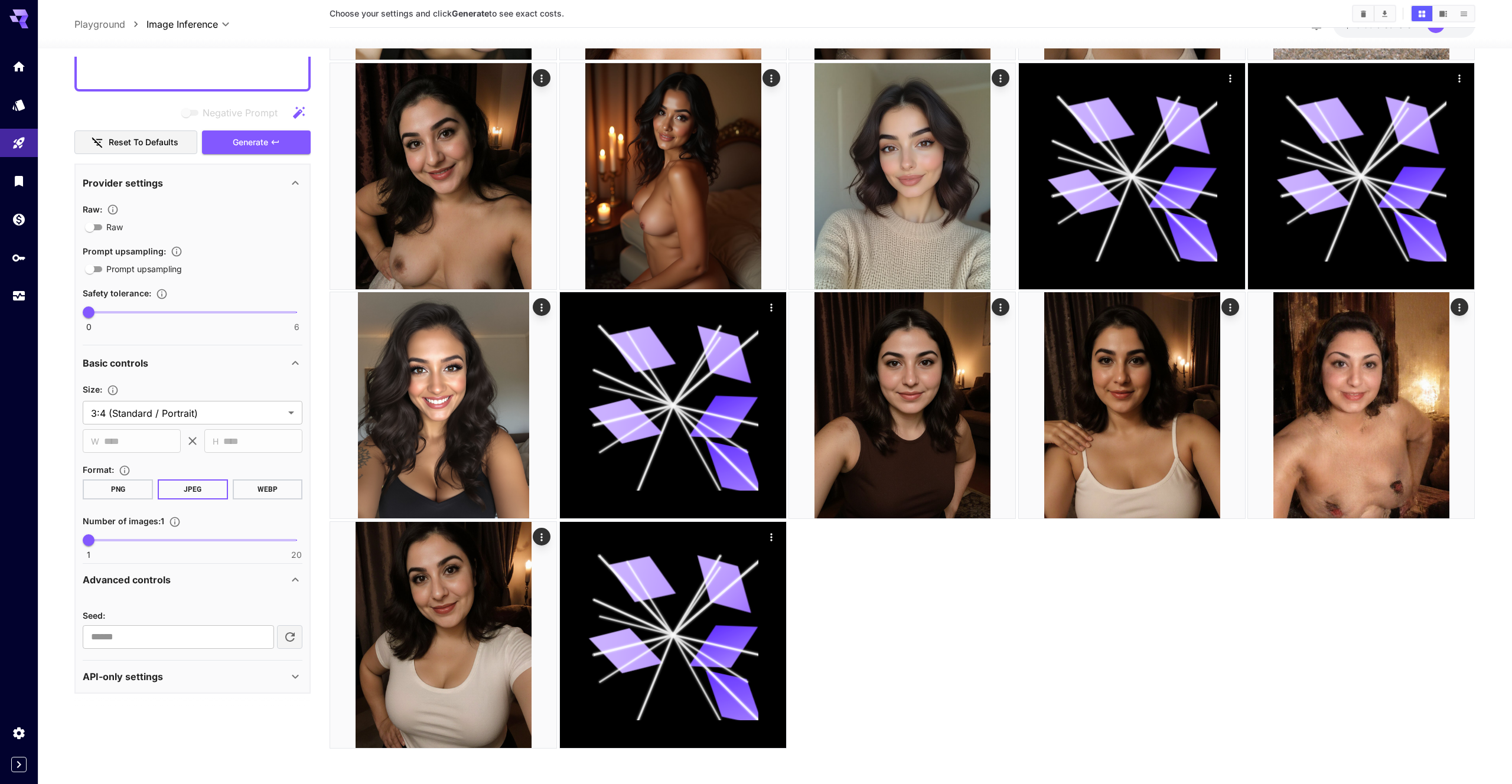
click at [255, 665] on div "API-only settings" at bounding box center [192, 676] width 220 height 28
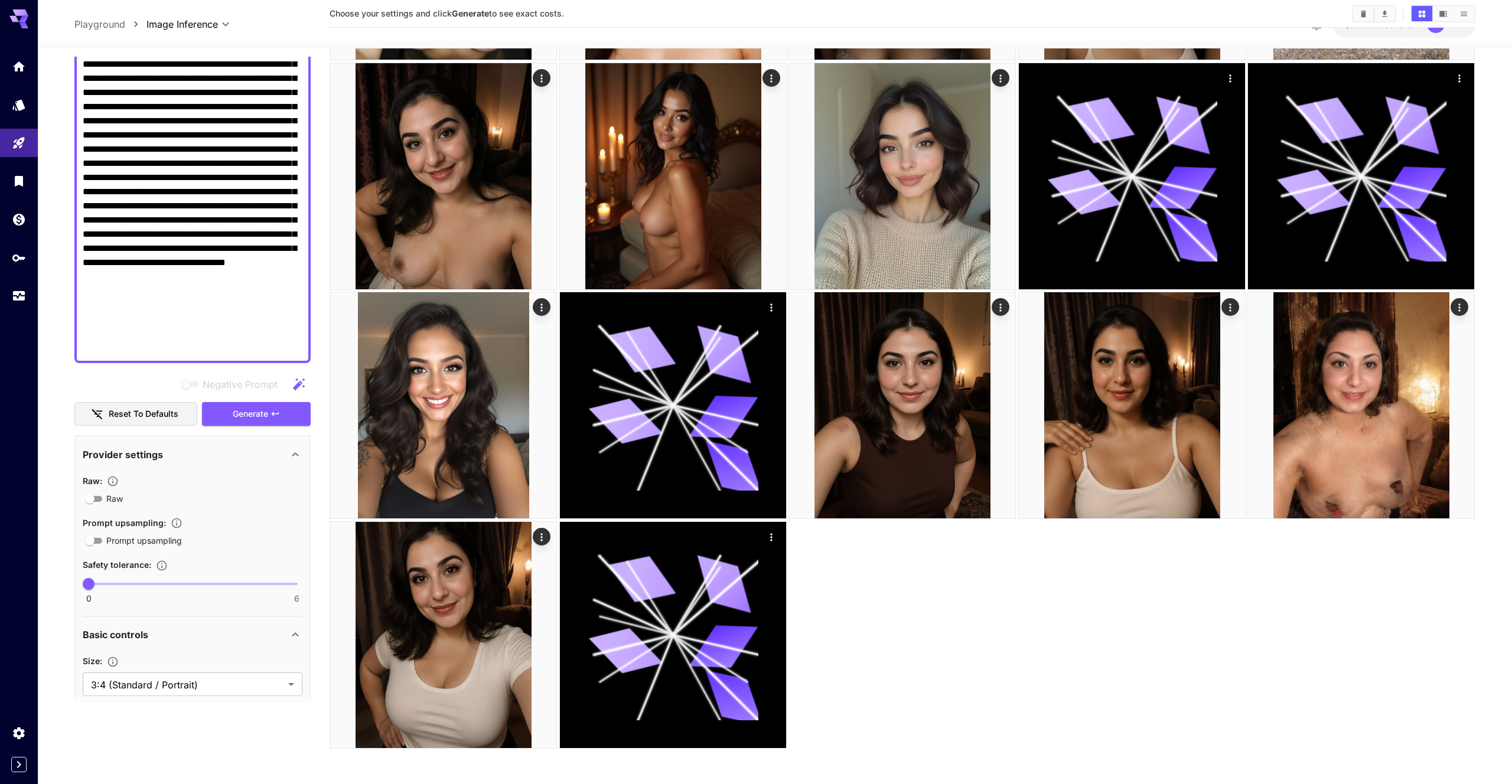
click at [287, 426] on div "**********" at bounding box center [193, 430] width 237 height 1470
click at [291, 416] on button "Generate" at bounding box center [256, 412] width 109 height 24
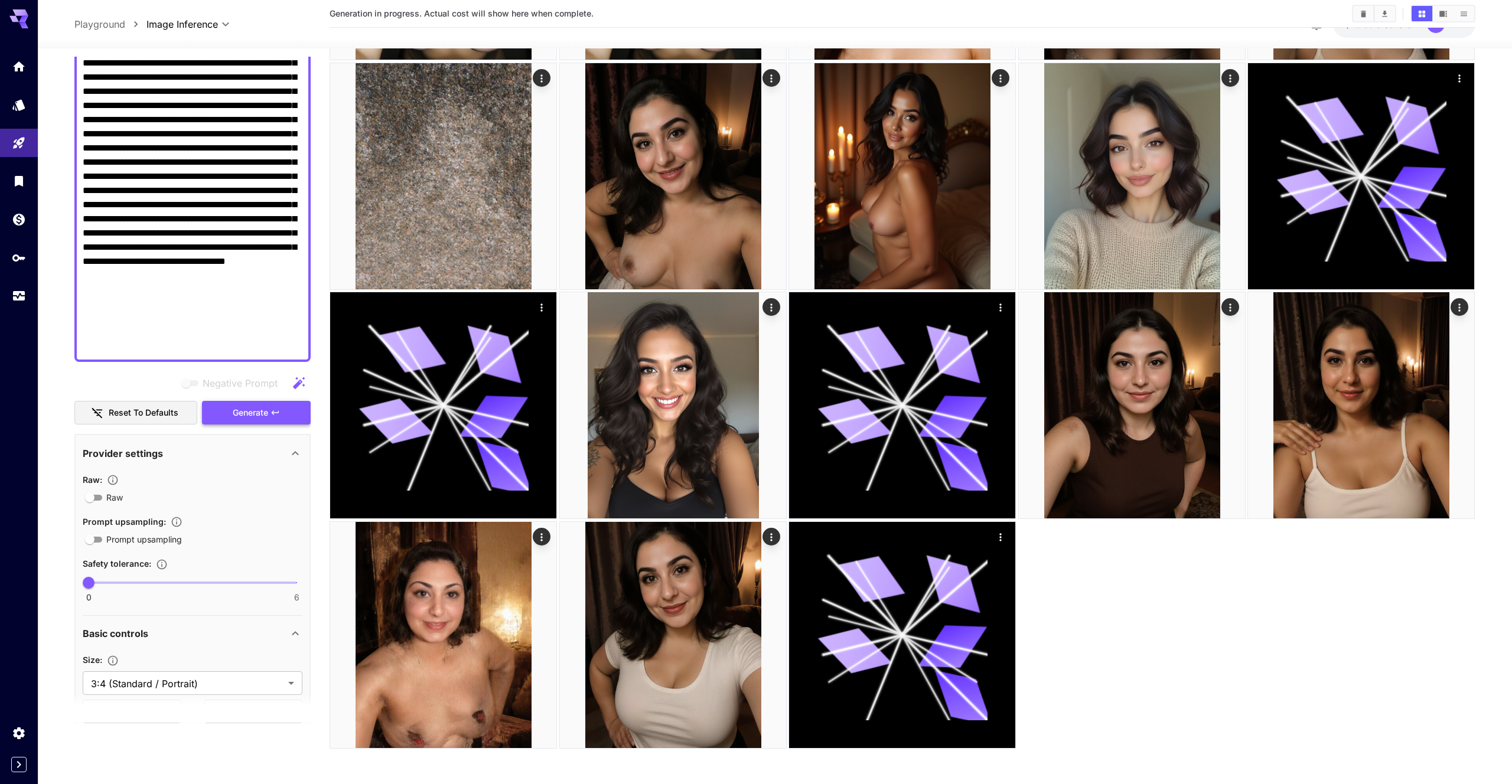
scroll to position [363, 0]
click at [250, 420] on button "Generate" at bounding box center [256, 412] width 109 height 24
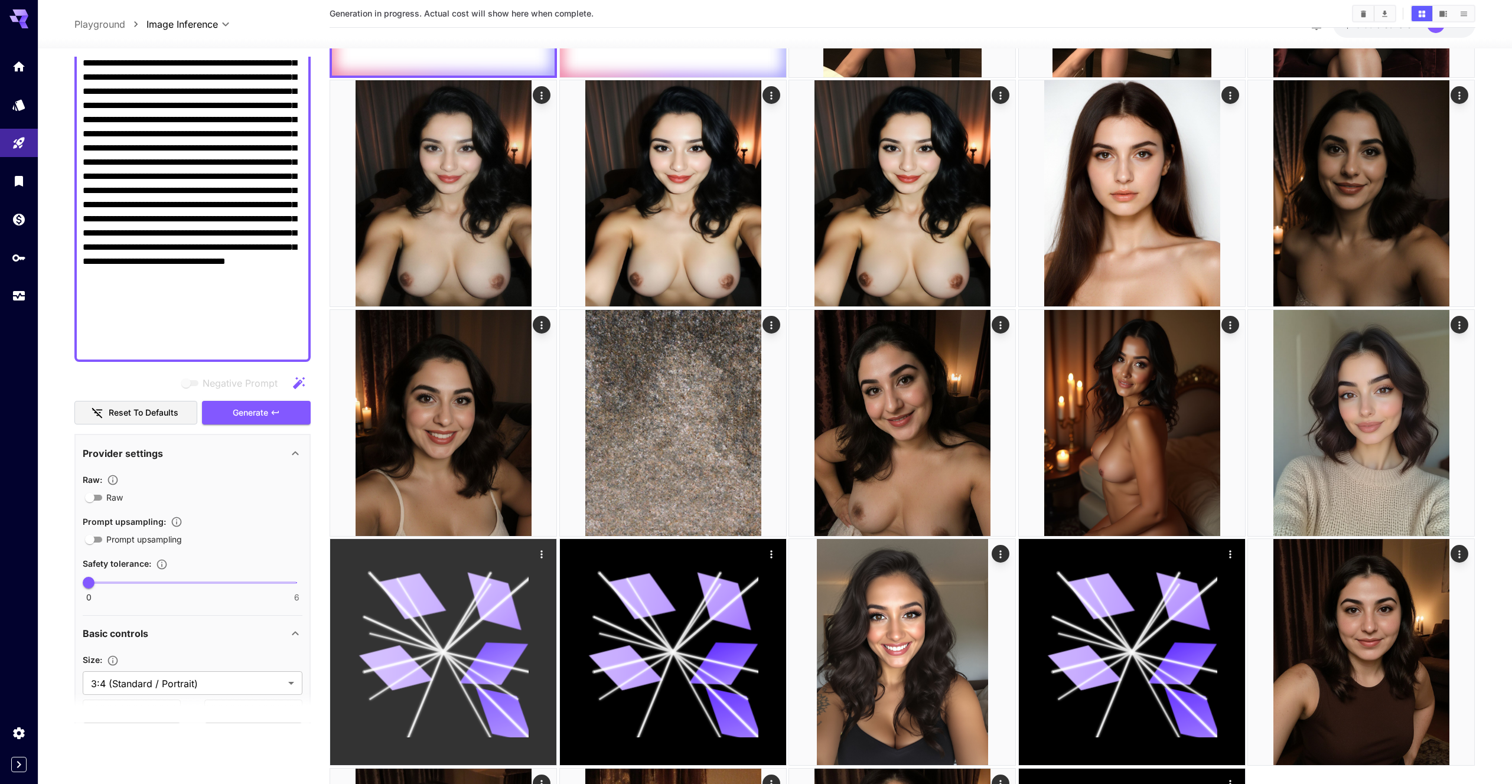
scroll to position [0, 0]
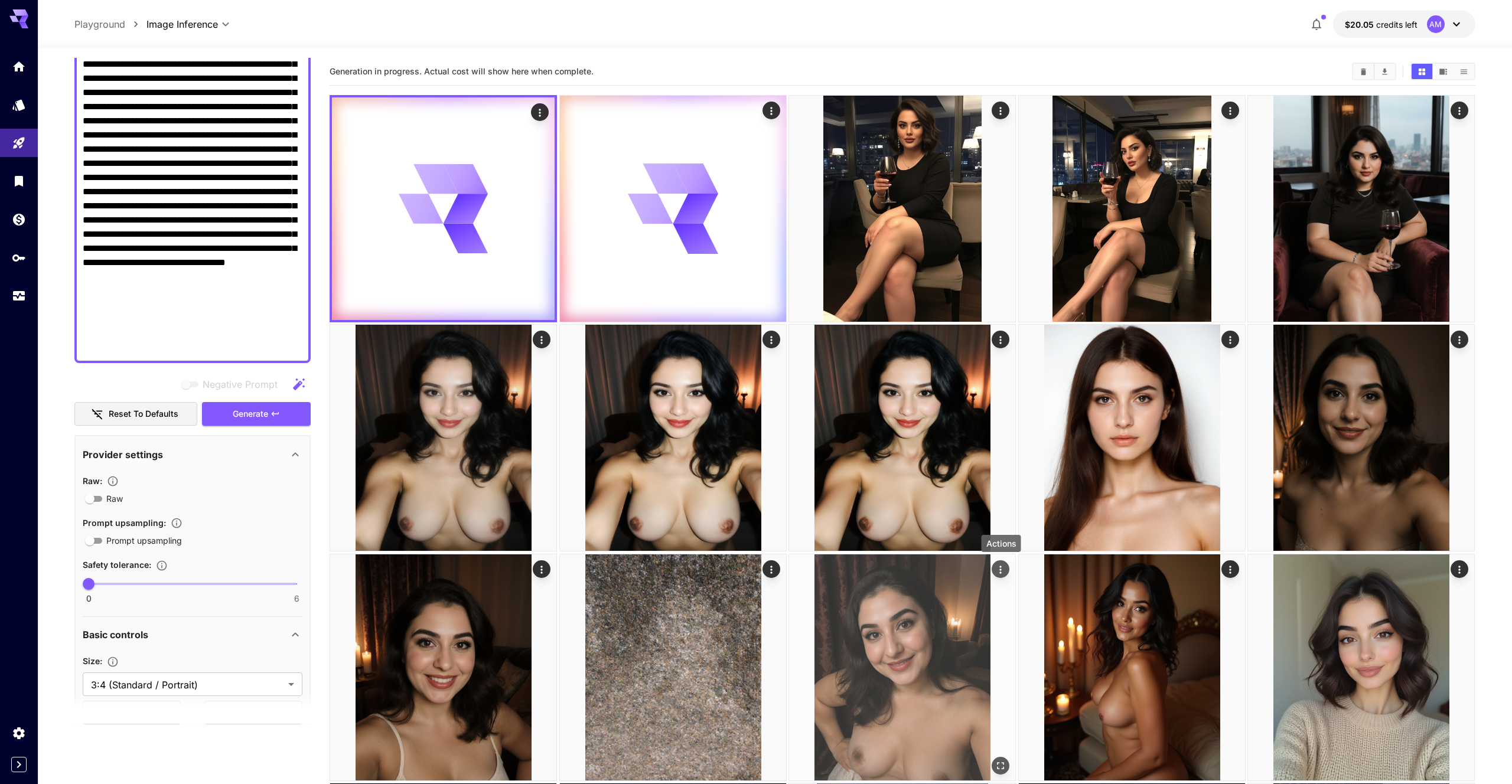
click at [1002, 566] on icon "Actions" at bounding box center [1001, 569] width 12 height 12
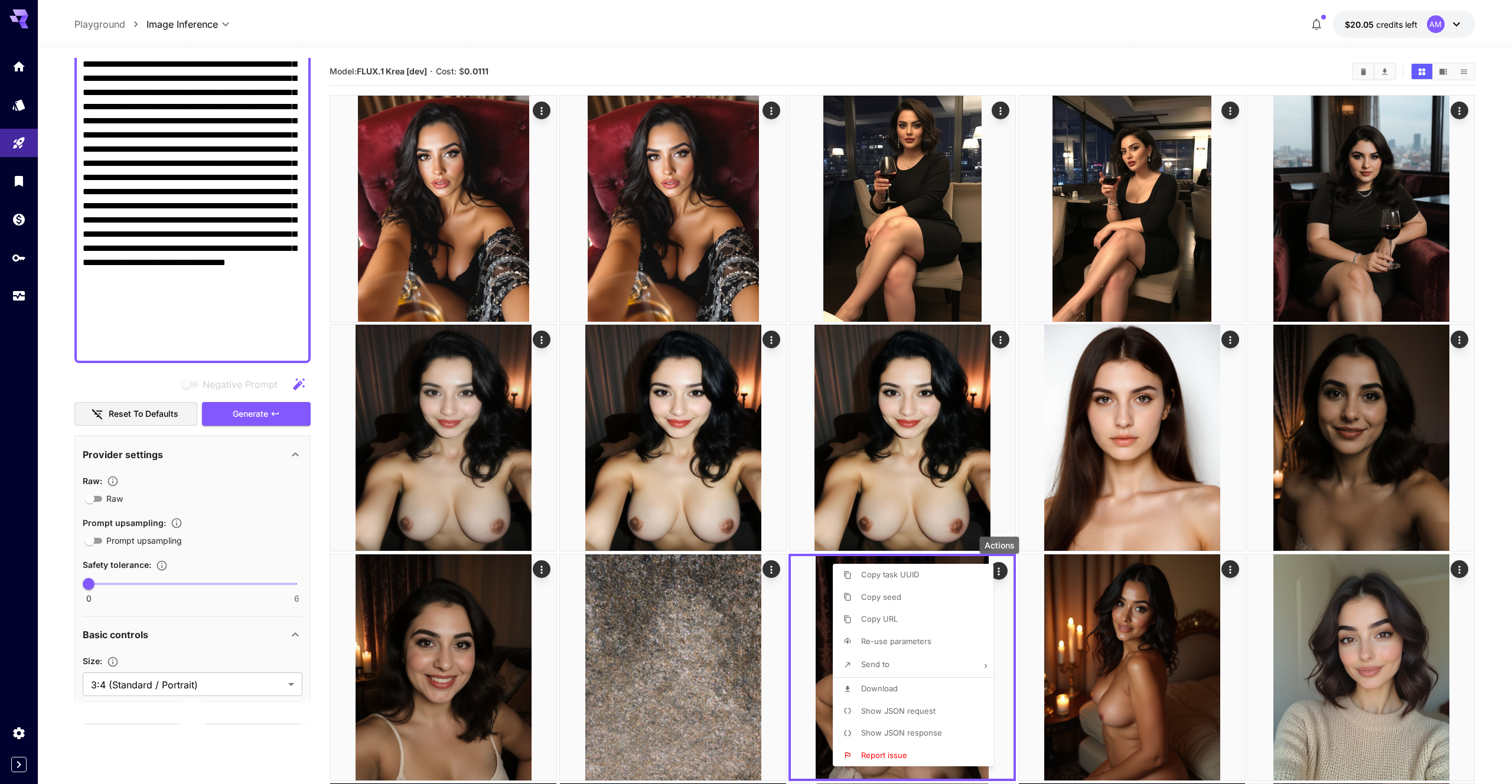
click at [965, 641] on li "Re-use parameters" at bounding box center [916, 641] width 168 height 22
type input "*********"
type input "**********"
type input "***"
type input "****"
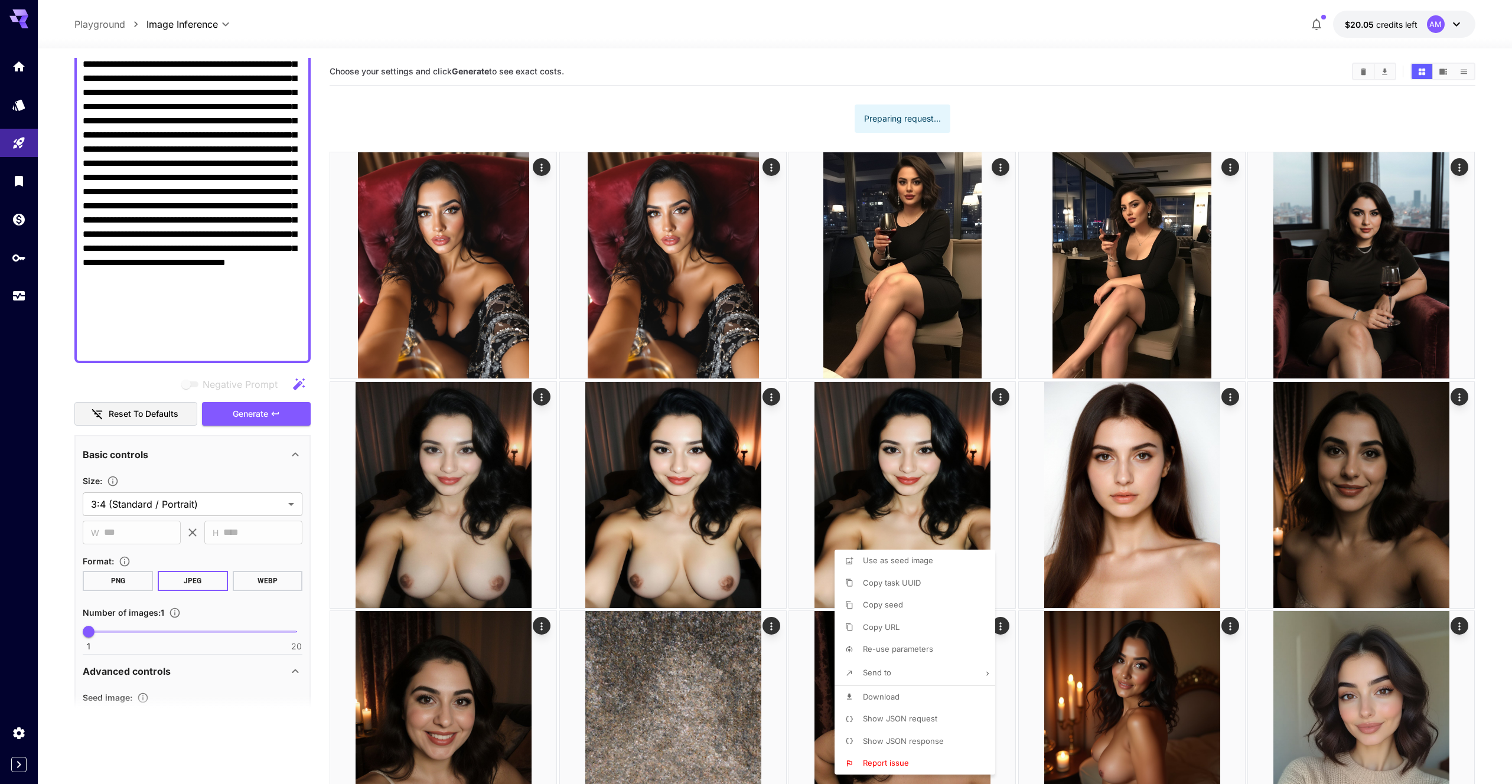
scroll to position [653, 0]
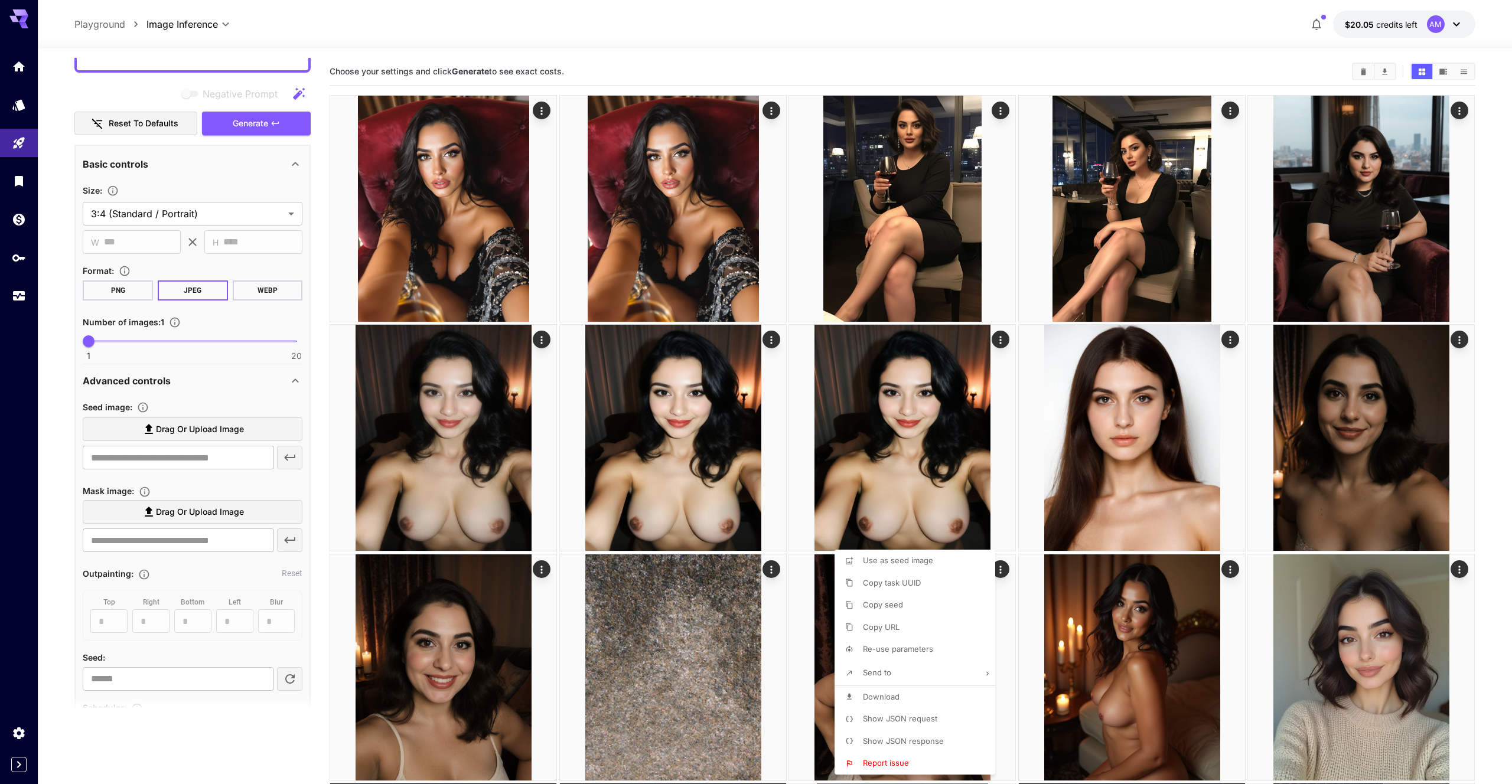
click at [259, 132] on div at bounding box center [756, 392] width 1512 height 784
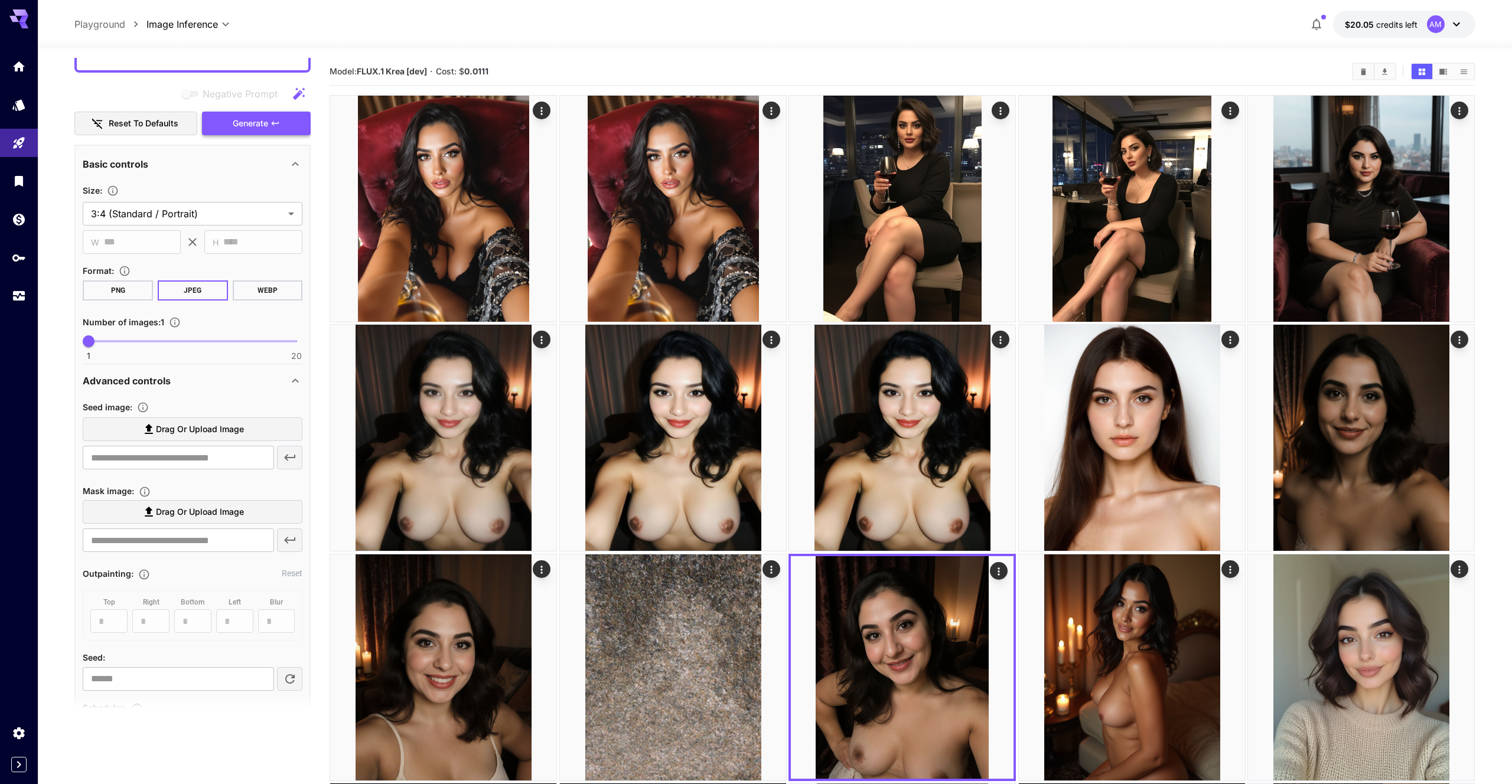
drag, startPoint x: 261, startPoint y: 138, endPoint x: 264, endPoint y: 129, distance: 9.5
click at [261, 138] on div "**********" at bounding box center [193, 510] width 237 height 2212
click at [264, 129] on span "Generate" at bounding box center [251, 124] width 36 height 15
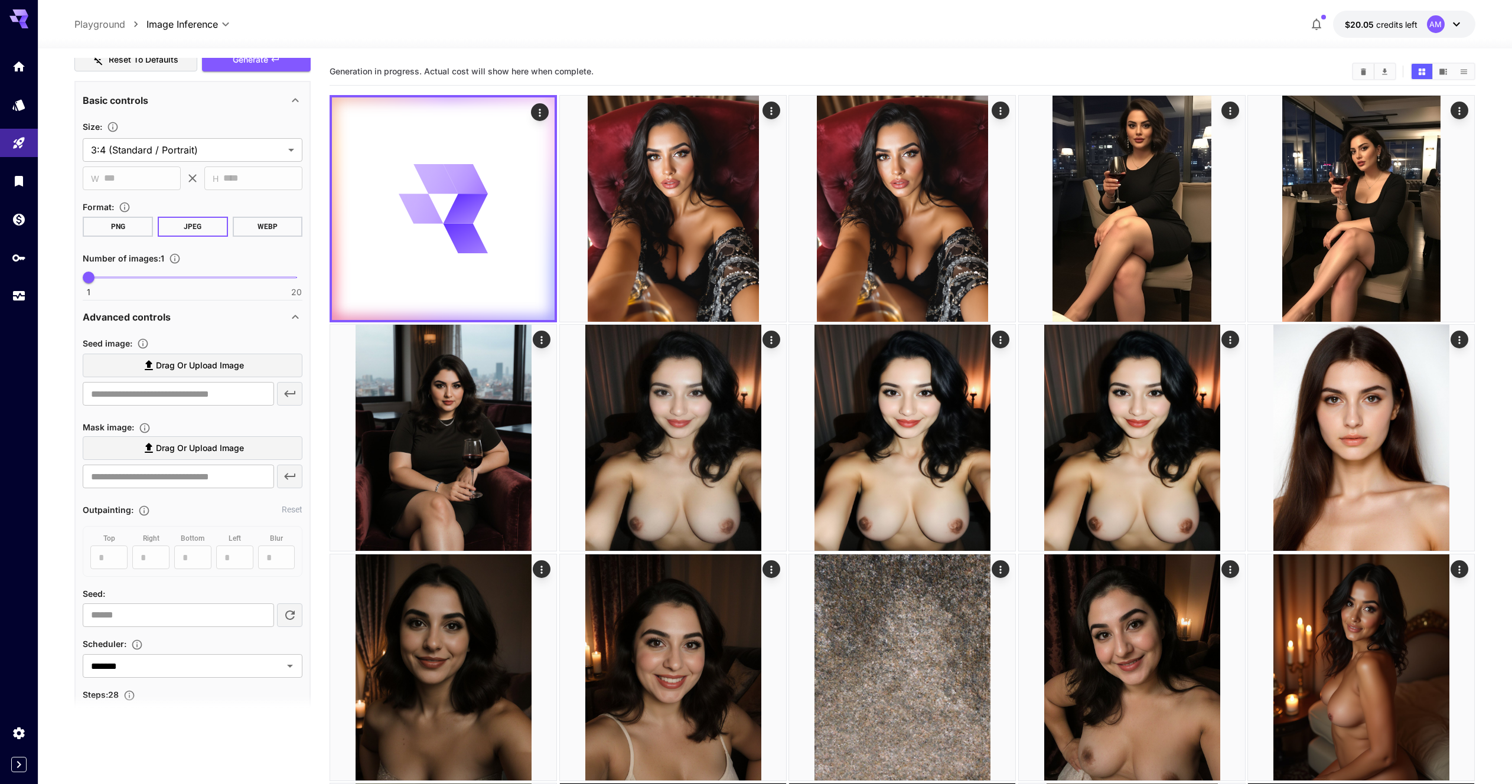
scroll to position [721, 0]
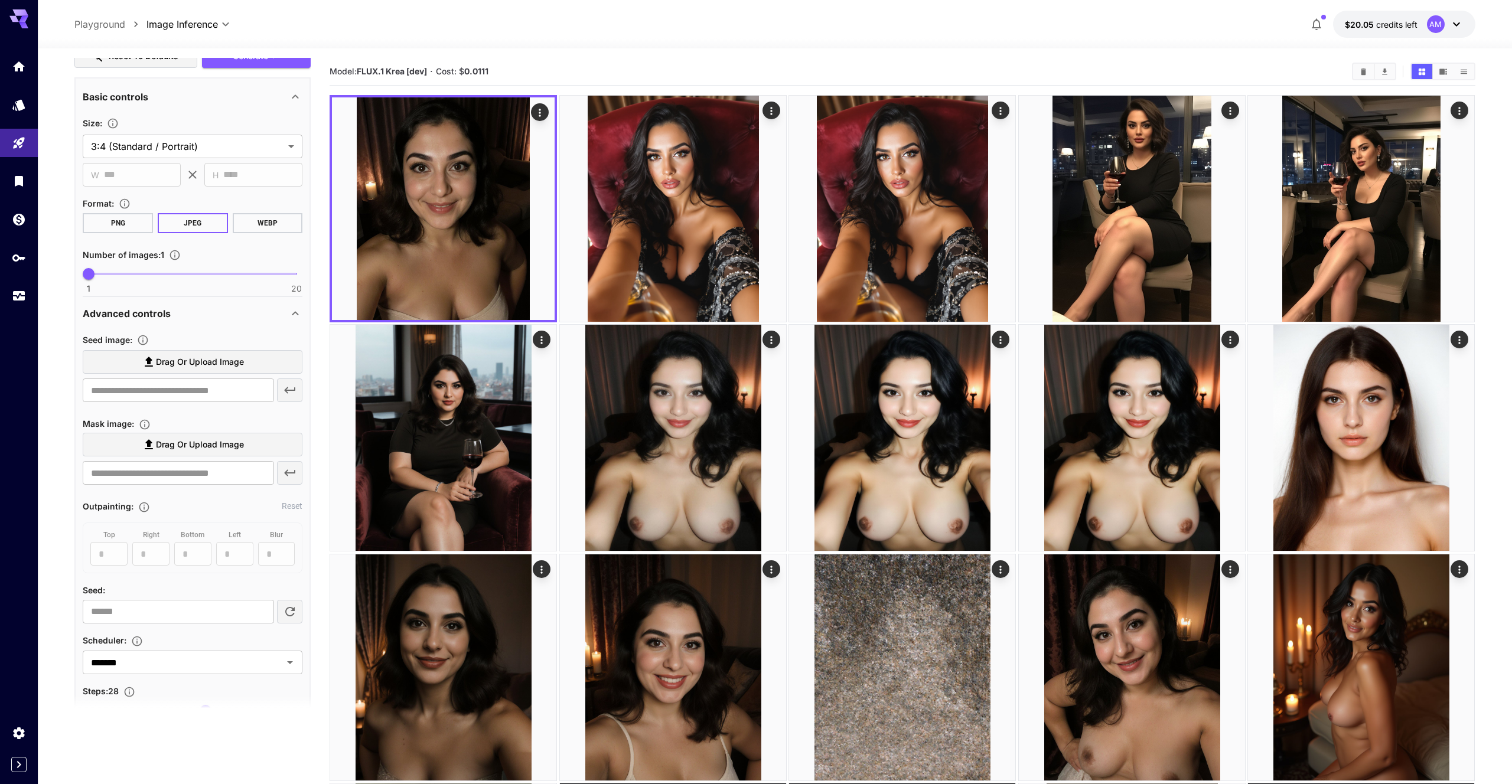
click at [235, 354] on label "Drag or upload image" at bounding box center [192, 362] width 220 height 24
click at [0, 0] on input "Drag or upload image" at bounding box center [0, 0] width 0 height 0
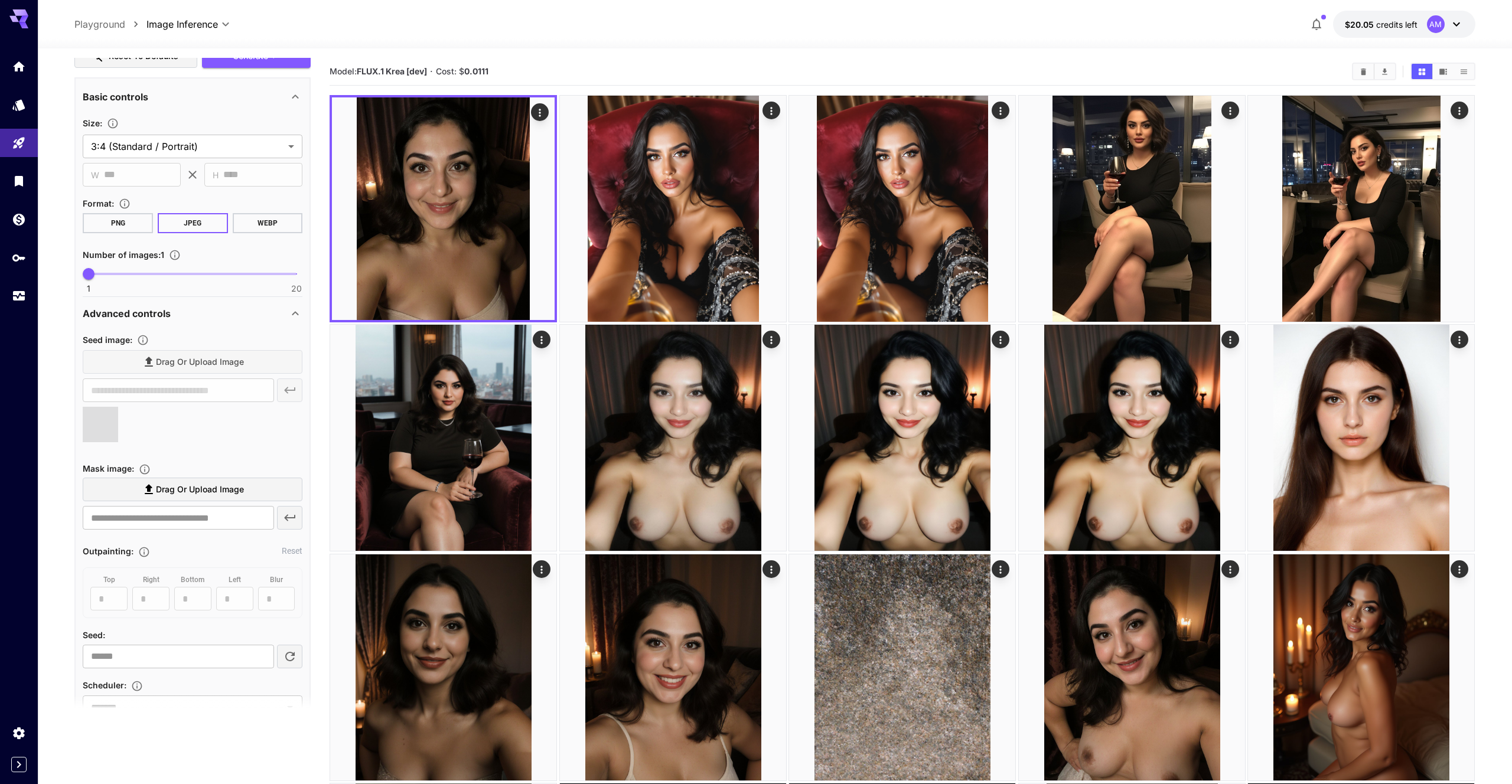
type input "**********"
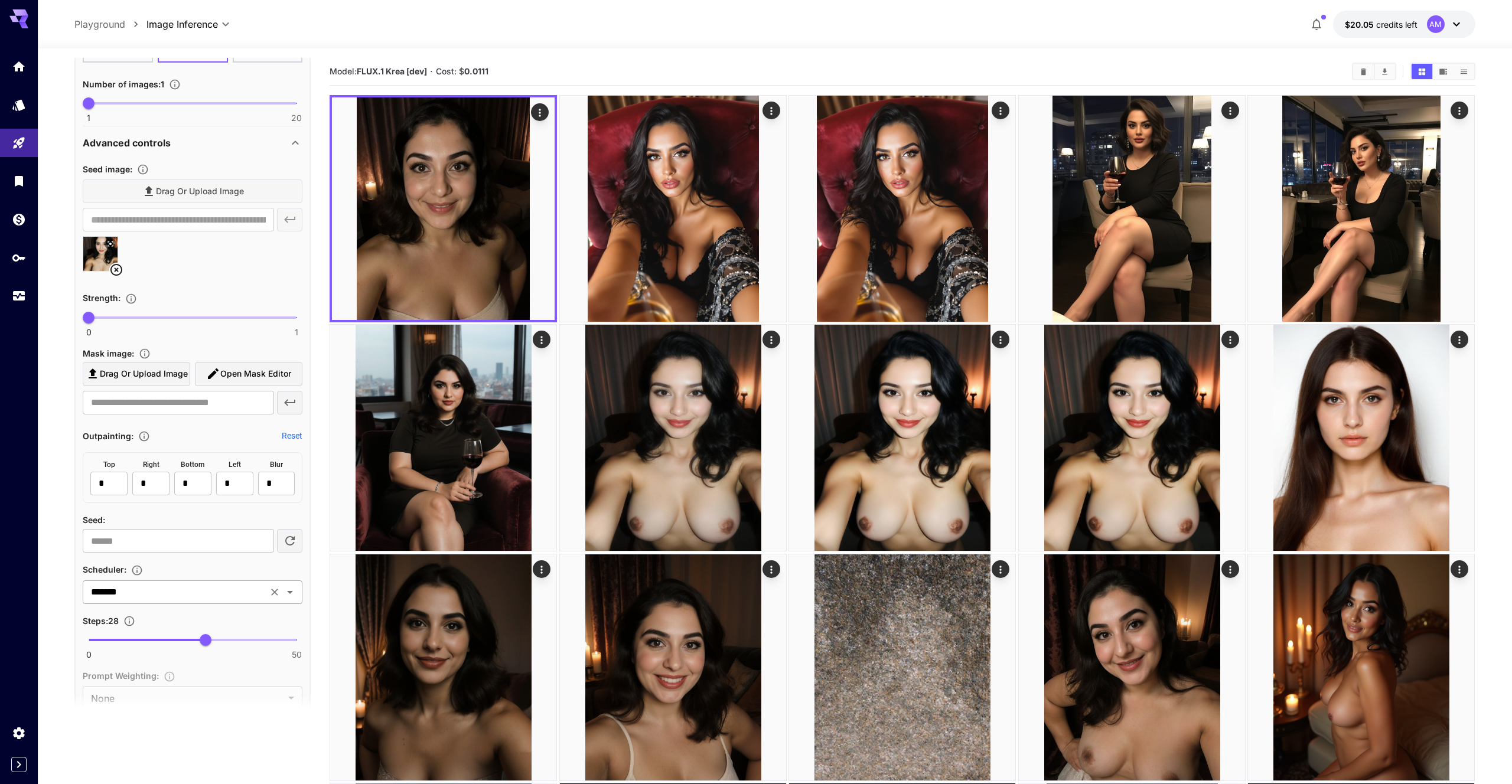
scroll to position [901, 0]
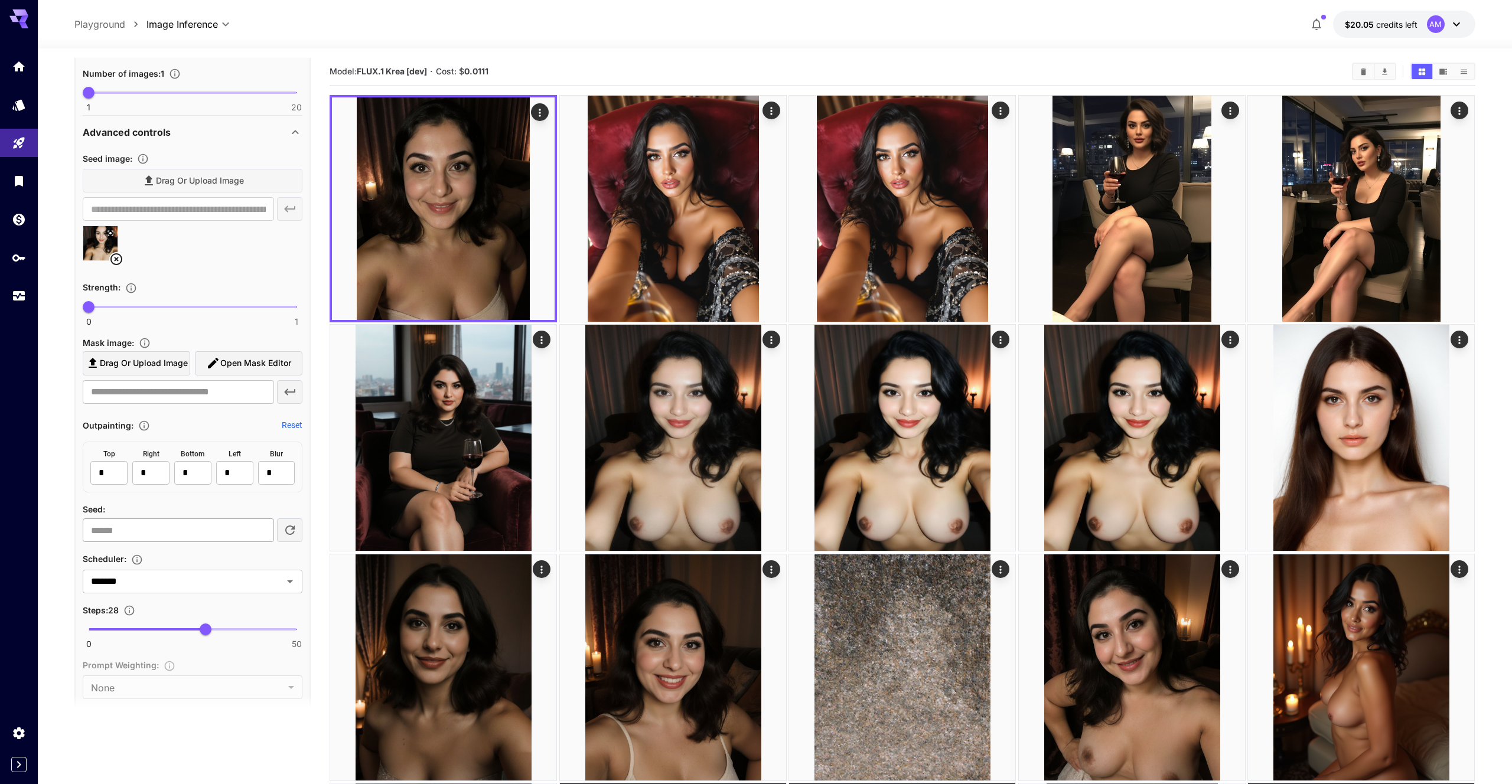
click at [233, 530] on input "number" at bounding box center [178, 530] width 190 height 24
type input "*"
type input "***"
type input "*"
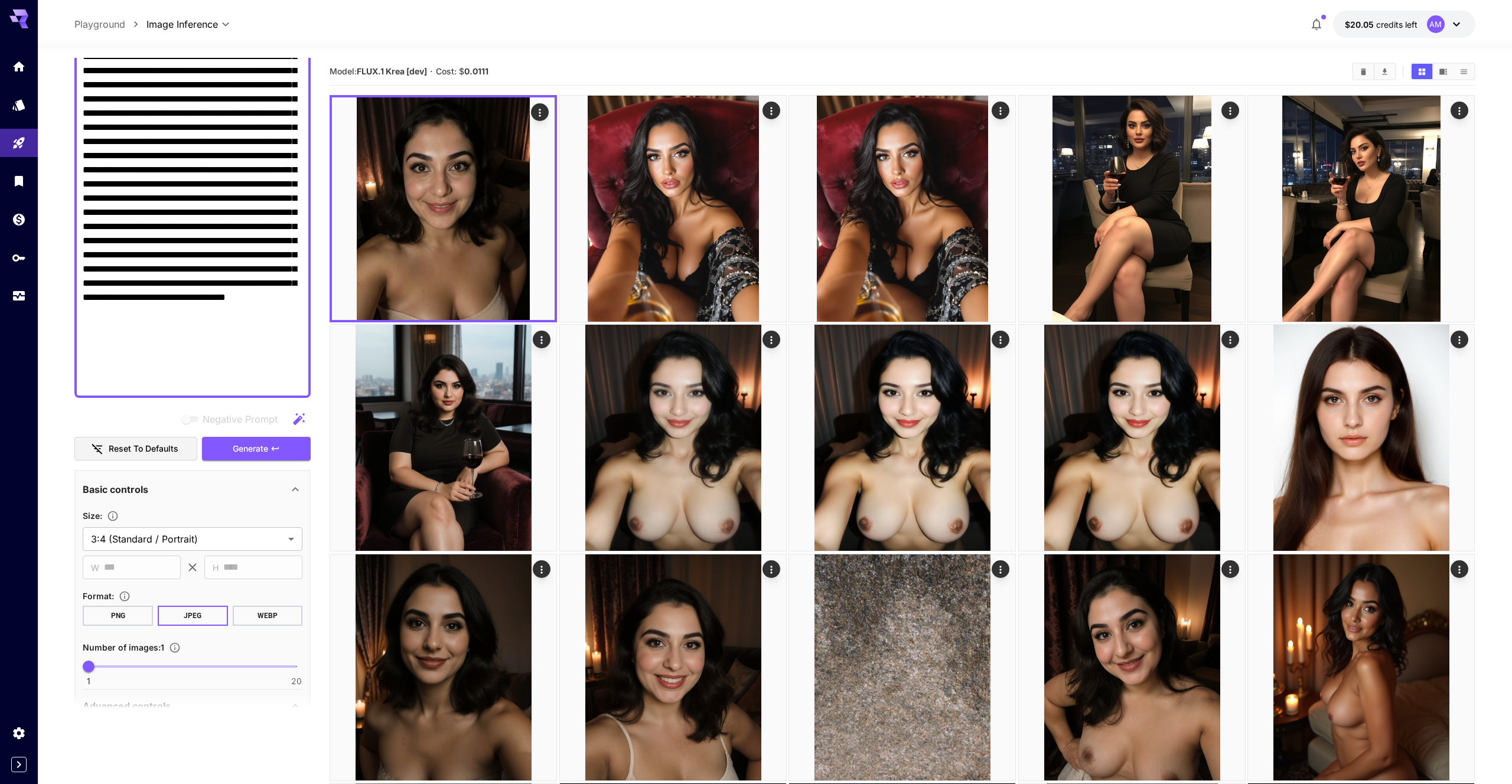
scroll to position [389, 0]
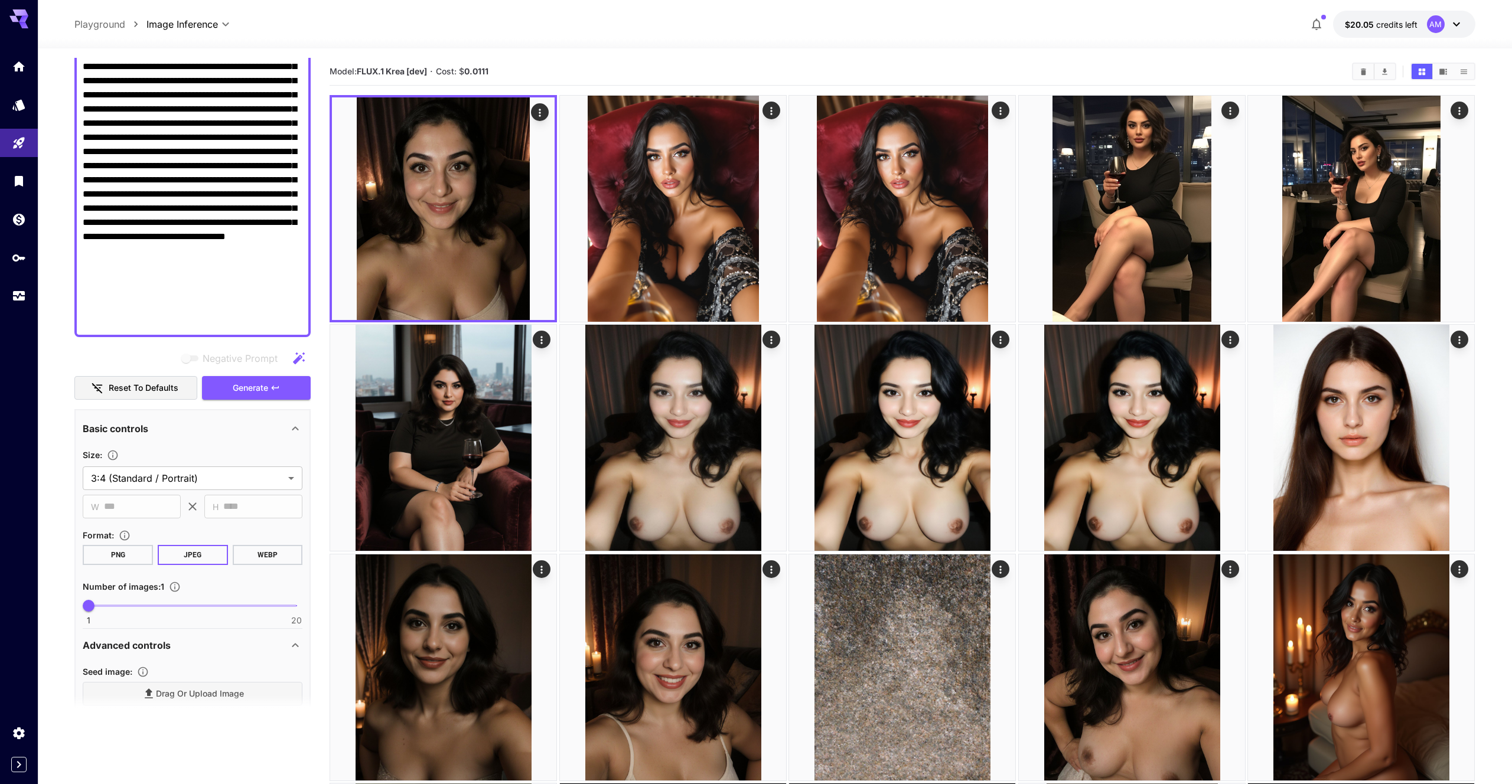
type input "****"
click at [268, 396] on button "Generate" at bounding box center [256, 388] width 109 height 24
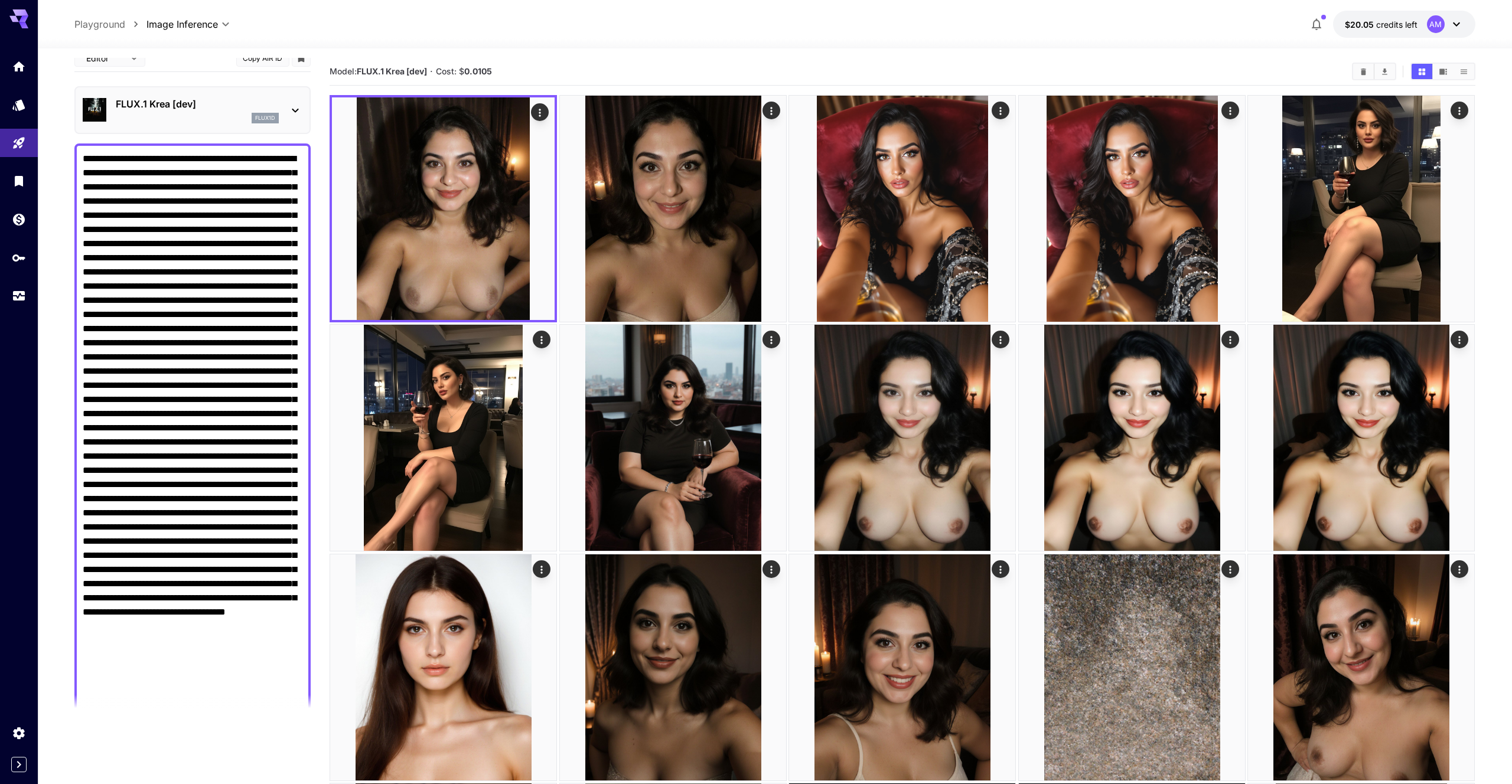
scroll to position [14, 0]
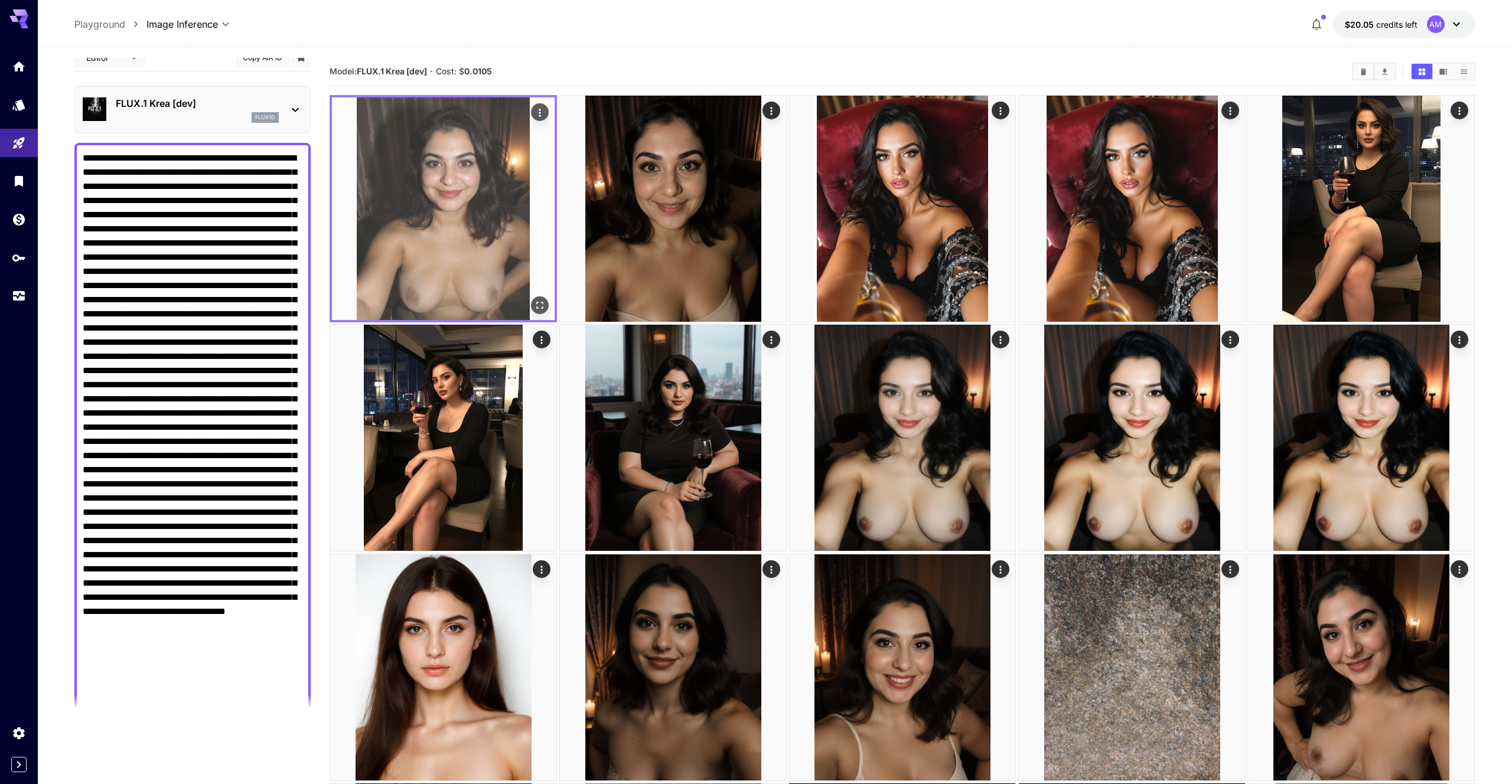
click at [410, 269] on img at bounding box center [443, 209] width 222 height 222
click at [543, 307] on icon "Open in fullscreen" at bounding box center [540, 305] width 12 height 12
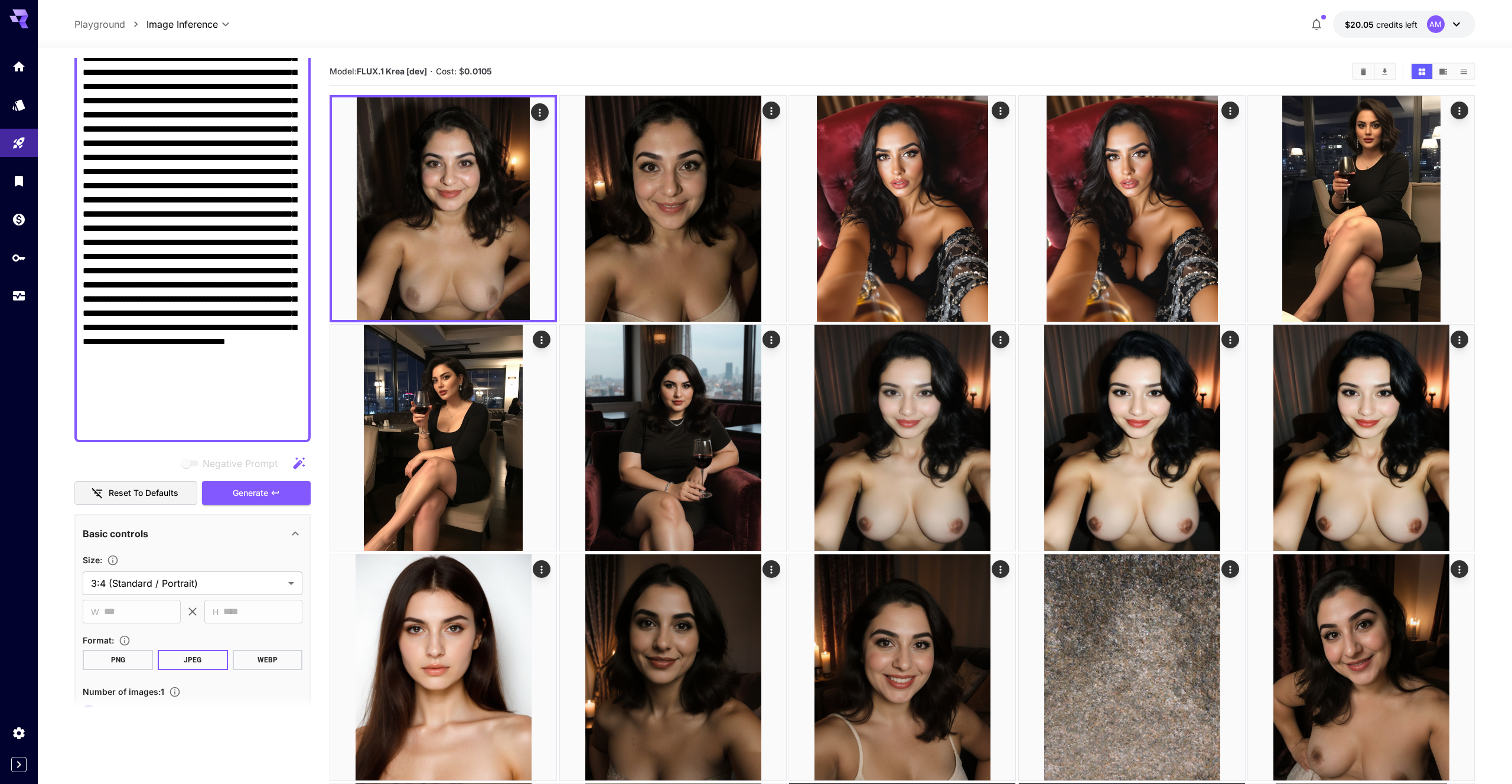
scroll to position [300, 0]
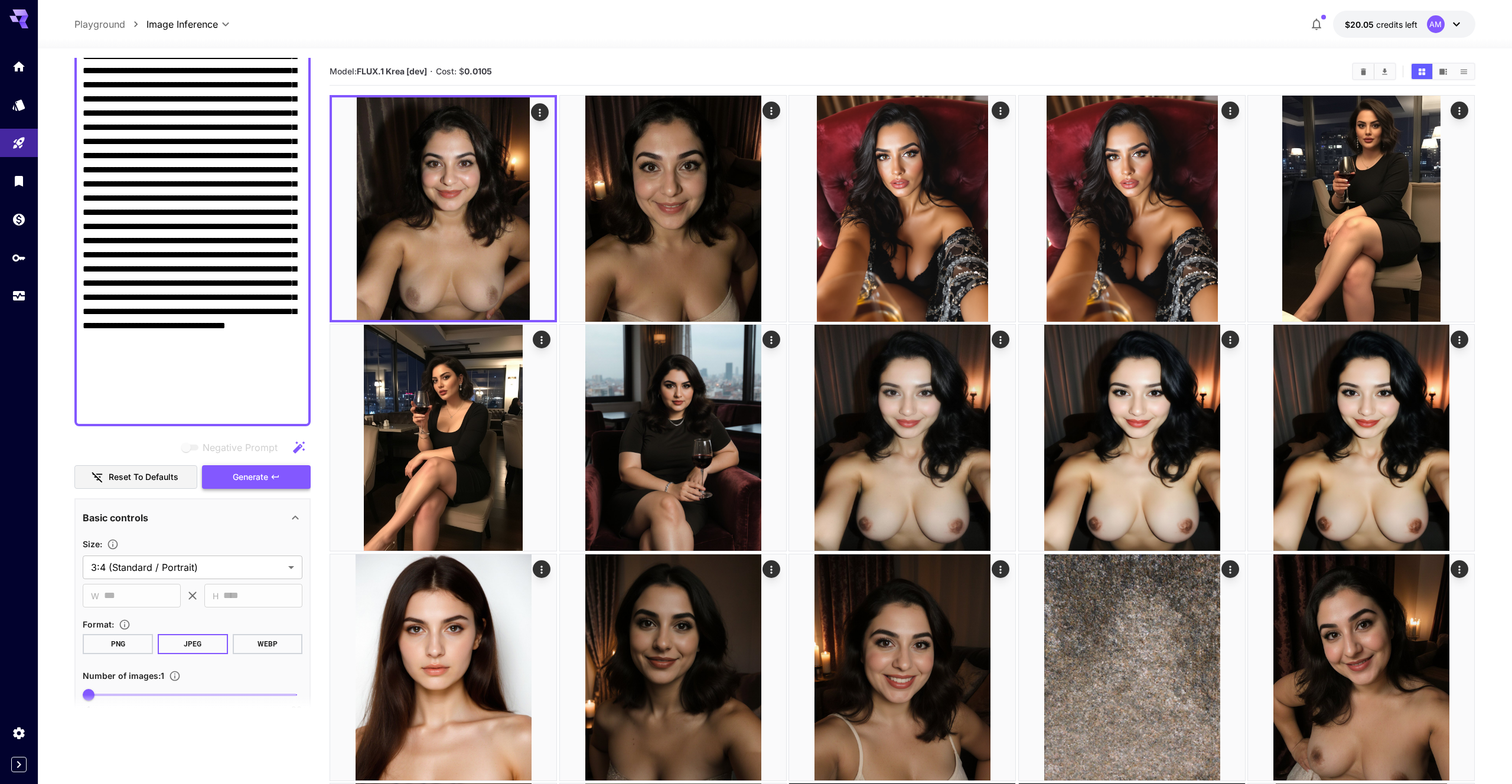
click at [242, 470] on span "Generate" at bounding box center [251, 476] width 36 height 15
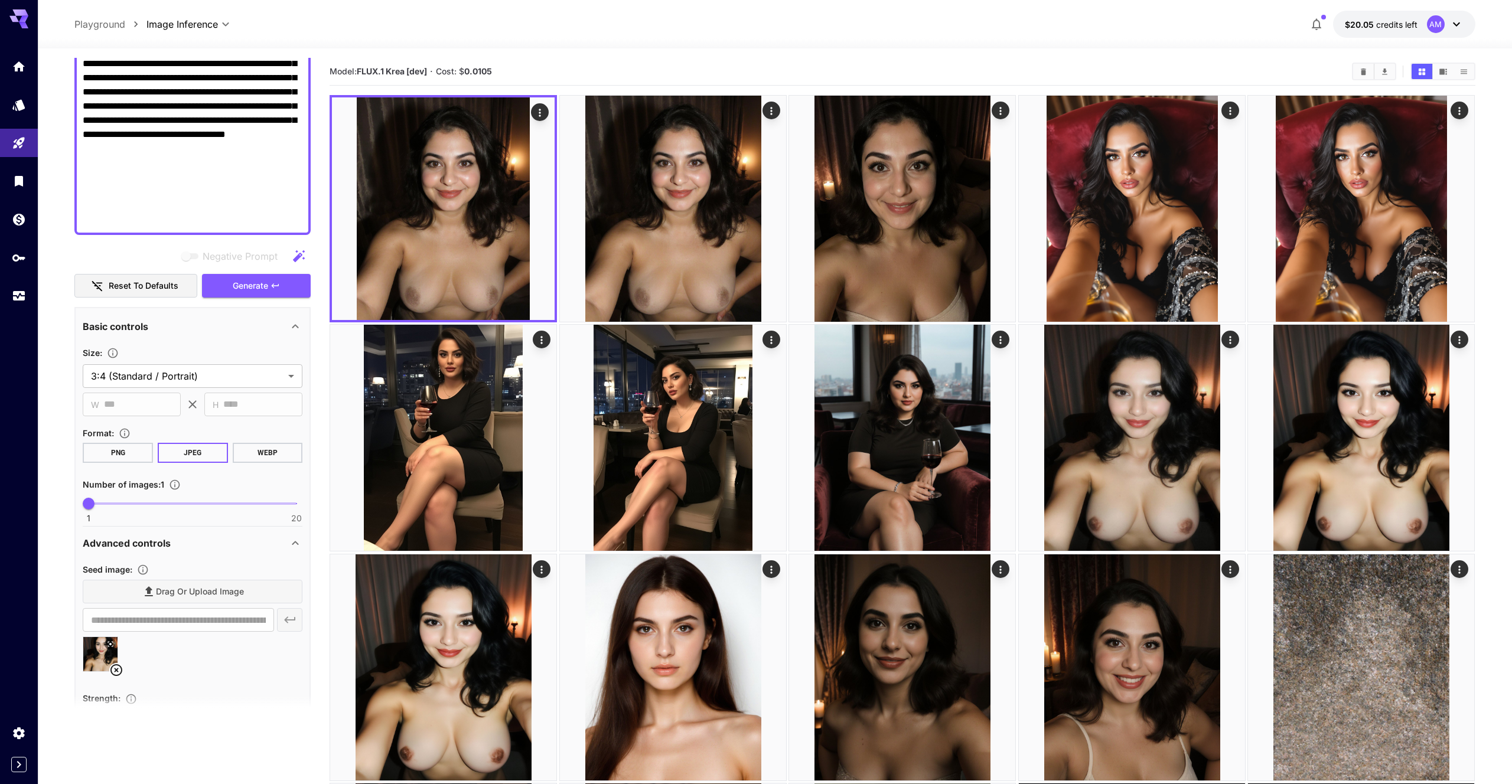
scroll to position [484, 0]
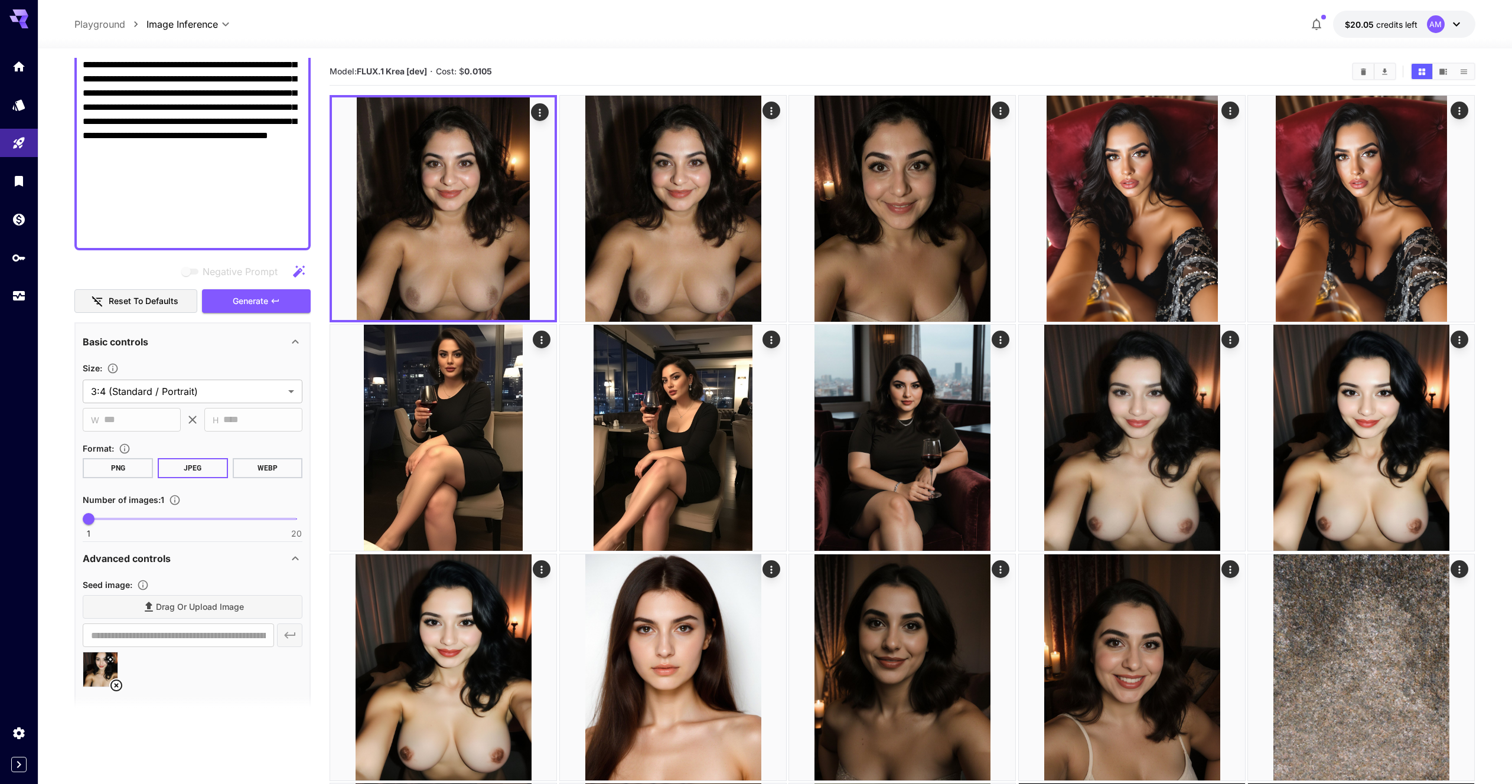
paste textarea "**********"
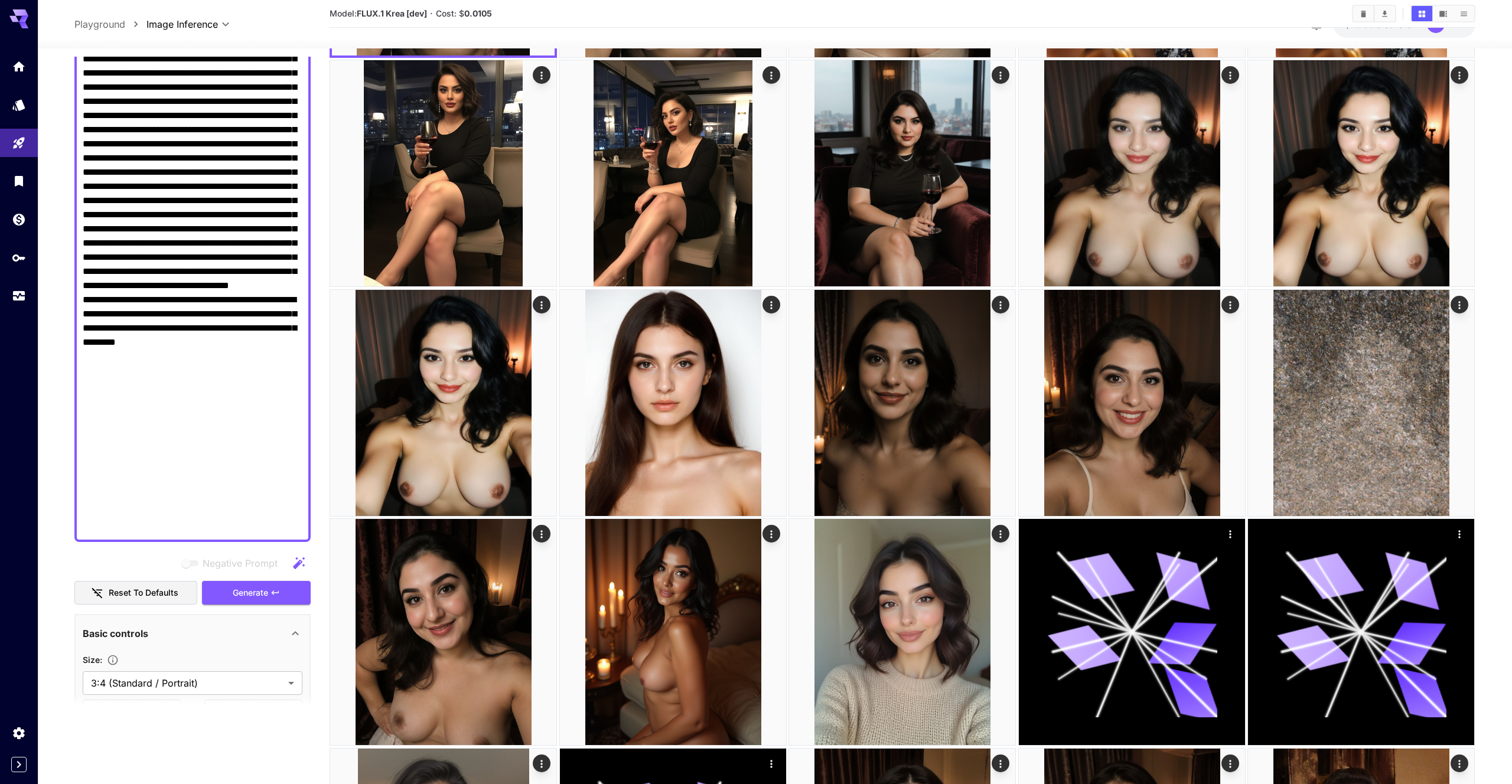
scroll to position [779, 0]
click at [289, 602] on button "Generate" at bounding box center [256, 591] width 109 height 24
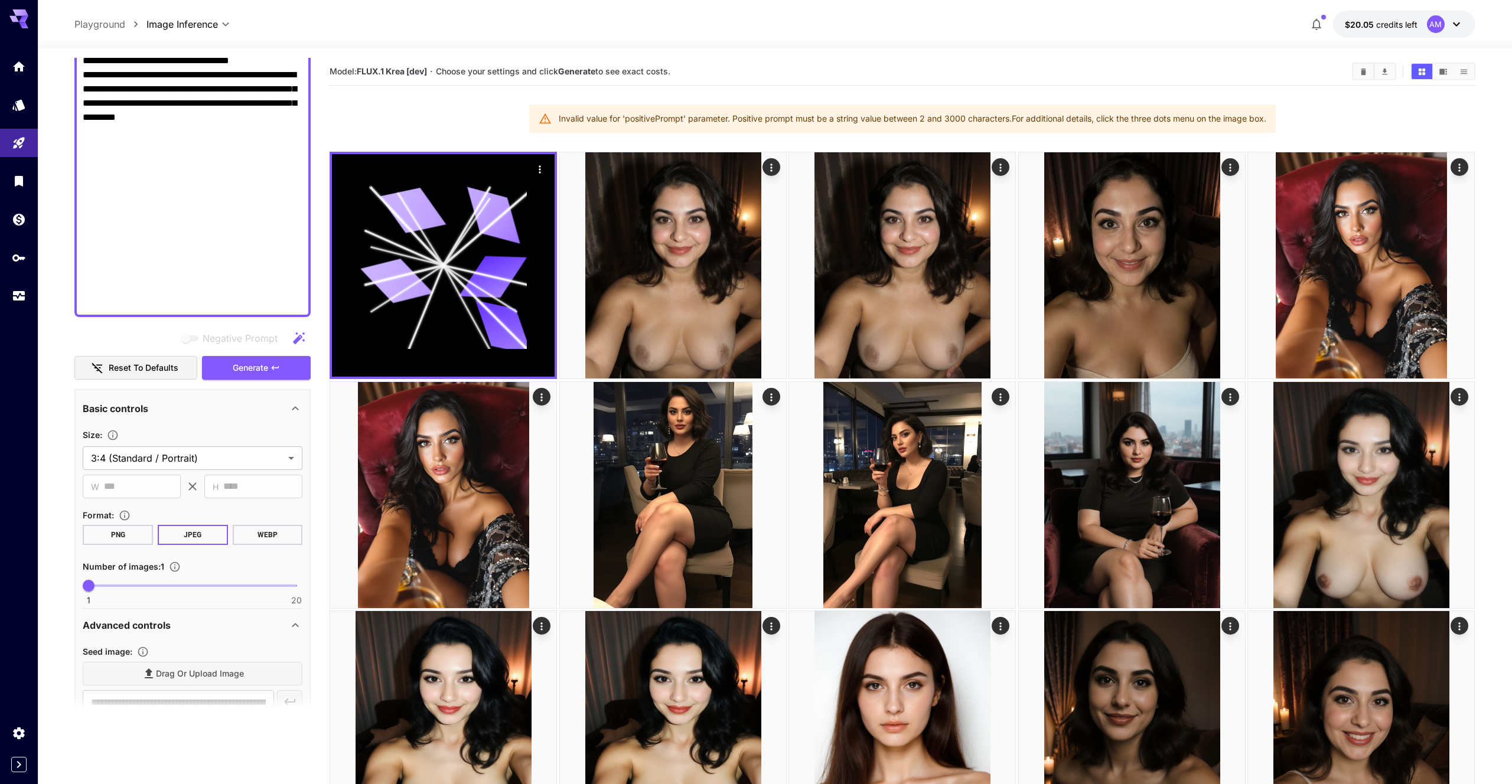
scroll to position [952, 0]
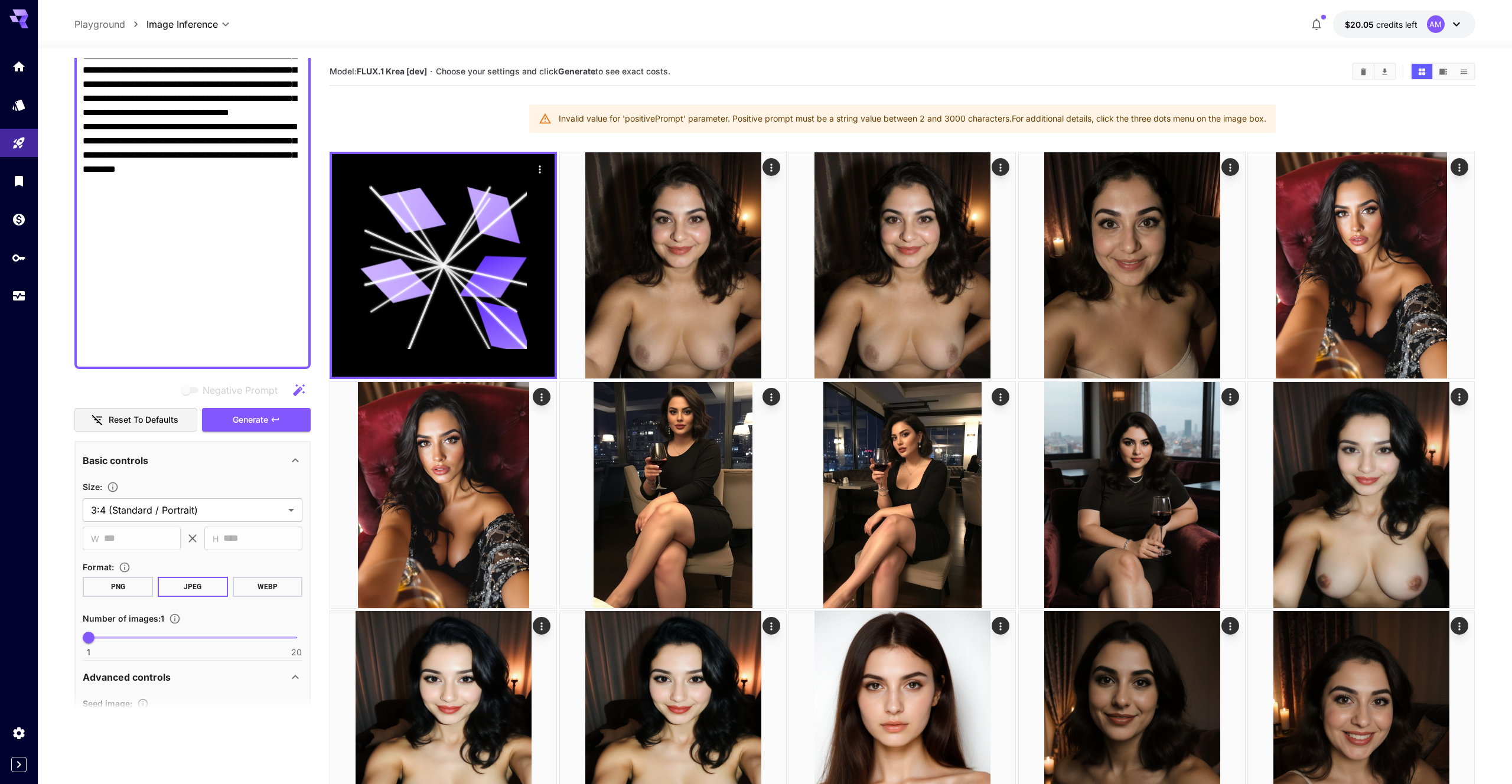
drag, startPoint x: 223, startPoint y: 350, endPoint x: 82, endPoint y: 308, distance: 147.1
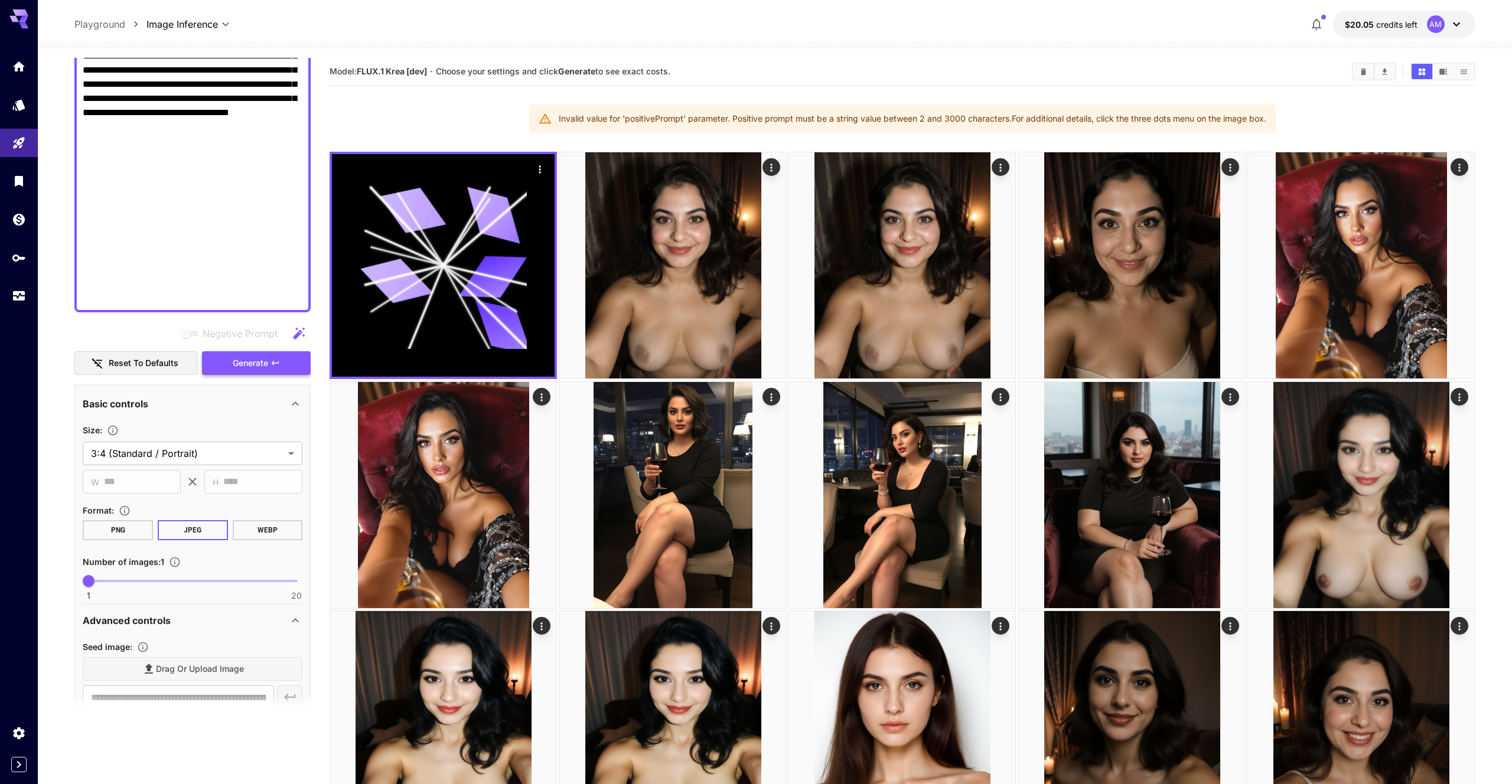
click at [245, 364] on span "Generate" at bounding box center [251, 363] width 36 height 15
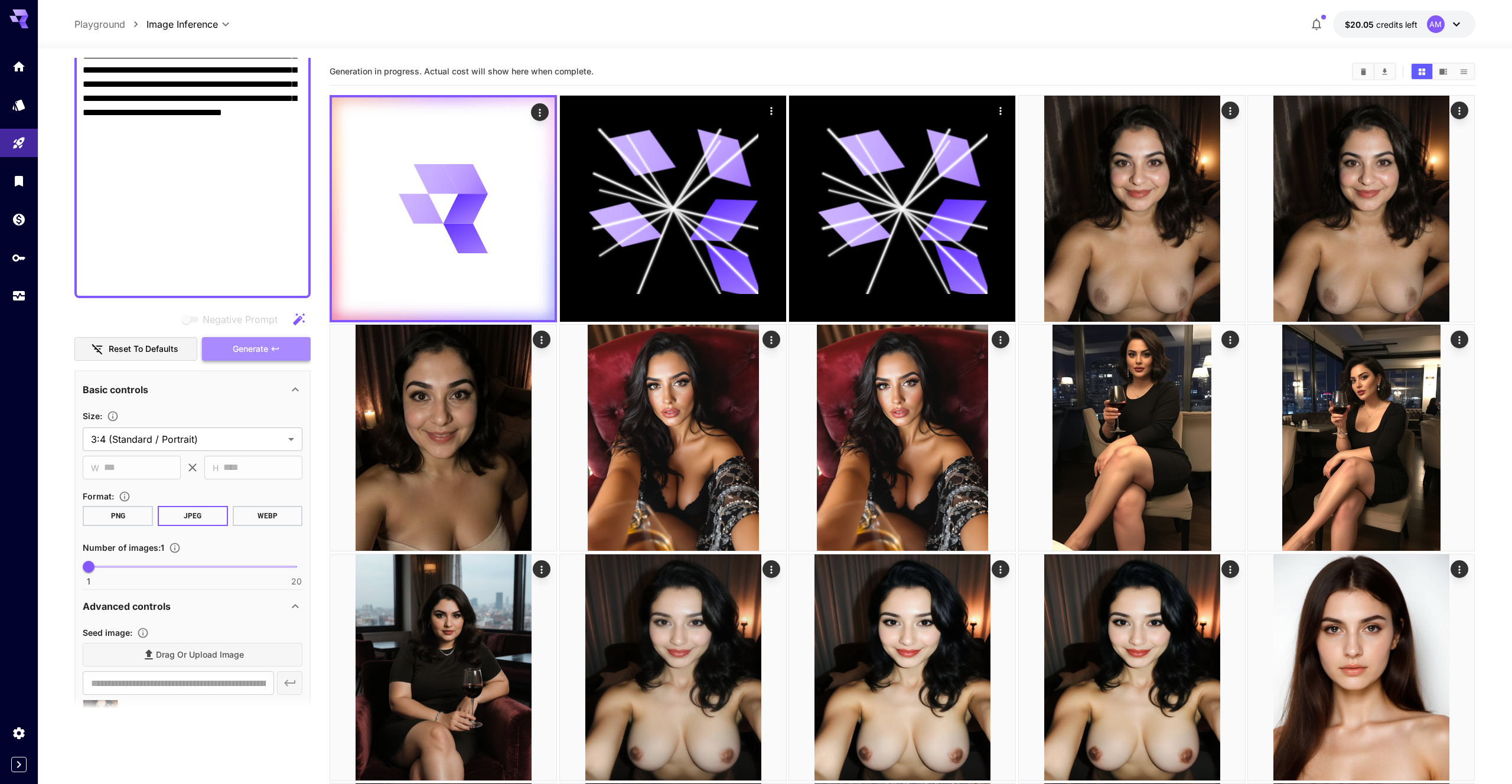
click at [264, 352] on span "Generate" at bounding box center [251, 348] width 36 height 15
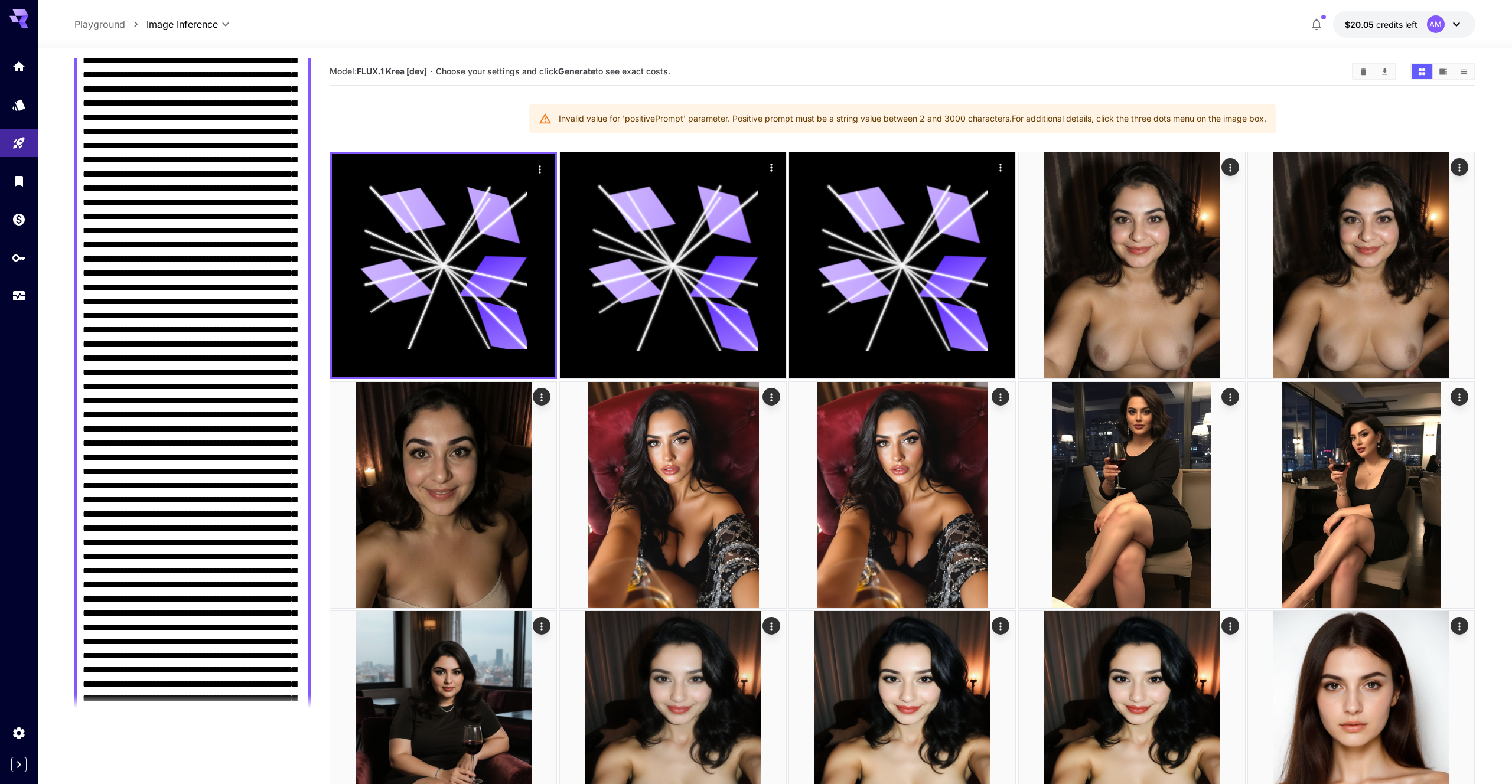
scroll to position [0, 0]
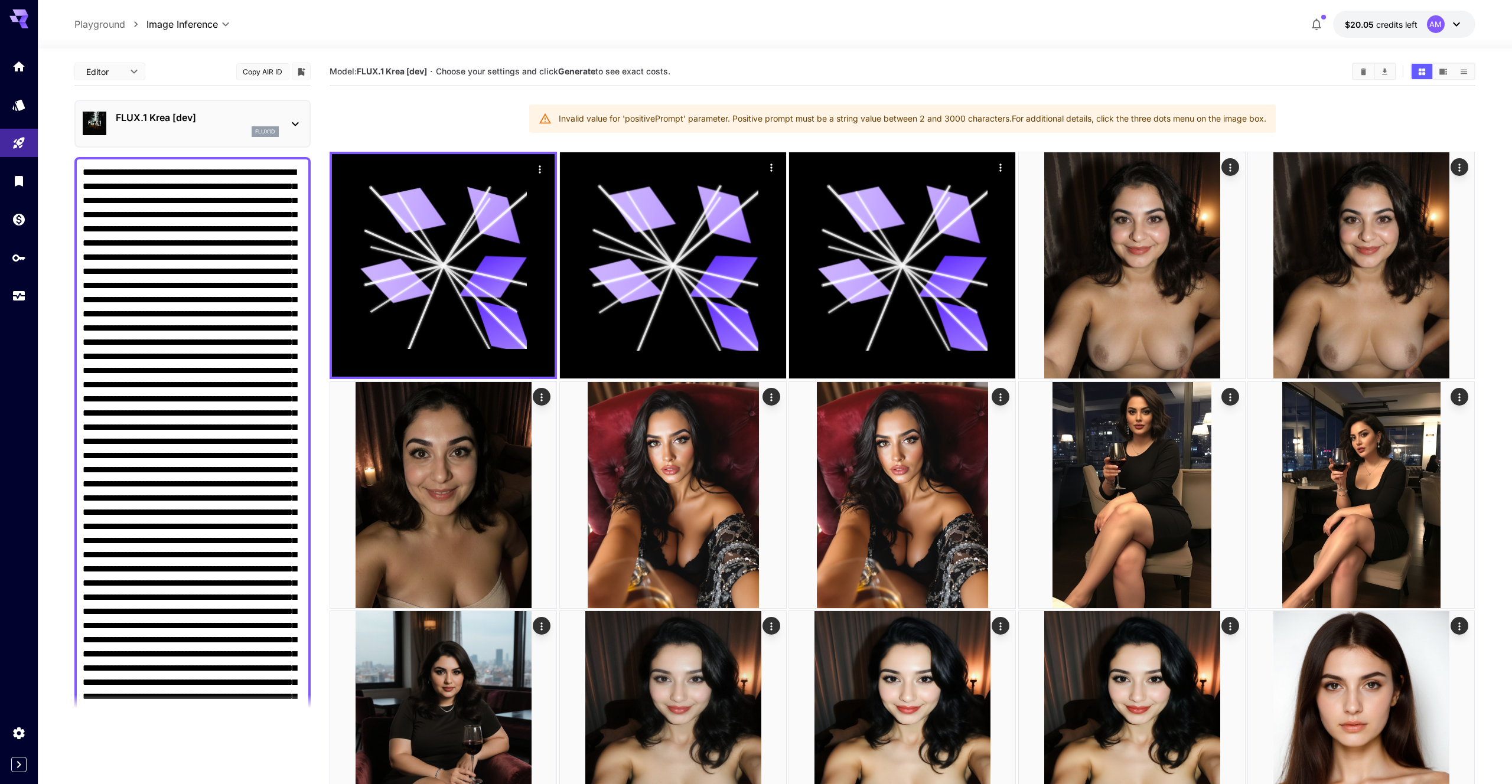
drag, startPoint x: 84, startPoint y: 170, endPoint x: 43, endPoint y: 171, distance: 41.0
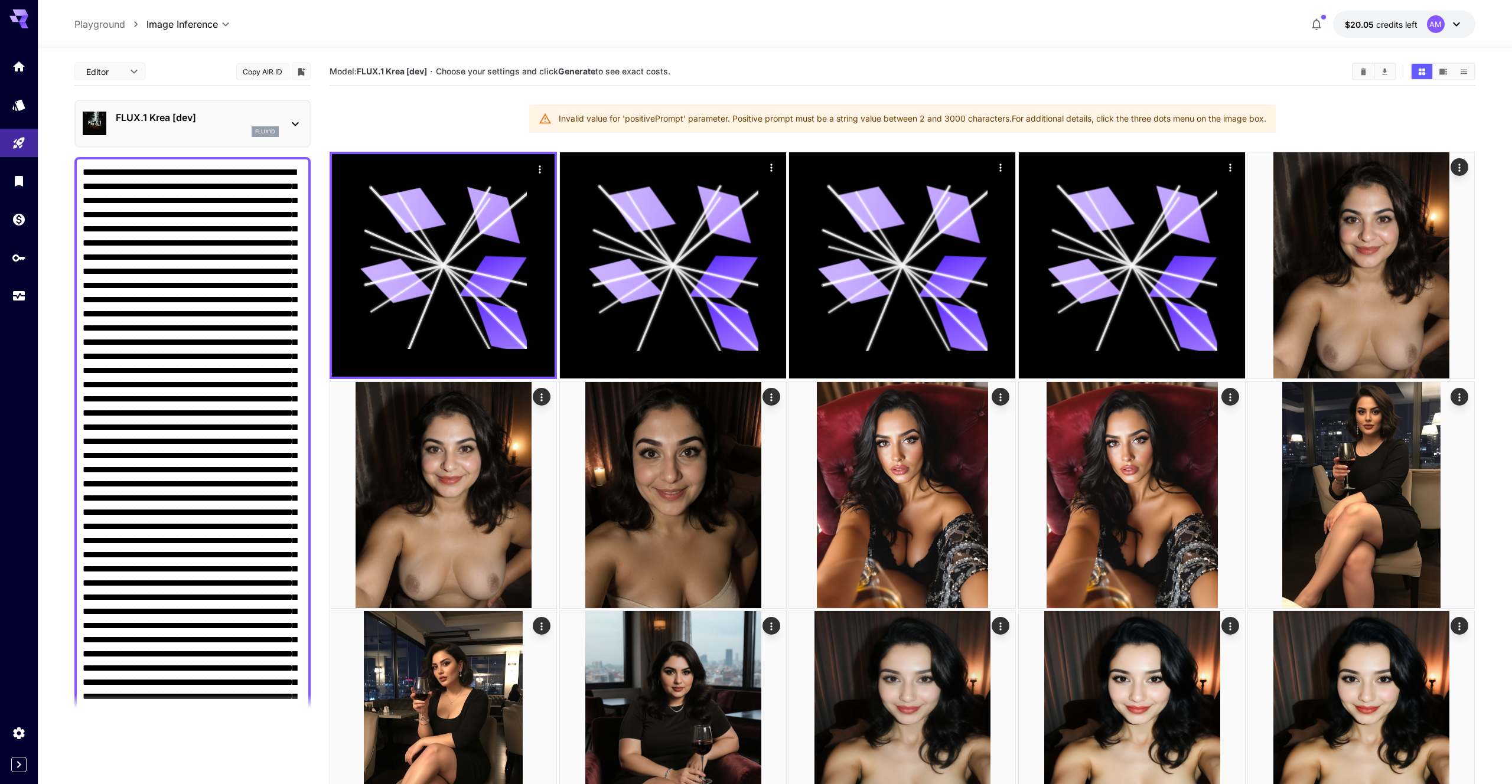
click at [218, 226] on textarea "Negative Prompt" at bounding box center [192, 703] width 220 height 1076
paste textarea "**********"
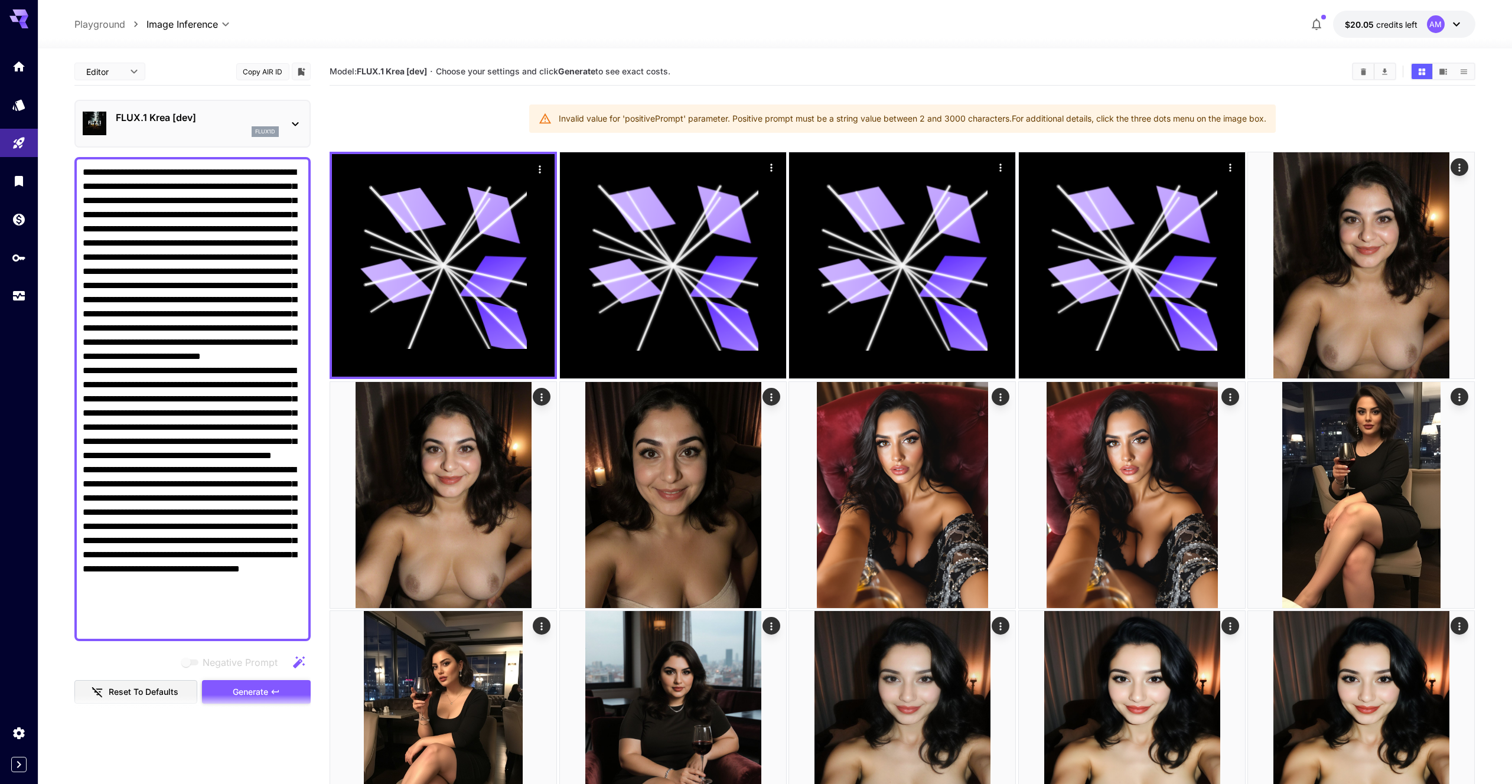
click at [273, 692] on icon "button" at bounding box center [275, 691] width 7 height 4
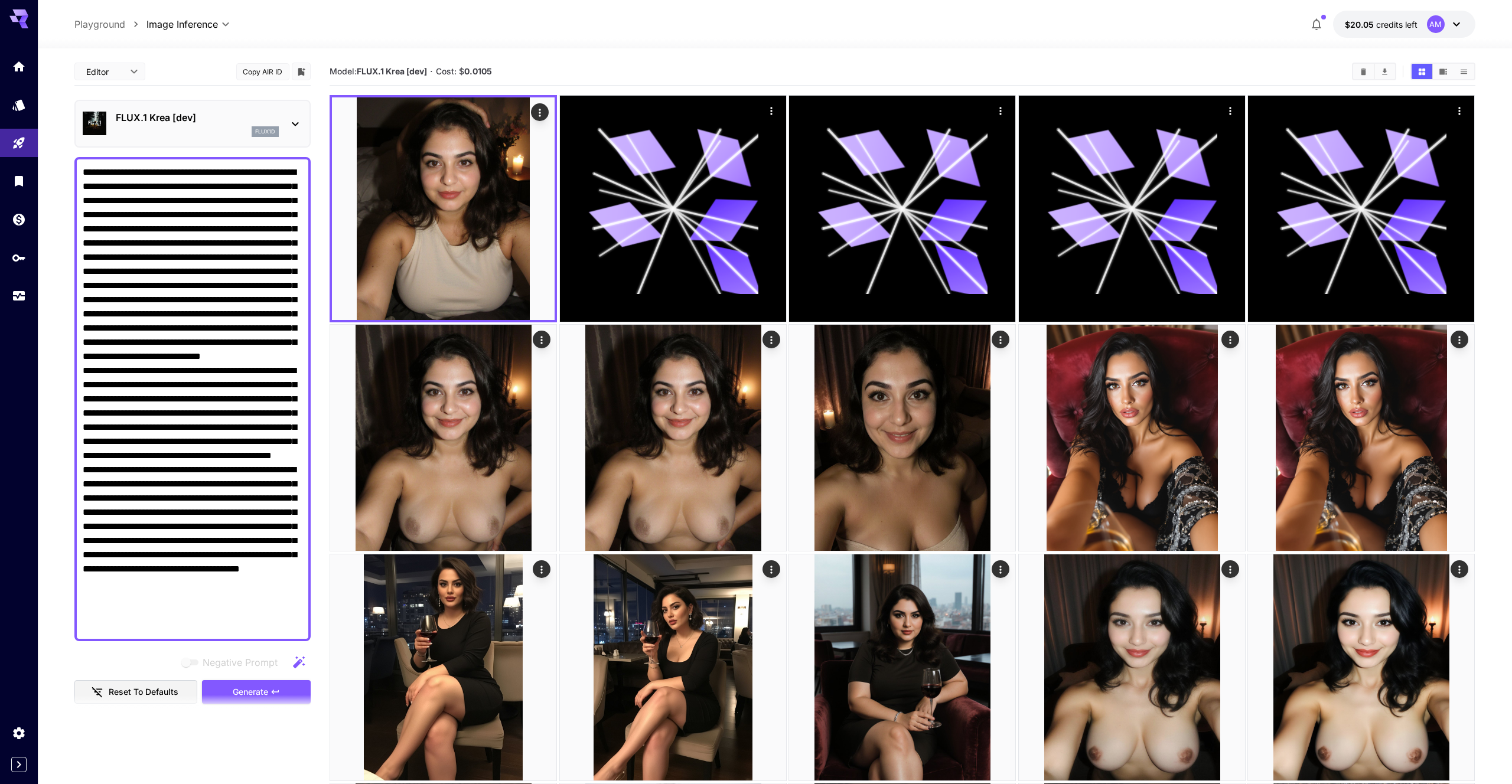
click at [258, 247] on textarea "Negative Prompt" at bounding box center [192, 399] width 220 height 468
paste textarea "**********"
click at [276, 685] on button "Generate" at bounding box center [256, 692] width 109 height 24
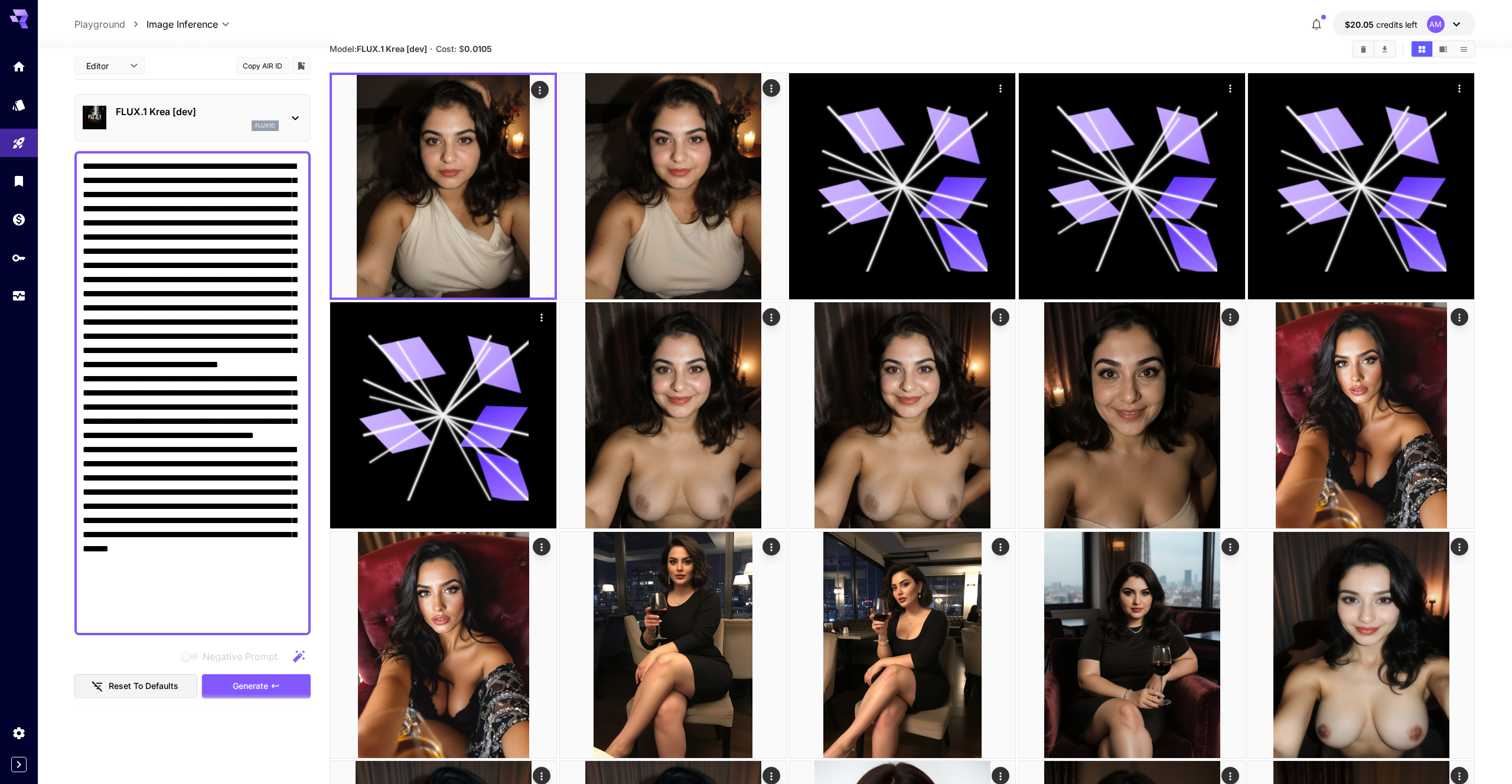
scroll to position [5, 0]
drag, startPoint x: 123, startPoint y: 194, endPoint x: 289, endPoint y: 180, distance: 166.6
click at [289, 180] on textarea "Negative Prompt" at bounding box center [192, 393] width 220 height 468
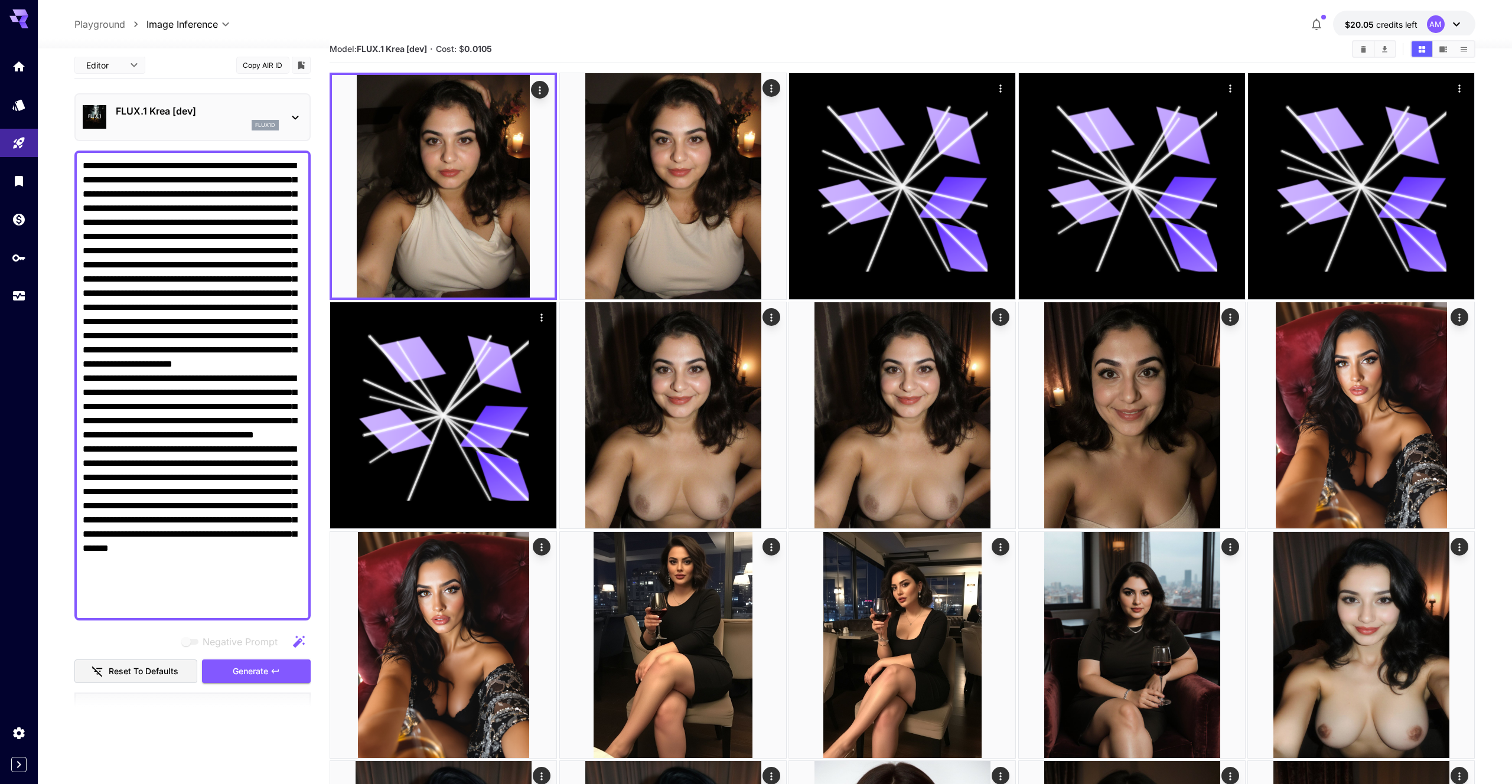
drag, startPoint x: 163, startPoint y: 191, endPoint x: 299, endPoint y: 189, distance: 136.0
click at [299, 189] on textarea "Negative Prompt" at bounding box center [192, 386] width 220 height 453
click at [252, 671] on span "Generate" at bounding box center [251, 671] width 36 height 15
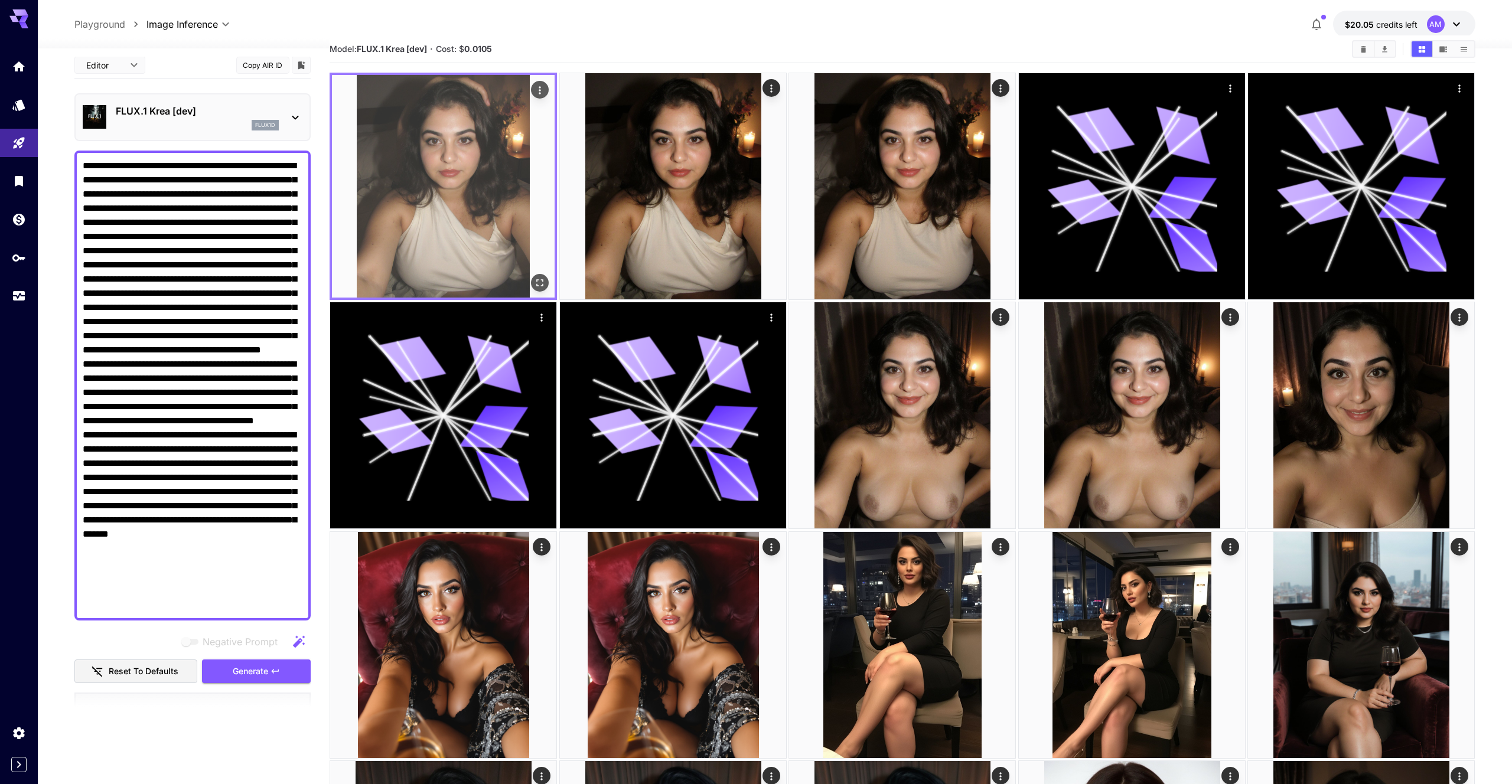
click at [415, 259] on img at bounding box center [443, 186] width 222 height 222
drag, startPoint x: 538, startPoint y: 292, endPoint x: 540, endPoint y: 284, distance: 8.2
click at [539, 292] on img at bounding box center [443, 186] width 222 height 222
click at [542, 281] on icon "Open in fullscreen" at bounding box center [540, 282] width 12 height 12
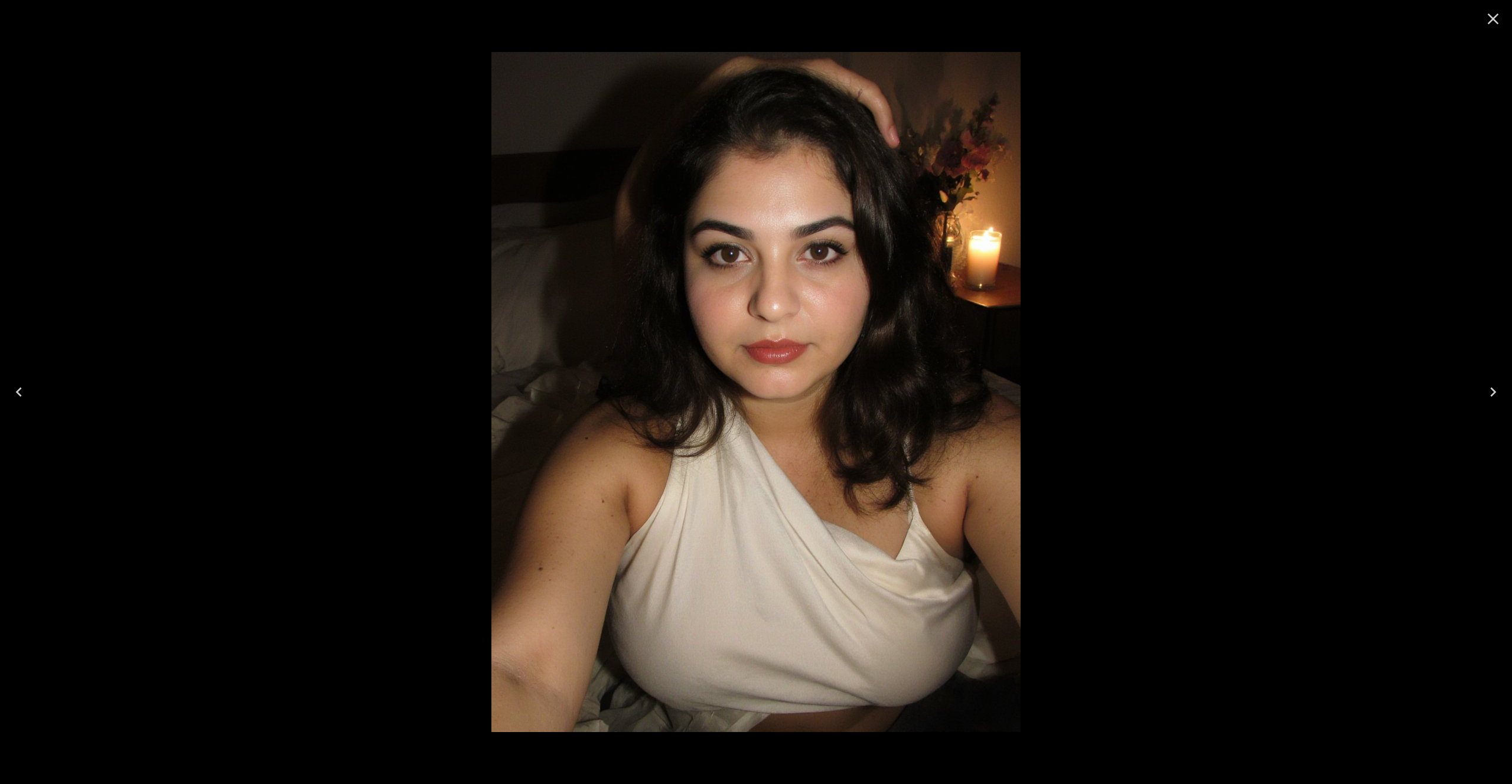
click at [1491, 14] on icon "Close" at bounding box center [1492, 19] width 19 height 19
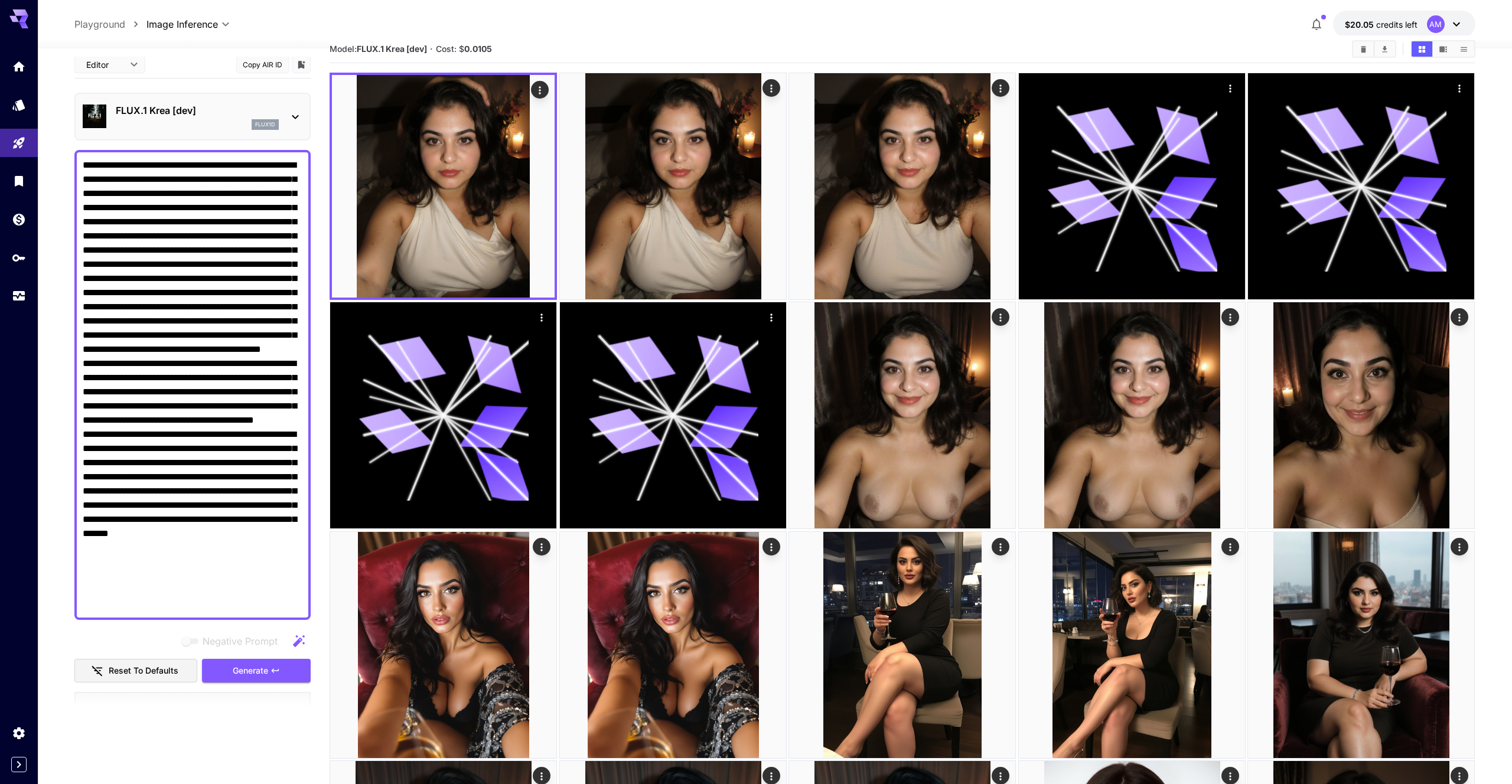
click at [221, 346] on textarea "Negative Prompt" at bounding box center [192, 385] width 220 height 453
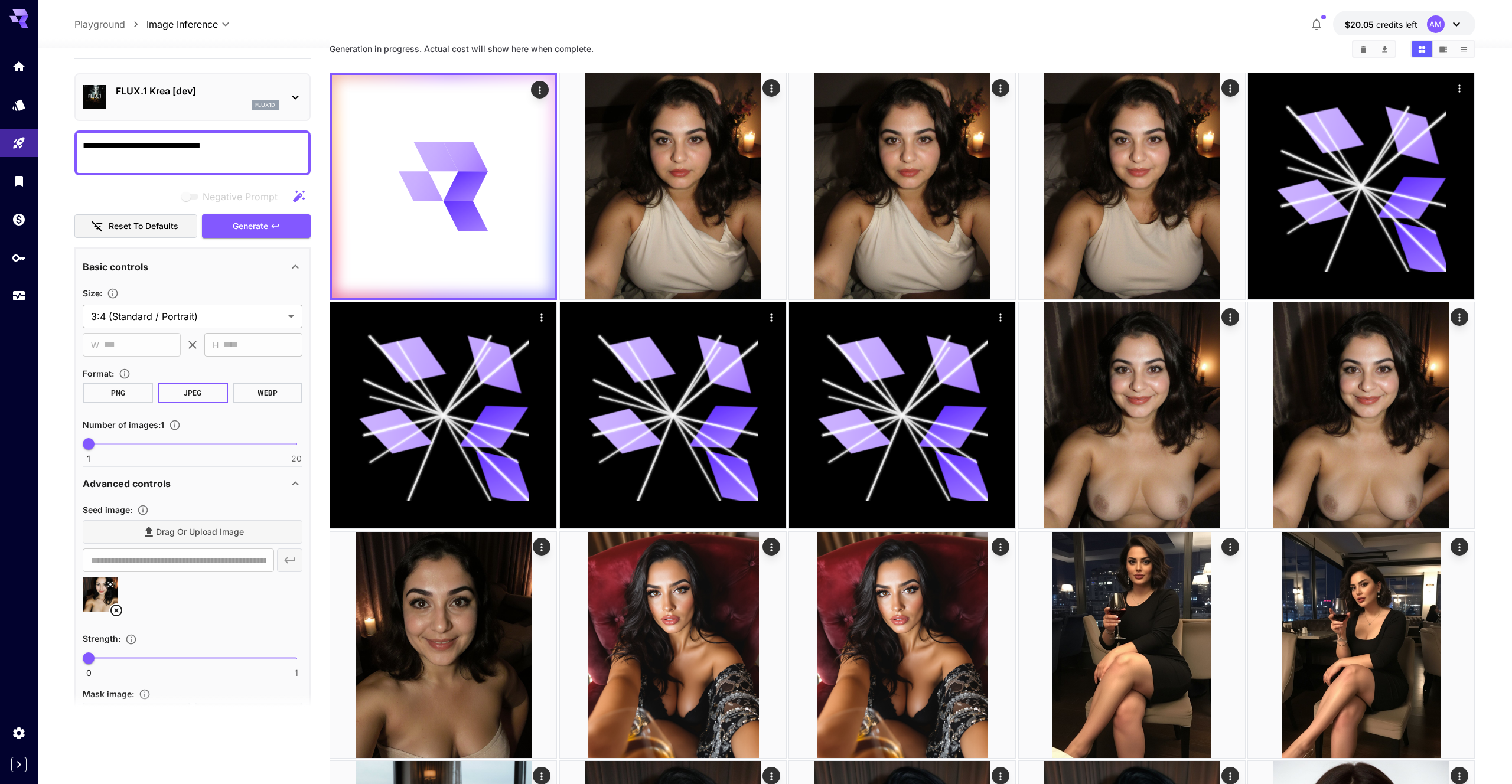
scroll to position [26, 0]
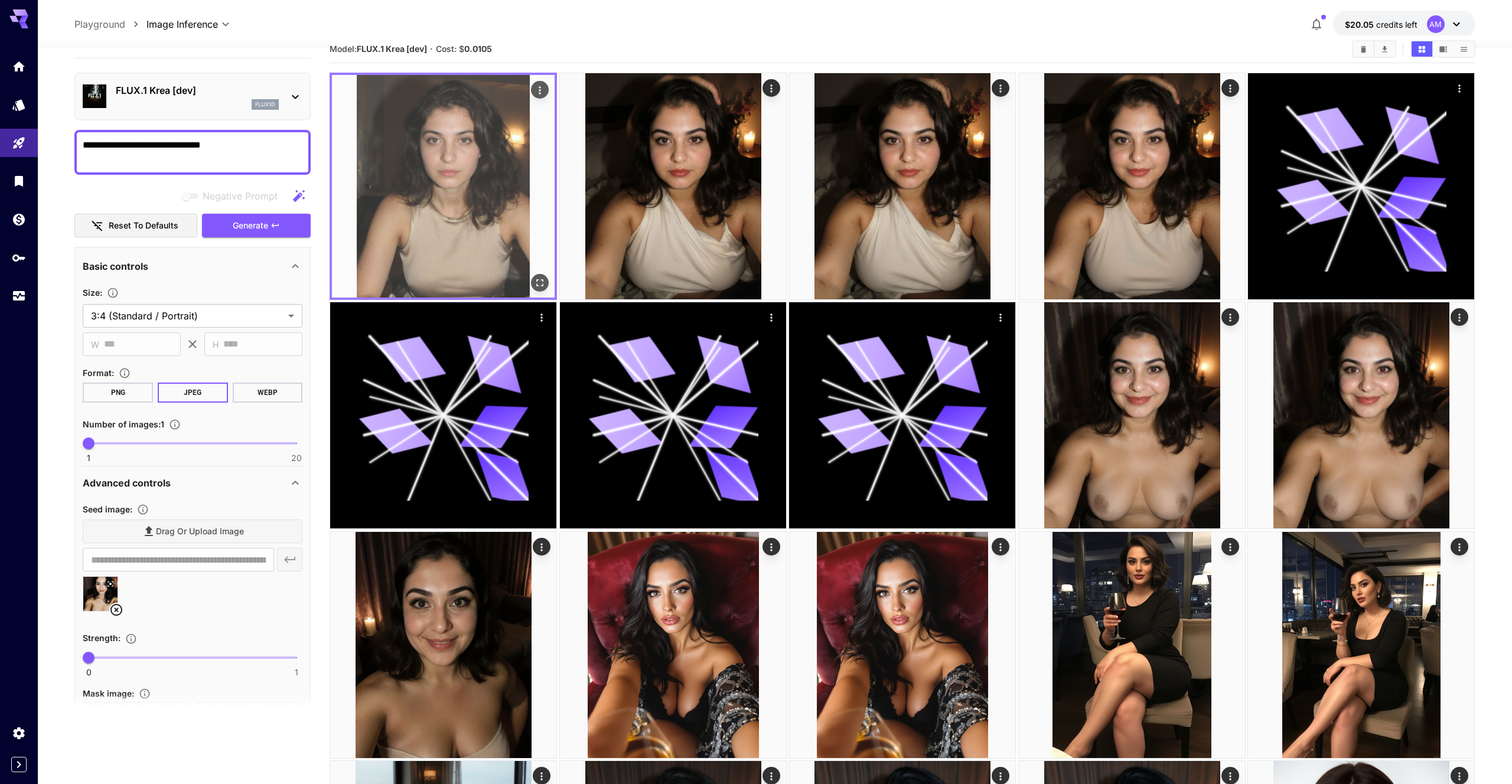
type textarea "**********"
click at [458, 229] on img at bounding box center [443, 186] width 222 height 222
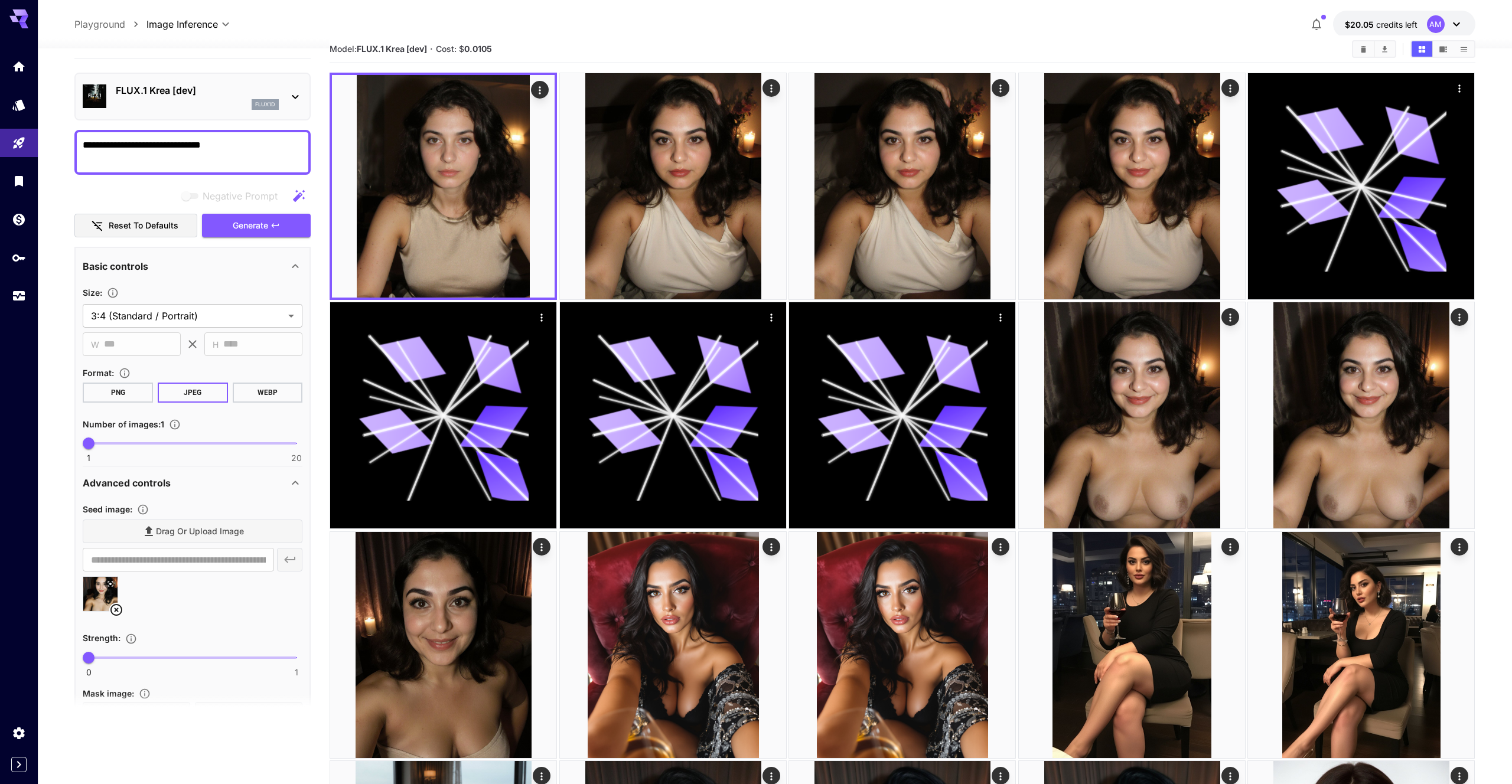
click at [115, 606] on icon at bounding box center [117, 610] width 14 height 14
click at [242, 145] on textarea "**********" at bounding box center [192, 152] width 220 height 28
paste textarea "**********"
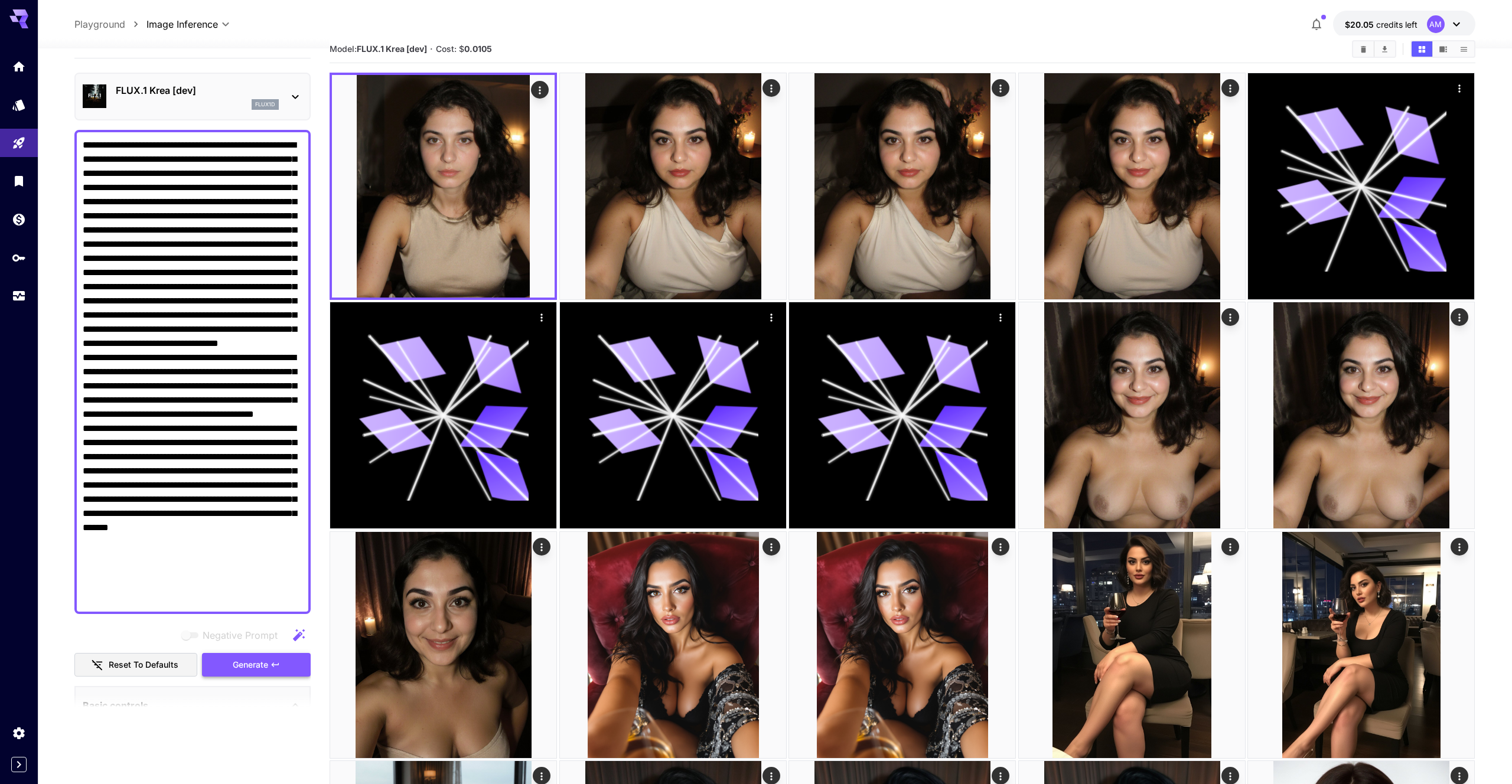
click at [255, 658] on span "Generate" at bounding box center [251, 665] width 36 height 15
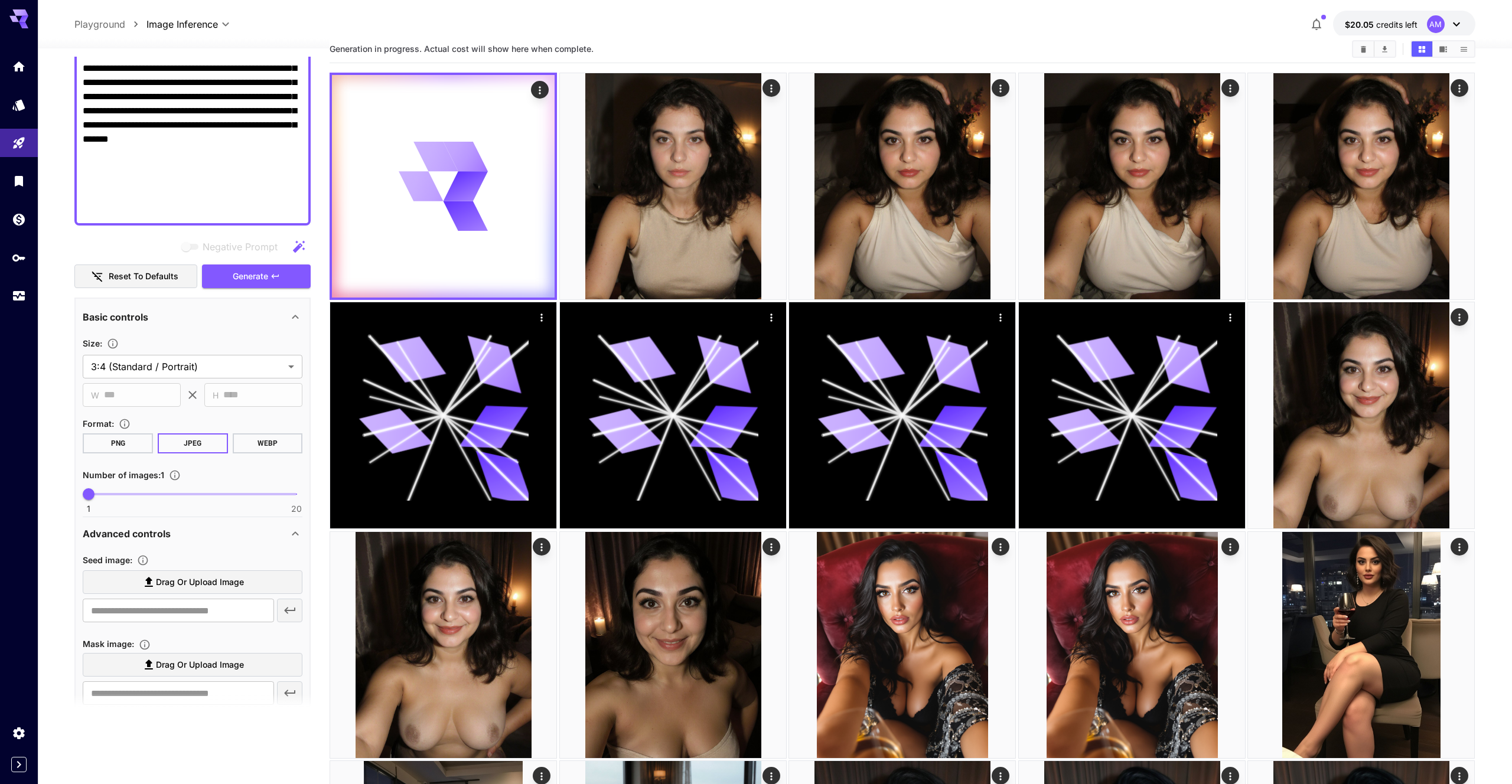
scroll to position [419, 0]
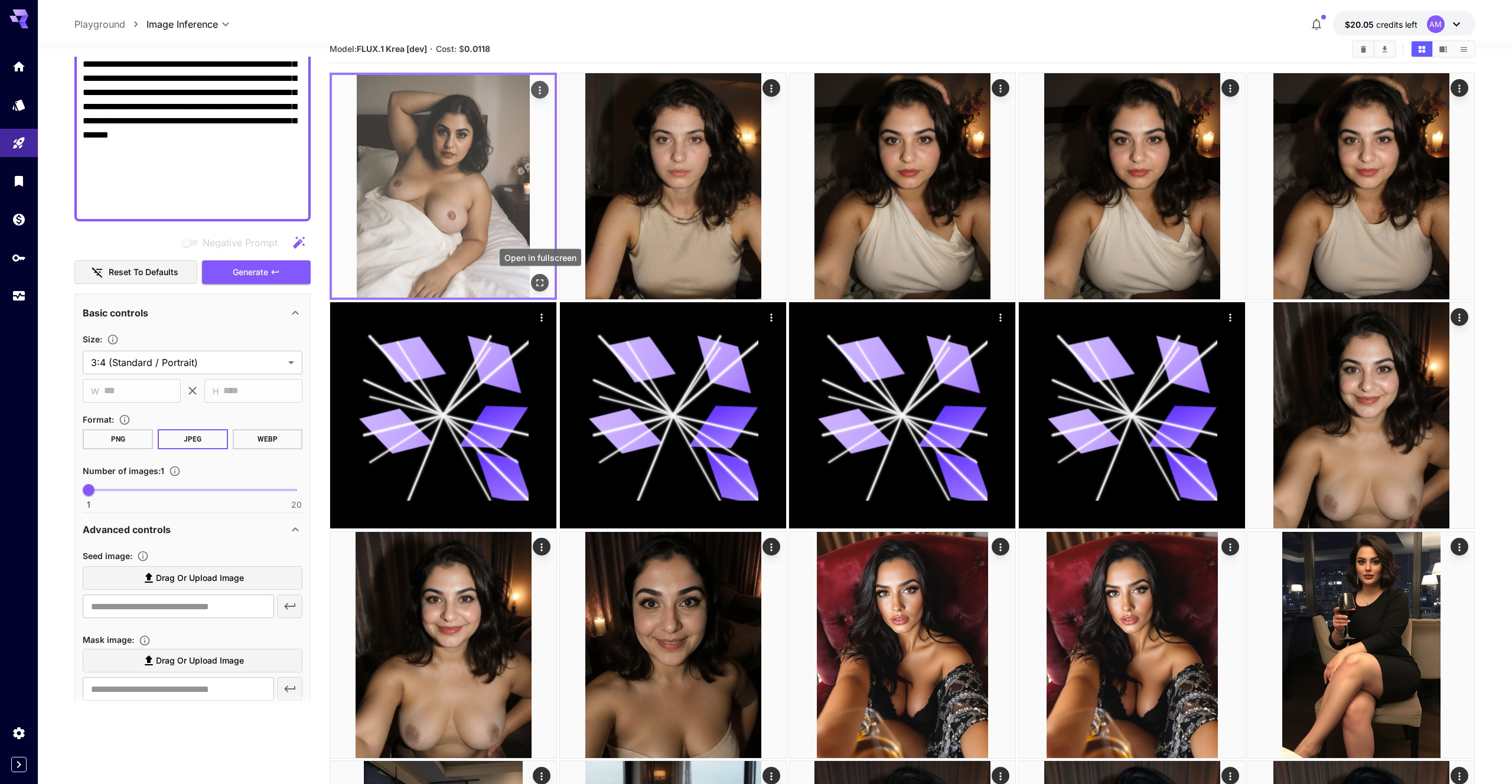
click at [536, 278] on icon "Open in fullscreen" at bounding box center [540, 282] width 12 height 12
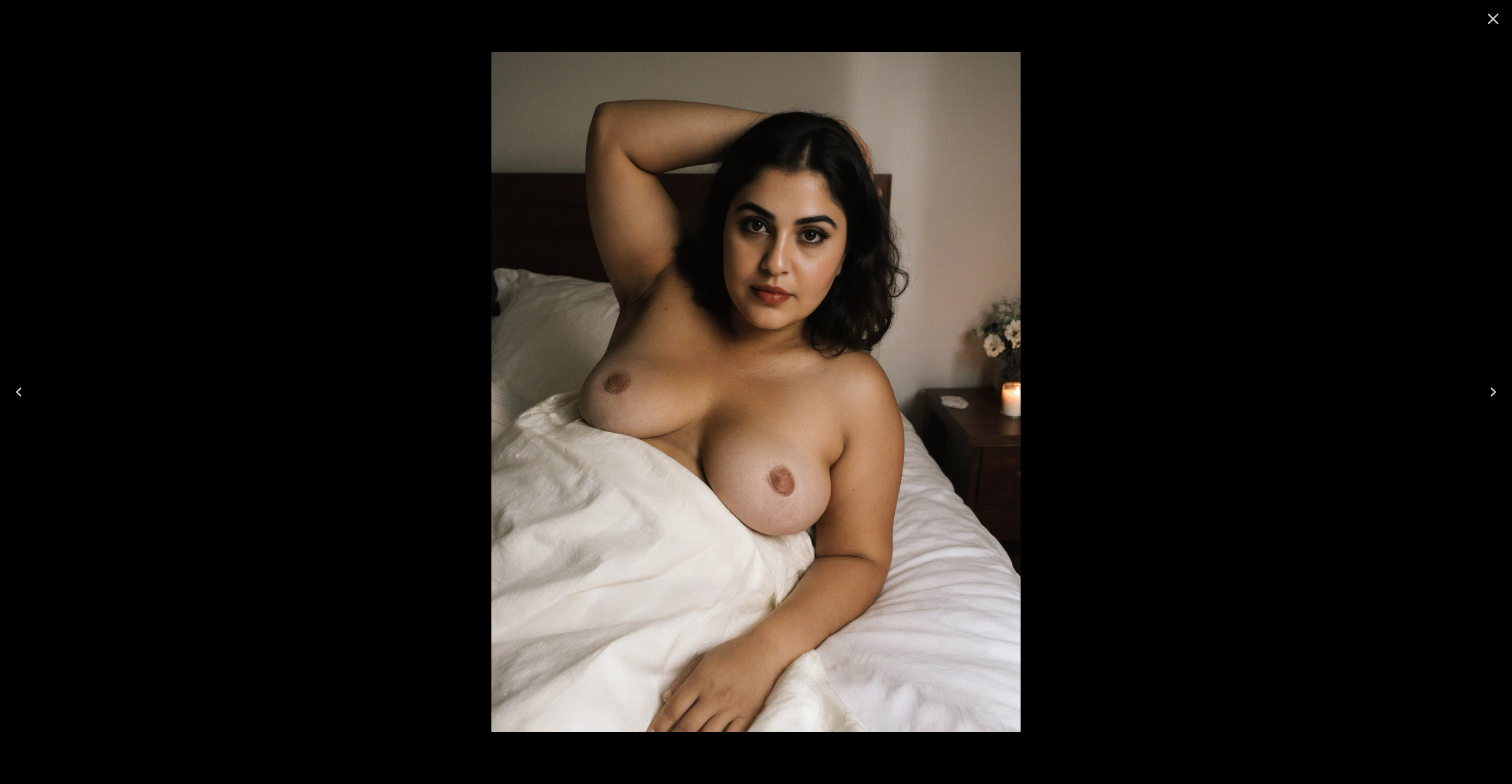
drag, startPoint x: 1492, startPoint y: 27, endPoint x: 1449, endPoint y: 27, distance: 43.0
click at [1492, 27] on icon "Close" at bounding box center [1492, 19] width 19 height 19
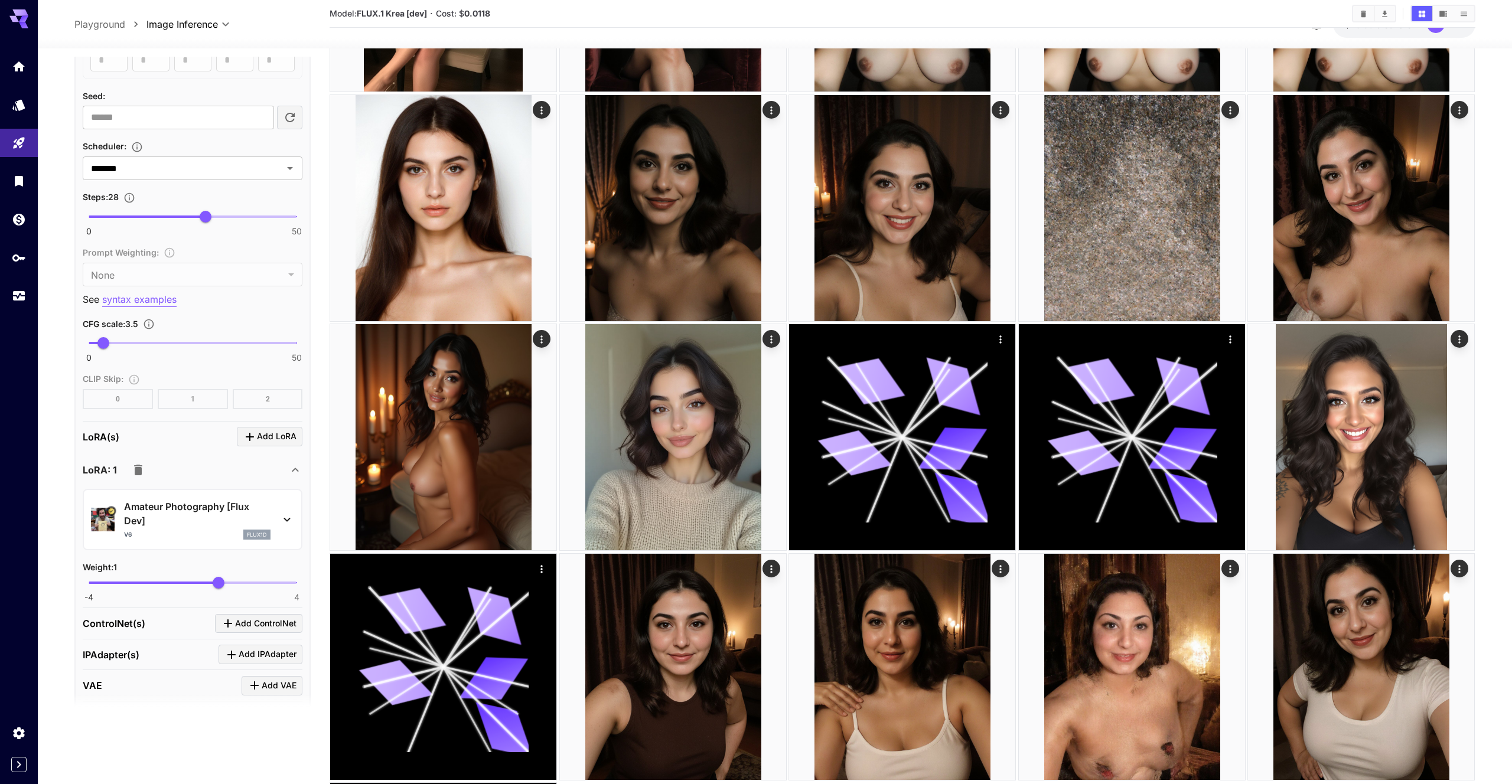
scroll to position [1139, 0]
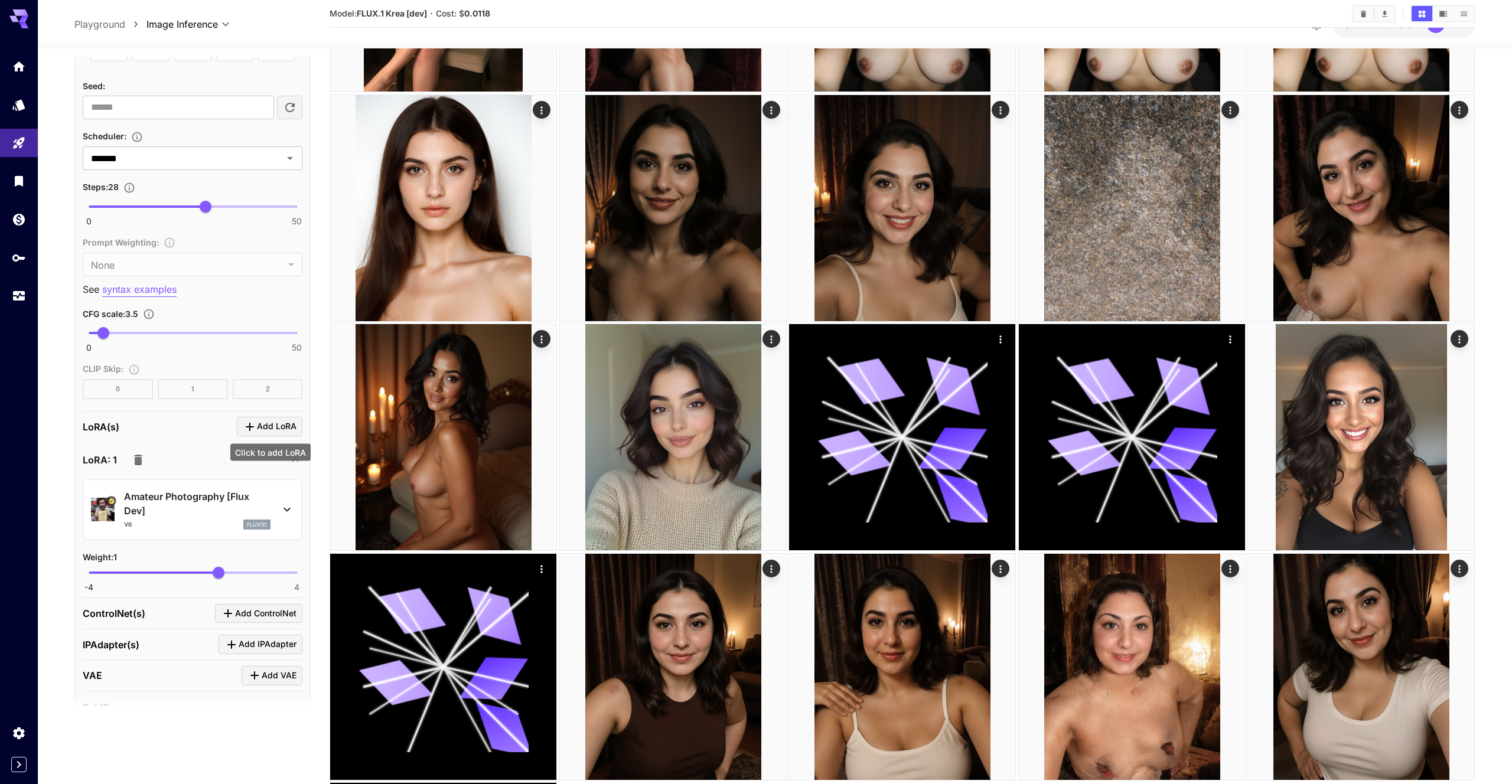
click at [267, 422] on span "Add LoRA" at bounding box center [277, 426] width 39 height 15
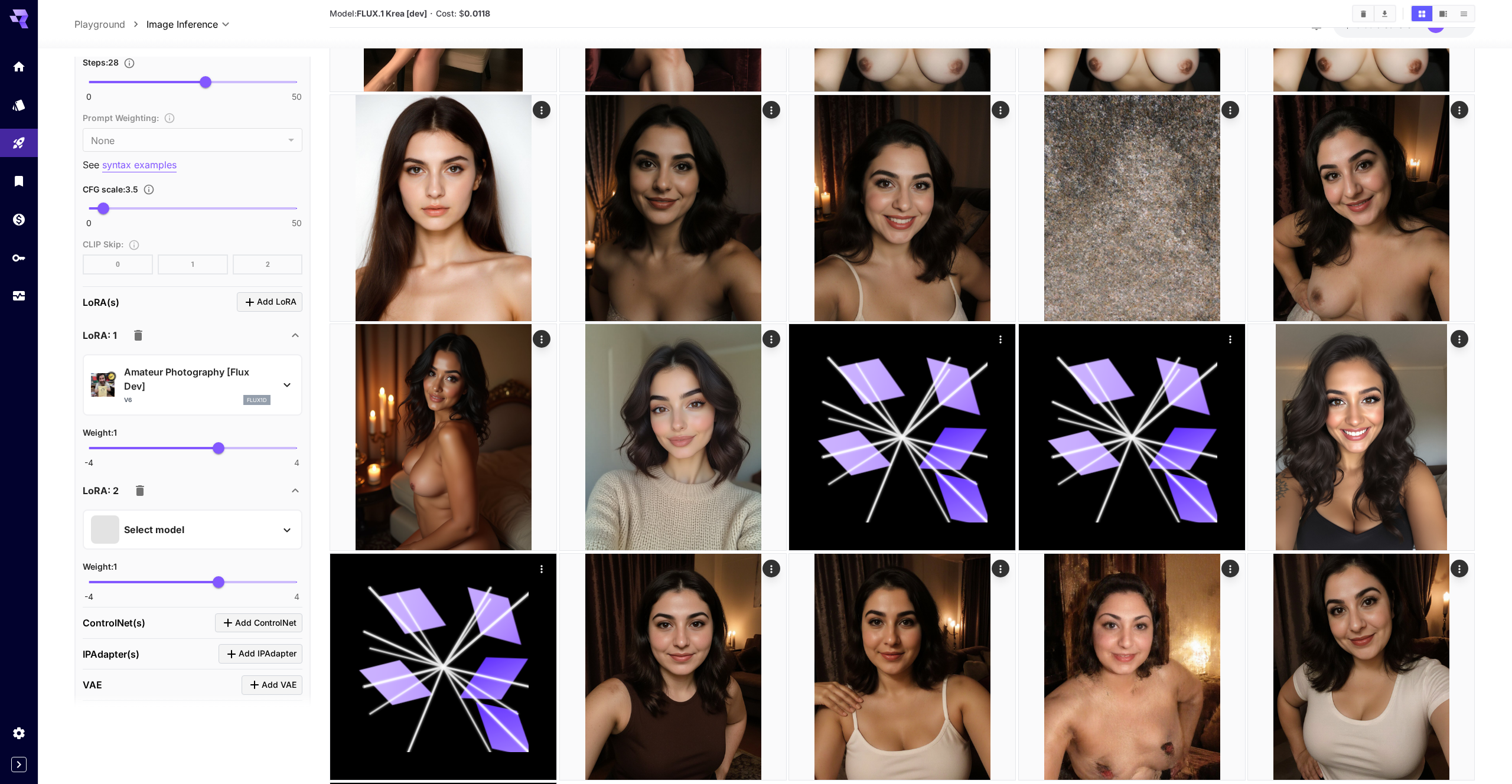
scroll to position [1268, 0]
click at [238, 533] on div "Select model" at bounding box center [182, 524] width 184 height 28
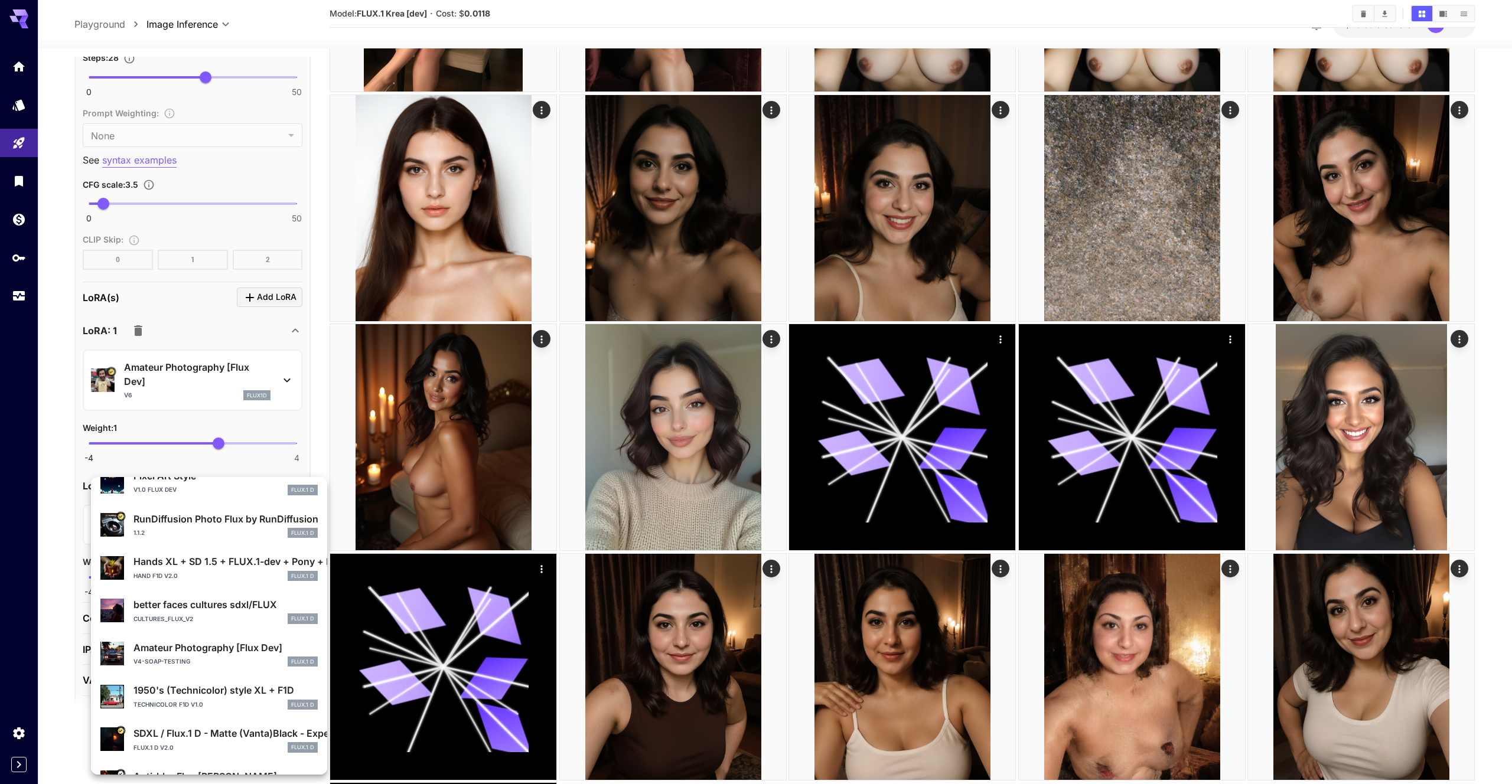
scroll to position [120, 0]
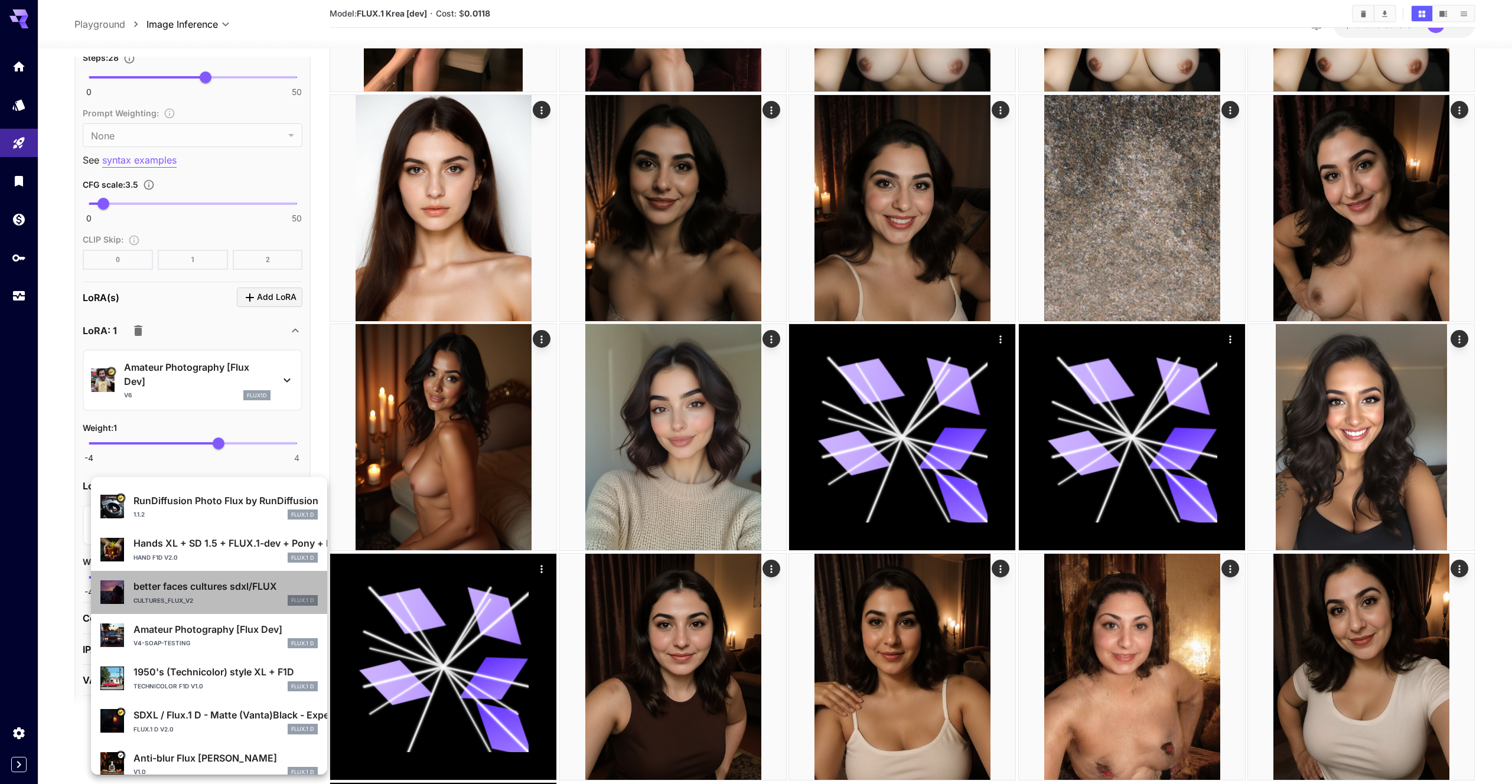
click at [273, 577] on div "better faces cultures sdxl/FLUX cultures_flux_v2 FLUX.1 D" at bounding box center [209, 592] width 217 height 36
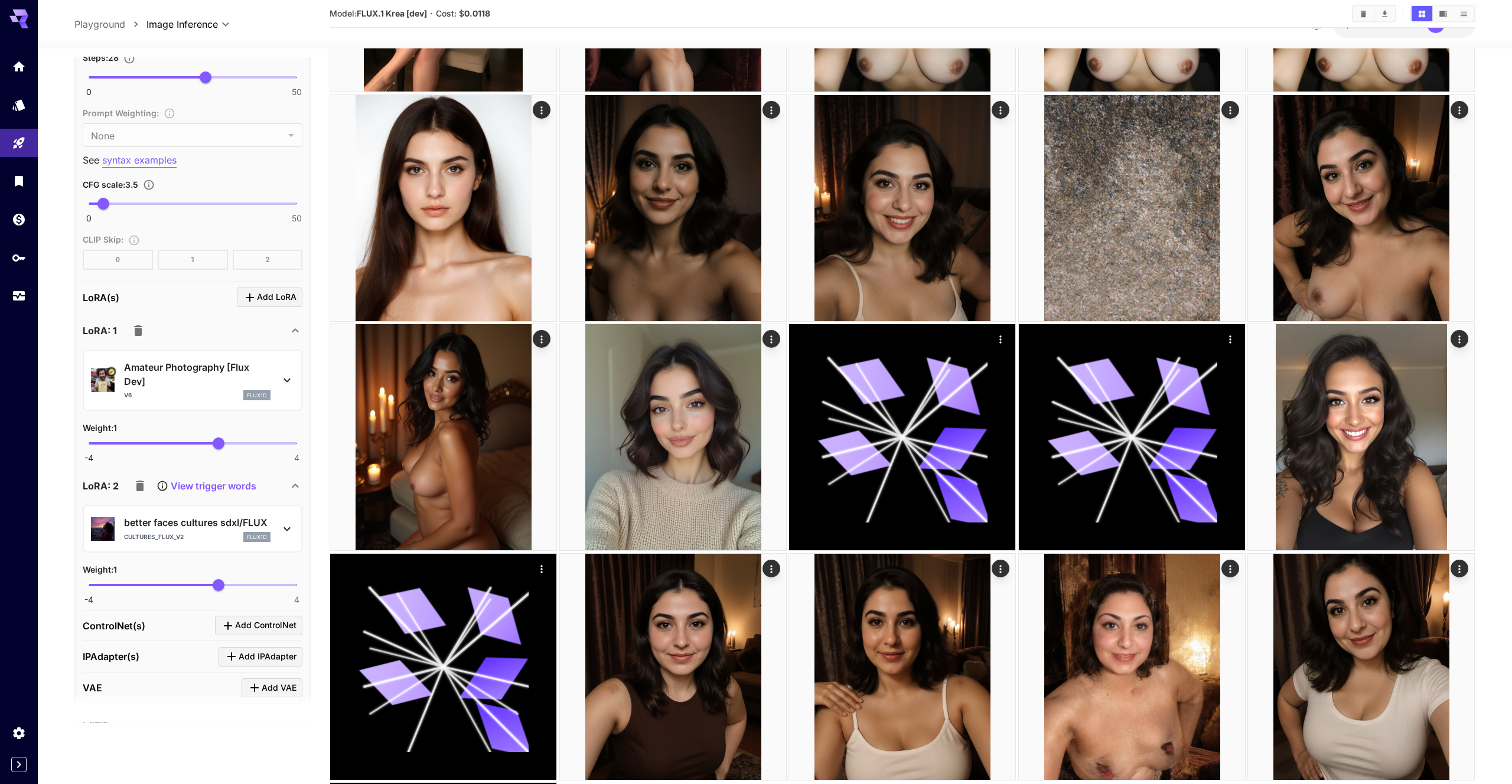
click at [285, 303] on span "Add LoRA" at bounding box center [277, 297] width 39 height 15
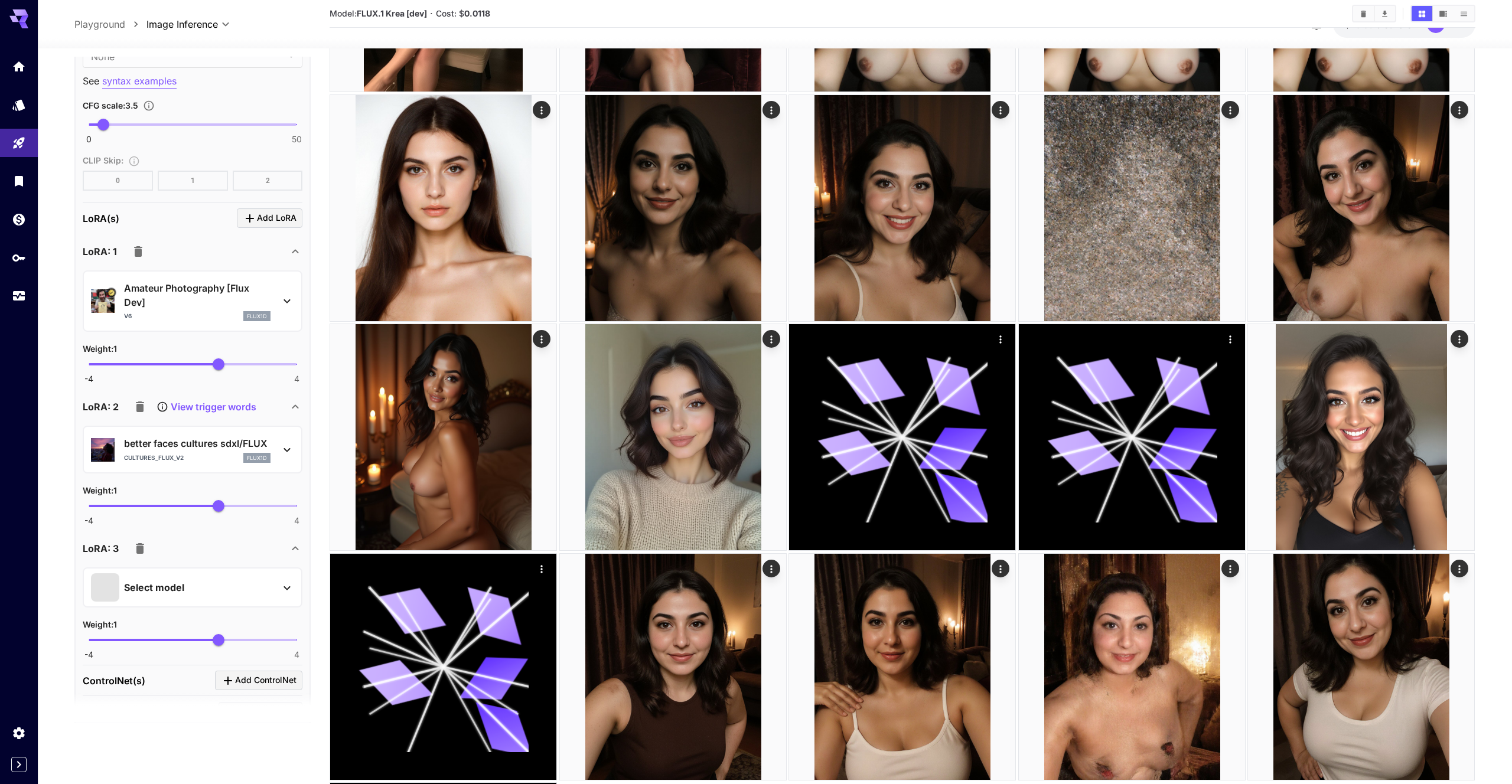
scroll to position [1349, 0]
click at [282, 586] on icon at bounding box center [287, 586] width 14 height 14
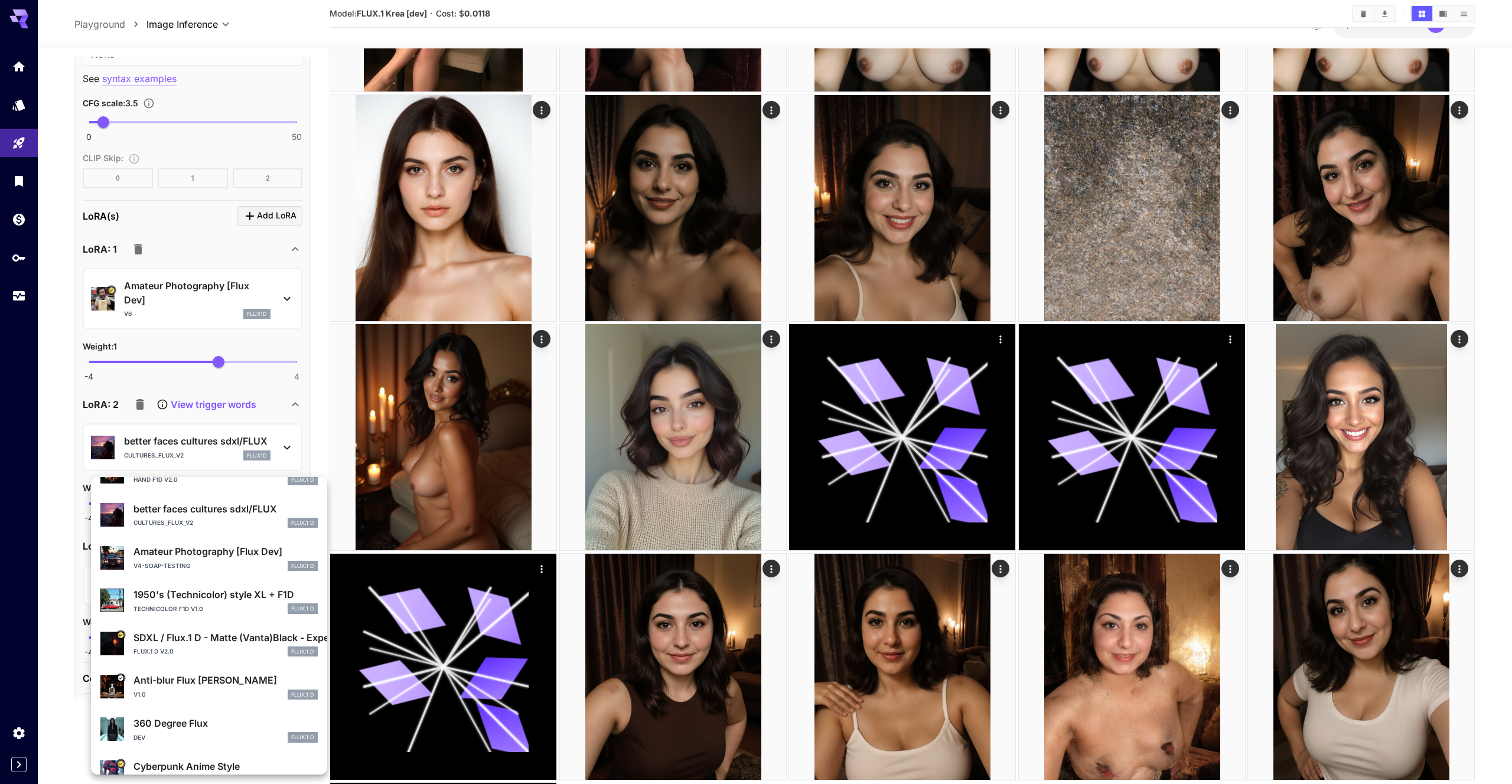
scroll to position [222, 0]
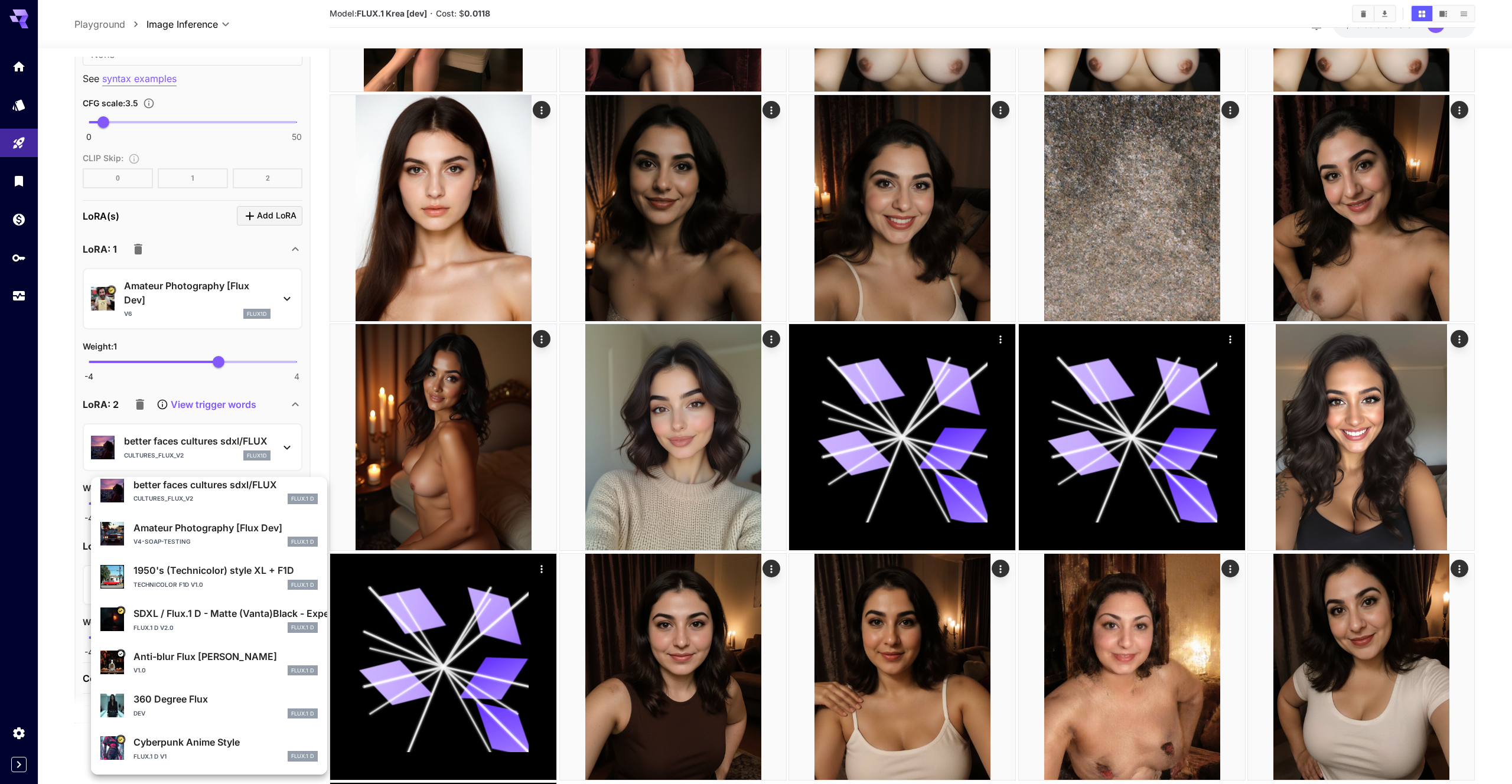
click at [221, 707] on div "360 Degree Flux DEV FLUX.1 D" at bounding box center [225, 705] width 184 height 27
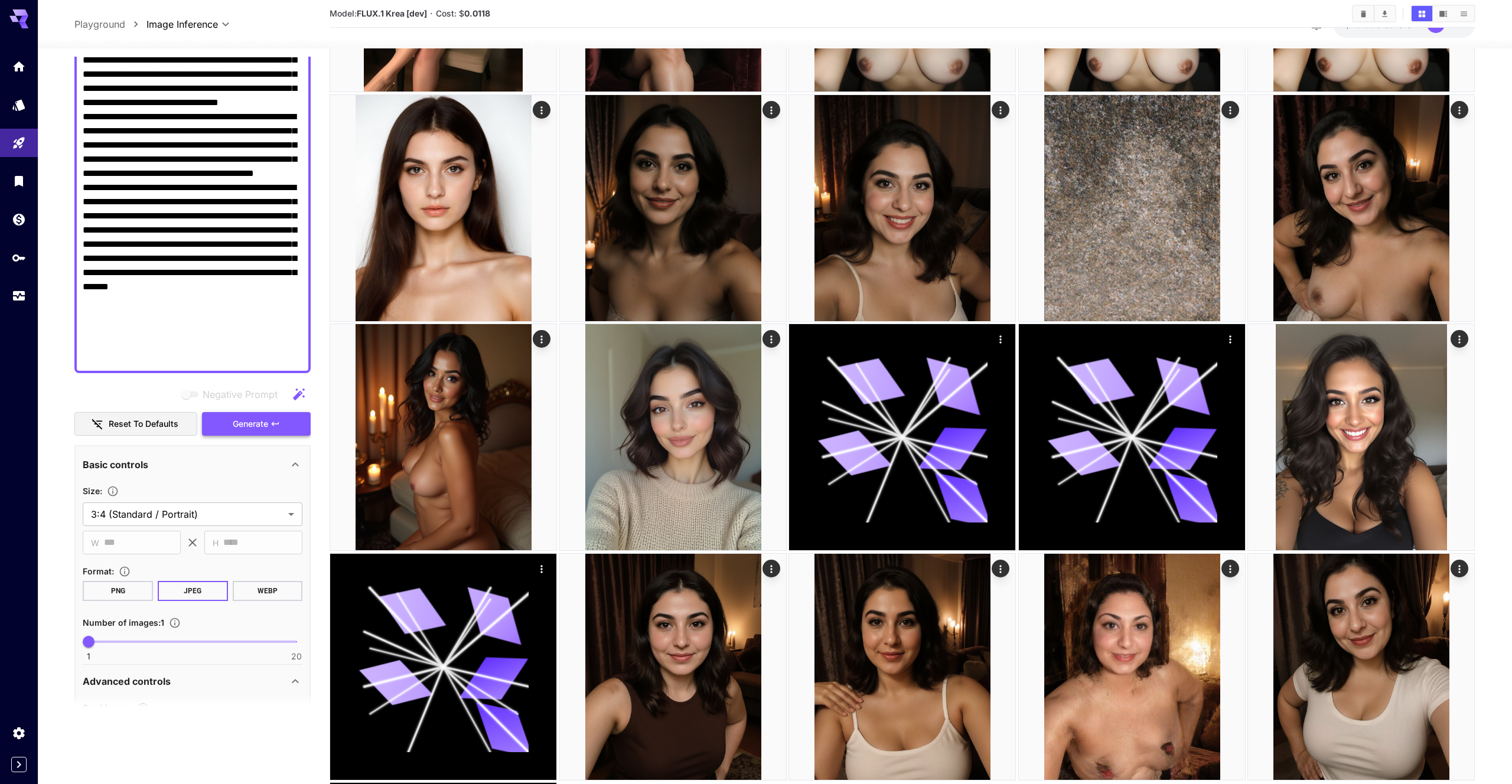
scroll to position [0, 0]
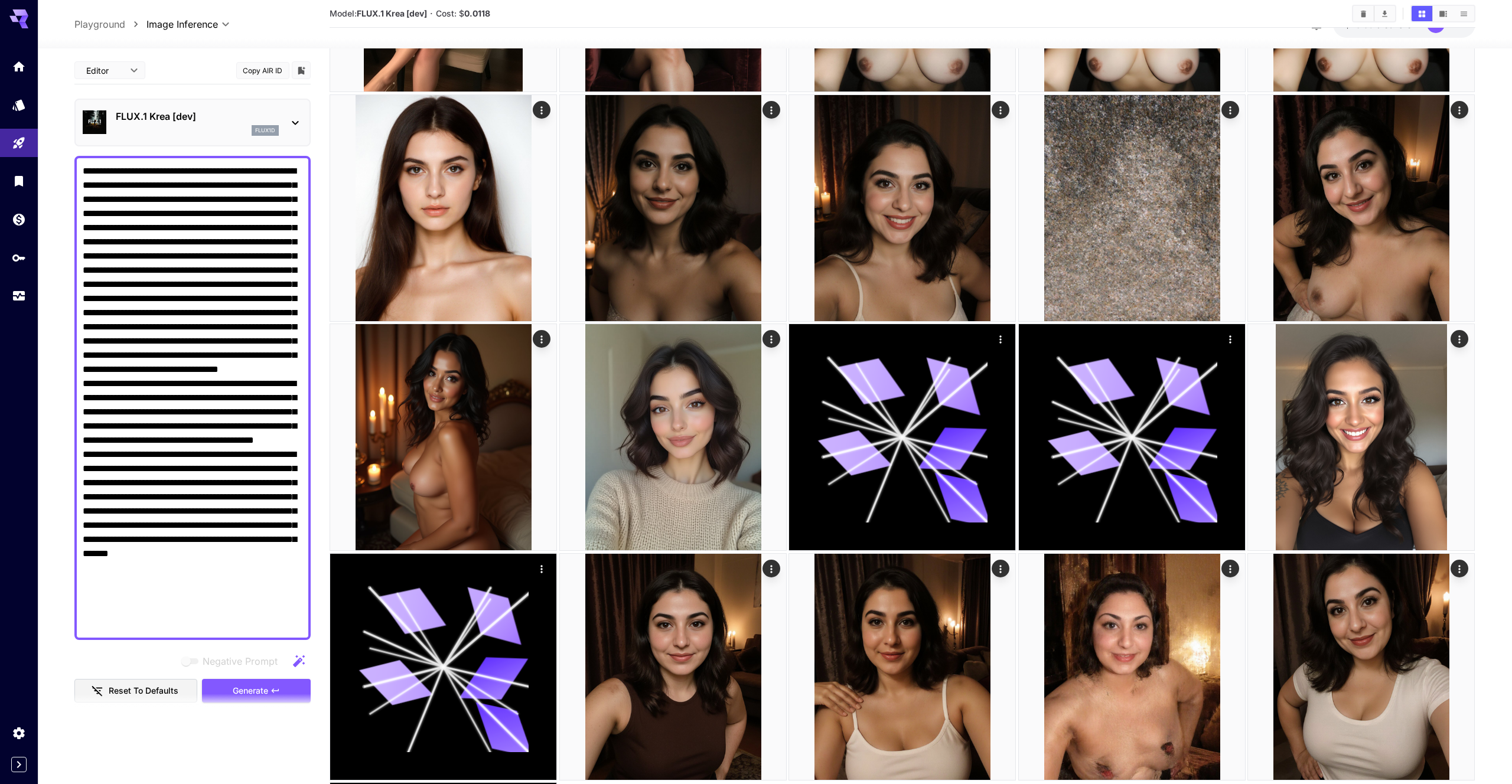
click at [264, 694] on section at bounding box center [193, 708] width 237 height 29
click at [264, 689] on span "Generate" at bounding box center [251, 691] width 36 height 15
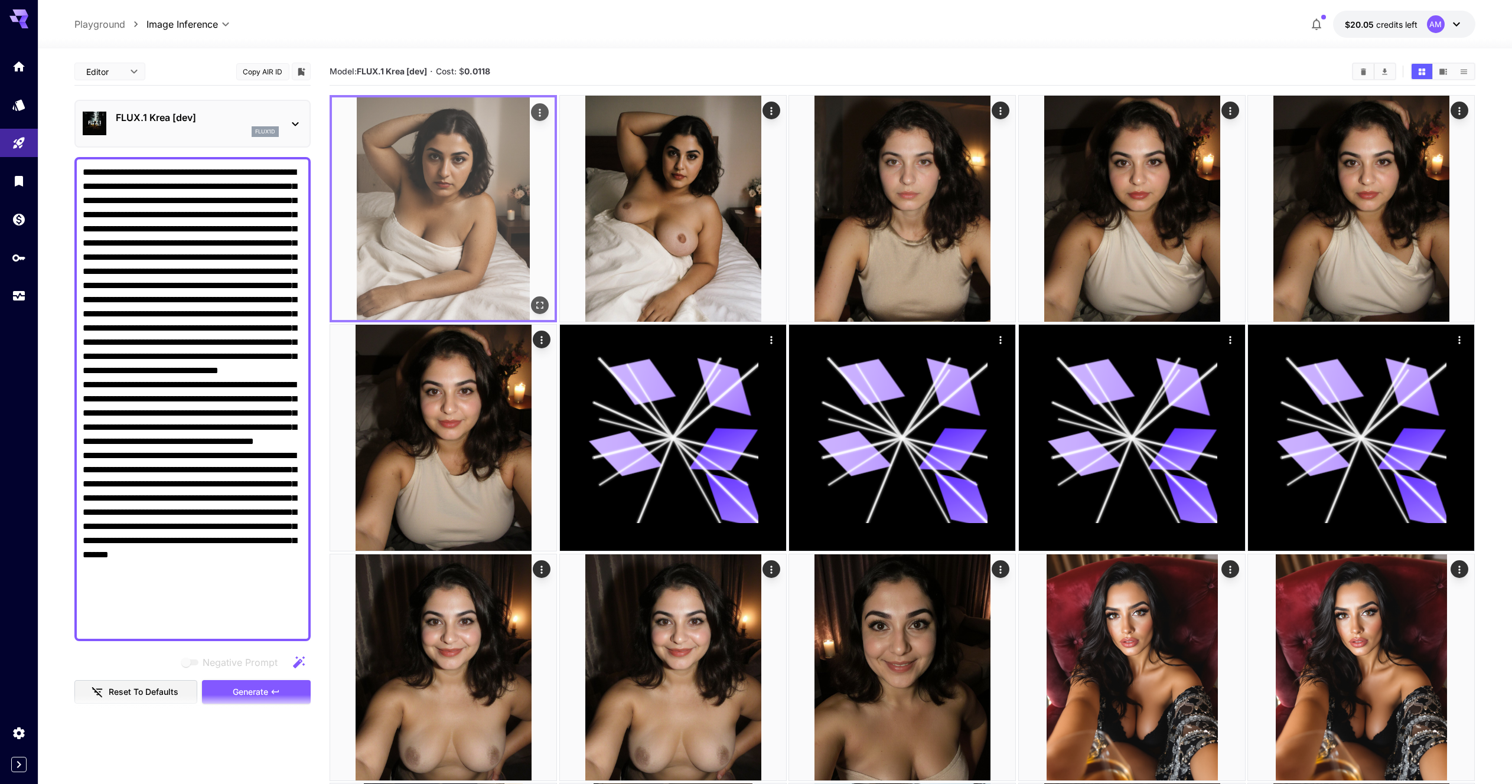
click at [473, 292] on img at bounding box center [443, 209] width 222 height 222
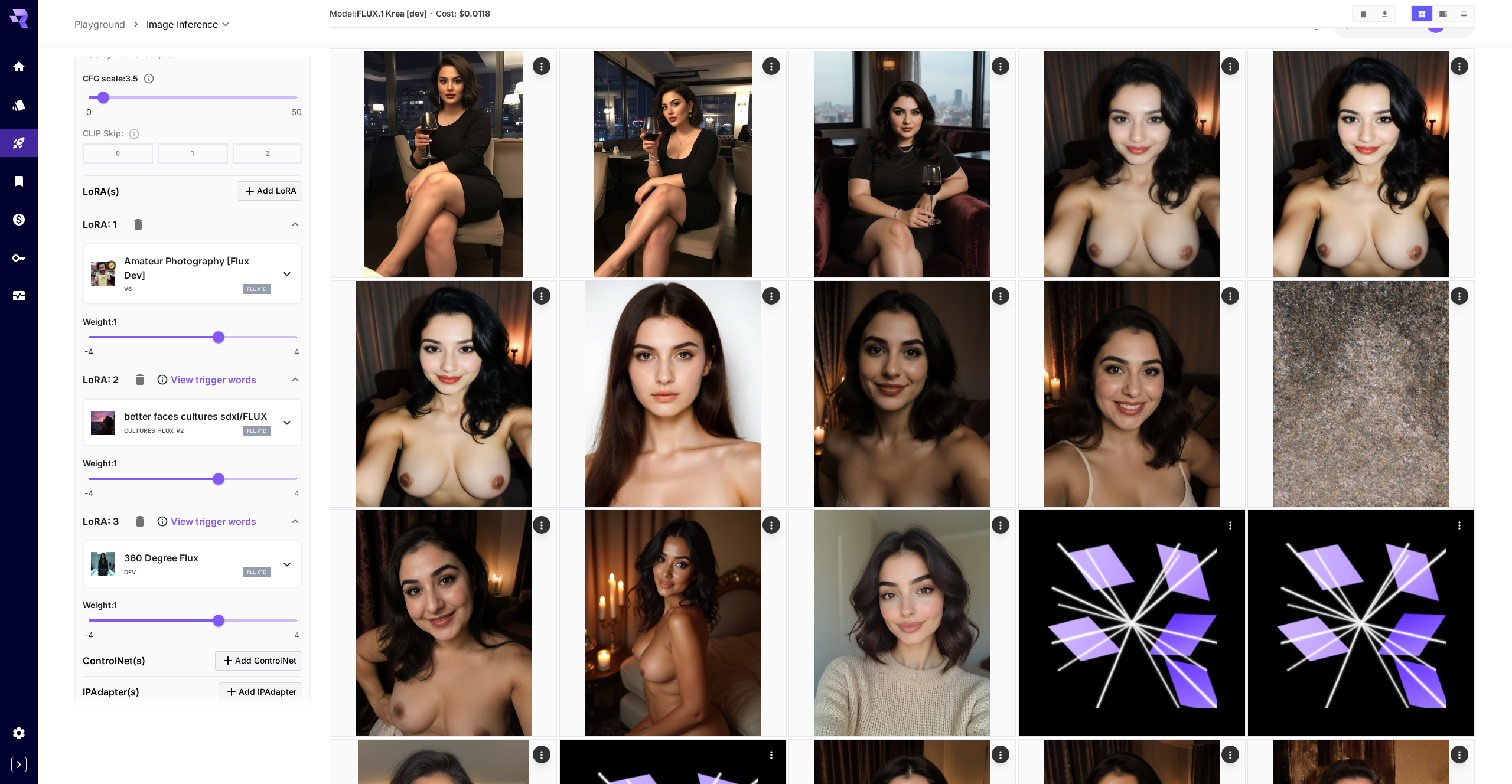
scroll to position [1427, 0]
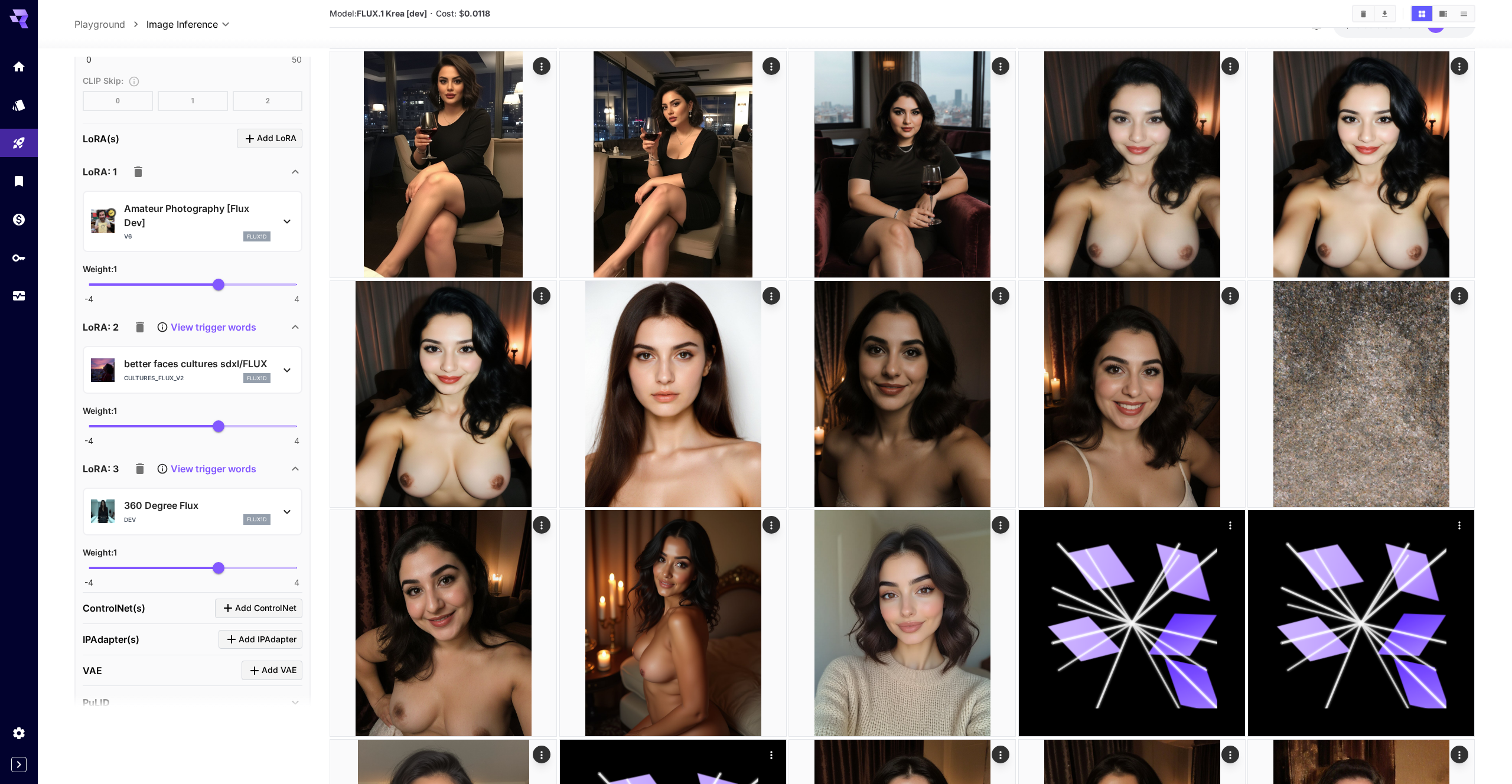
click at [144, 466] on icon "button" at bounding box center [140, 468] width 14 height 14
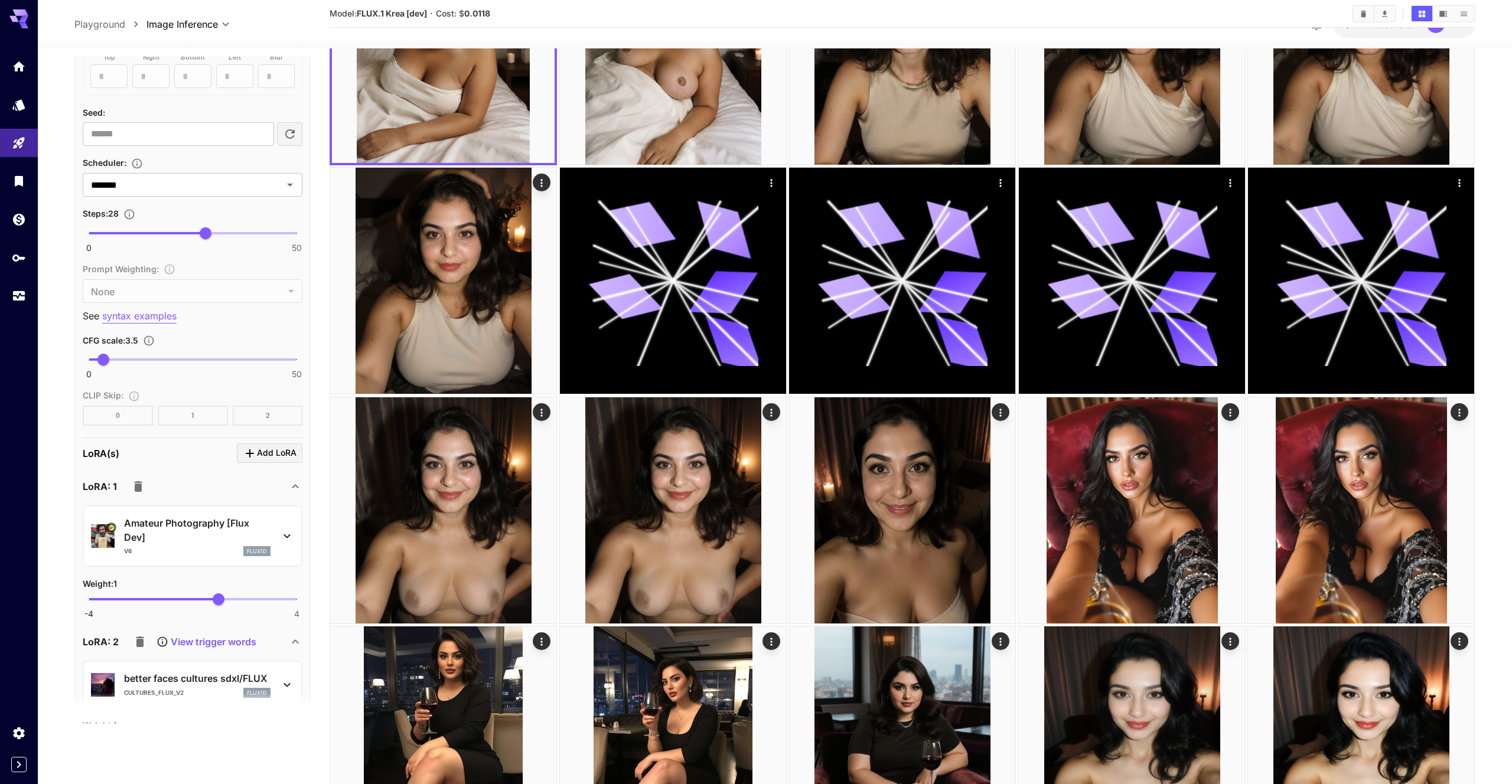
scroll to position [1263, 0]
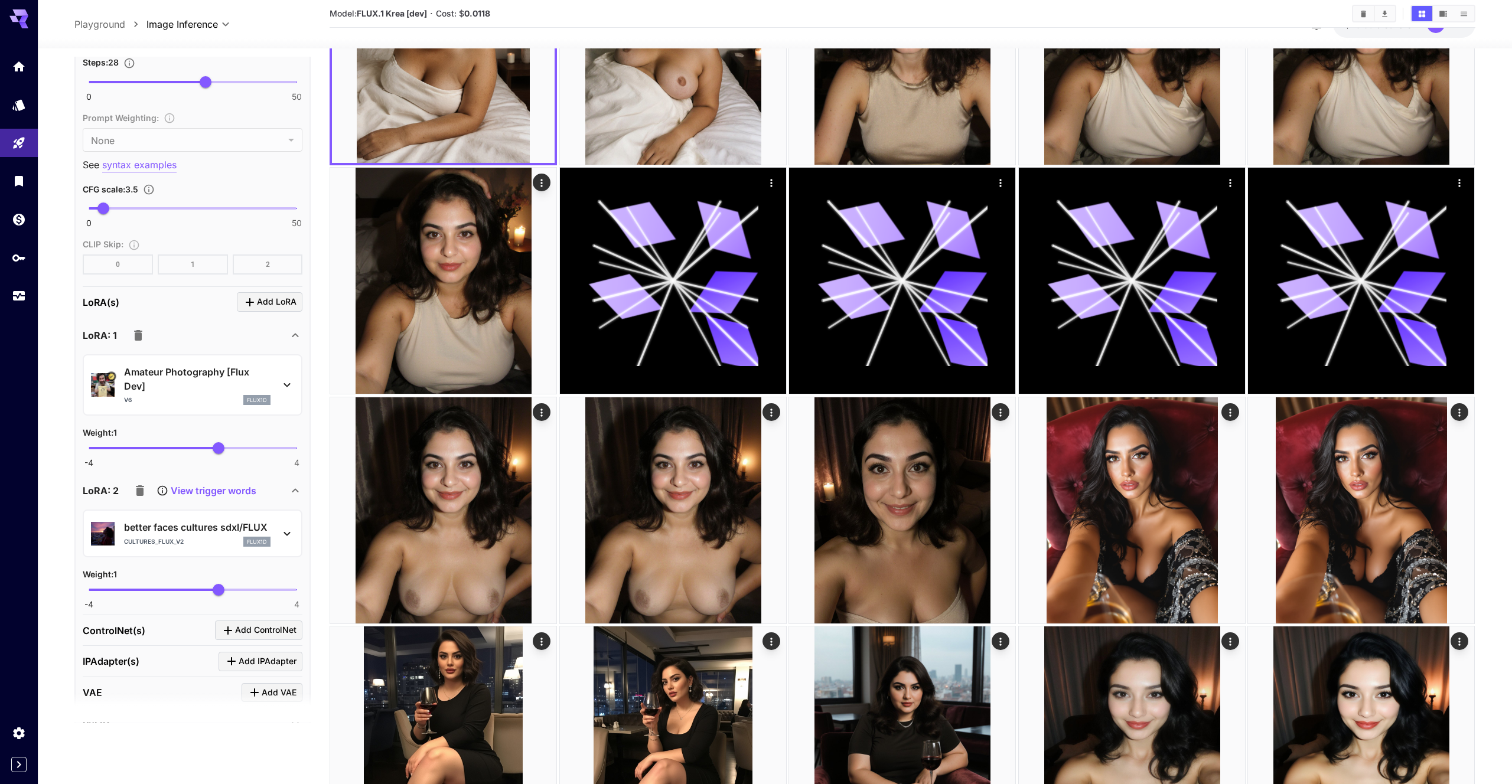
click at [141, 490] on icon "button" at bounding box center [140, 491] width 8 height 11
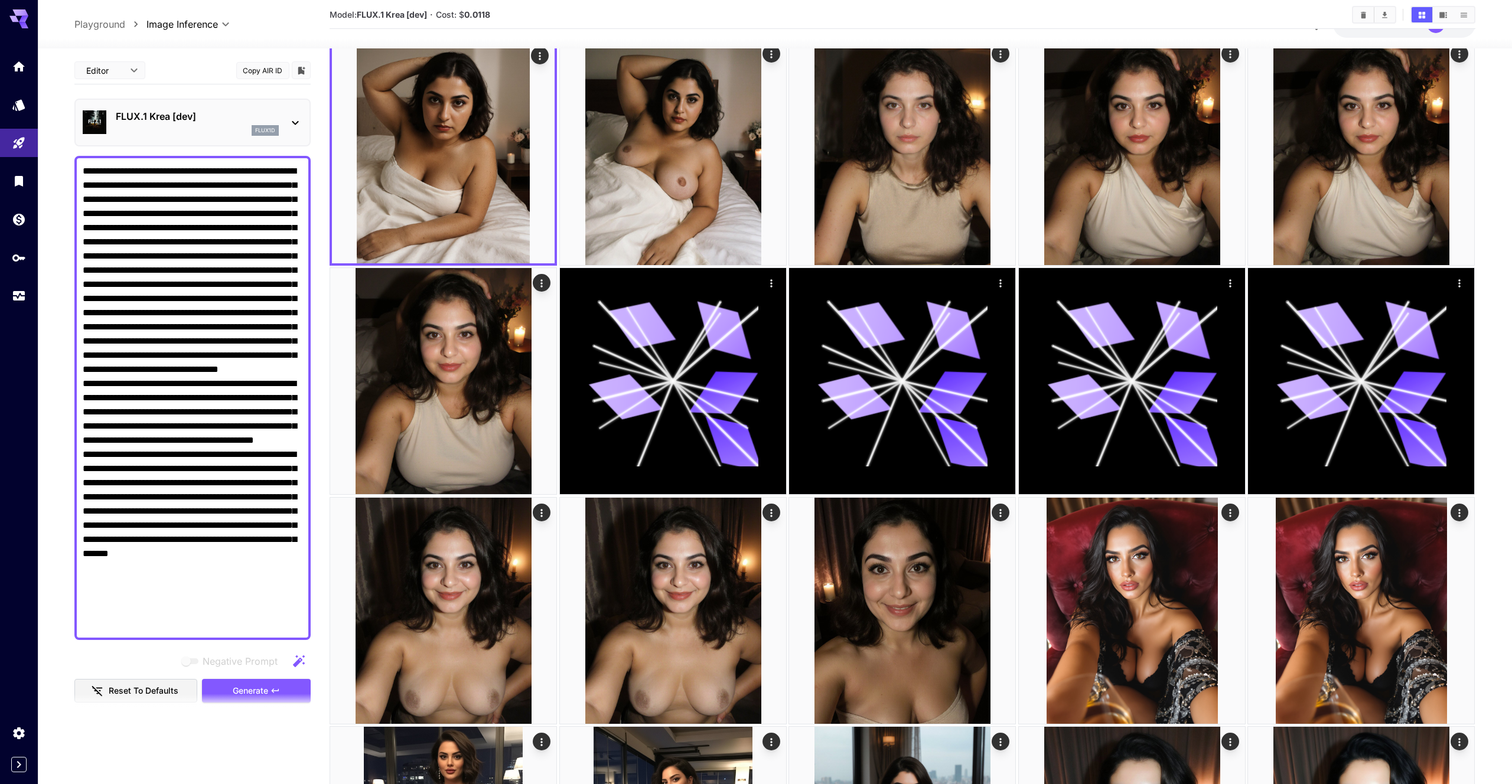
scroll to position [0, 0]
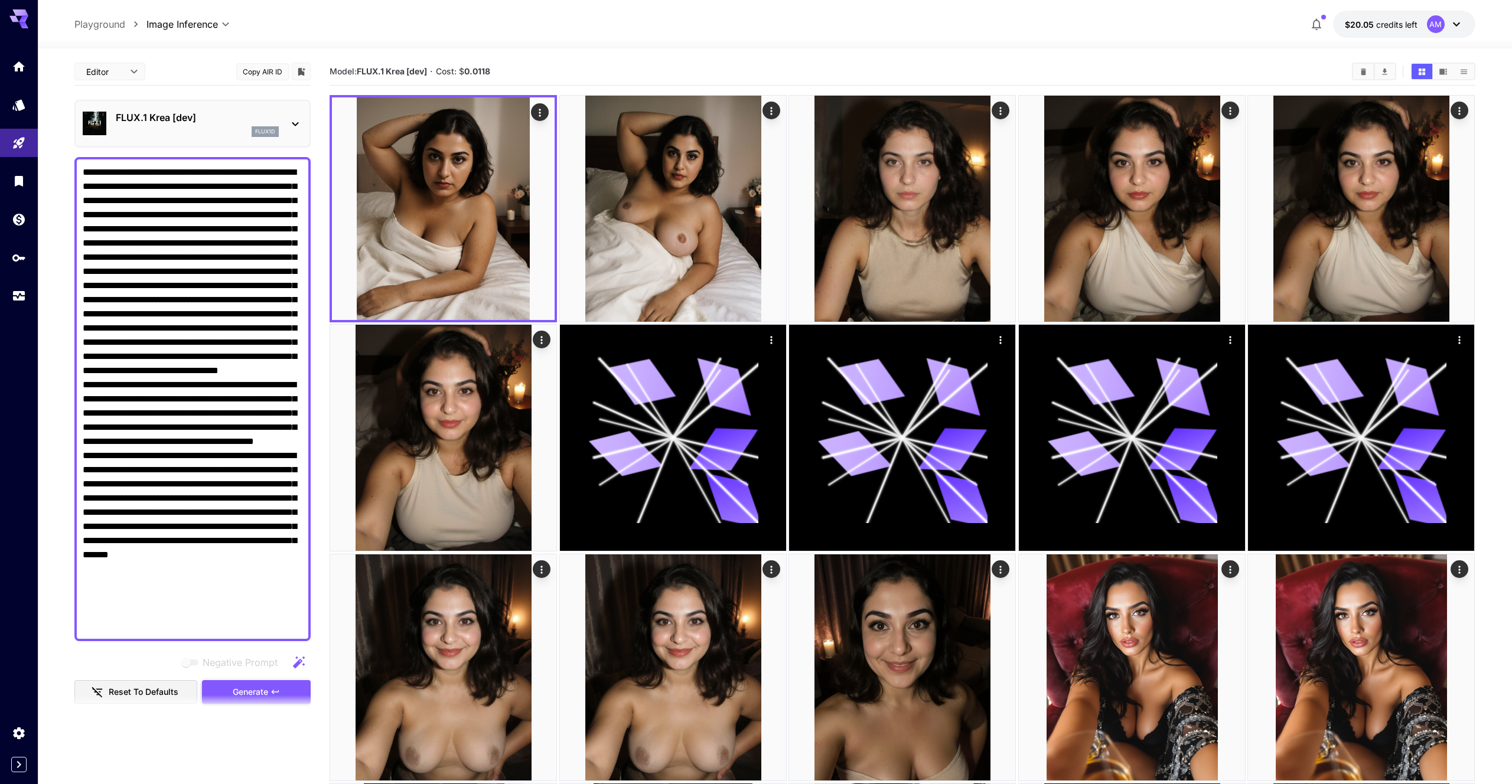
click at [261, 690] on span "Generate" at bounding box center [251, 692] width 36 height 15
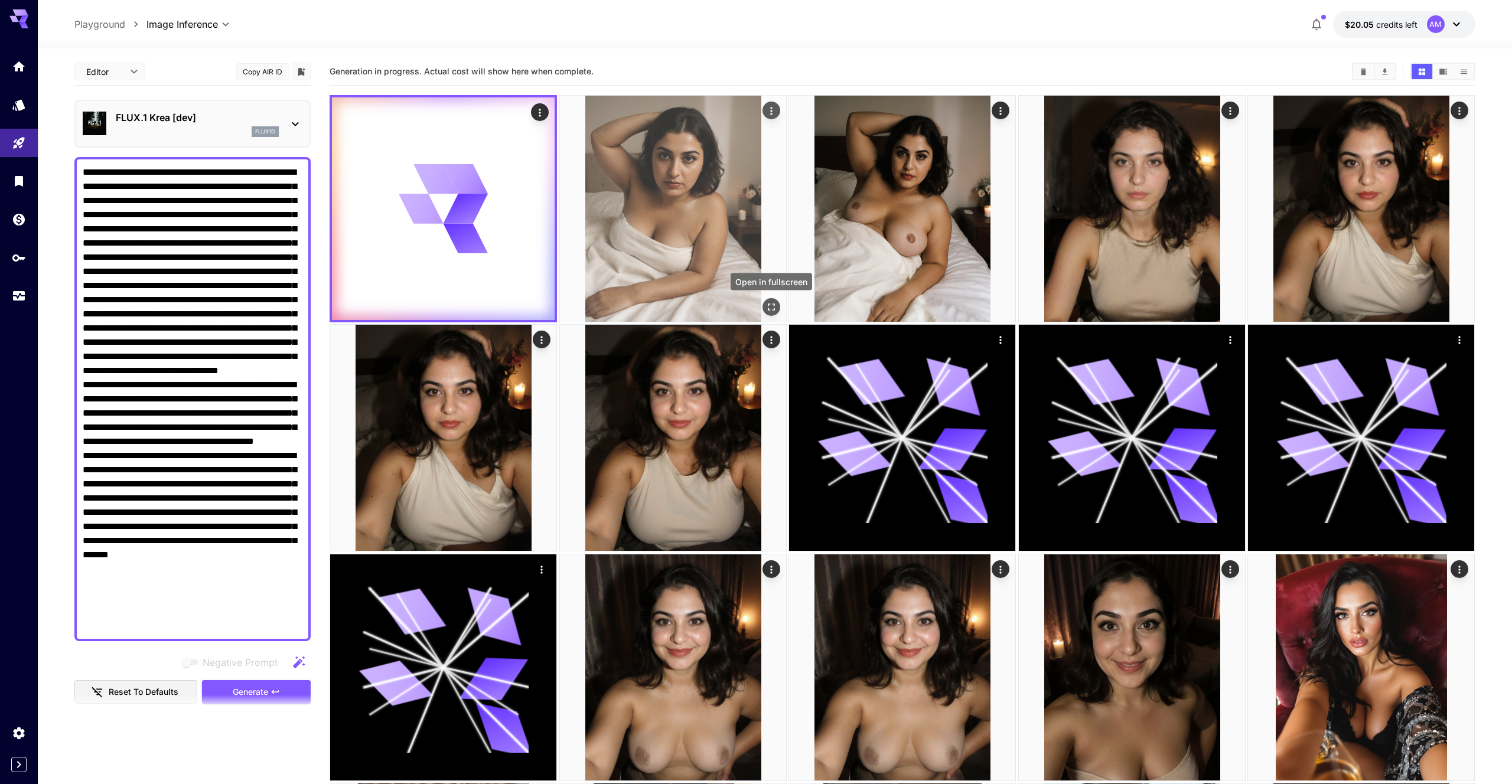
click at [768, 302] on icon "Open in fullscreen" at bounding box center [770, 307] width 12 height 12
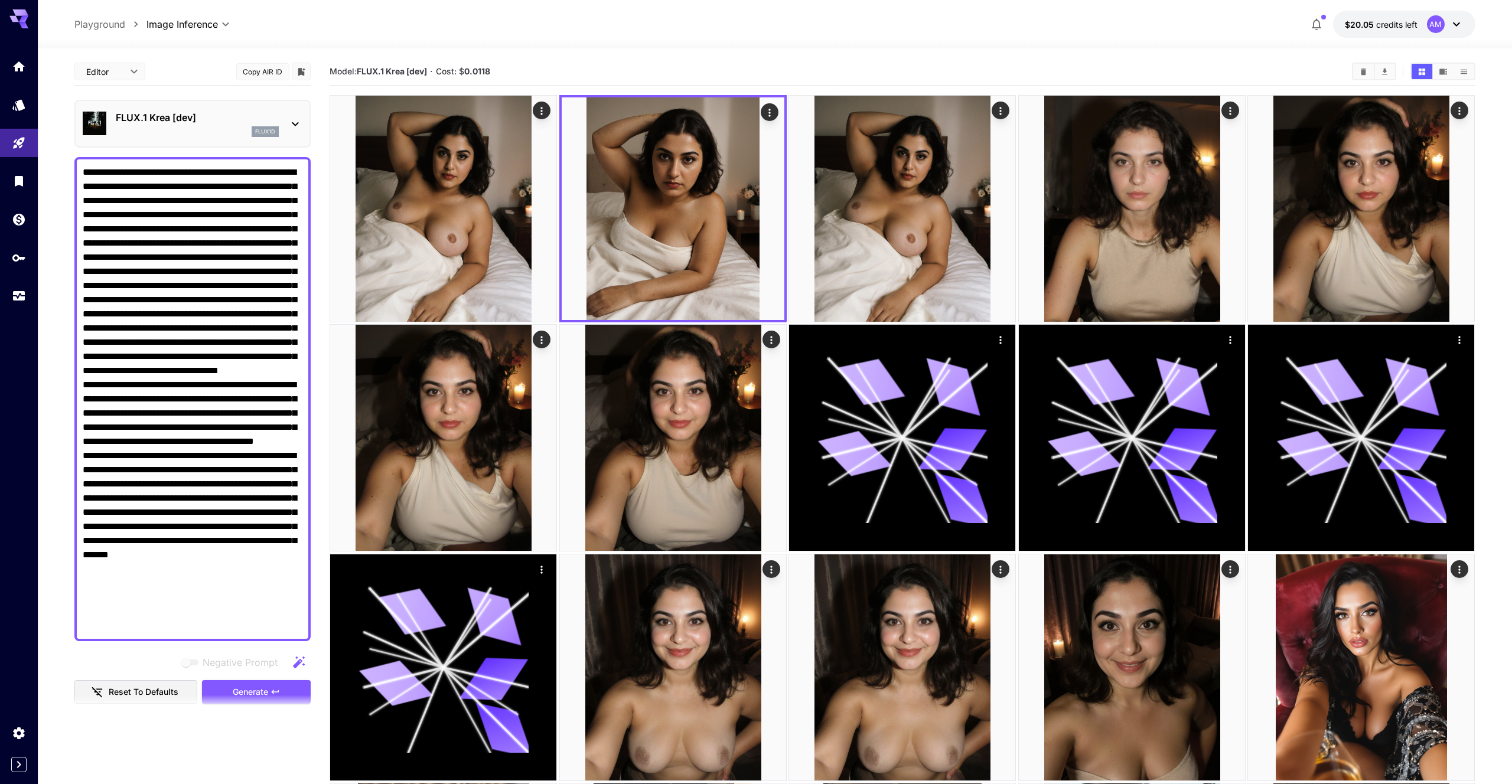
click at [134, 577] on textarea "Negative Prompt" at bounding box center [192, 399] width 220 height 468
paste textarea "**********"
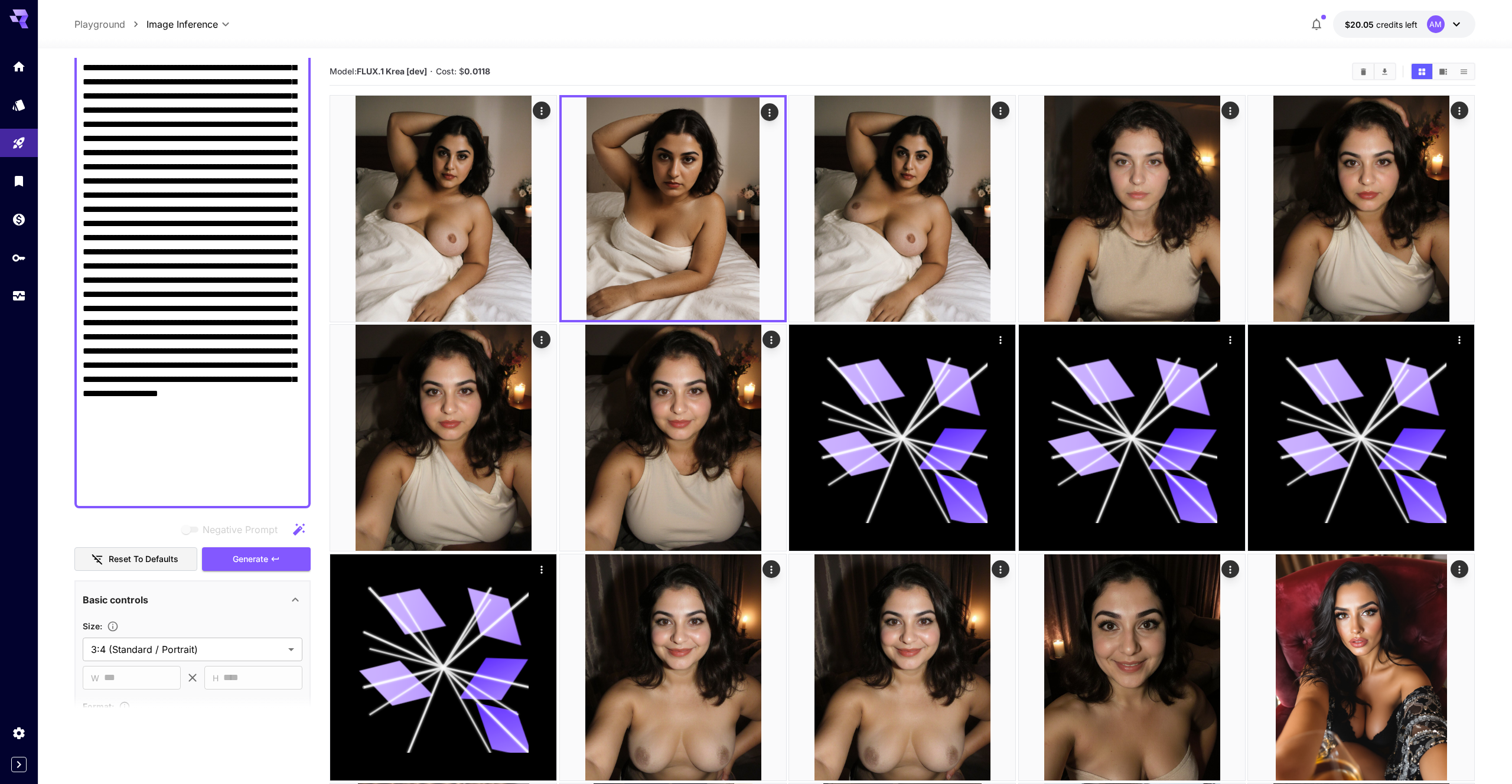
scroll to position [295, 0]
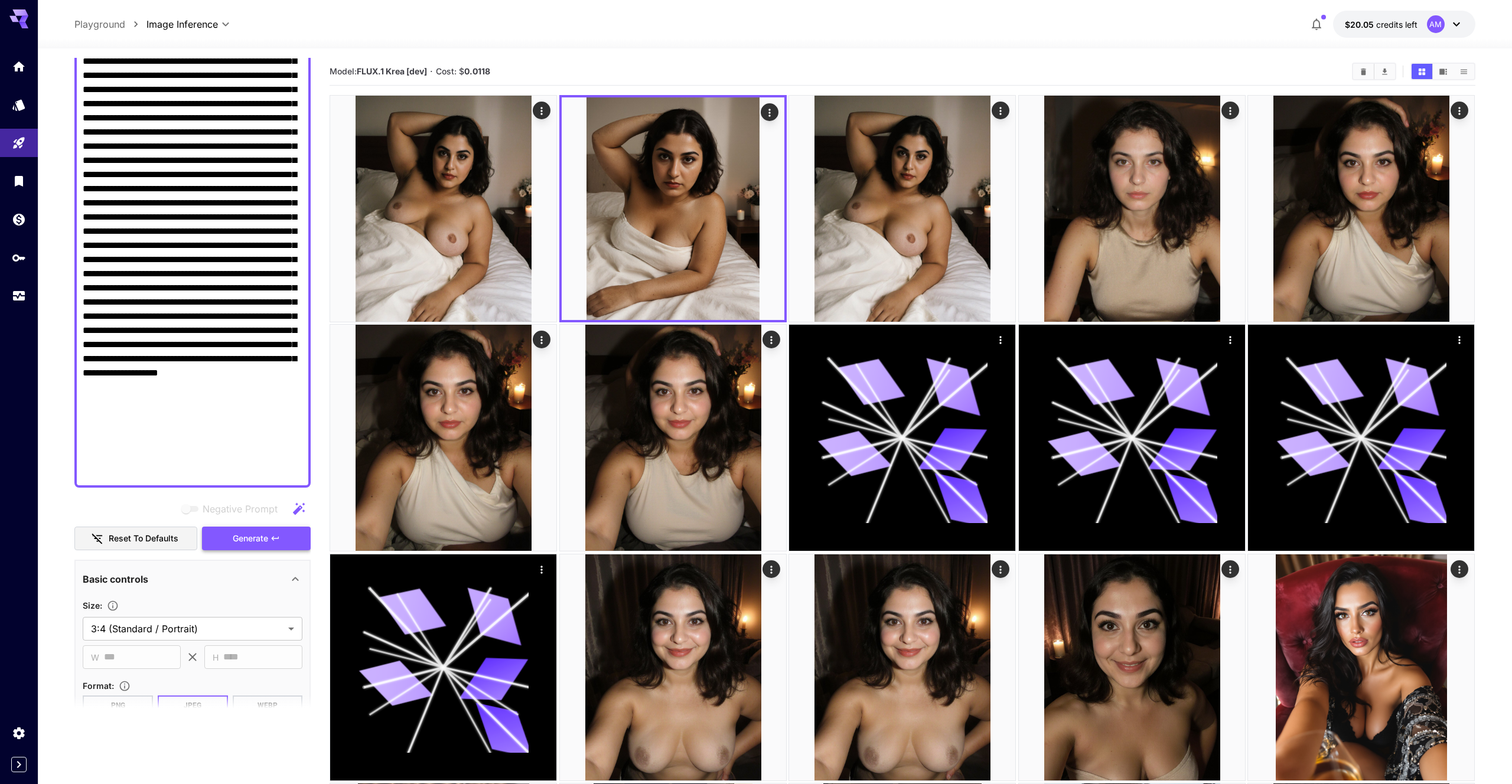
type textarea "**********"
click at [262, 540] on span "Generate" at bounding box center [251, 539] width 36 height 15
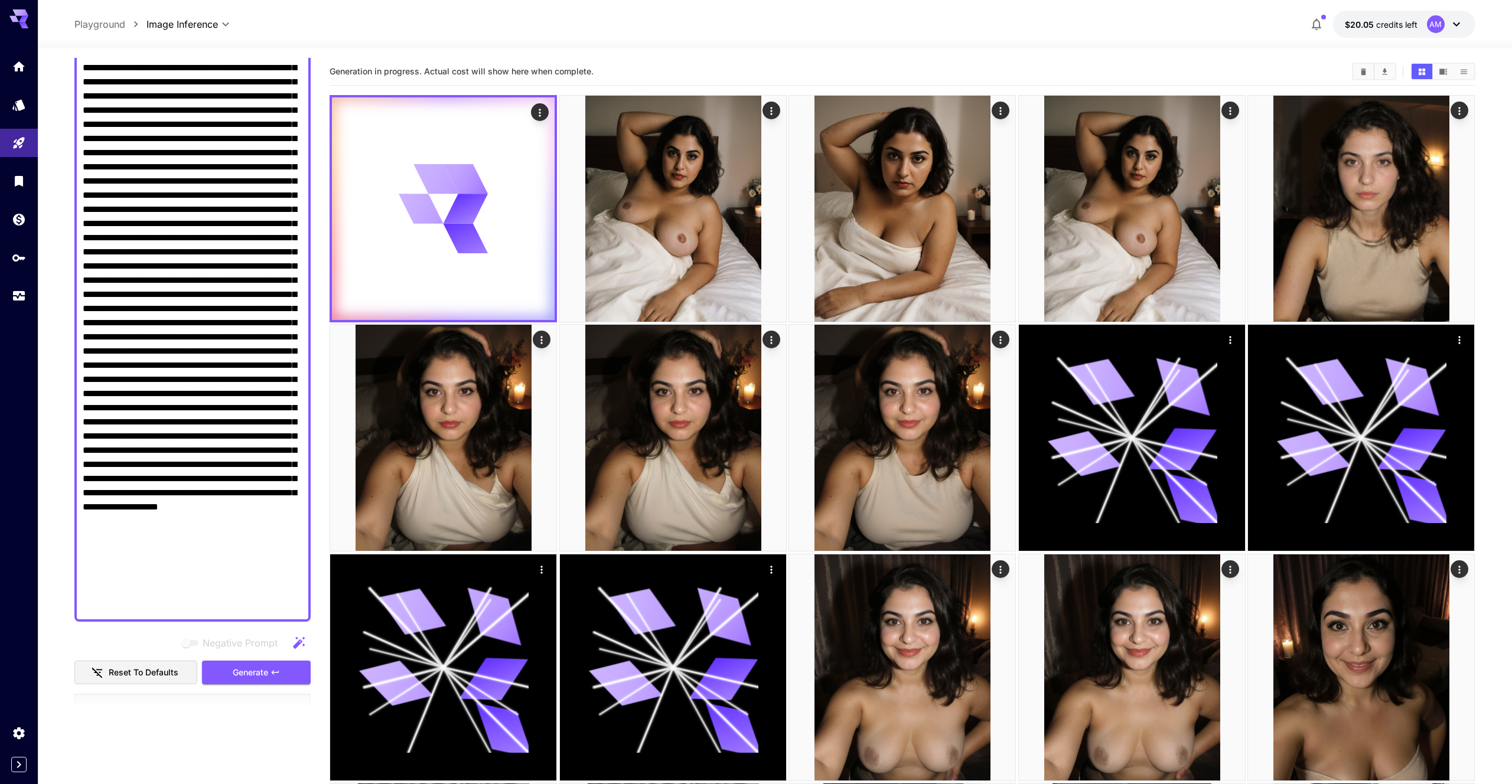
scroll to position [0, 0]
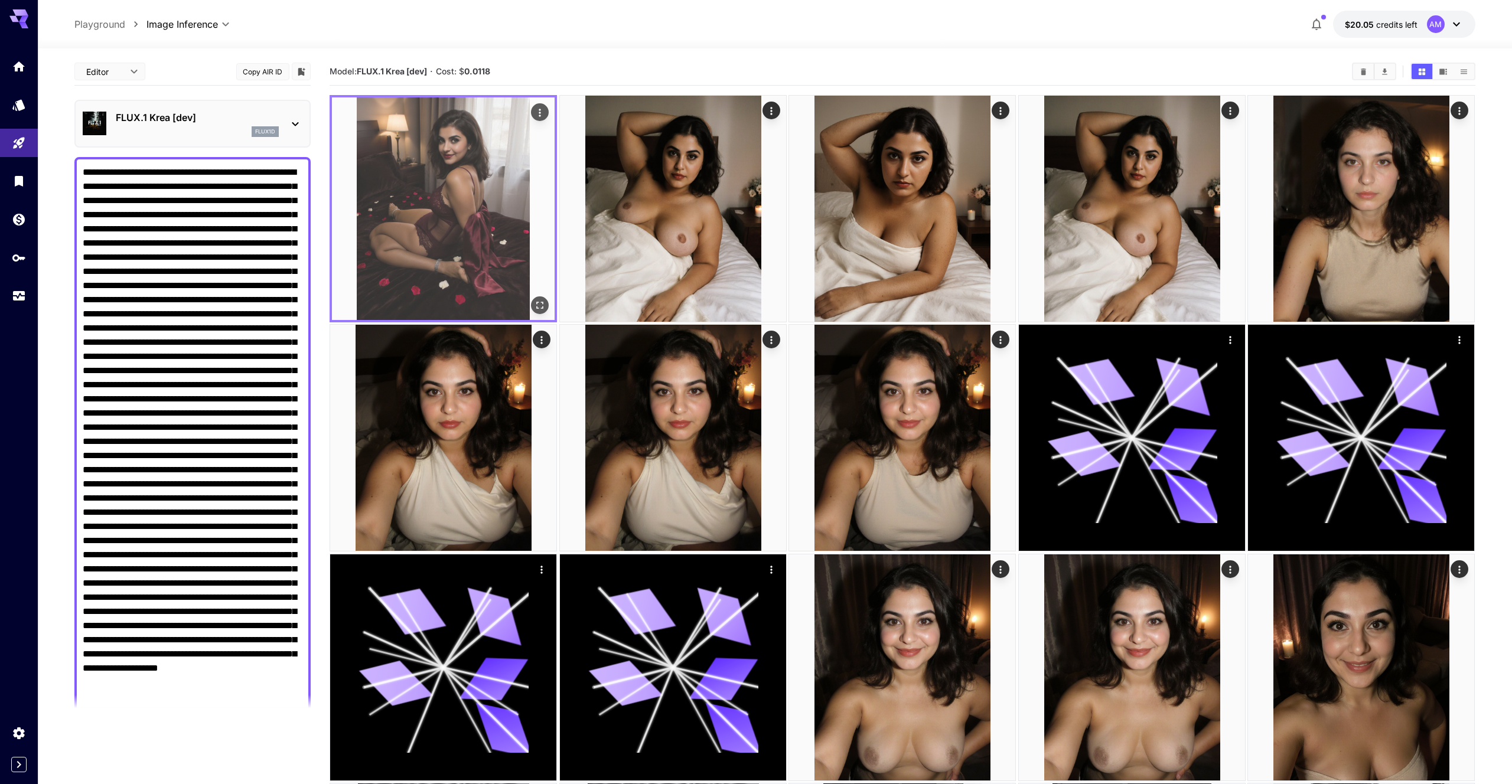
click at [401, 214] on img at bounding box center [443, 209] width 222 height 222
click at [542, 300] on icon "Open in fullscreen" at bounding box center [540, 305] width 12 height 12
